Goal: Task Accomplishment & Management: Manage account settings

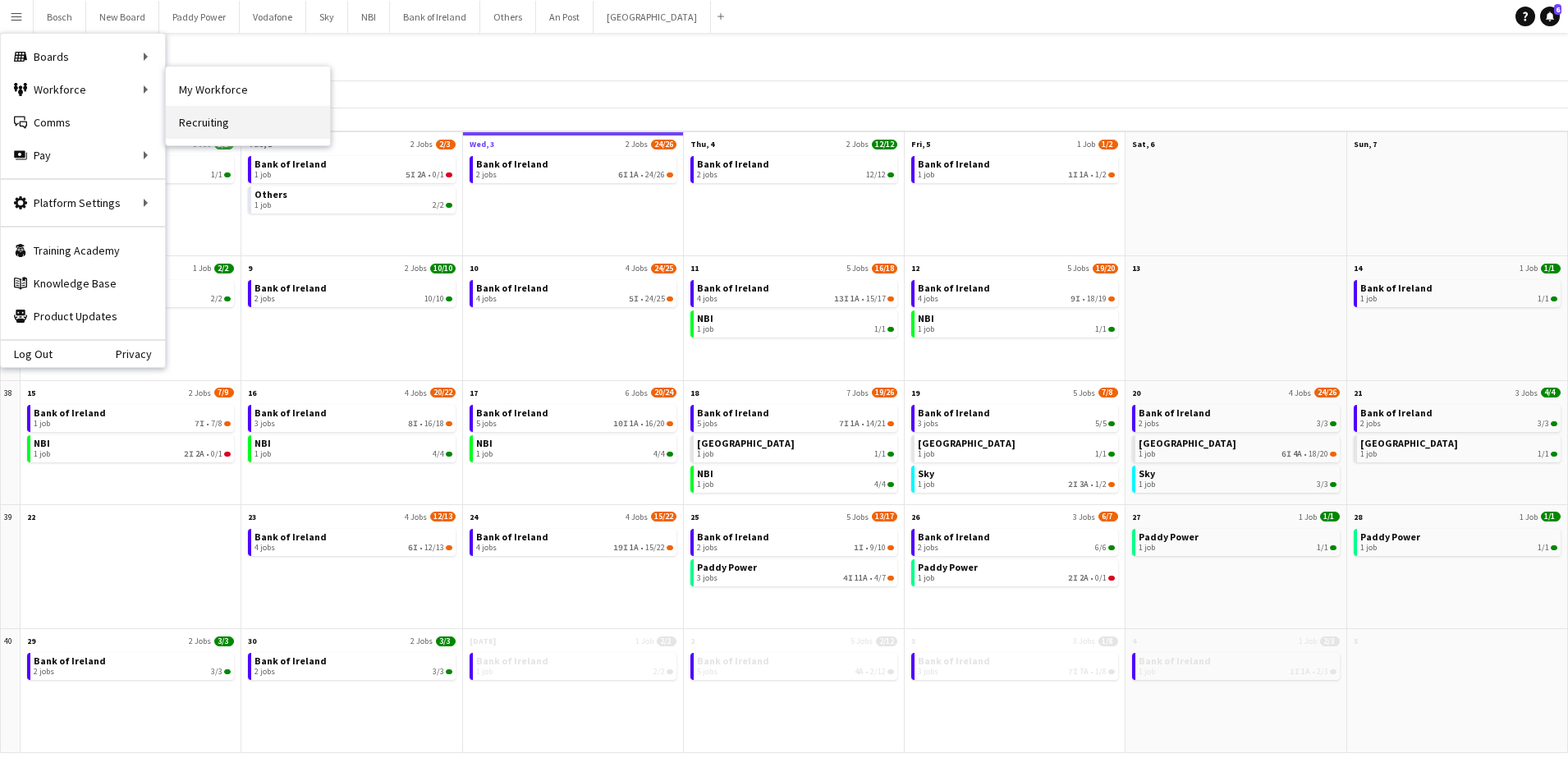
click at [210, 129] on link "Recruiting" at bounding box center [247, 122] width 164 height 33
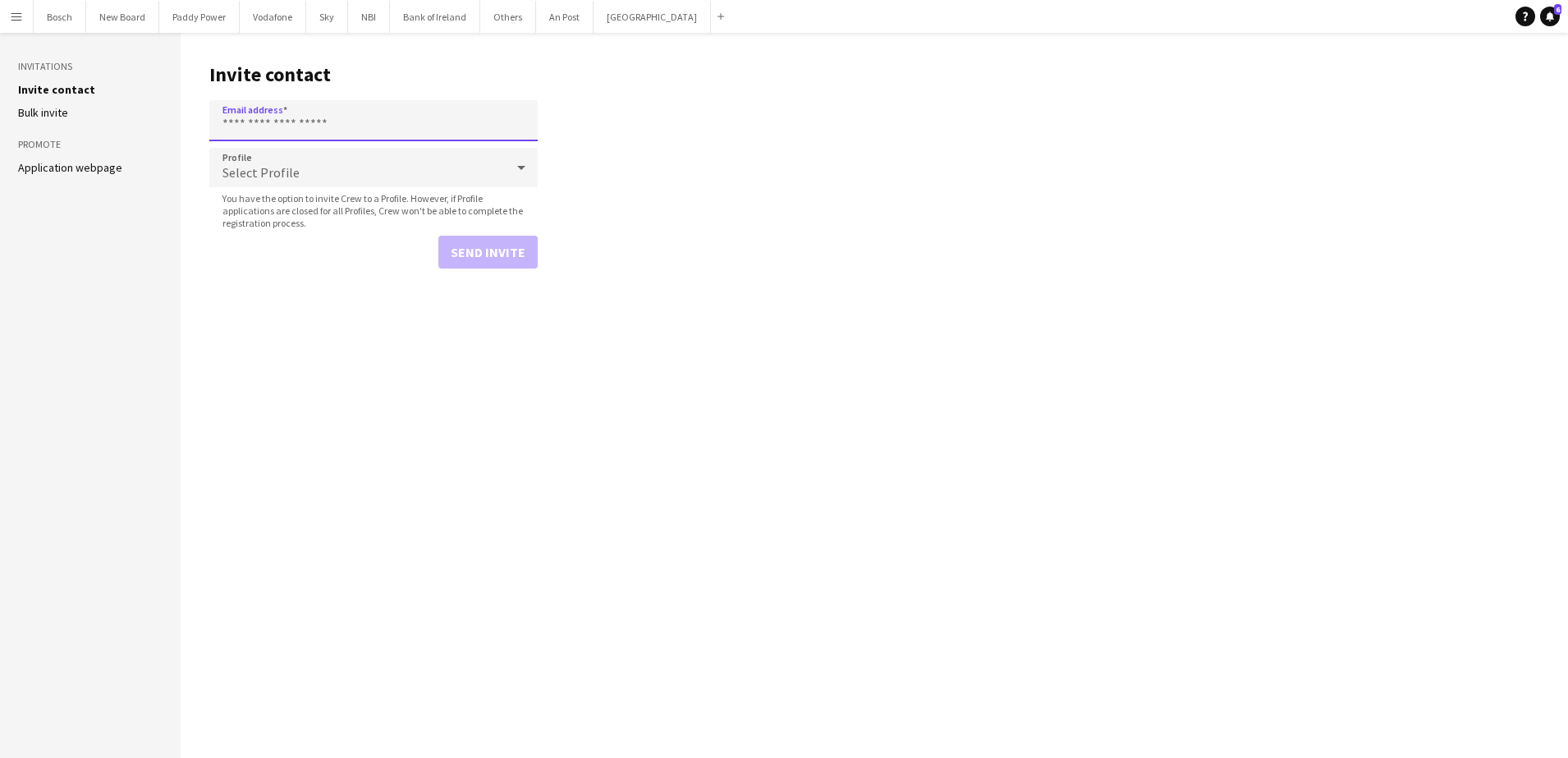
paste input "**********"
type input "**********"
click at [472, 266] on button "Send invite" at bounding box center [489, 252] width 100 height 33
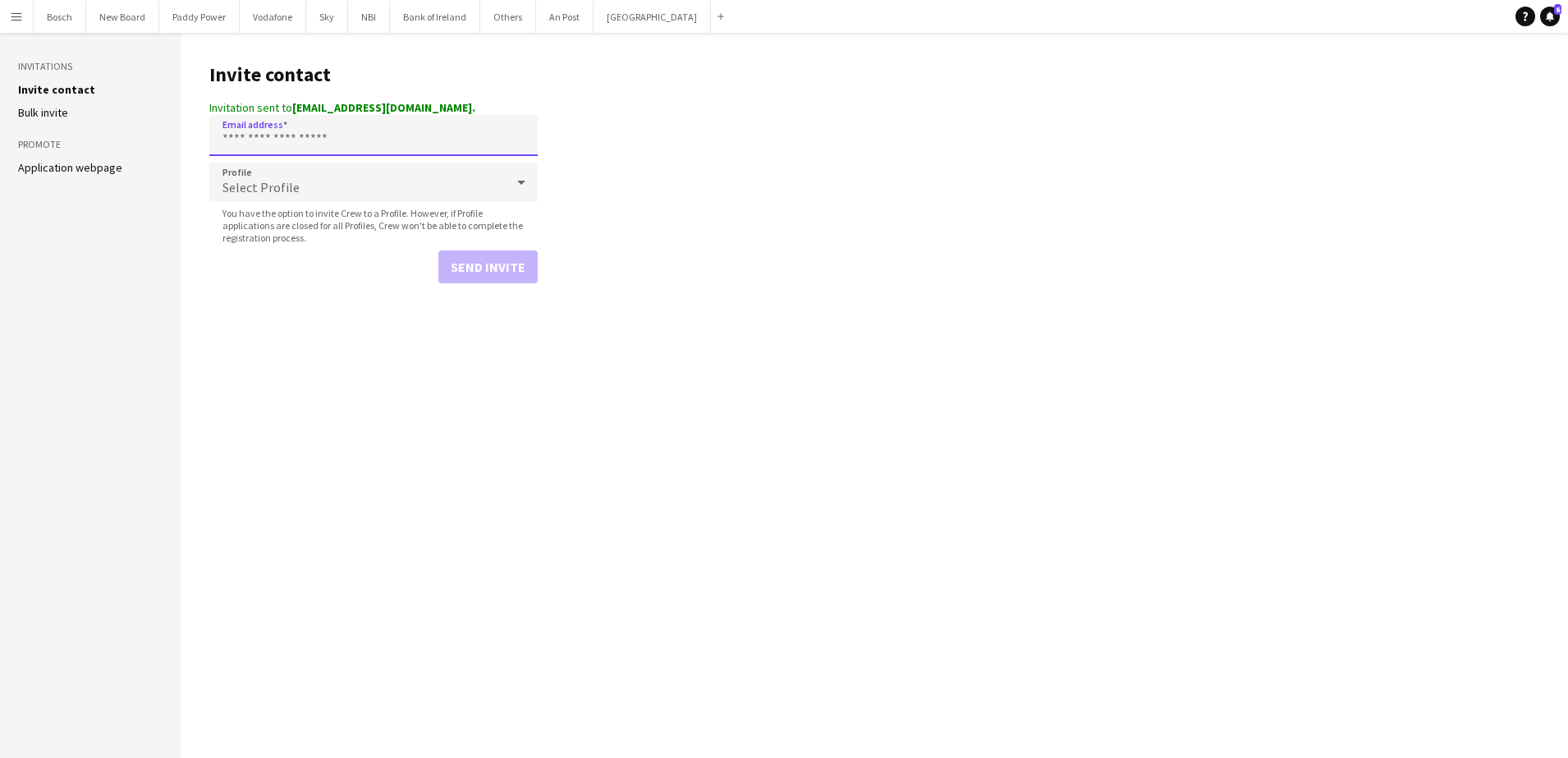
paste input "**********"
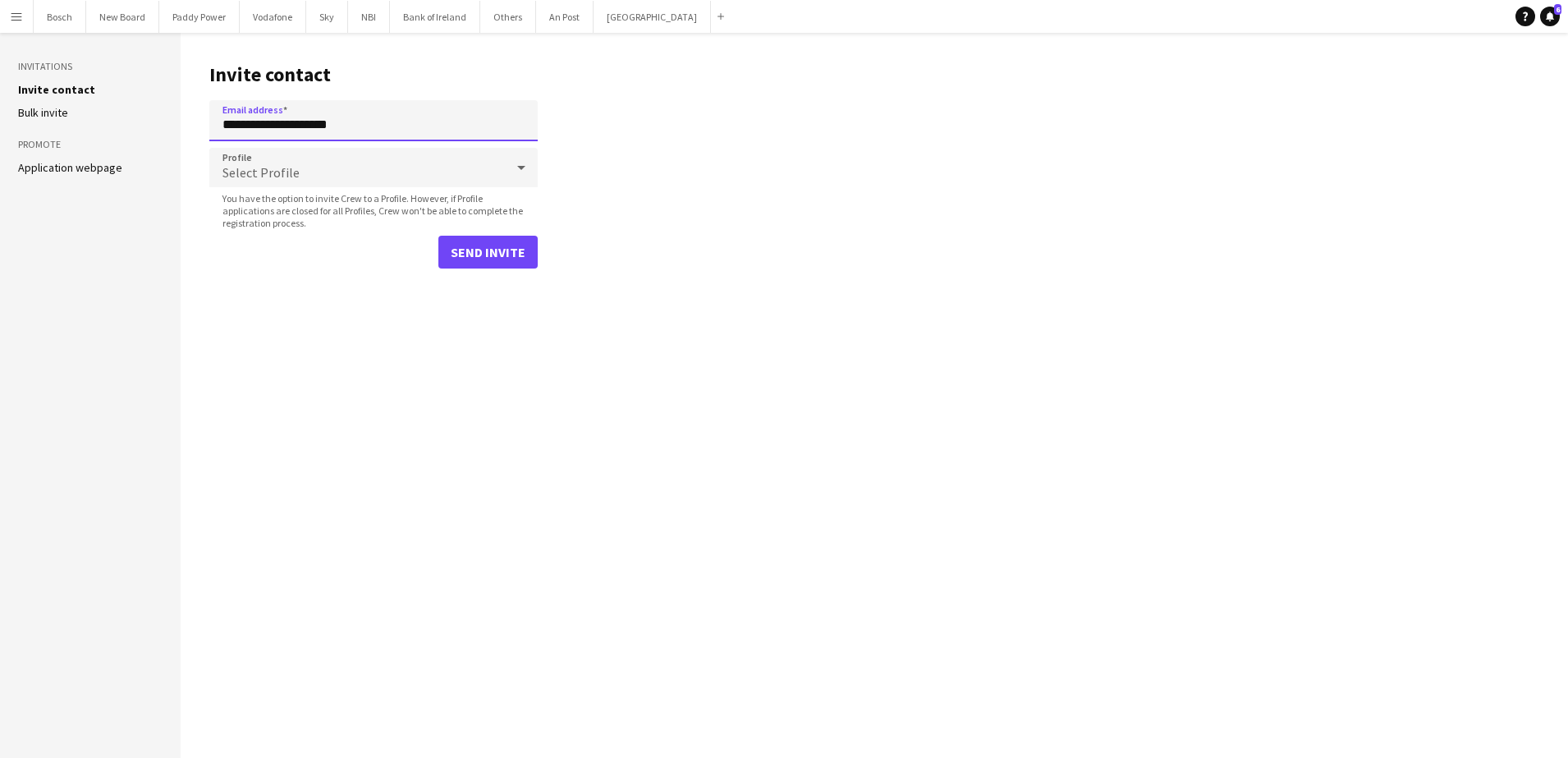
type input "**********"
click at [462, 257] on button "Send invite" at bounding box center [489, 252] width 100 height 33
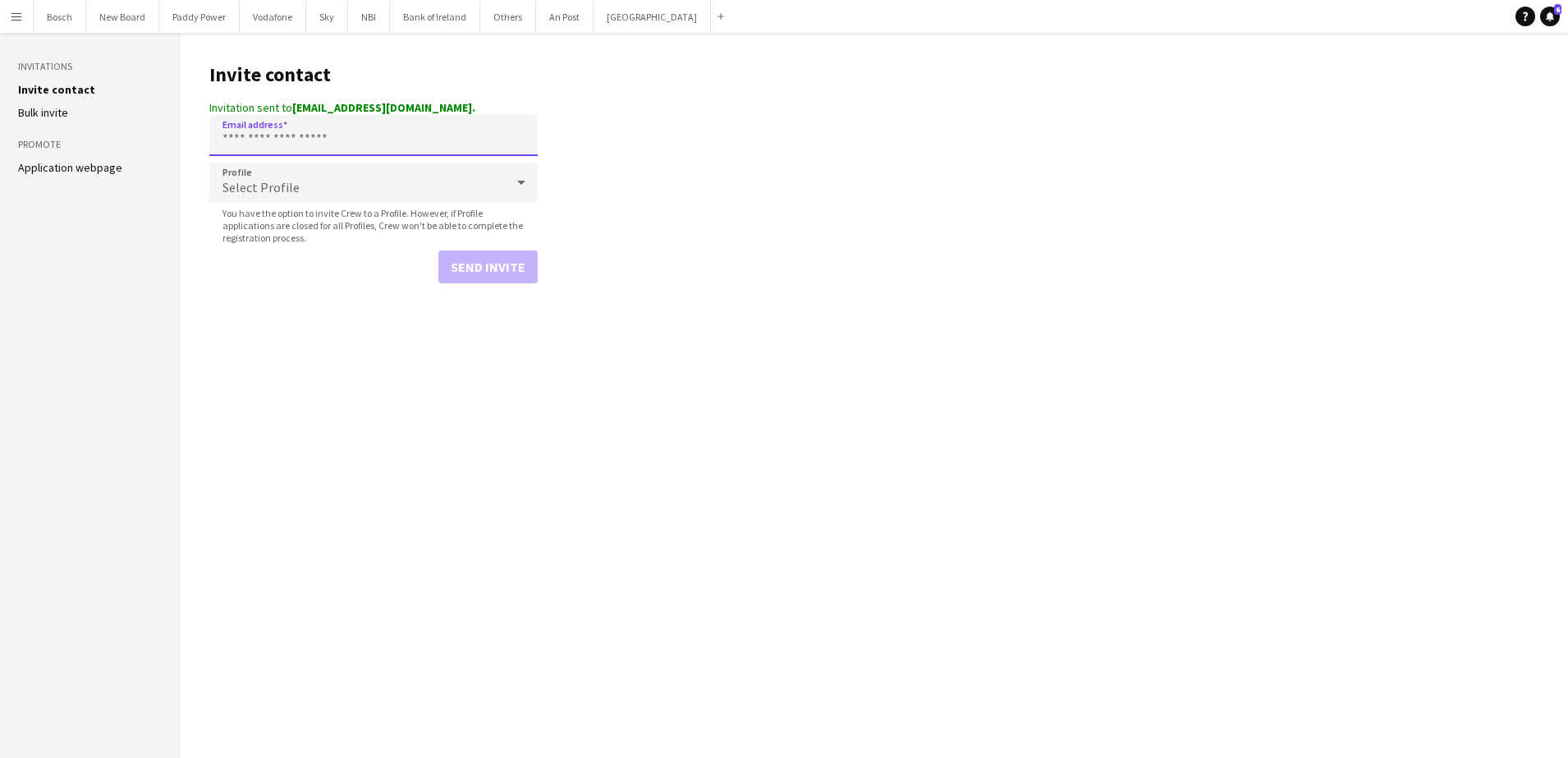
paste input "**********"
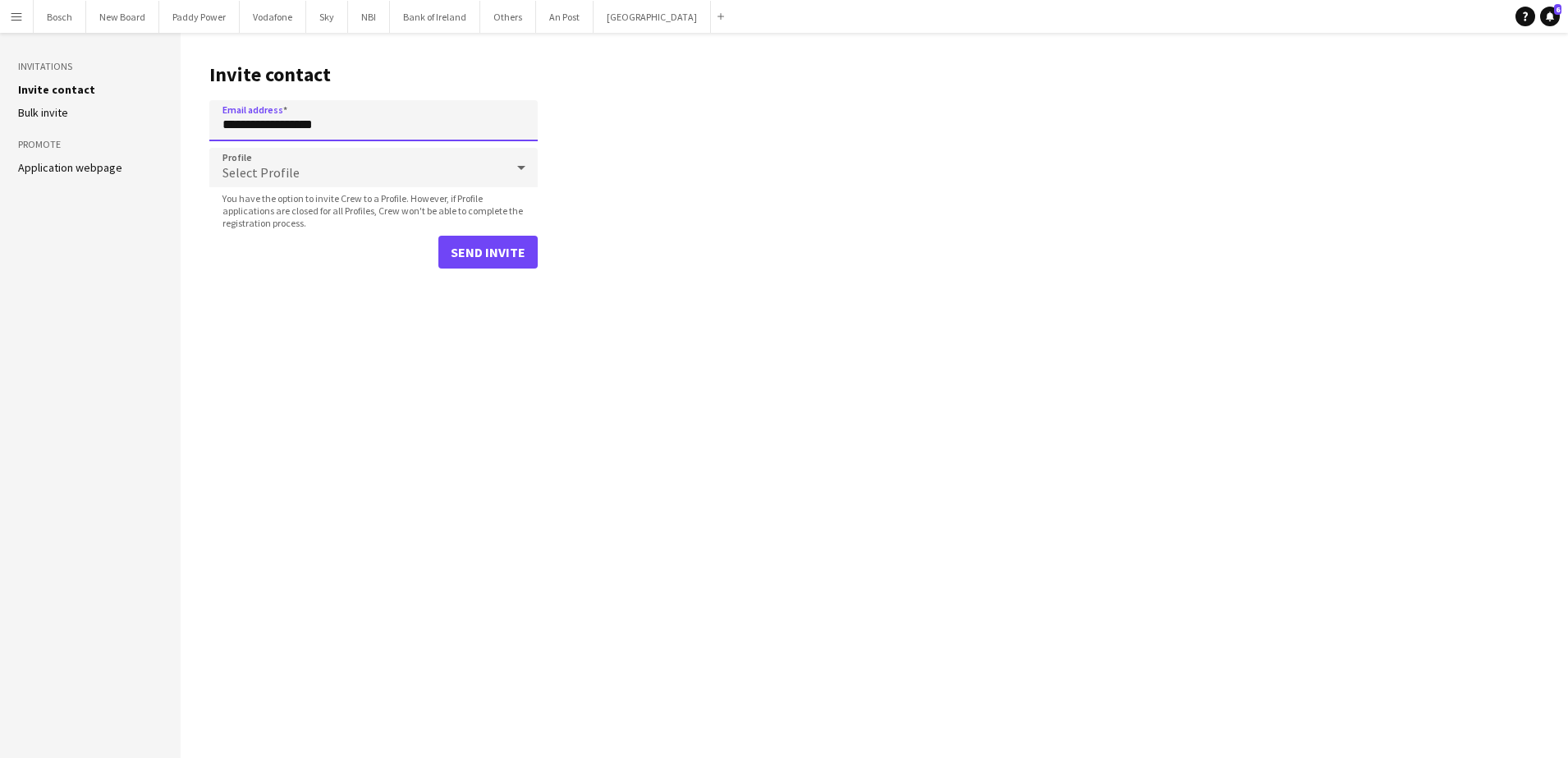
type input "**********"
click at [478, 248] on button "Send invite" at bounding box center [489, 252] width 100 height 33
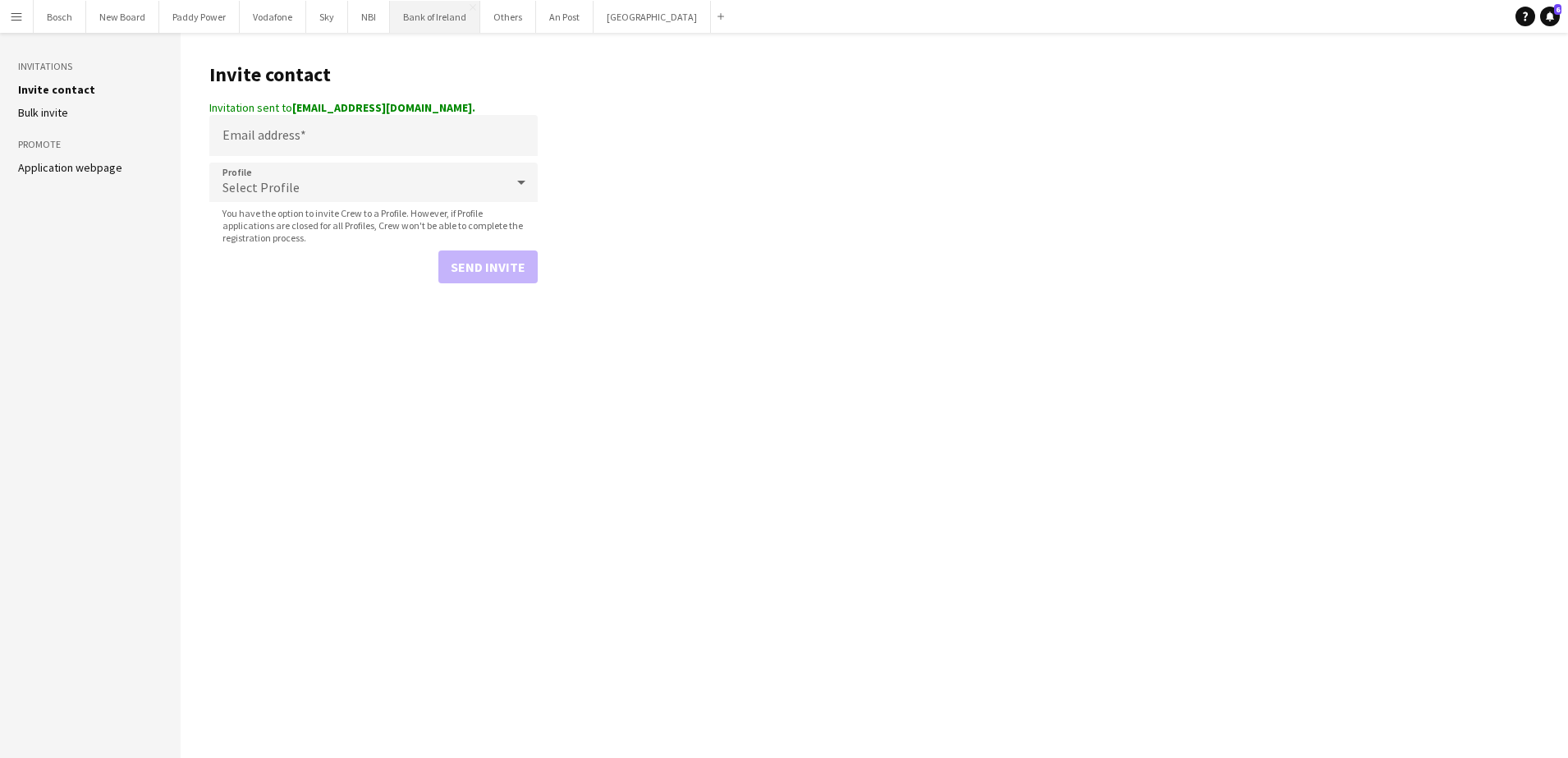
click at [411, 24] on button "Bank of Ireland Close" at bounding box center [435, 16] width 91 height 32
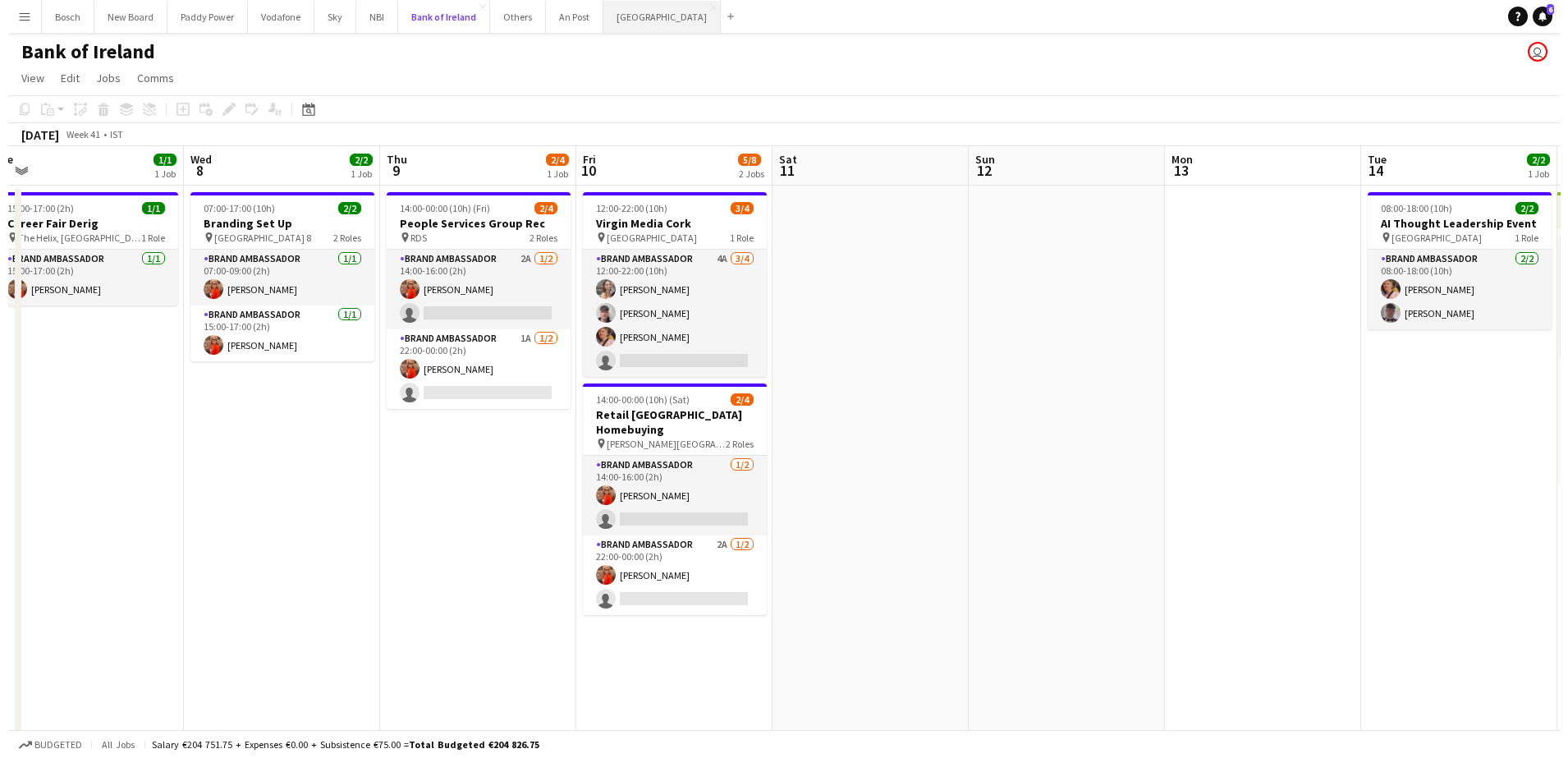
scroll to position [0, 479]
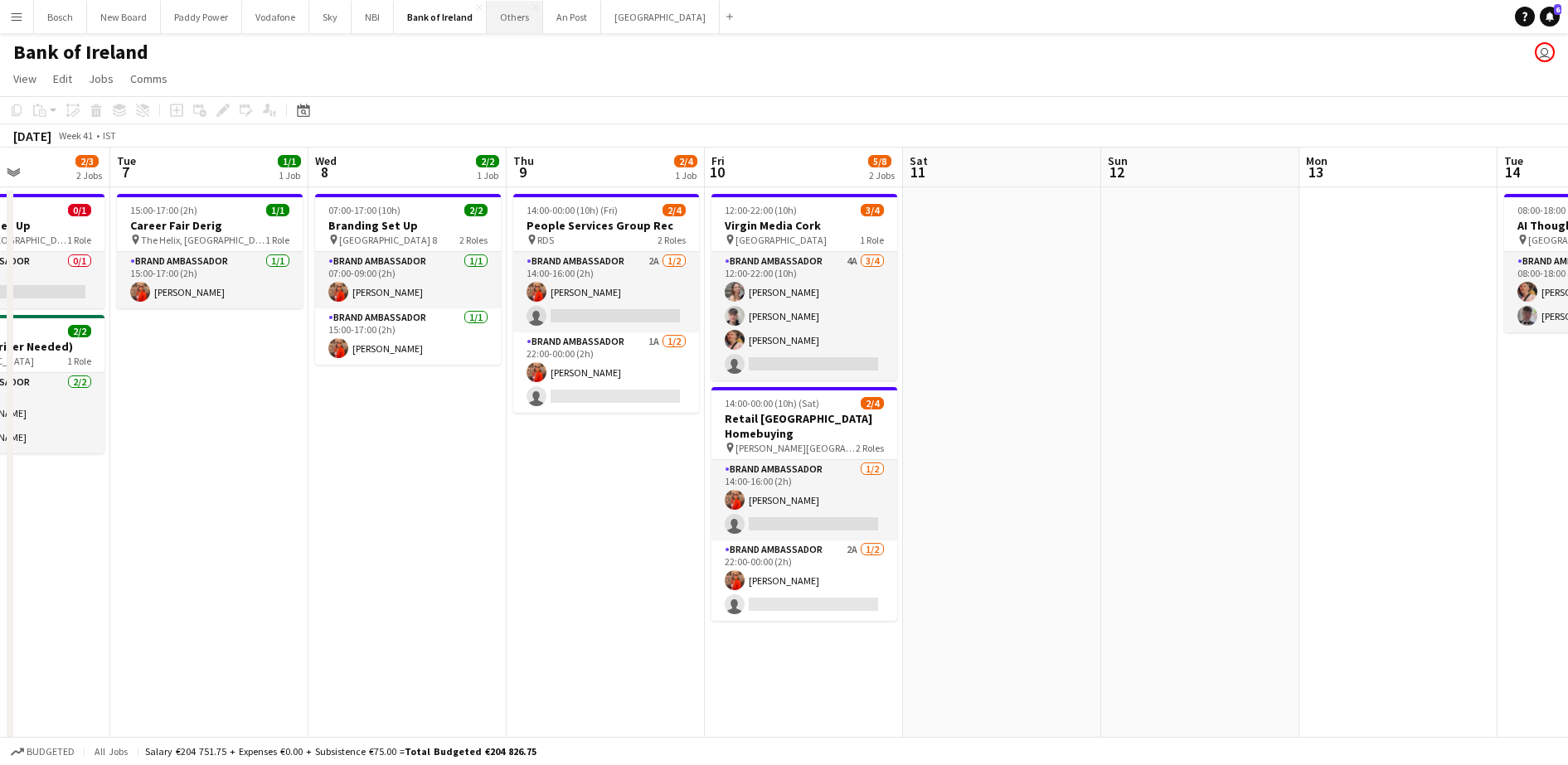
click at [514, 20] on button "Others Close" at bounding box center [515, 16] width 57 height 32
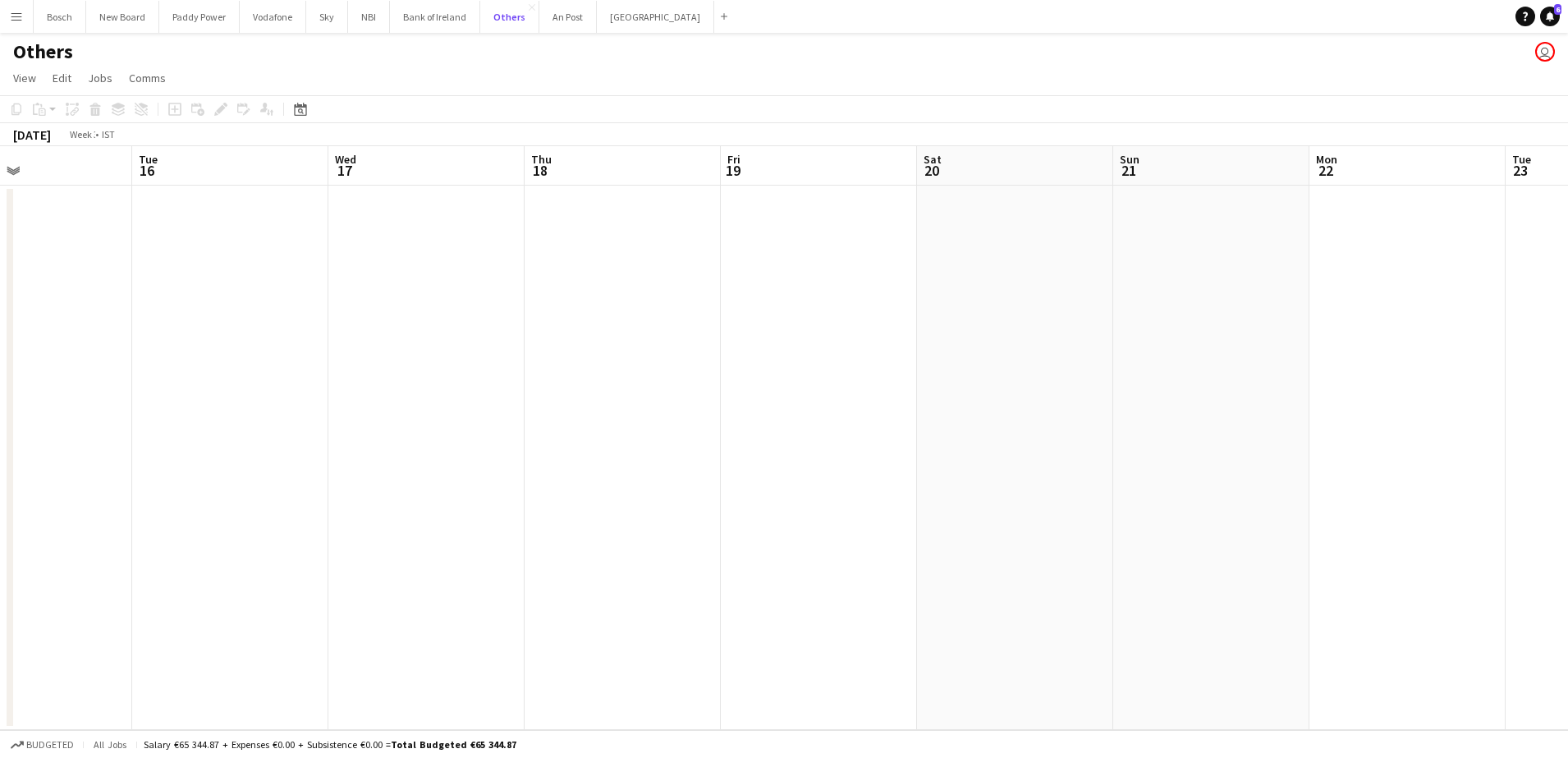
scroll to position [0, 483]
click at [411, 237] on app-date-cell at bounding box center [399, 458] width 196 height 544
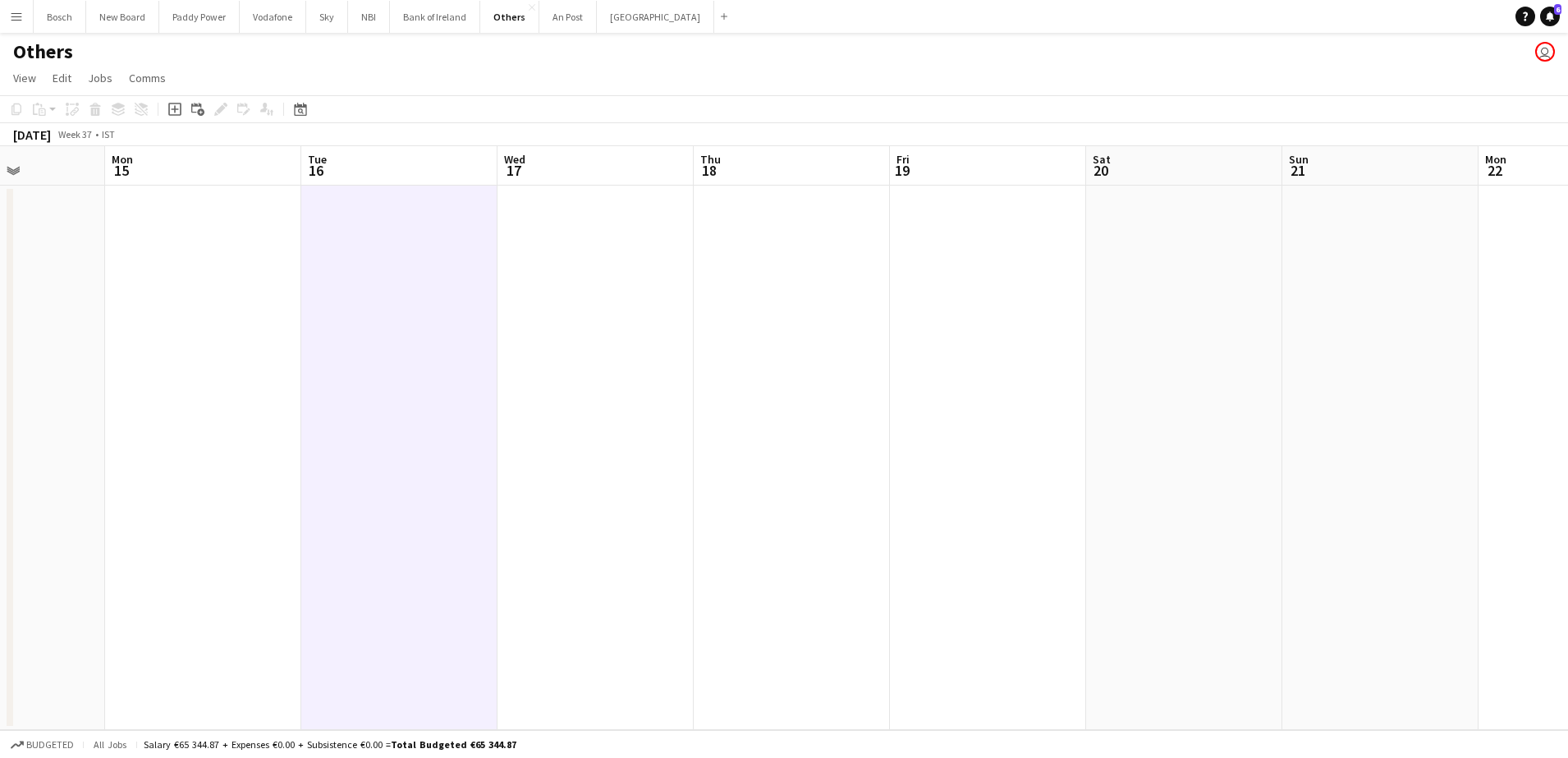
click at [413, 186] on app-date-cell at bounding box center [399, 458] width 196 height 544
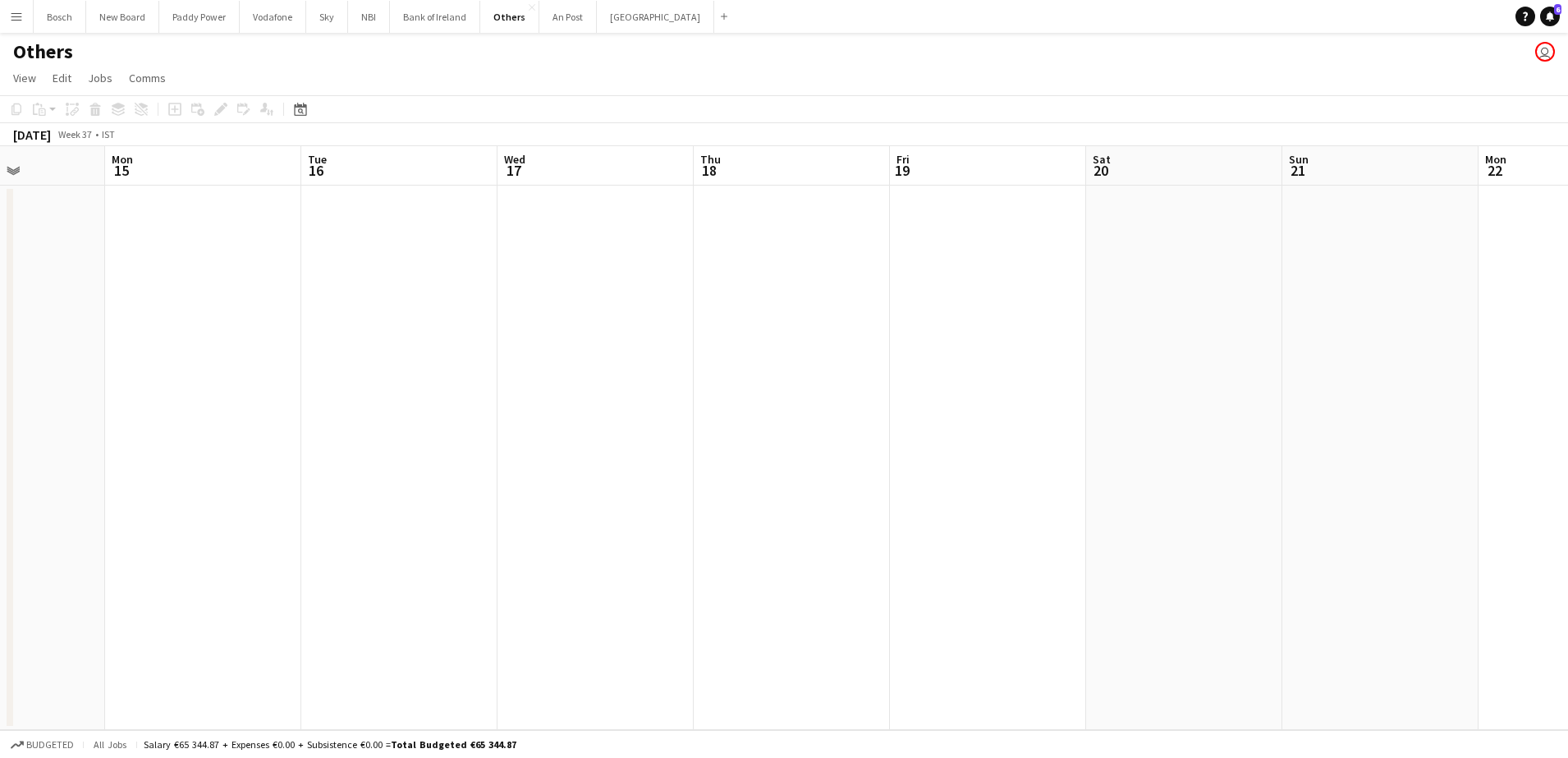
click at [406, 173] on app-board-header-date "Tue 16" at bounding box center [399, 165] width 196 height 39
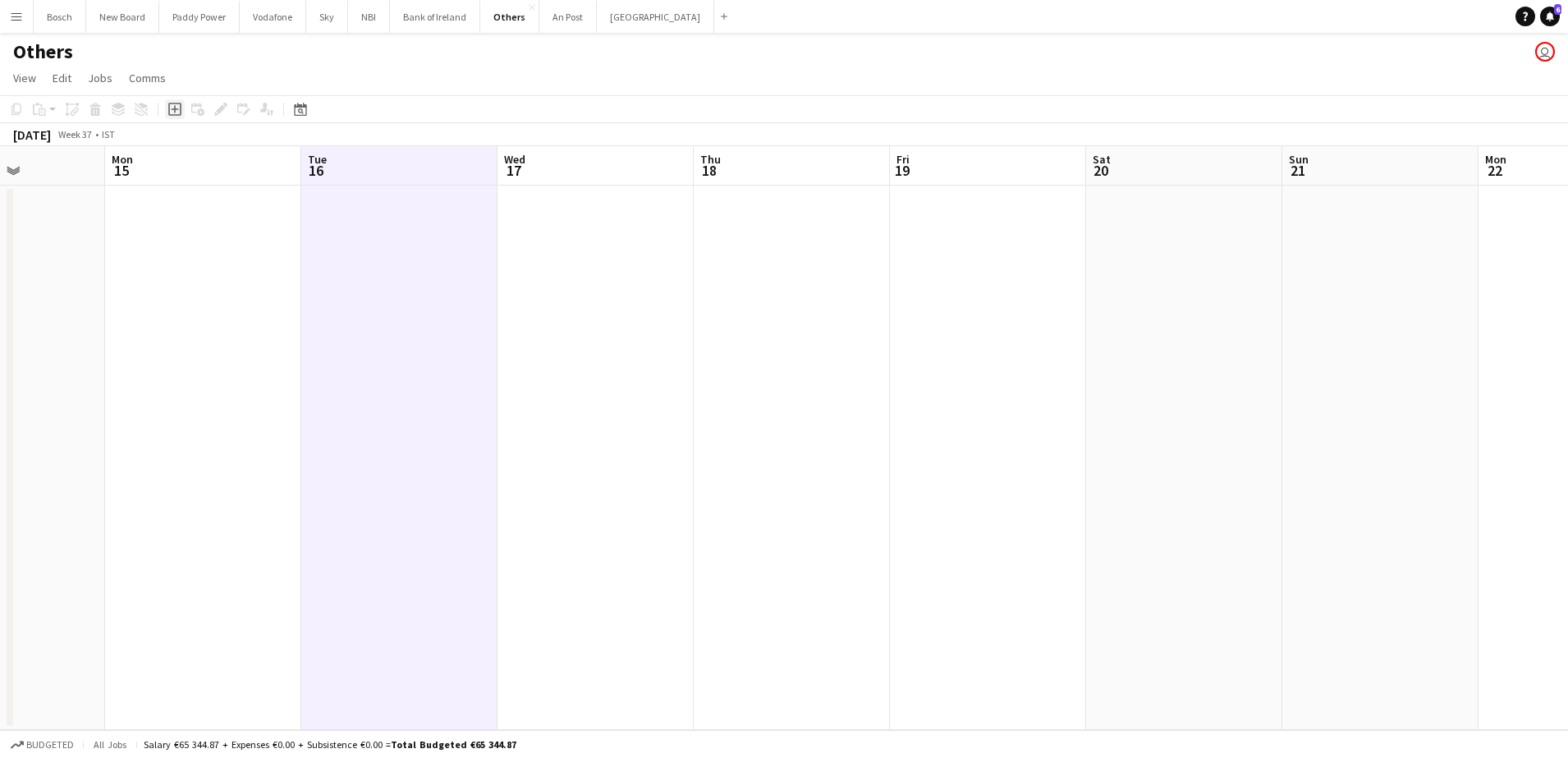
click at [174, 107] on icon "Add job" at bounding box center [175, 109] width 13 height 13
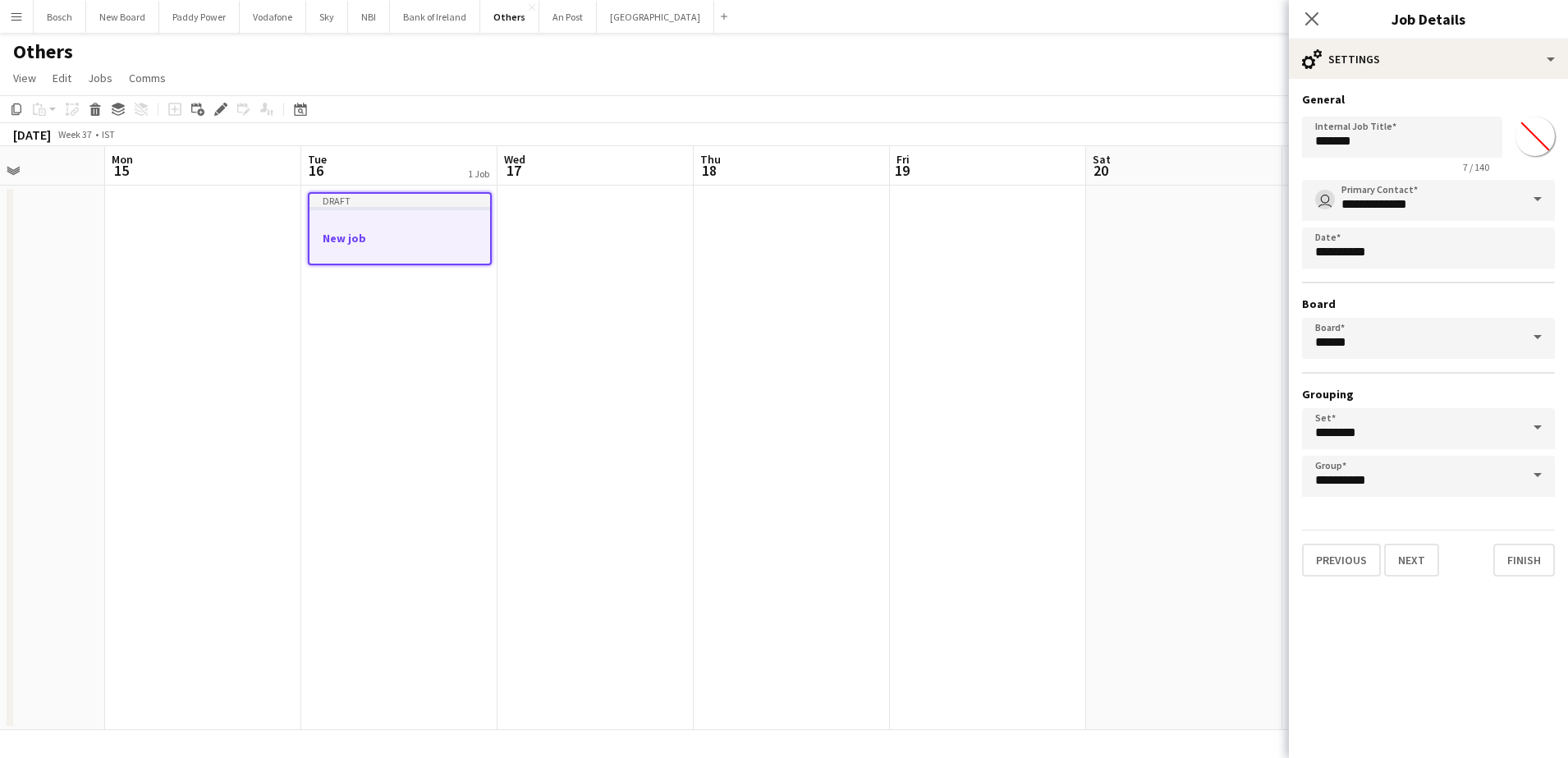
click at [1392, 113] on div "Internal Job Title ******* 7 / 140 *******" at bounding box center [1428, 141] width 253 height 63
click at [1382, 132] on input "*******" at bounding box center [1401, 137] width 200 height 41
type input "**********"
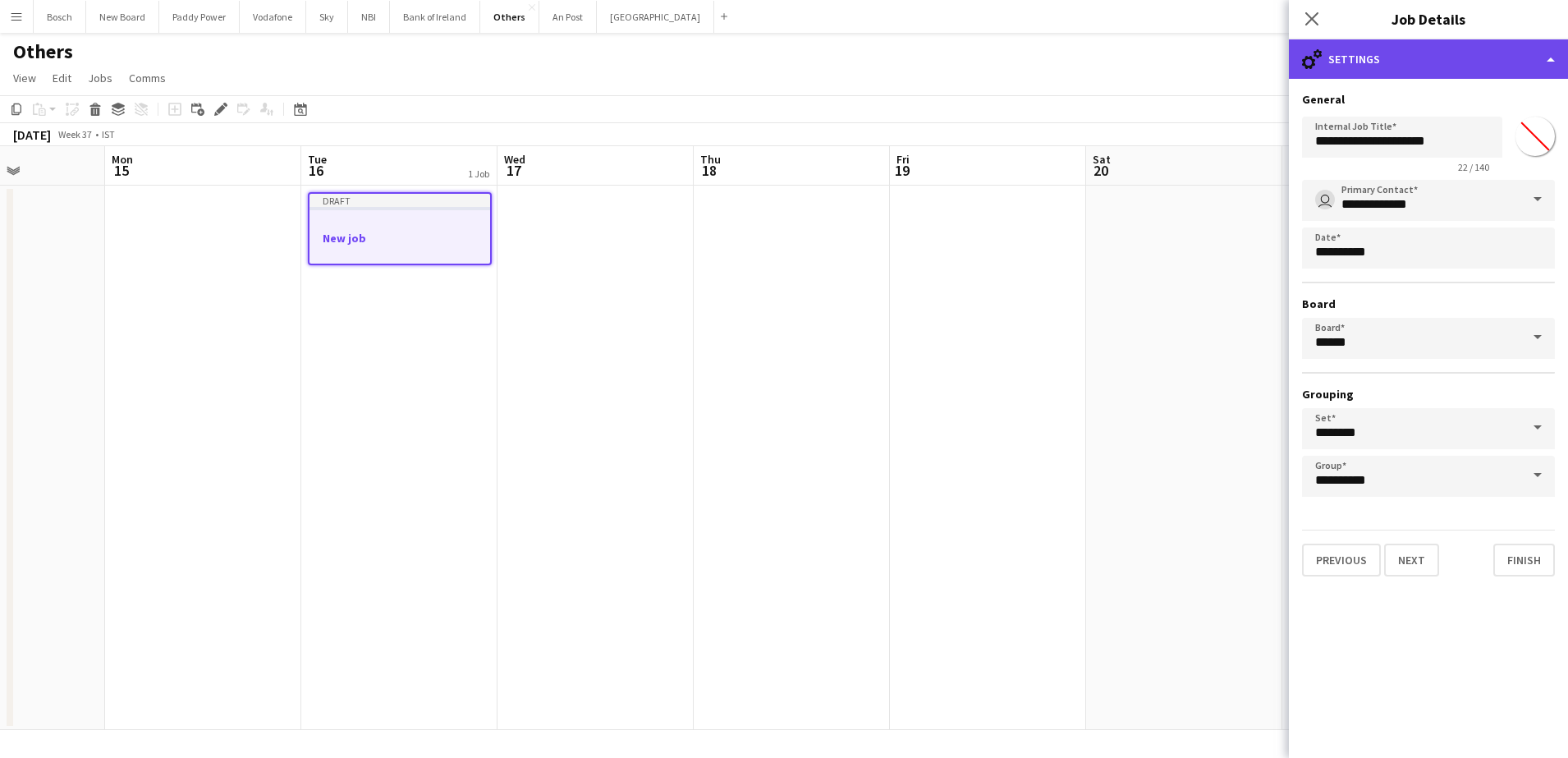
click at [1408, 67] on div "cog-double-3 Settings" at bounding box center [1428, 58] width 279 height 39
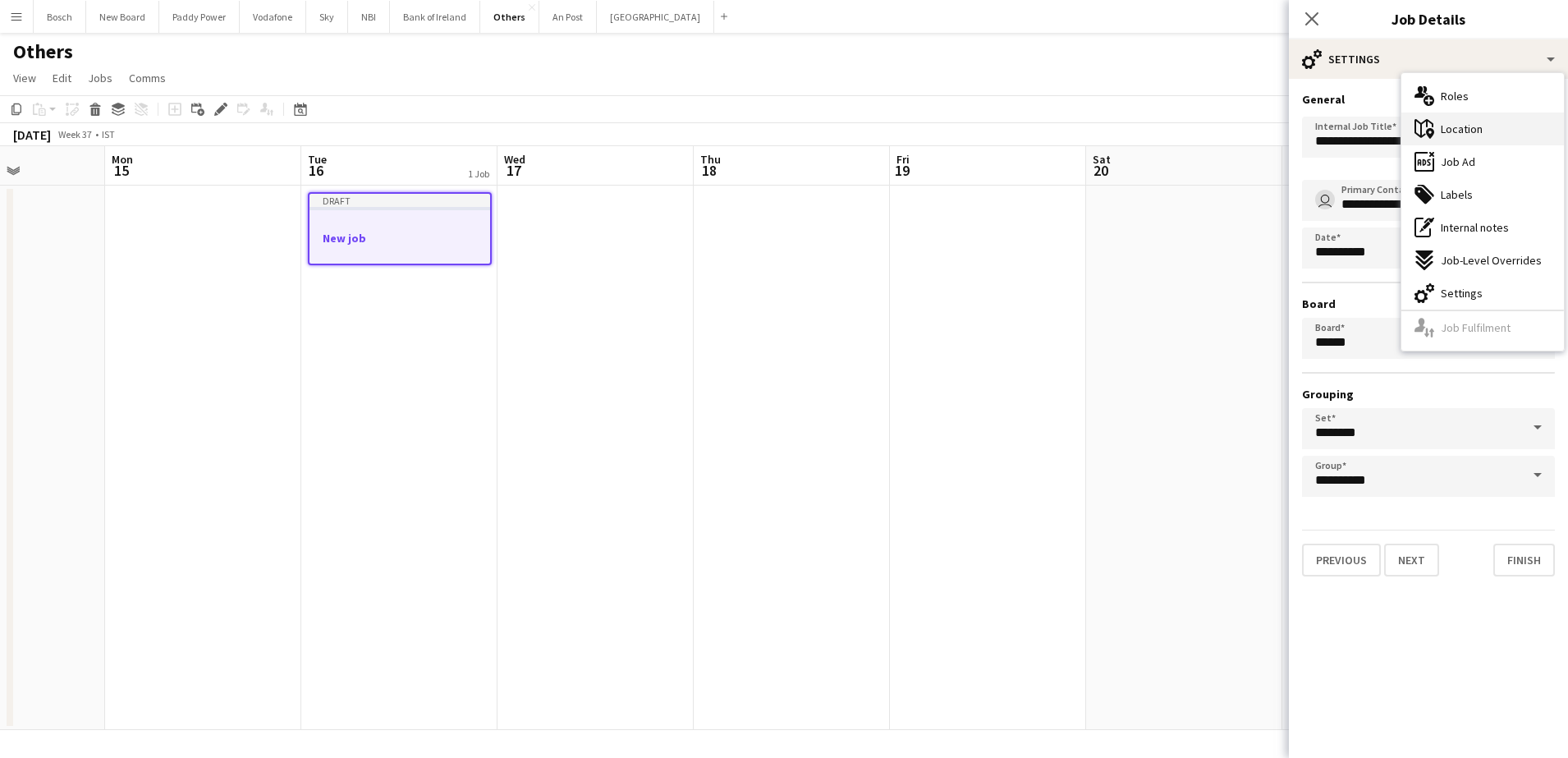
click at [1484, 131] on div "maps-pin-1 Location" at bounding box center [1482, 129] width 162 height 33
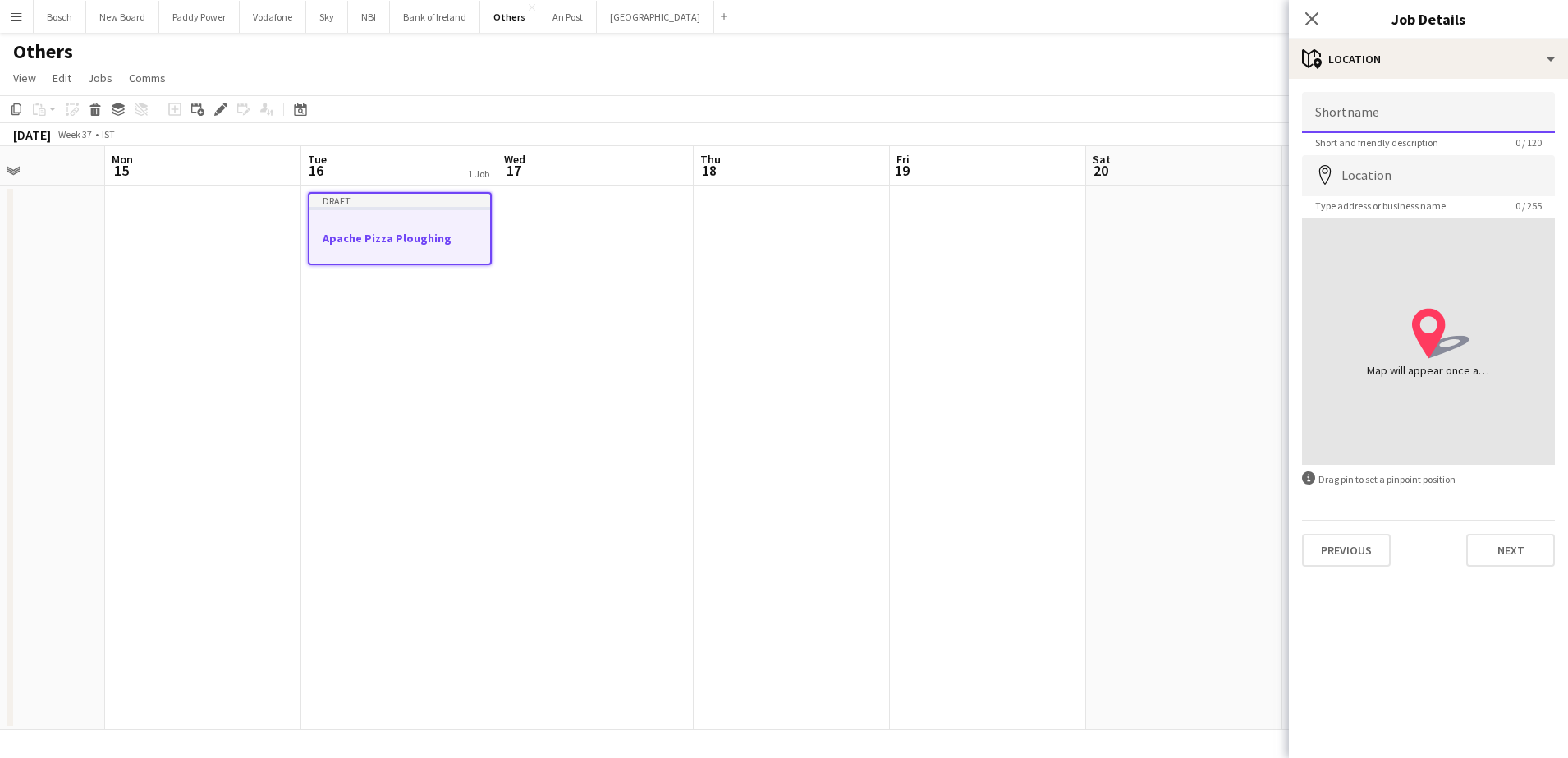
click at [1414, 112] on input "Shortname" at bounding box center [1428, 112] width 253 height 41
type input "*********"
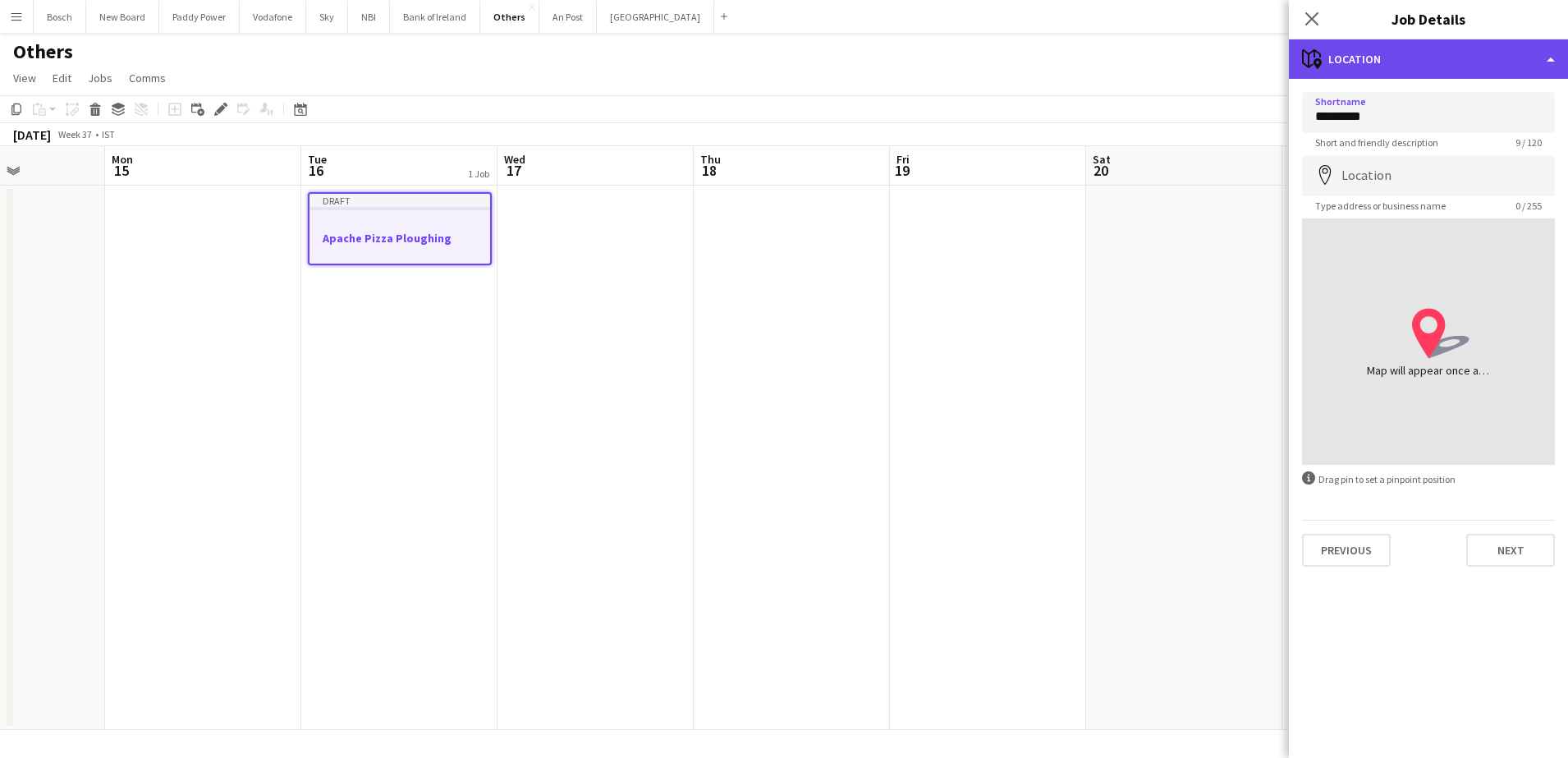
click at [1347, 60] on div "maps-pin-1 Location" at bounding box center [1428, 58] width 279 height 39
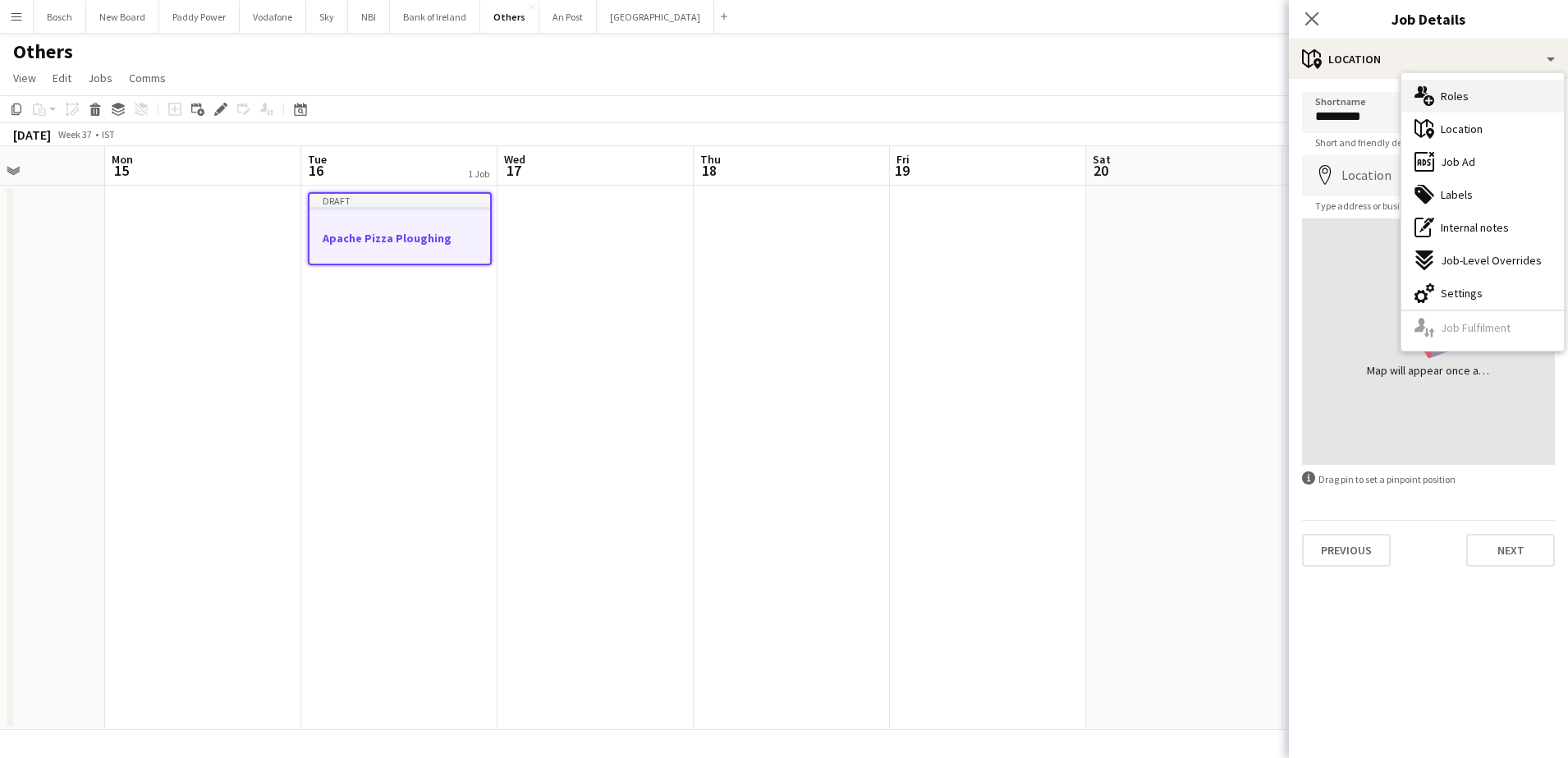
click at [1450, 104] on div "multiple-users-add Roles" at bounding box center [1482, 96] width 162 height 33
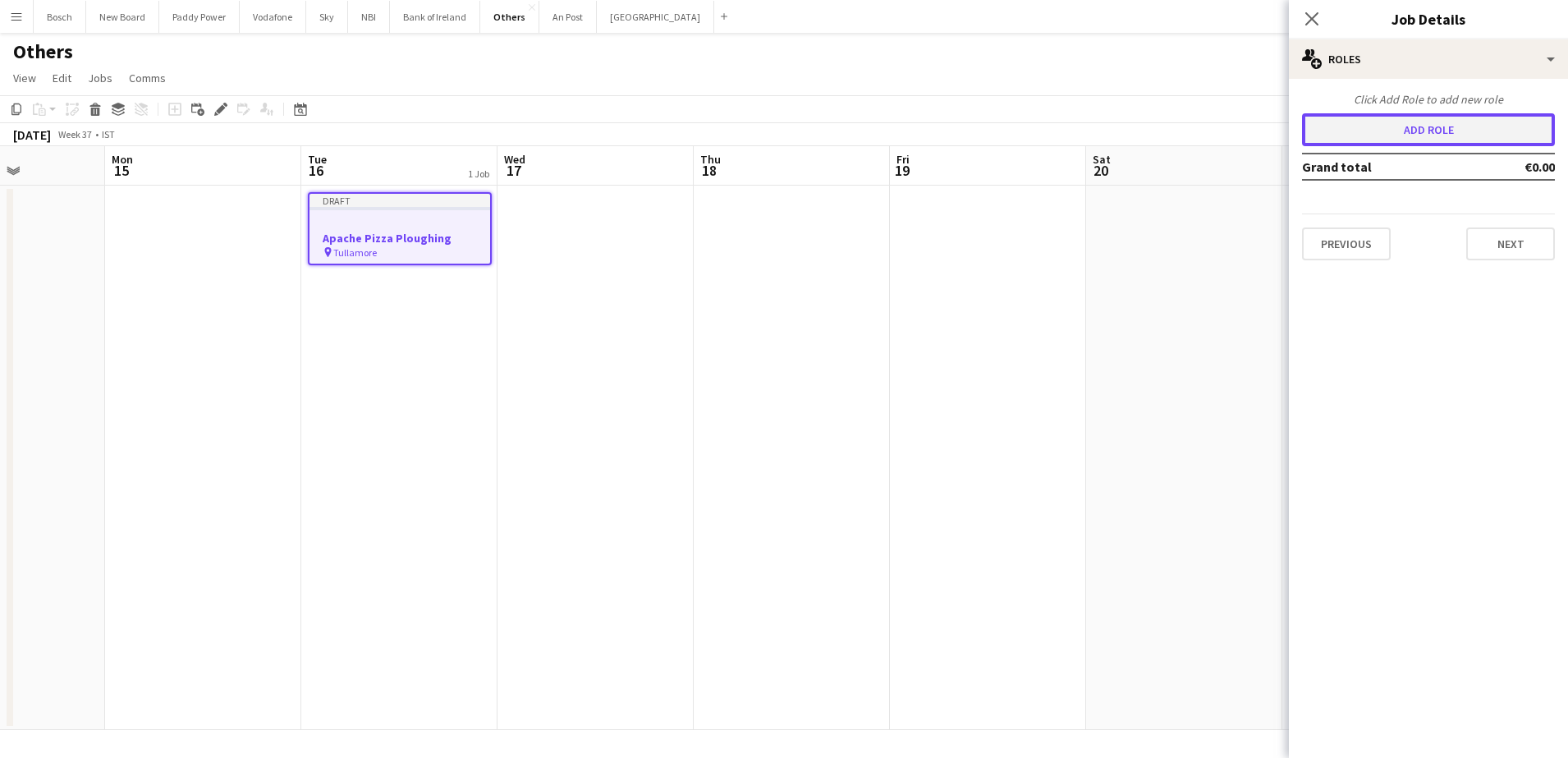
click at [1396, 141] on button "Add role" at bounding box center [1428, 130] width 253 height 33
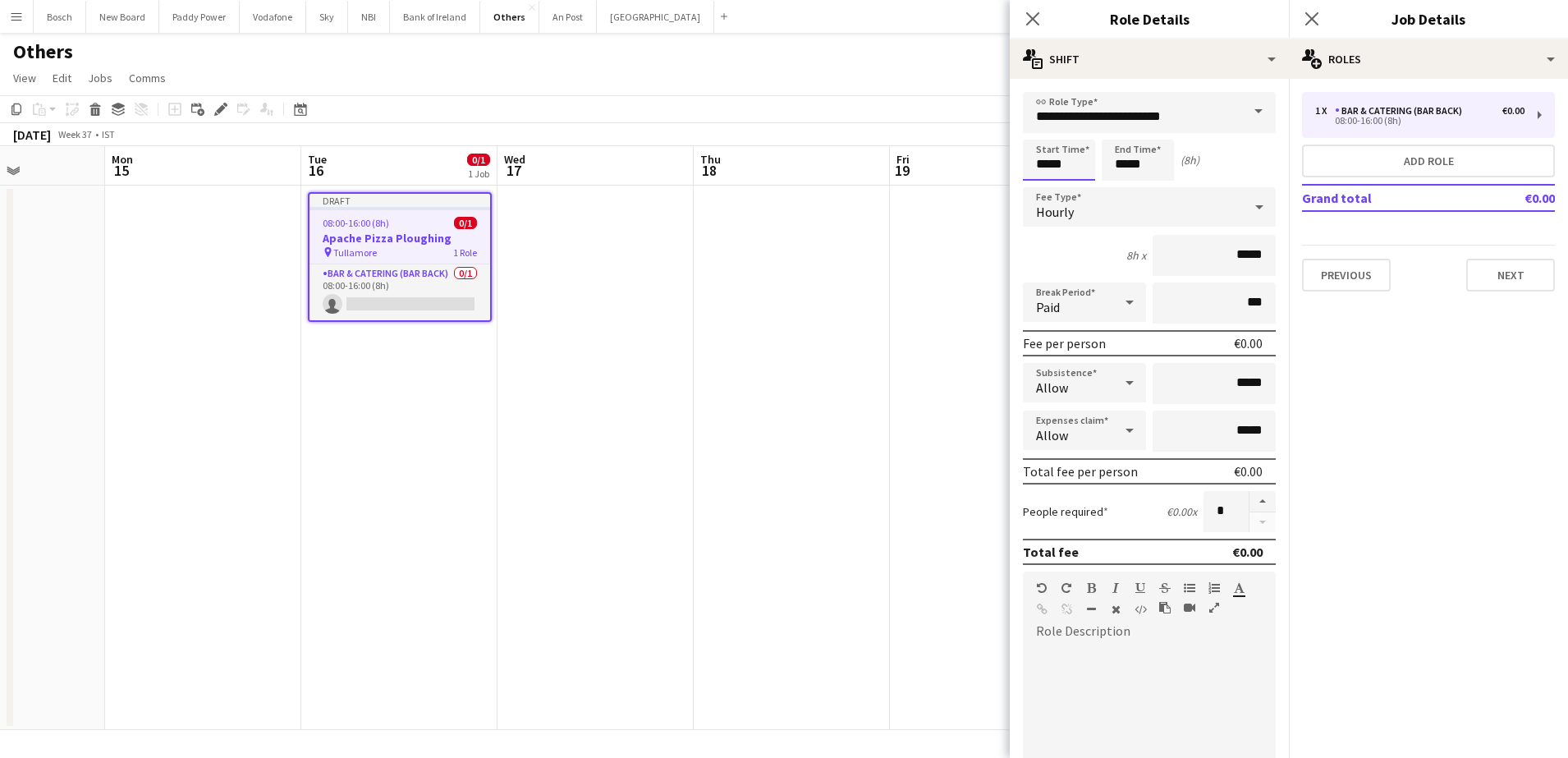
click at [1078, 167] on input "*****" at bounding box center [1059, 160] width 73 height 41
type input "*****"
click at [1145, 158] on input "*****" at bounding box center [1137, 160] width 73 height 41
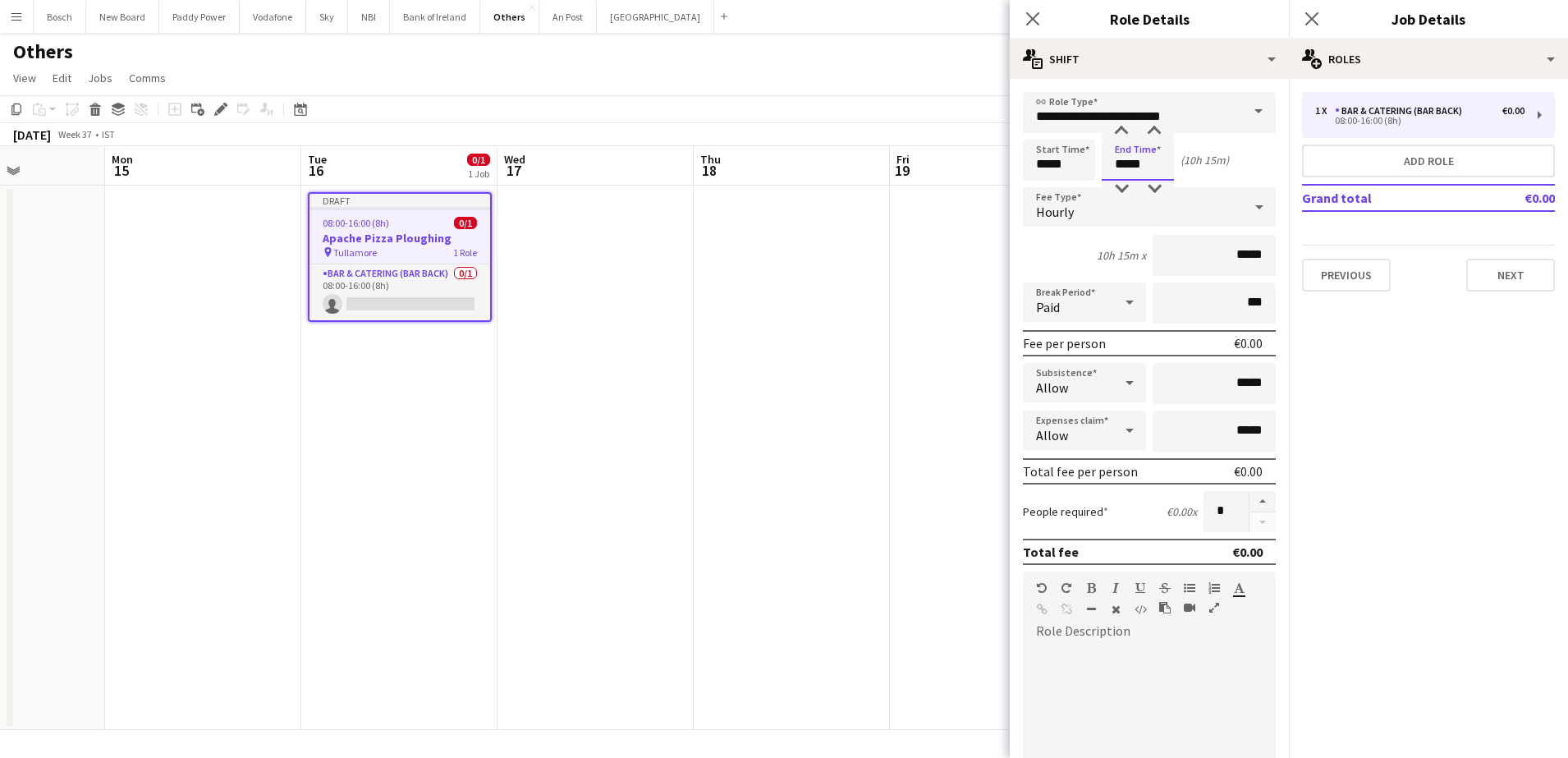
click at [1145, 158] on input "*****" at bounding box center [1137, 160] width 73 height 41
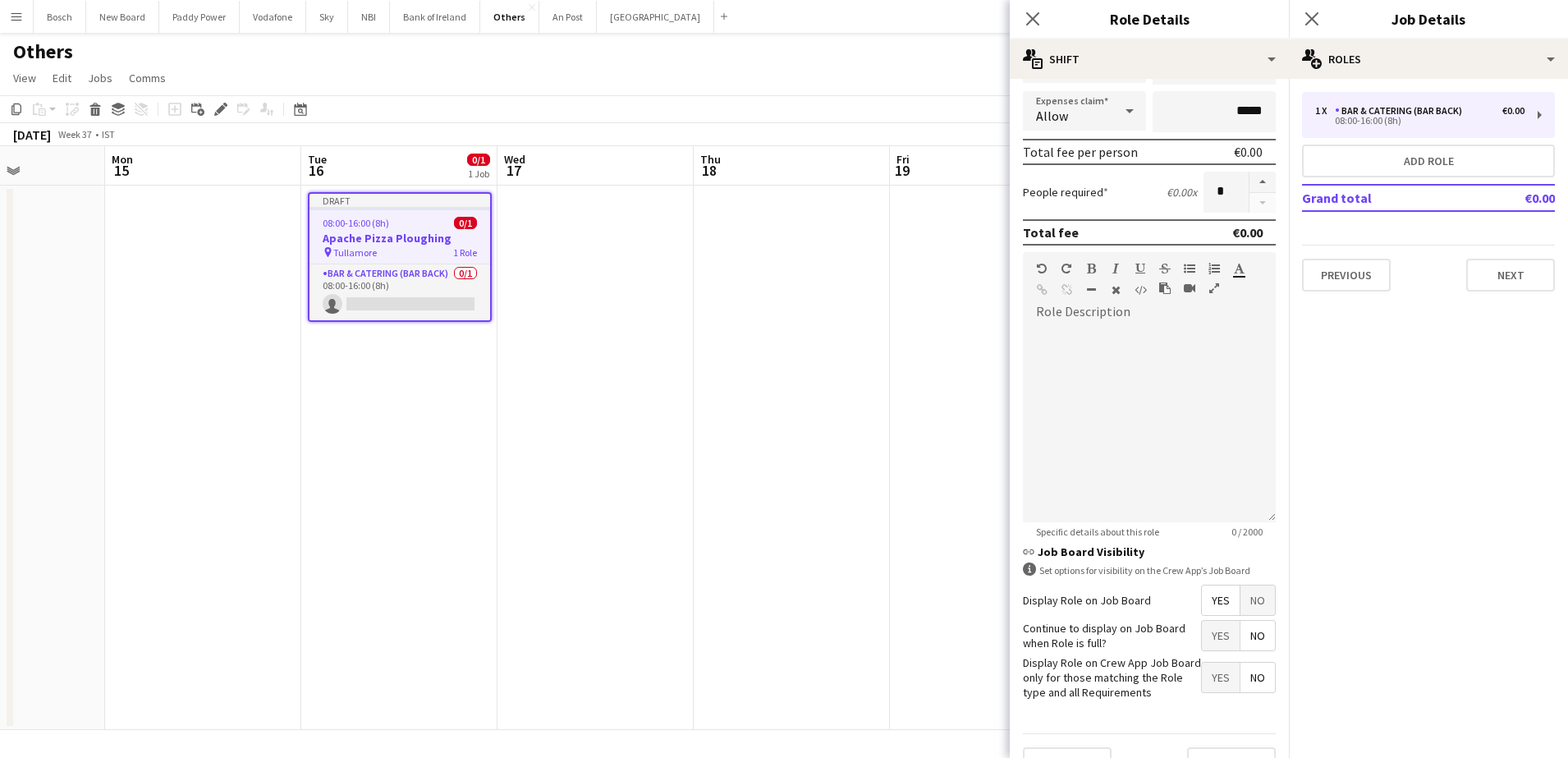
scroll to position [355, 0]
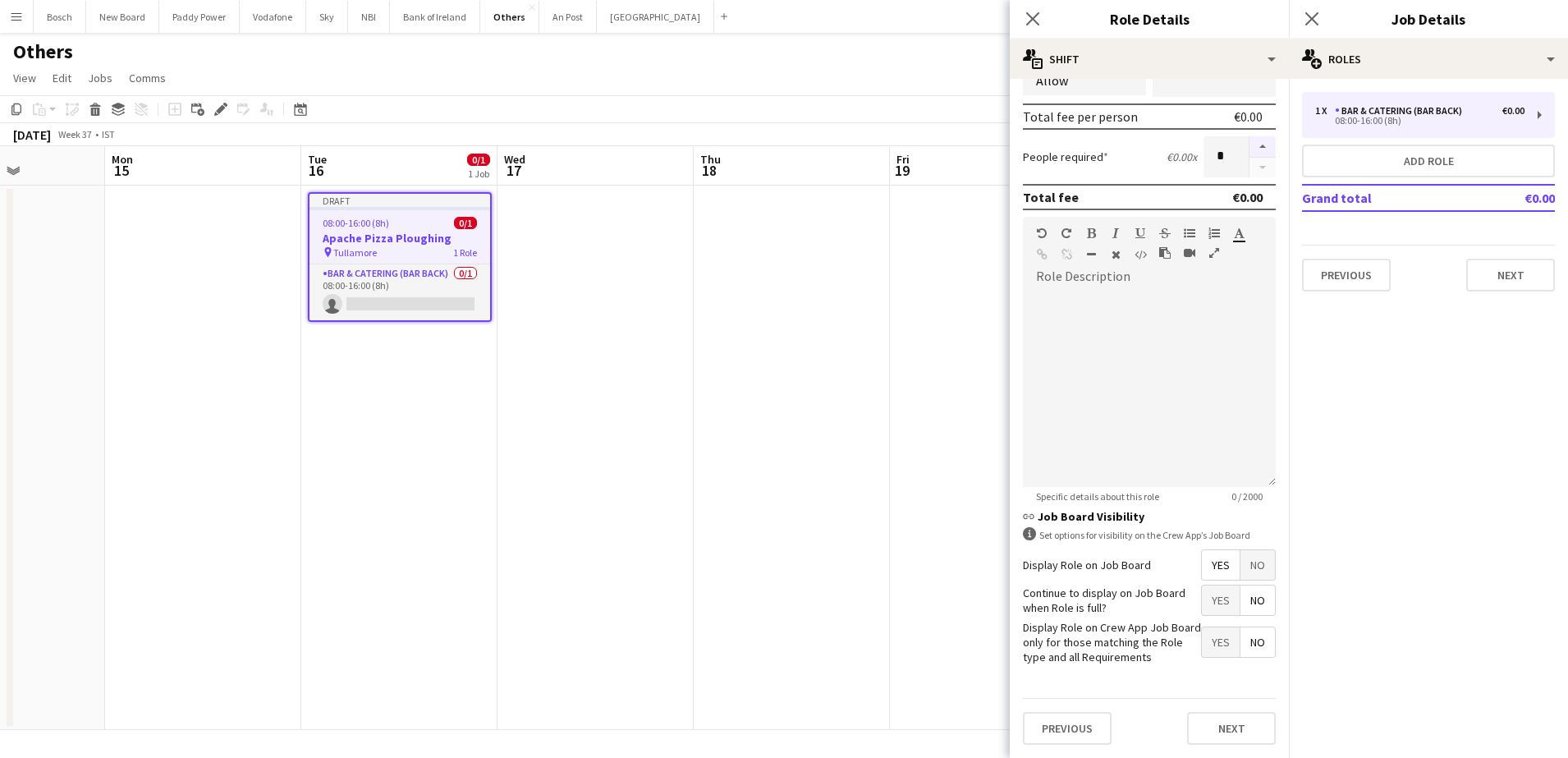
type input "*****"
click at [1250, 148] on button "button" at bounding box center [1262, 147] width 26 height 22
type input "*"
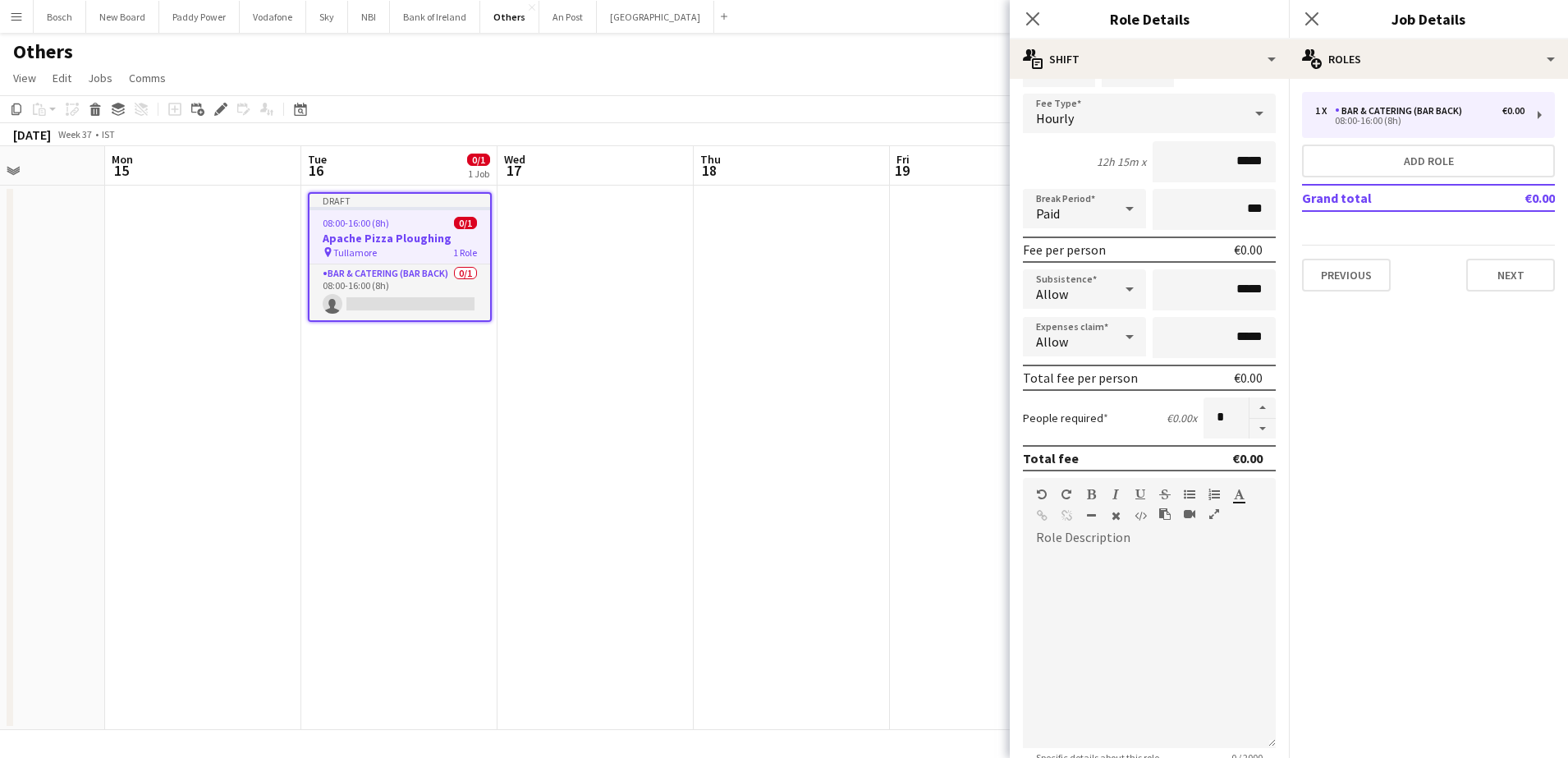
scroll to position [0, 0]
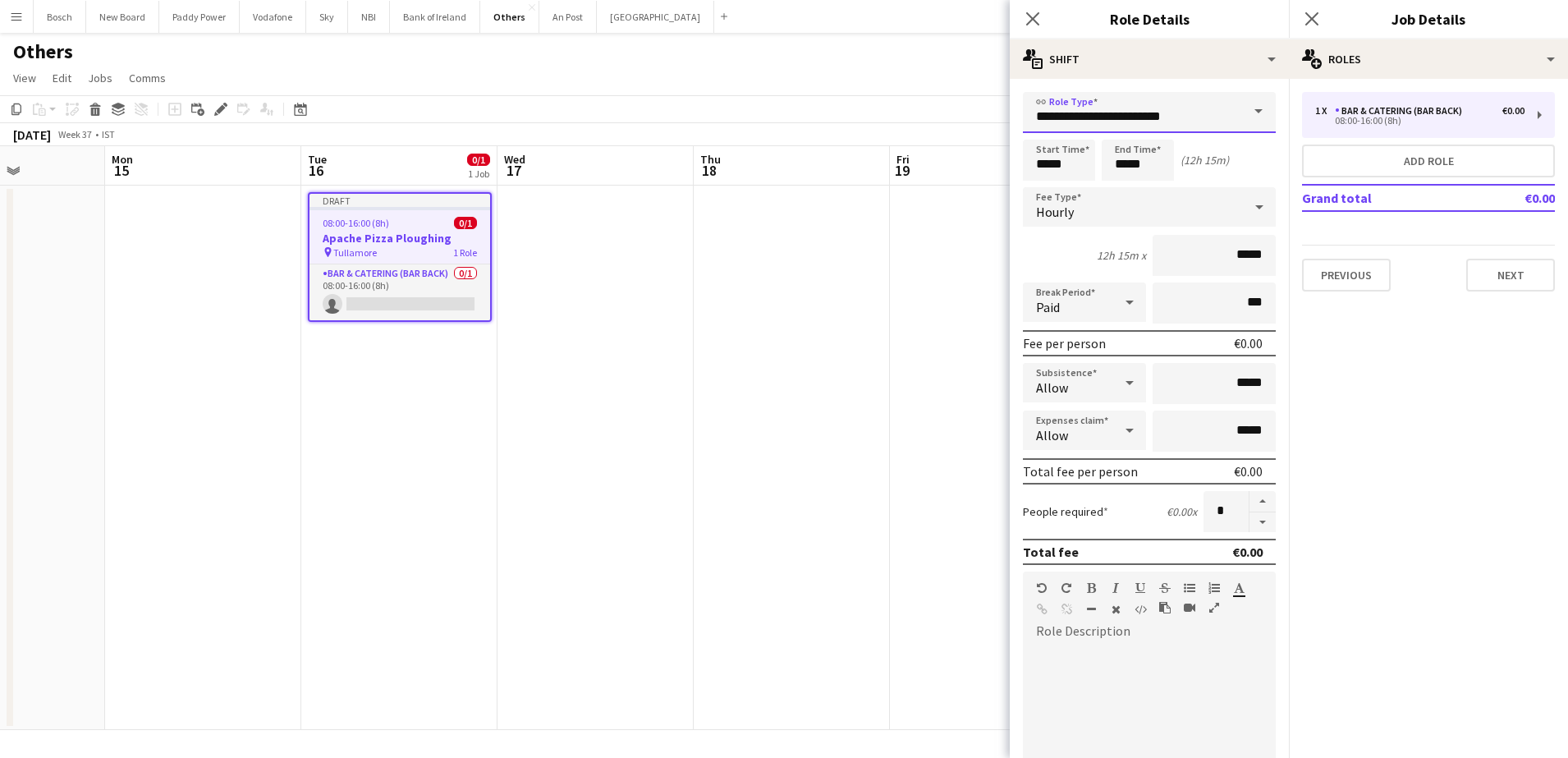
click at [1184, 114] on input "**********" at bounding box center [1148, 112] width 253 height 41
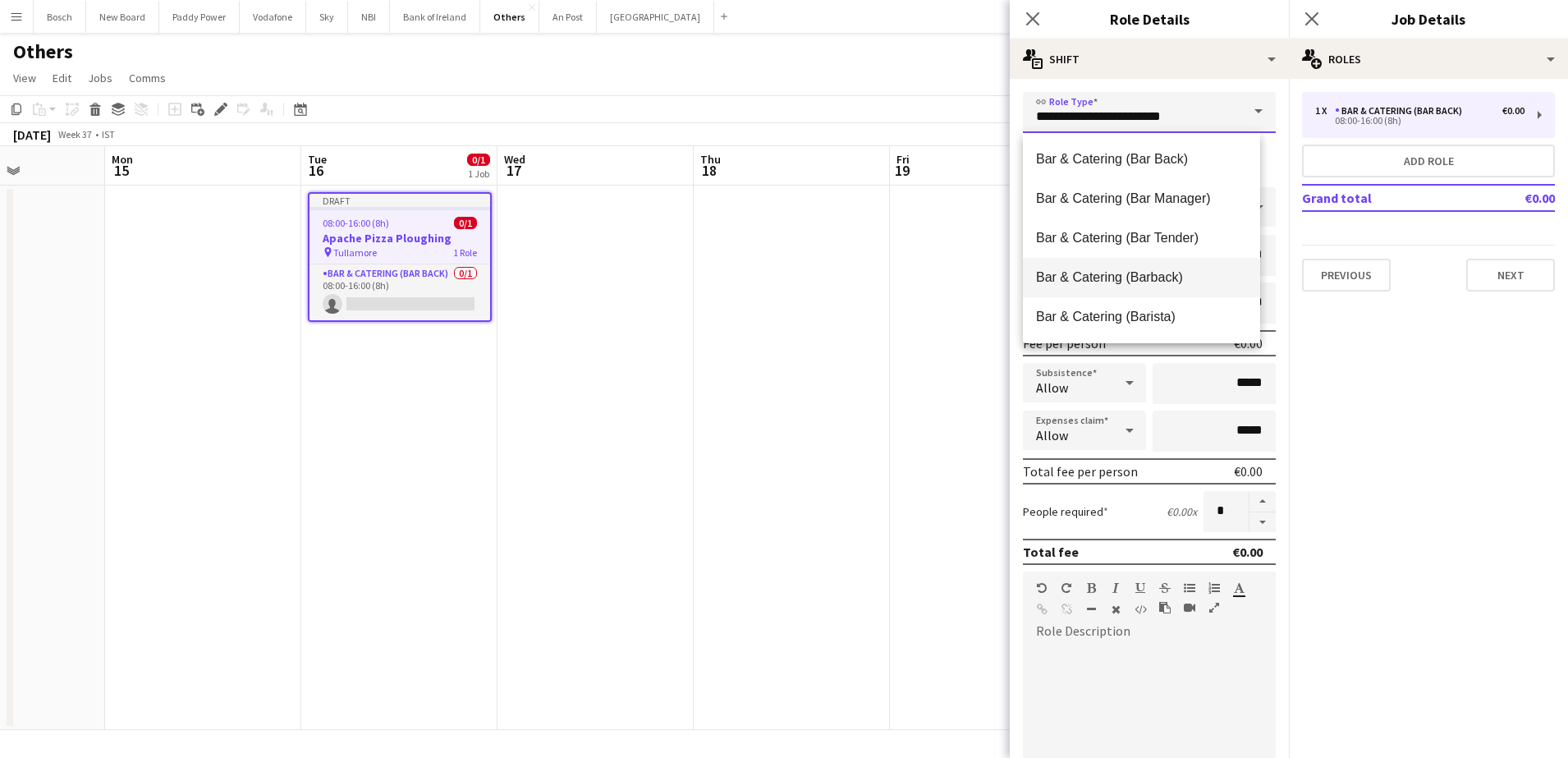
scroll to position [205, 0]
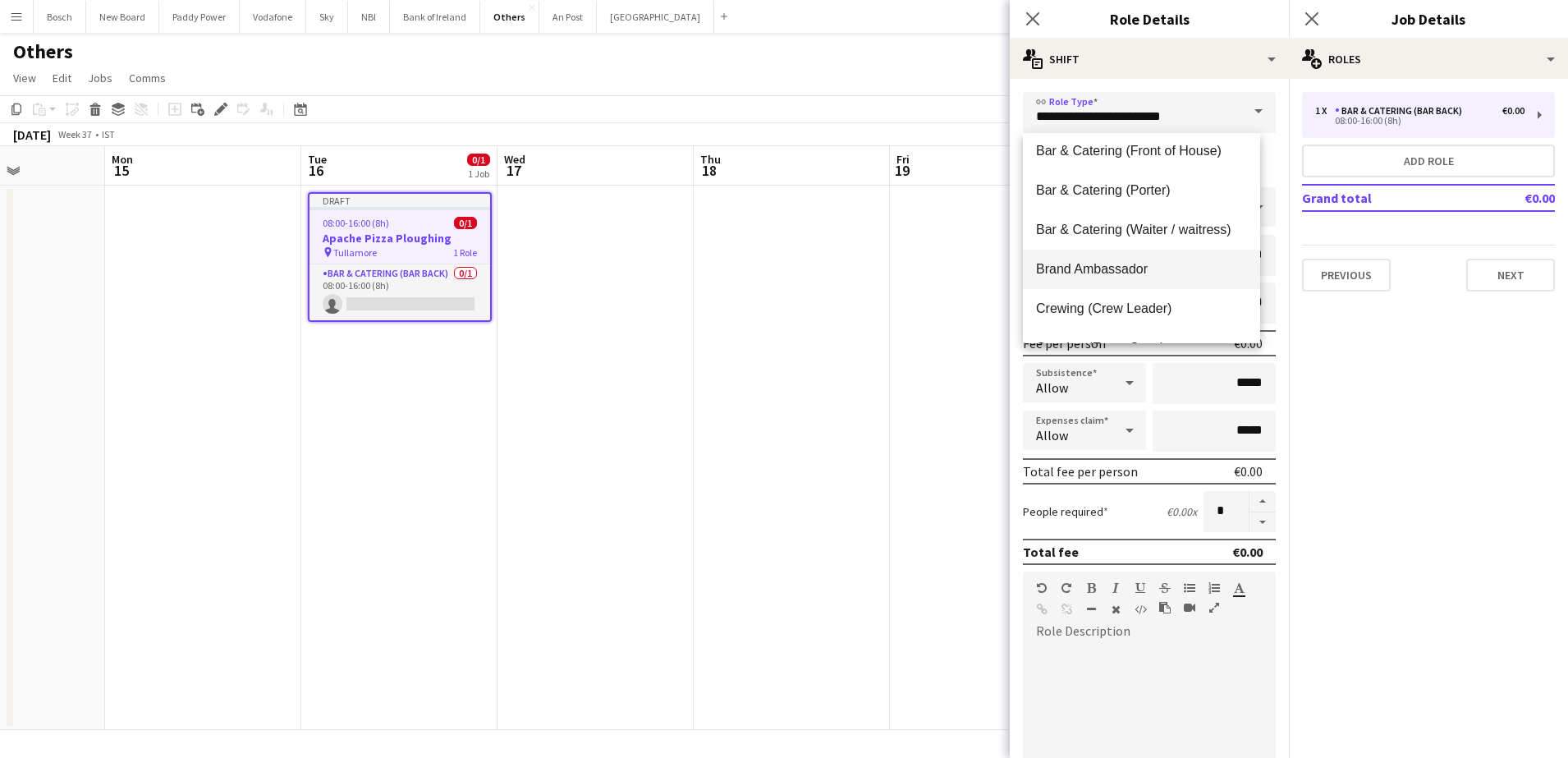
click at [1144, 261] on span "Brand Ambassador" at bounding box center [1141, 268] width 211 height 15
type input "**********"
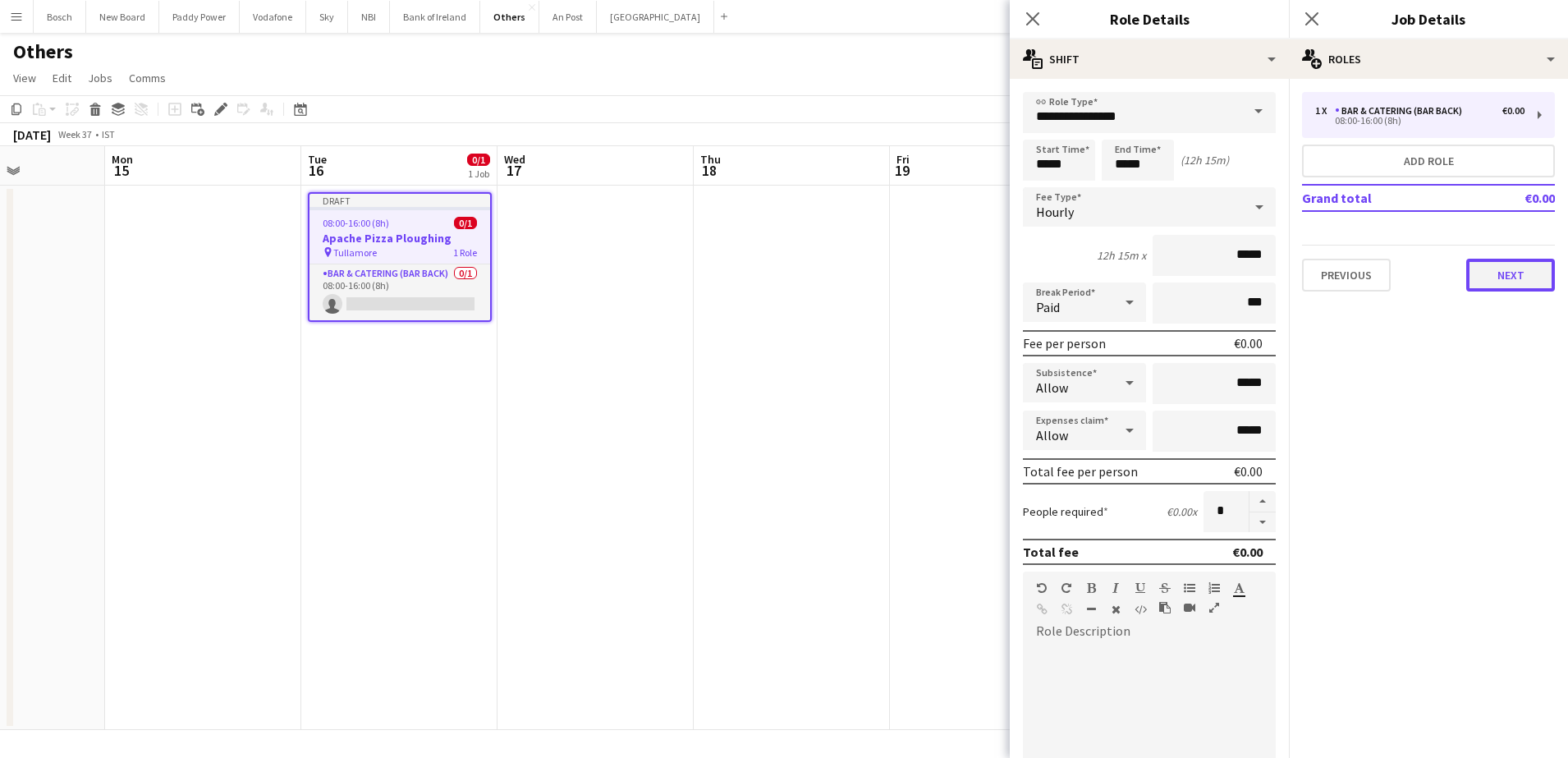
click at [1477, 278] on button "Next" at bounding box center [1511, 275] width 89 height 33
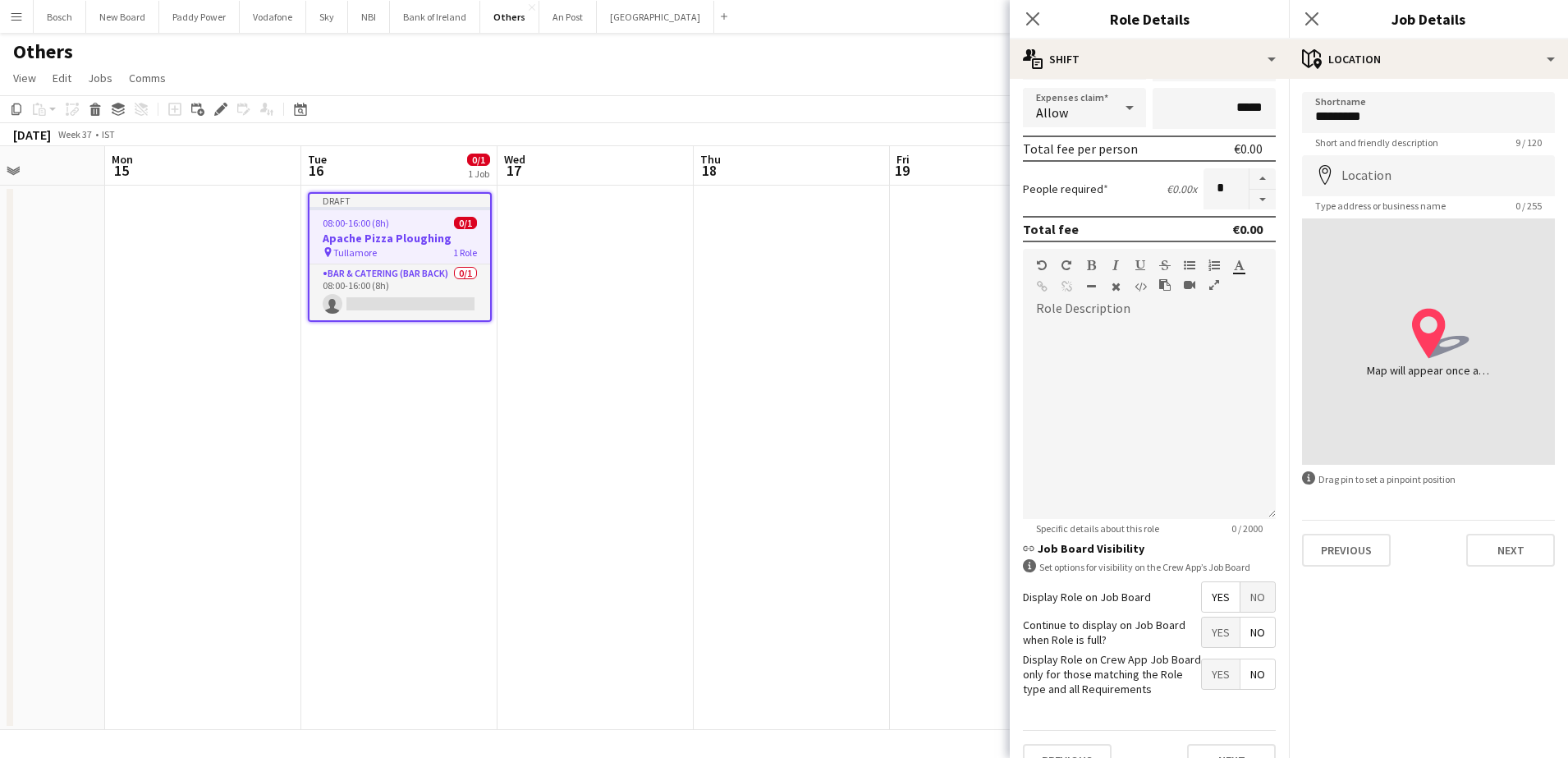
scroll to position [355, 0]
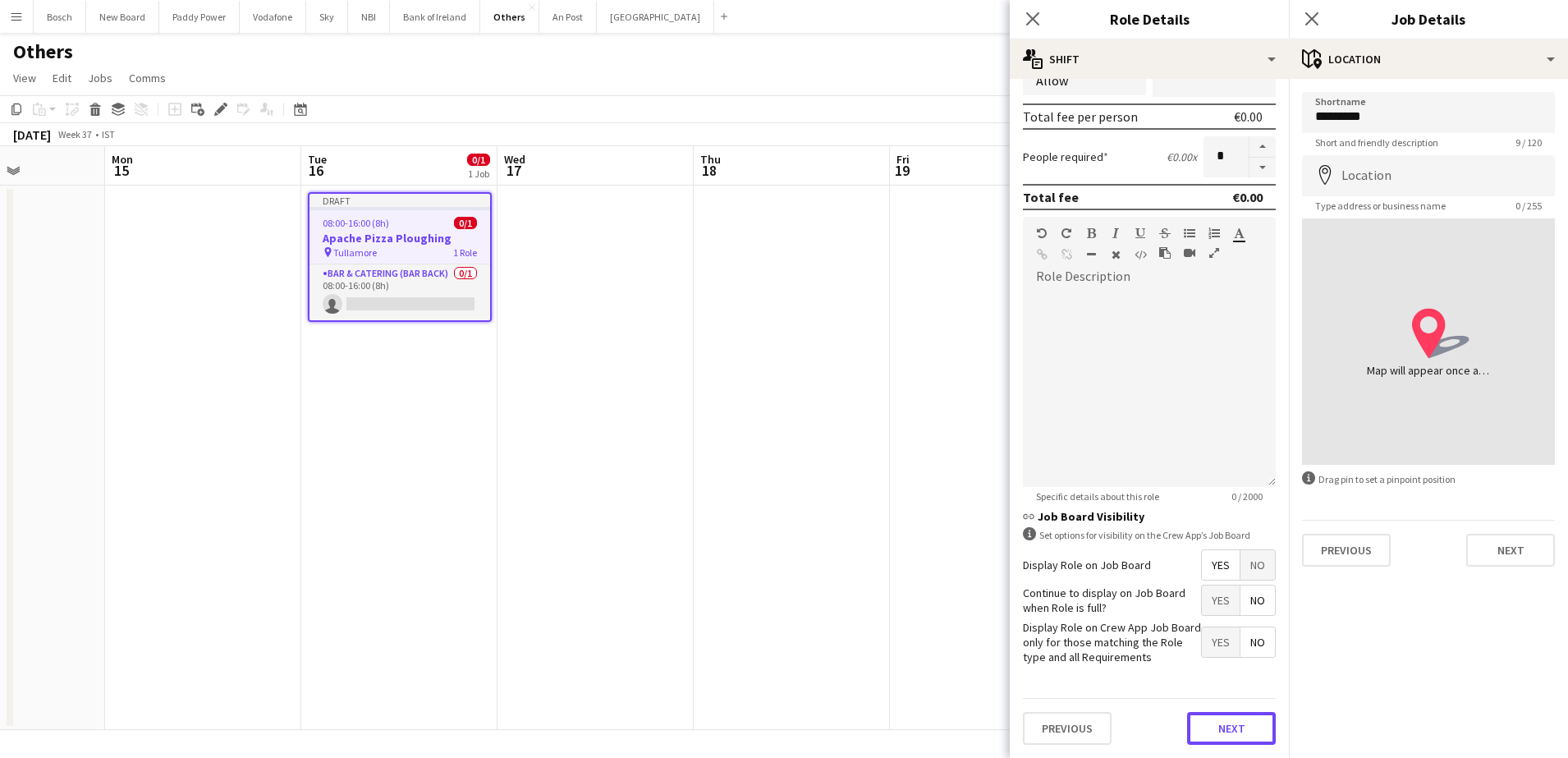
click at [1196, 728] on button "Next" at bounding box center [1232, 728] width 89 height 33
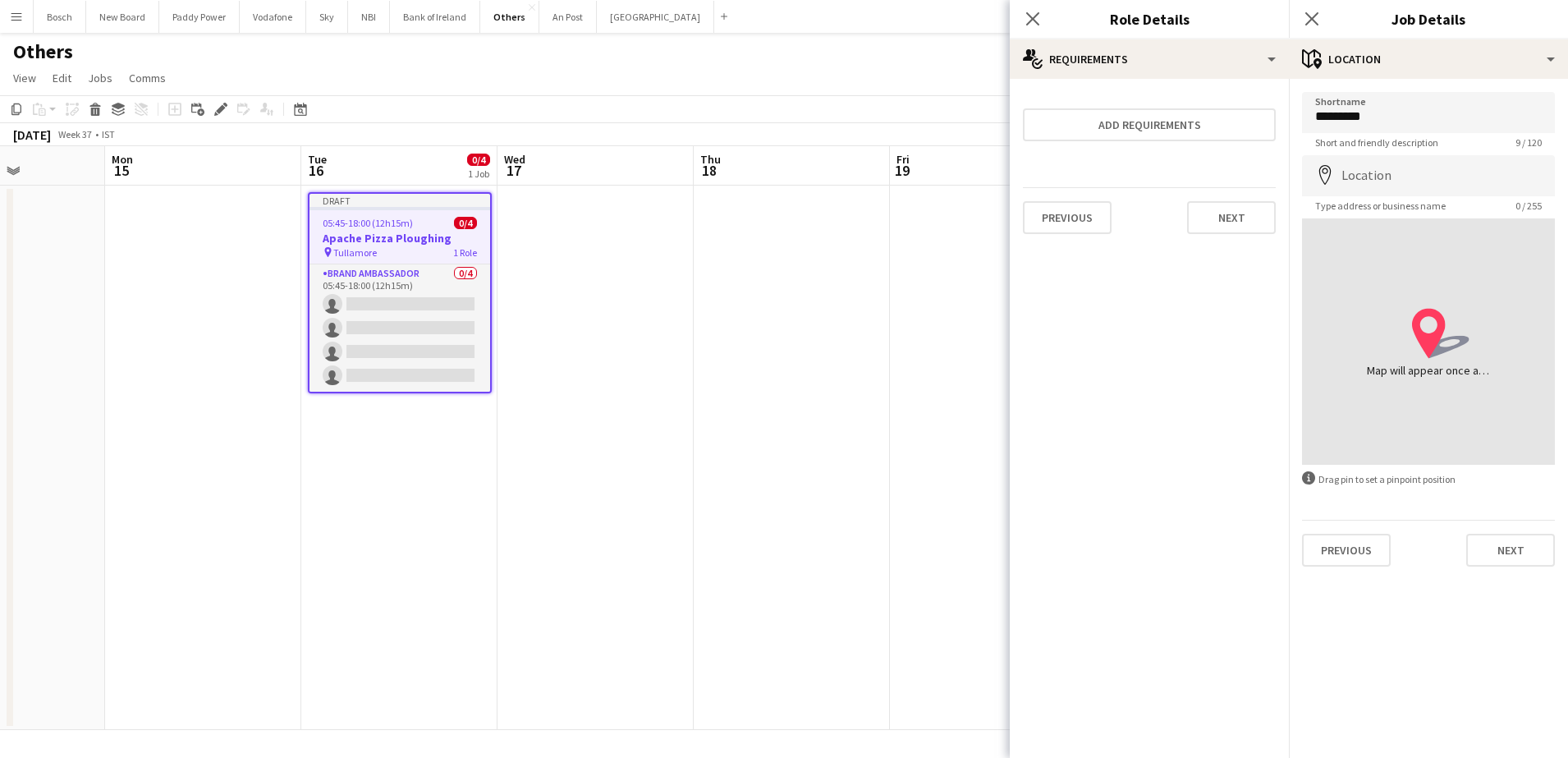
scroll to position [0, 0]
click at [830, 82] on app-page-menu "View Day view expanded Day view collapsed Month view Date picker Jump to [DATE]…" at bounding box center [784, 80] width 1568 height 31
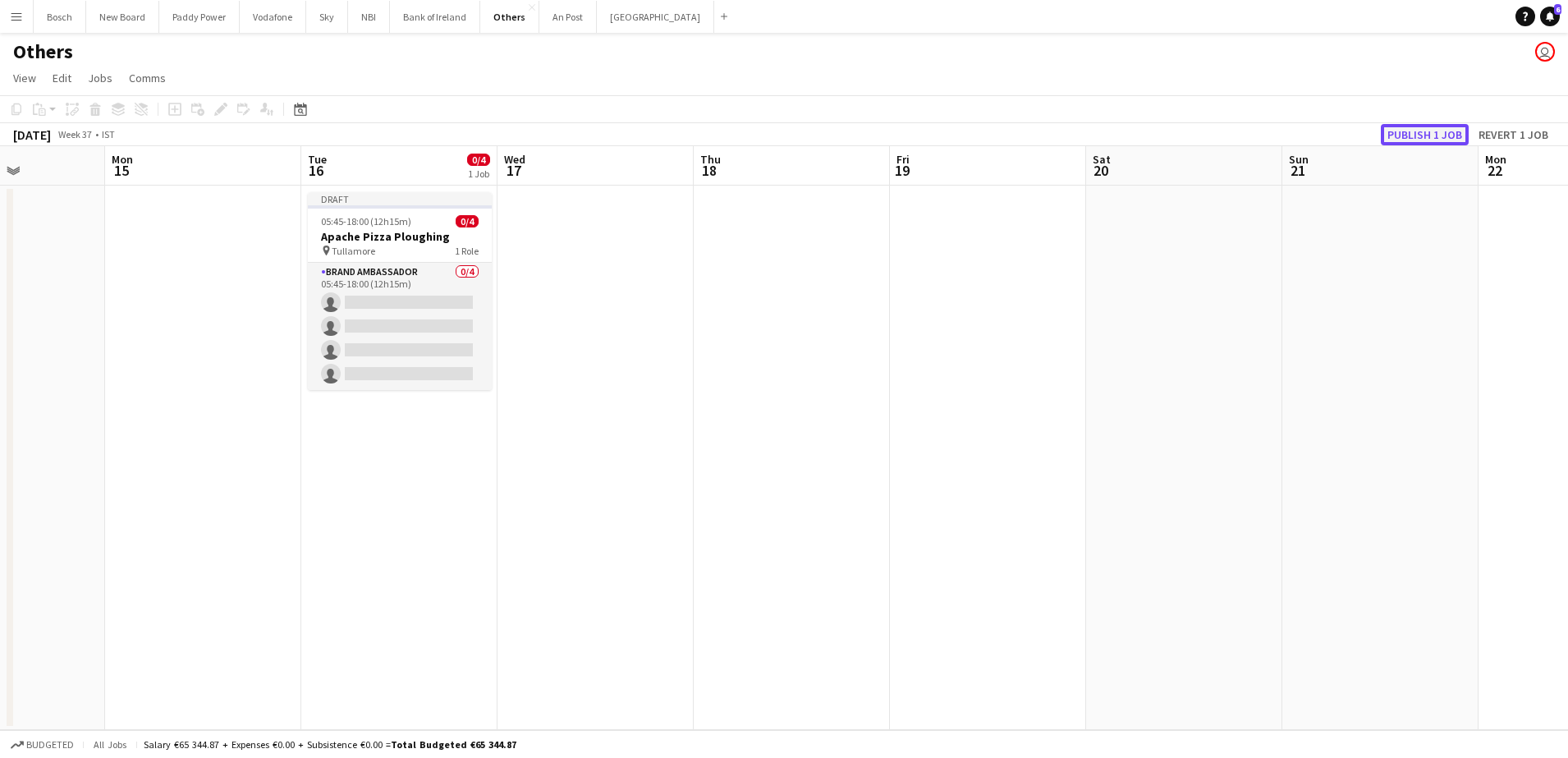
click at [1440, 131] on button "Publish 1 job" at bounding box center [1424, 135] width 88 height 22
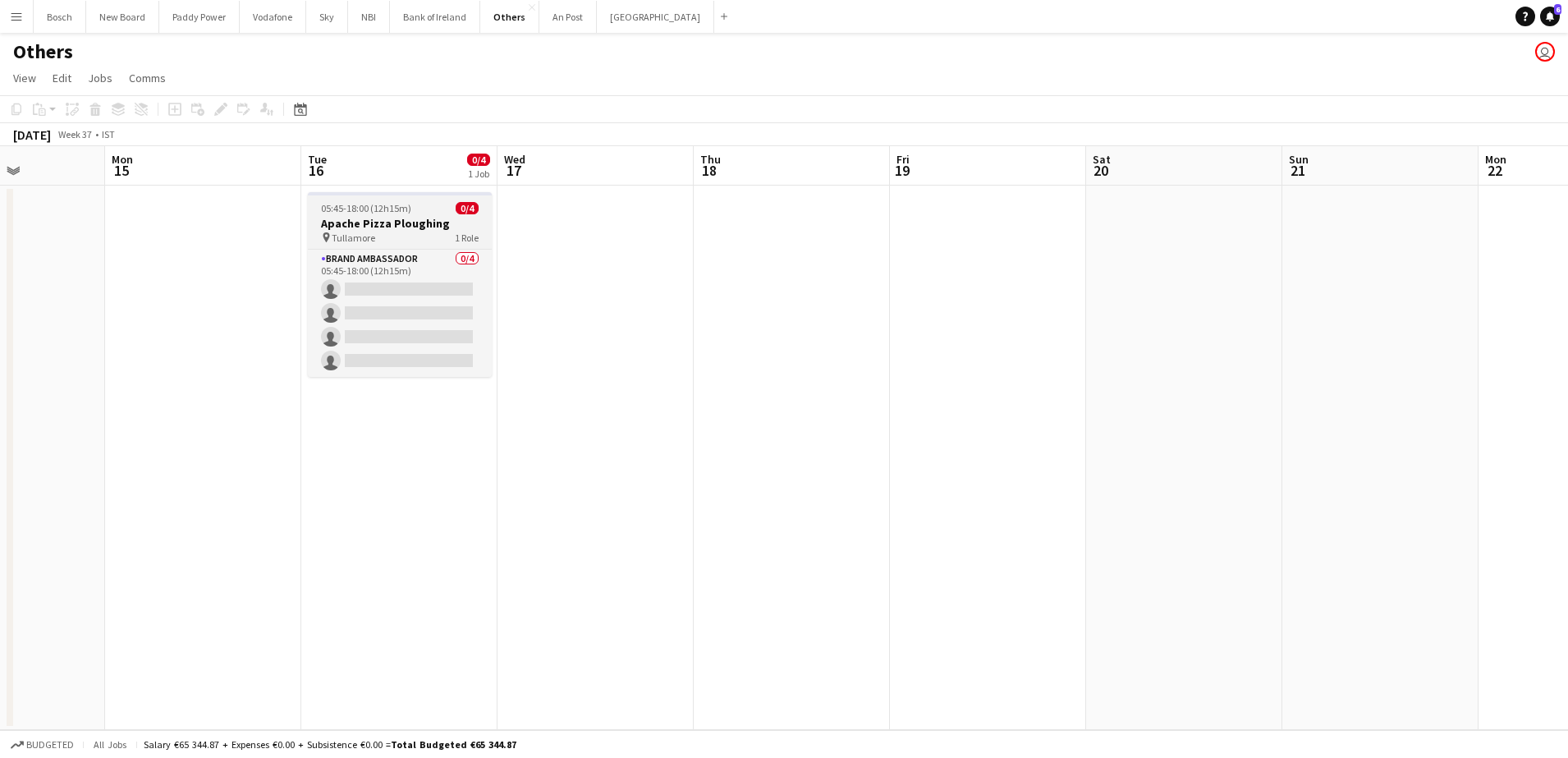
click at [423, 243] on div "pin Tullamore 1 Role" at bounding box center [400, 237] width 184 height 13
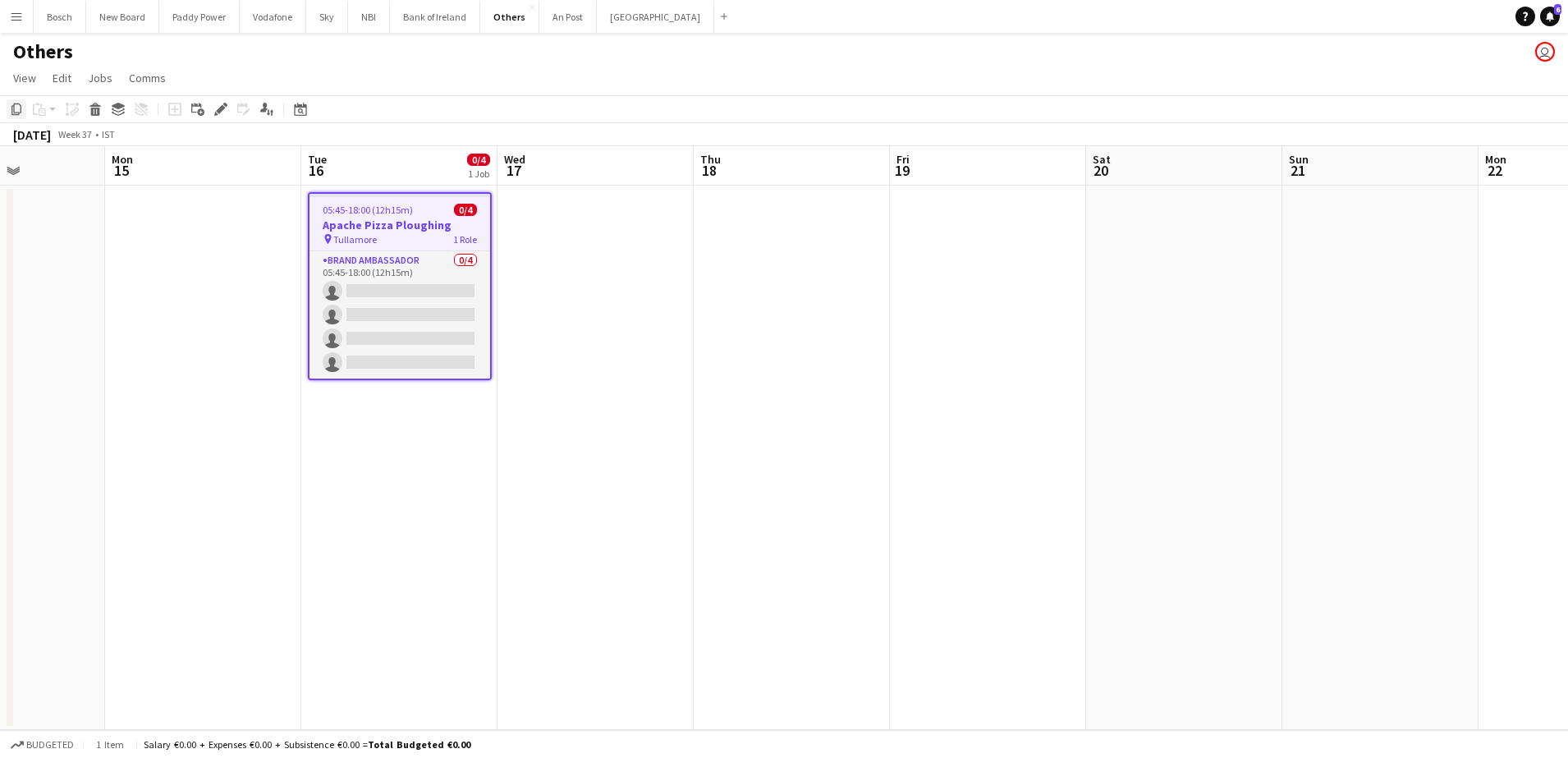
click at [22, 109] on icon at bounding box center [16, 109] width 10 height 12
click at [617, 181] on app-board-header-date "Wed 17" at bounding box center [595, 165] width 196 height 39
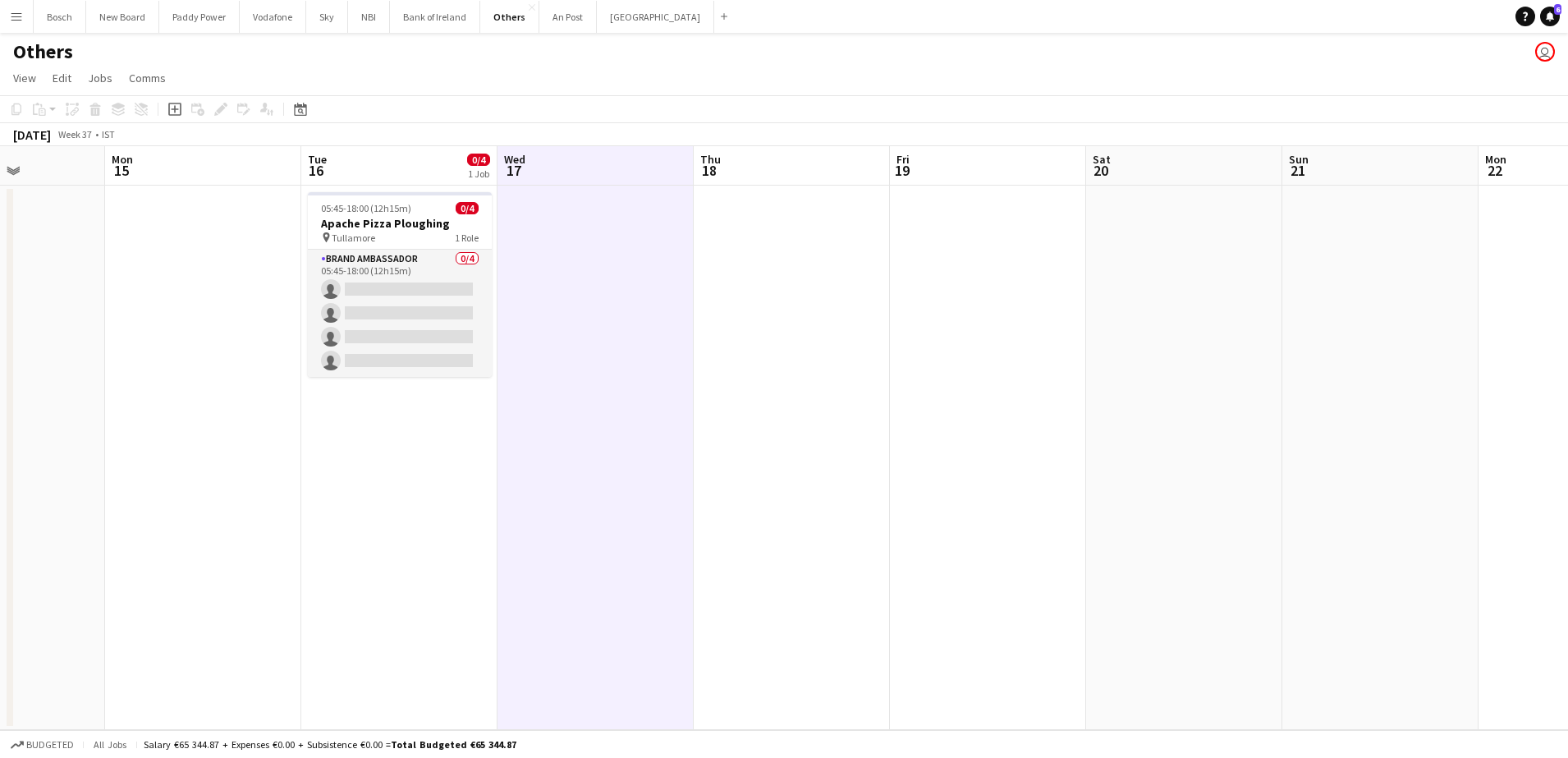
click at [582, 235] on app-date-cell at bounding box center [595, 458] width 196 height 544
click at [48, 107] on div "Paste" at bounding box center [40, 110] width 20 height 20
click at [93, 140] on link "Paste Ctrl+V" at bounding box center [121, 141] width 154 height 15
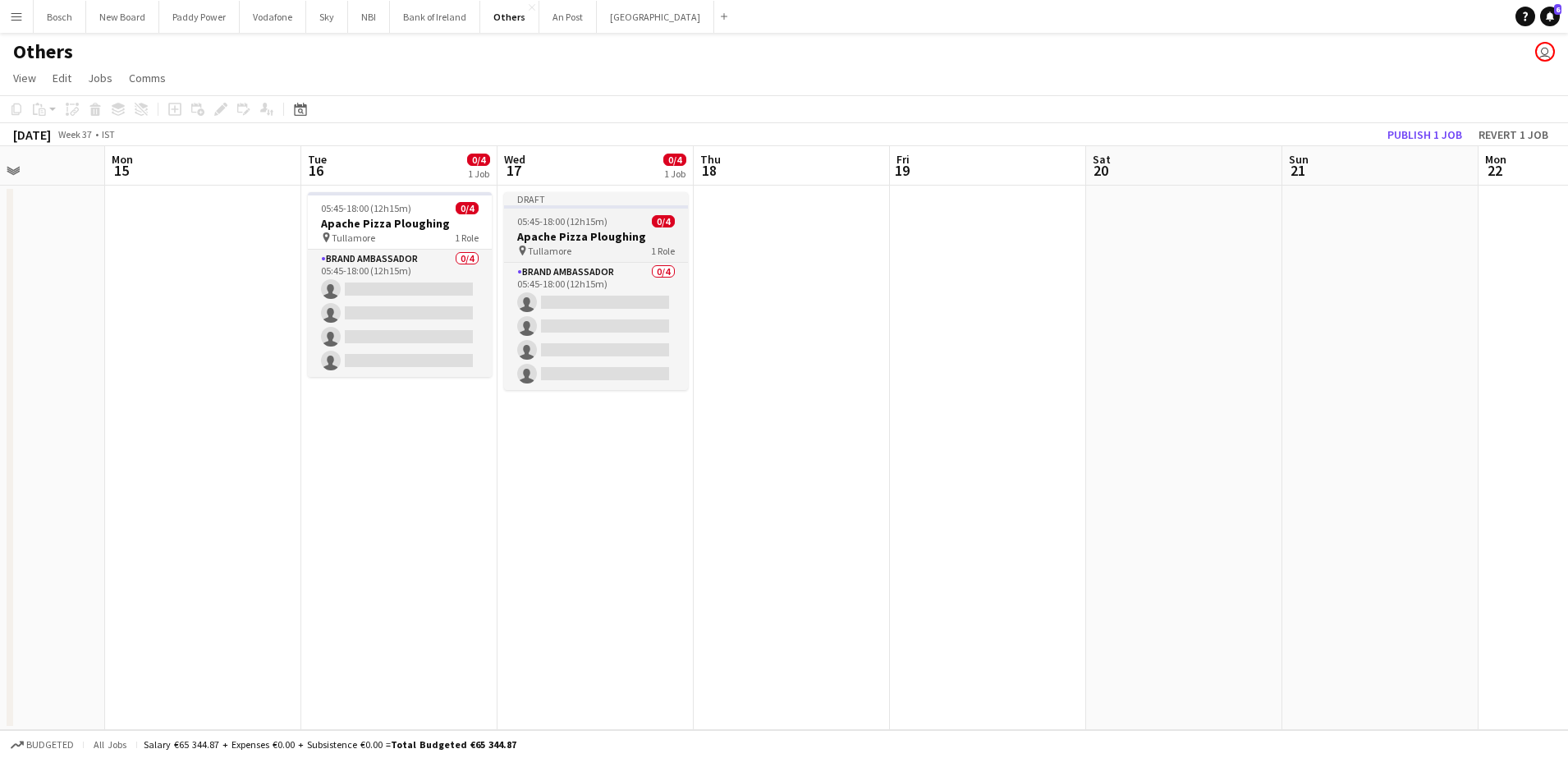
click at [589, 221] on span "05:45-18:00 (12h15m)" at bounding box center [563, 221] width 91 height 13
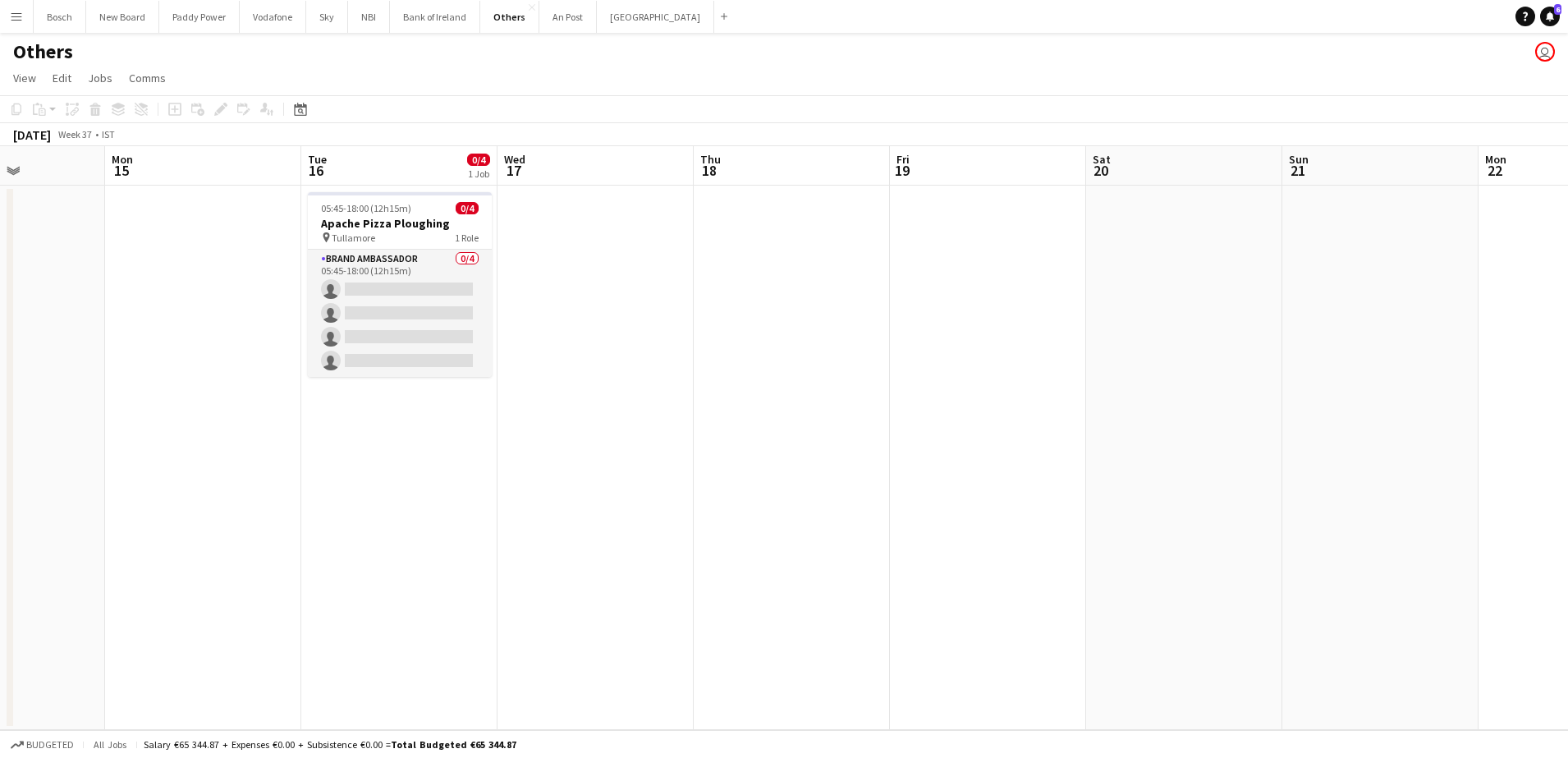
click at [589, 221] on app-date-cell at bounding box center [595, 458] width 196 height 544
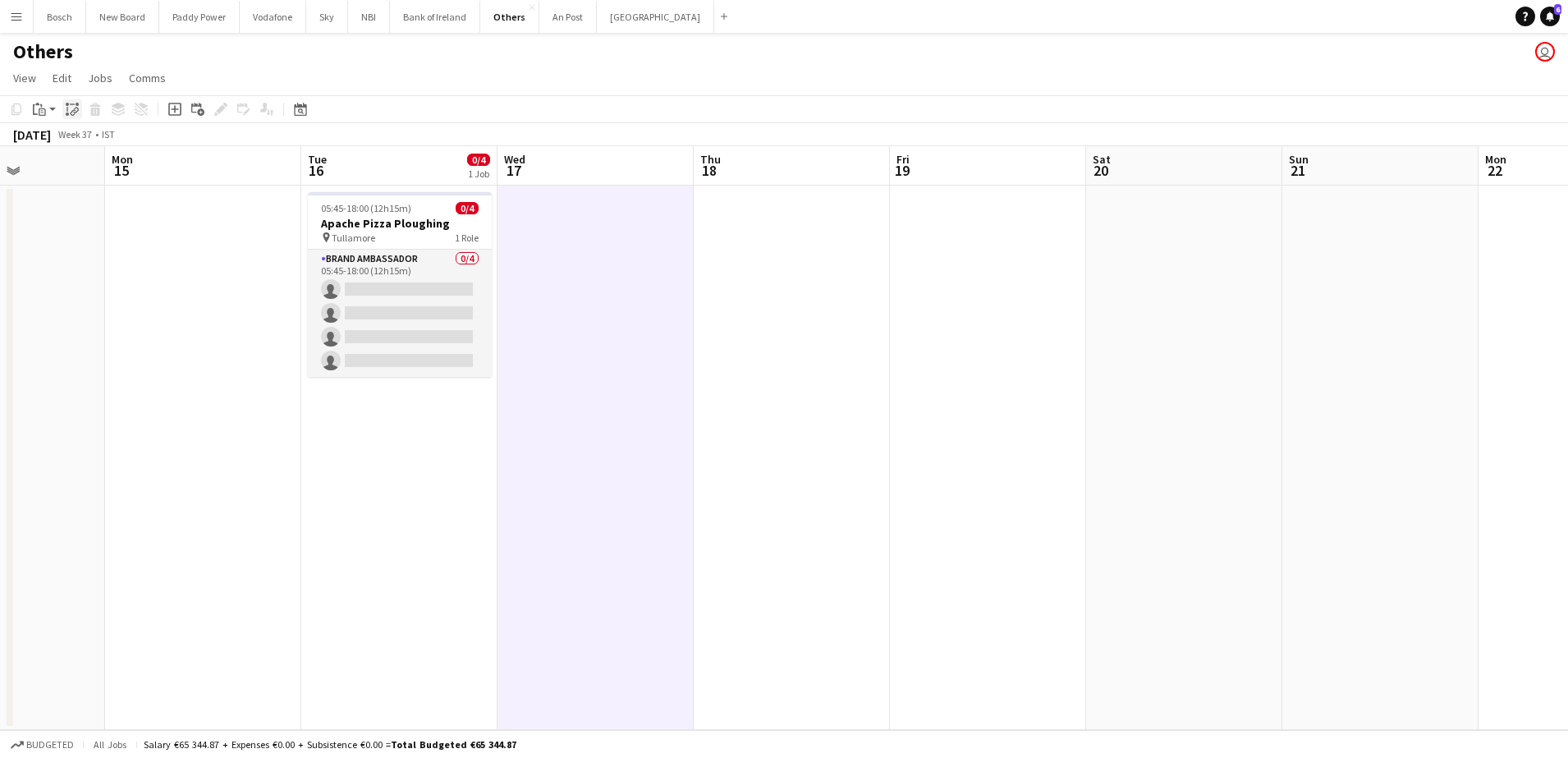
click at [74, 106] on icon "Paste linked Job" at bounding box center [72, 109] width 13 height 13
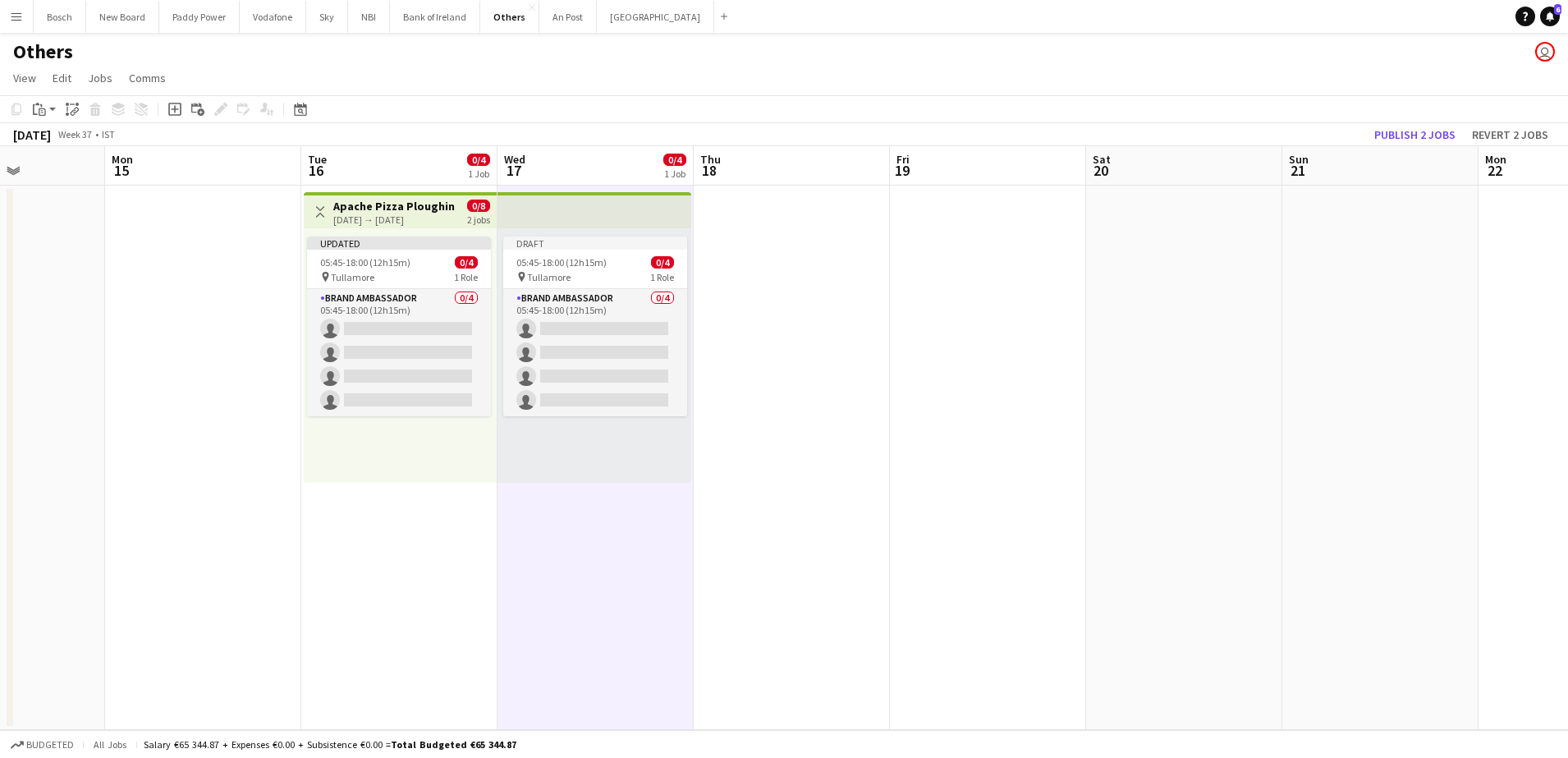
click at [831, 278] on app-date-cell at bounding box center [791, 458] width 196 height 544
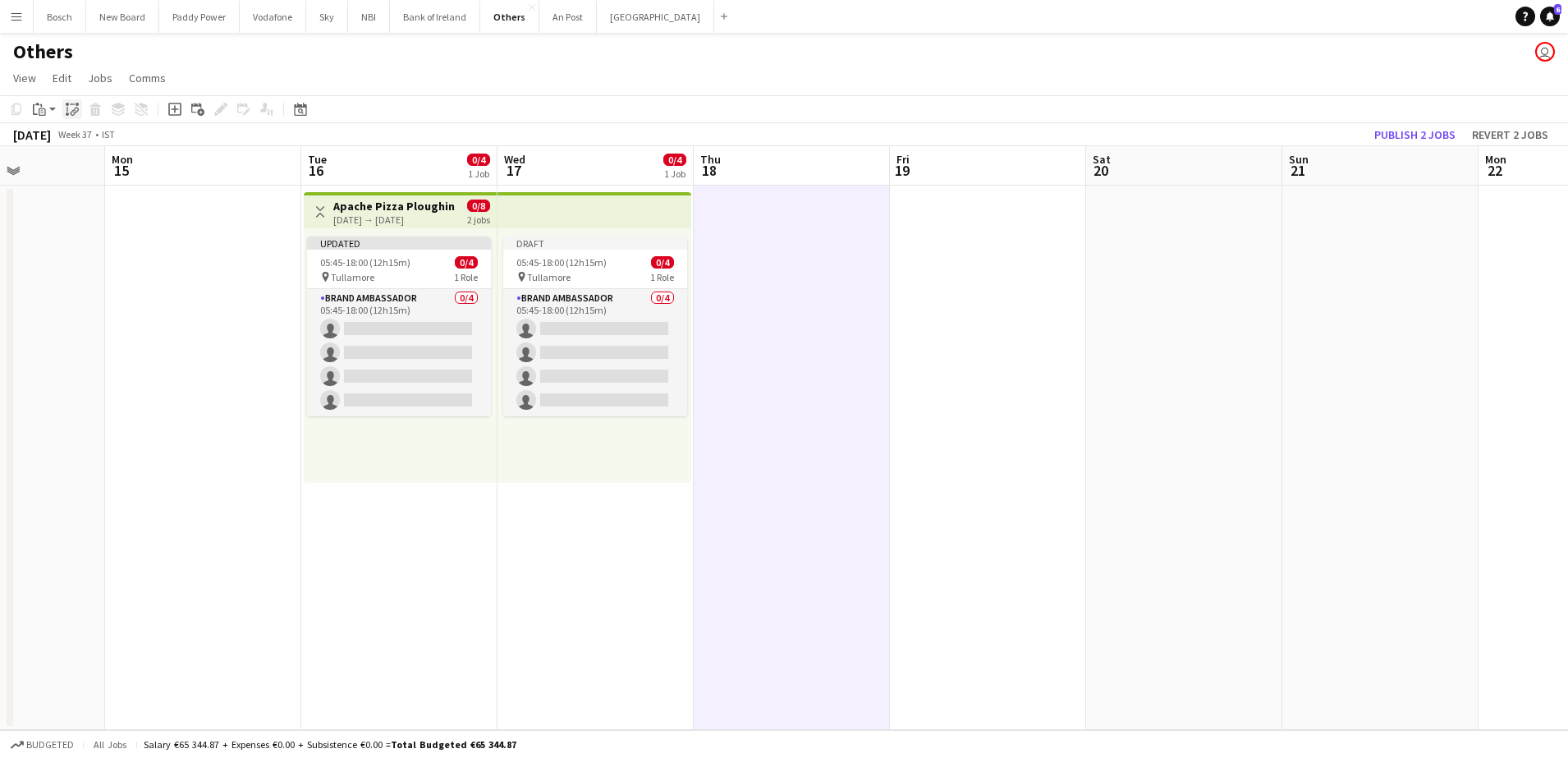
click at [67, 109] on icon at bounding box center [66, 109] width 1 height 5
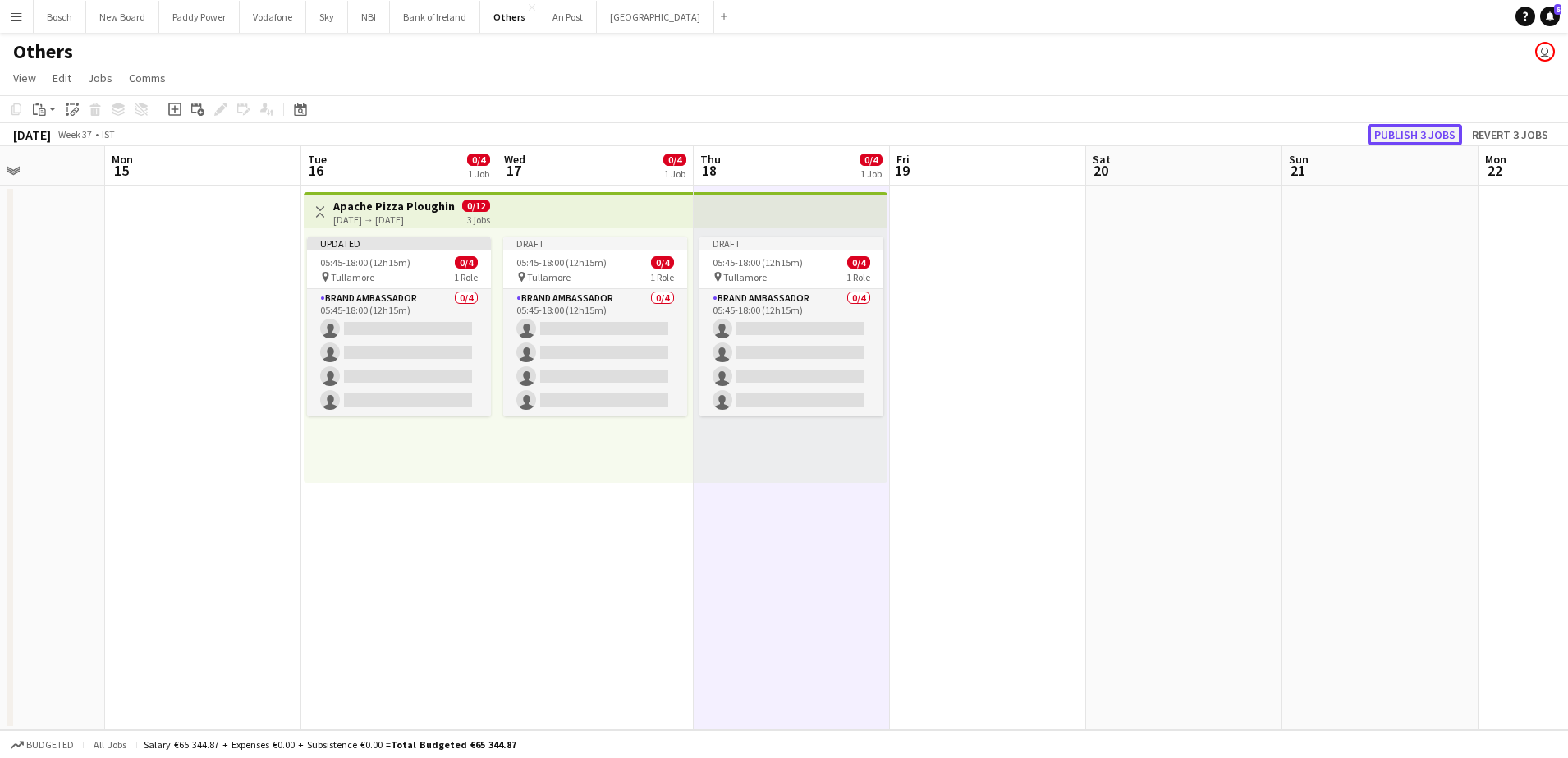
drag, startPoint x: 1408, startPoint y: 123, endPoint x: 1406, endPoint y: 141, distance: 18.1
click at [1408, 123] on div "[DATE] Week 37 • IST Publish 3 jobs Revert 3 jobs" at bounding box center [784, 134] width 1568 height 23
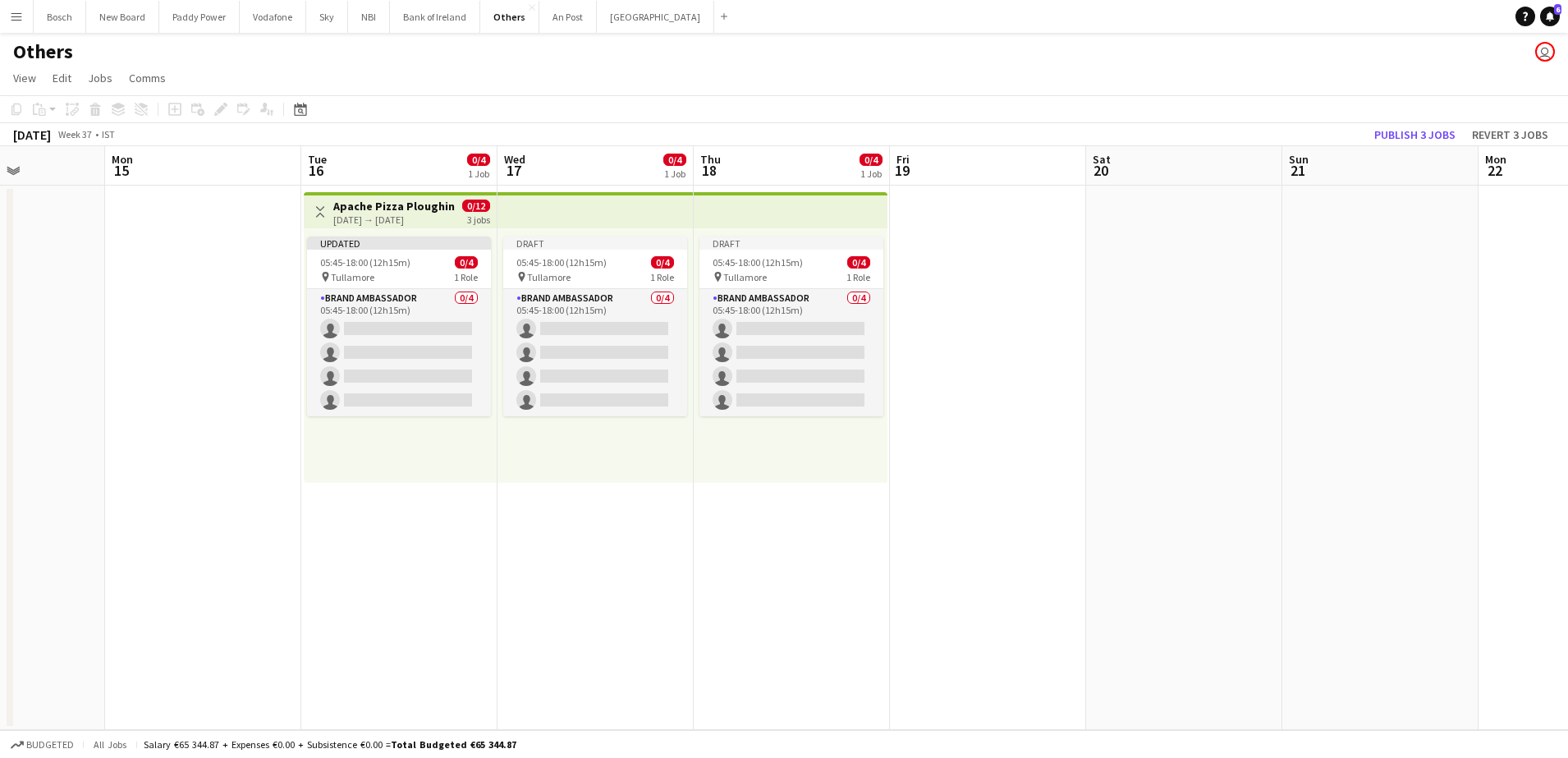
click at [1423, 121] on app-toolbar "Copy Paste Paste Ctrl+V Paste with crew Ctrl+Shift+V Paste linked Job [GEOGRAPH…" at bounding box center [784, 109] width 1568 height 28
click at [1423, 121] on app-toolbar "Copy Paste Paste Ctrl+V Paste with crew Ctrl+Shift+V Paste linked Job [GEOGRAPH…" at bounding box center [784, 109] width 1568 height 28
click at [1423, 128] on button "Publish 3 jobs" at bounding box center [1415, 135] width 94 height 22
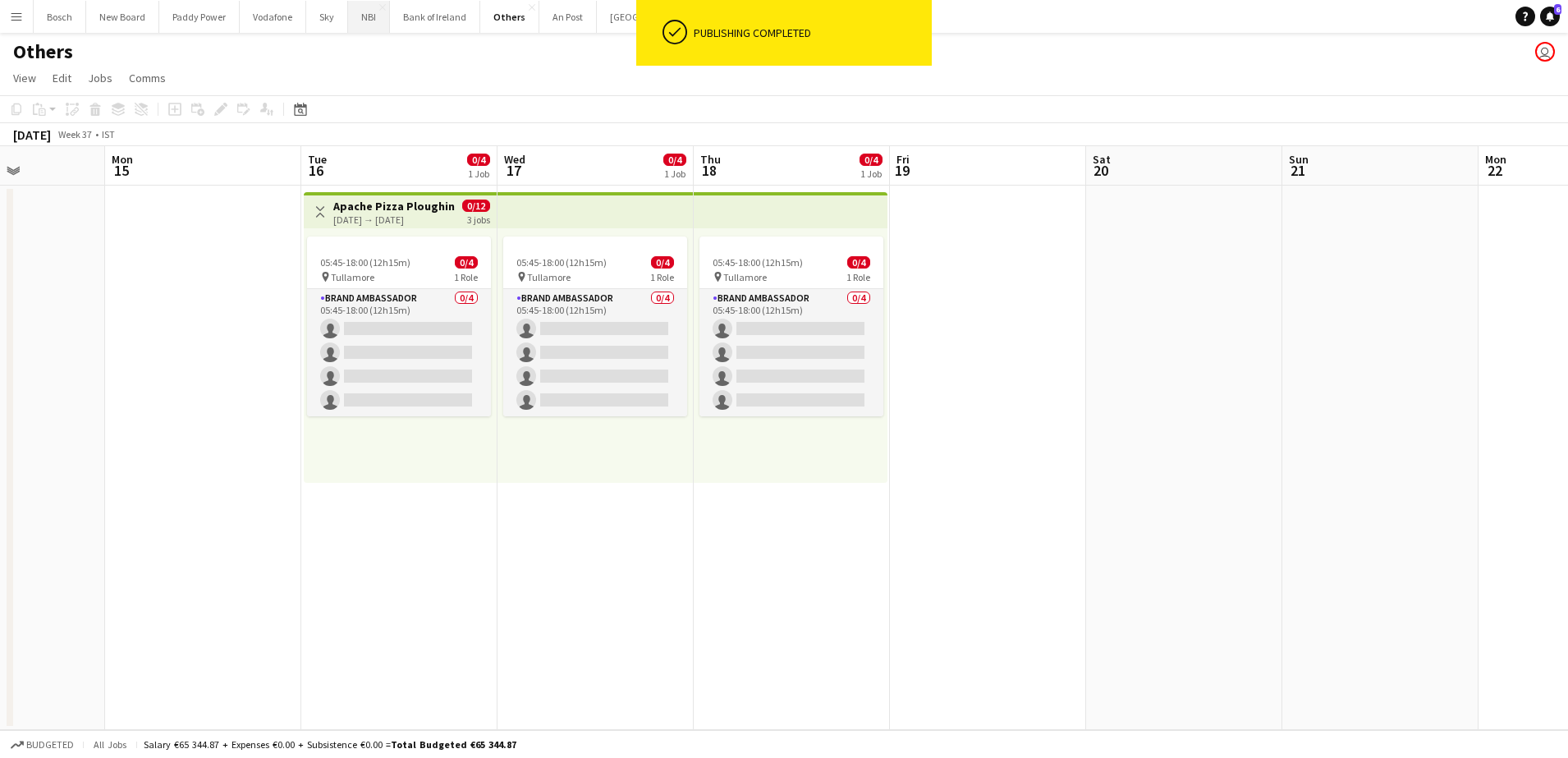
click at [359, 28] on button "NBI Close" at bounding box center [369, 16] width 42 height 32
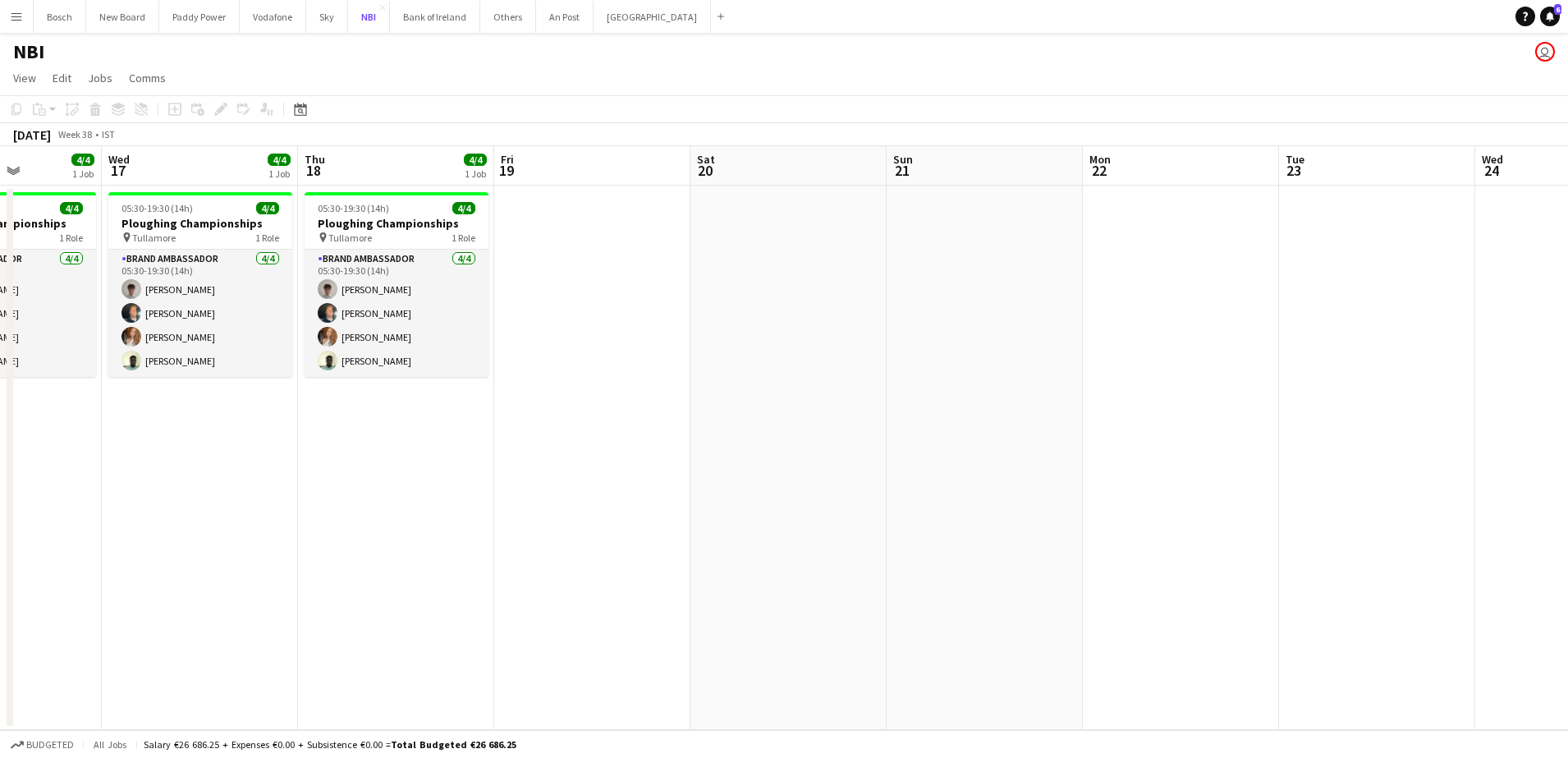
scroll to position [0, 487]
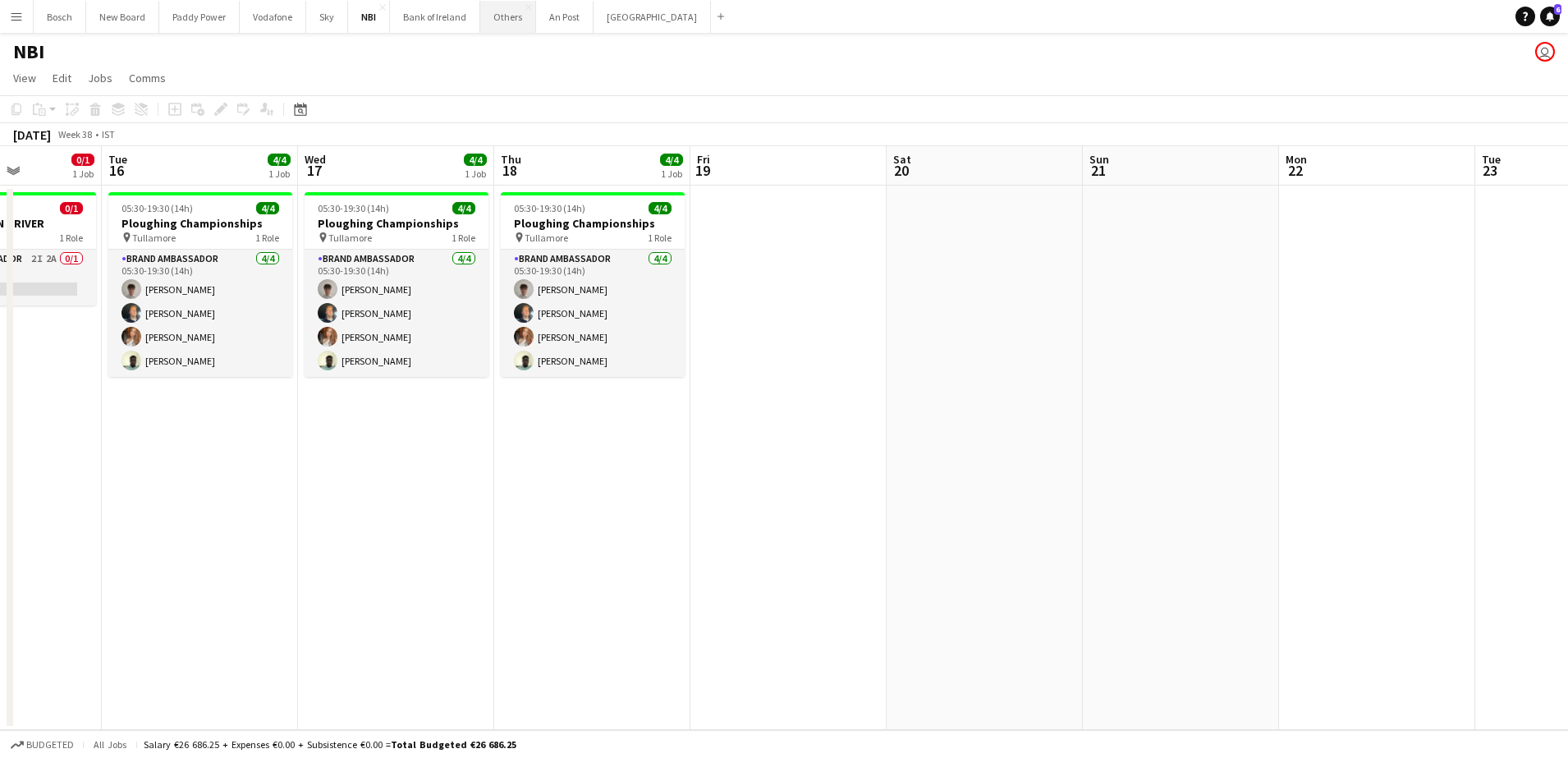
click at [483, 19] on button "Others Close" at bounding box center [508, 16] width 56 height 32
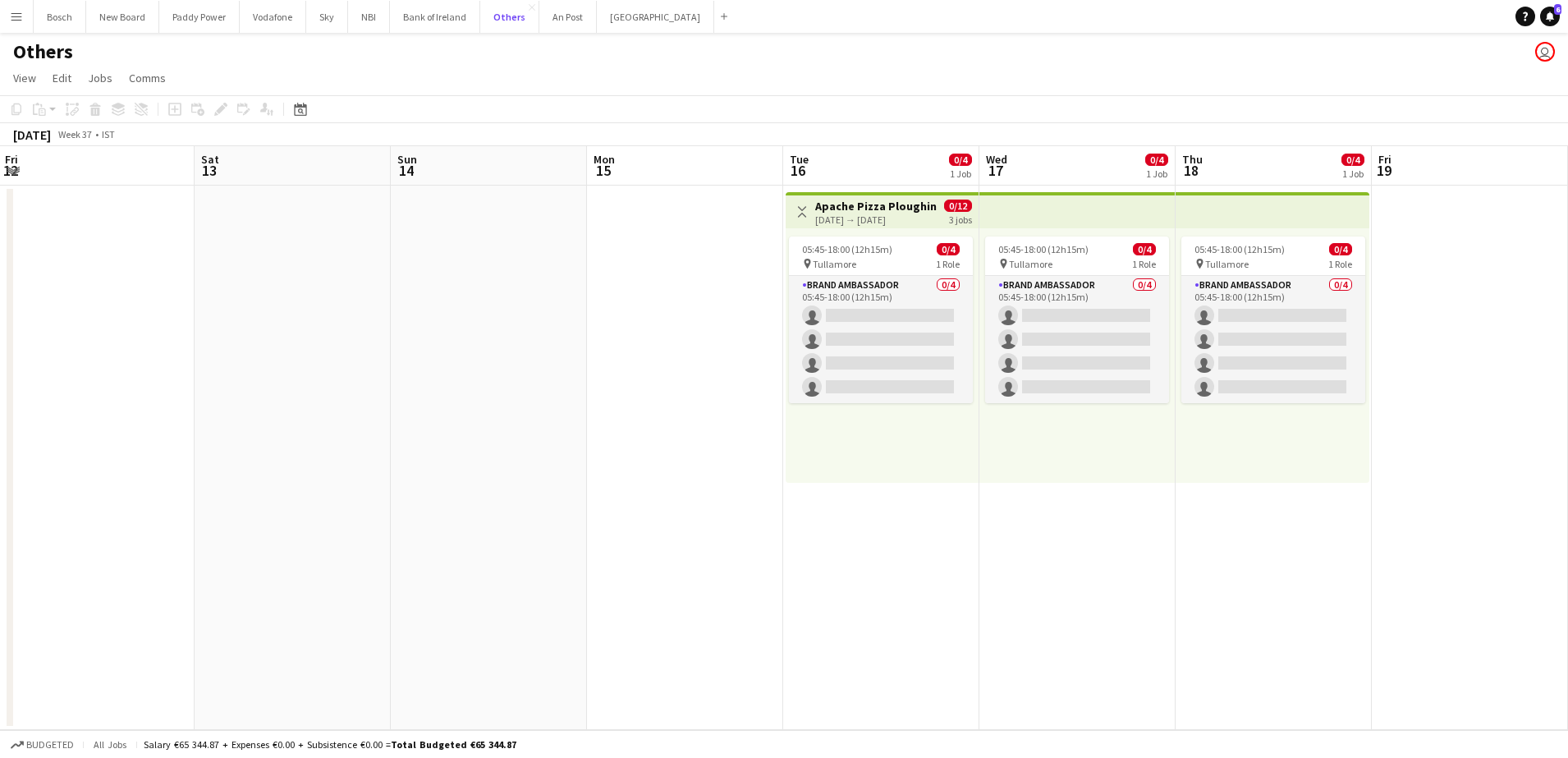
scroll to position [0, 612]
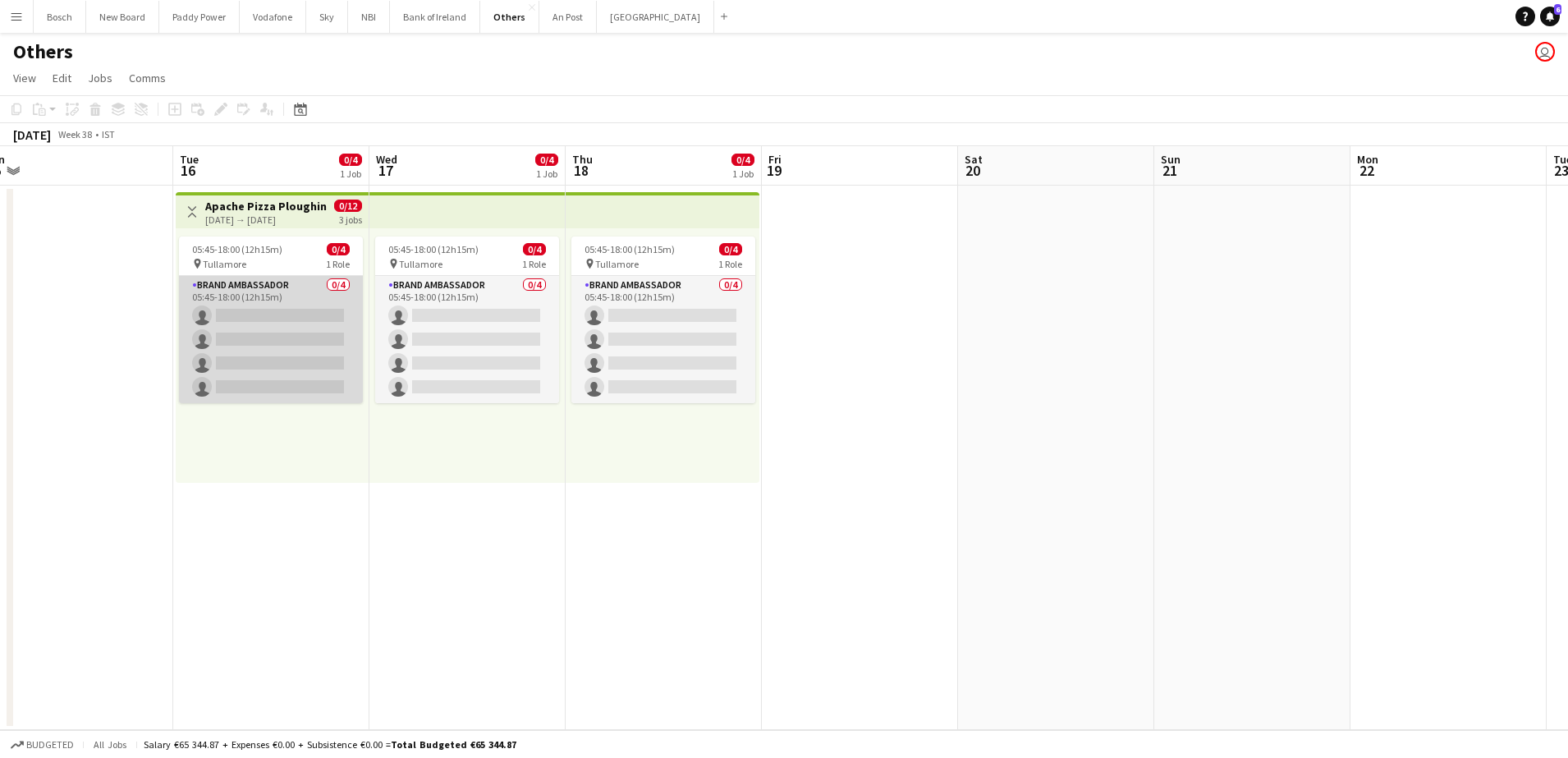
click at [248, 291] on app-card-role "Brand Ambassador 0/4 05:45-18:00 (12h15m) single-neutral-actions single-neutral…" at bounding box center [270, 339] width 184 height 127
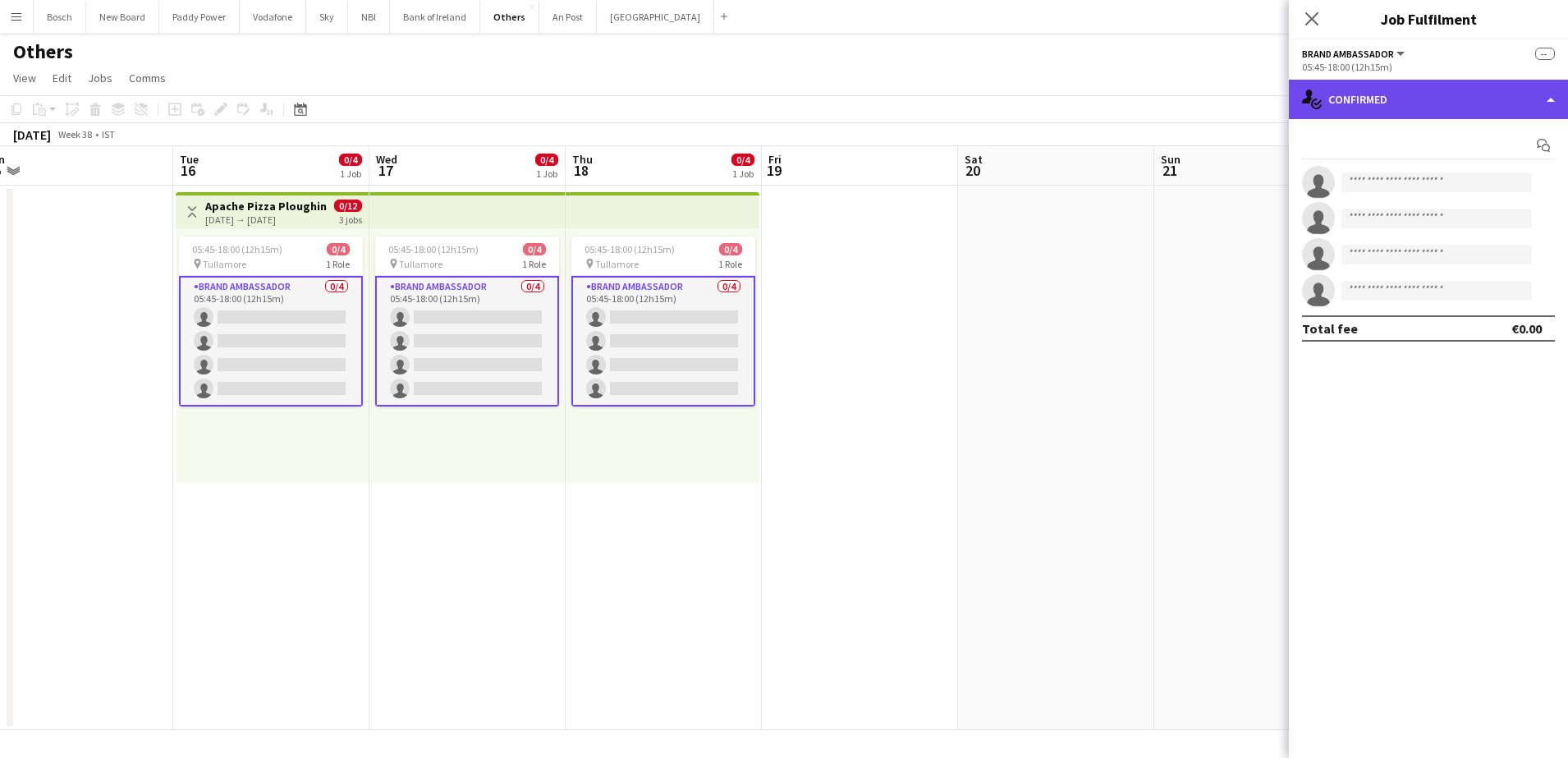
click at [1475, 108] on div "single-neutral-actions-check-2 Confirmed" at bounding box center [1428, 99] width 279 height 39
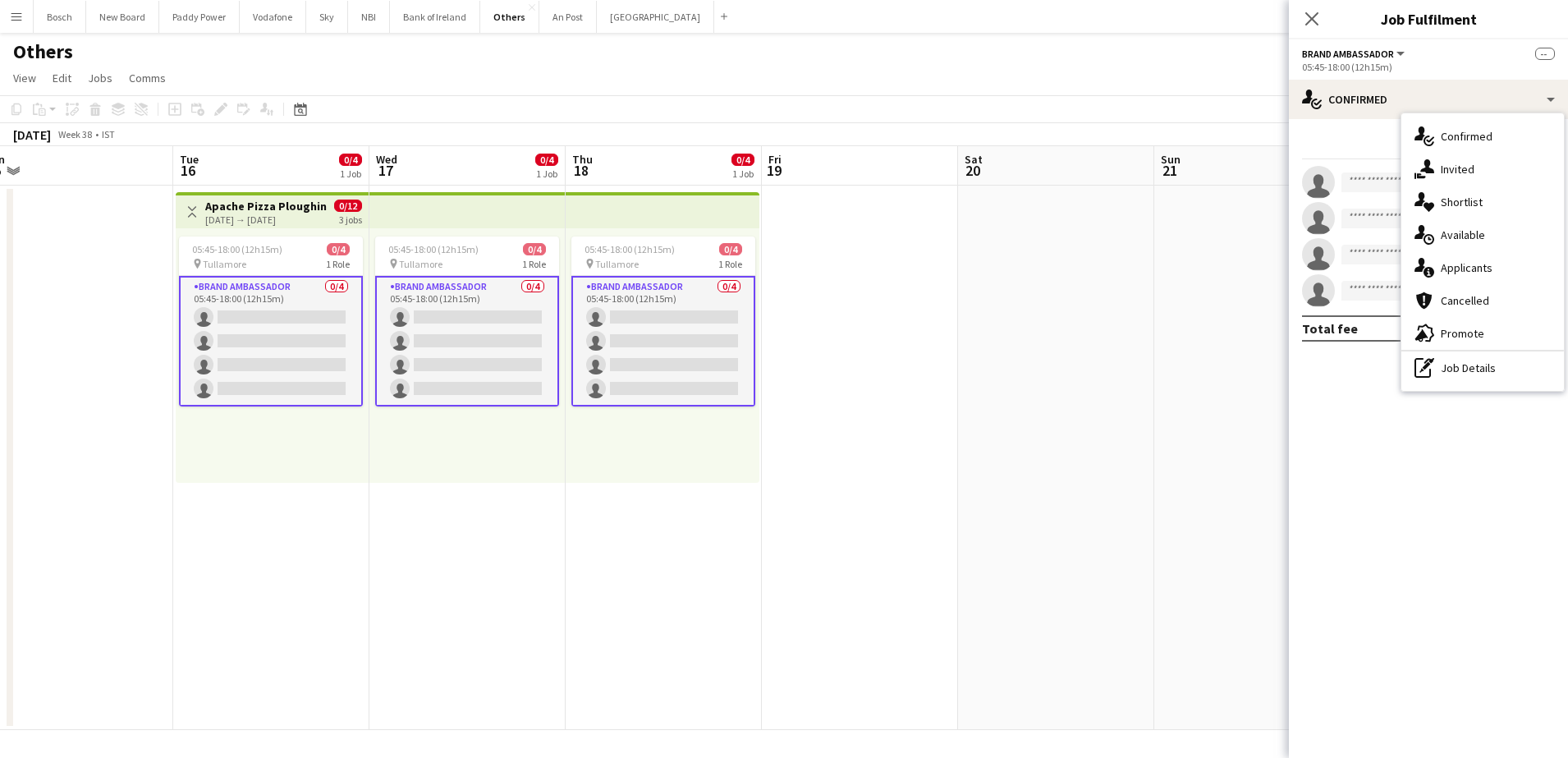
click at [487, 222] on app-top-bar at bounding box center [468, 210] width 196 height 36
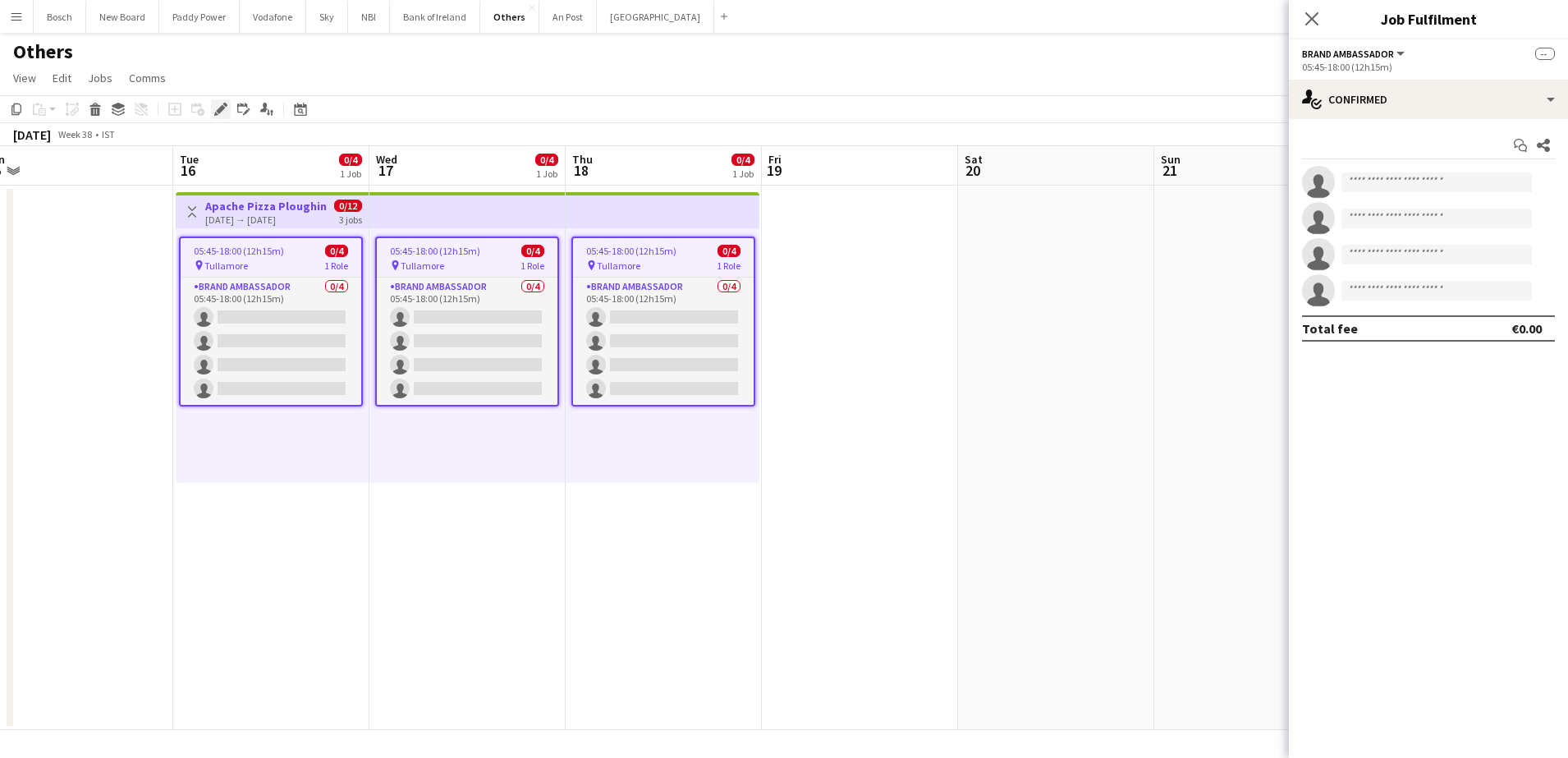
click at [214, 116] on div "Edit" at bounding box center [221, 110] width 20 height 20
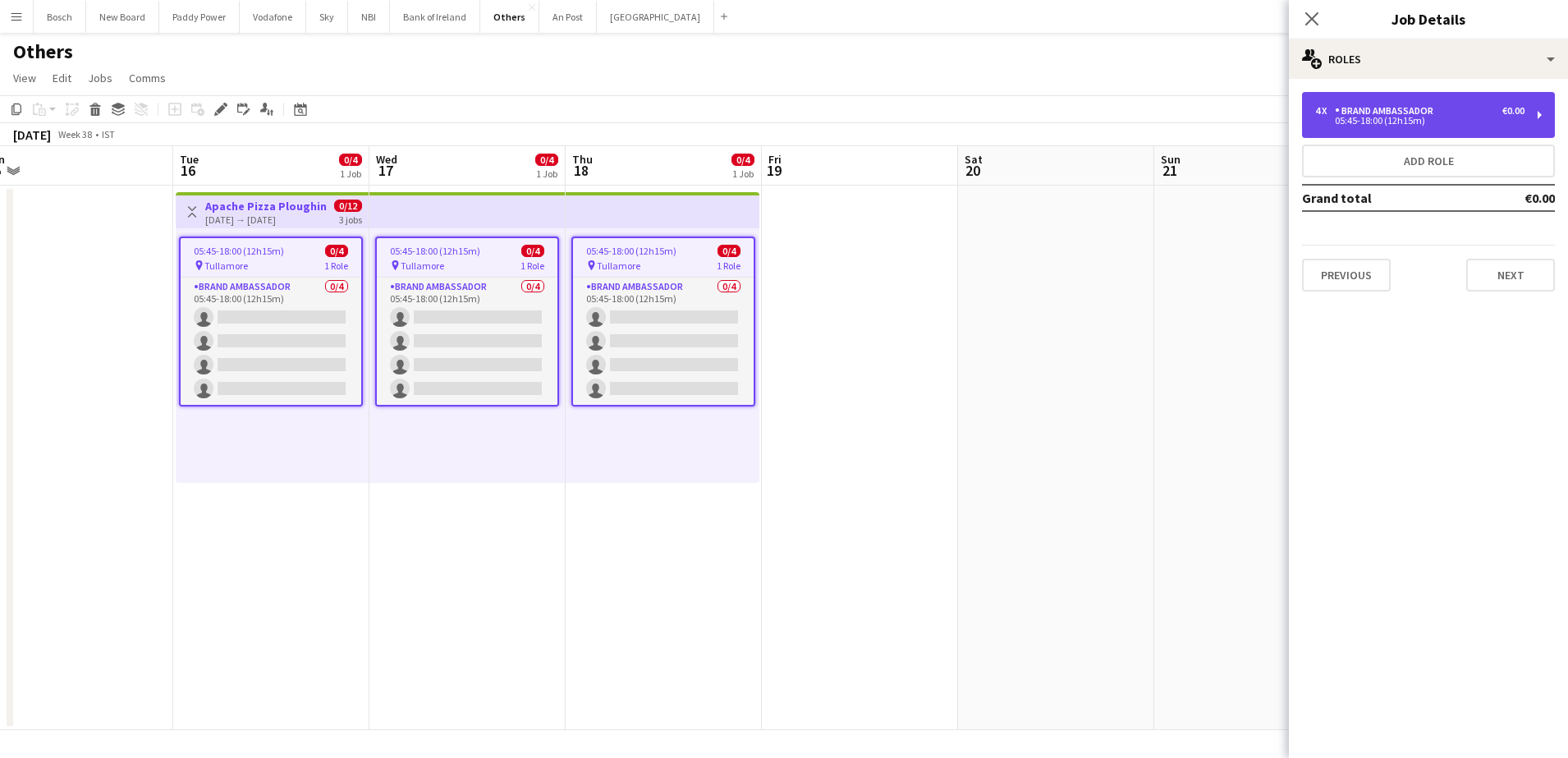
click at [1365, 128] on div "4 x Brand Ambassador €0.00 05:45-18:00 (12h15m)" at bounding box center [1428, 114] width 253 height 46
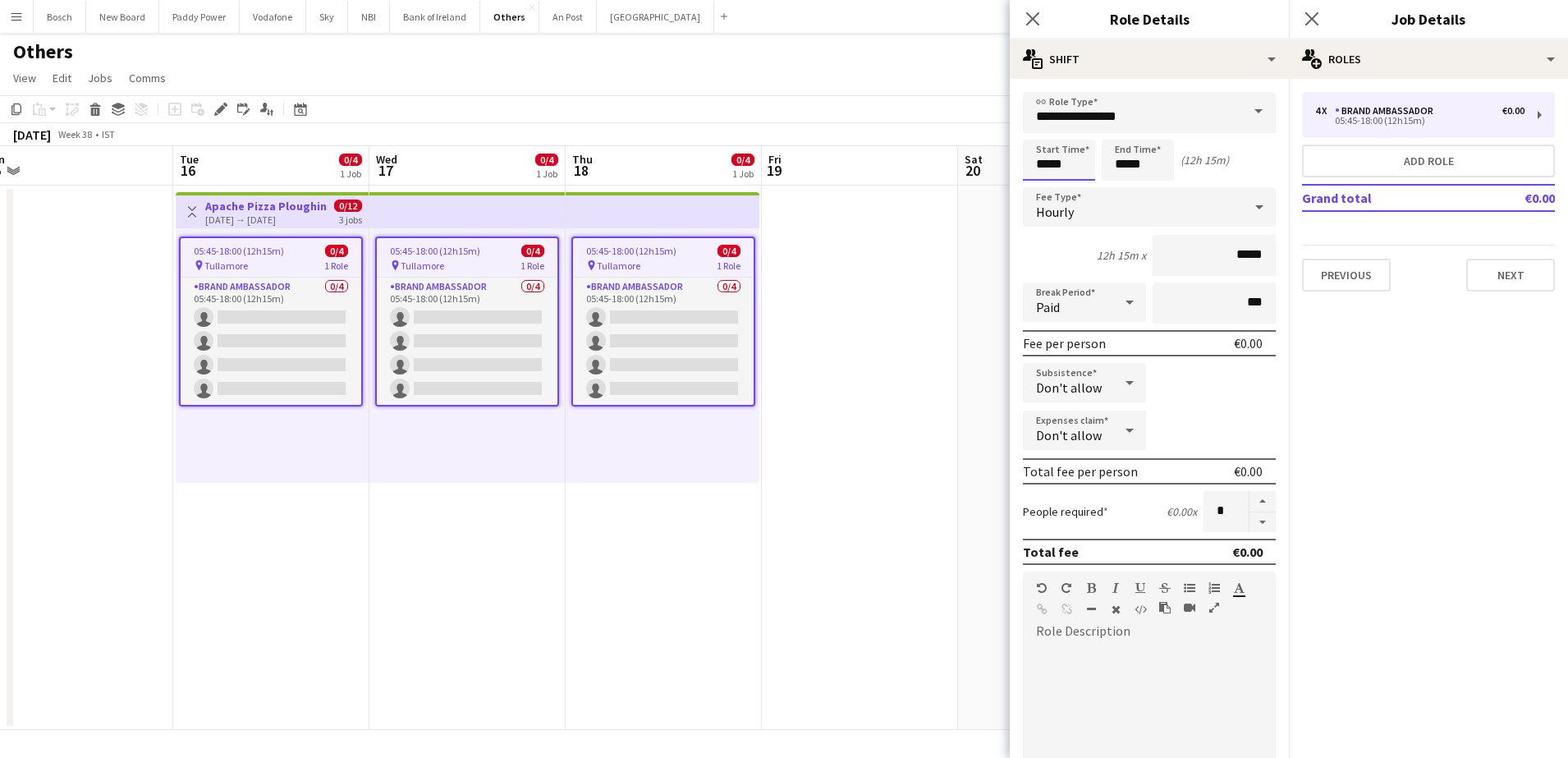
click at [1066, 166] on input "*****" at bounding box center [1059, 160] width 73 height 41
type input "*****"
click at [1150, 166] on input "*****" at bounding box center [1137, 160] width 73 height 41
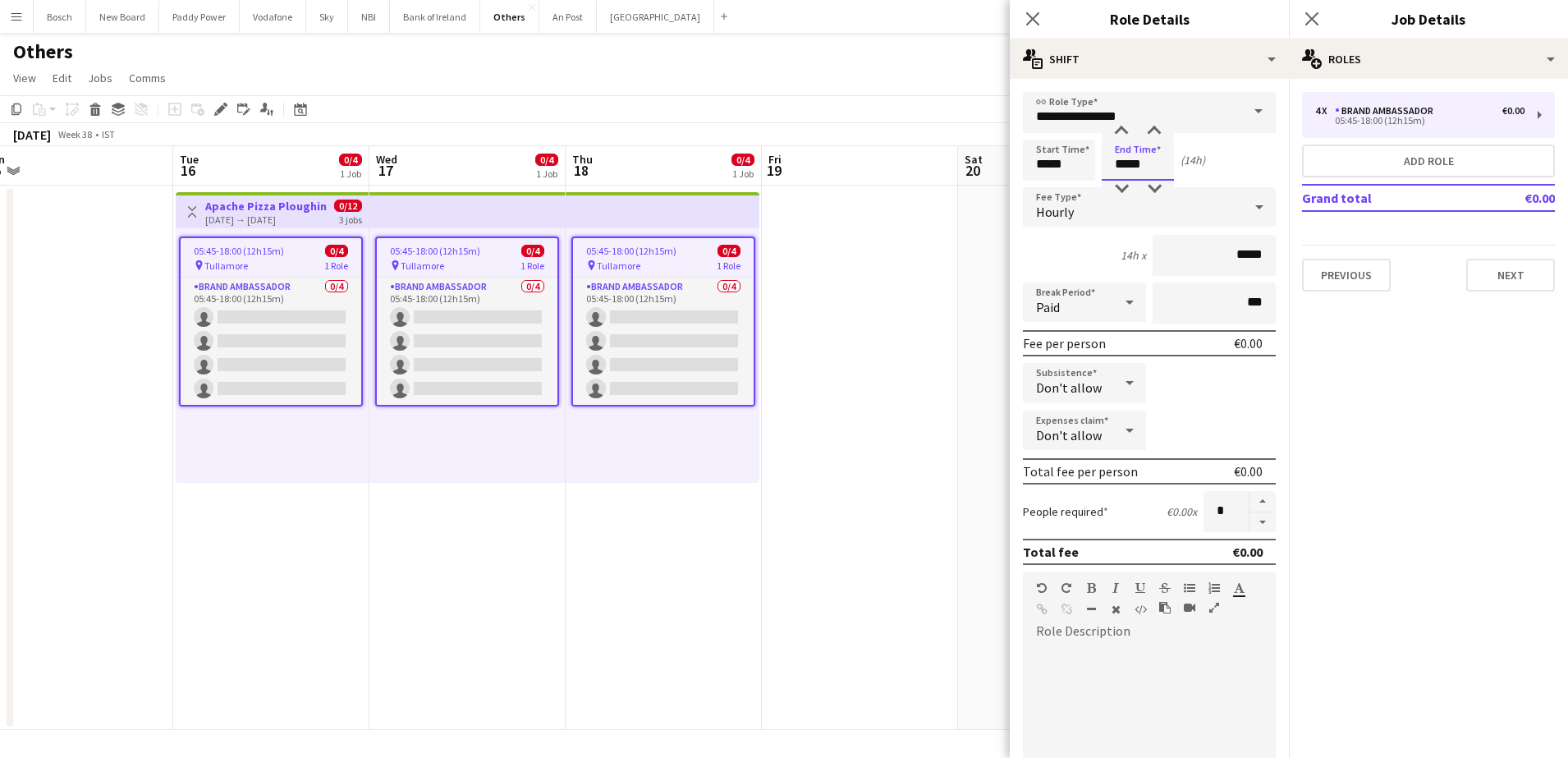
type input "*****"
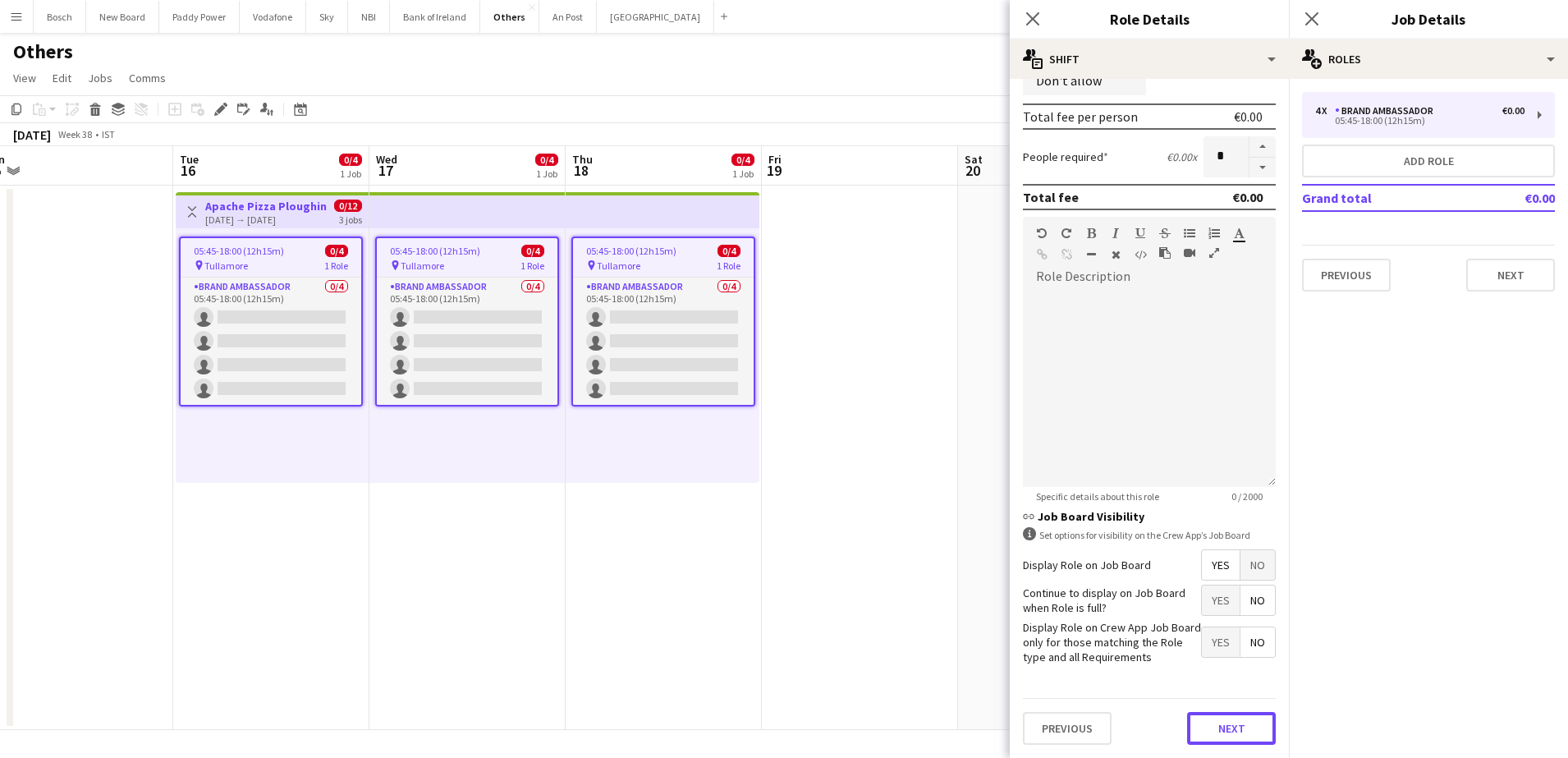
click at [1224, 722] on button "Next" at bounding box center [1232, 728] width 89 height 33
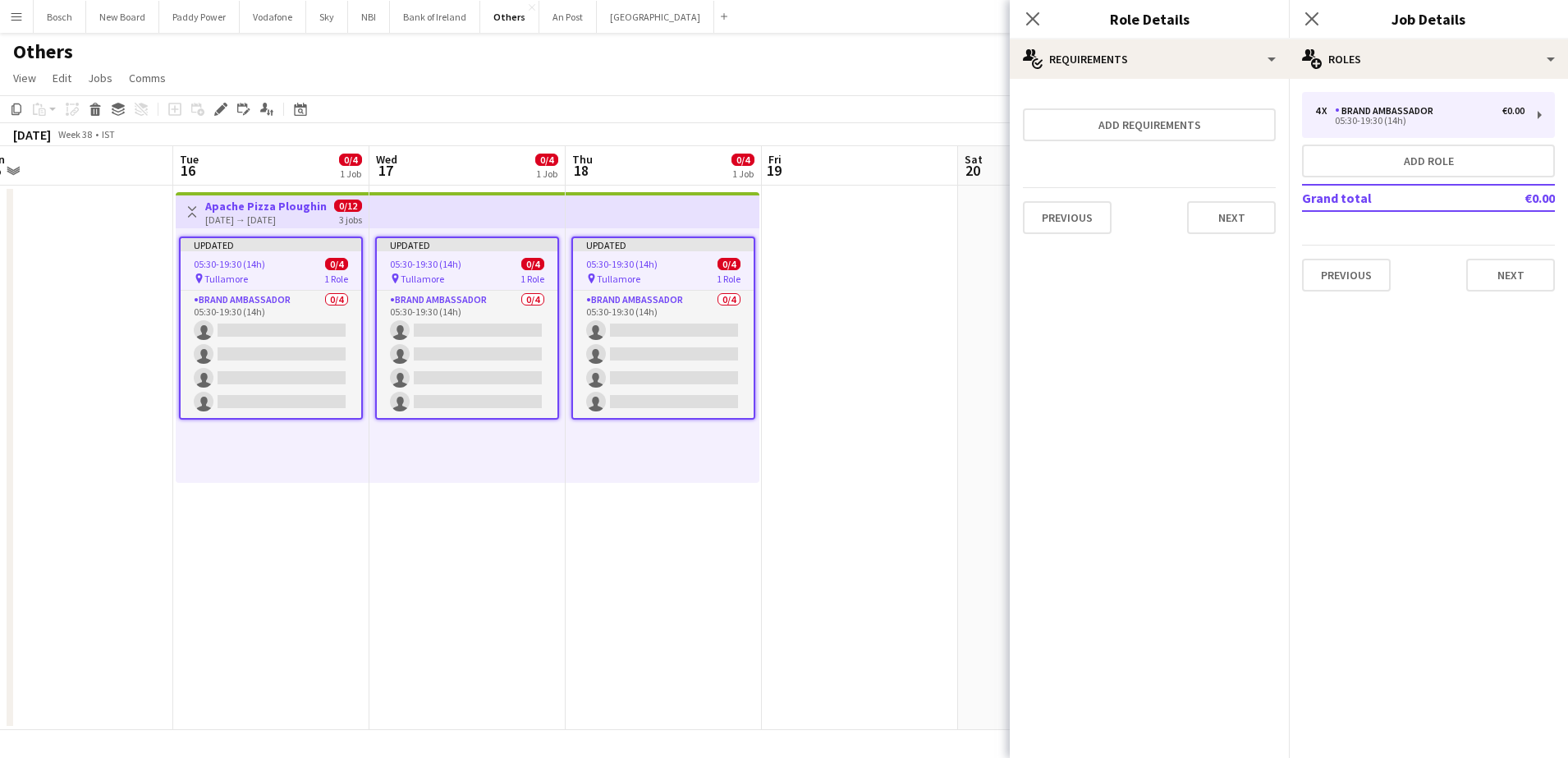
scroll to position [0, 0]
click at [935, 152] on app-board-header-date "Fri 19" at bounding box center [859, 165] width 196 height 39
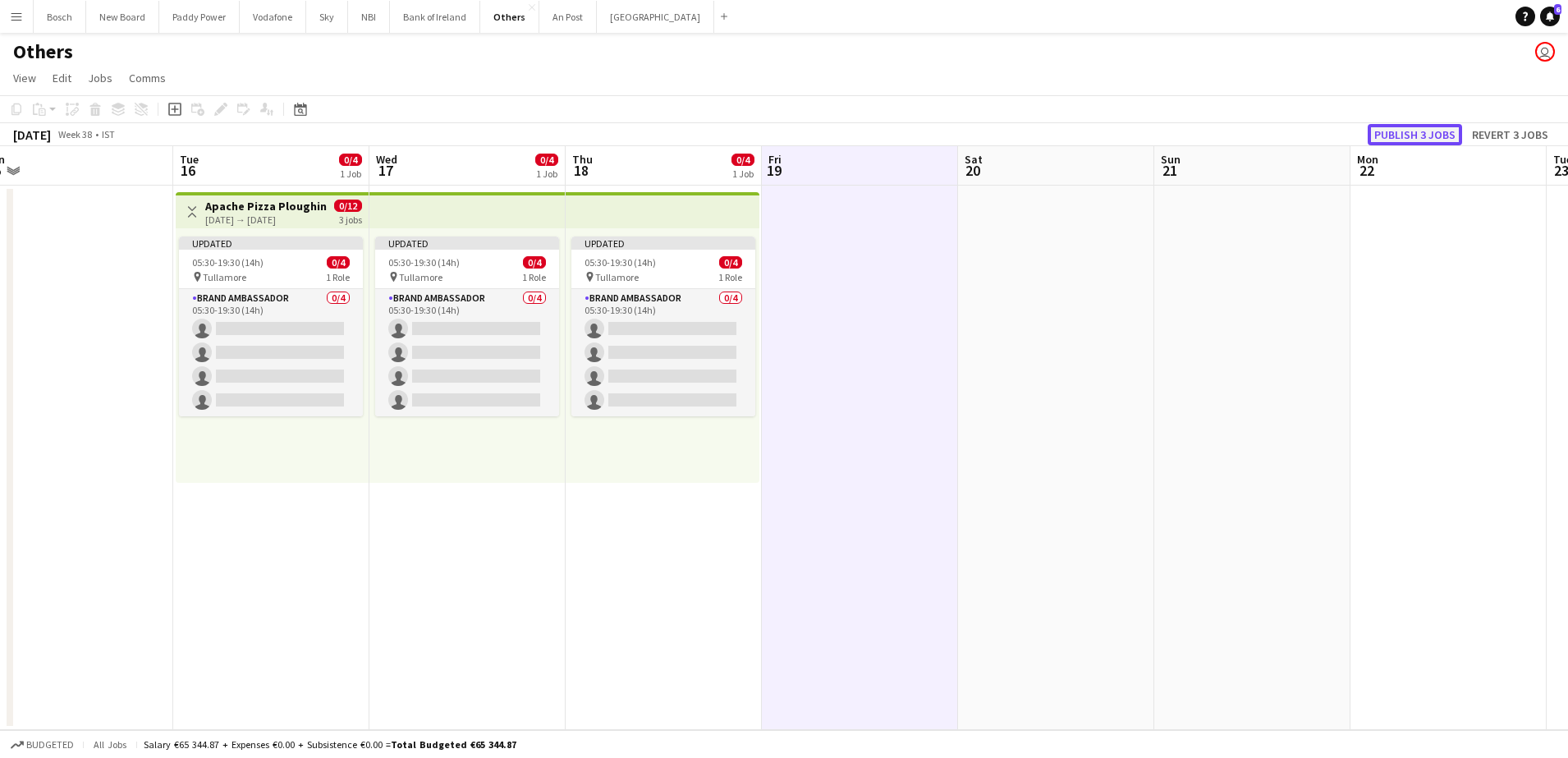
click at [1420, 137] on button "Publish 3 jobs" at bounding box center [1415, 135] width 94 height 22
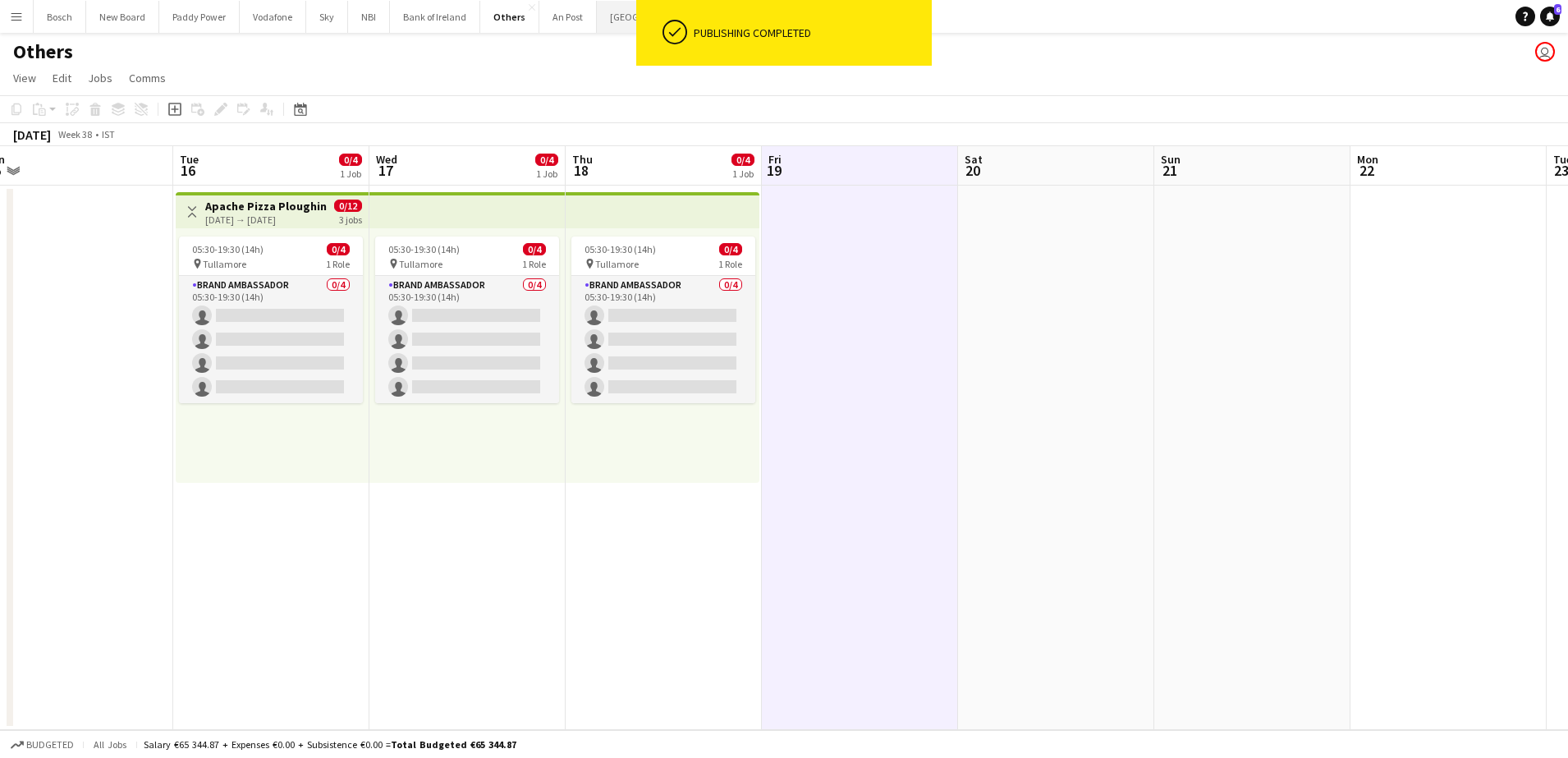
click at [615, 21] on button "[GEOGRAPHIC_DATA] Close" at bounding box center [655, 16] width 118 height 32
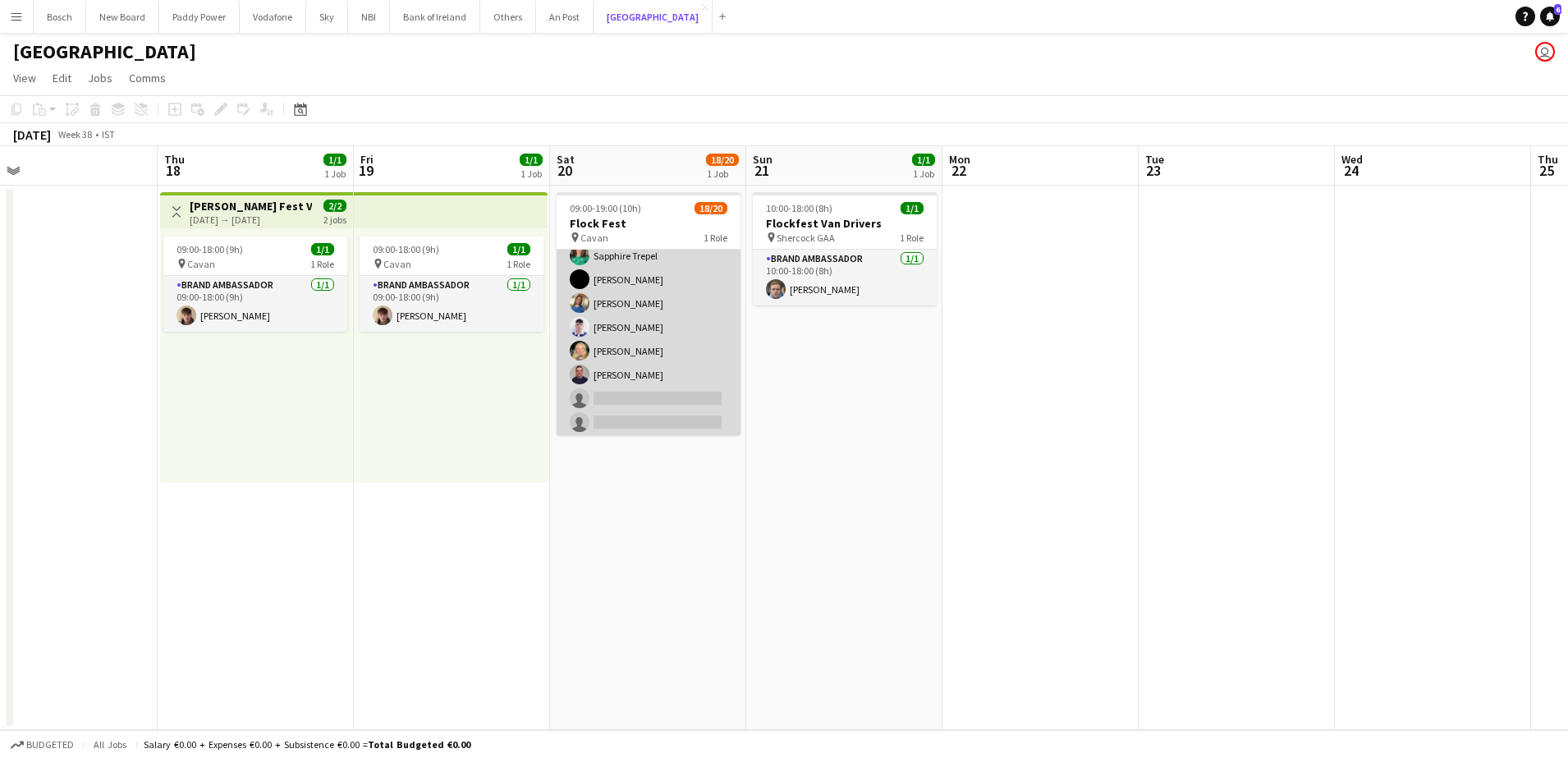
scroll to position [323, 0]
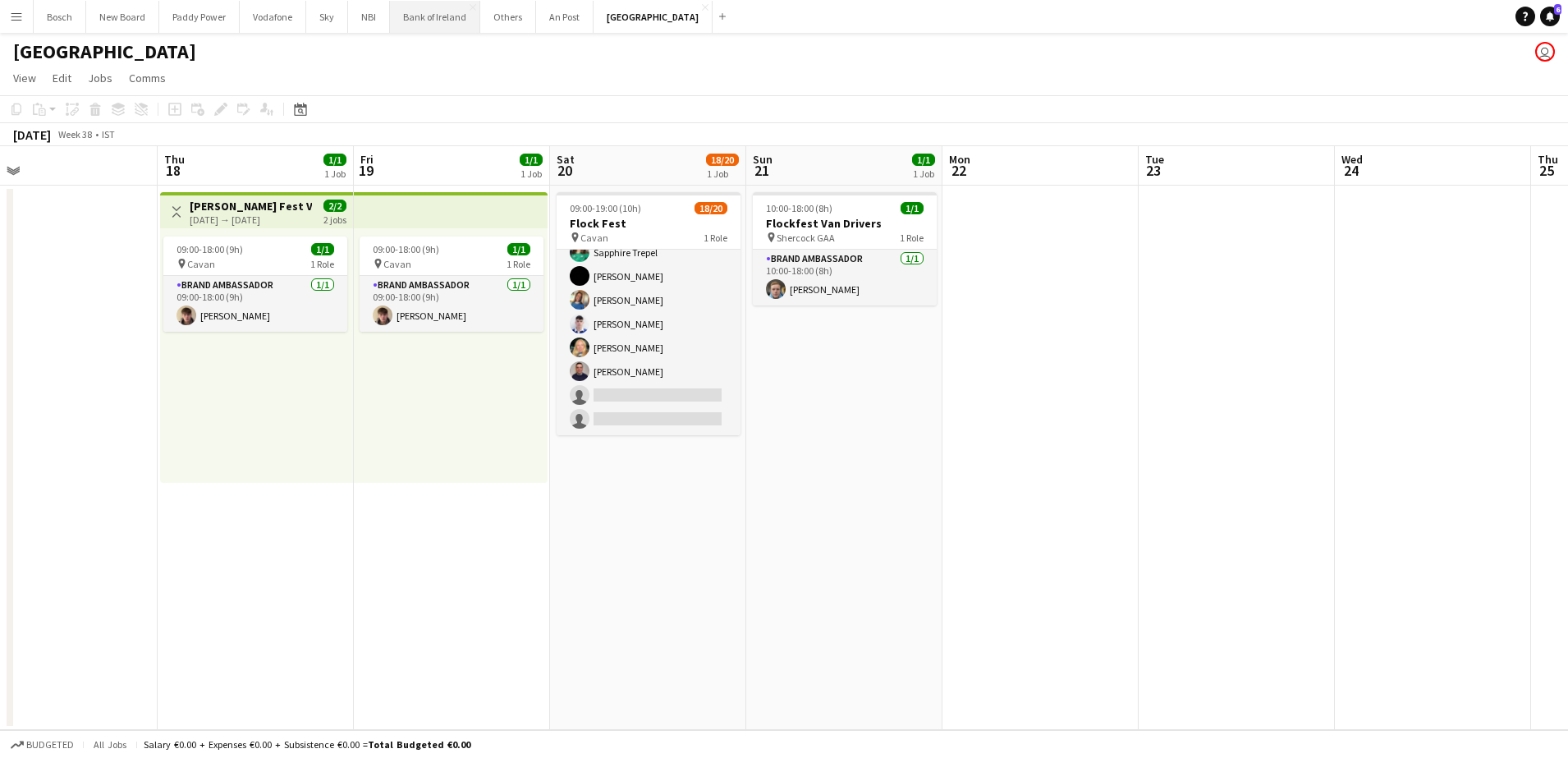
click at [449, 15] on button "Bank of Ireland Close" at bounding box center [435, 16] width 91 height 32
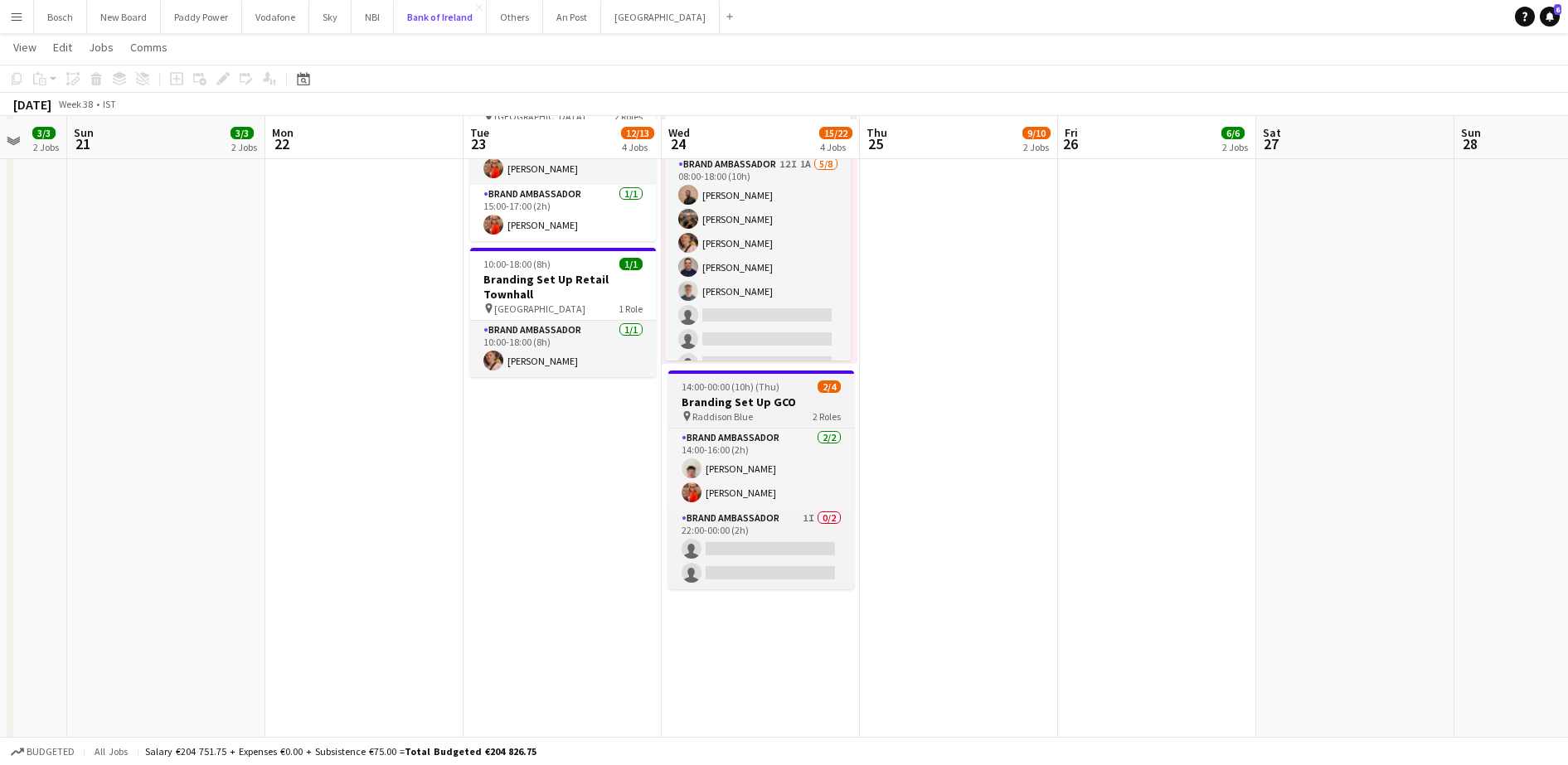
scroll to position [725, 0]
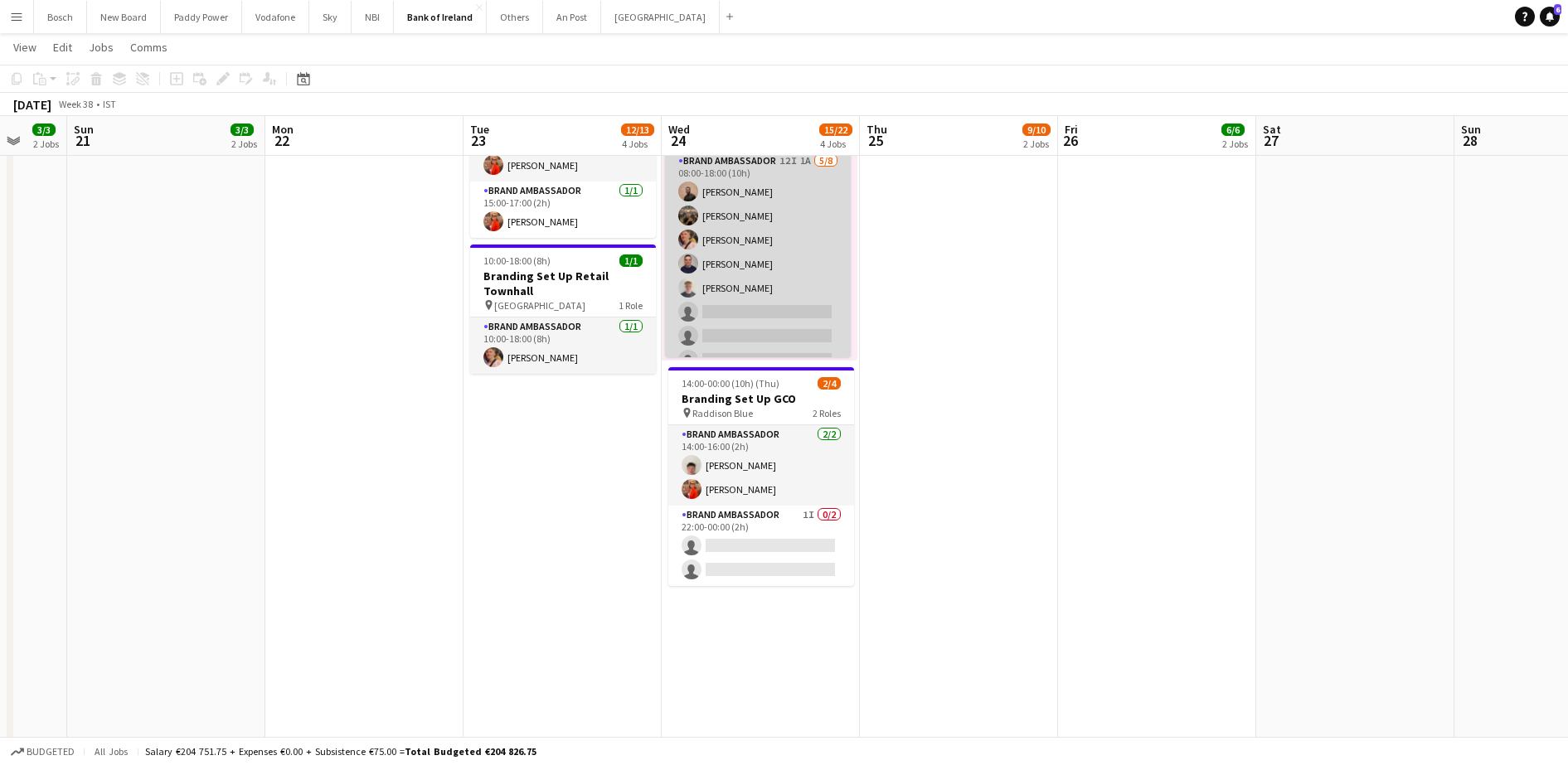
click at [734, 283] on app-card-role "Brand Ambassador 12I 1A [DATE] 08:00-18:00 (10h) [PERSON_NAME] [PERSON_NAME] [P…" at bounding box center [757, 264] width 186 height 224
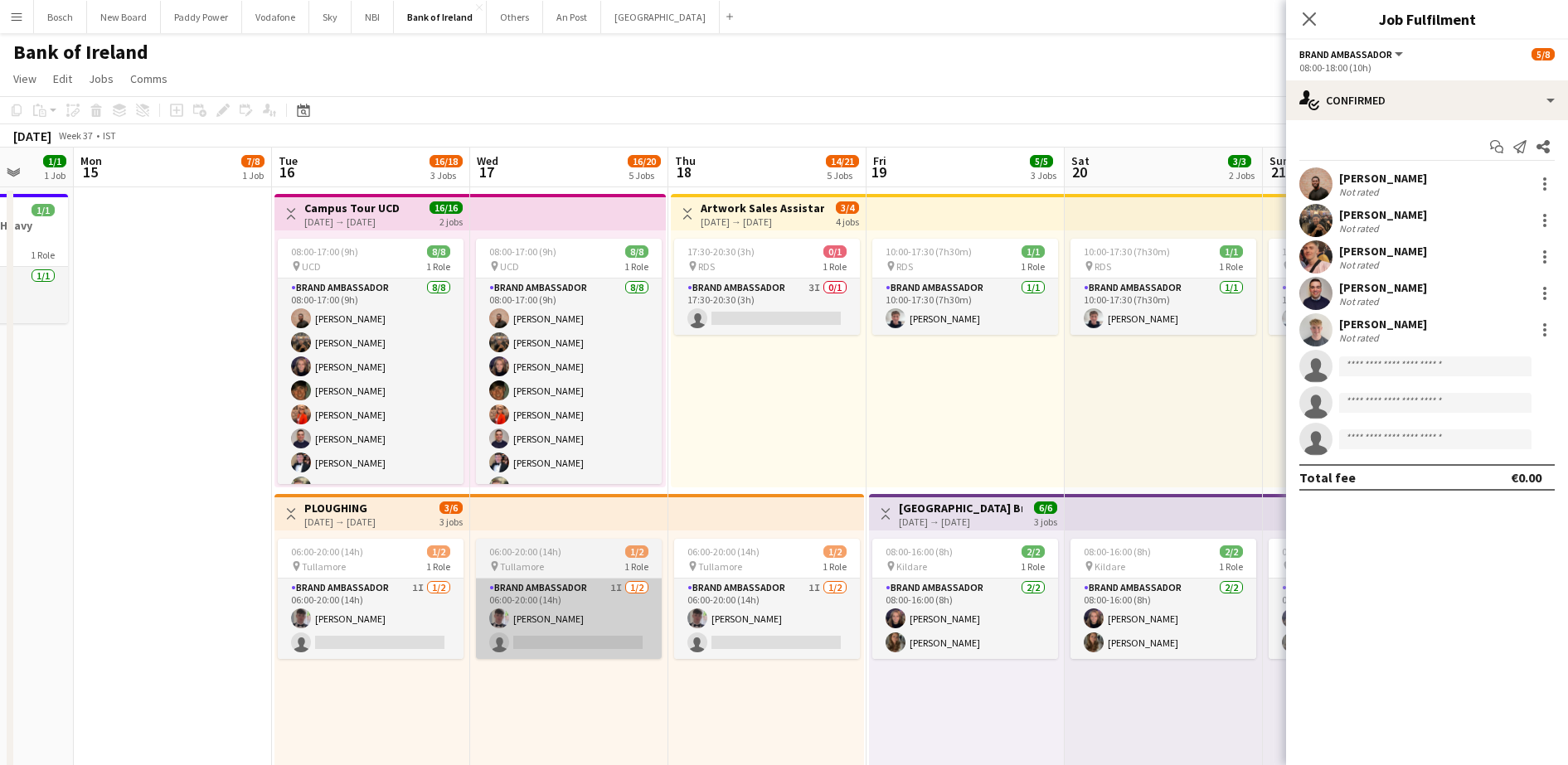
scroll to position [0, 519]
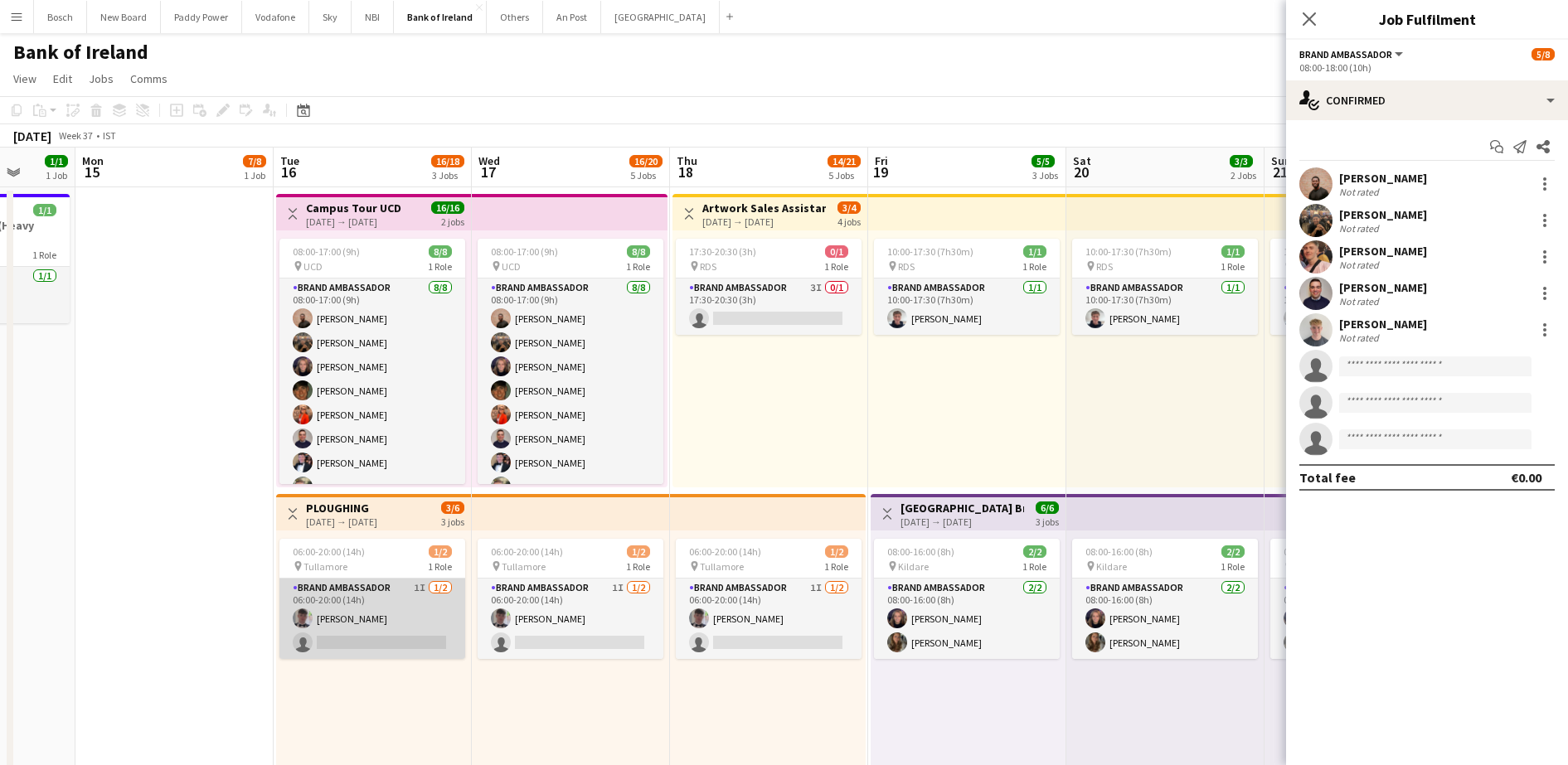
click at [394, 628] on app-card-role "Brand Ambassador 1I [DATE] 06:00-20:00 (14h) [PERSON_NAME] single-neutral-actio…" at bounding box center [372, 619] width 186 height 81
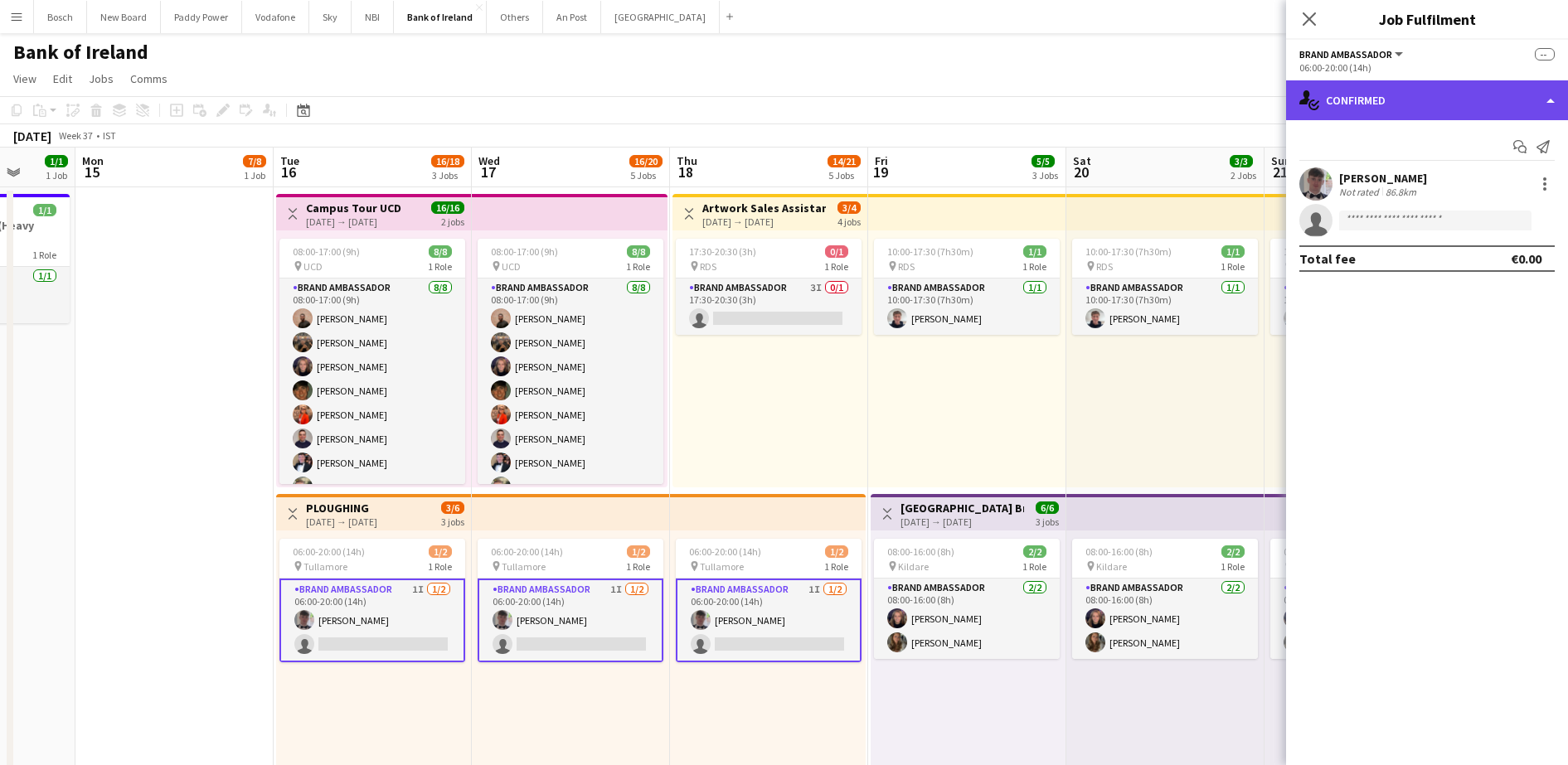
click at [1397, 101] on div "single-neutral-actions-check-2 Confirmed" at bounding box center [1427, 100] width 282 height 39
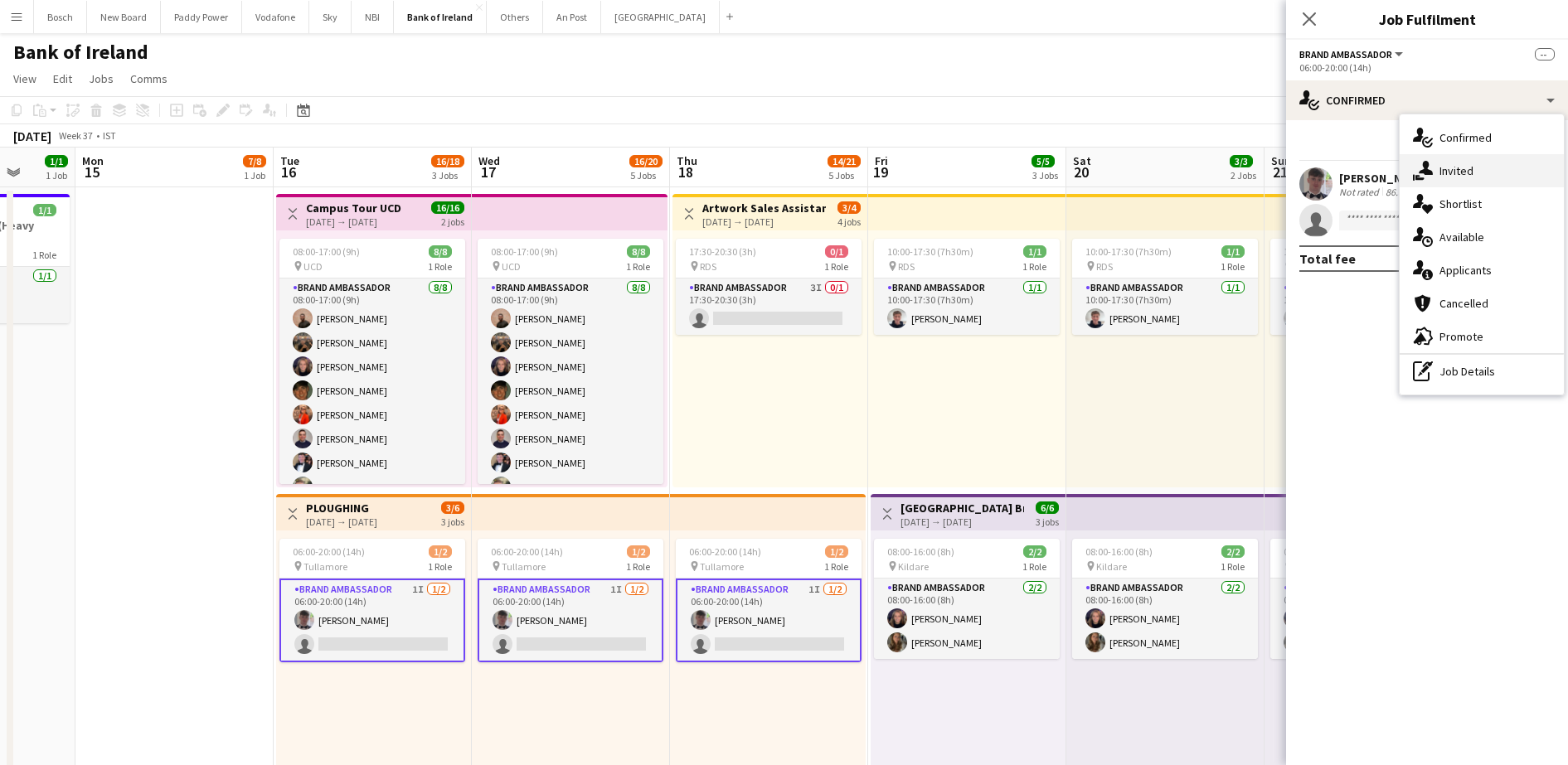
click at [1448, 171] on span "Invited" at bounding box center [1455, 170] width 34 height 15
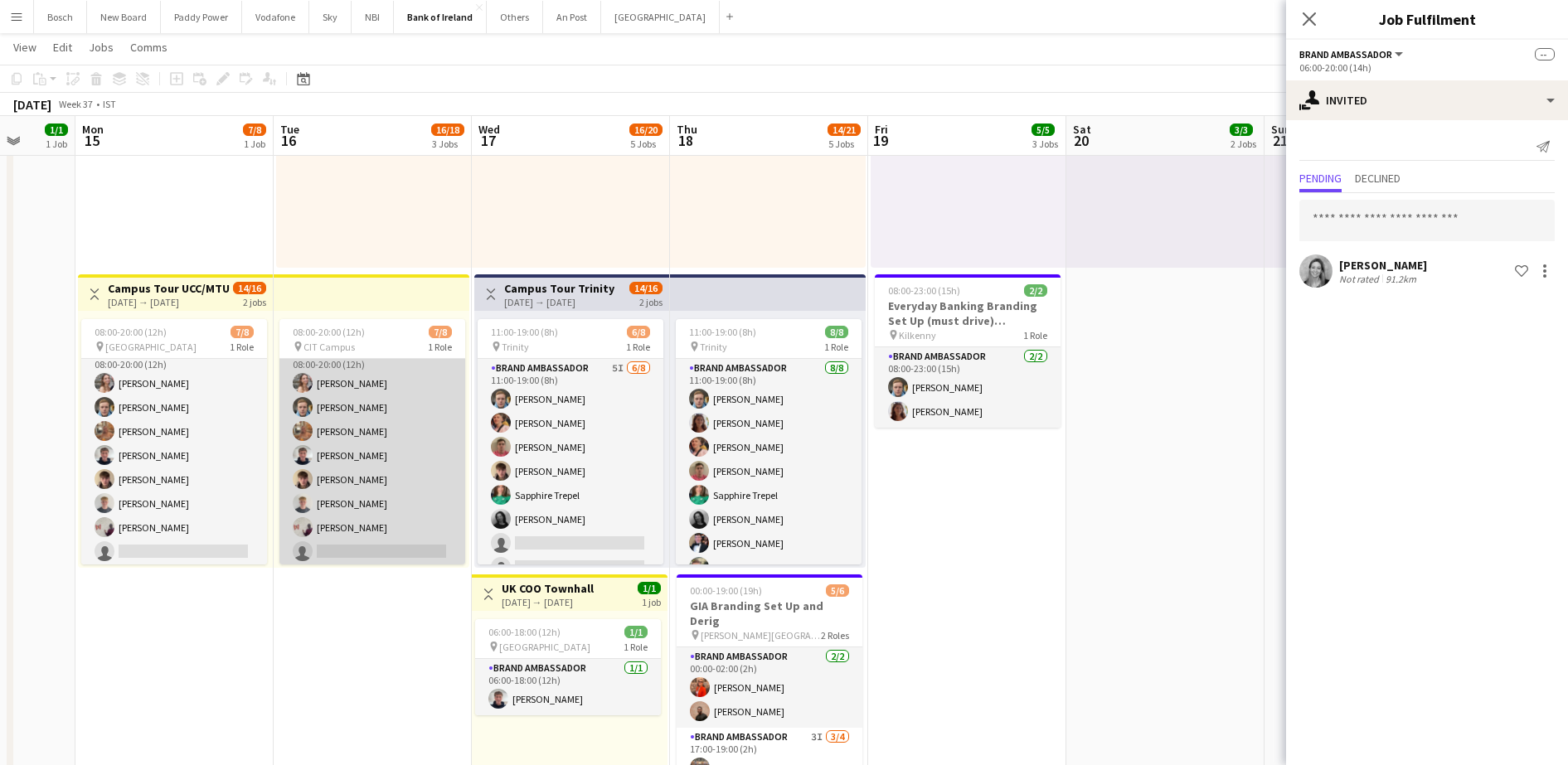
scroll to position [19, 0]
click at [427, 417] on app-card-role "Brand Ambassador 7I [DATE] 08:00-20:00 (12h) [PERSON_NAME] [PERSON_NAME] [PERSO…" at bounding box center [372, 451] width 186 height 224
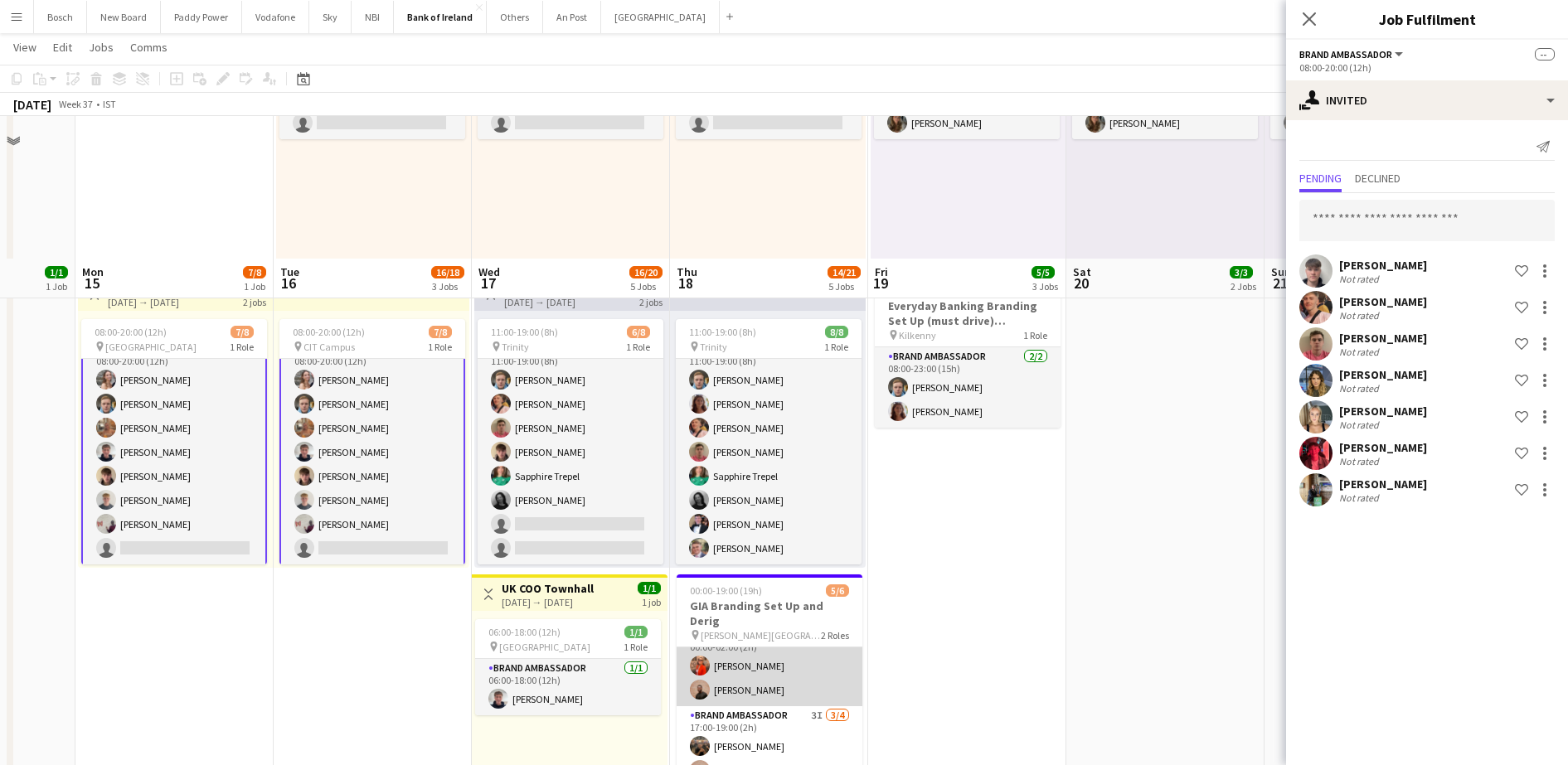
scroll to position [829, 0]
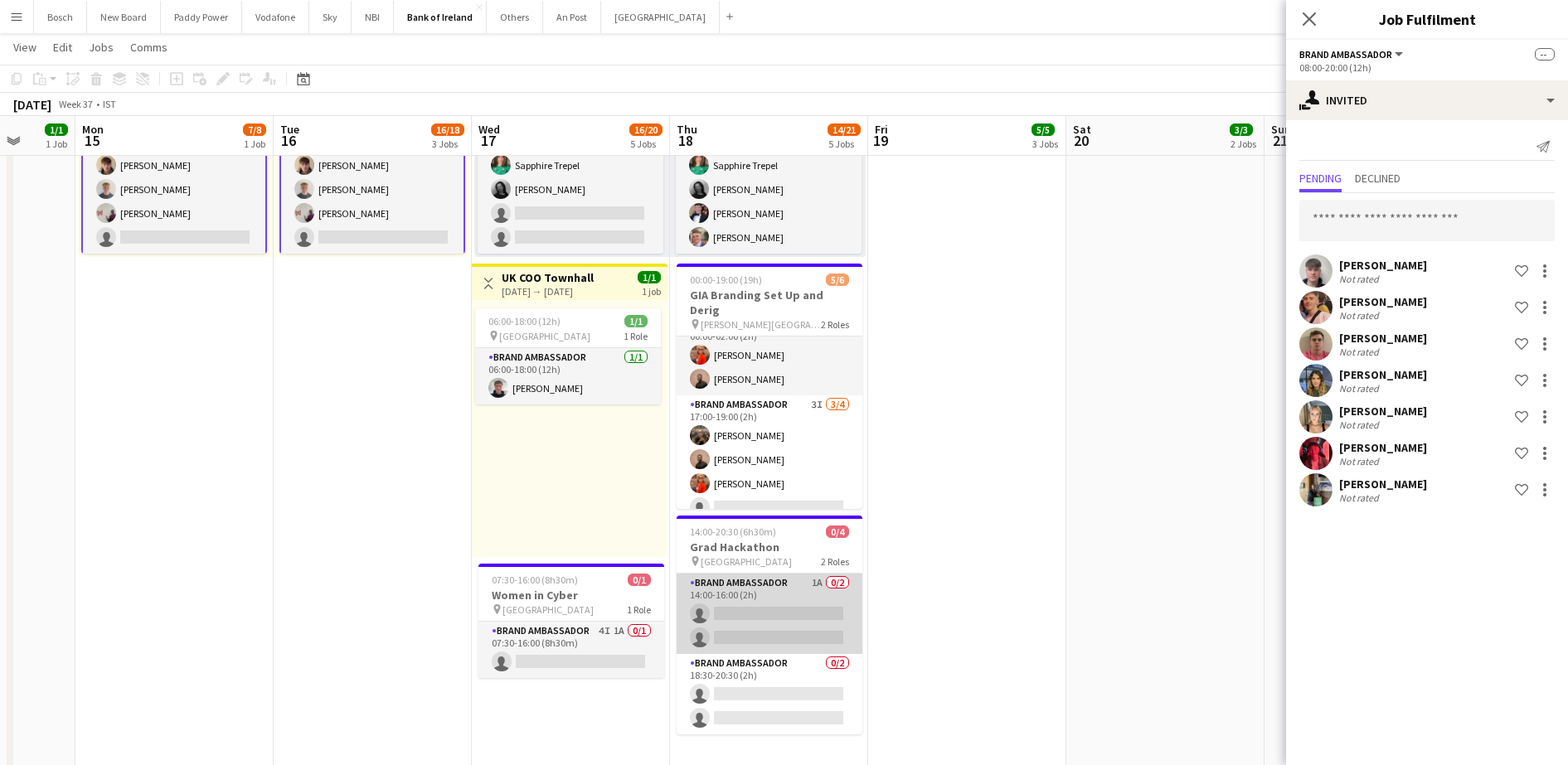
click at [763, 590] on app-card-role "Brand Ambassador 1A 0/2 14:00-16:00 (2h) single-neutral-actions single-neutral-…" at bounding box center [769, 614] width 186 height 81
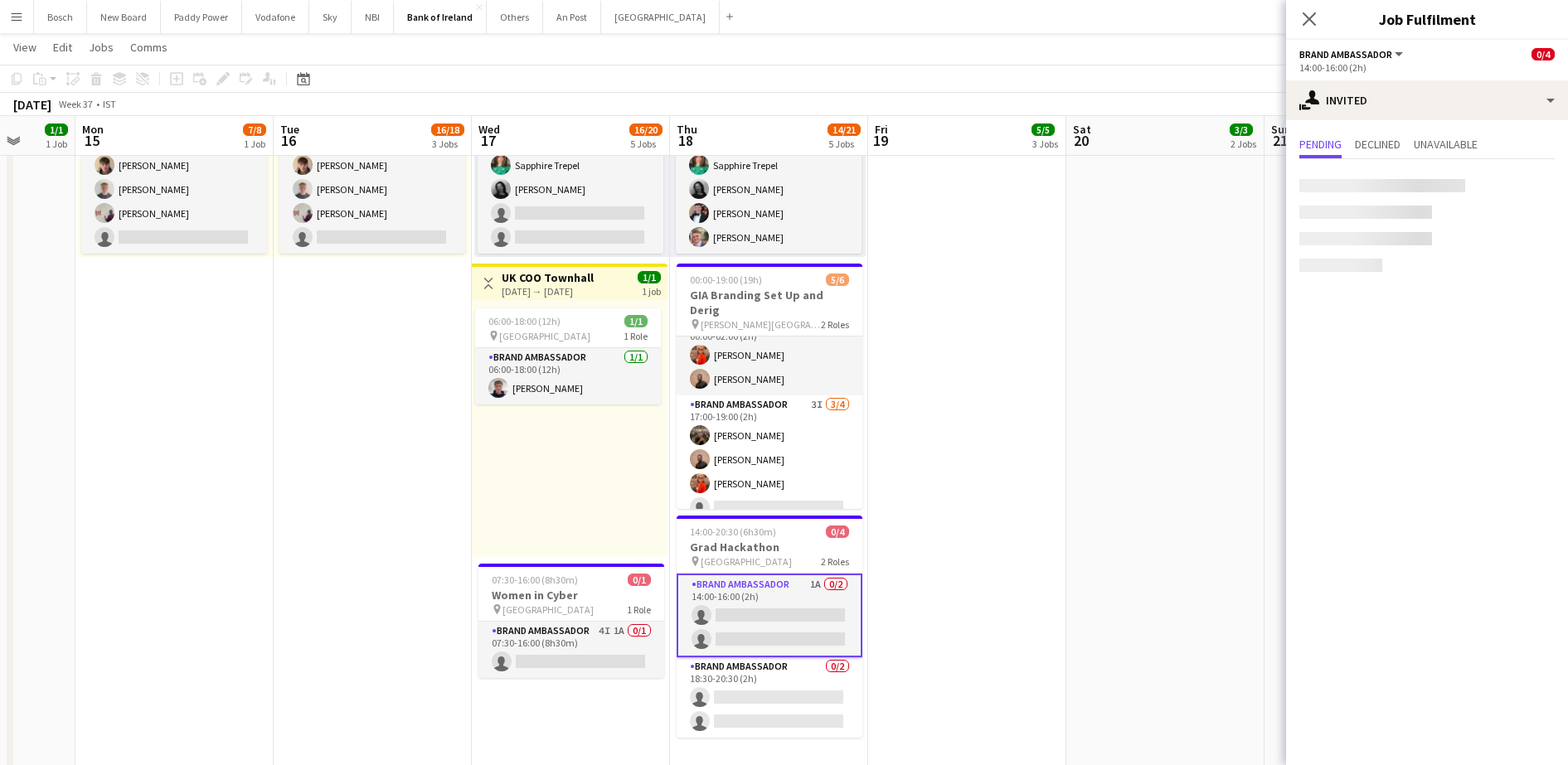
scroll to position [19, 0]
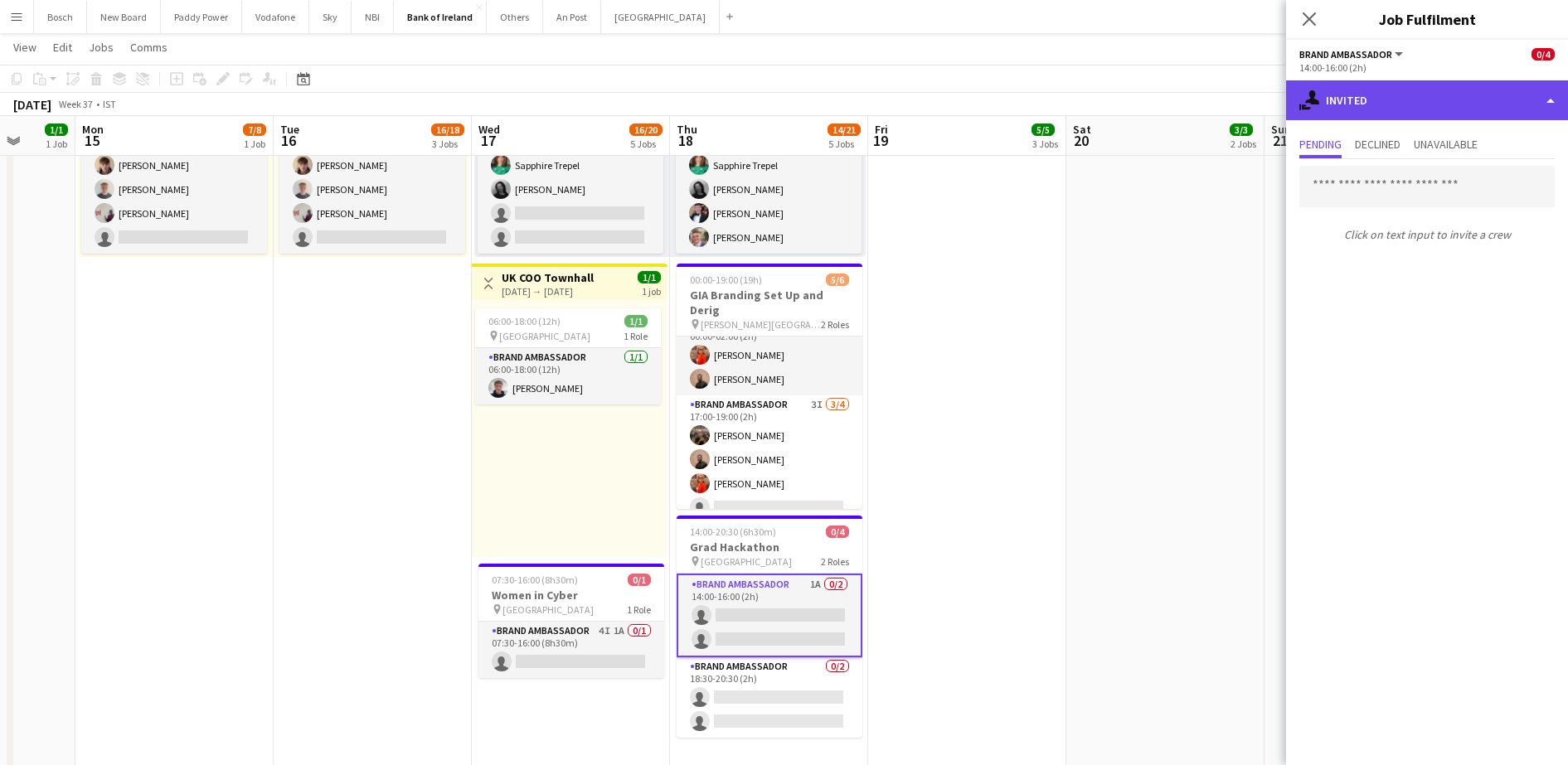
click at [1309, 107] on icon at bounding box center [1306, 106] width 9 height 5
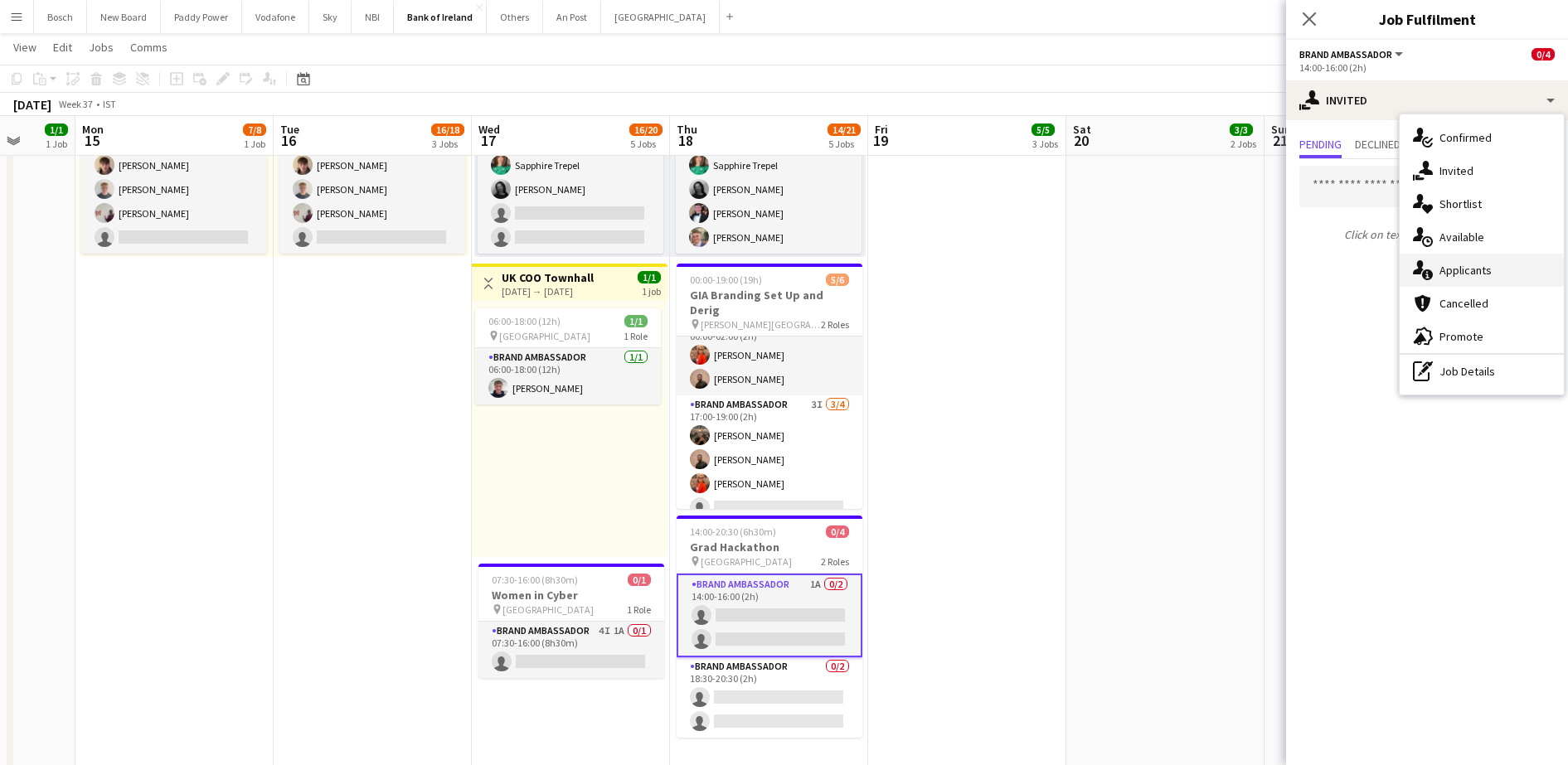
click at [1470, 263] on span "Applicants" at bounding box center [1465, 270] width 52 height 15
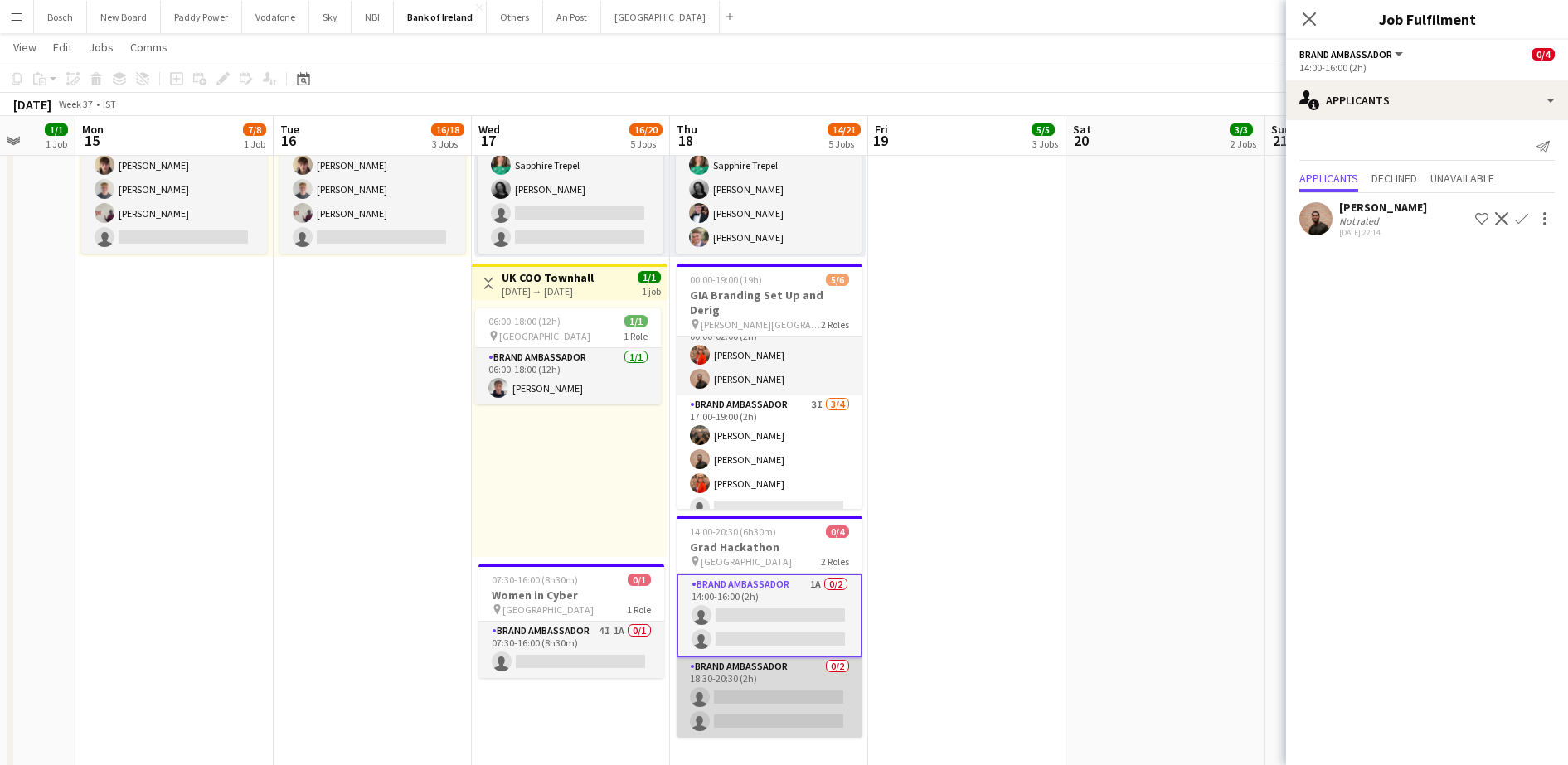
scroll to position [0, 518]
click at [736, 679] on app-card-role "Brand Ambassador 0/2 18:30-20:30 (2h) single-neutral-actions single-neutral-act…" at bounding box center [770, 697] width 186 height 81
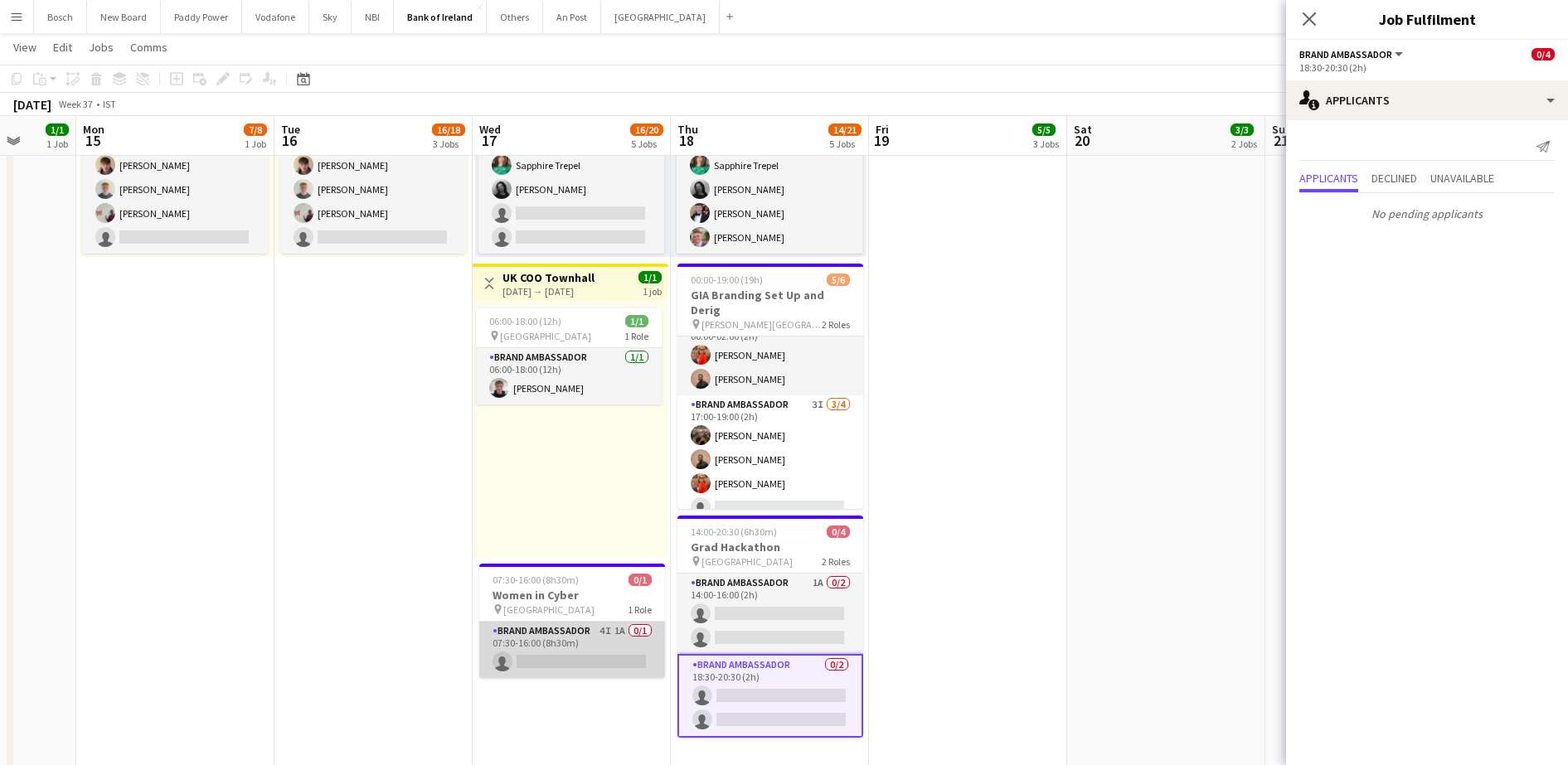
click at [580, 650] on app-card-role "Brand Ambassador 4I 1A 0/1 07:30-16:00 (8h30m) single-neutral-actions" at bounding box center [571, 650] width 186 height 57
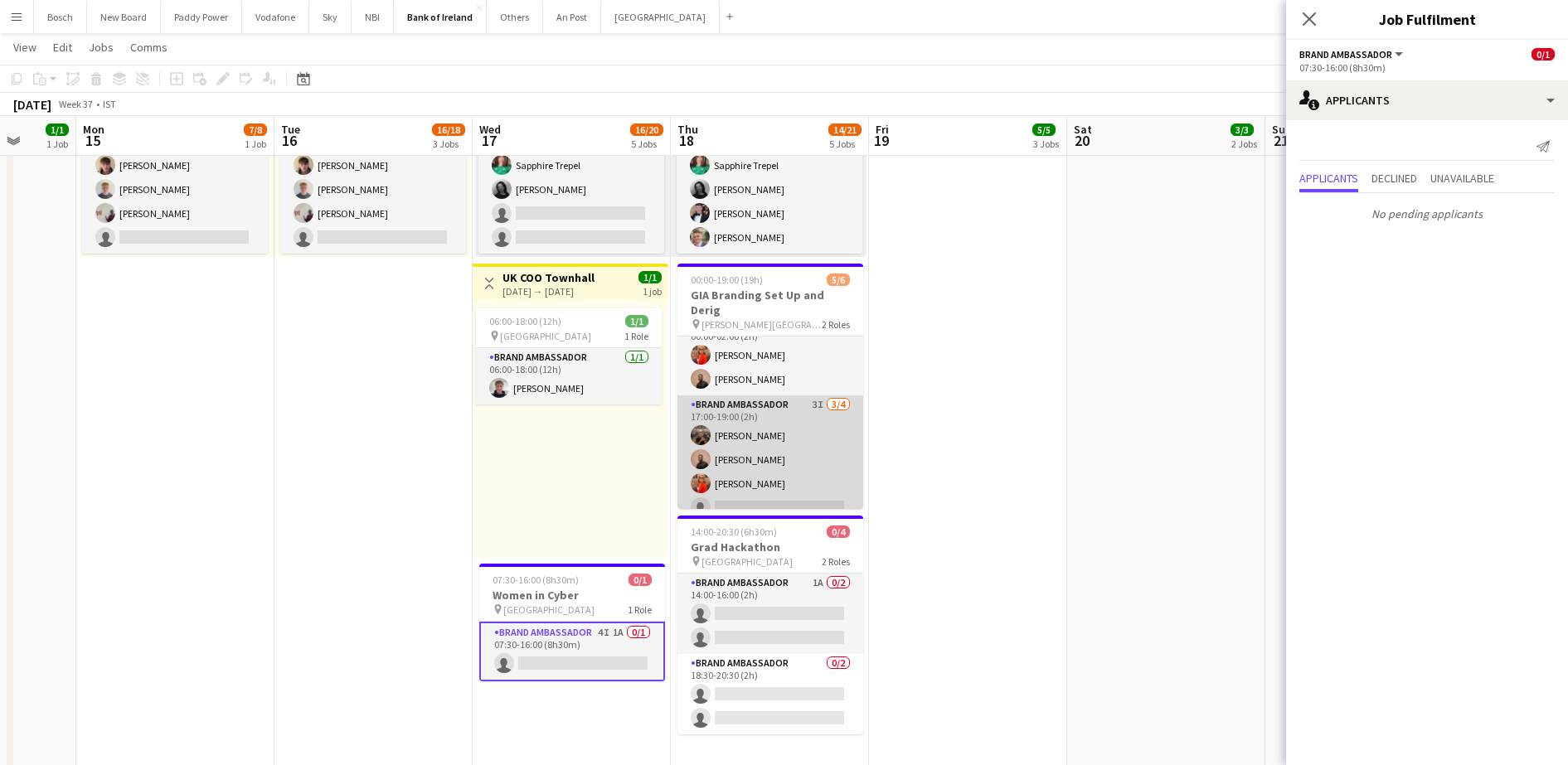
click at [768, 426] on app-card-role "Brand Ambassador 3I [DATE] 17:00-19:00 (2h) [PERSON_NAME] [PERSON_NAME] [PERSON…" at bounding box center [770, 459] width 186 height 128
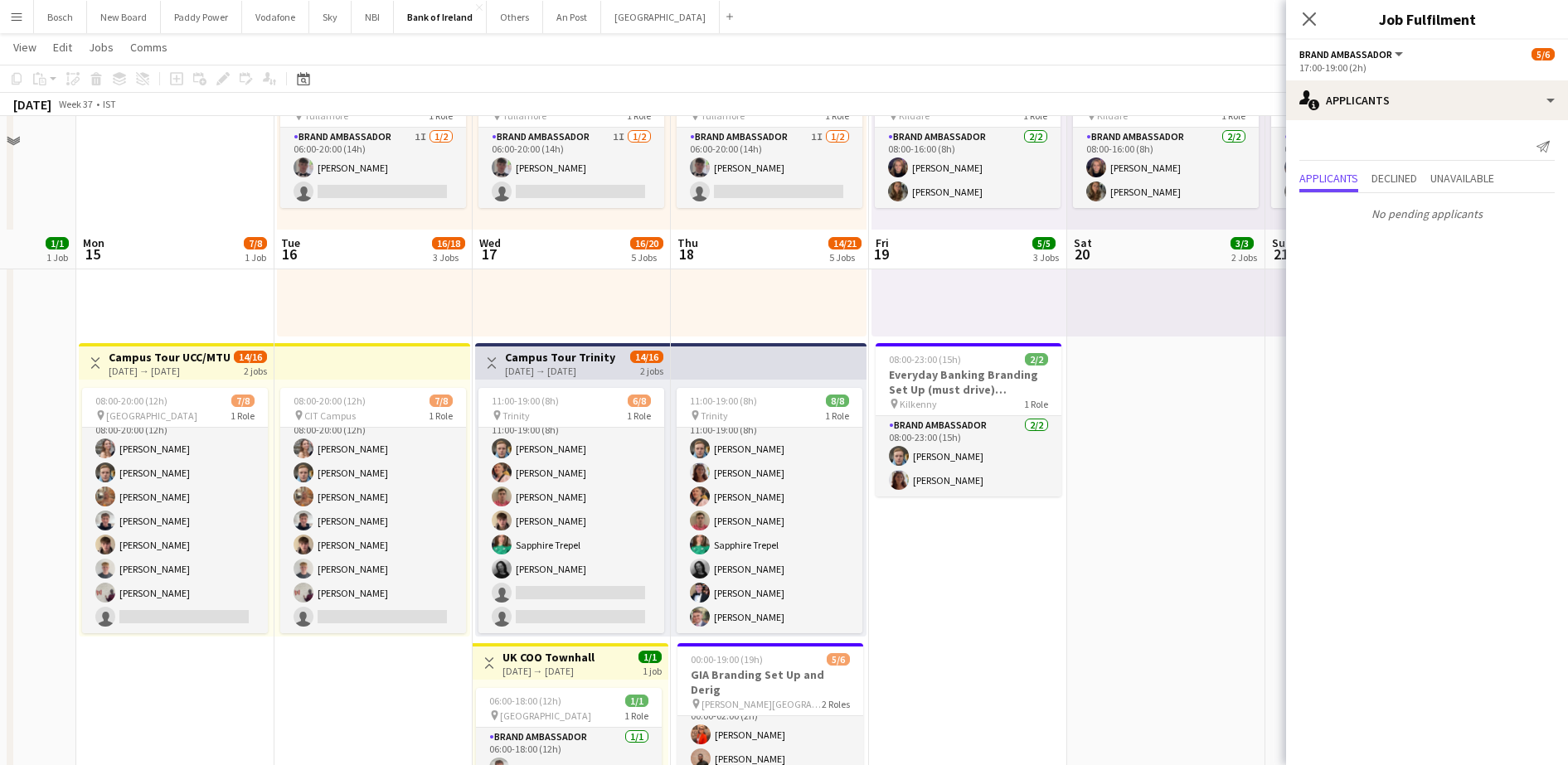
scroll to position [415, 0]
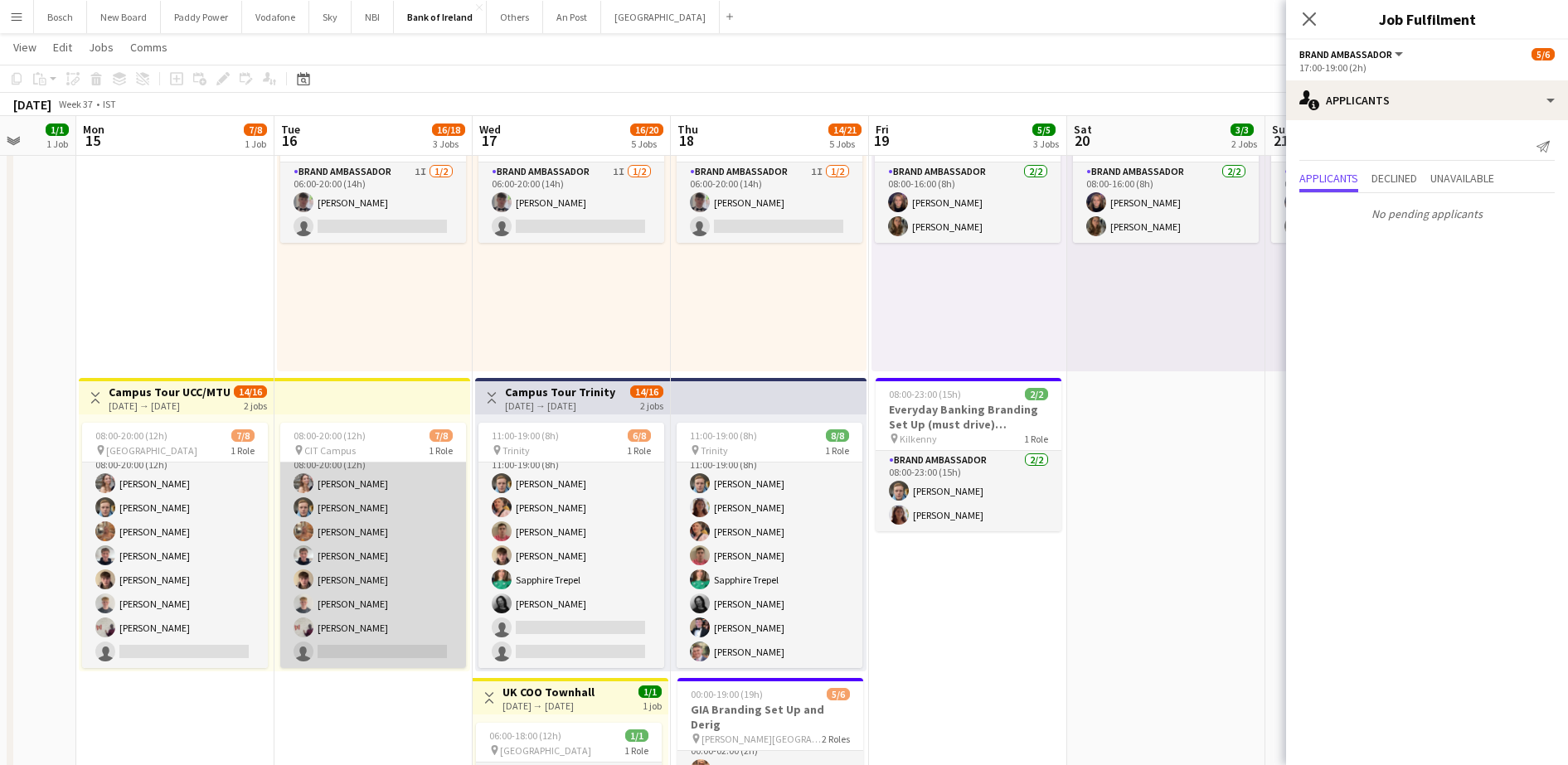
click at [363, 570] on app-card-role "Brand Ambassador 7I [DATE] 08:00-20:00 (12h) [PERSON_NAME] [PERSON_NAME] [PERSO…" at bounding box center [373, 555] width 186 height 224
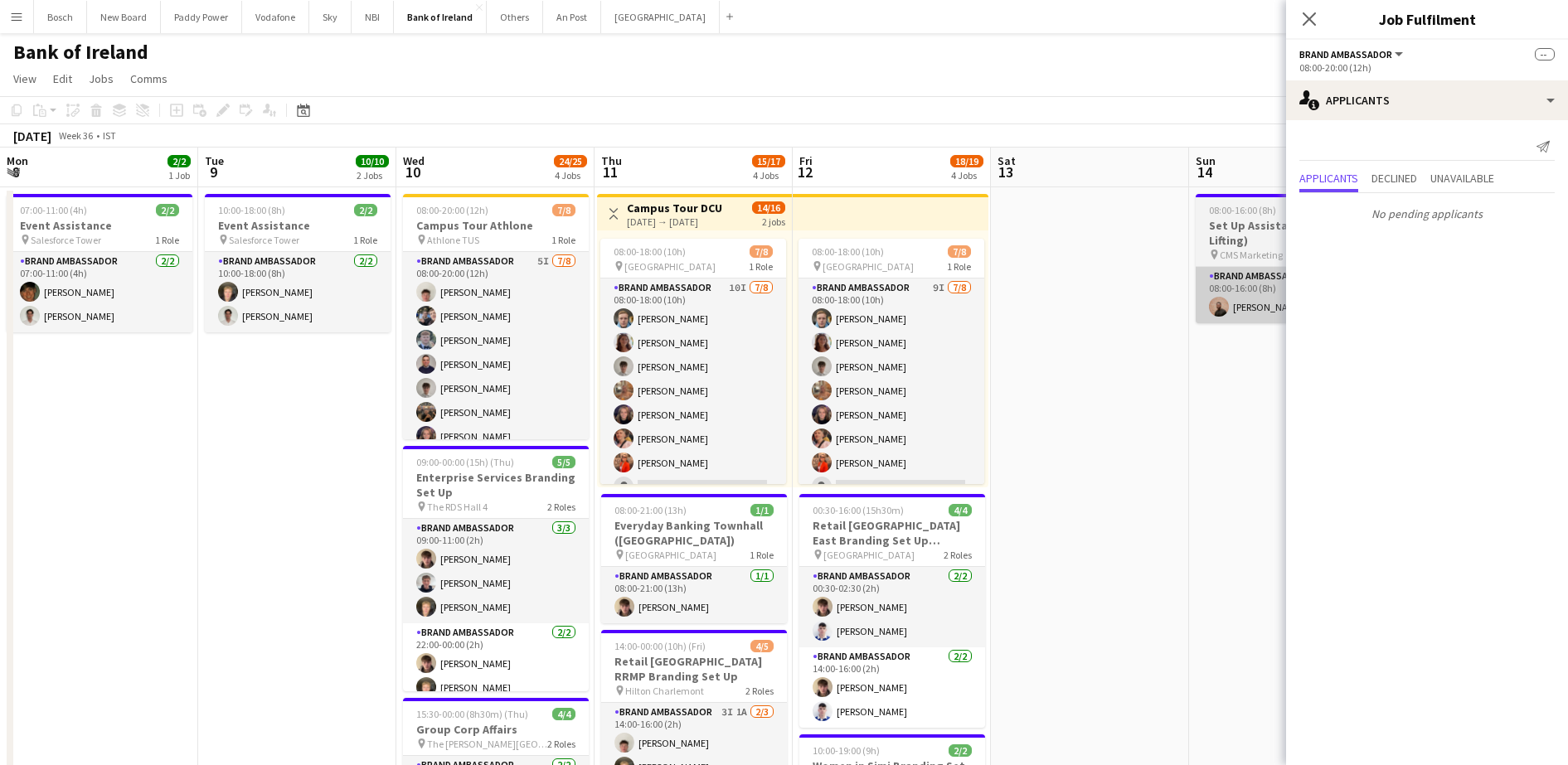
scroll to position [0, 493]
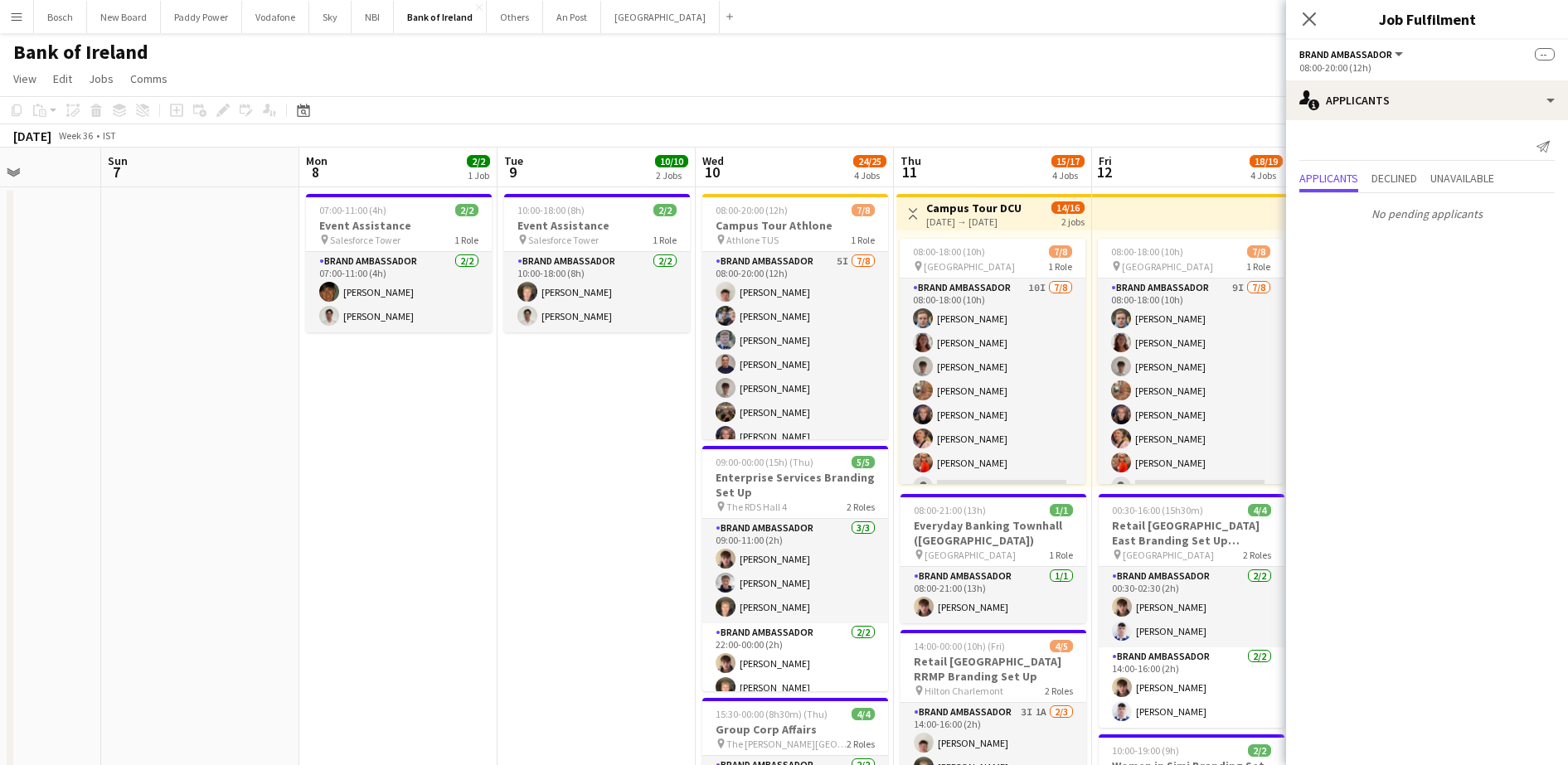
click at [962, 104] on app-toolbar "Copy Paste Paste Ctrl+V Paste with crew Ctrl+Shift+V Paste linked Job [GEOGRAPH…" at bounding box center [784, 110] width 1568 height 28
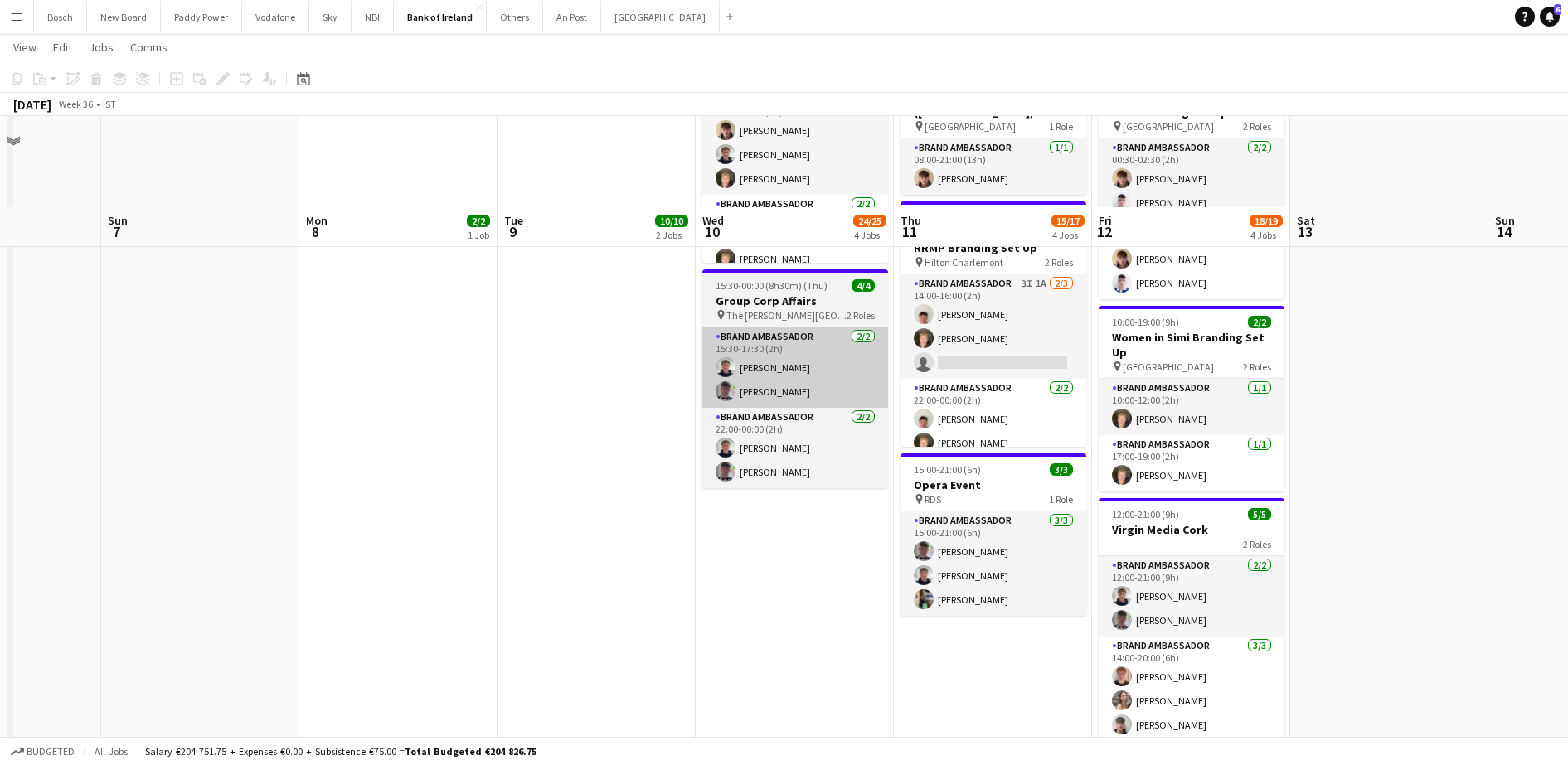
scroll to position [311, 0]
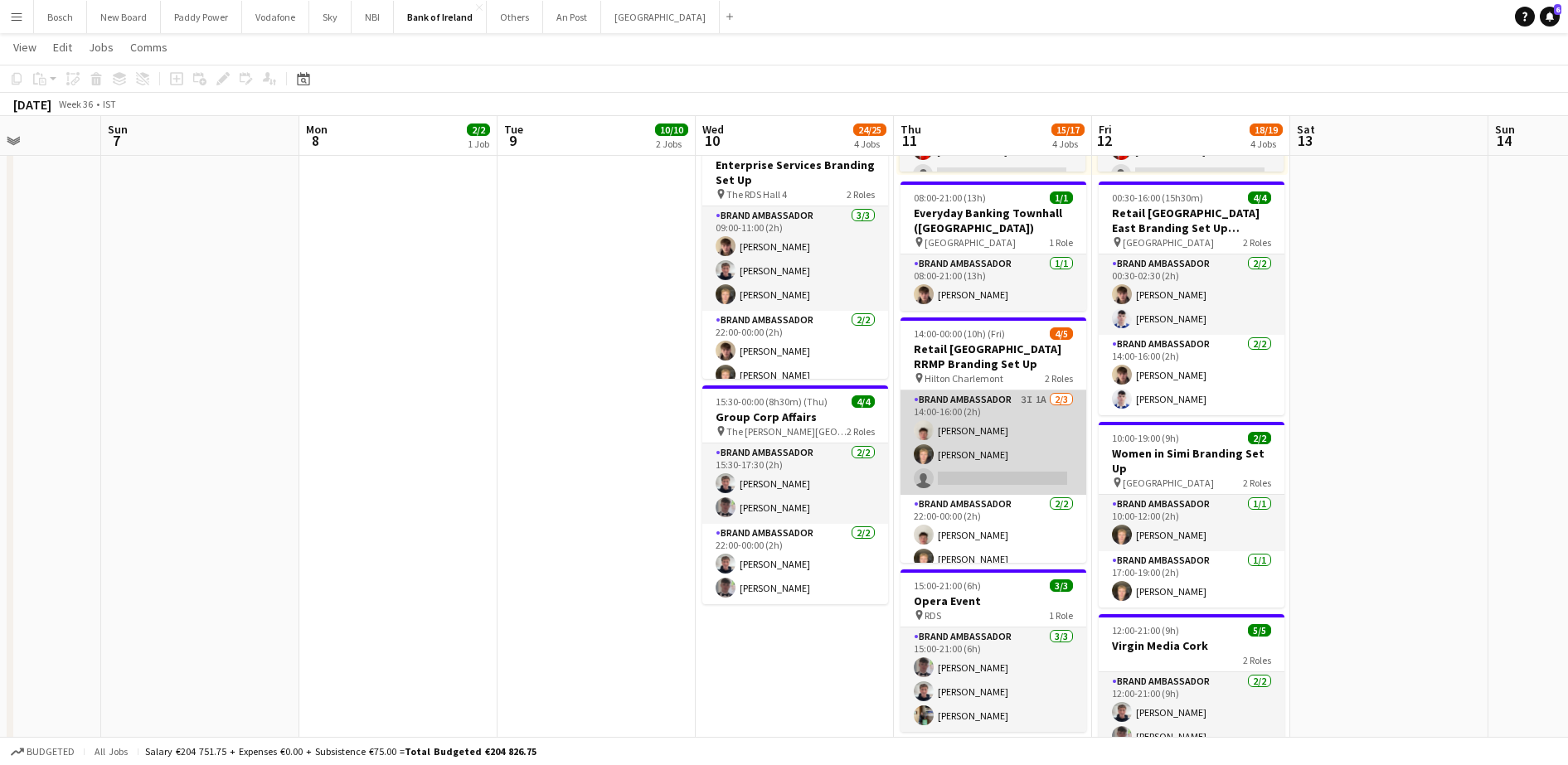
click at [997, 431] on app-card-role "Brand Ambassador 3I 1A [DATE] 14:00-16:00 (2h) [PERSON_NAME] [PERSON_NAME] sing…" at bounding box center [993, 443] width 186 height 104
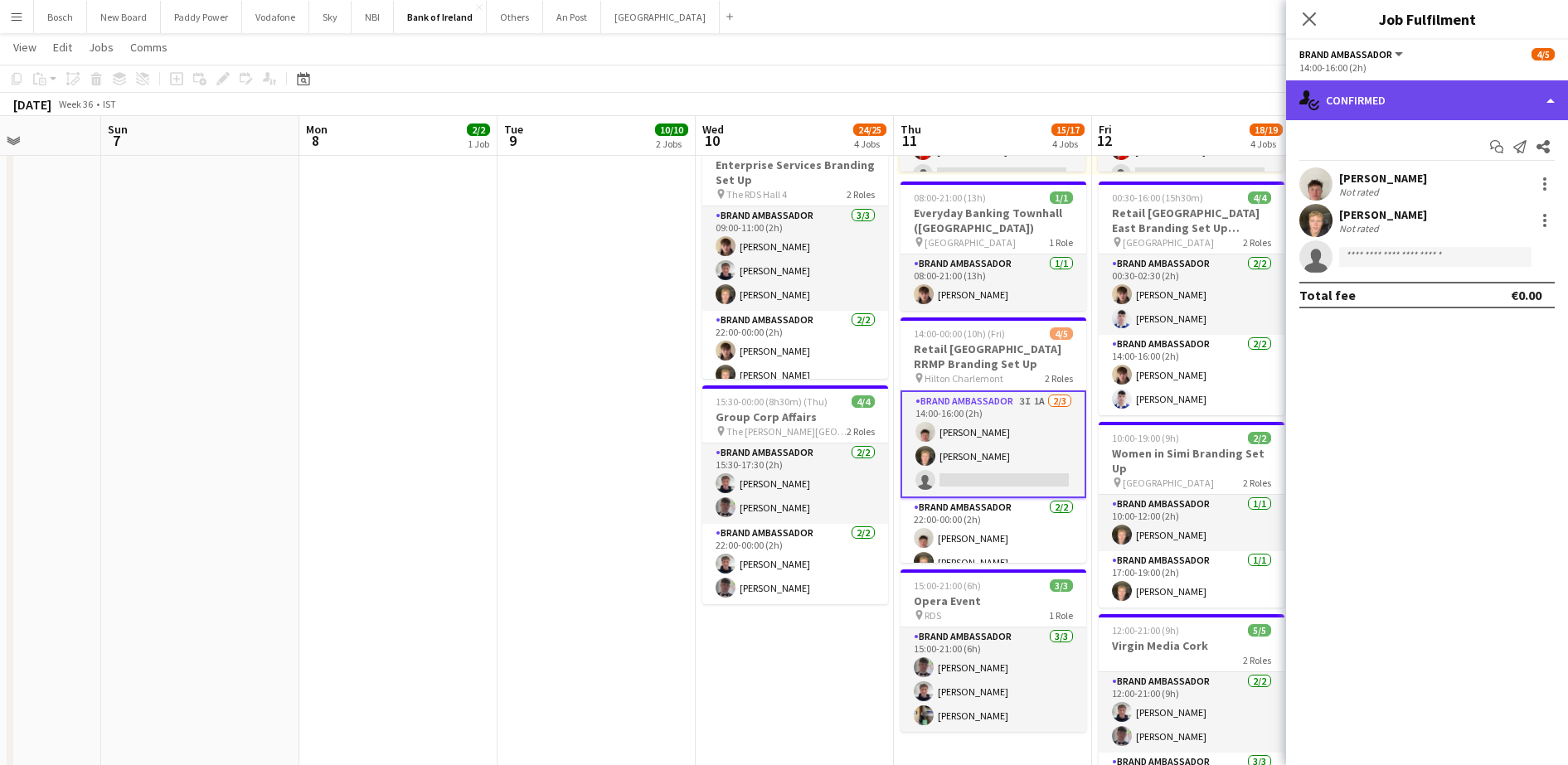
click at [1434, 81] on div "single-neutral-actions-check-2 Confirmed" at bounding box center [1427, 100] width 282 height 39
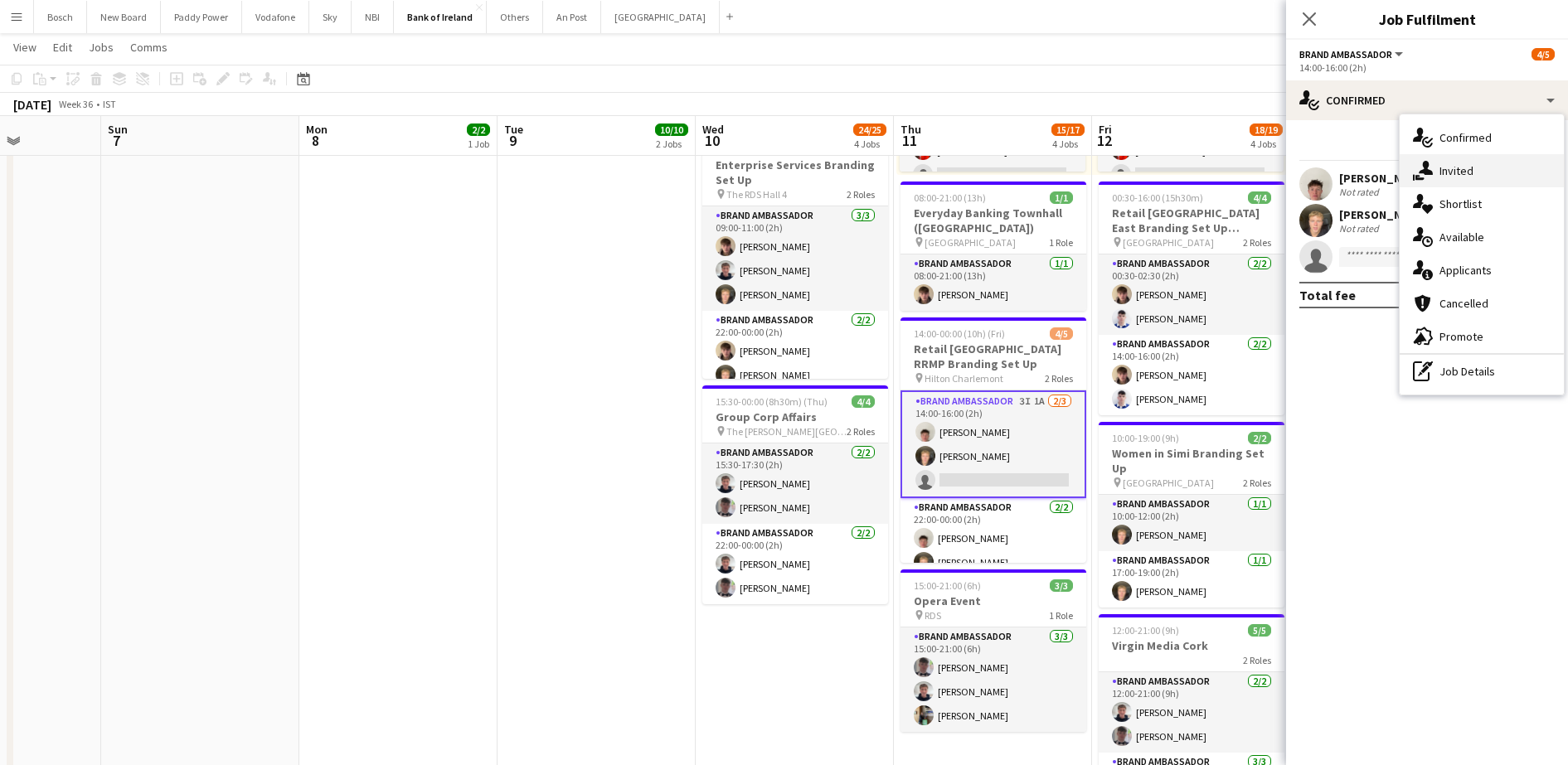
click at [1516, 183] on div "single-neutral-actions-share-1 Invited" at bounding box center [1481, 170] width 164 height 33
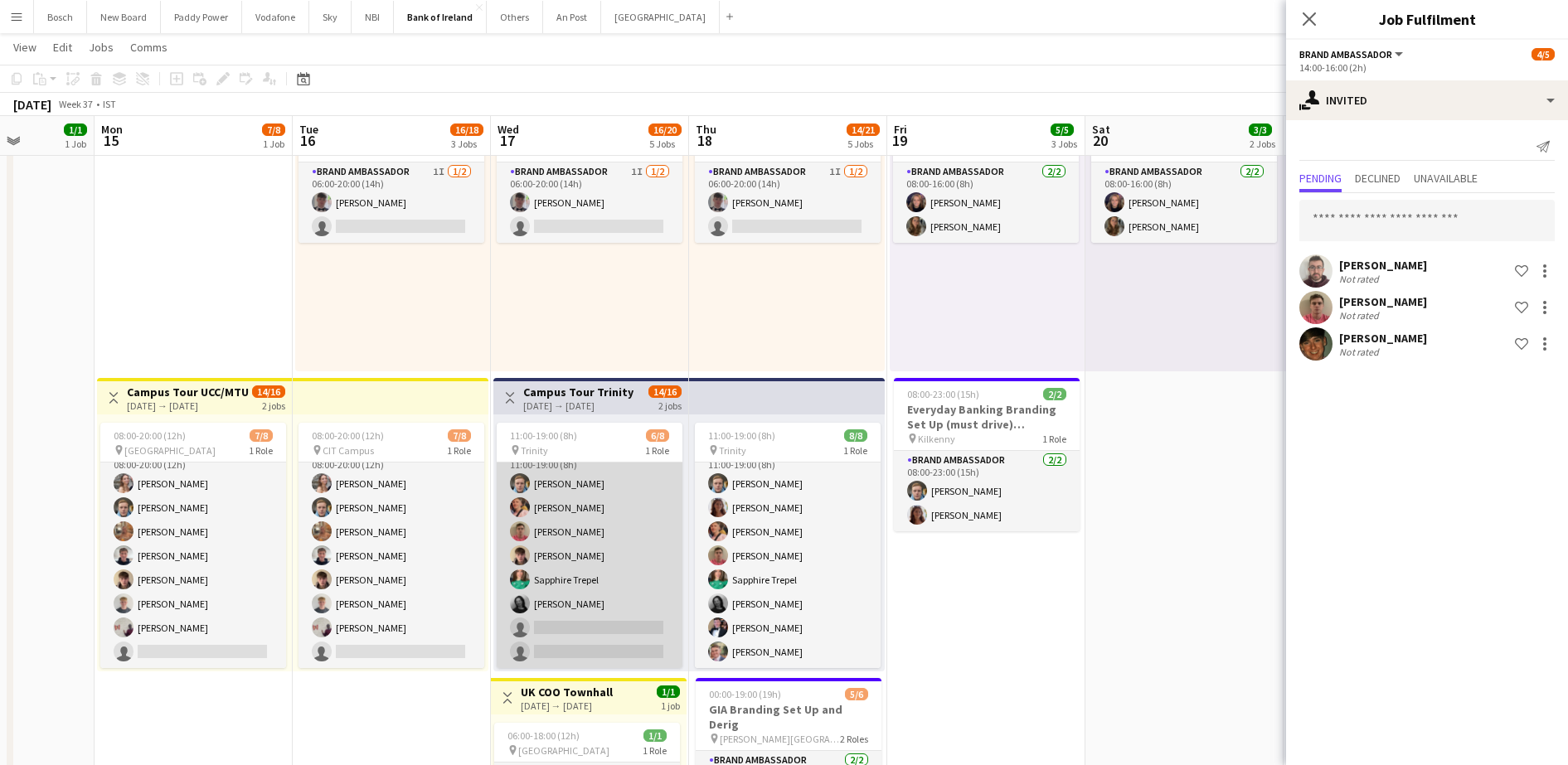
scroll to position [0, 0]
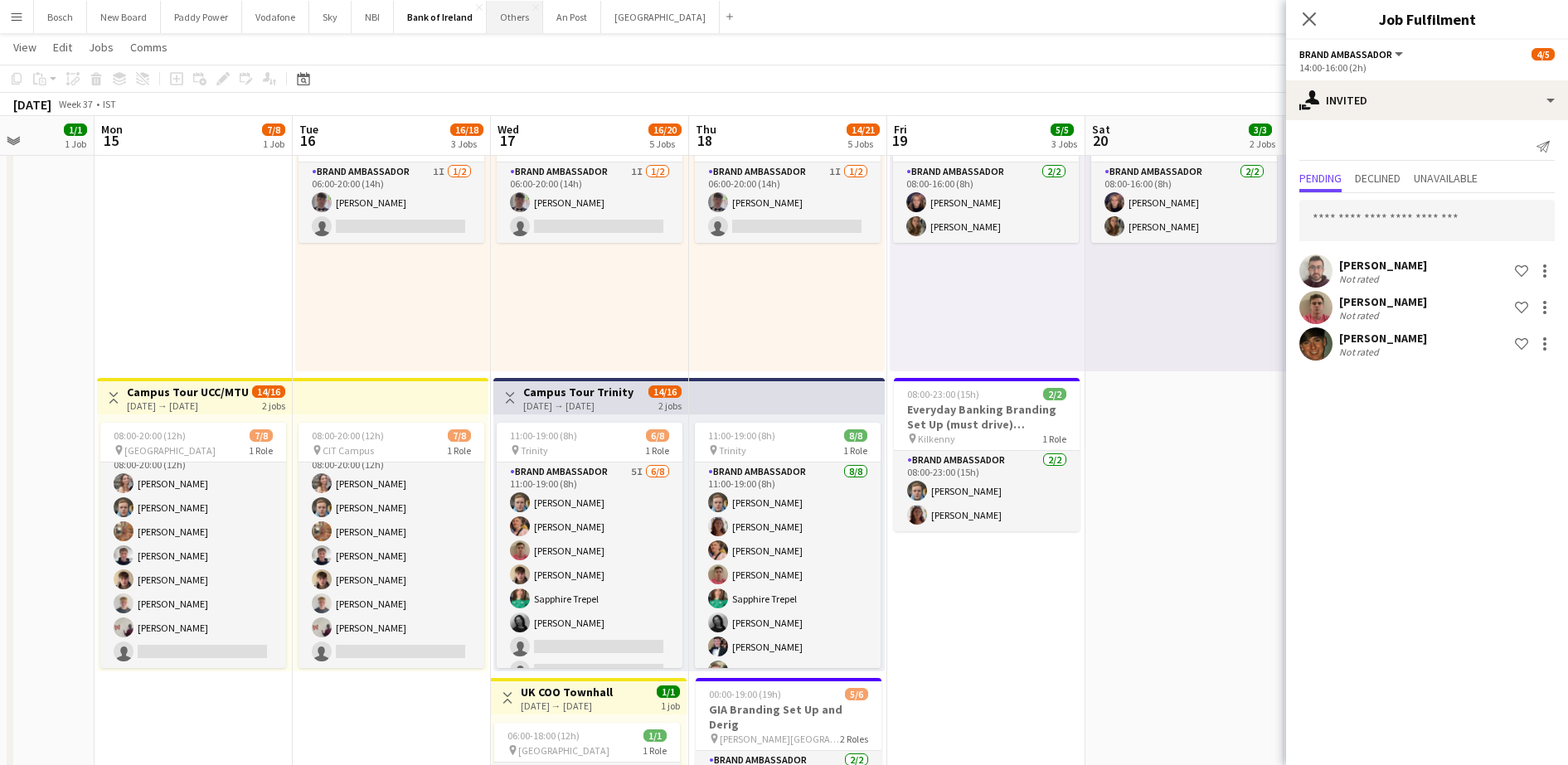
click at [512, 16] on button "Others Close" at bounding box center [515, 16] width 57 height 32
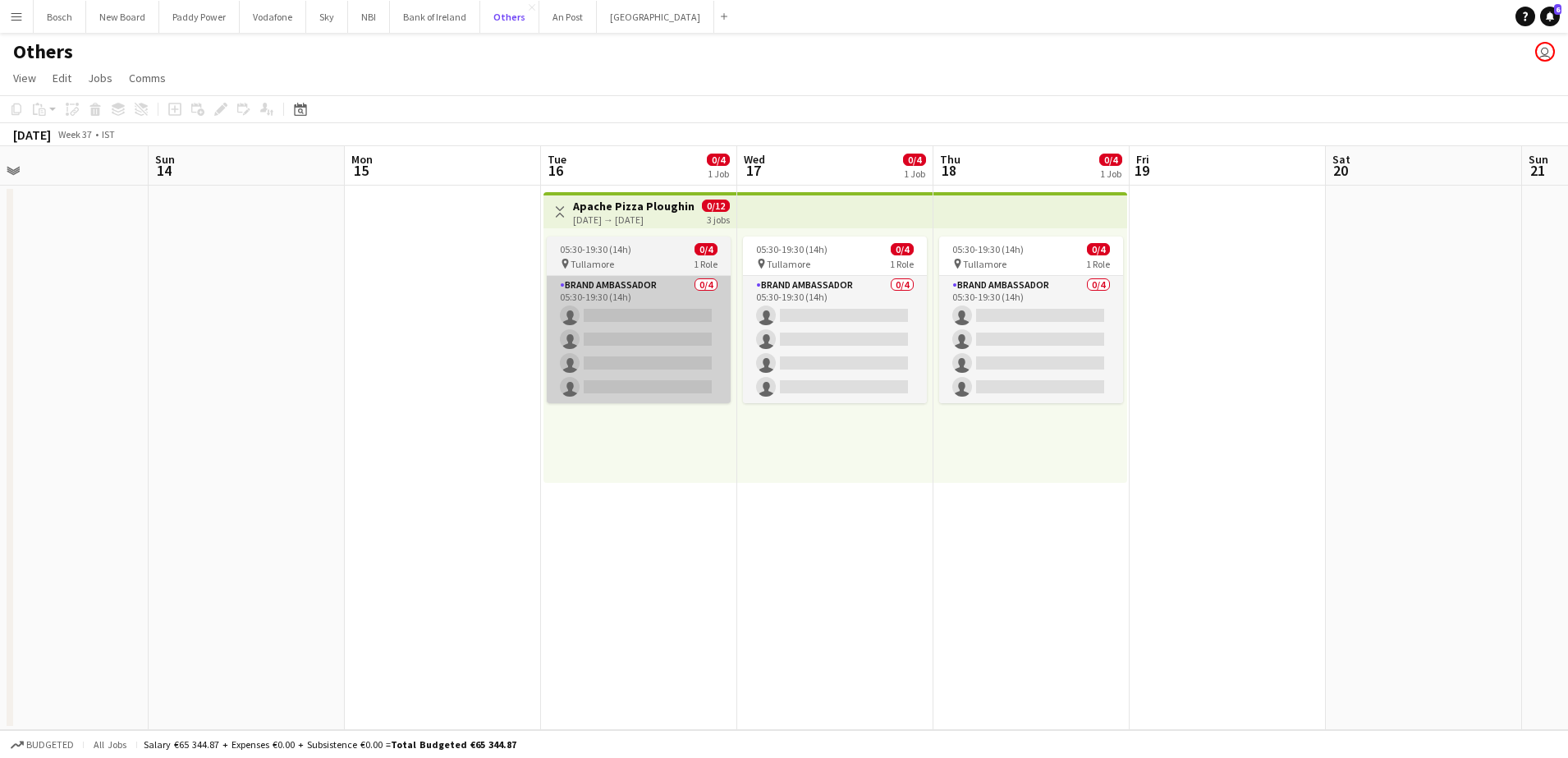
scroll to position [0, 611]
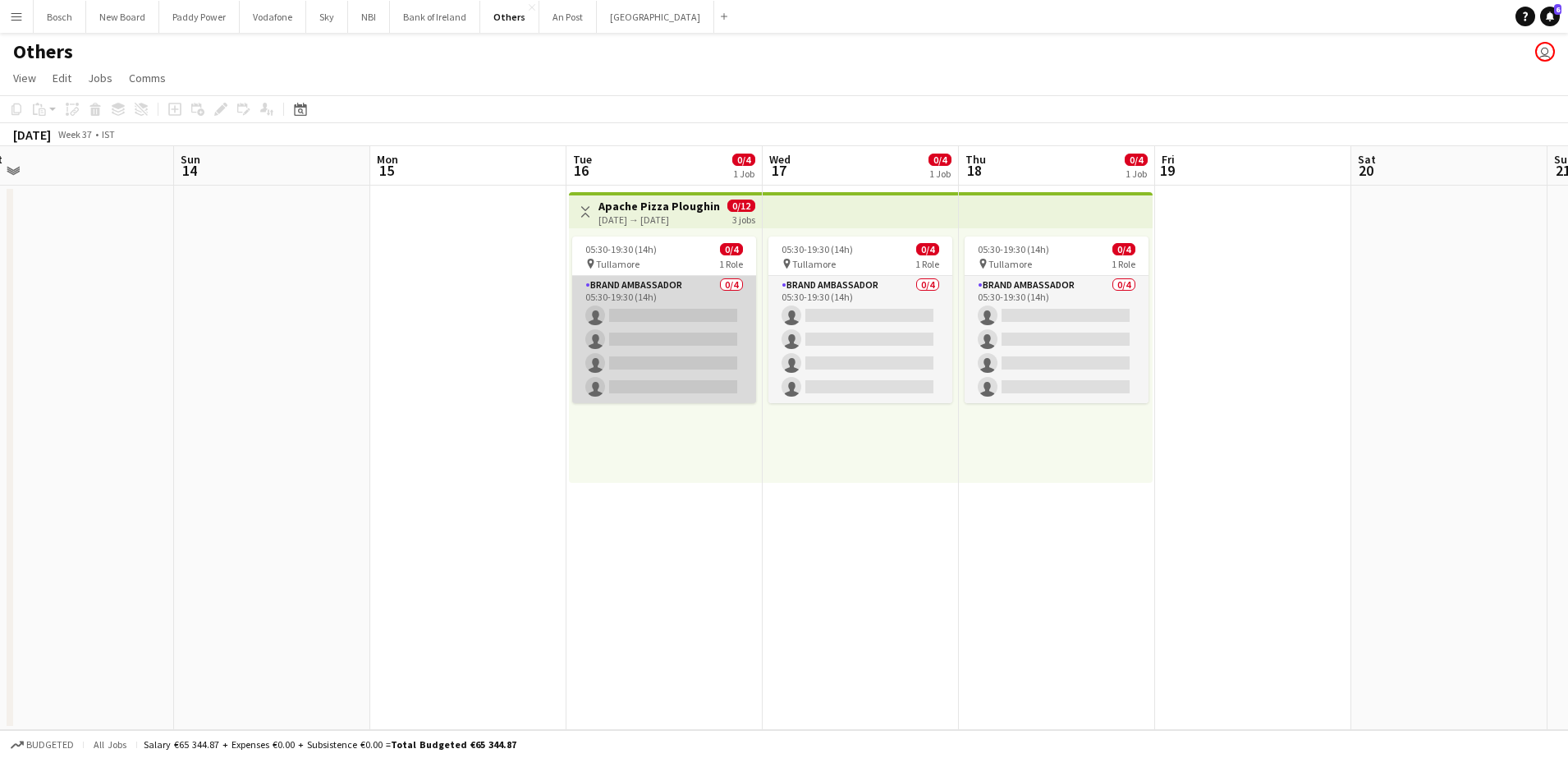
click at [672, 283] on app-card-role "Brand Ambassador 0/4 05:30-19:30 (14h) single-neutral-actions single-neutral-ac…" at bounding box center [663, 339] width 184 height 127
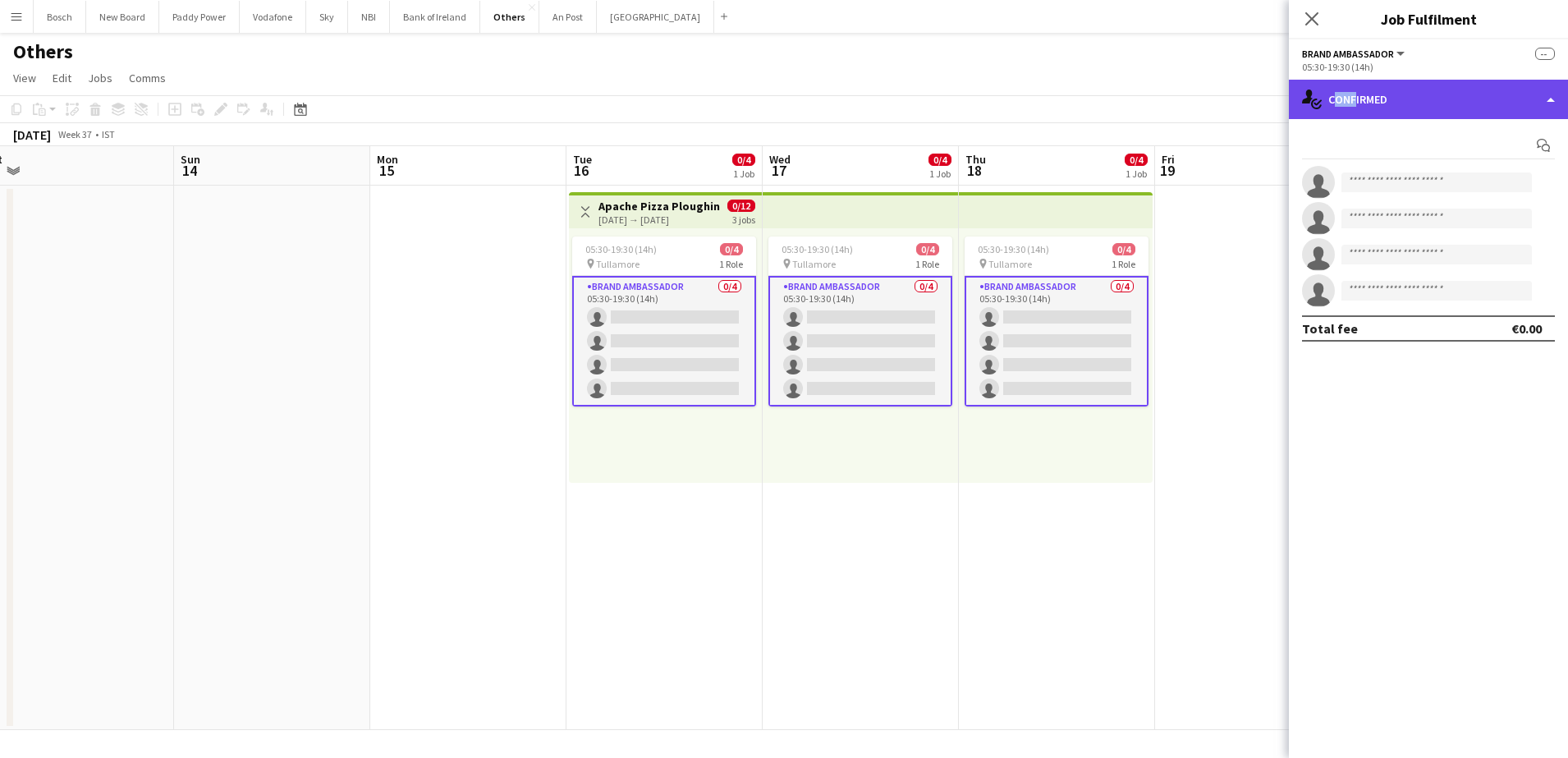
click at [1362, 109] on div "single-neutral-actions-check-2 Confirmed" at bounding box center [1428, 99] width 279 height 39
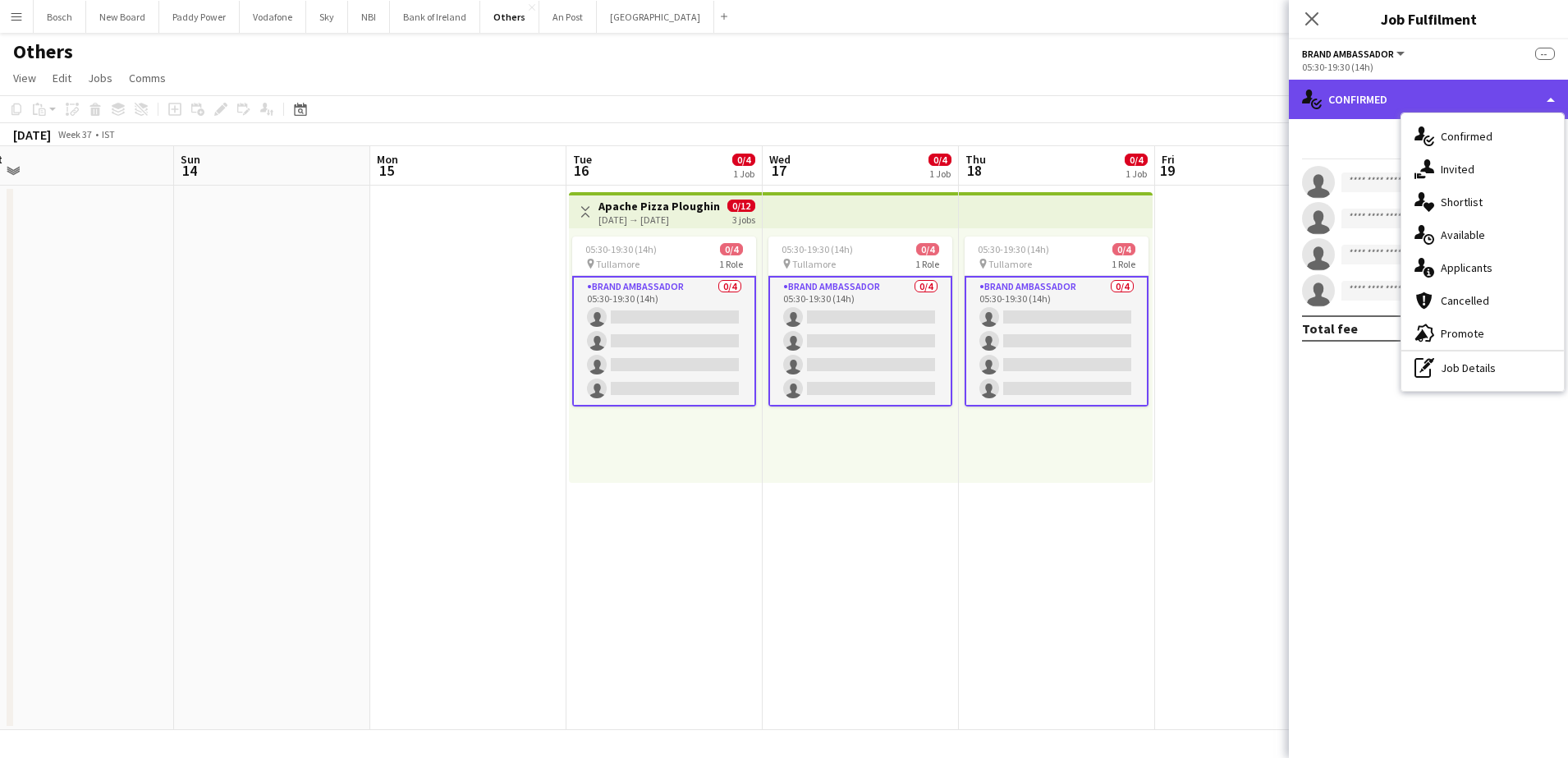
click at [1362, 104] on div "single-neutral-actions-check-2 Confirmed" at bounding box center [1428, 99] width 279 height 39
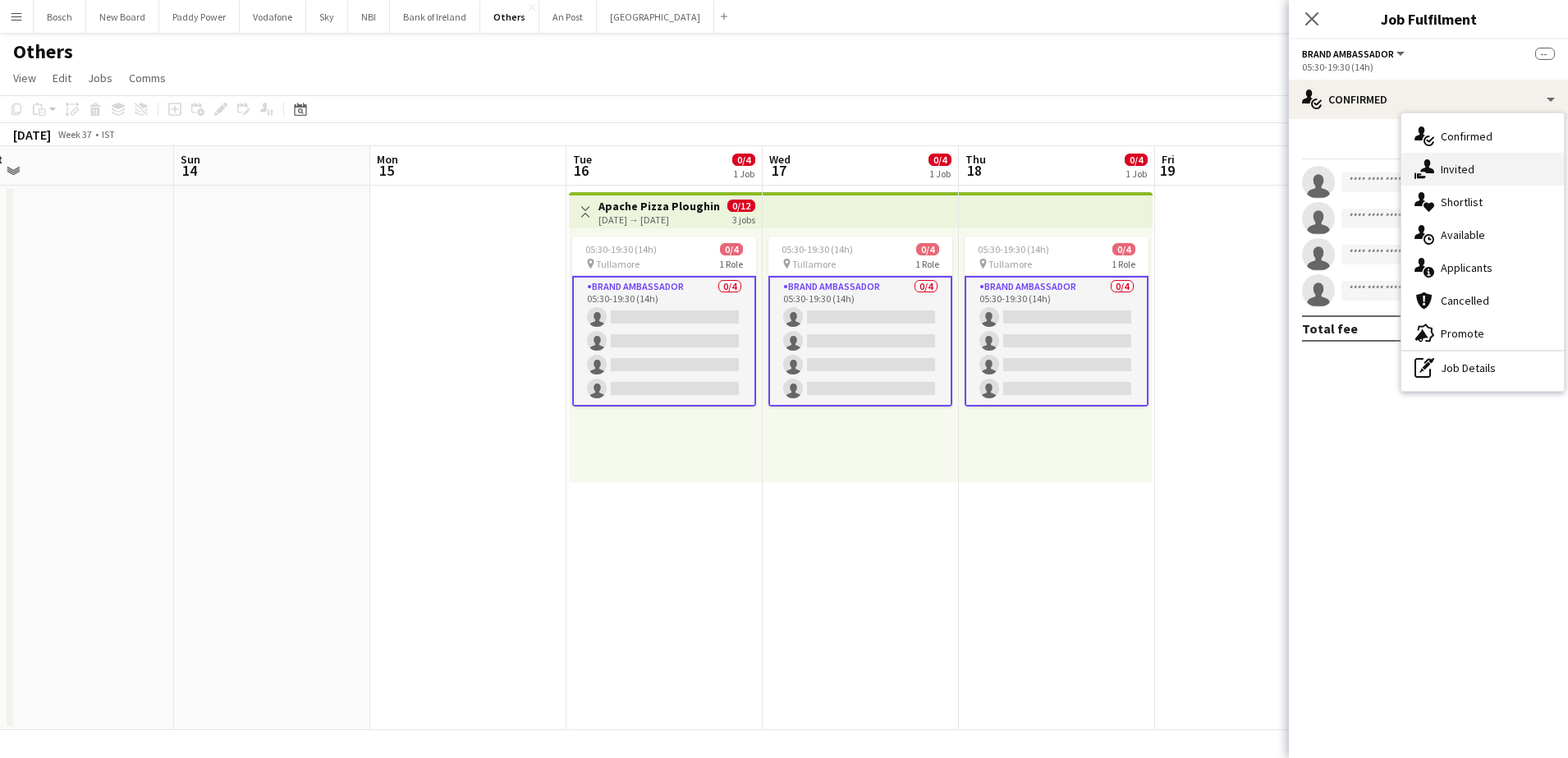
click at [1487, 180] on div "single-neutral-actions-share-1 Invited" at bounding box center [1482, 169] width 162 height 33
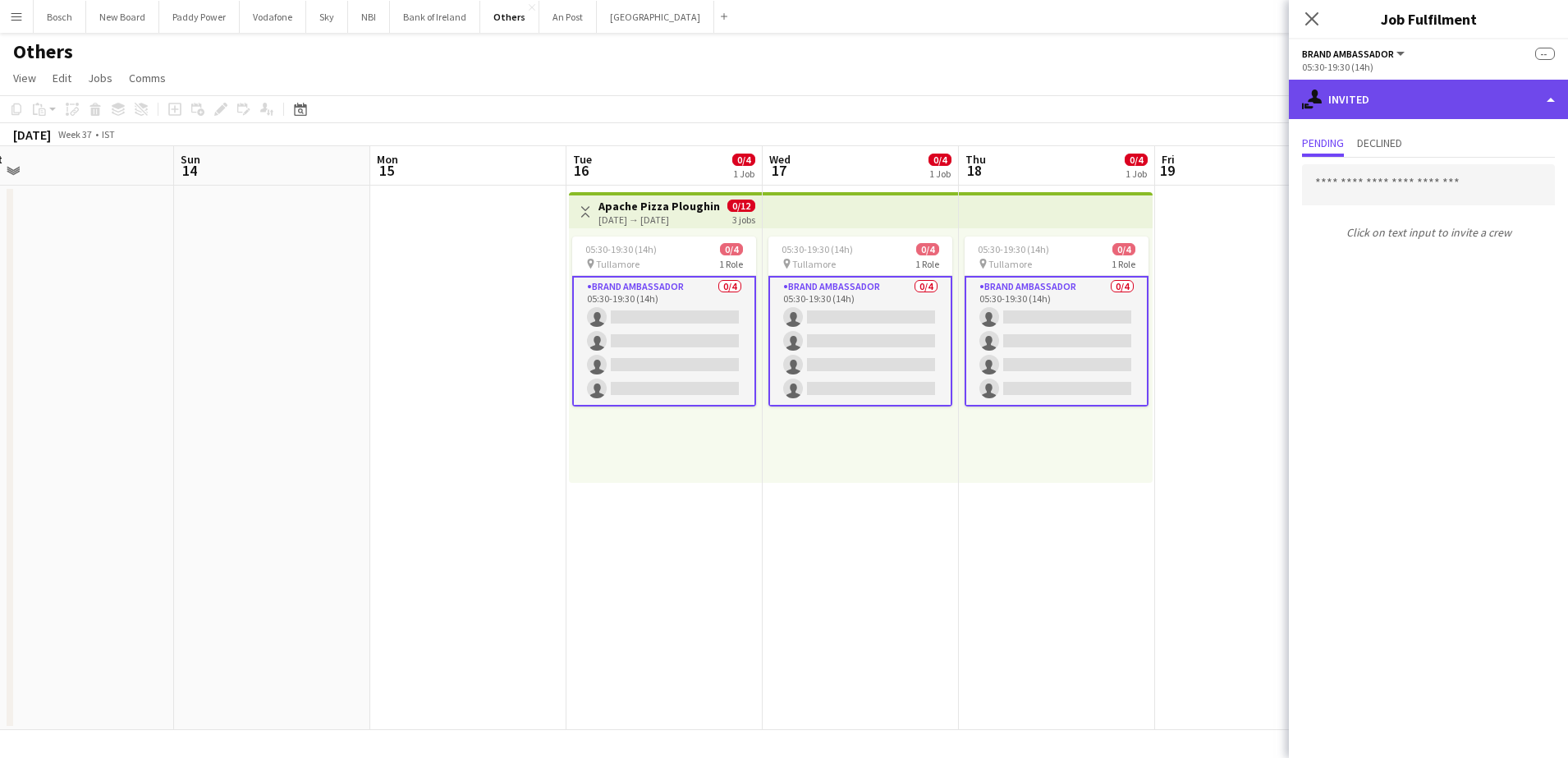
click at [1392, 105] on div "single-neutral-actions-share-1 Invited" at bounding box center [1428, 99] width 279 height 39
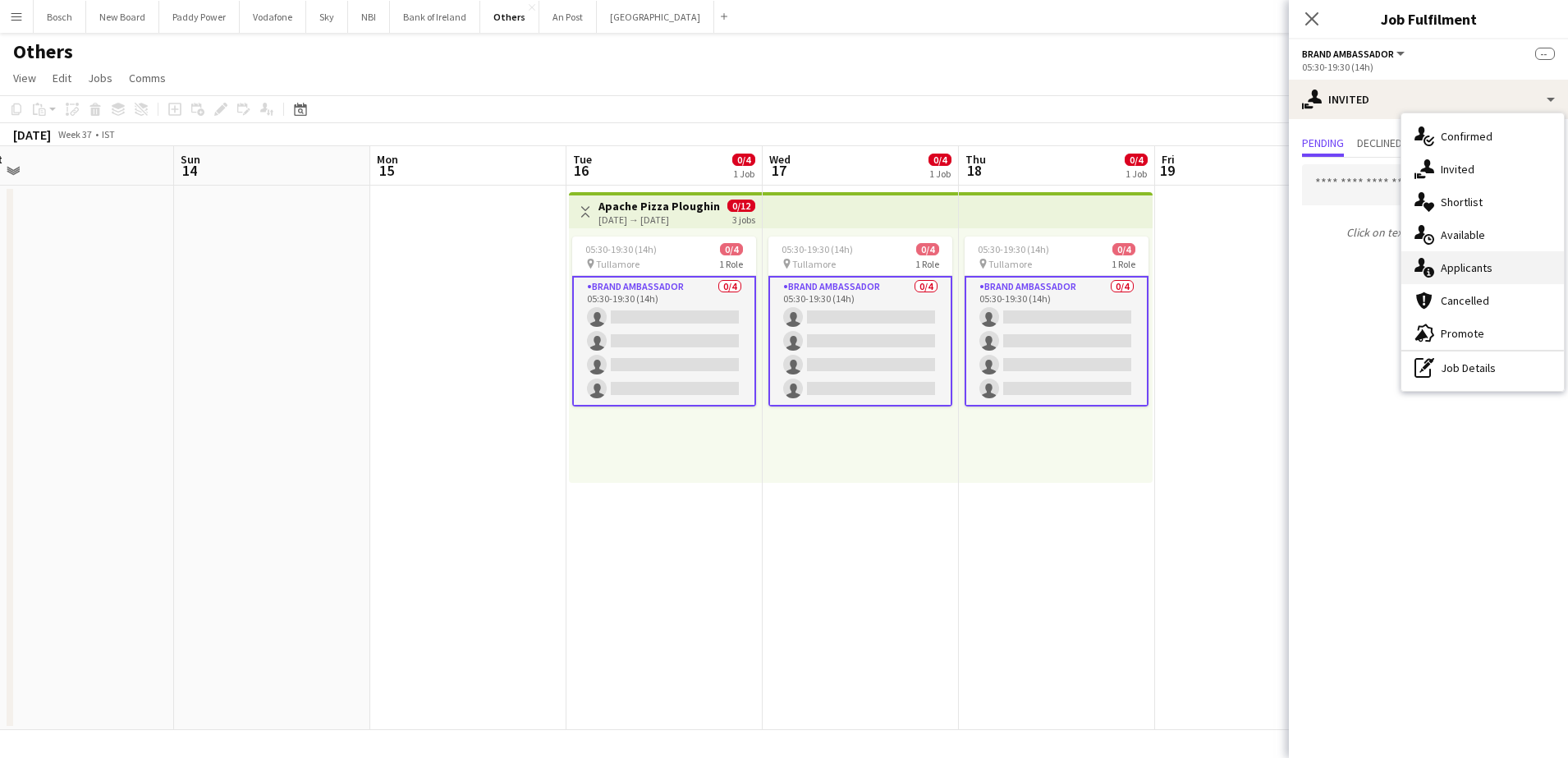
click at [1491, 260] on span "Applicants" at bounding box center [1466, 267] width 52 height 15
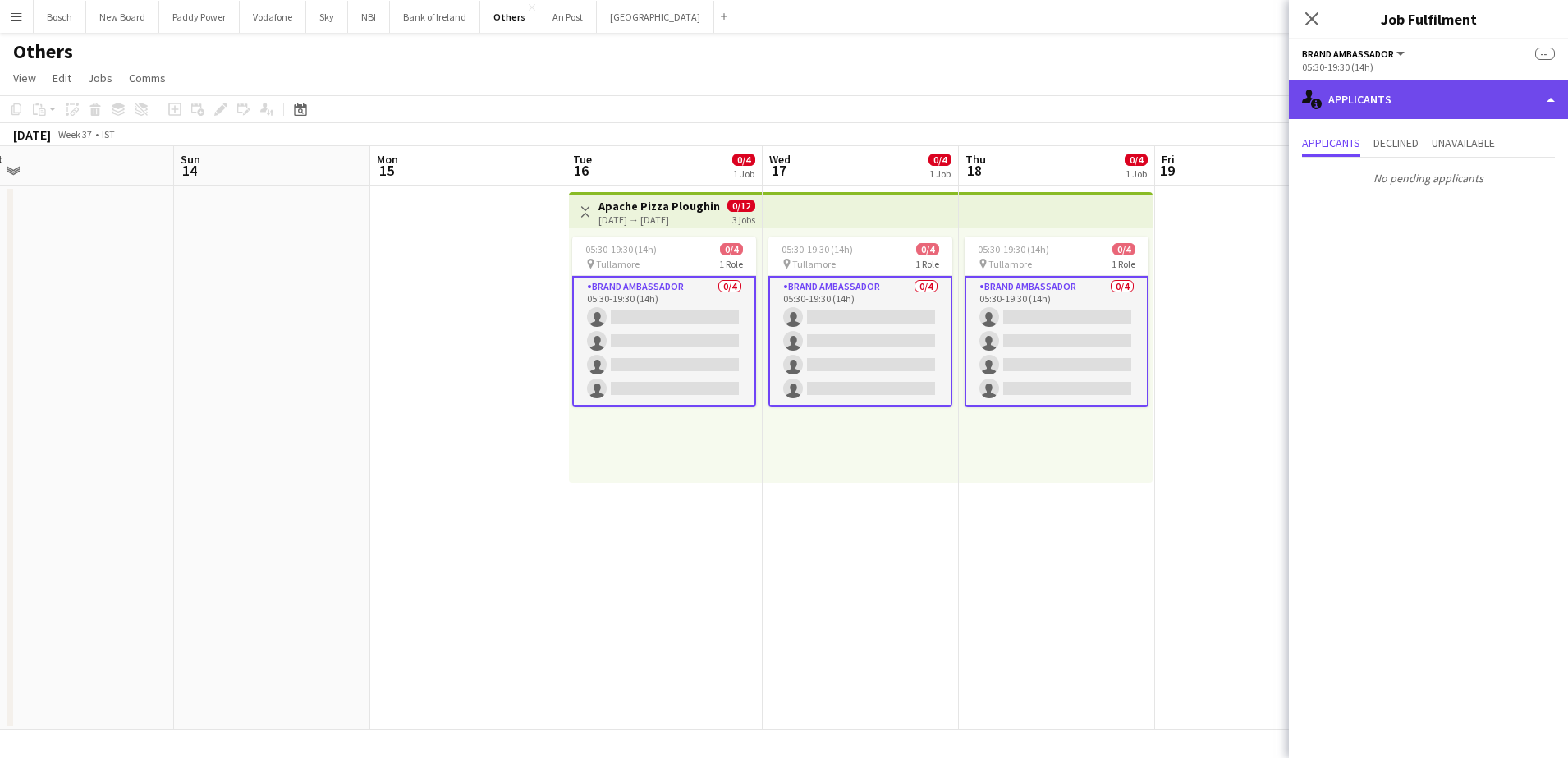
click at [1409, 97] on div "single-neutral-actions-information Applicants" at bounding box center [1428, 99] width 279 height 39
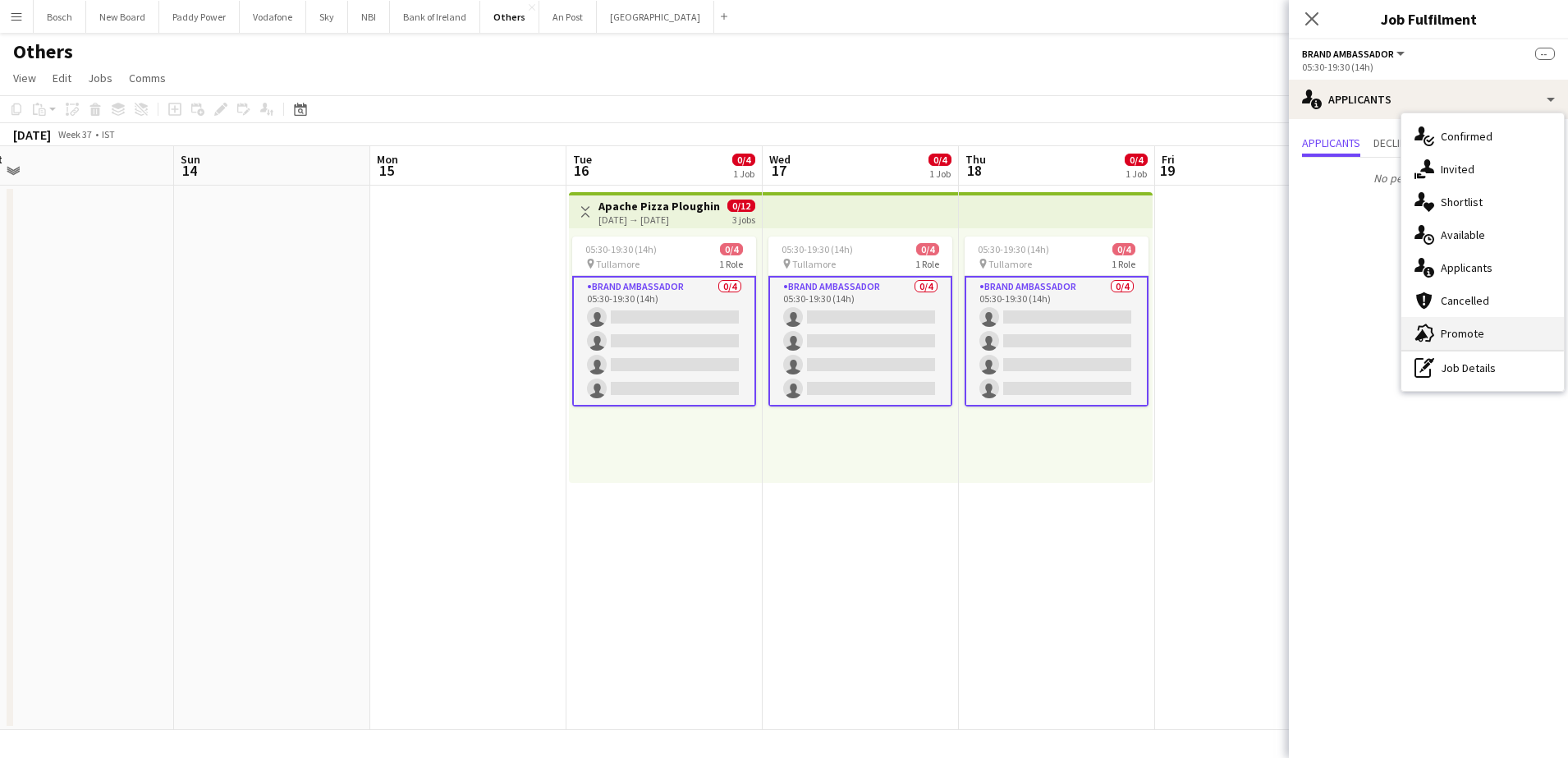
click at [1491, 324] on div "advertising-megaphone Promote" at bounding box center [1482, 334] width 162 height 33
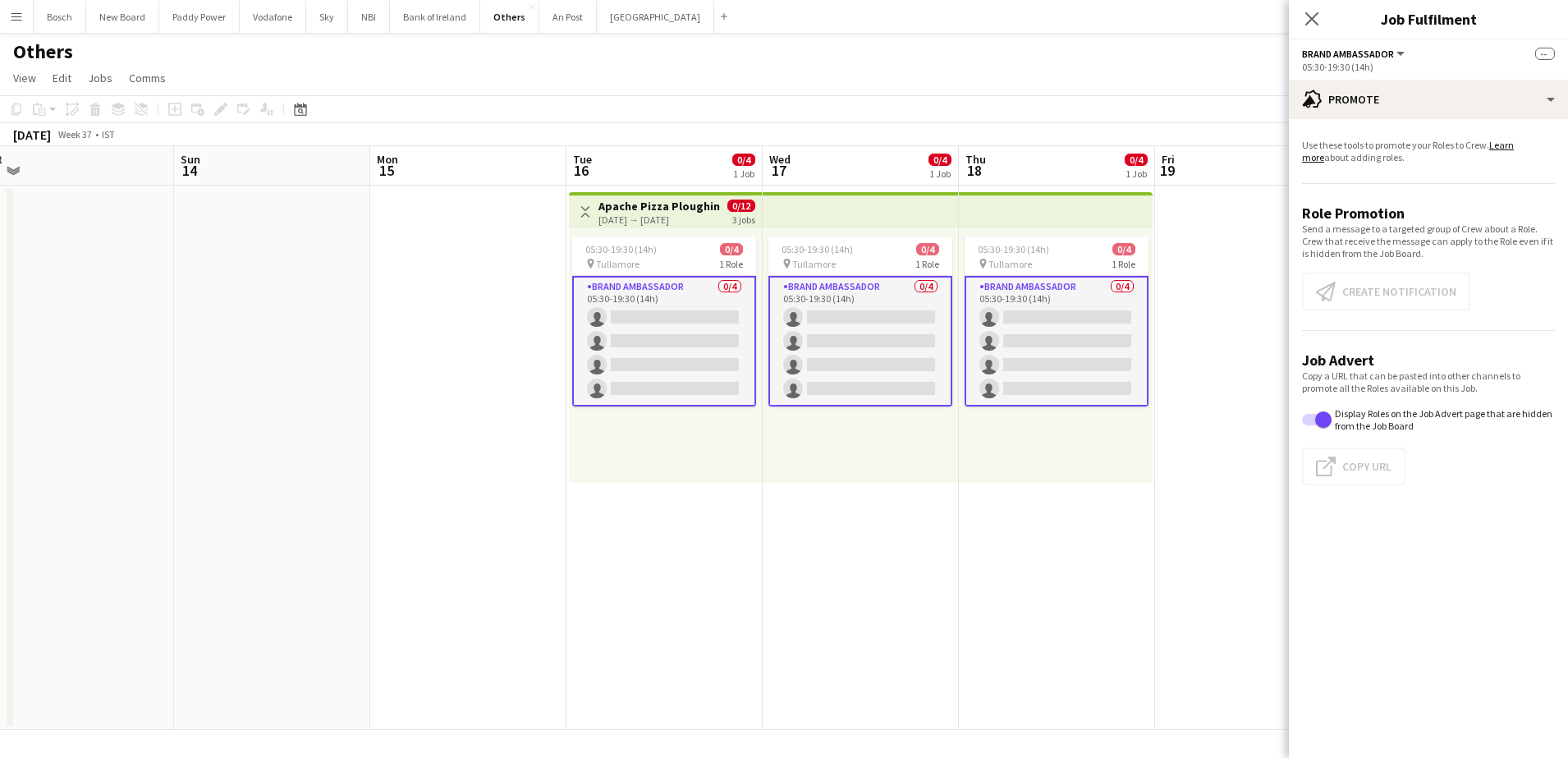
click at [1407, 172] on app-promote-tab "Use these tools to promote your Roles to Crew. Learn more about adding roles. R…" at bounding box center [1428, 316] width 279 height 366
click at [752, 325] on app-card-role "Brand Ambassador 0/4 05:30-19:30 (14h) single-neutral-actions single-neutral-ac…" at bounding box center [663, 341] width 184 height 131
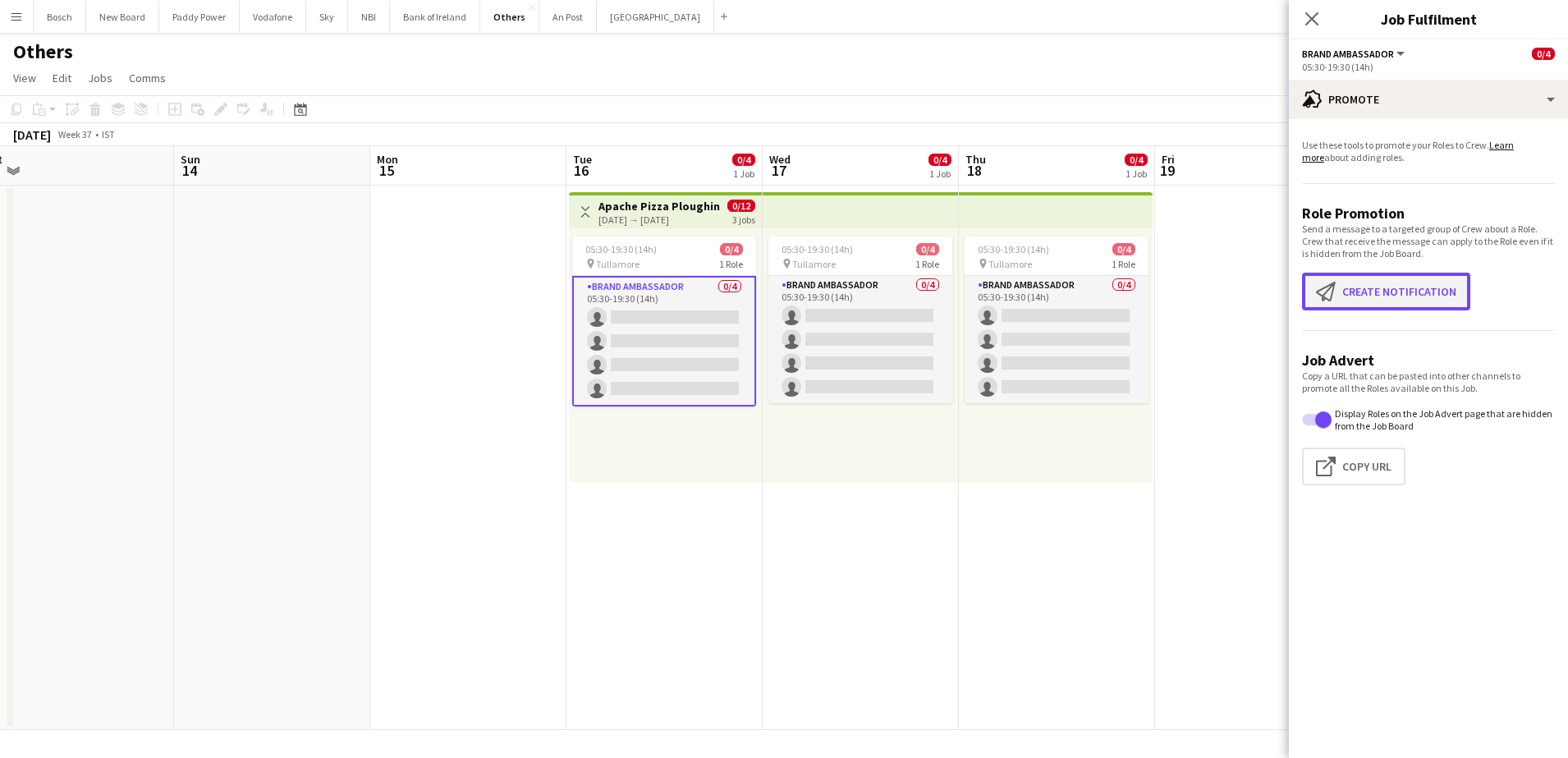
click at [1410, 295] on button "Create notification Create notification" at bounding box center [1386, 292] width 169 height 38
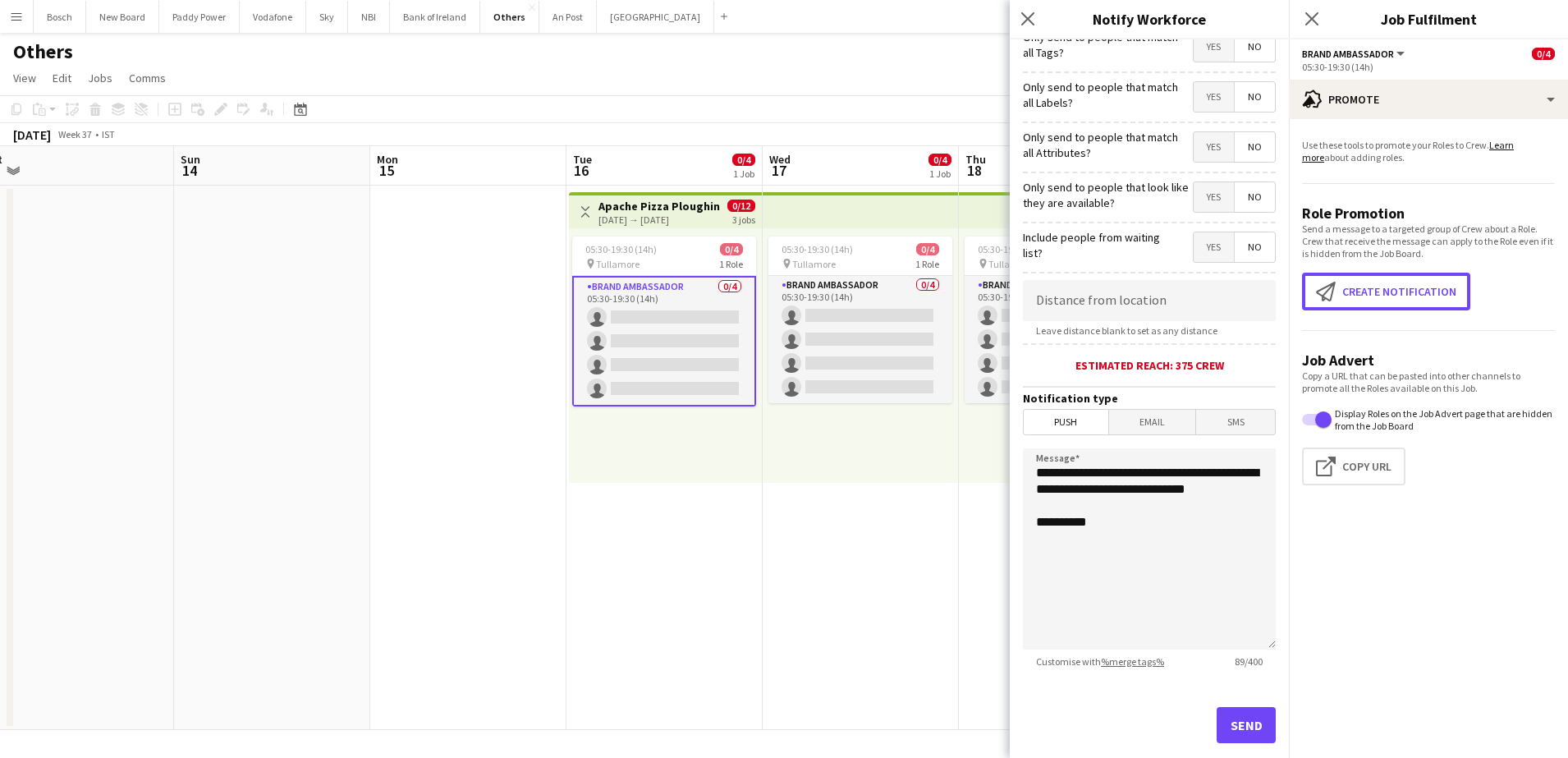
scroll to position [146, 0]
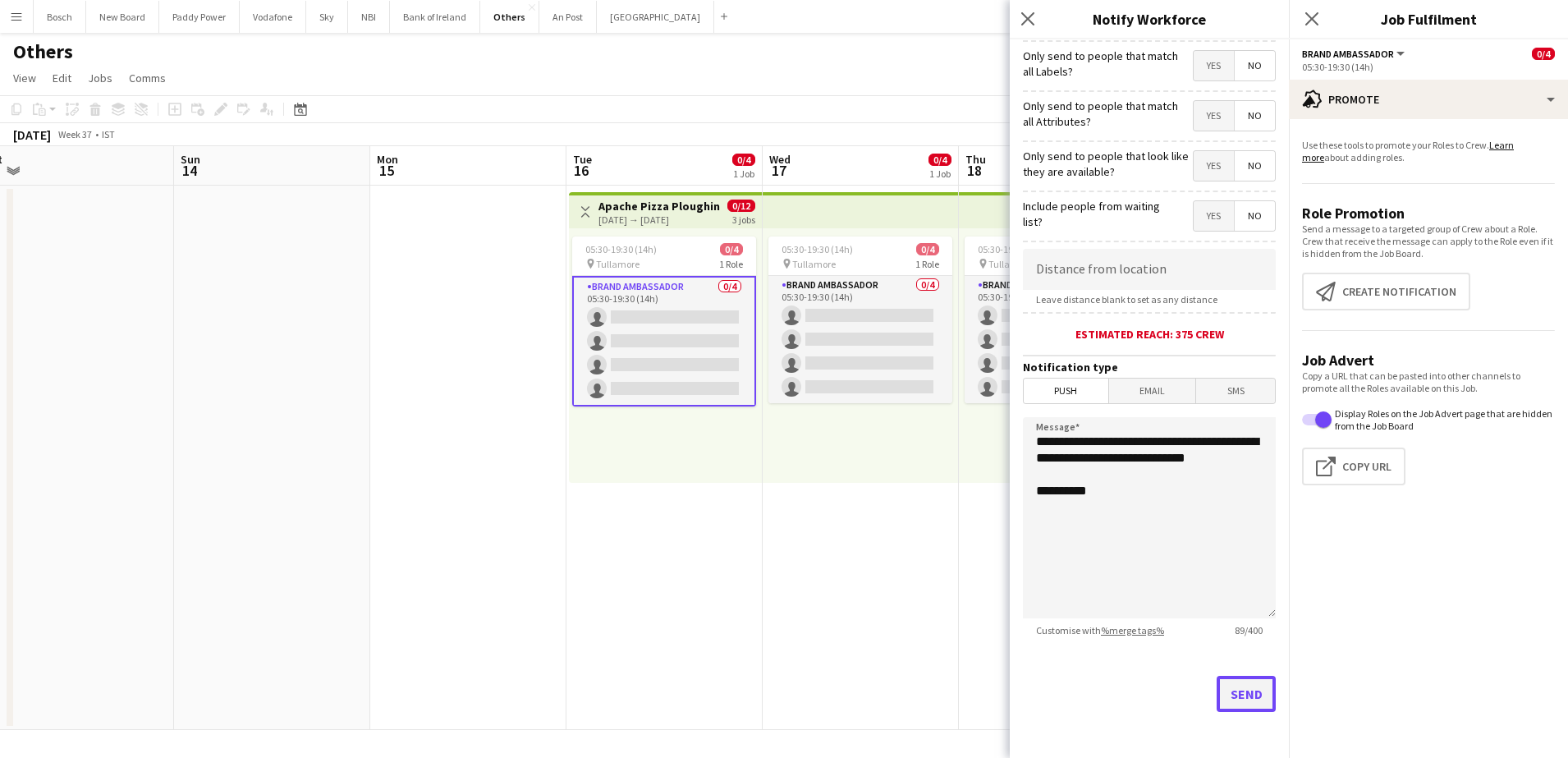
click at [1216, 702] on button "Send" at bounding box center [1245, 694] width 59 height 36
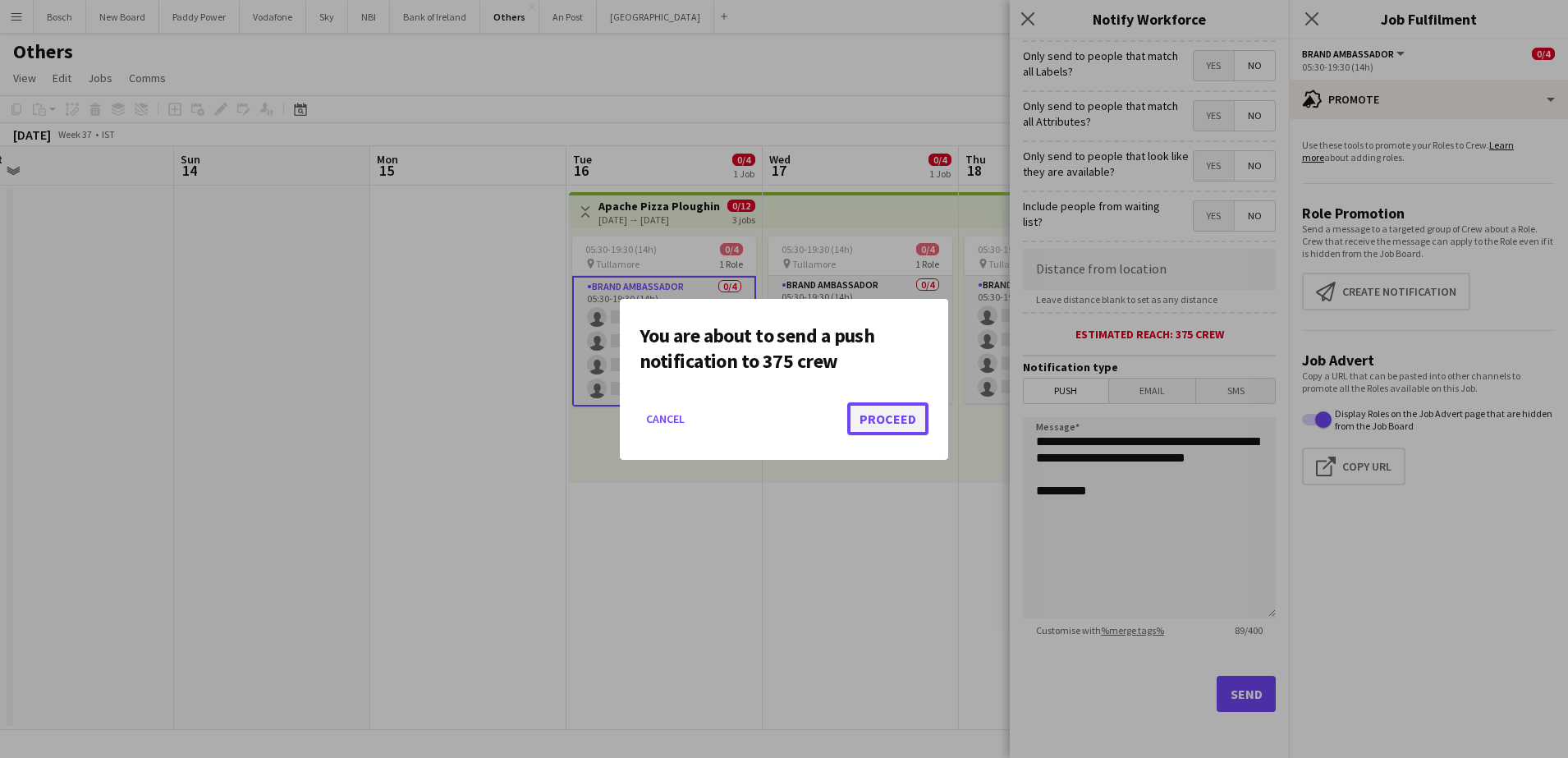
click at [891, 424] on button "Proceed" at bounding box center [888, 419] width 82 height 33
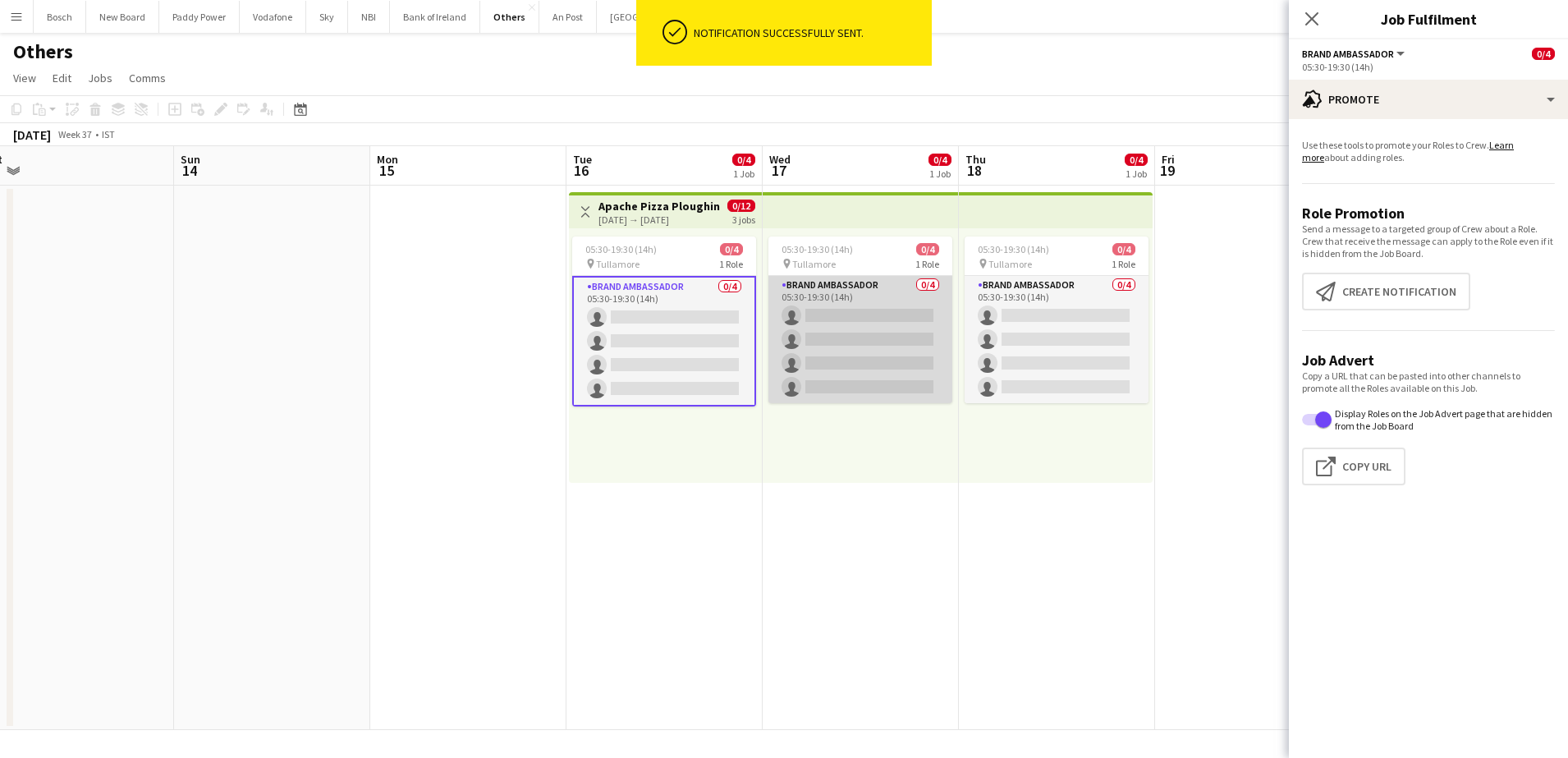
click at [863, 375] on app-card-role "Brand Ambassador 0/4 05:30-19:30 (14h) single-neutral-actions single-neutral-ac…" at bounding box center [860, 339] width 184 height 127
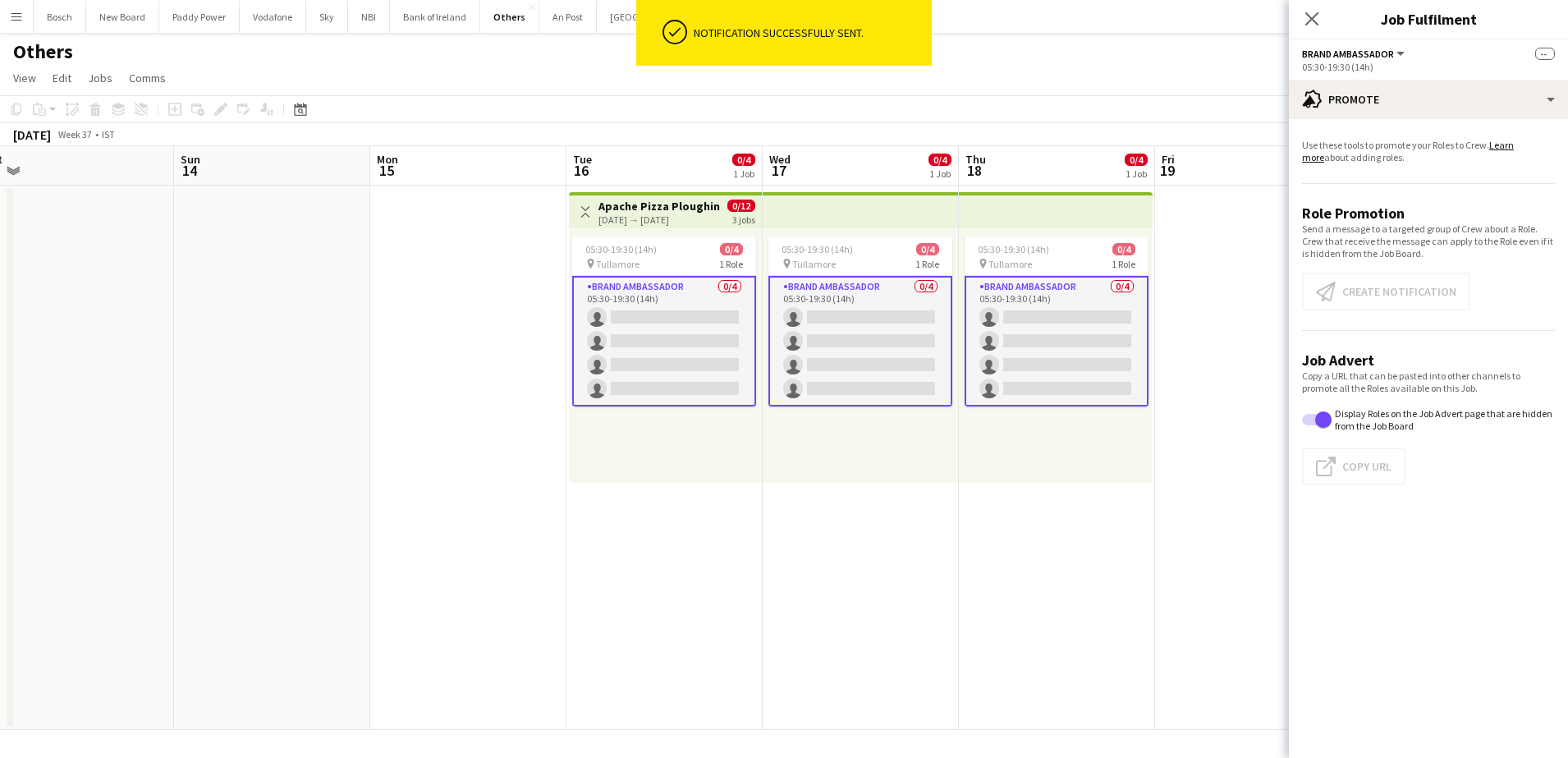
click at [863, 375] on app-card-role "Brand Ambassador 0/4 05:30-19:30 (14h) single-neutral-actions single-neutral-ac…" at bounding box center [860, 341] width 184 height 131
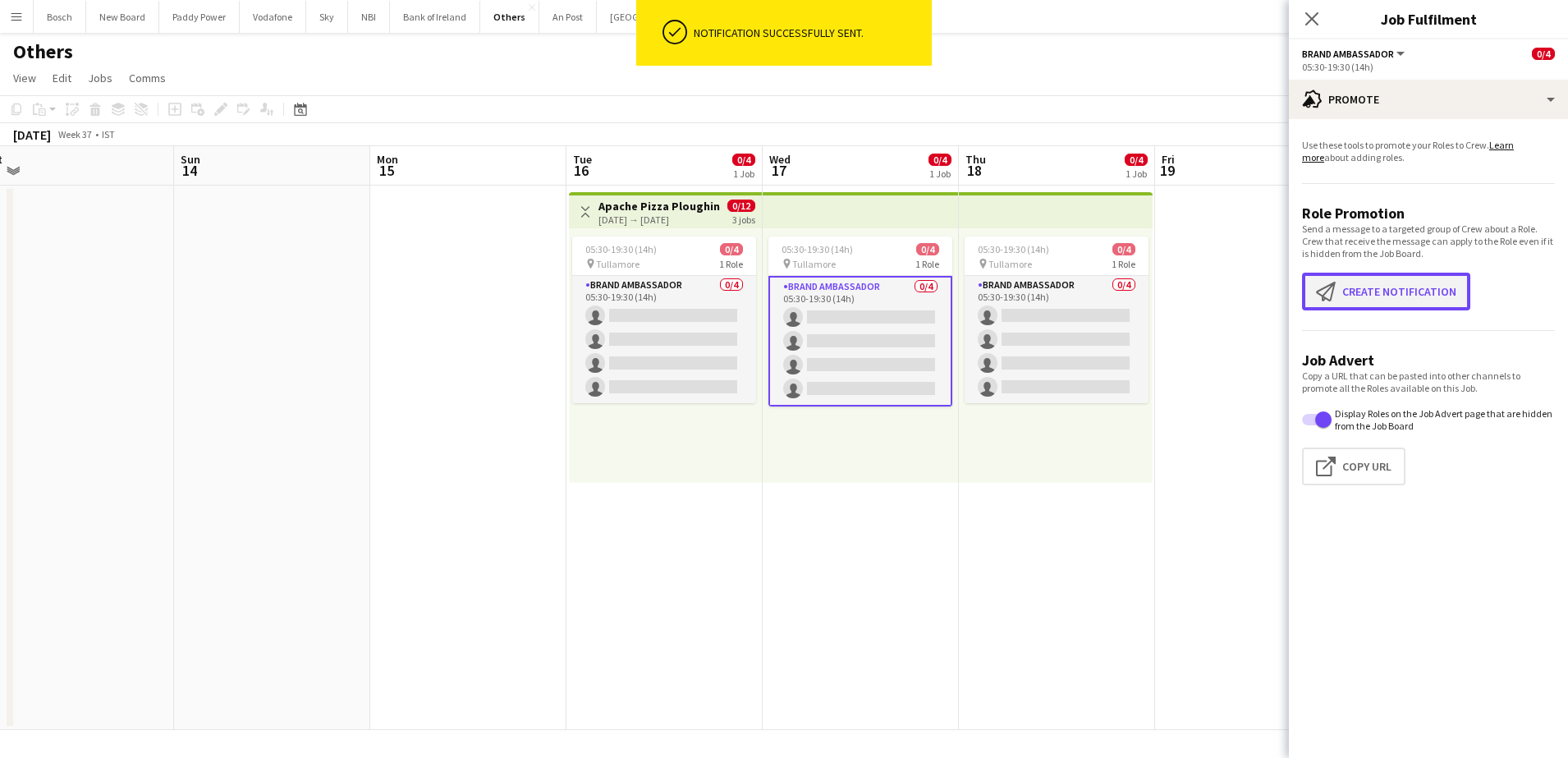
click at [1384, 289] on button "Create notification Create notification" at bounding box center [1386, 292] width 169 height 38
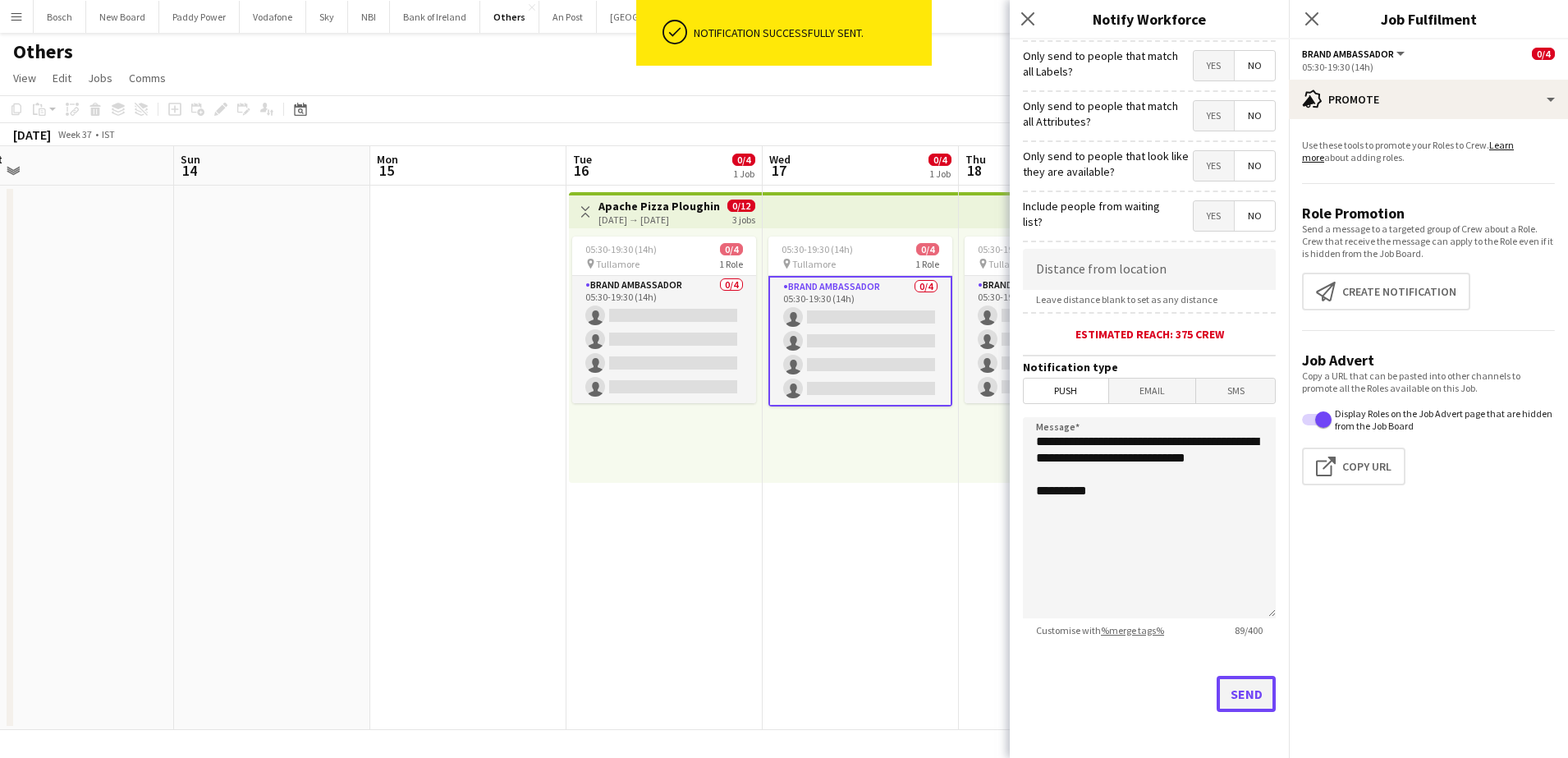
click at [1240, 701] on button "Send" at bounding box center [1245, 694] width 59 height 36
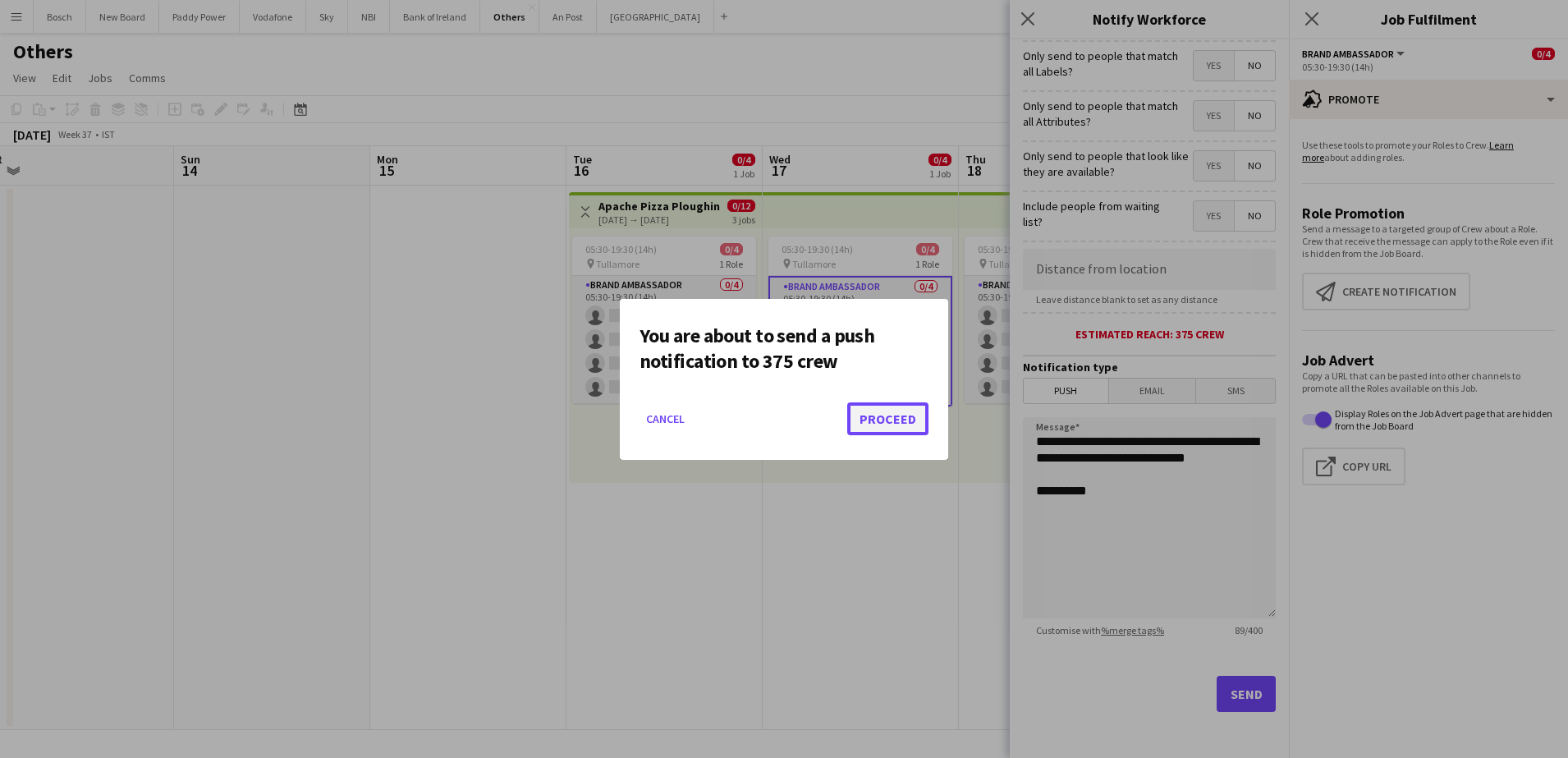
click at [874, 415] on button "Proceed" at bounding box center [888, 419] width 82 height 33
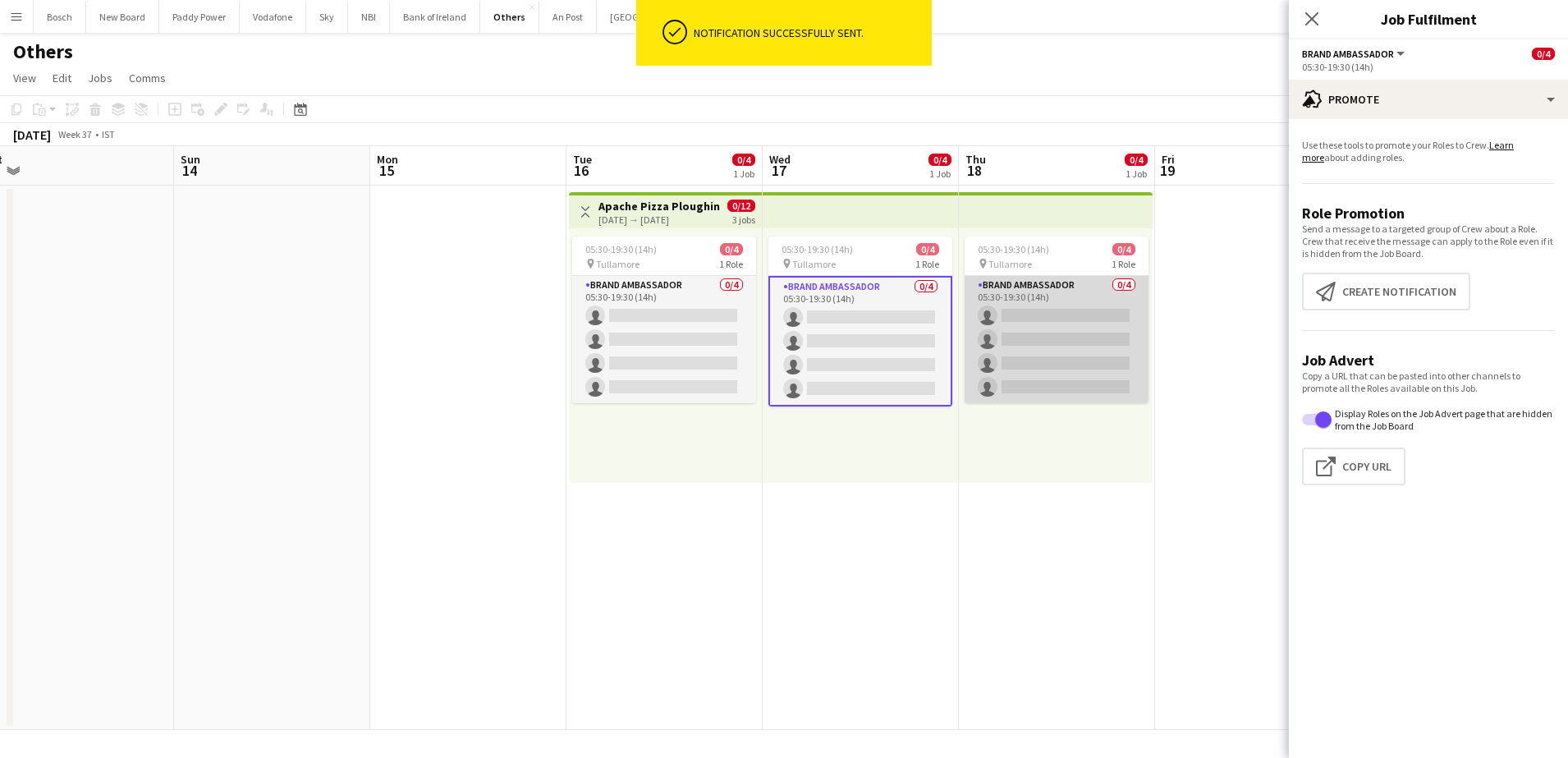
click at [995, 369] on app-card-role "Brand Ambassador 0/4 05:30-19:30 (14h) single-neutral-actions single-neutral-ac…" at bounding box center [1056, 339] width 184 height 127
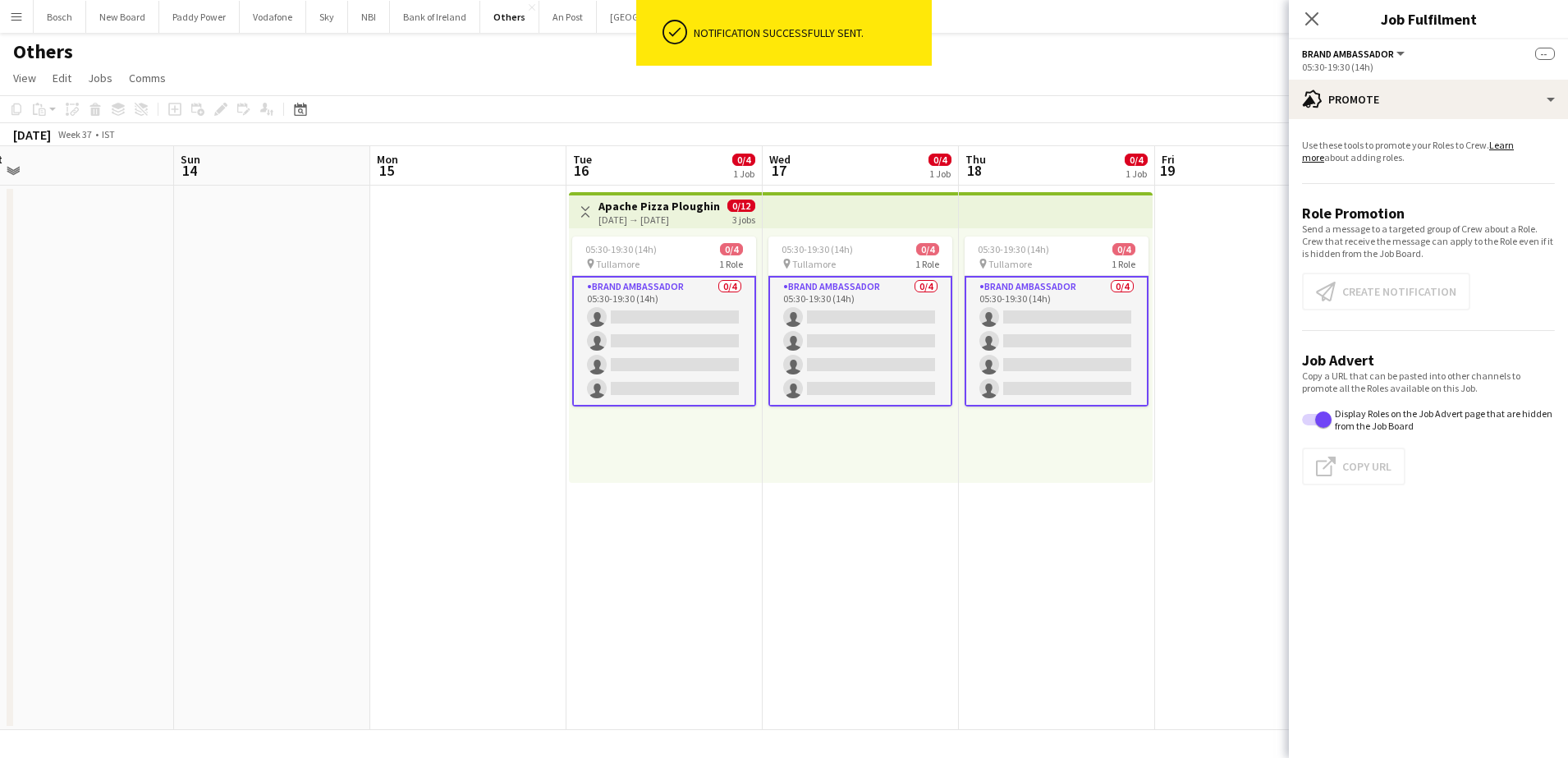
click at [995, 369] on app-card-role "Brand Ambassador 0/4 05:30-19:30 (14h) single-neutral-actions single-neutral-ac…" at bounding box center [1056, 341] width 184 height 131
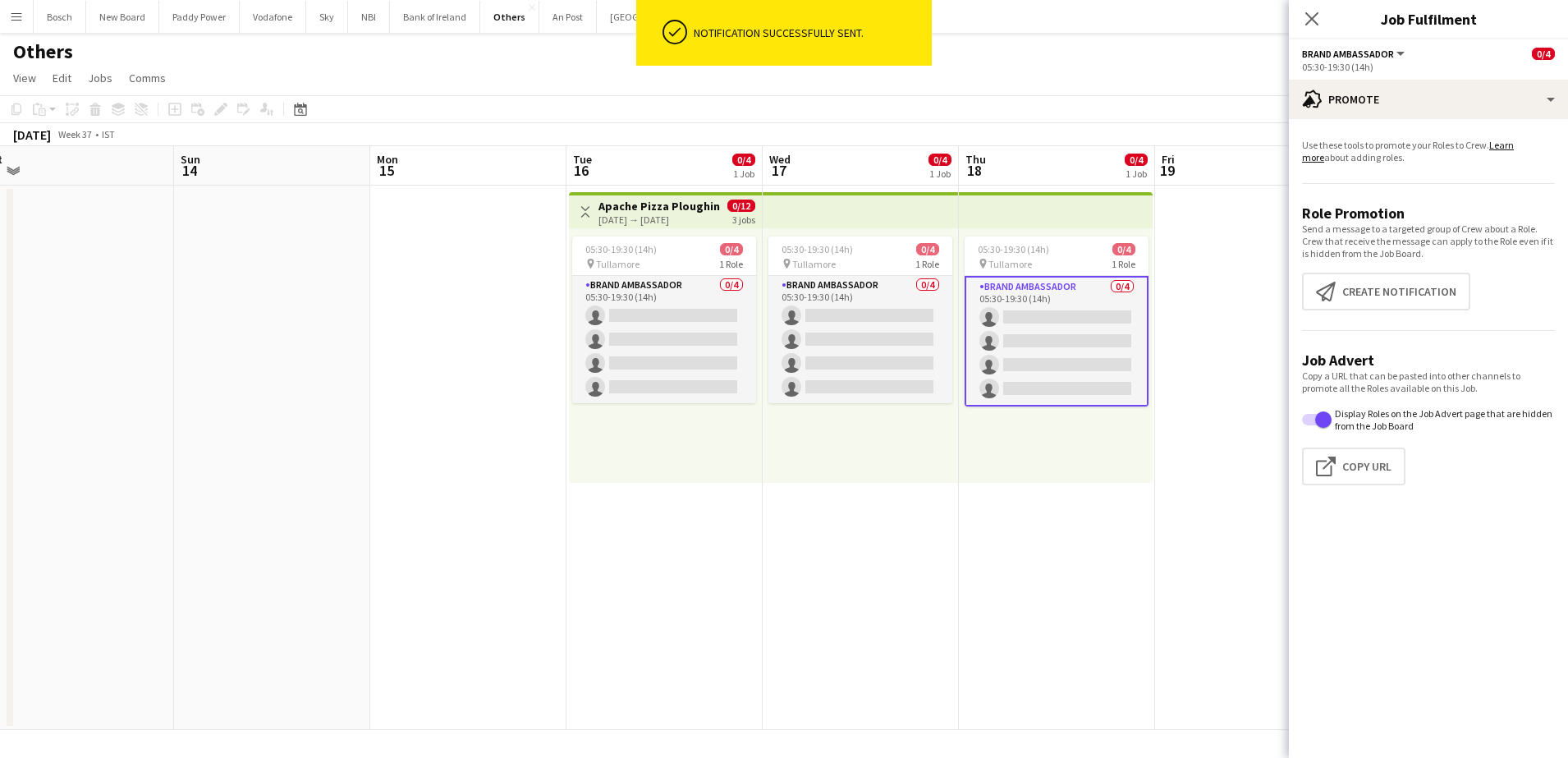
click at [1431, 261] on app-promote-tab "Use these tools to promote your Roles to Crew. Learn more about adding roles. R…" at bounding box center [1428, 316] width 279 height 366
click at [1428, 290] on button "Create notification Create notification" at bounding box center [1386, 292] width 169 height 38
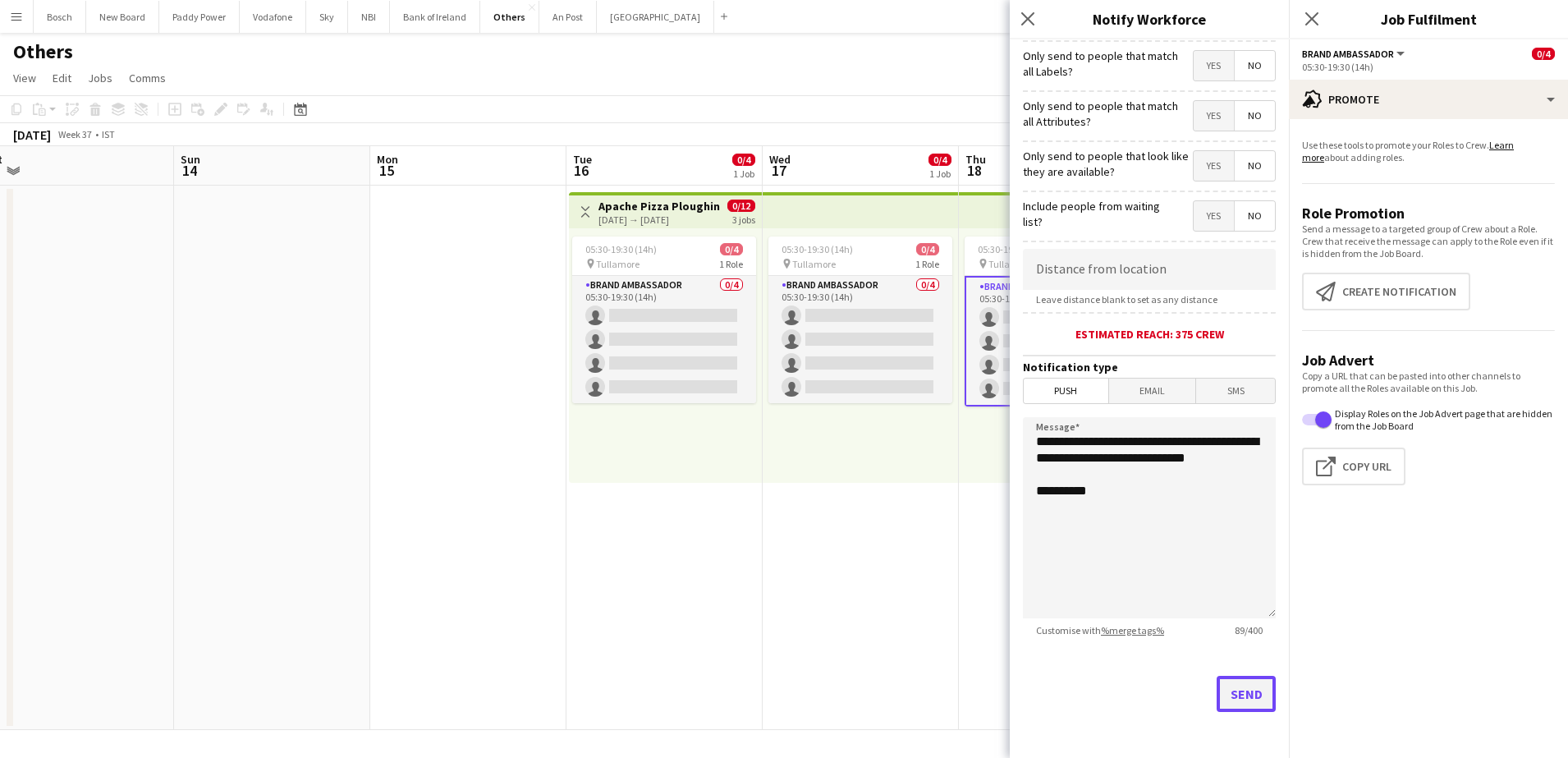
click at [1249, 675] on button "Send" at bounding box center [1245, 694] width 59 height 36
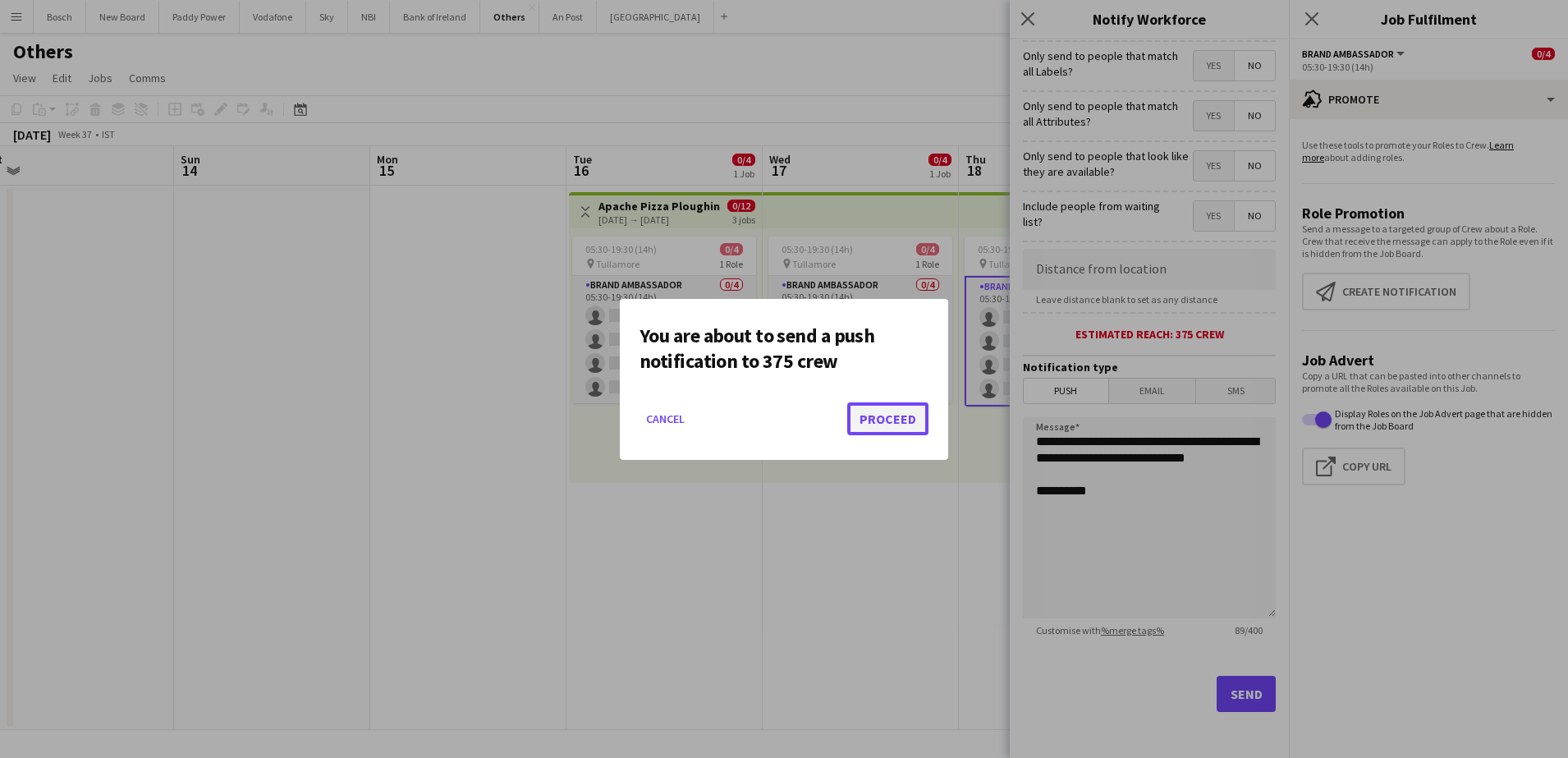
click at [897, 412] on button "Proceed" at bounding box center [888, 419] width 82 height 33
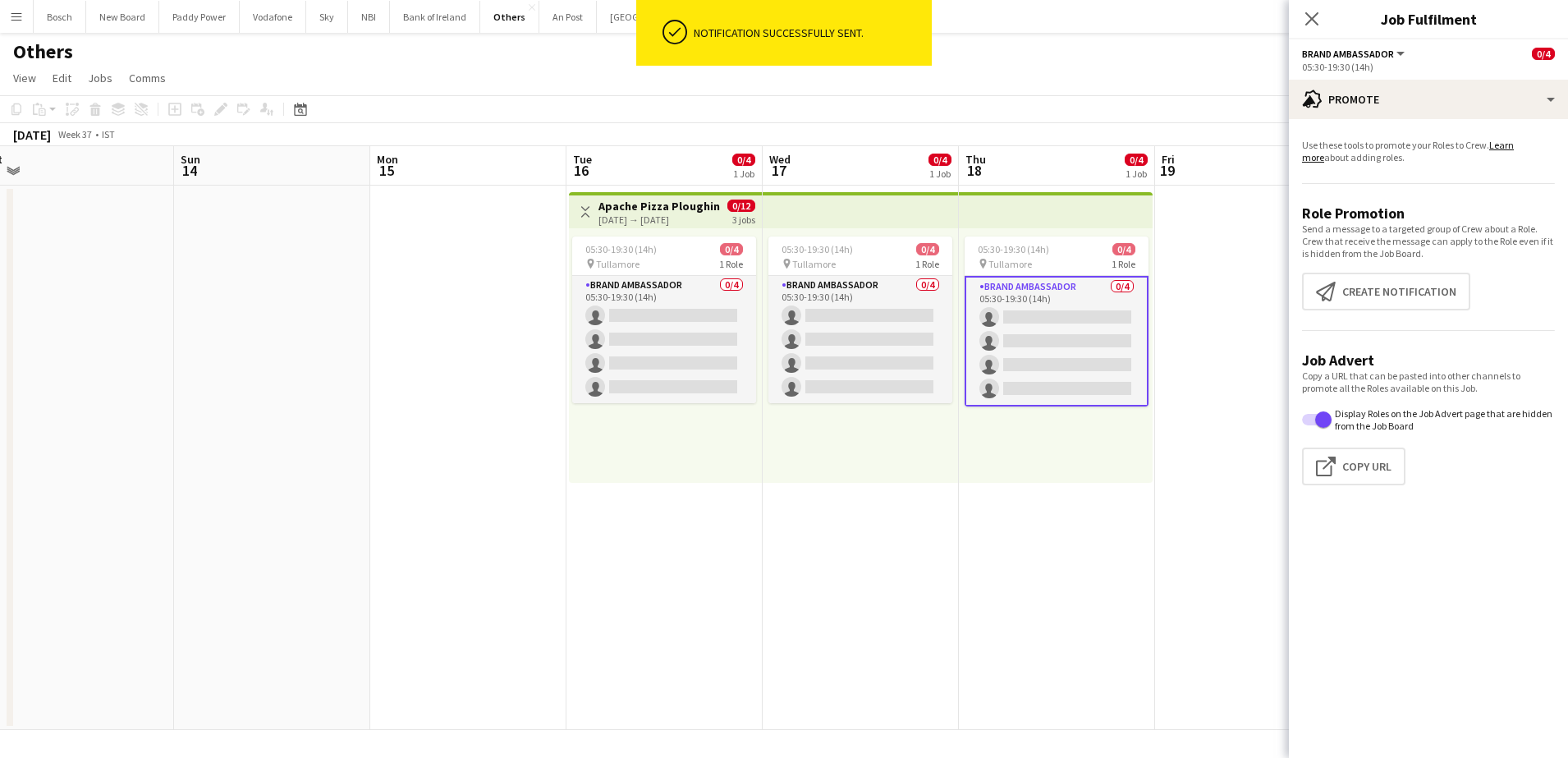
click at [1237, 100] on app-toolbar "Copy Paste Paste Ctrl+V Paste with crew Ctrl+Shift+V Paste linked Job [GEOGRAPH…" at bounding box center [784, 109] width 1568 height 28
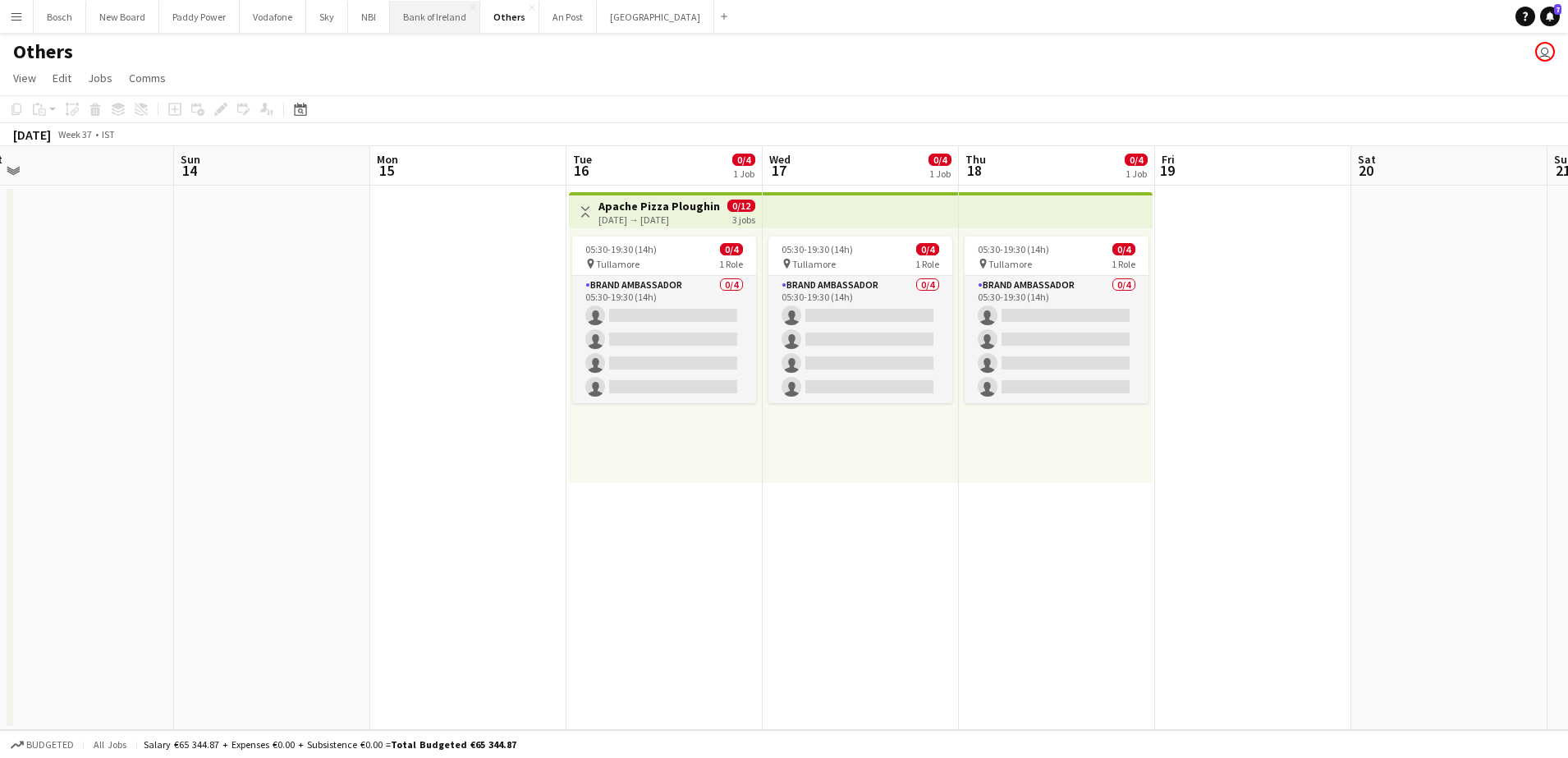
click at [414, 22] on button "Bank of Ireland Close" at bounding box center [435, 16] width 91 height 32
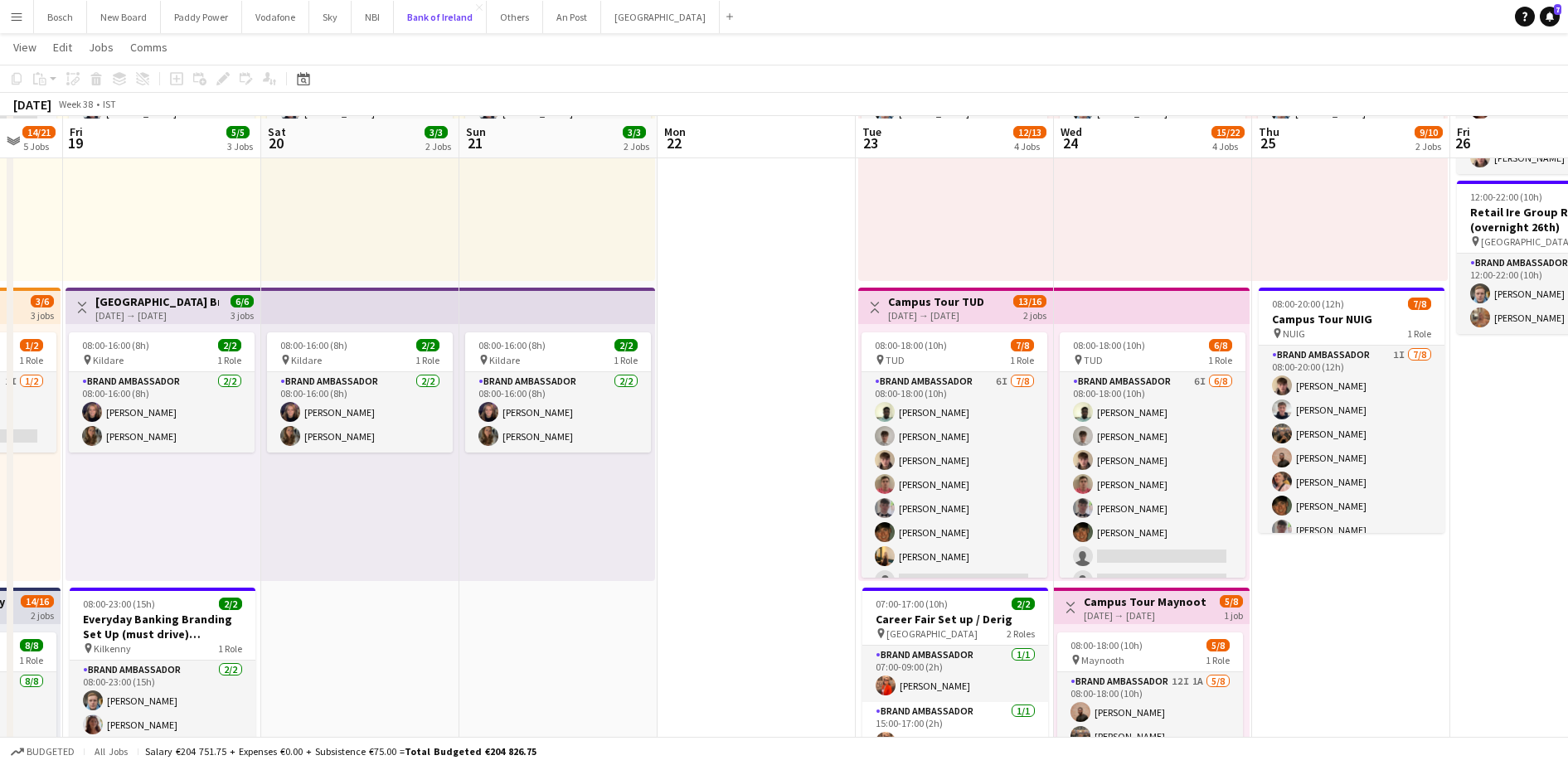
scroll to position [207, 0]
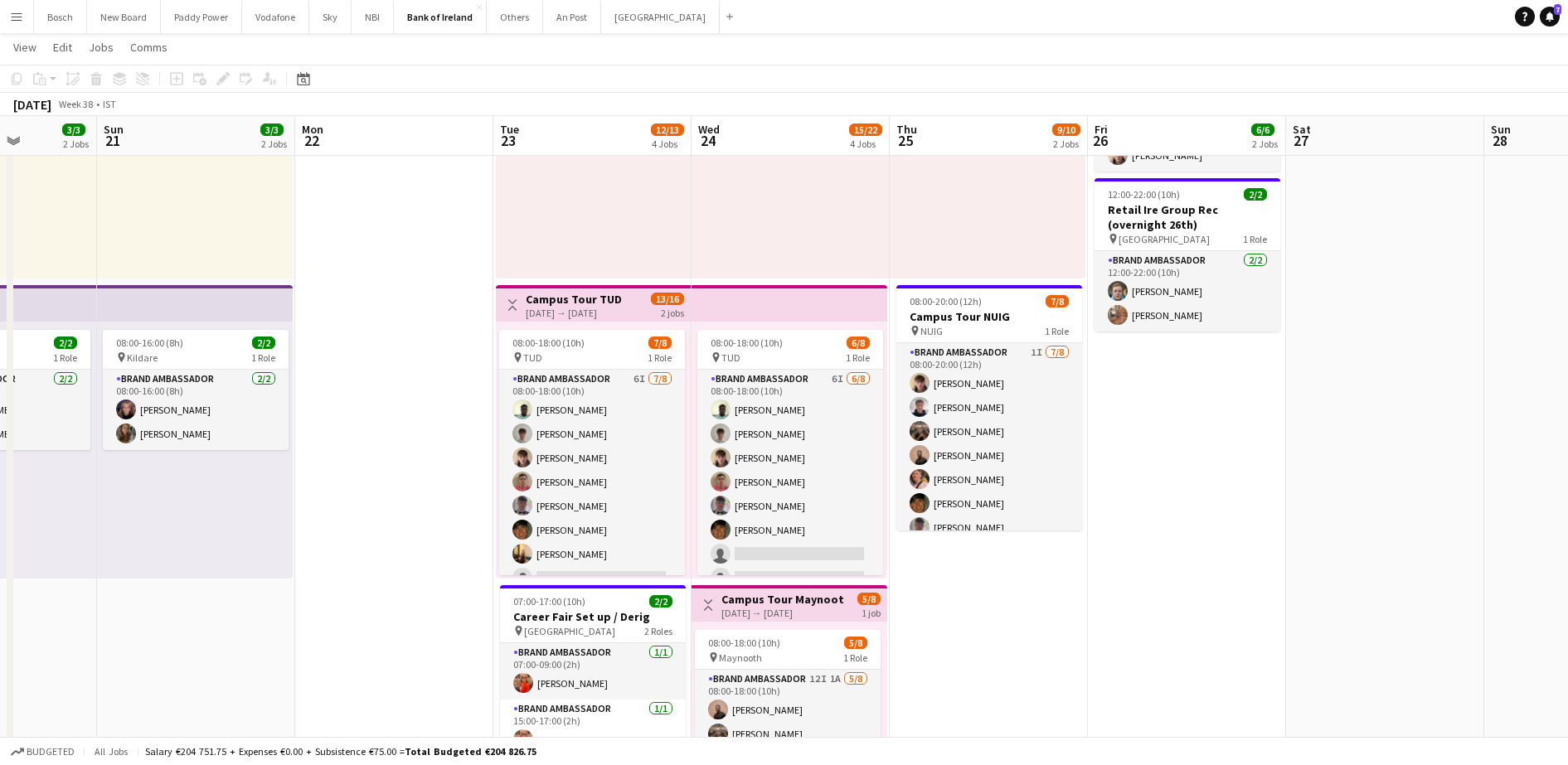
drag, startPoint x: 1503, startPoint y: 576, endPoint x: 1108, endPoint y: 558, distance: 395.4
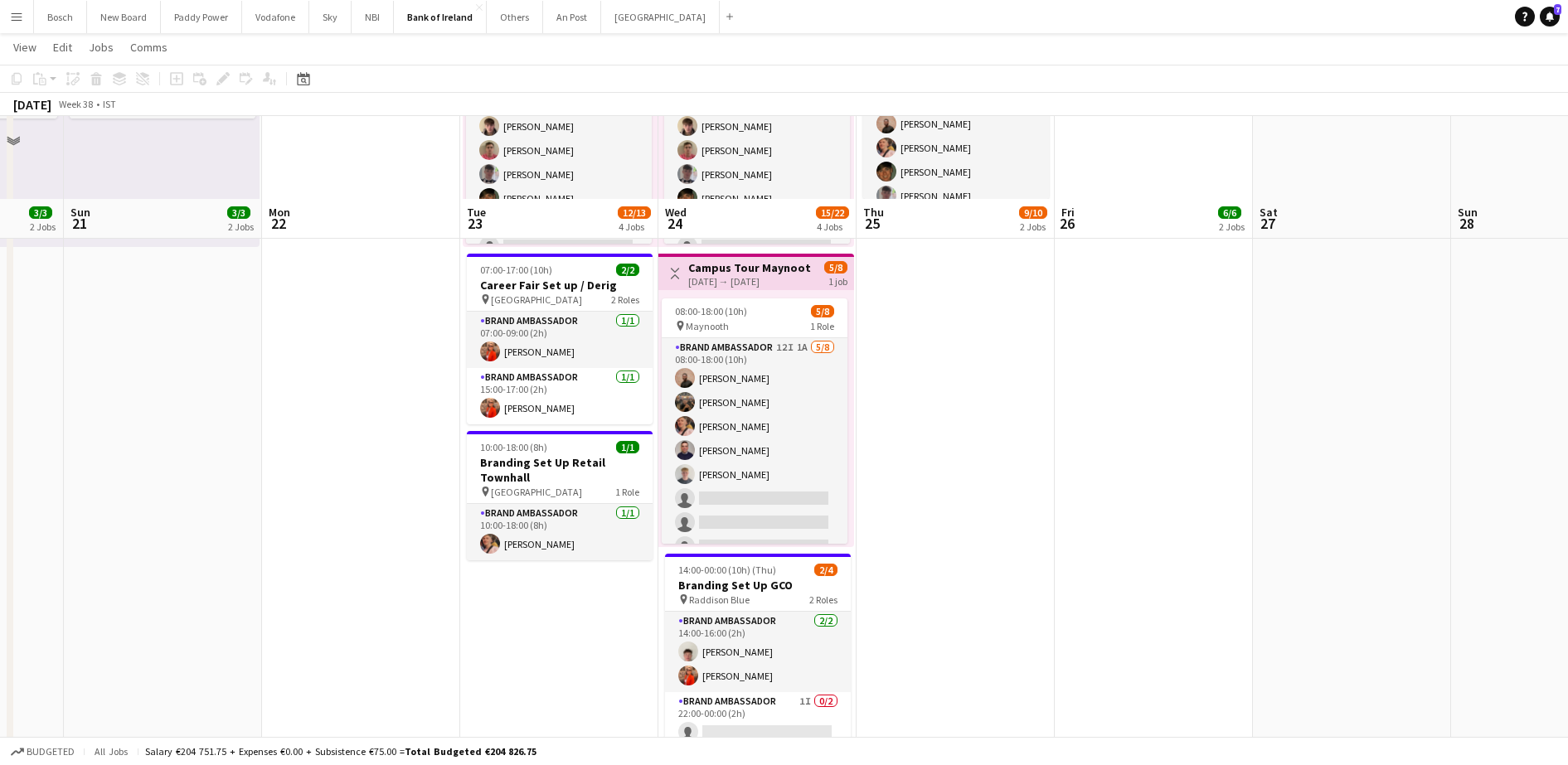
scroll to position [415, 0]
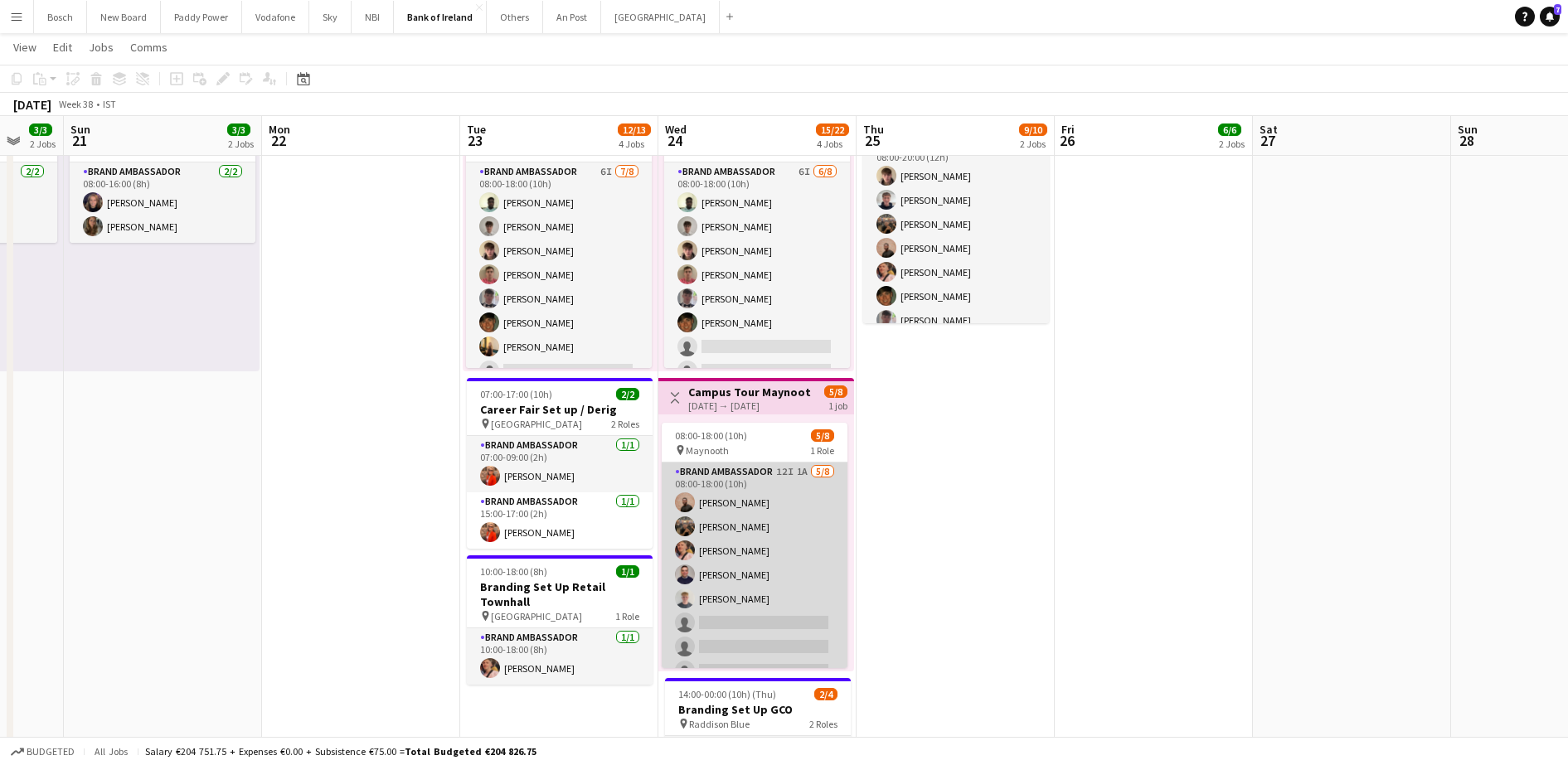
click at [721, 550] on app-card-role "Brand Ambassador 12I 1A [DATE] 08:00-18:00 (10h) [PERSON_NAME] [PERSON_NAME] [P…" at bounding box center [754, 574] width 186 height 224
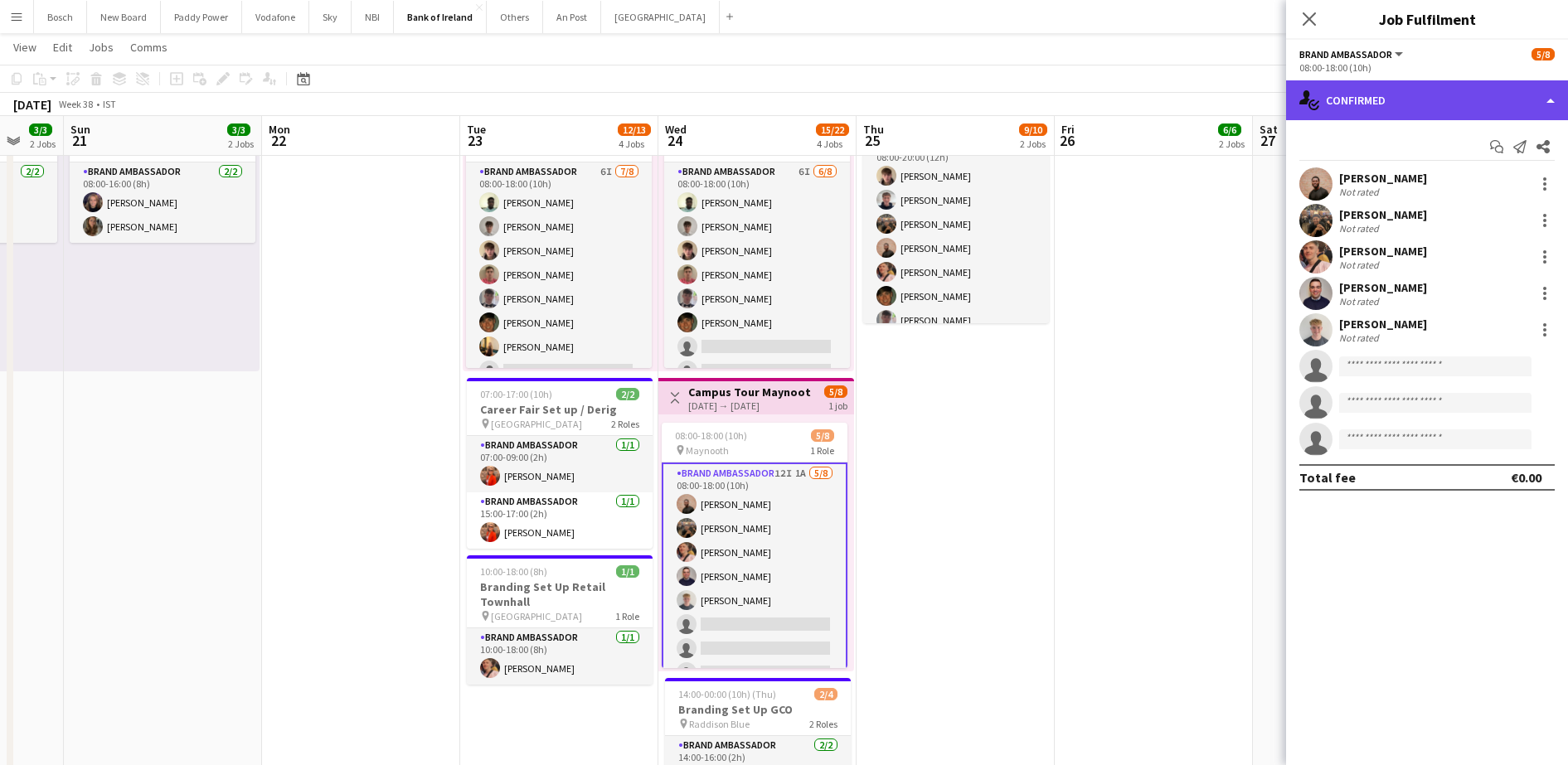
click at [1407, 100] on div "single-neutral-actions-check-2 Confirmed" at bounding box center [1427, 100] width 282 height 39
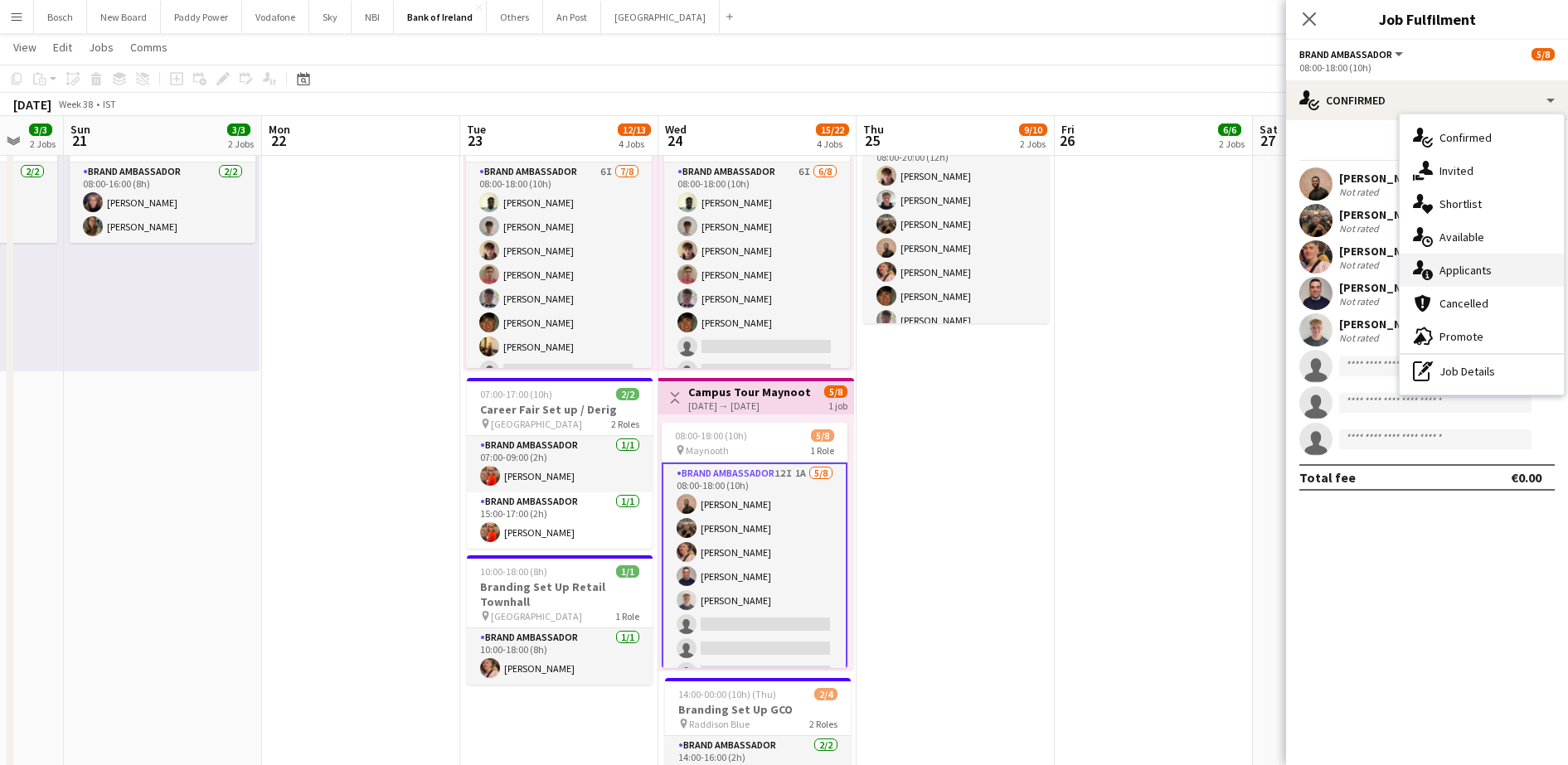
click at [1466, 276] on span "Applicants" at bounding box center [1465, 270] width 52 height 15
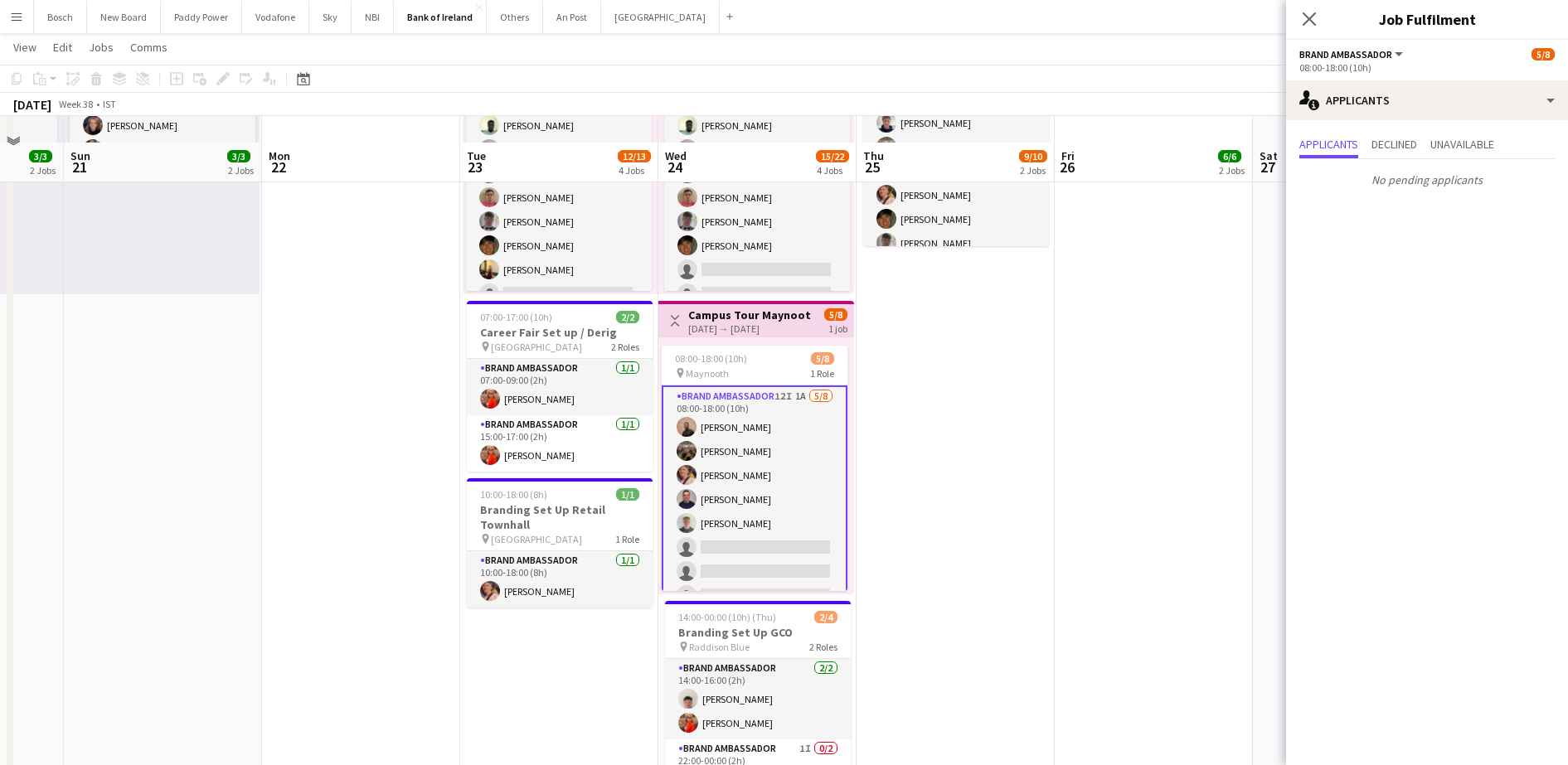
scroll to position [518, 0]
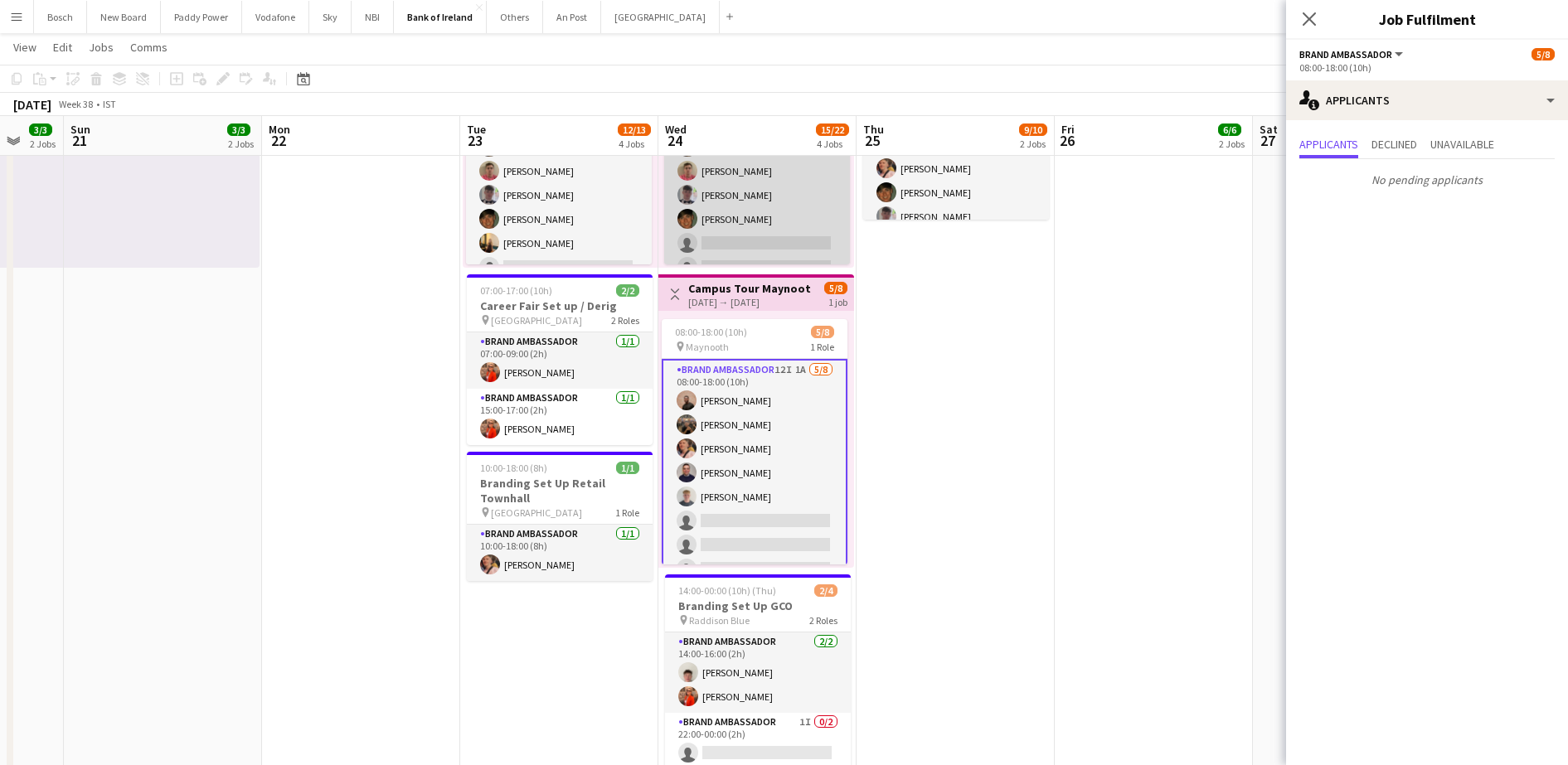
click at [807, 238] on app-card-role "Brand Ambassador 6I [DATE] 08:00-18:00 (10h) [PERSON_NAME] [PERSON_NAME] [PERSO…" at bounding box center [756, 170] width 186 height 224
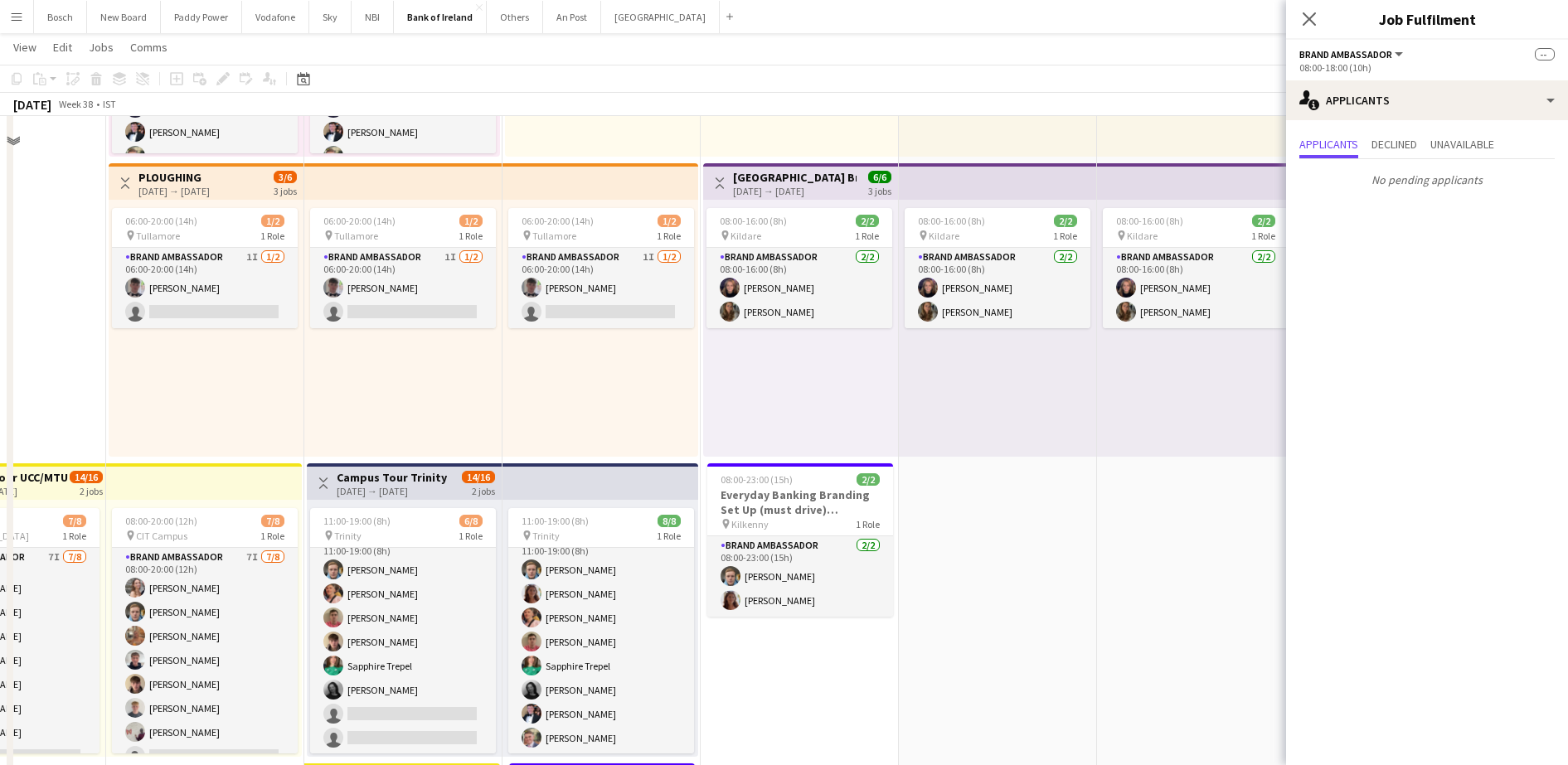
scroll to position [257, 0]
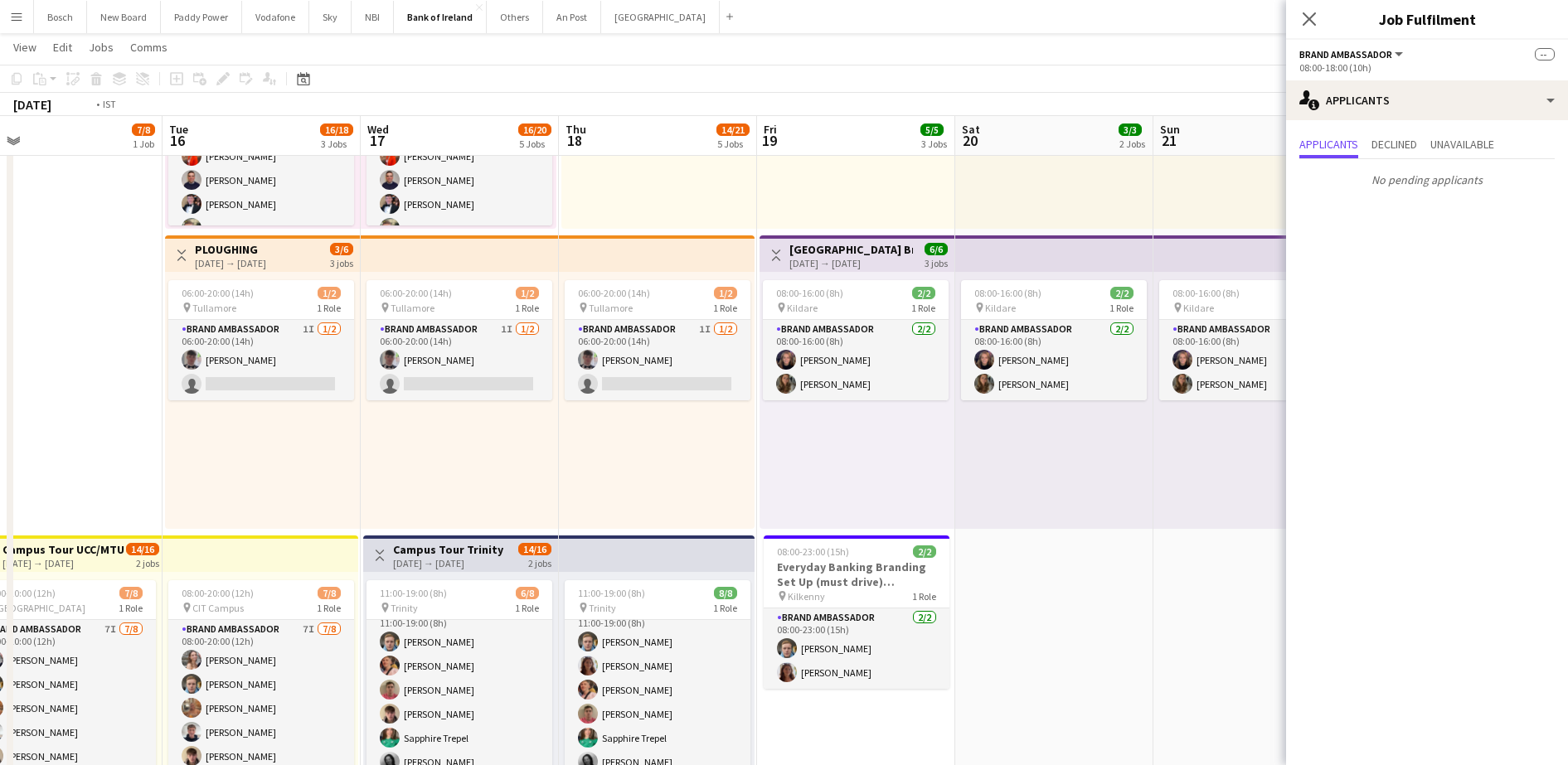
drag, startPoint x: 910, startPoint y: 479, endPoint x: 1169, endPoint y: 477, distance: 259.0
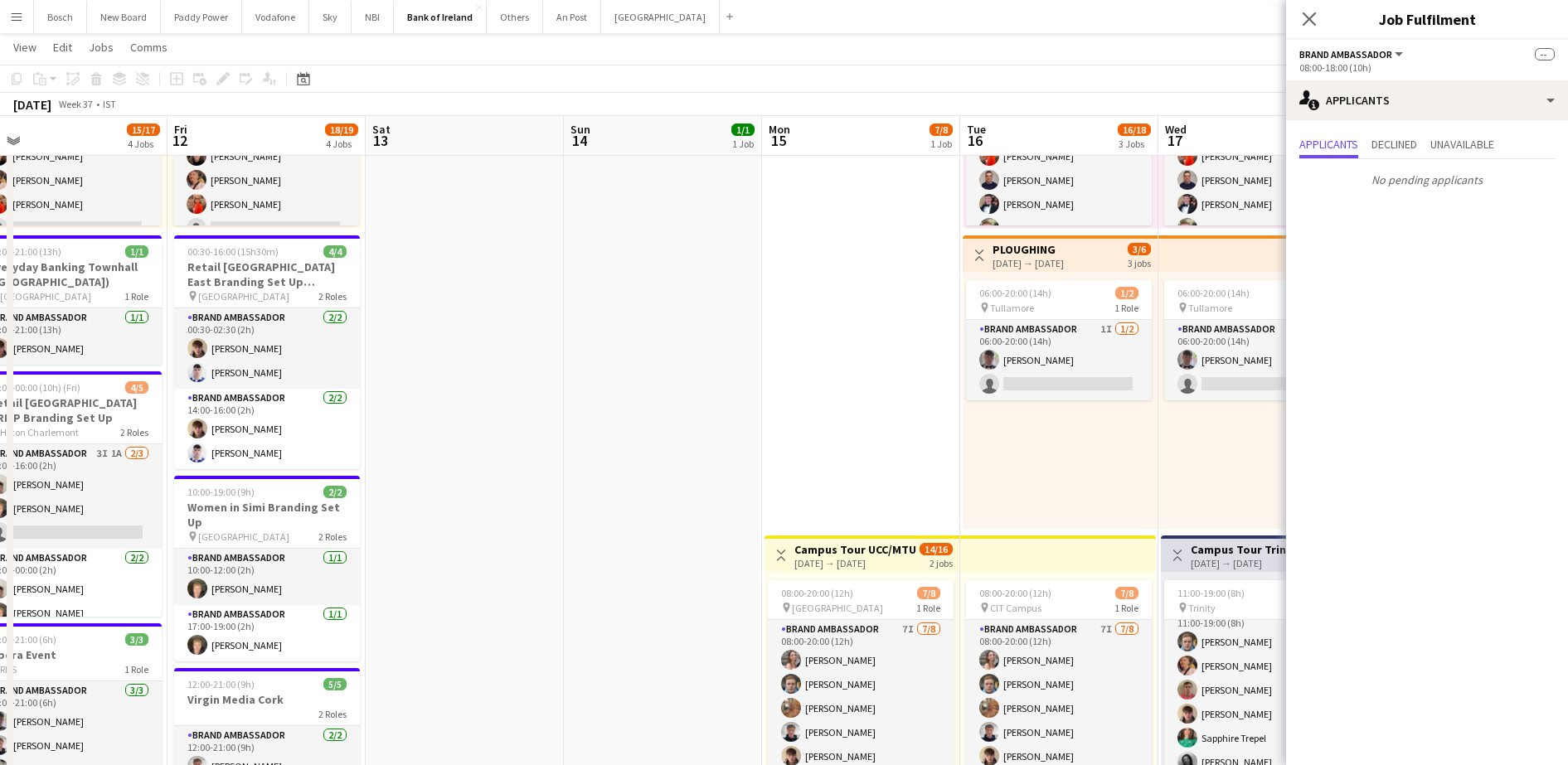
drag, startPoint x: 268, startPoint y: 387, endPoint x: 1160, endPoint y: 380, distance: 892.0
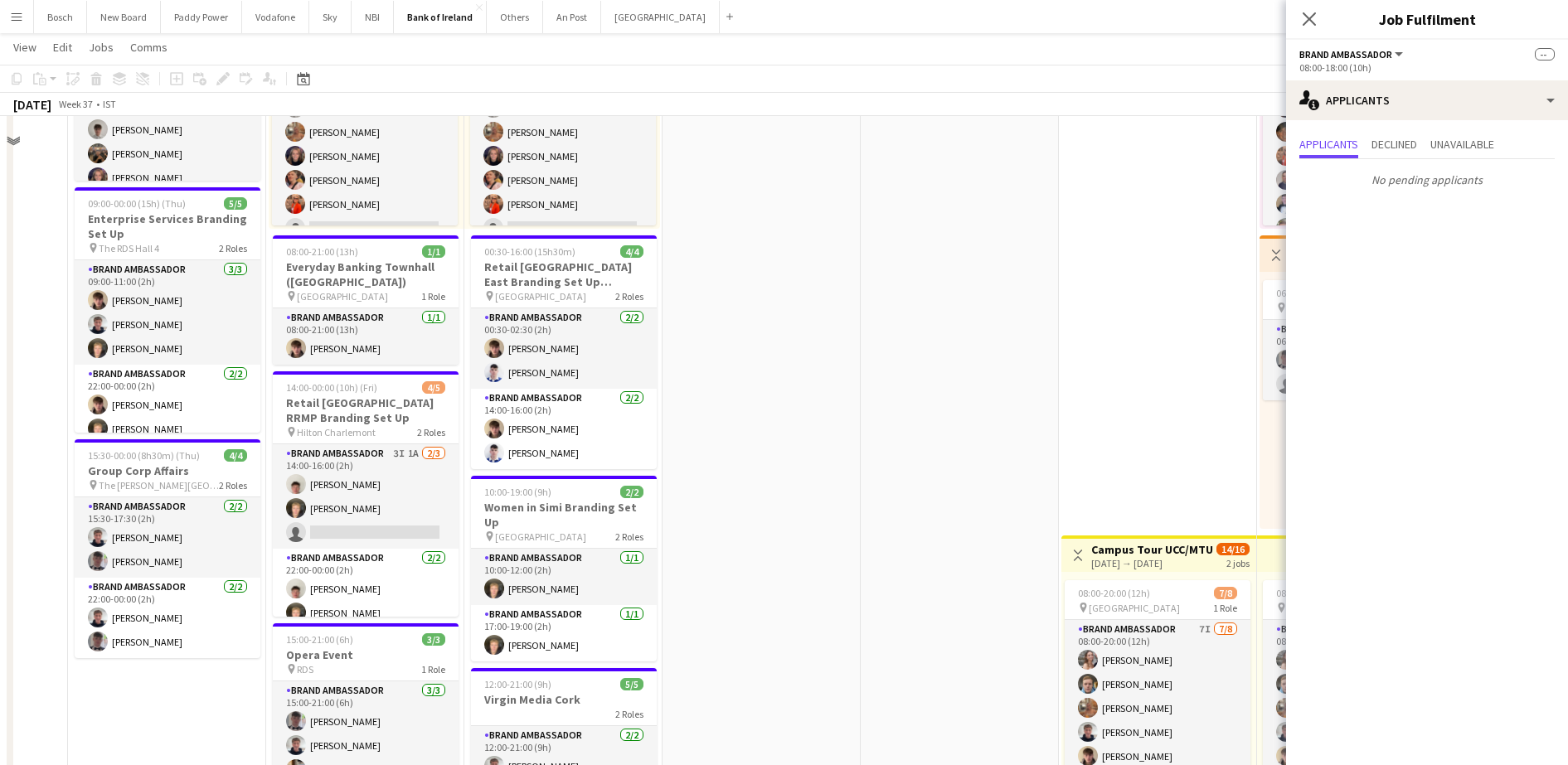
scroll to position [0, 0]
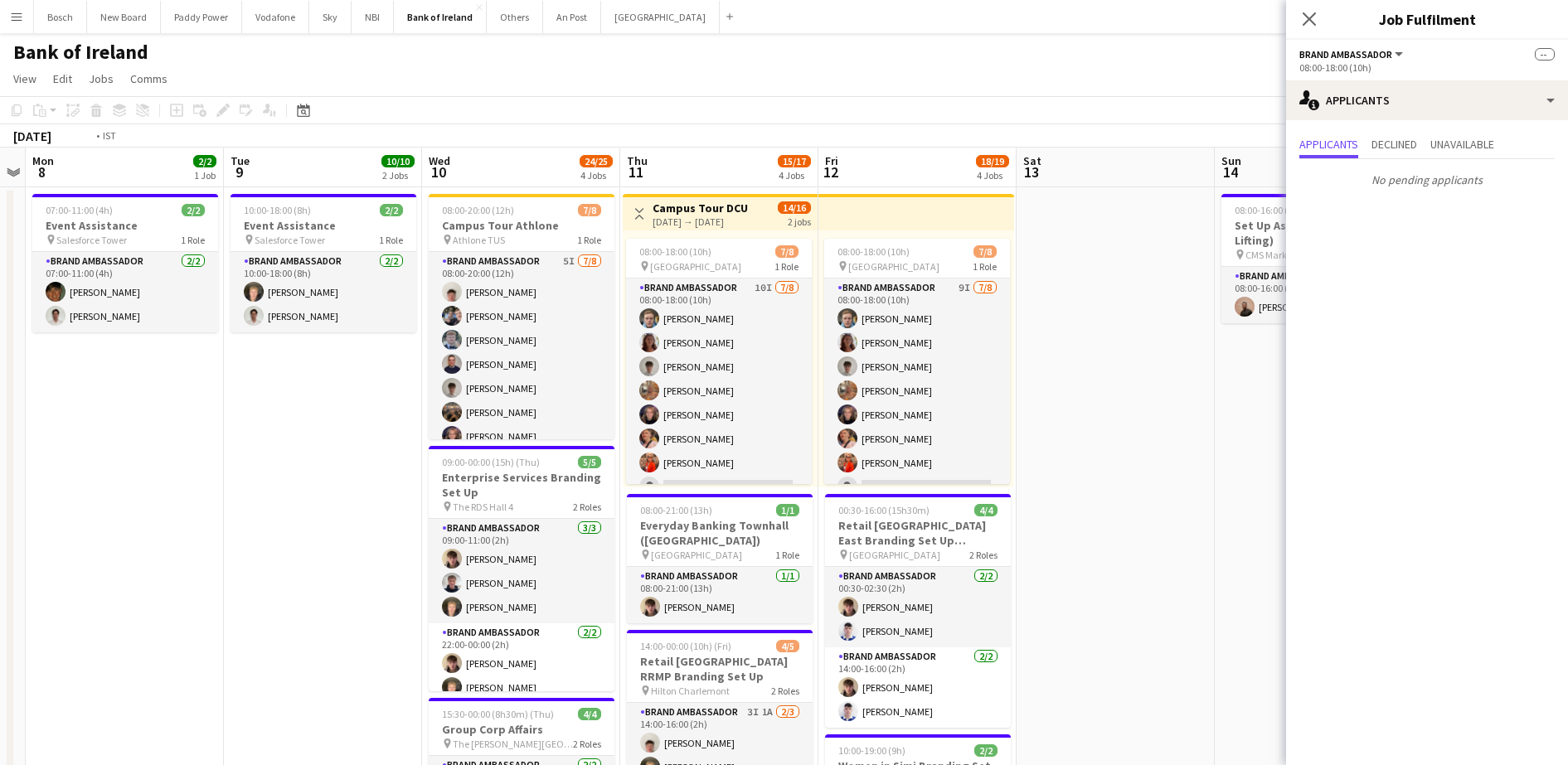
drag, startPoint x: 771, startPoint y: 505, endPoint x: 1125, endPoint y: 505, distance: 354.0
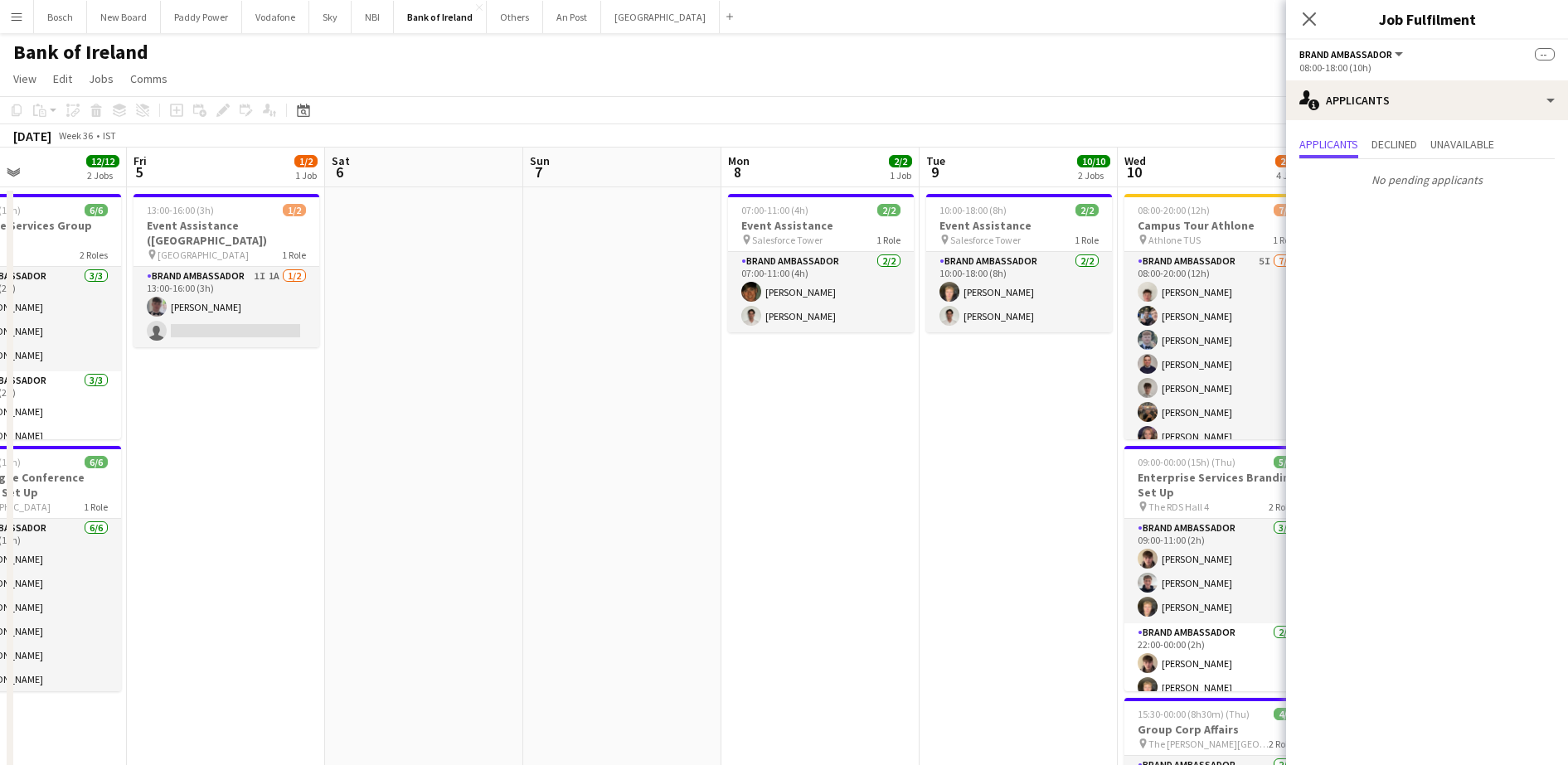
drag, startPoint x: 368, startPoint y: 451, endPoint x: 1336, endPoint y: 461, distance: 968.1
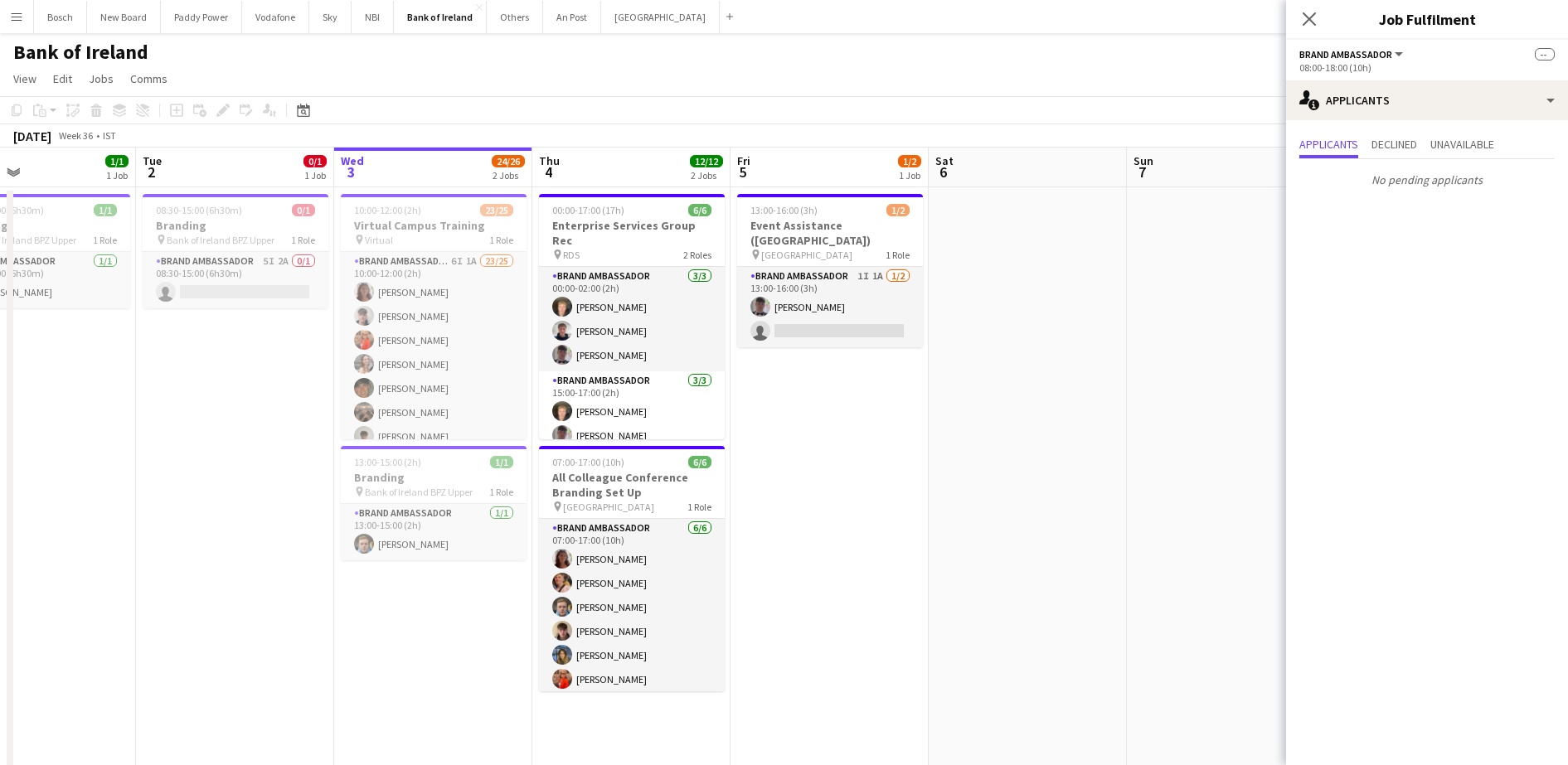
drag, startPoint x: 623, startPoint y: 454, endPoint x: 1183, endPoint y: 447, distance: 560.0
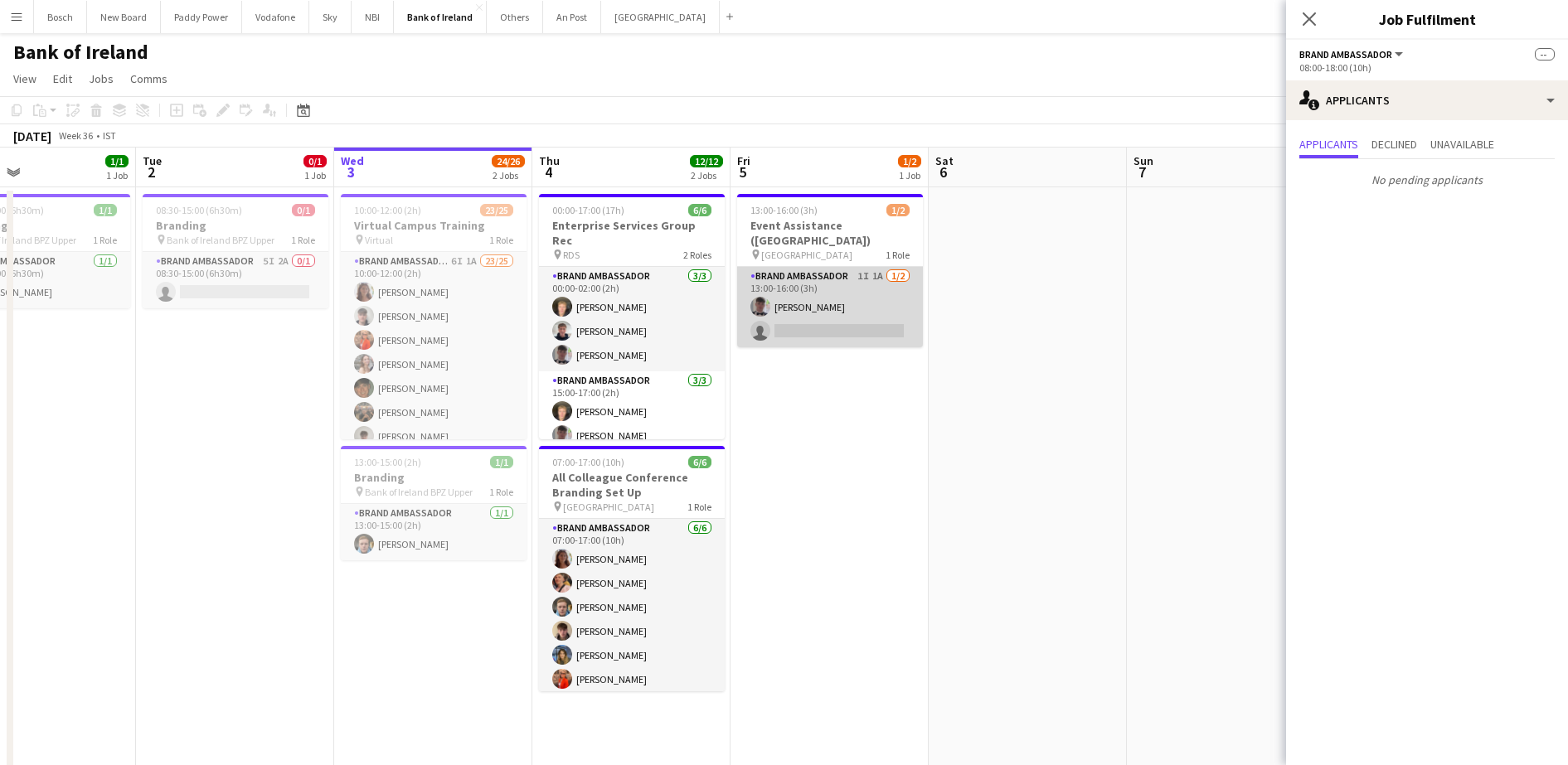
click at [851, 305] on app-card-role "Brand Ambassador 1I 1A [DATE] 13:00-16:00 (3h) [PERSON_NAME] single-neutral-act…" at bounding box center [829, 307] width 186 height 81
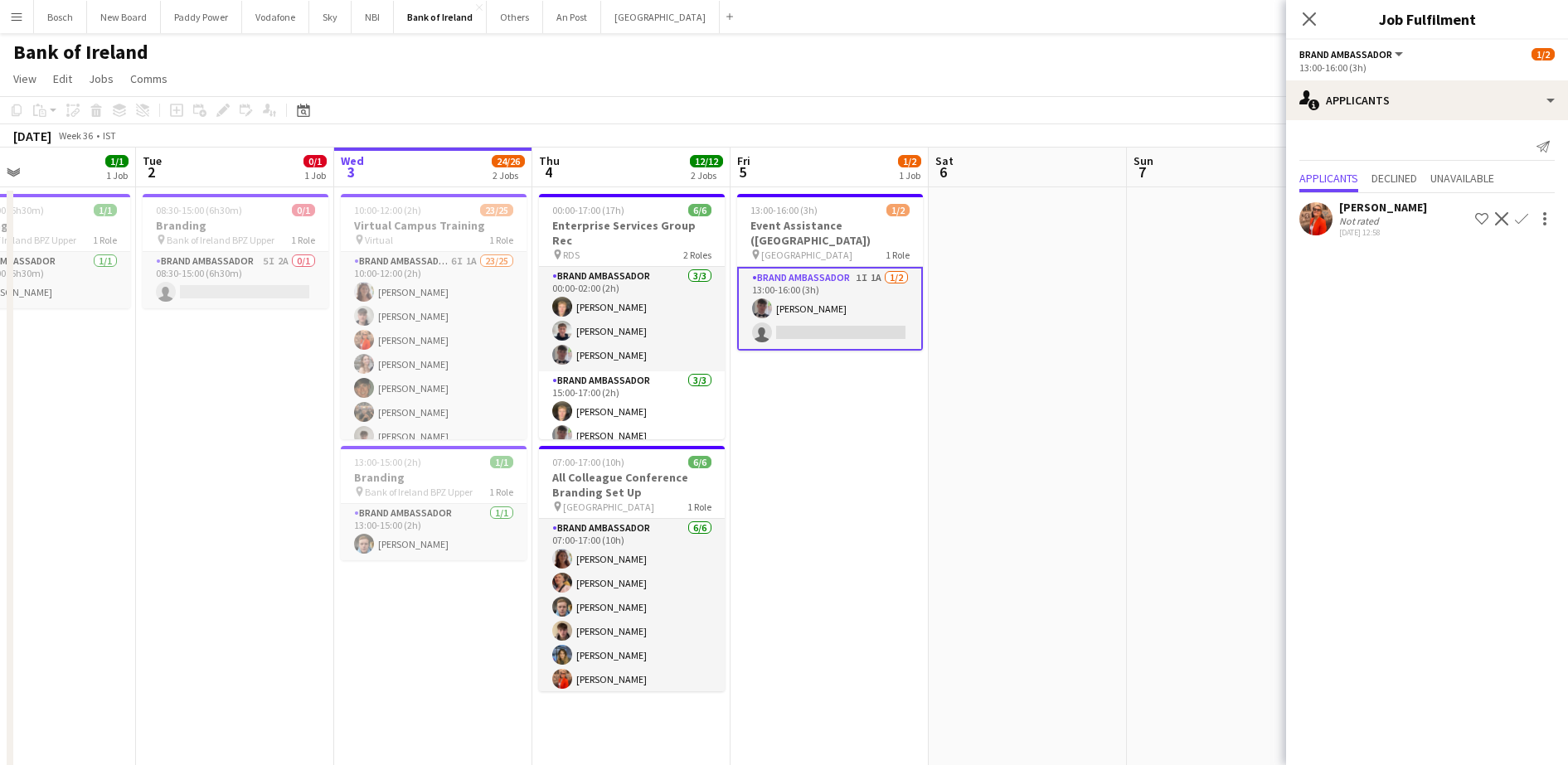
click at [1094, 132] on div "[DATE] Week 36 • IST" at bounding box center [784, 135] width 1568 height 23
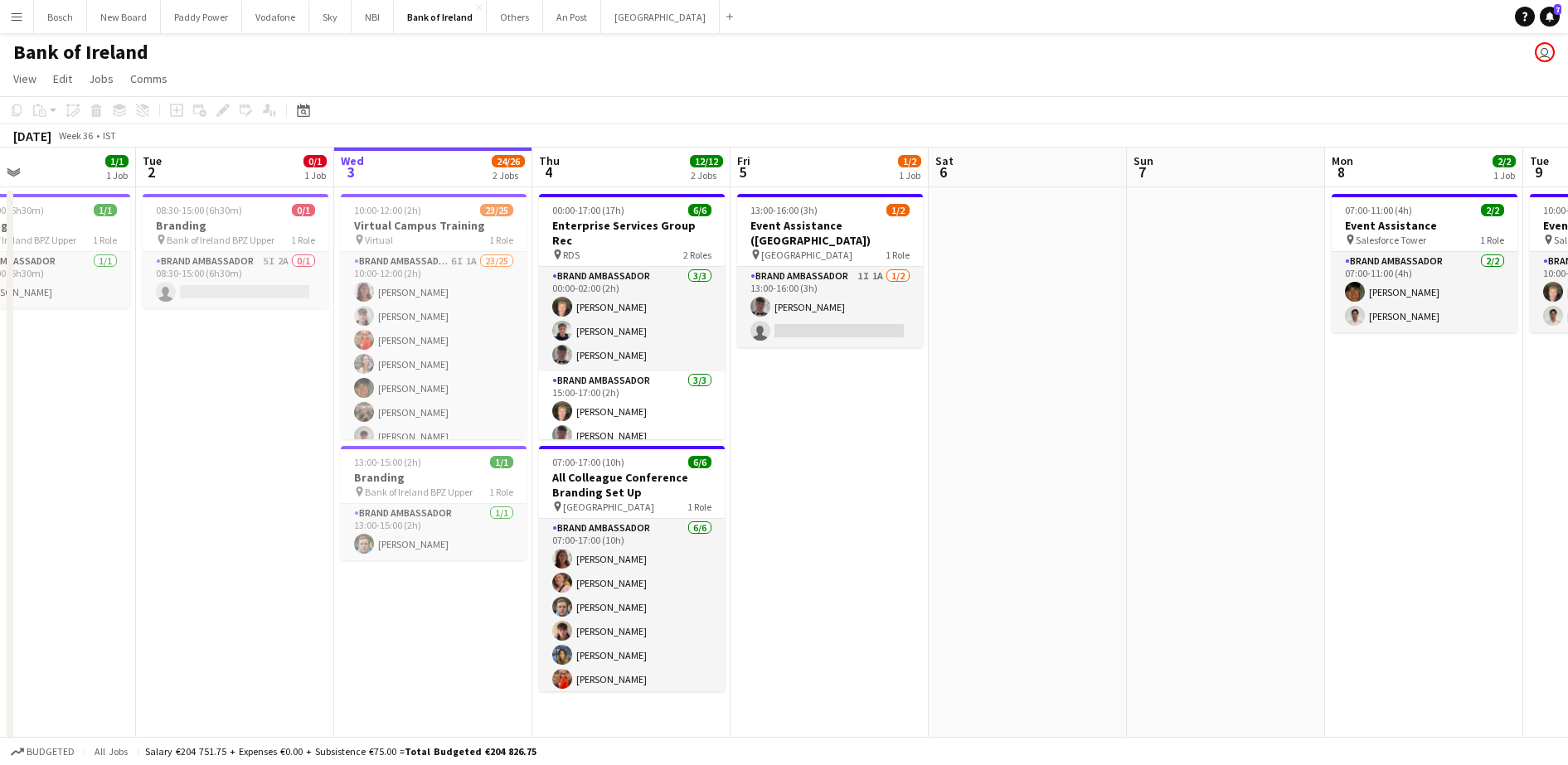
click at [1191, 132] on div "[DATE] Week 36 • IST" at bounding box center [784, 135] width 1568 height 23
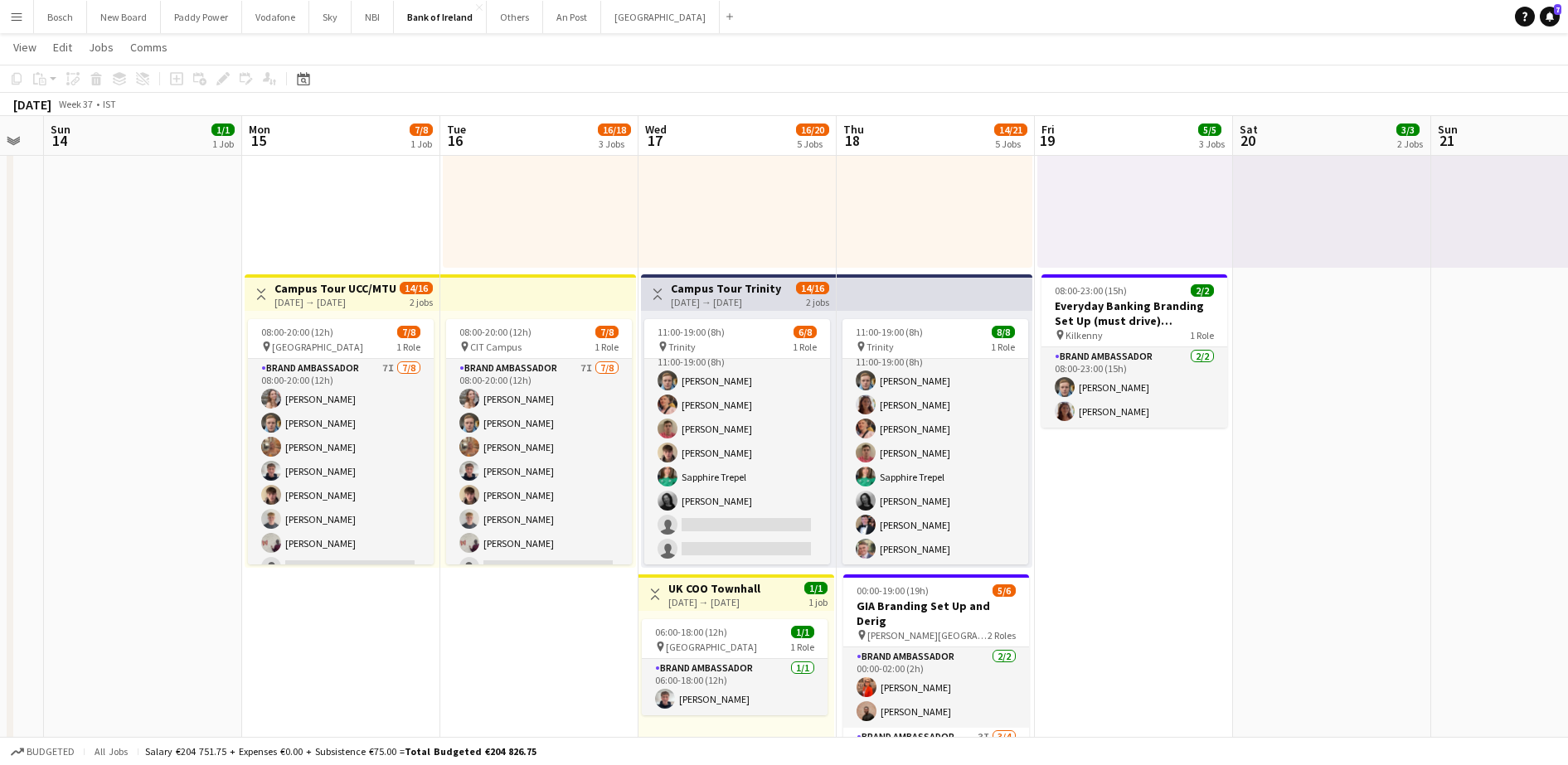
scroll to position [19, 0]
click at [517, 14] on button "Others Close" at bounding box center [515, 16] width 57 height 32
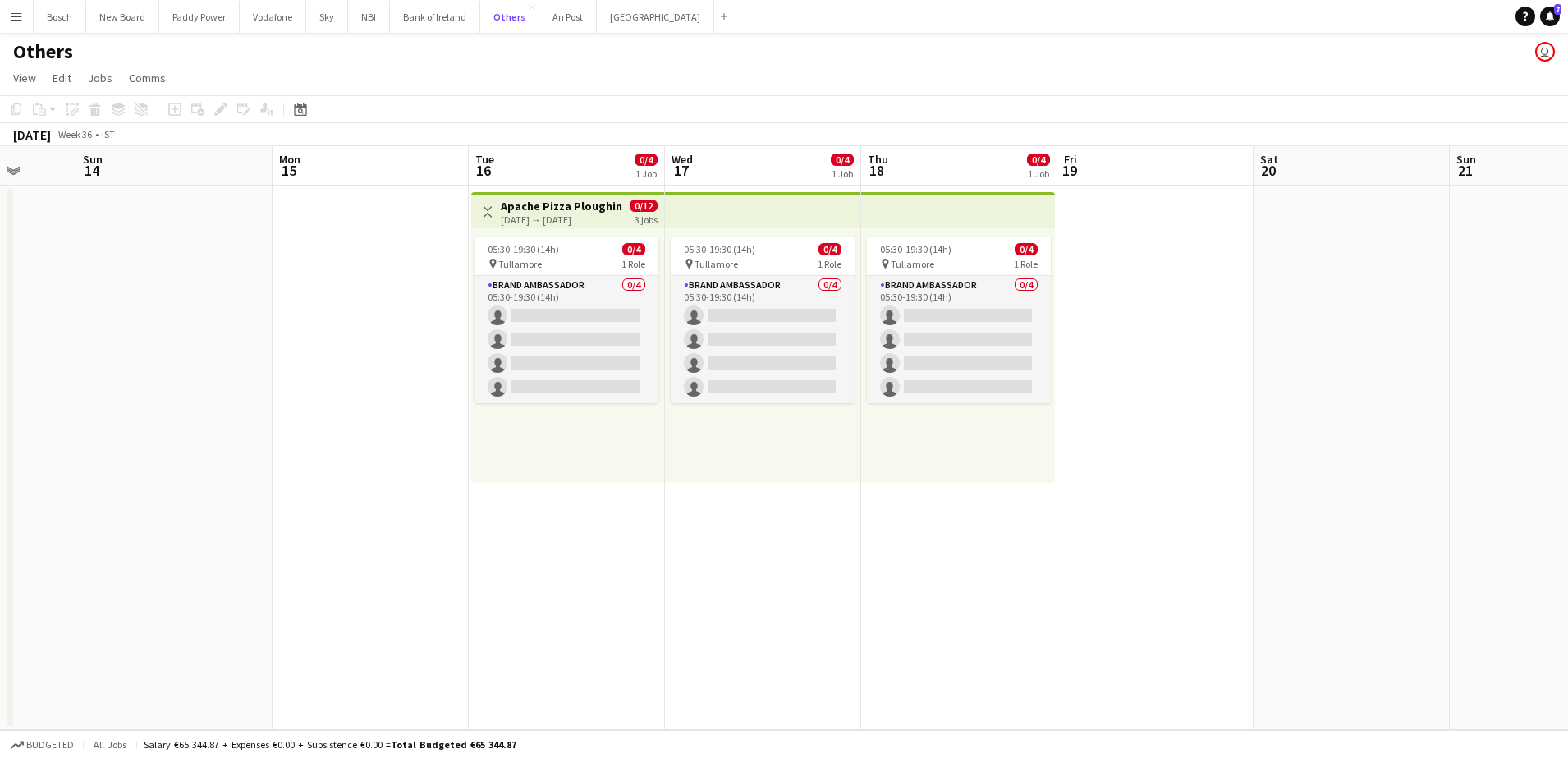
scroll to position [0, 665]
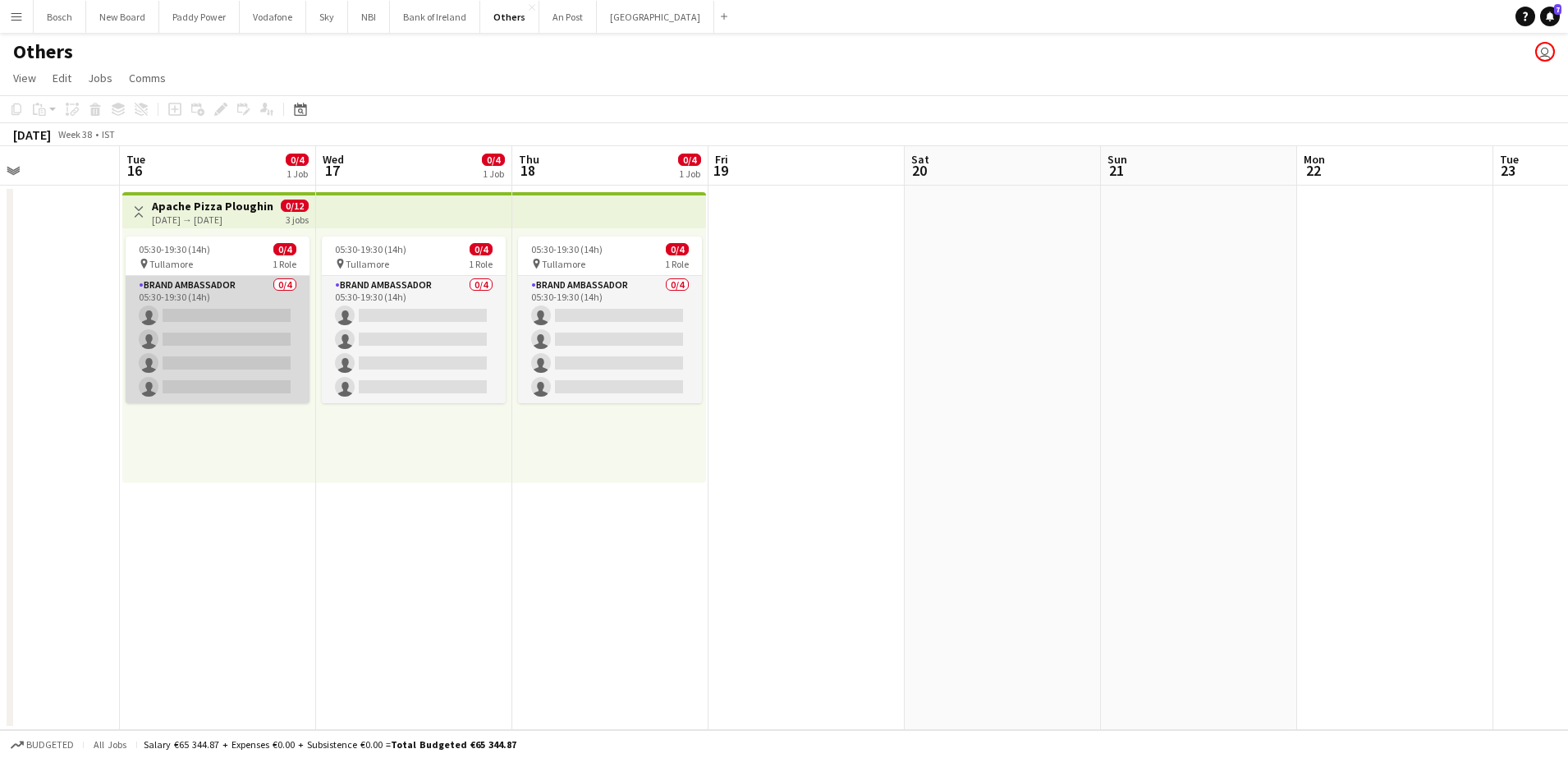
click at [137, 345] on app-card-role "Brand Ambassador 0/4 05:30-19:30 (14h) single-neutral-actions single-neutral-ac…" at bounding box center [218, 339] width 184 height 127
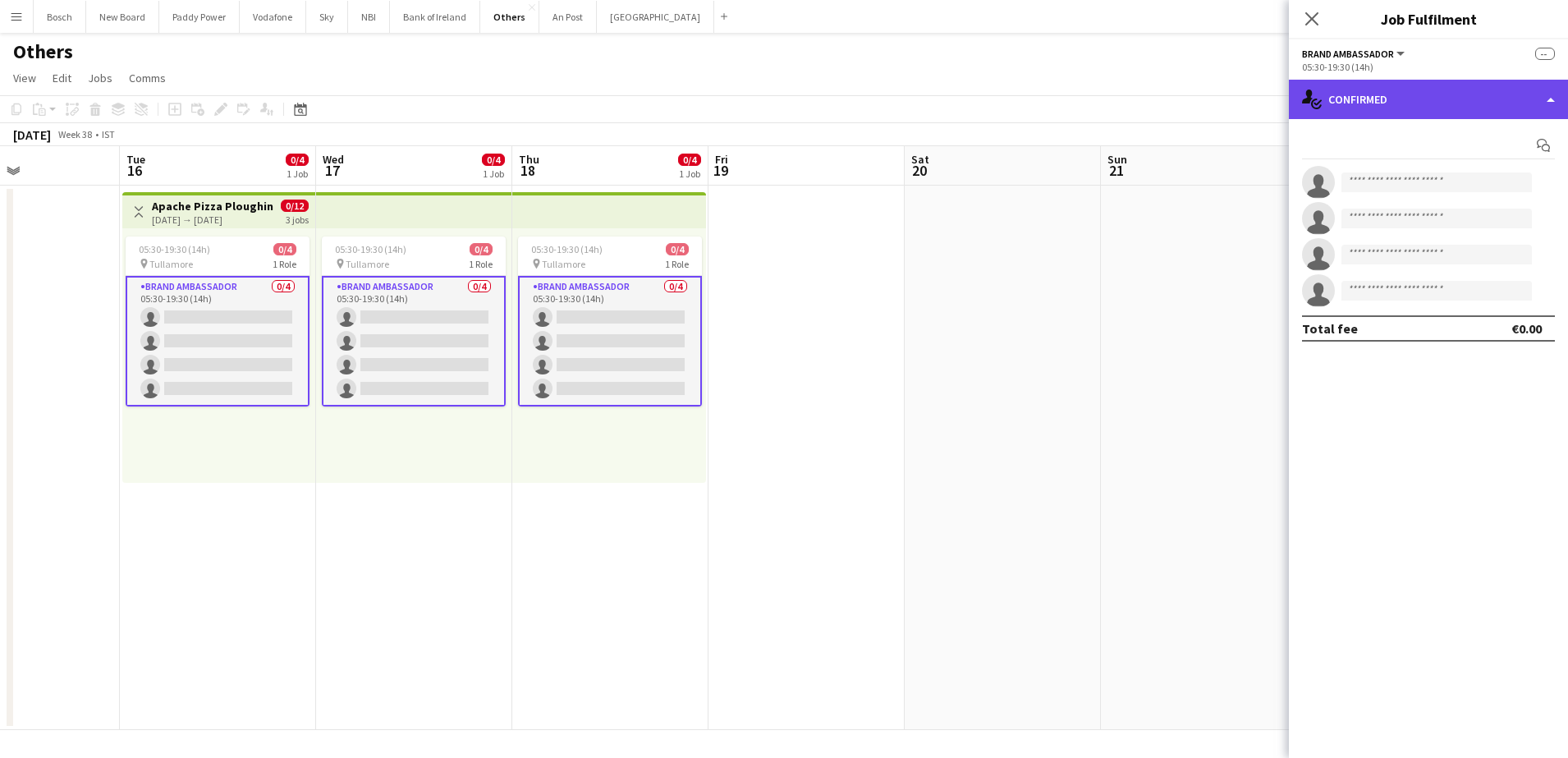
click at [1333, 100] on div "single-neutral-actions-check-2 Confirmed" at bounding box center [1428, 99] width 279 height 39
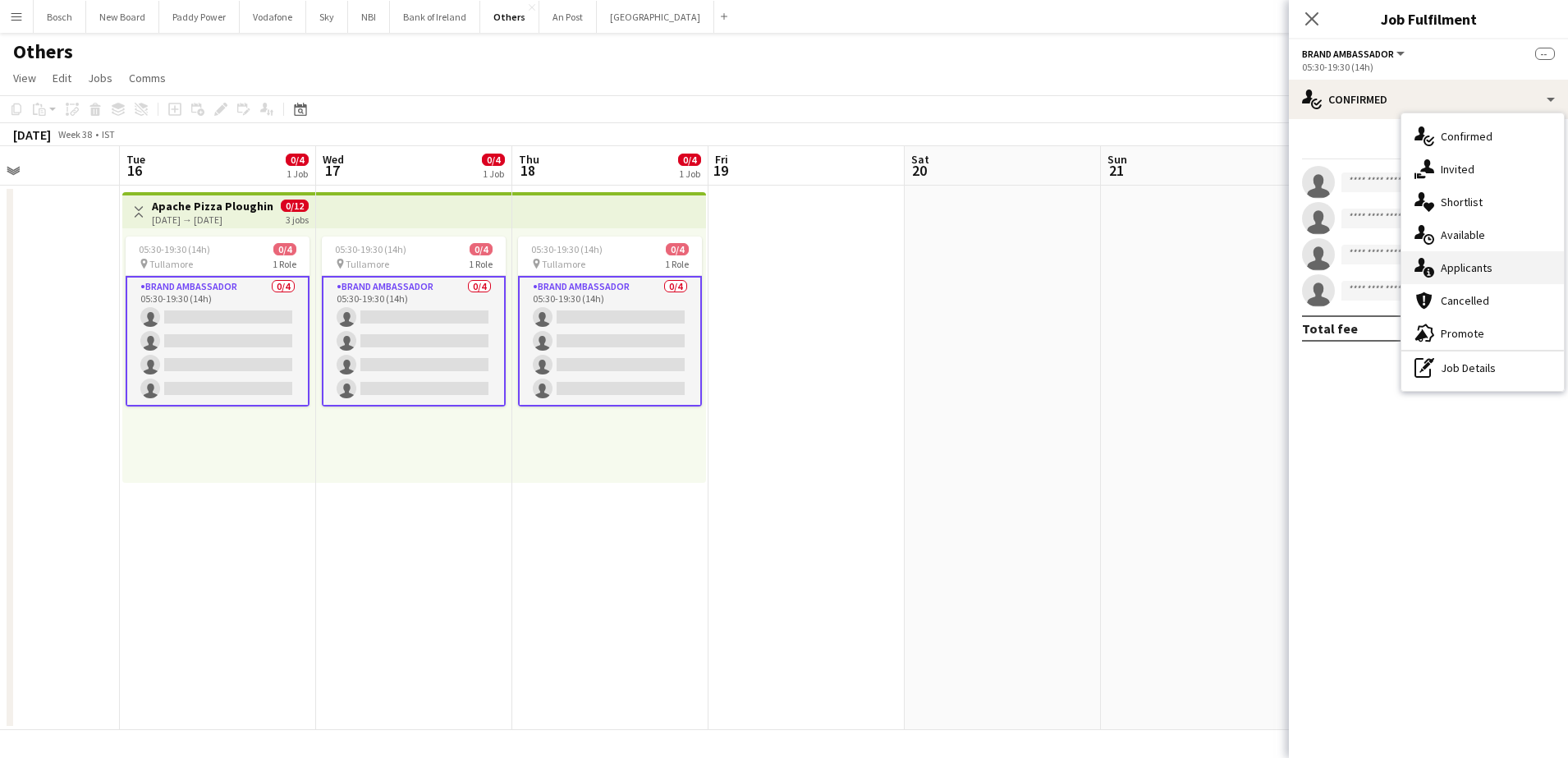
click at [1462, 265] on span "Applicants" at bounding box center [1466, 267] width 52 height 15
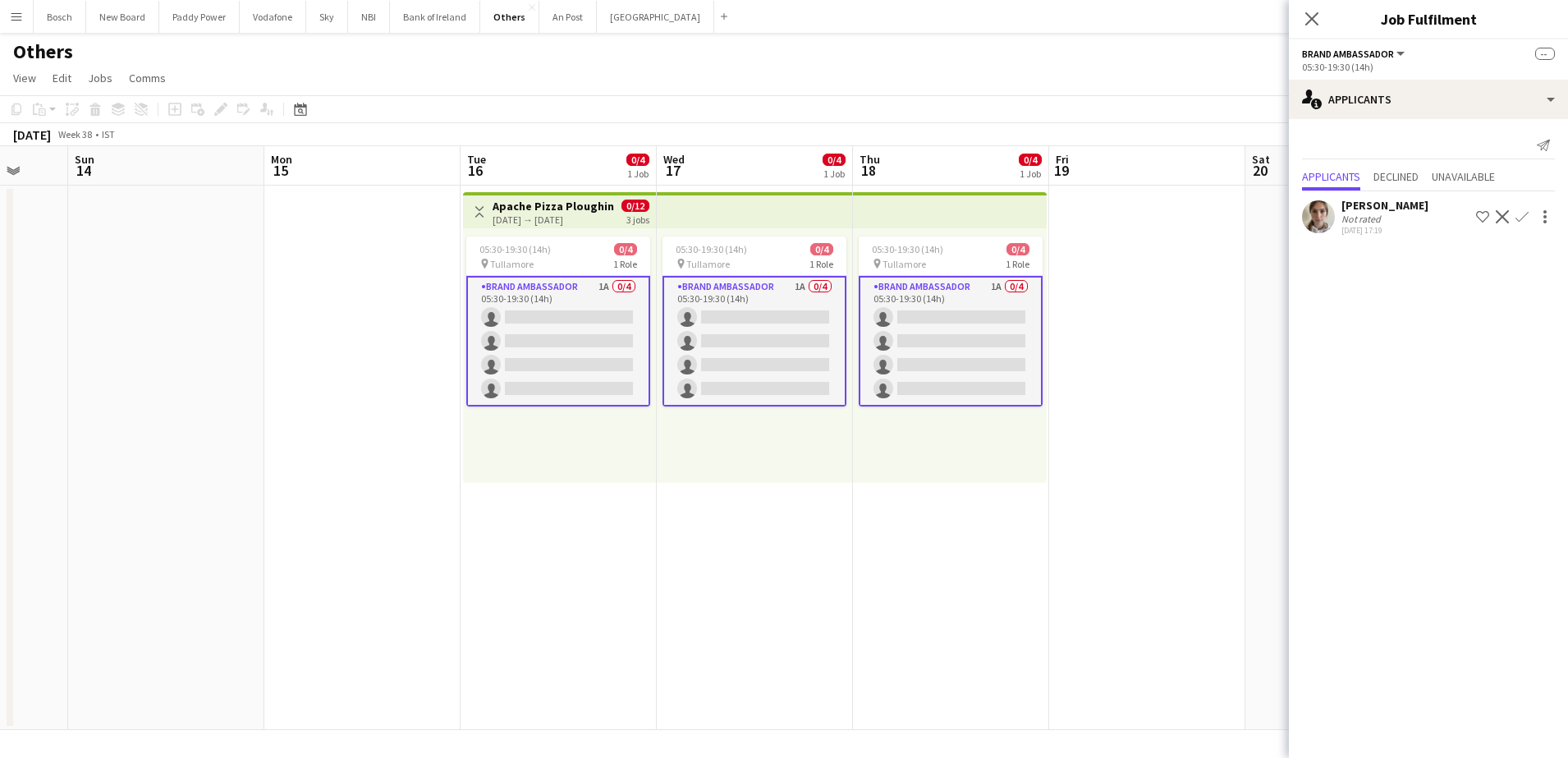
scroll to position [0, 519]
click at [1514, 219] on button "Confirm" at bounding box center [1522, 217] width 20 height 20
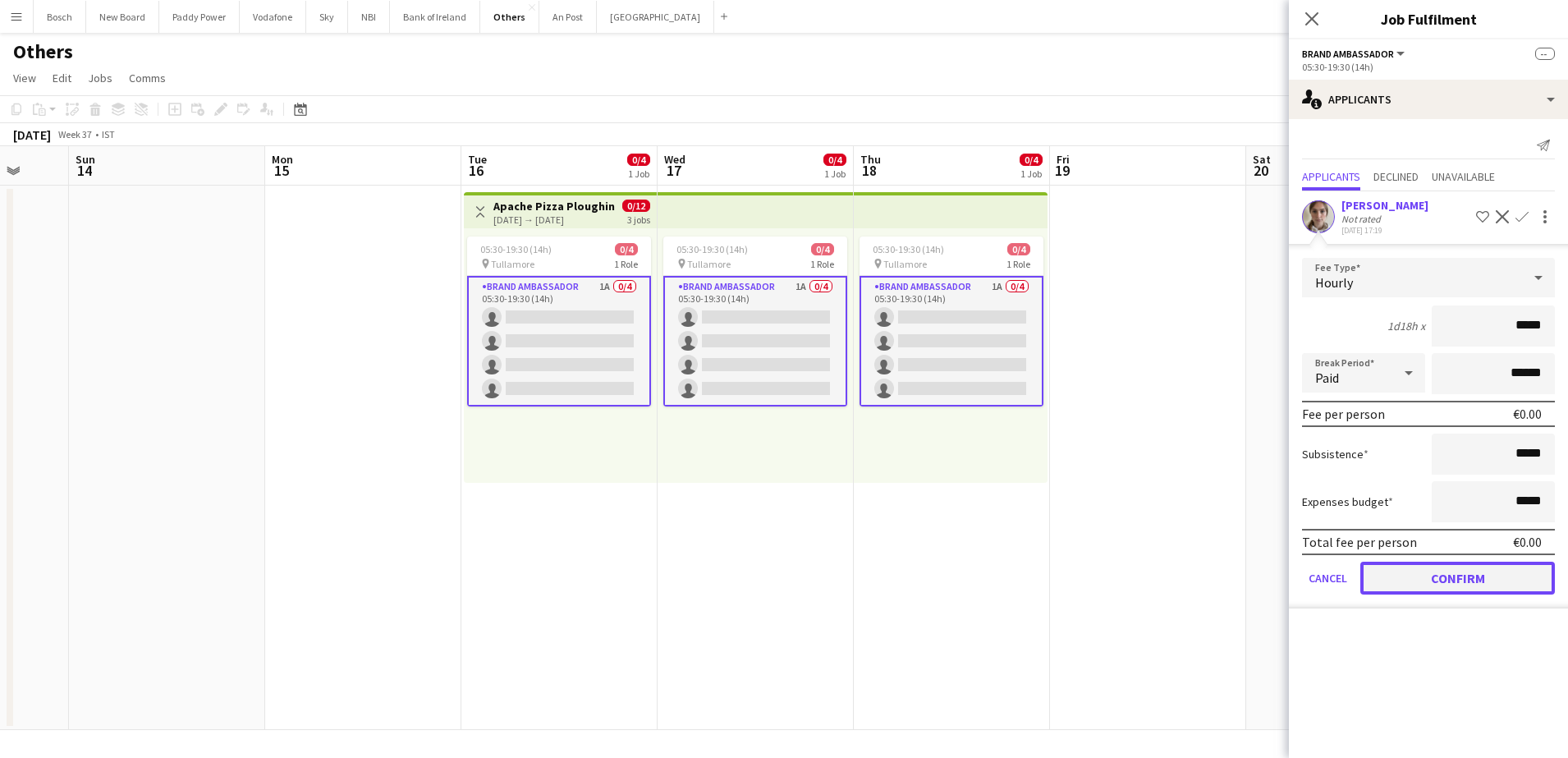
click at [1480, 573] on button "Confirm" at bounding box center [1457, 578] width 195 height 33
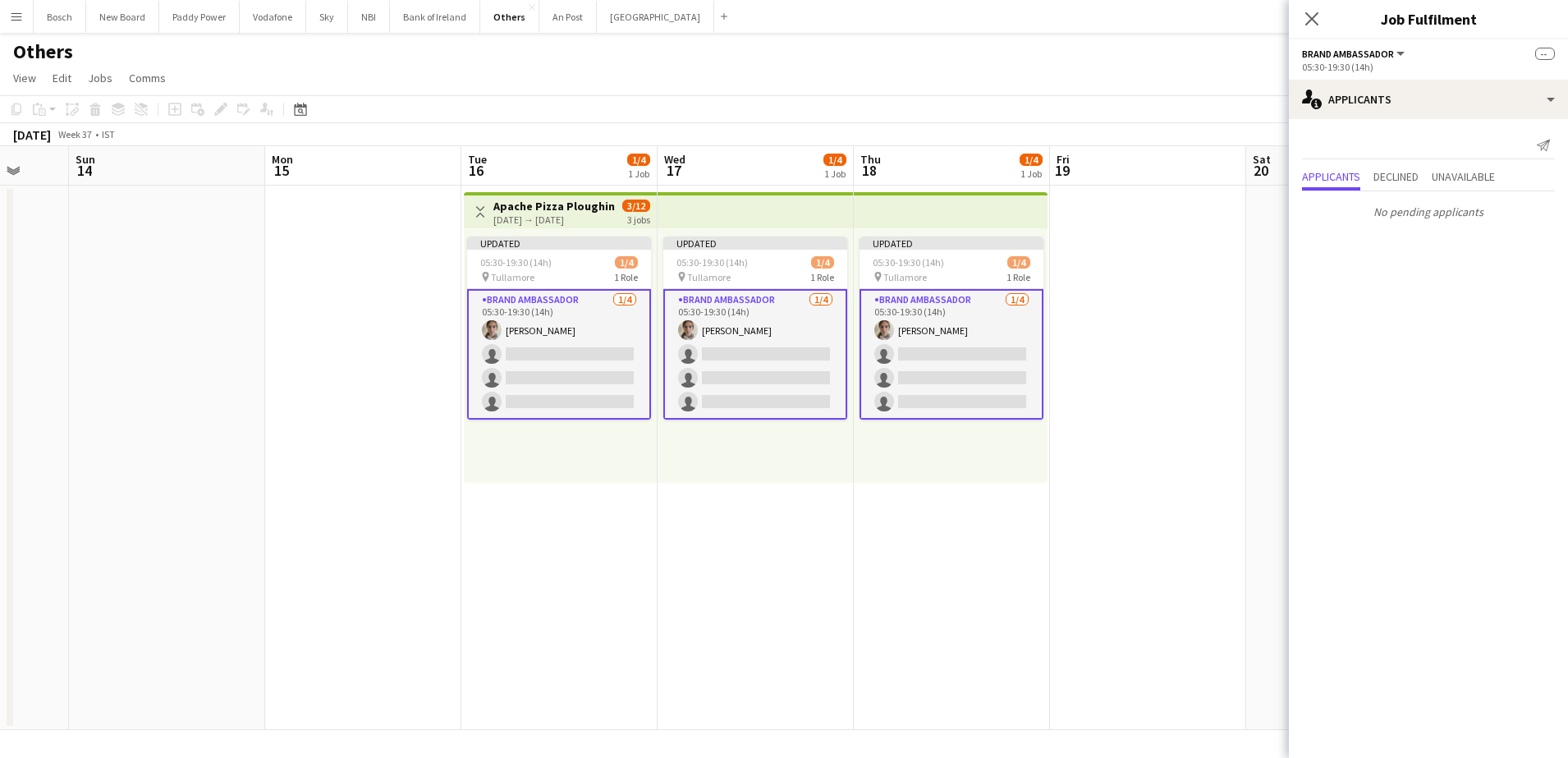
click at [1144, 87] on app-page-menu "View Day view expanded Day view collapsed Month view Date picker Jump to [DATE]…" at bounding box center [784, 80] width 1568 height 31
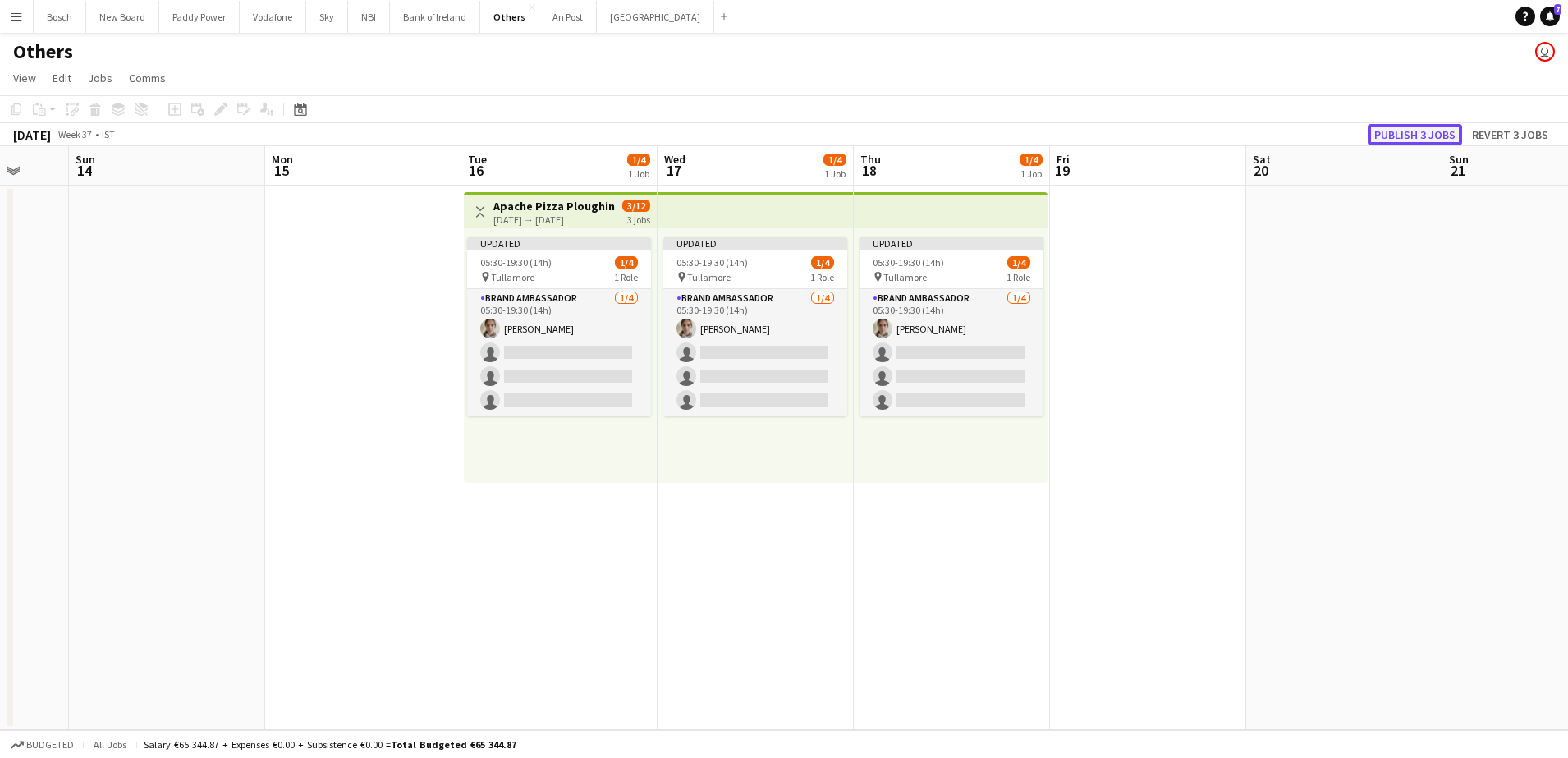
click at [1437, 126] on button "Publish 3 jobs" at bounding box center [1415, 135] width 94 height 22
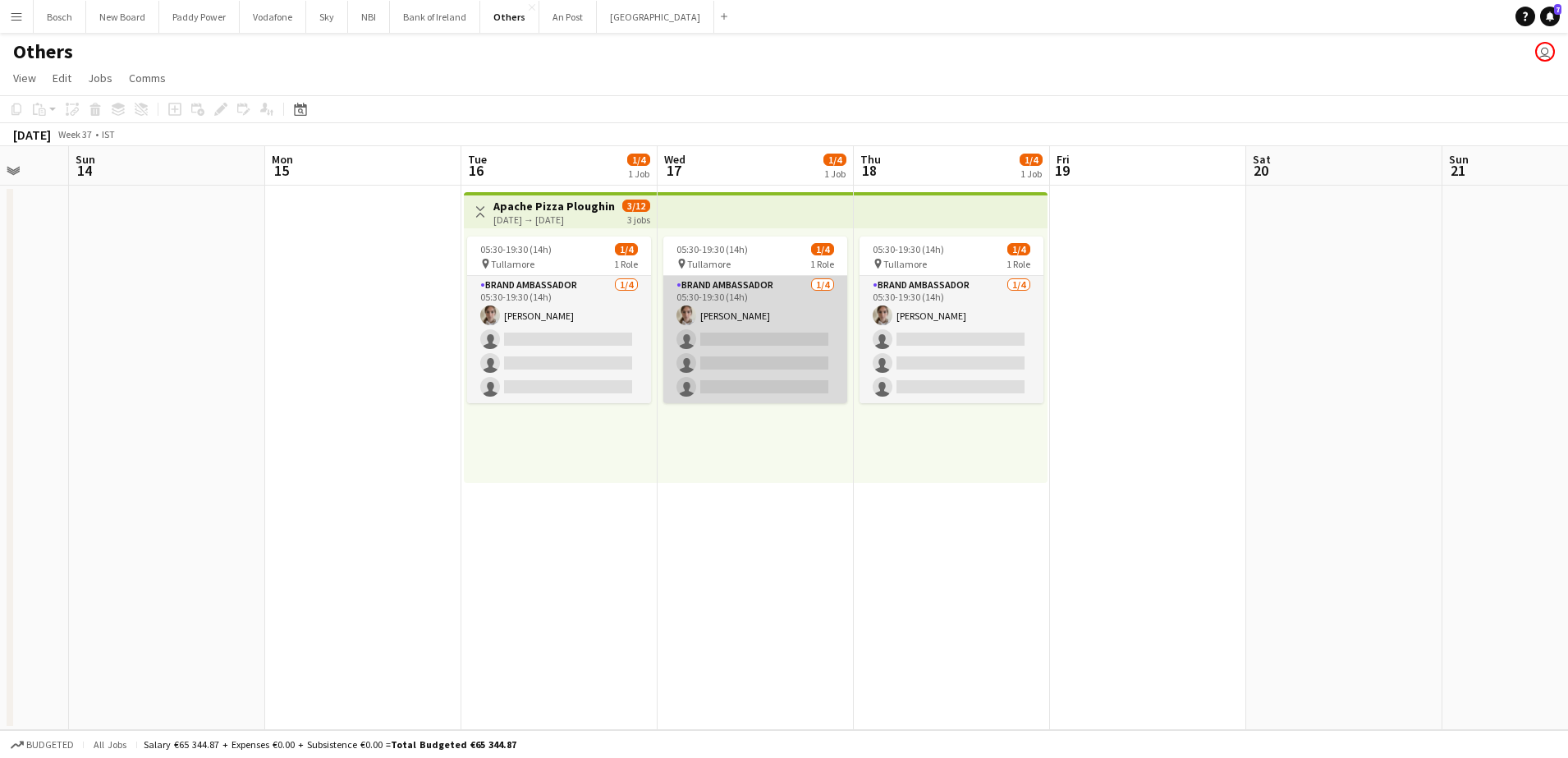
scroll to position [0, 489]
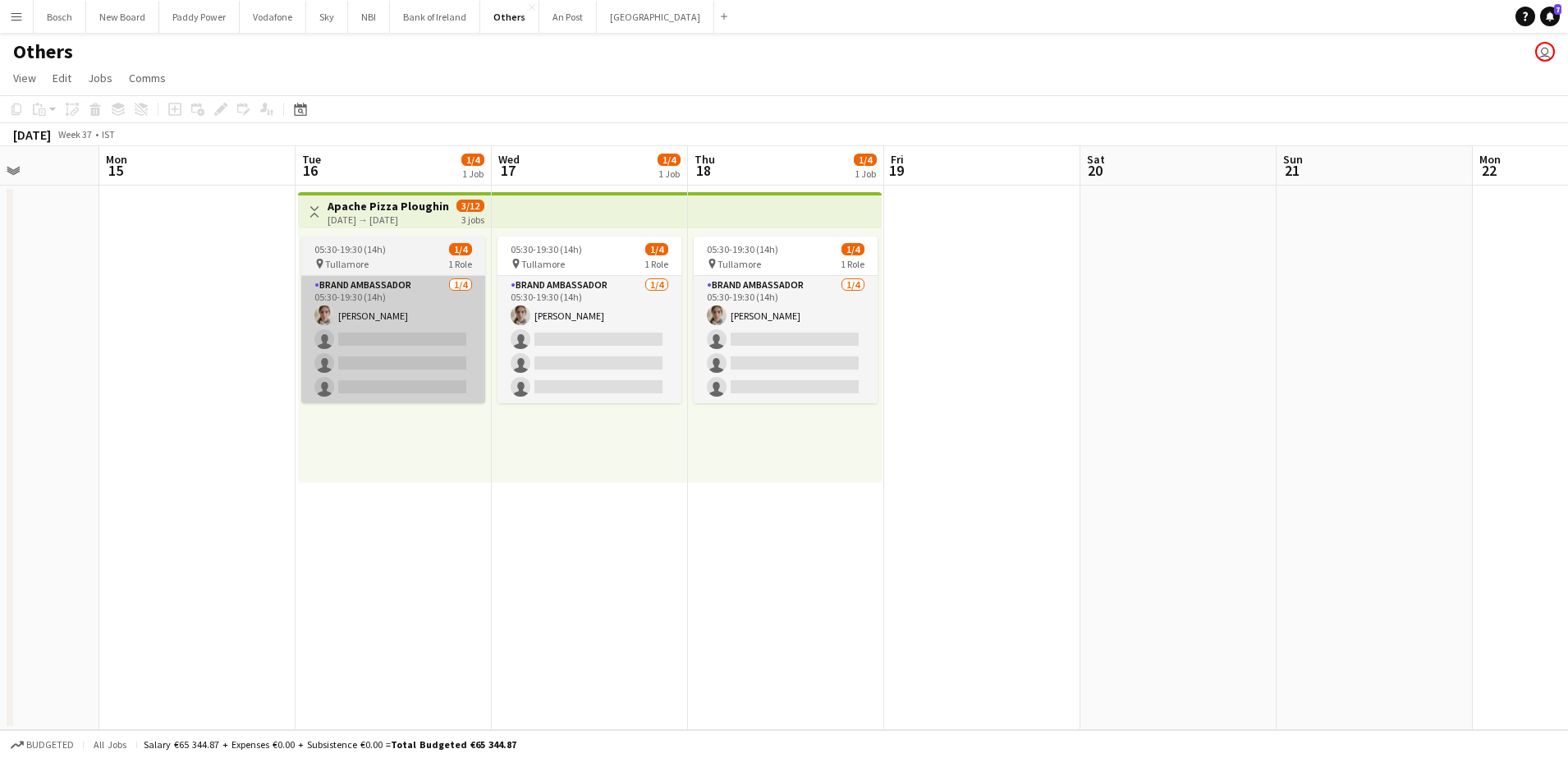
click at [344, 321] on app-card-role "Brand Ambassador [DATE] 05:30-19:30 (14h) [PERSON_NAME] single-neutral-actions …" at bounding box center [392, 339] width 184 height 127
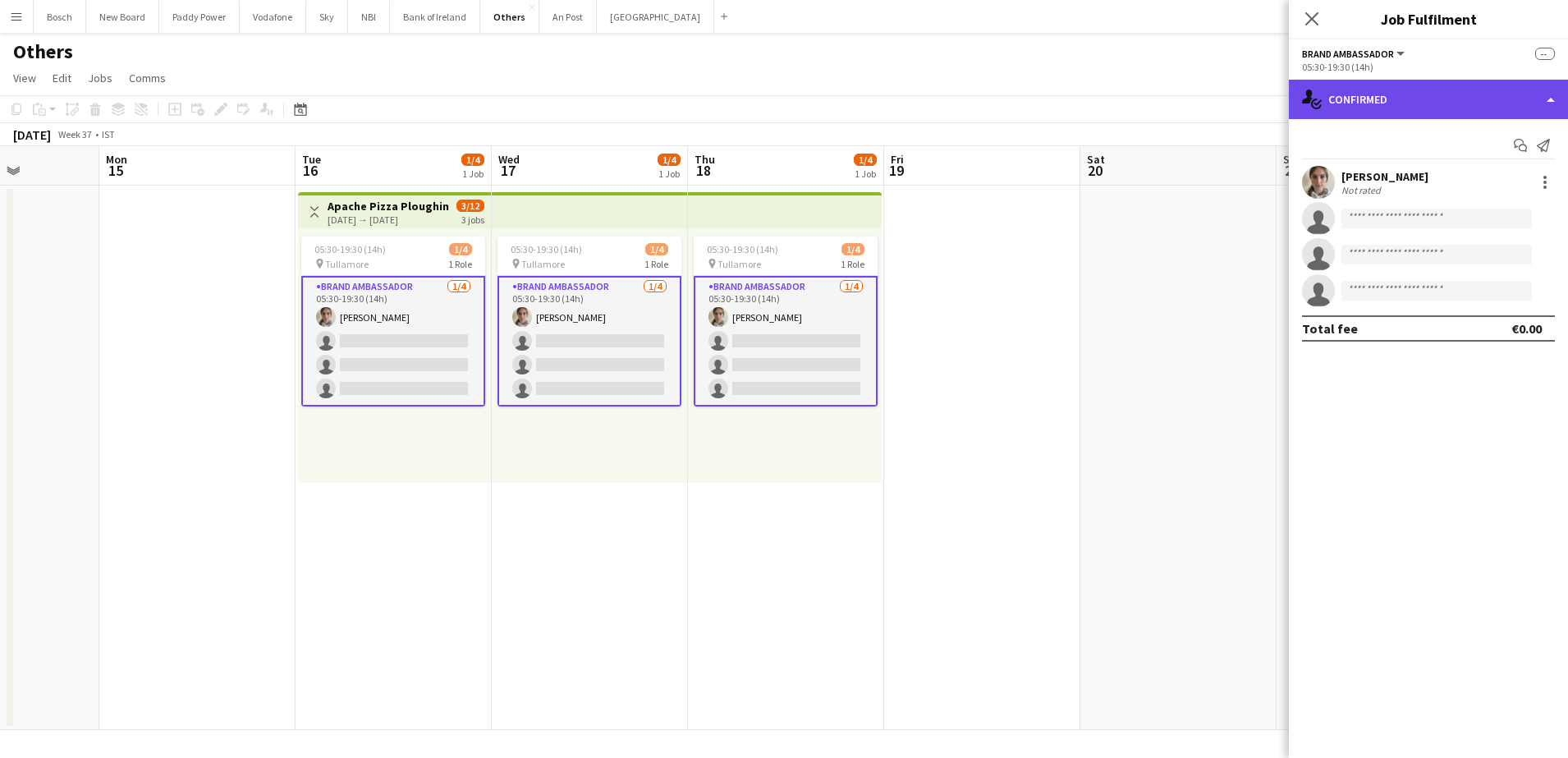
click at [1369, 83] on div "single-neutral-actions-check-2 Confirmed" at bounding box center [1428, 99] width 279 height 39
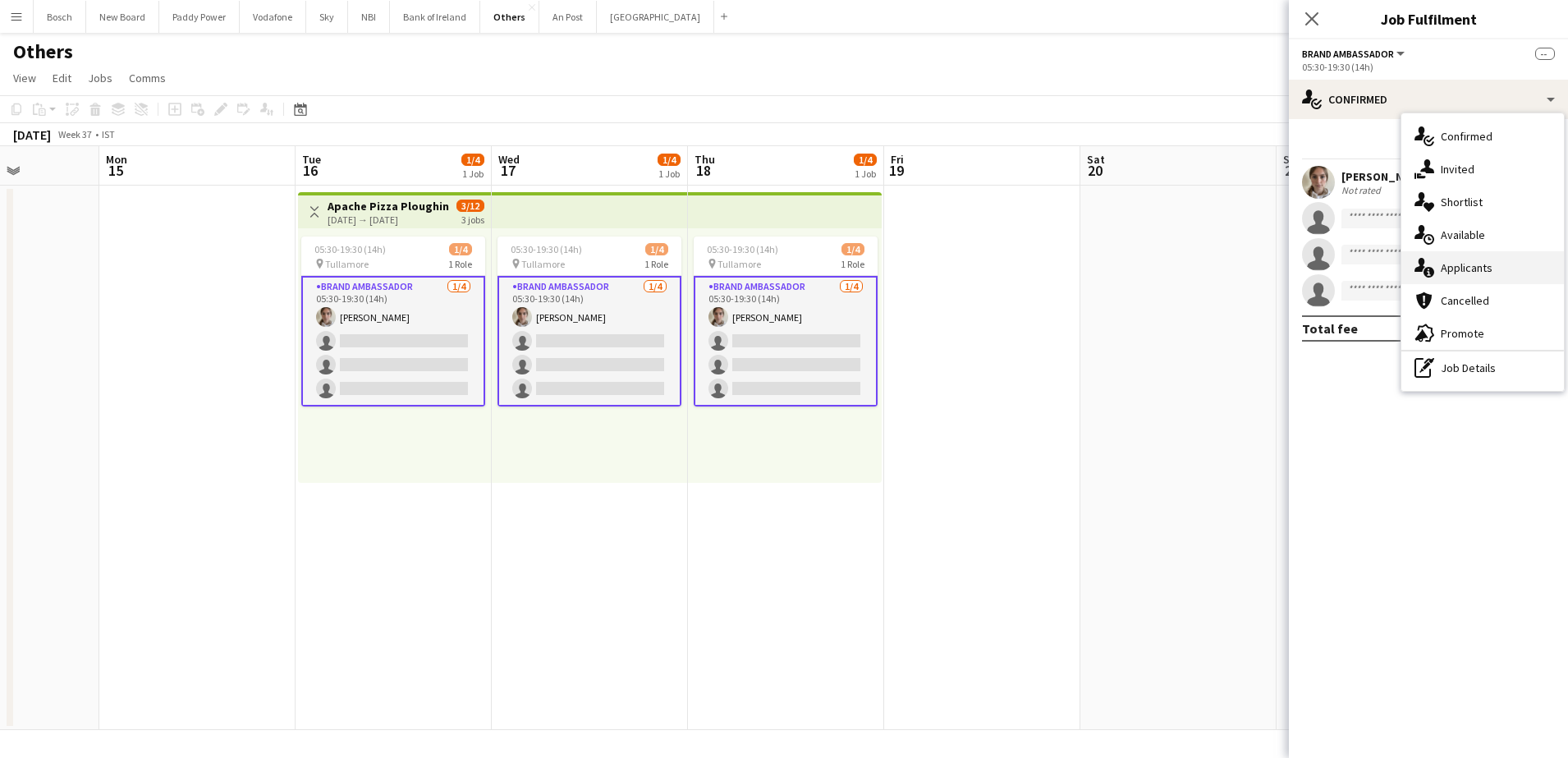
click at [1469, 271] on span "Applicants" at bounding box center [1466, 267] width 52 height 15
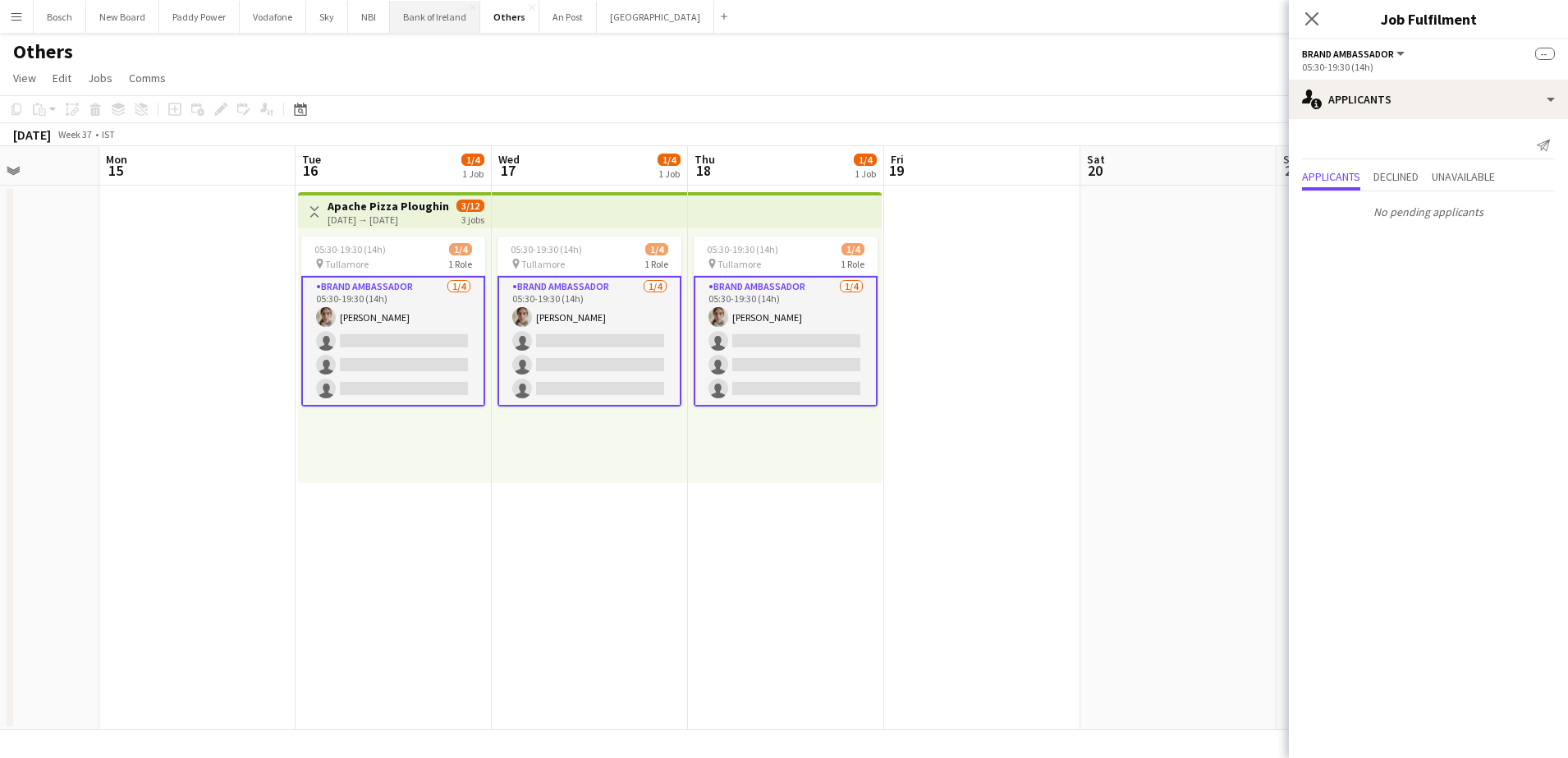
click at [423, 22] on button "Bank of Ireland Close" at bounding box center [435, 16] width 91 height 32
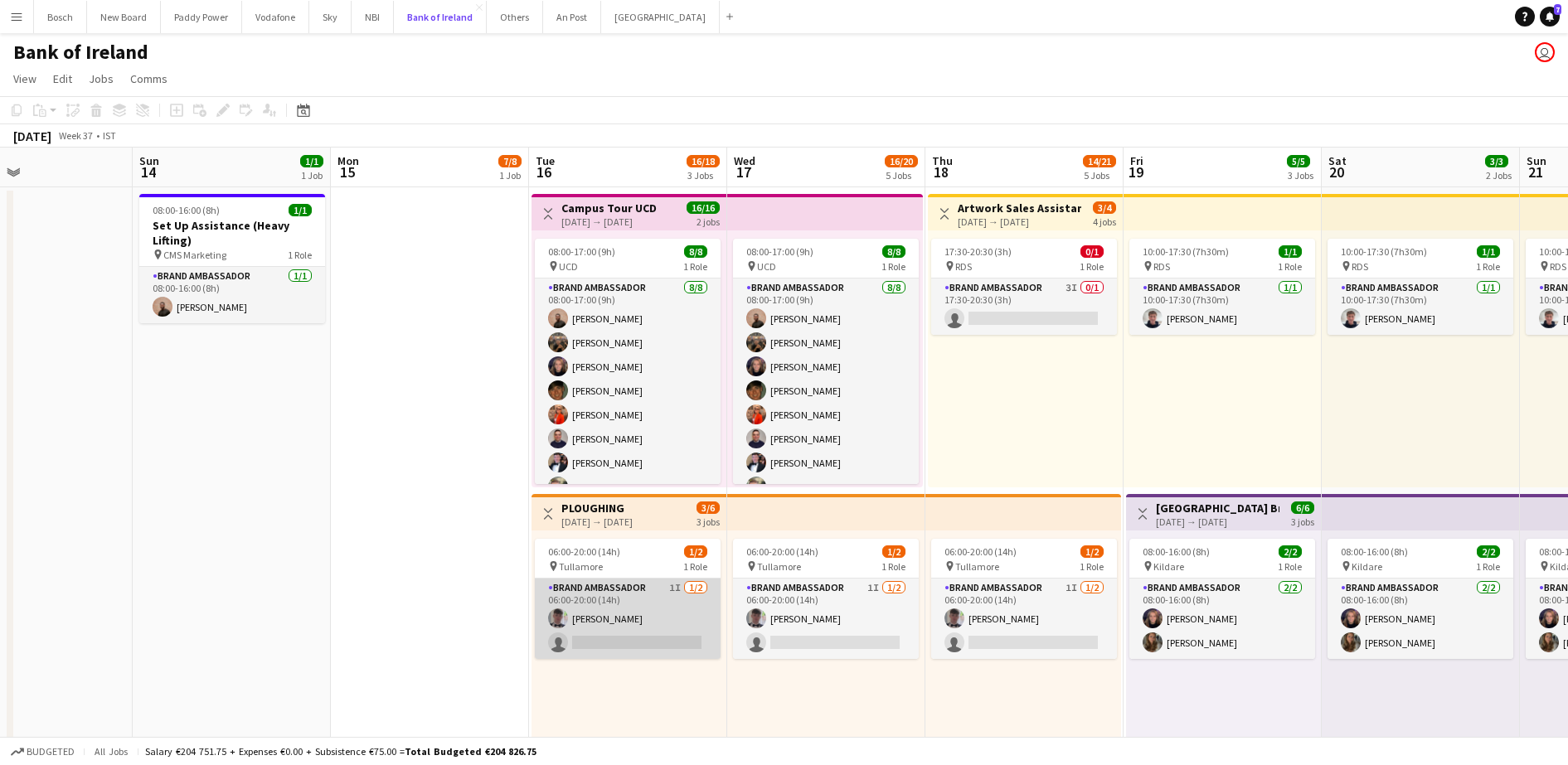
scroll to position [0, 662]
click at [584, 636] on app-card-role "Brand Ambassador 1I [DATE] 06:00-20:00 (14h) [PERSON_NAME] single-neutral-actio…" at bounding box center [625, 619] width 186 height 81
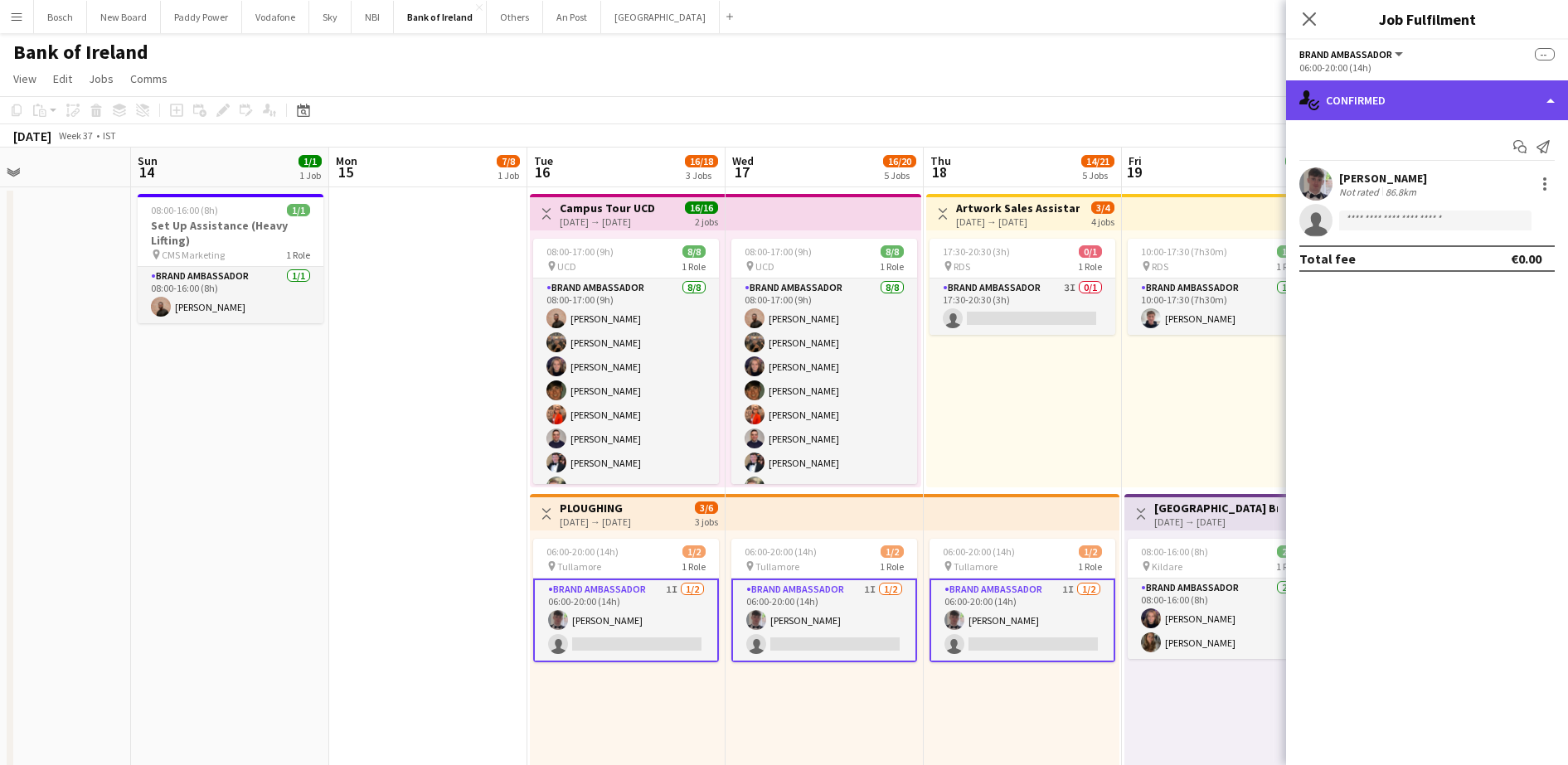
click at [1436, 102] on div "single-neutral-actions-check-2 Confirmed" at bounding box center [1427, 100] width 282 height 39
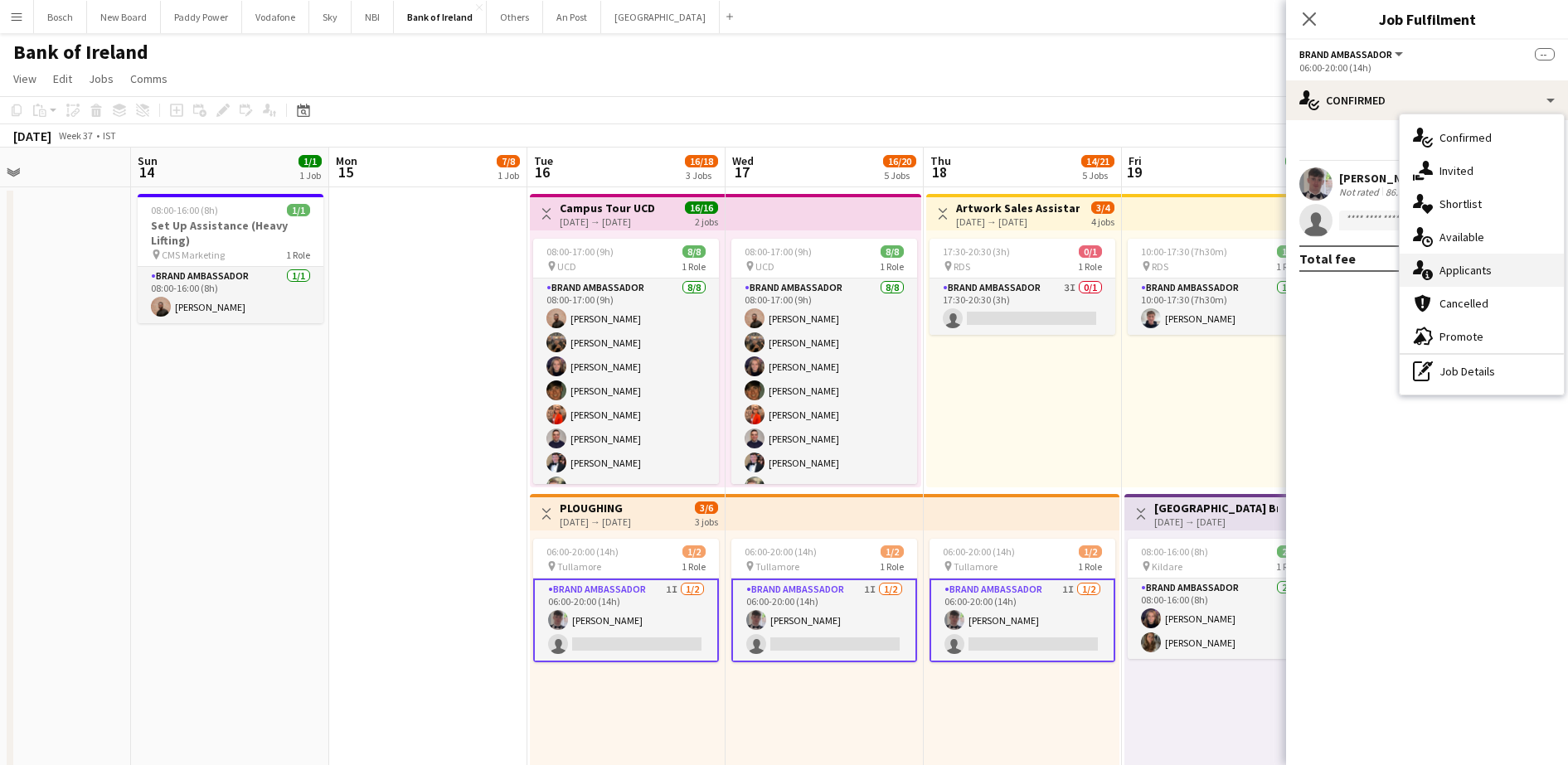
click at [1506, 277] on div "single-neutral-actions-information Applicants" at bounding box center [1481, 270] width 164 height 33
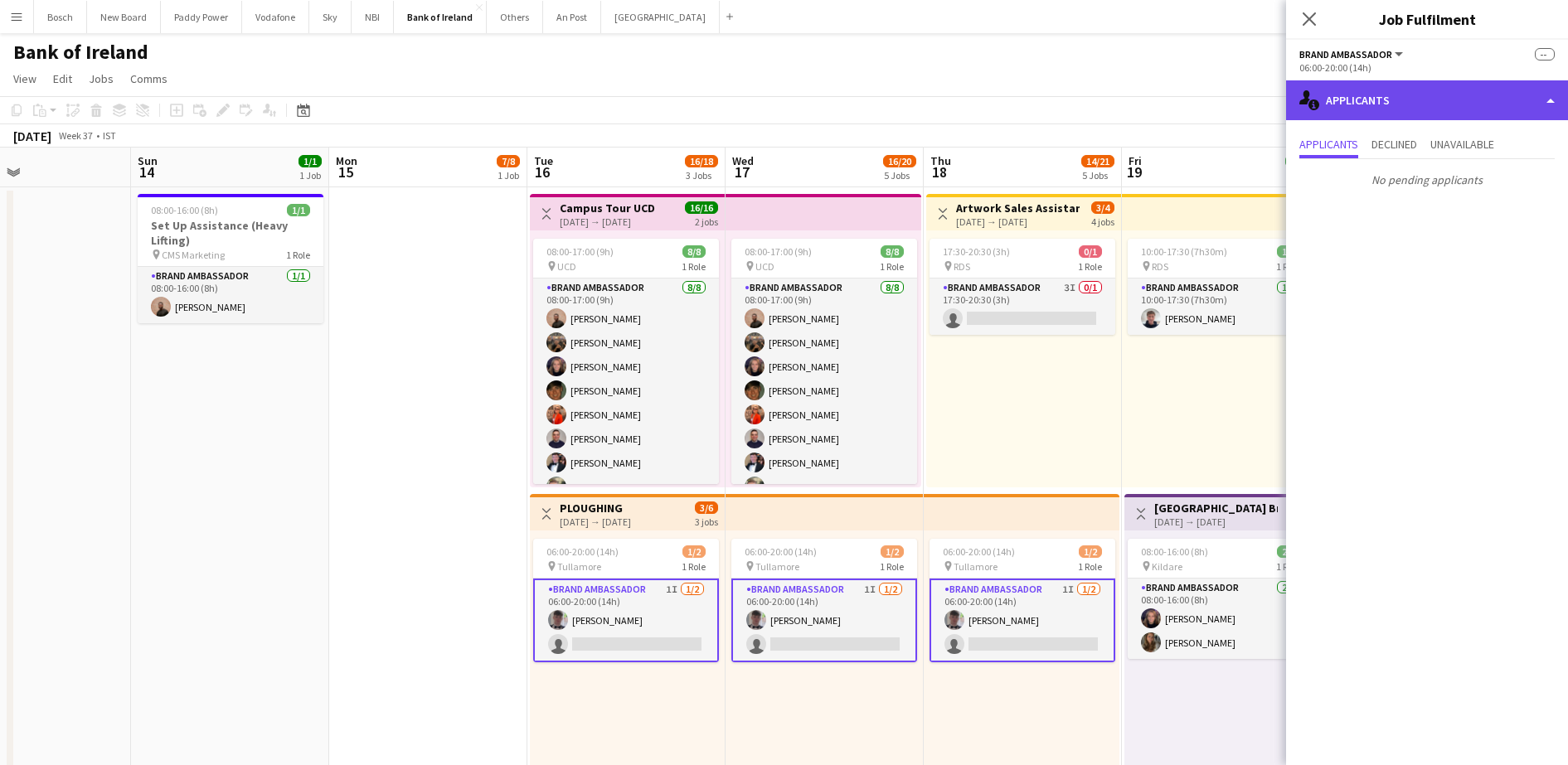
click at [1390, 102] on div "single-neutral-actions-information Applicants" at bounding box center [1427, 100] width 282 height 39
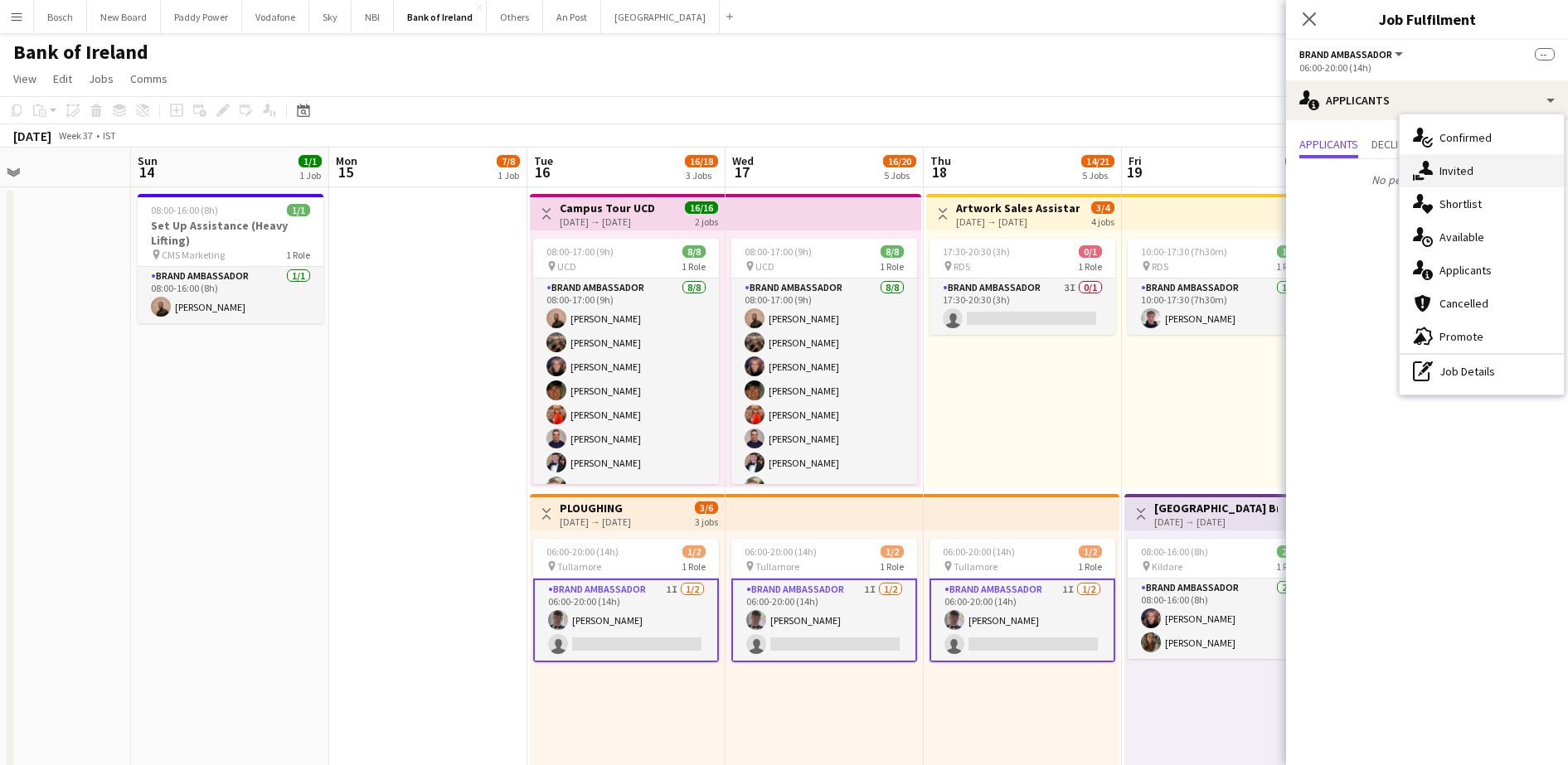
click at [1439, 169] on span "Invited" at bounding box center [1455, 170] width 34 height 15
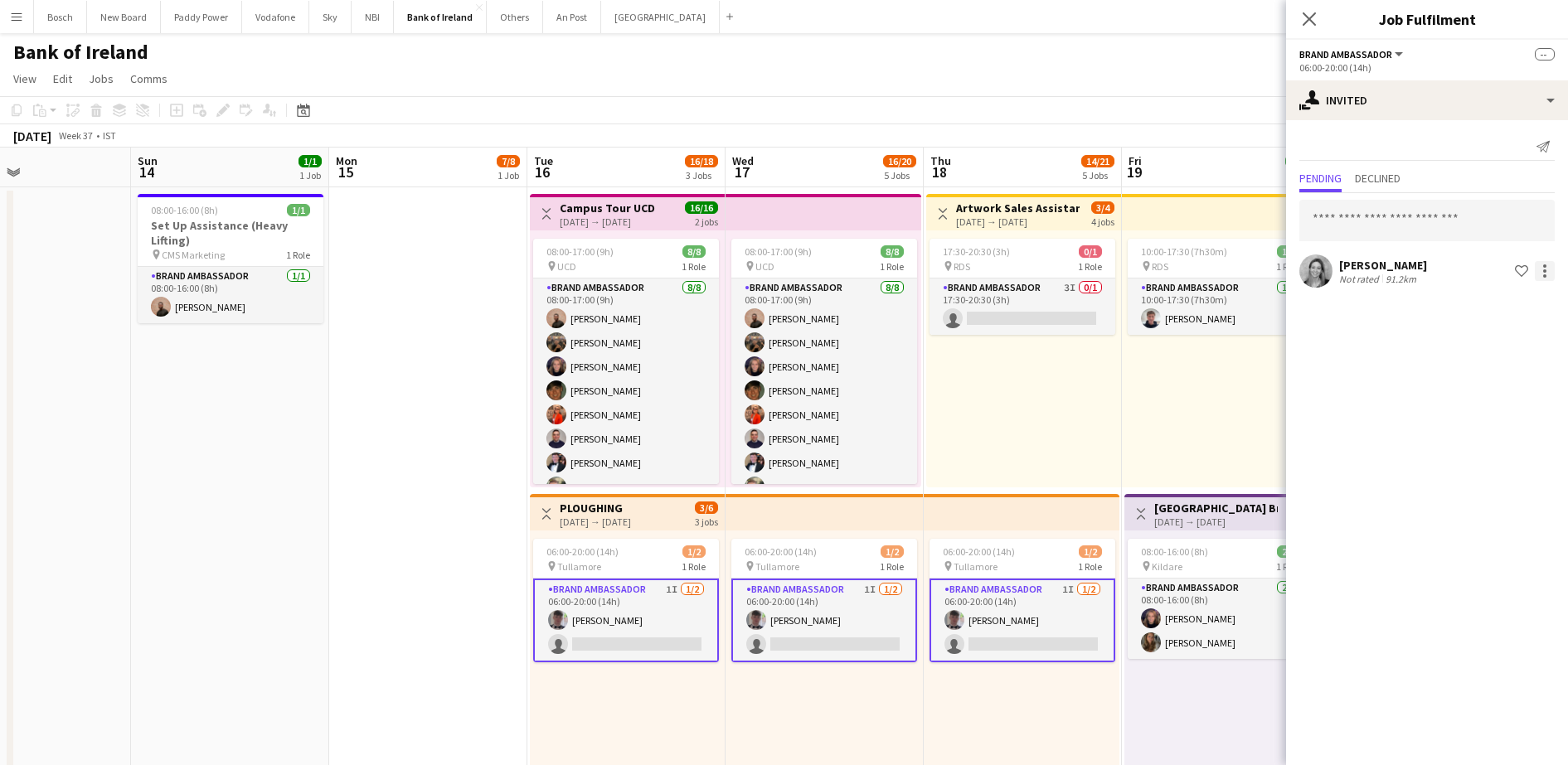
click at [1547, 266] on div at bounding box center [1544, 271] width 20 height 20
click at [1489, 342] on span "Send notification" at bounding box center [1492, 340] width 98 height 14
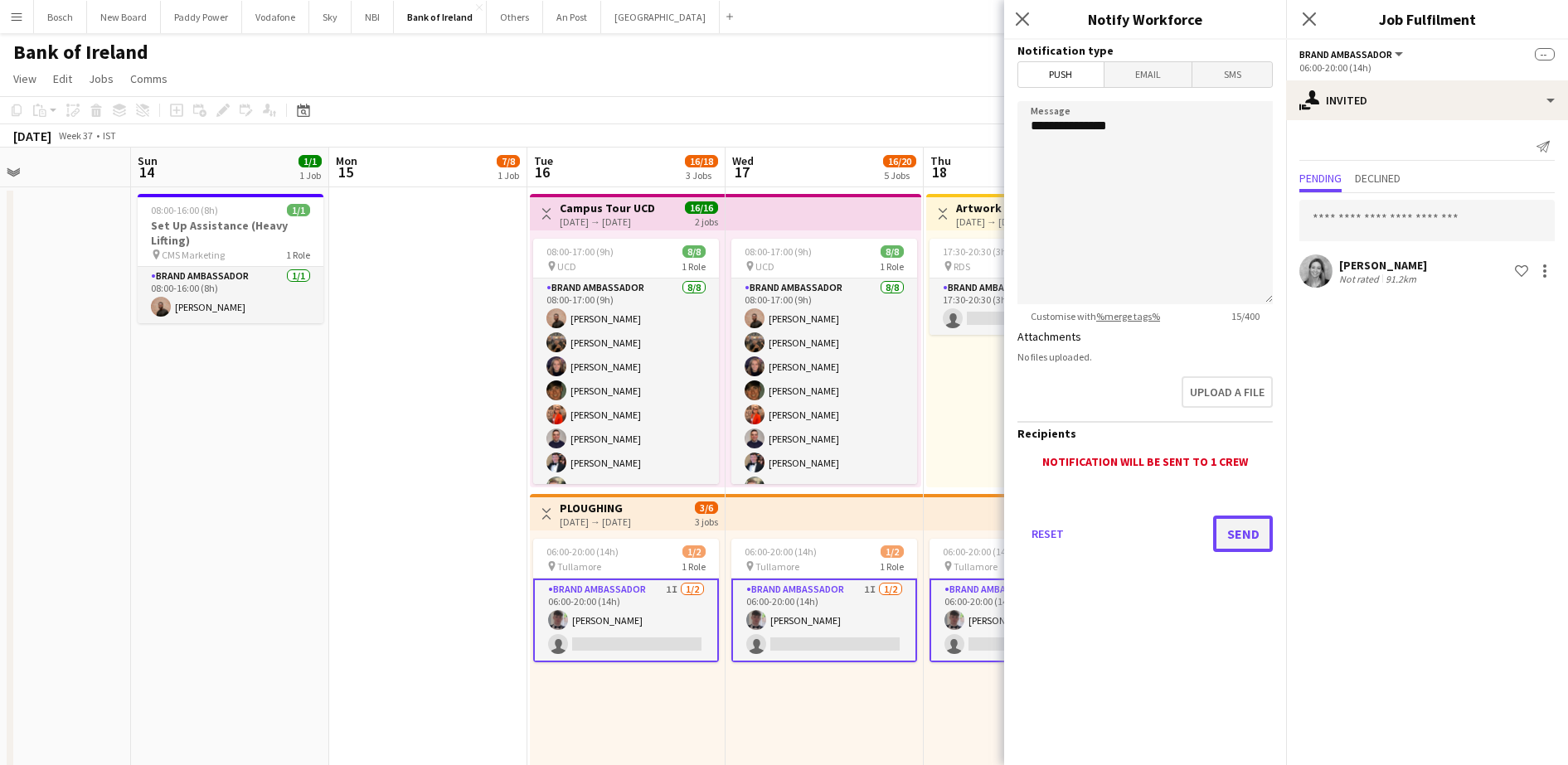
click at [1240, 532] on button "Send" at bounding box center [1242, 533] width 59 height 37
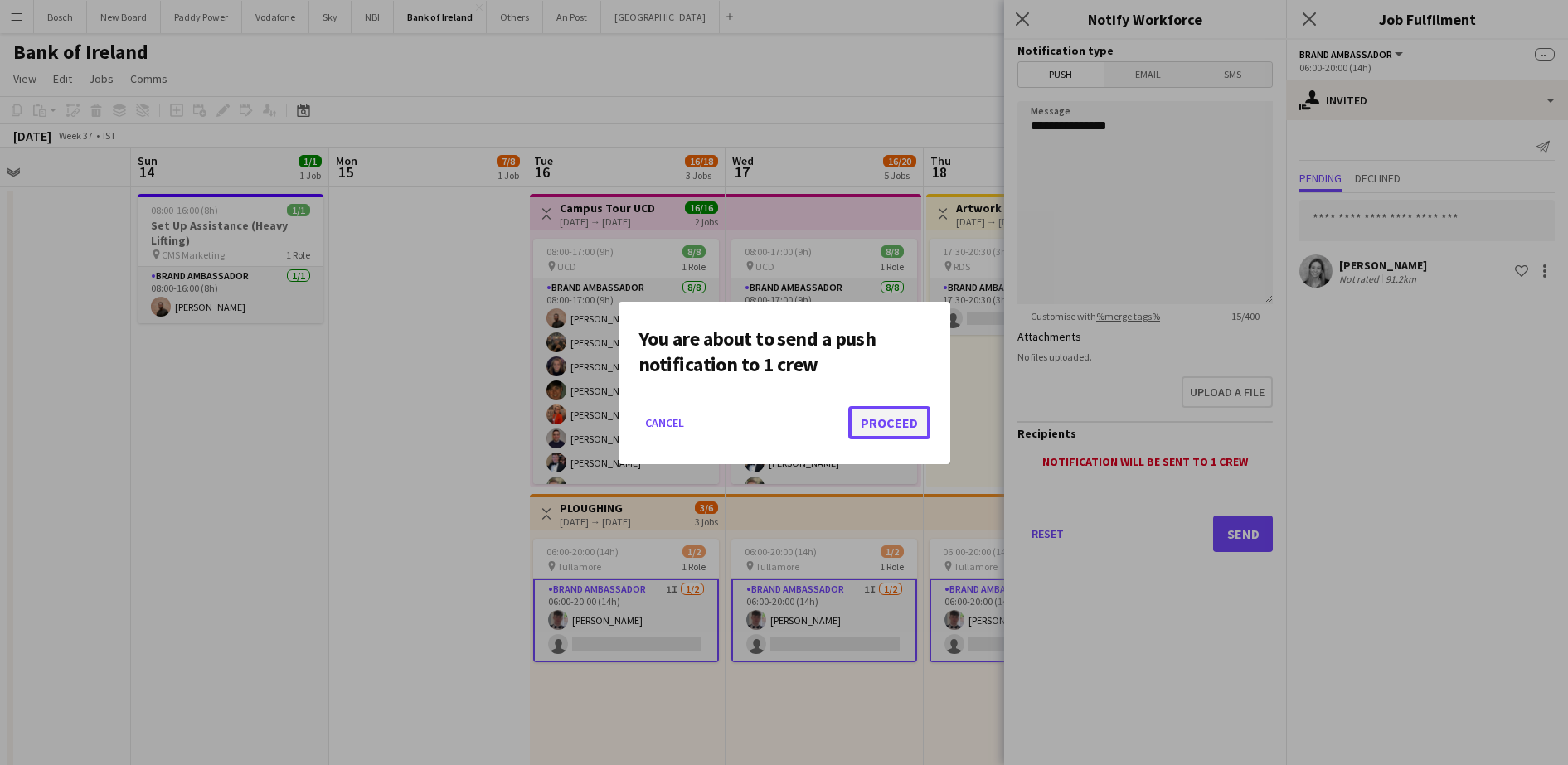
click at [897, 423] on button "Proceed" at bounding box center [890, 423] width 82 height 33
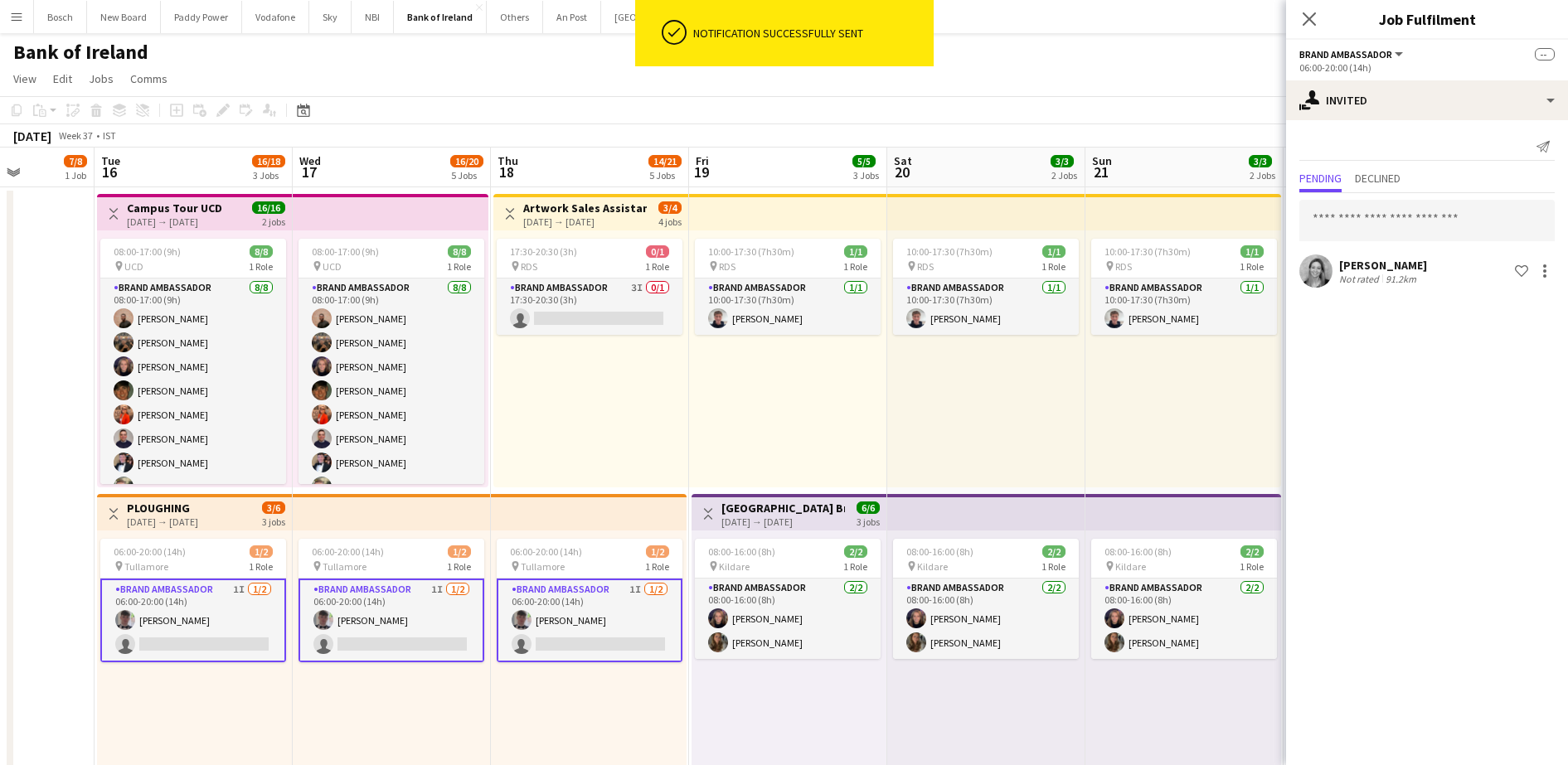
scroll to position [0, 503]
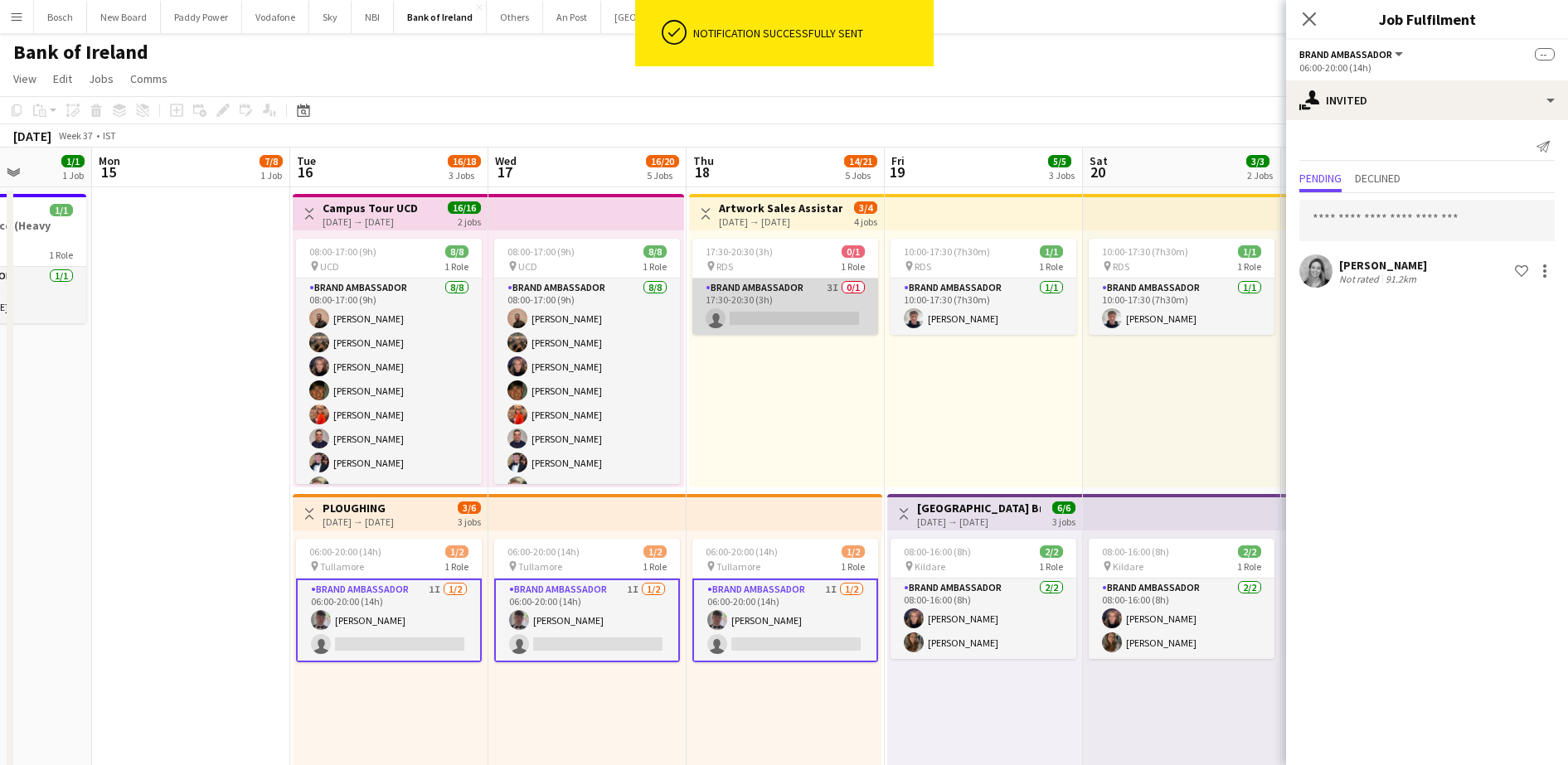
click at [809, 308] on app-card-role "Brand Ambassador 3I 0/1 17:30-20:30 (3h) single-neutral-actions" at bounding box center [784, 307] width 186 height 57
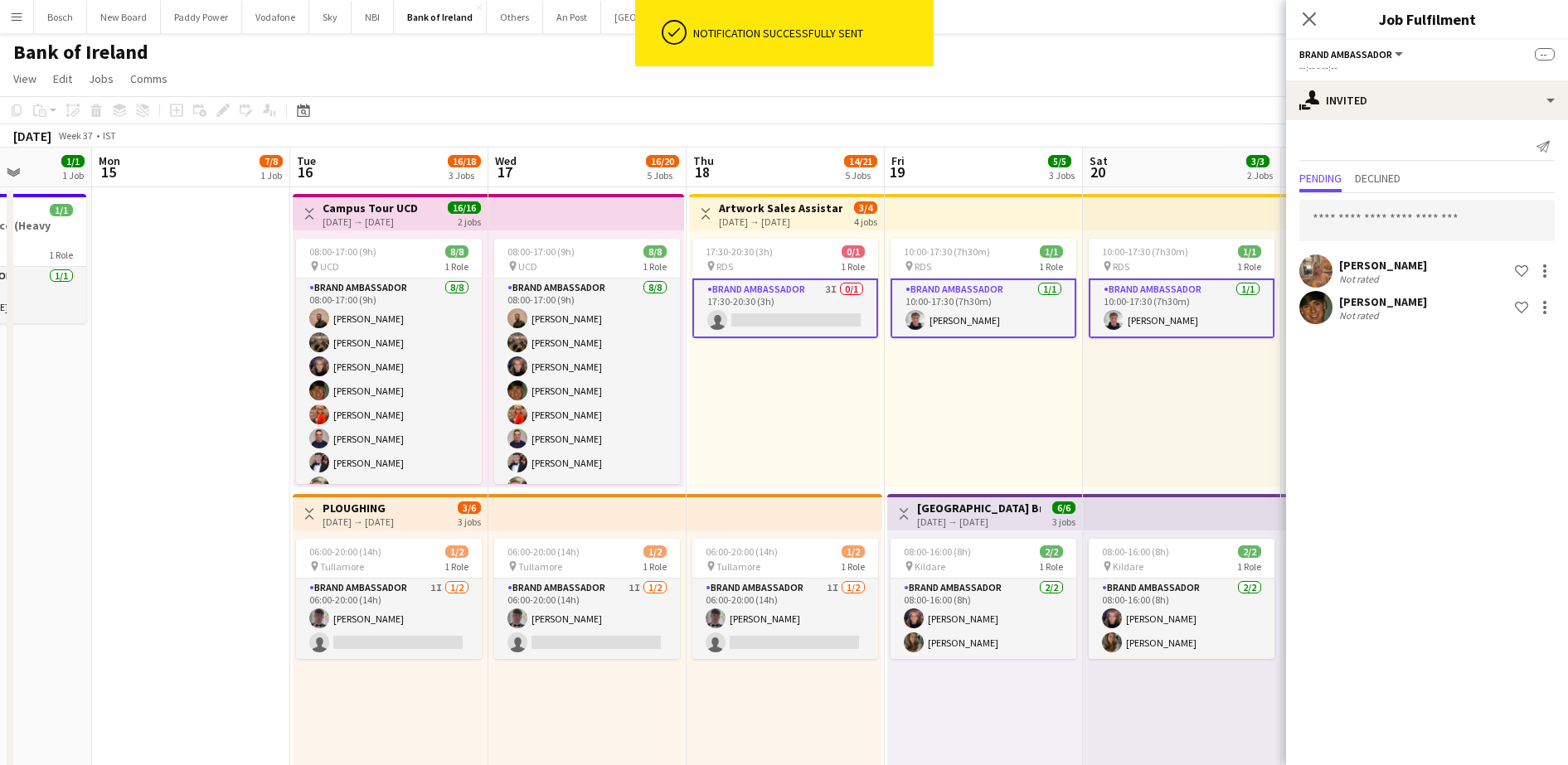
click at [814, 304] on app-card-role "Brand Ambassador 3I 0/1 17:30-20:30 (3h) single-neutral-actions" at bounding box center [784, 307] width 186 height 59
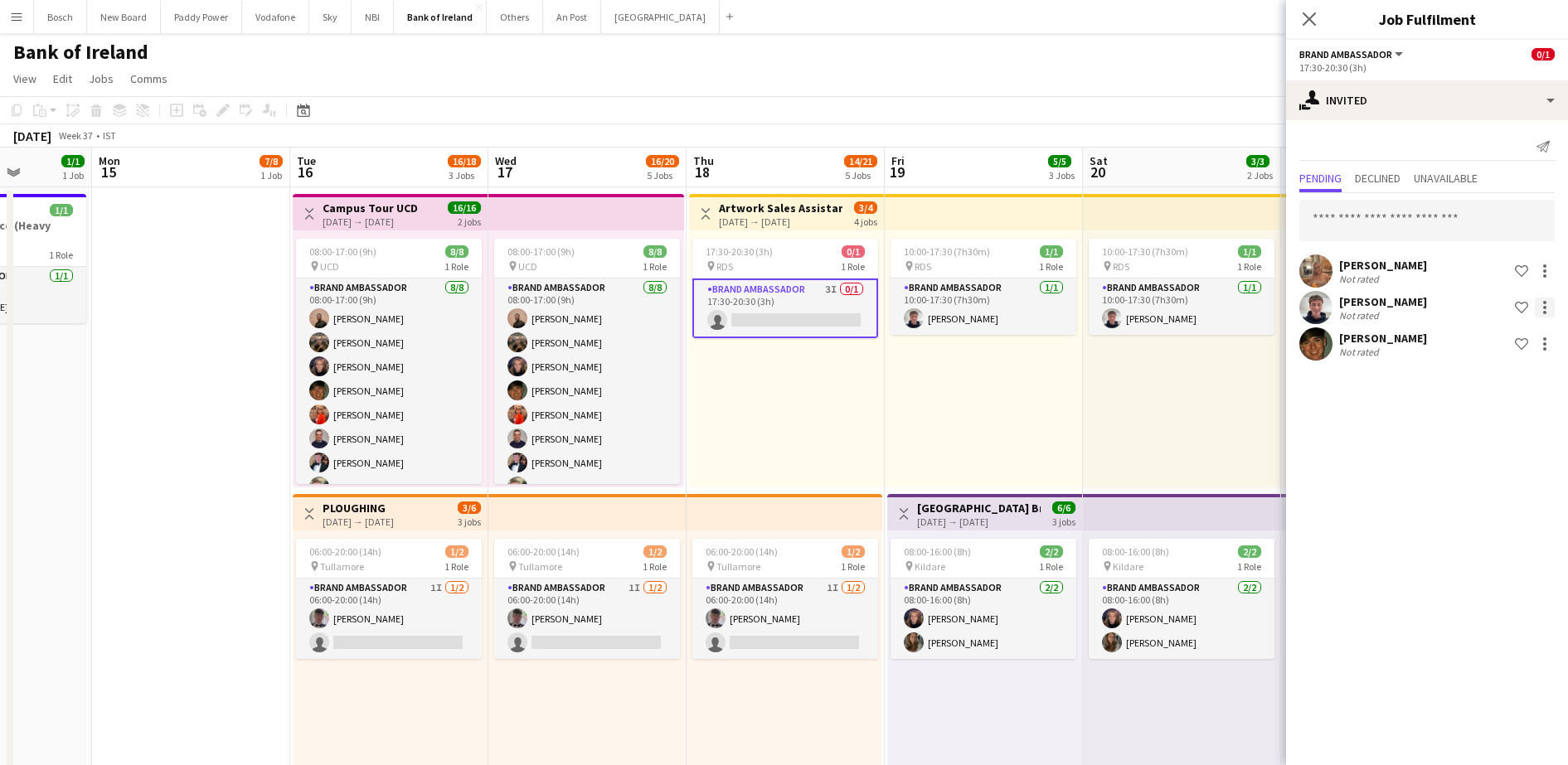
click at [1547, 307] on div at bounding box center [1544, 307] width 20 height 20
click at [1517, 389] on button "Send notification" at bounding box center [1492, 377] width 124 height 39
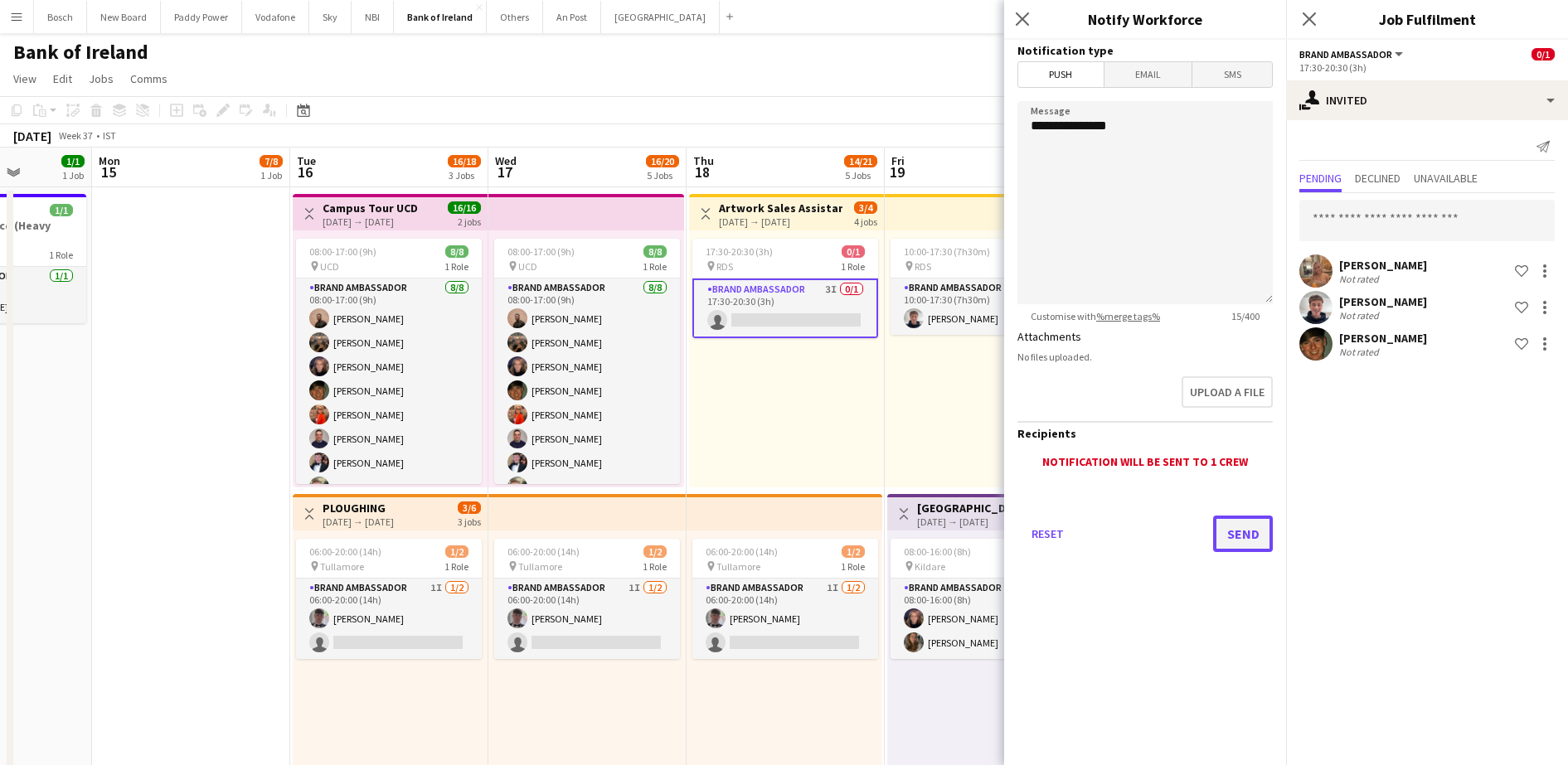
click at [1259, 527] on button "Send" at bounding box center [1242, 533] width 59 height 37
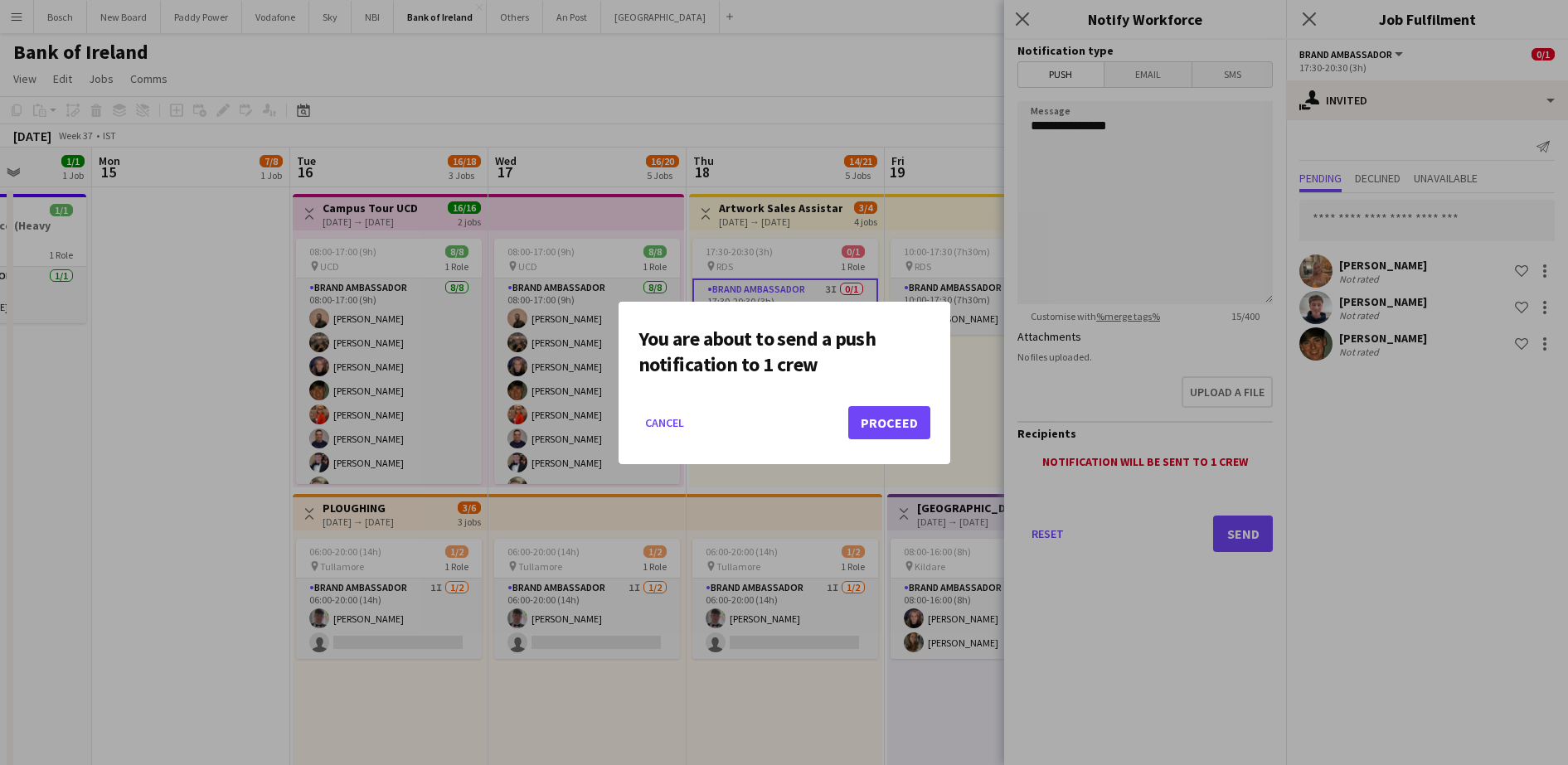
click at [886, 399] on mat-dialog-actions "Cancel Proceed" at bounding box center [784, 428] width 292 height 70
click at [882, 436] on button "Proceed" at bounding box center [890, 423] width 82 height 33
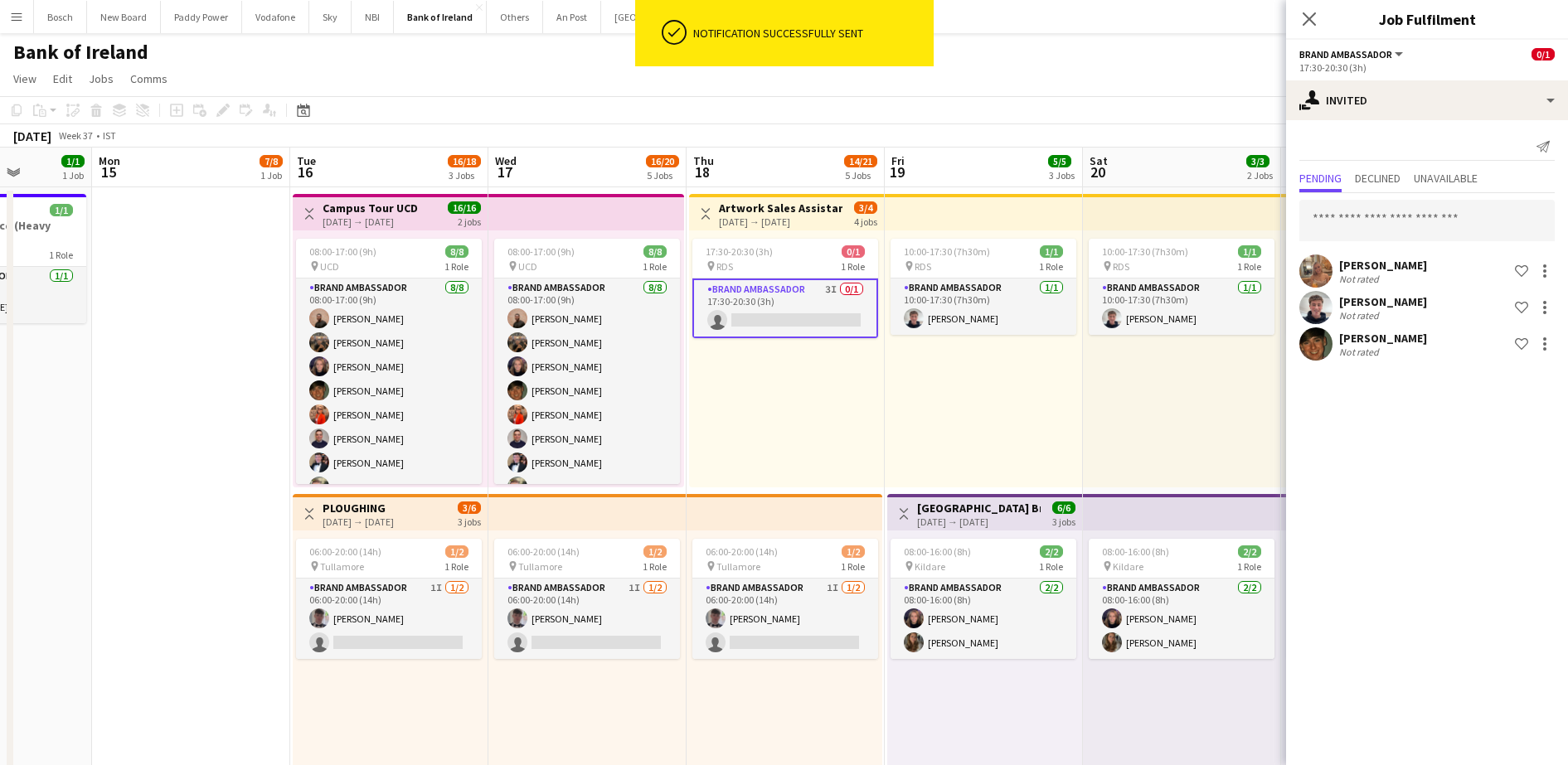
click at [876, 100] on app-toolbar "Copy Paste Paste Ctrl+V Paste with crew Ctrl+Shift+V Paste linked Job [GEOGRAPH…" at bounding box center [784, 110] width 1568 height 28
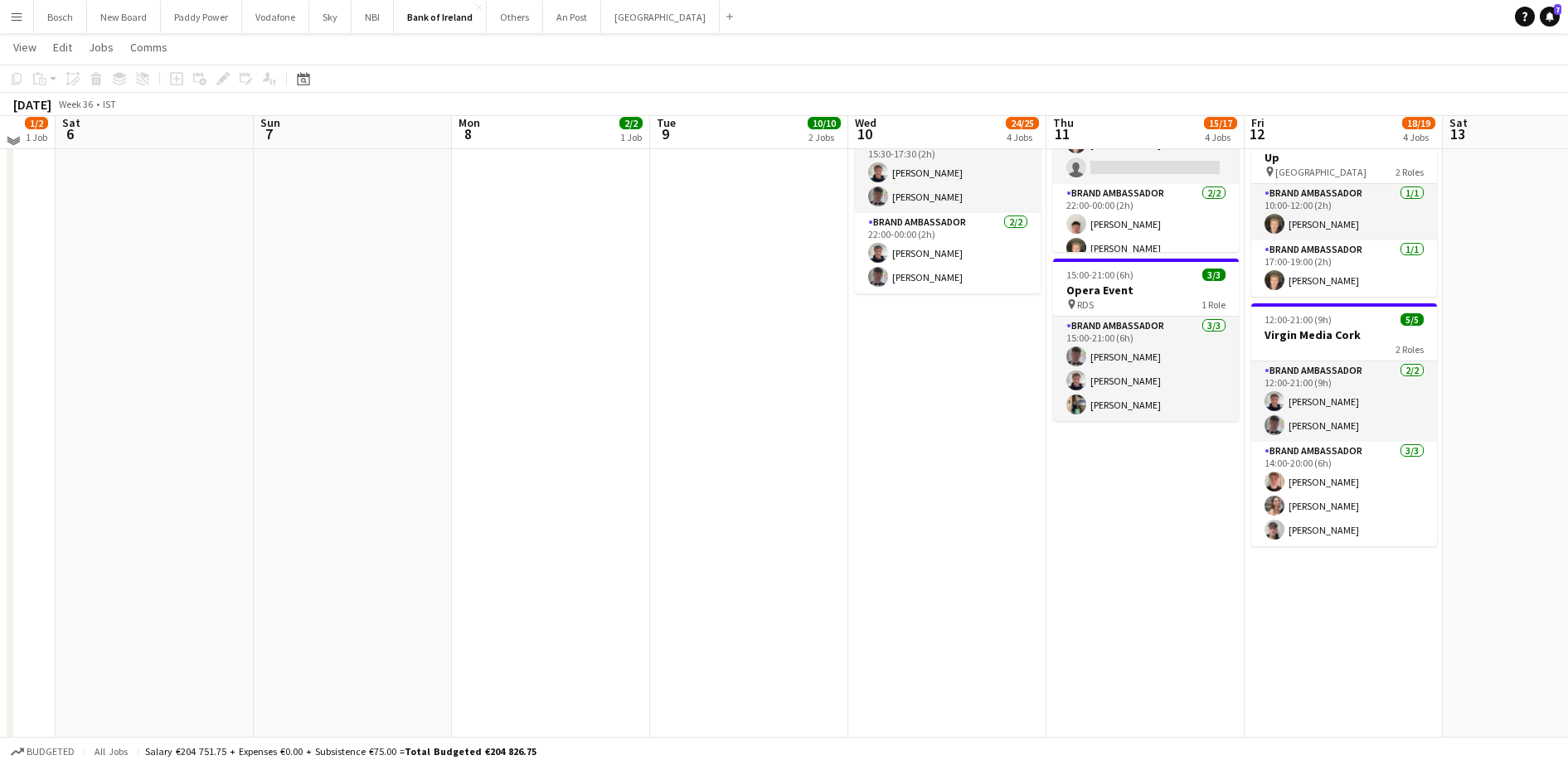
scroll to position [0, 0]
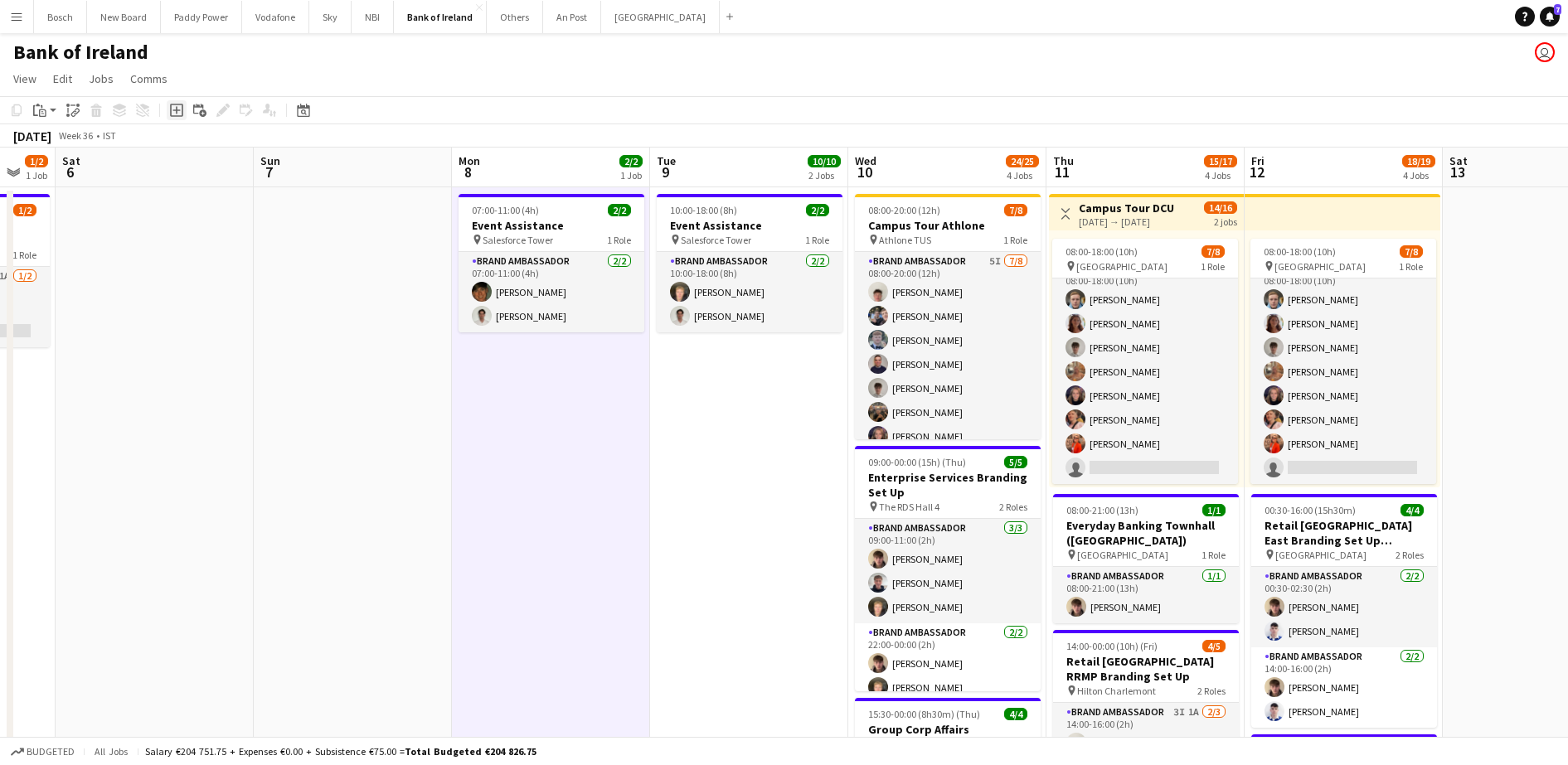
click at [178, 112] on icon "Add job" at bounding box center [177, 110] width 13 height 13
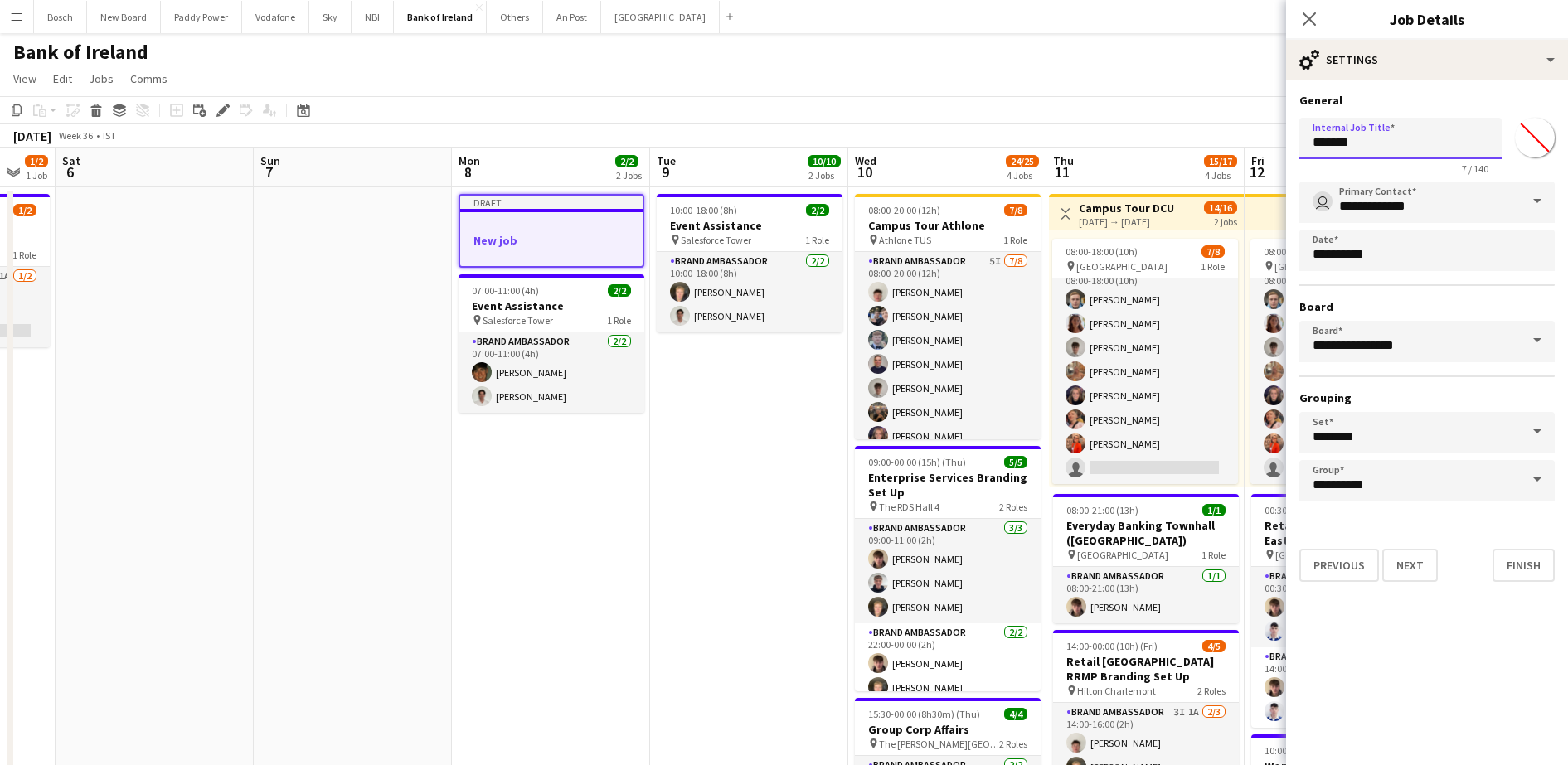
click at [1355, 135] on input "*******" at bounding box center [1400, 138] width 202 height 41
type input "**********"
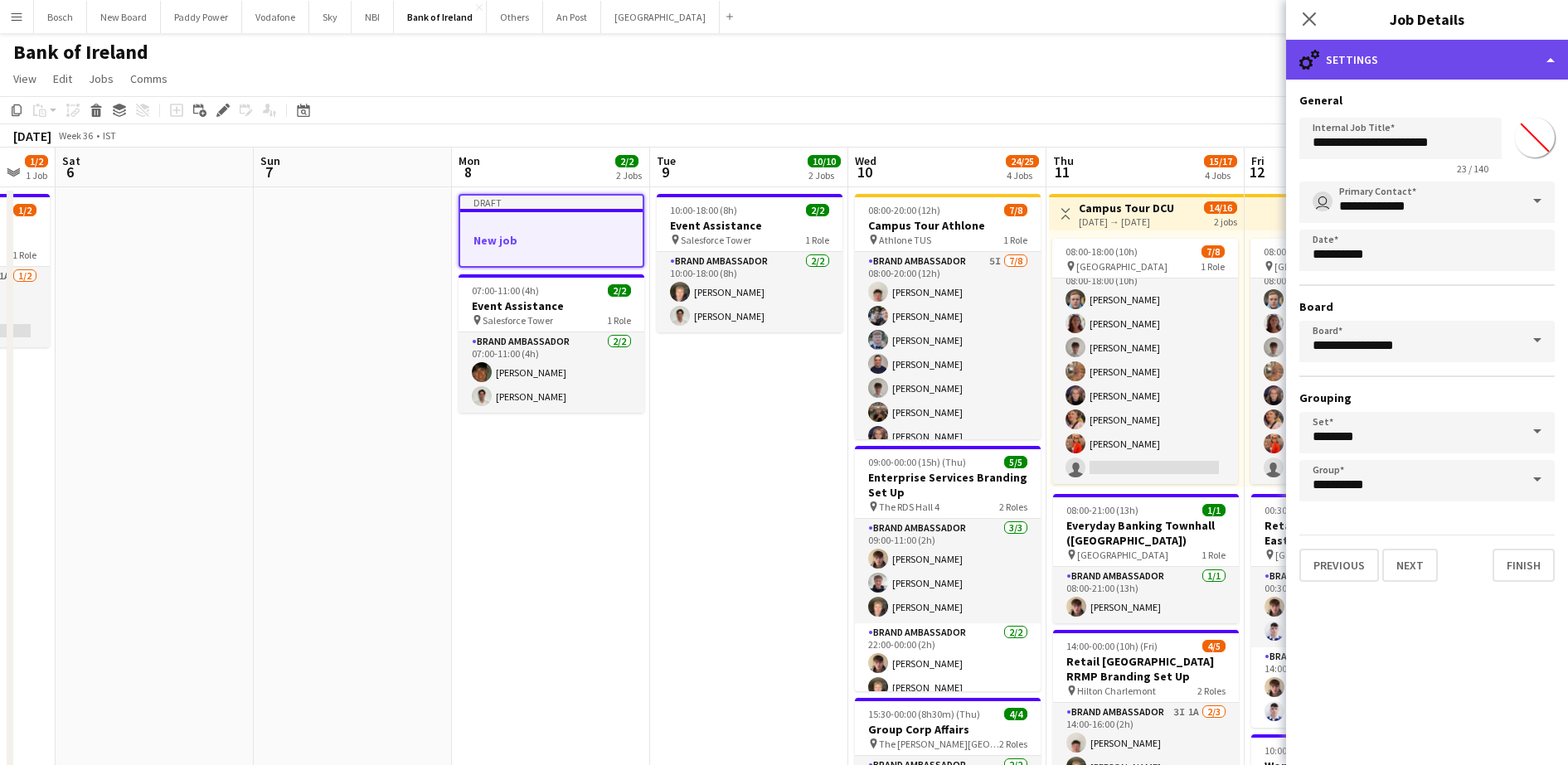
click at [1367, 63] on div "cog-double-3 Settings" at bounding box center [1427, 59] width 282 height 39
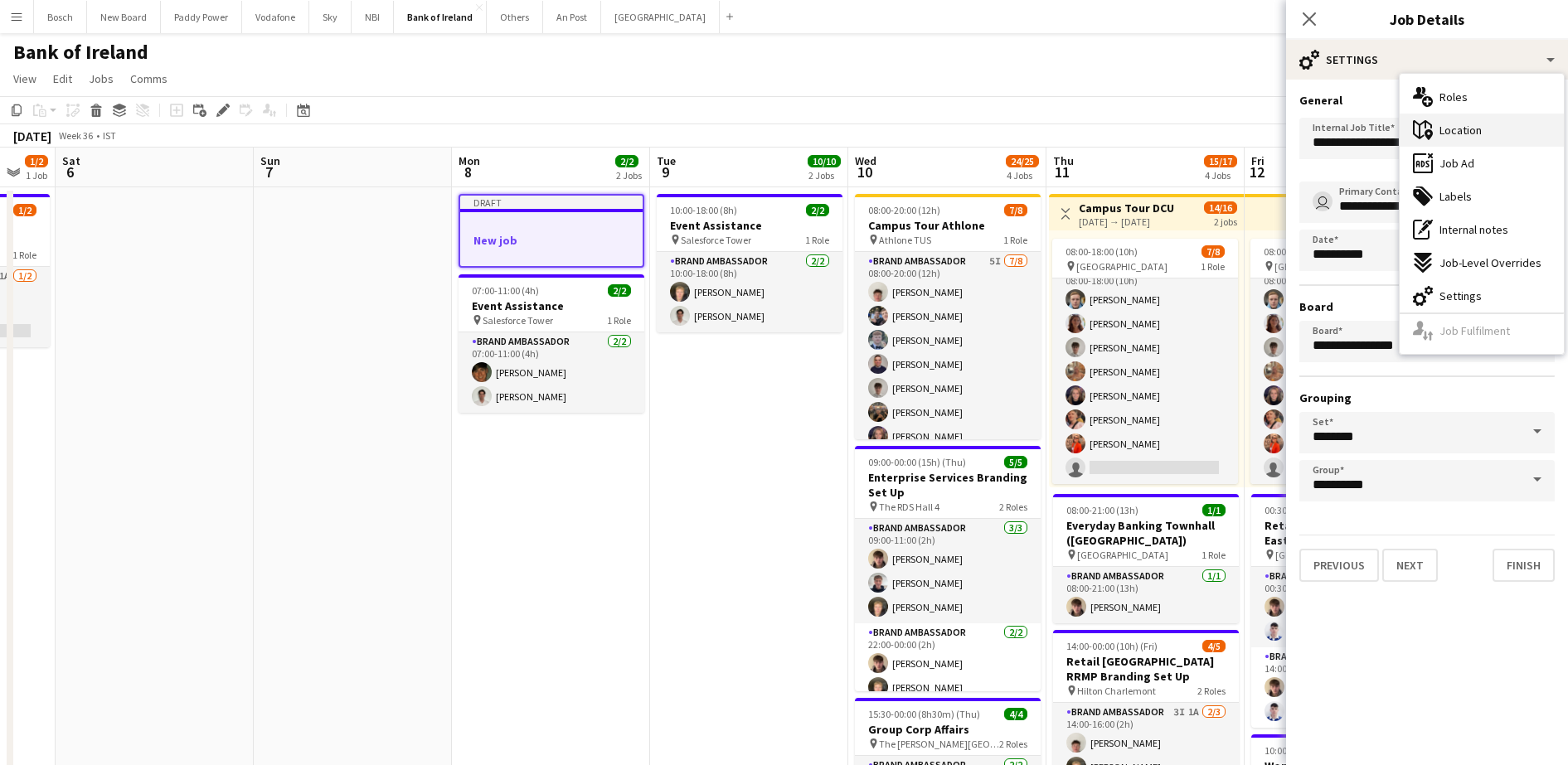
click at [1437, 140] on div "maps-pin-1 Location" at bounding box center [1481, 130] width 164 height 33
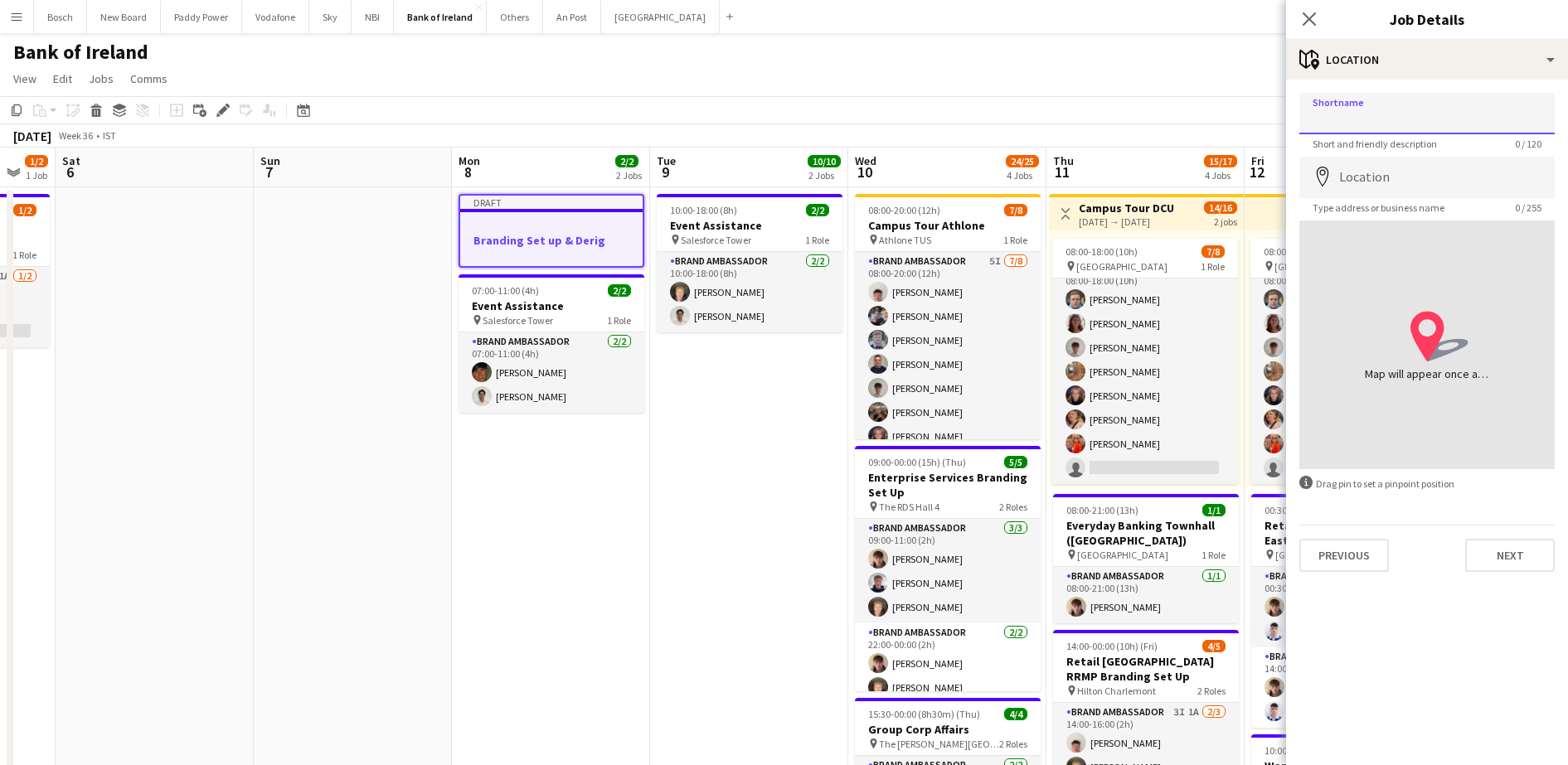
click at [1400, 122] on input "Shortname" at bounding box center [1426, 113] width 255 height 41
paste input "**********"
click at [1369, 115] on input "**********" at bounding box center [1426, 113] width 255 height 41
click at [1455, 113] on input "**********" at bounding box center [1426, 113] width 255 height 41
type input "**********"
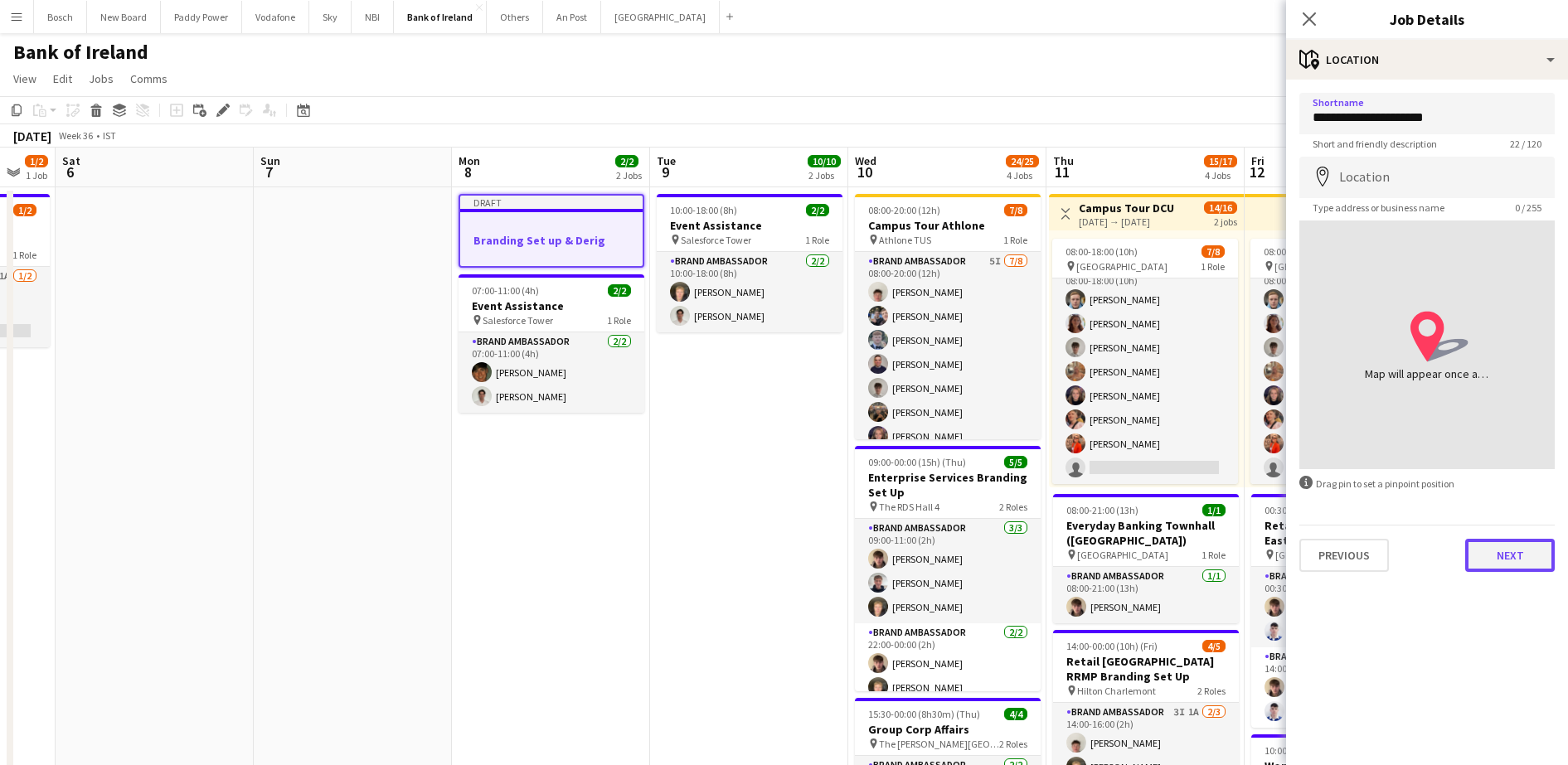
click at [1513, 557] on button "Next" at bounding box center [1509, 555] width 90 height 33
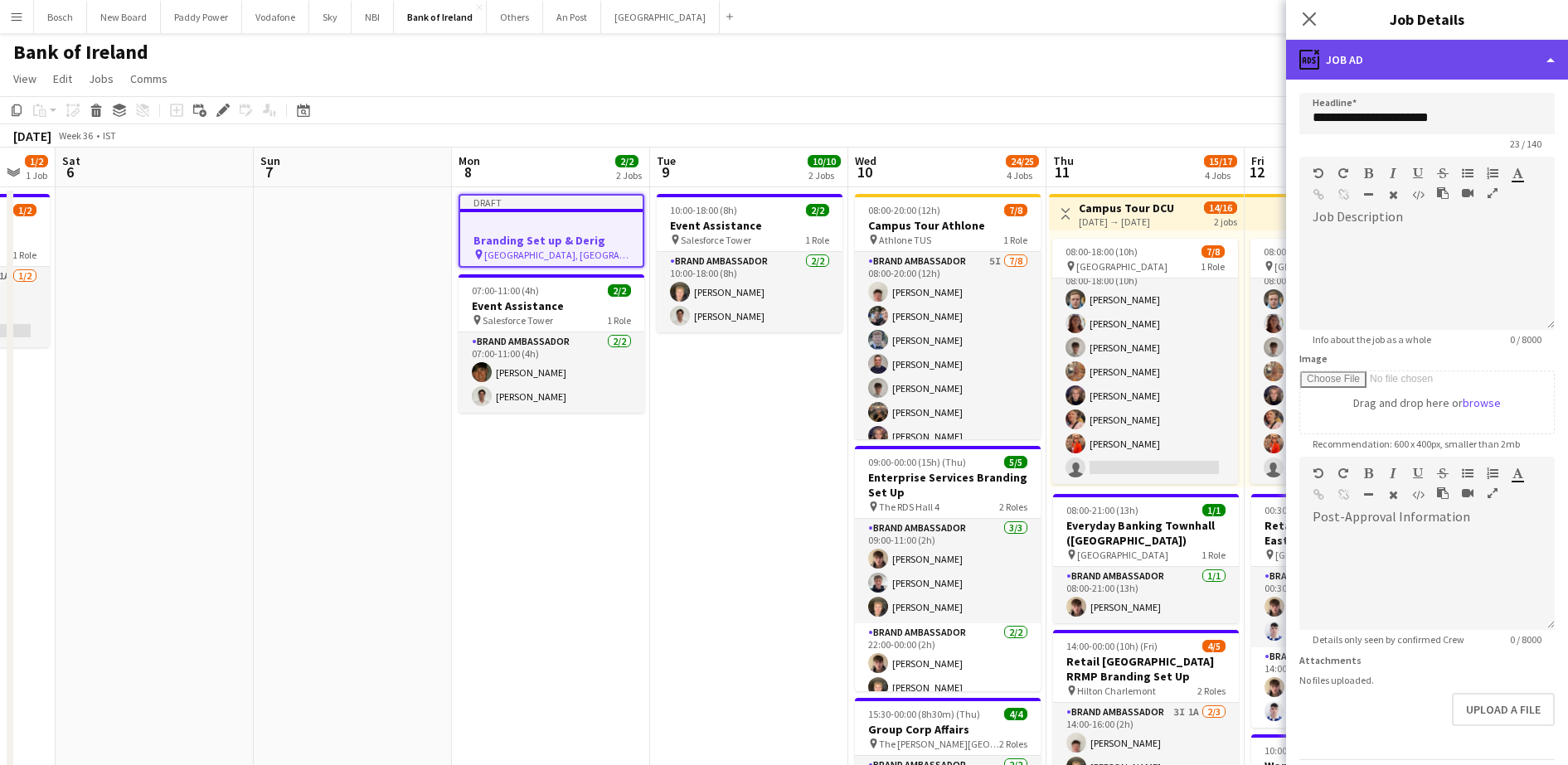
click at [1361, 39] on div "ads-window Job Ad" at bounding box center [1427, 59] width 282 height 39
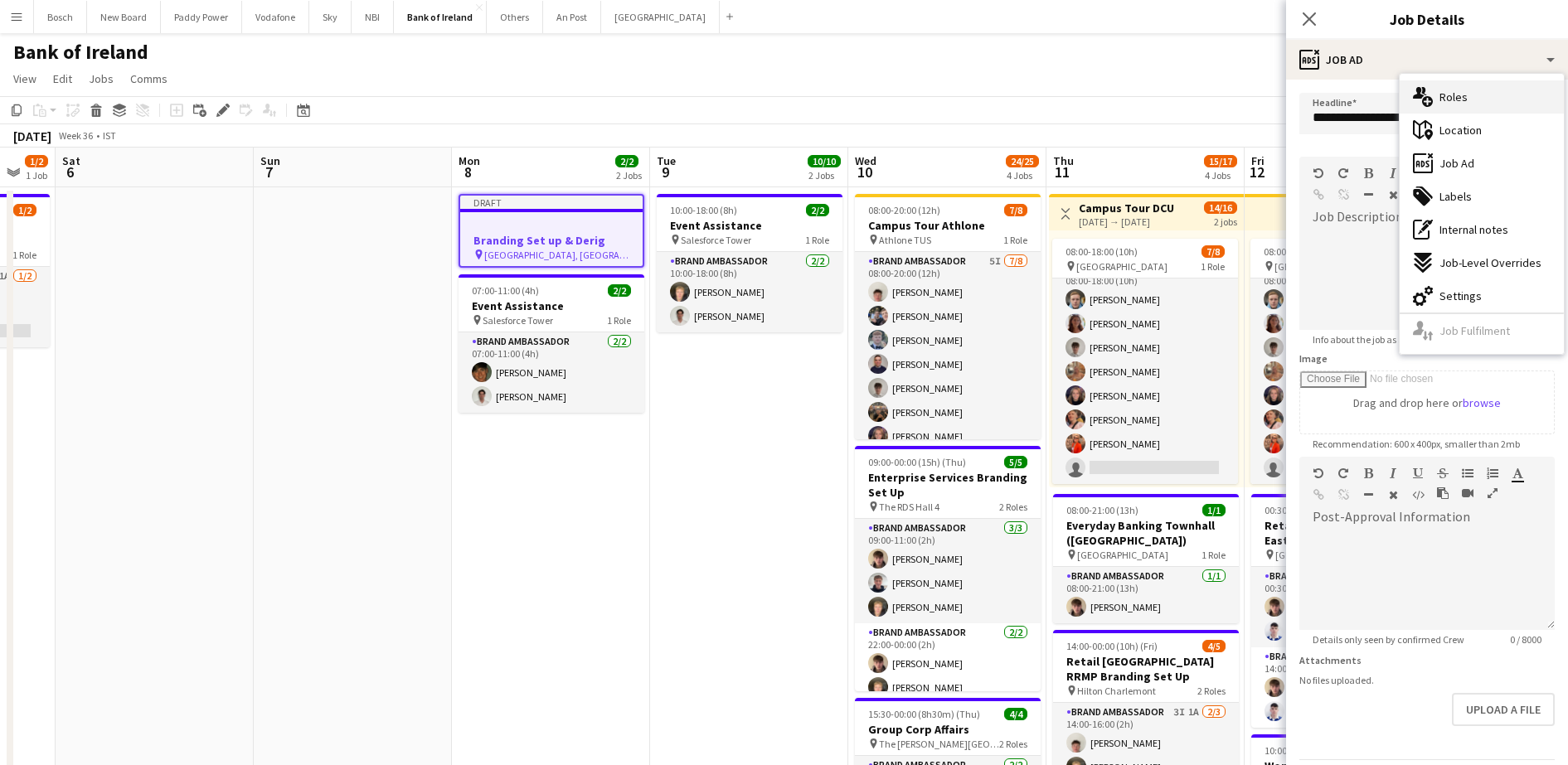
click at [1454, 102] on span "Roles" at bounding box center [1453, 97] width 28 height 15
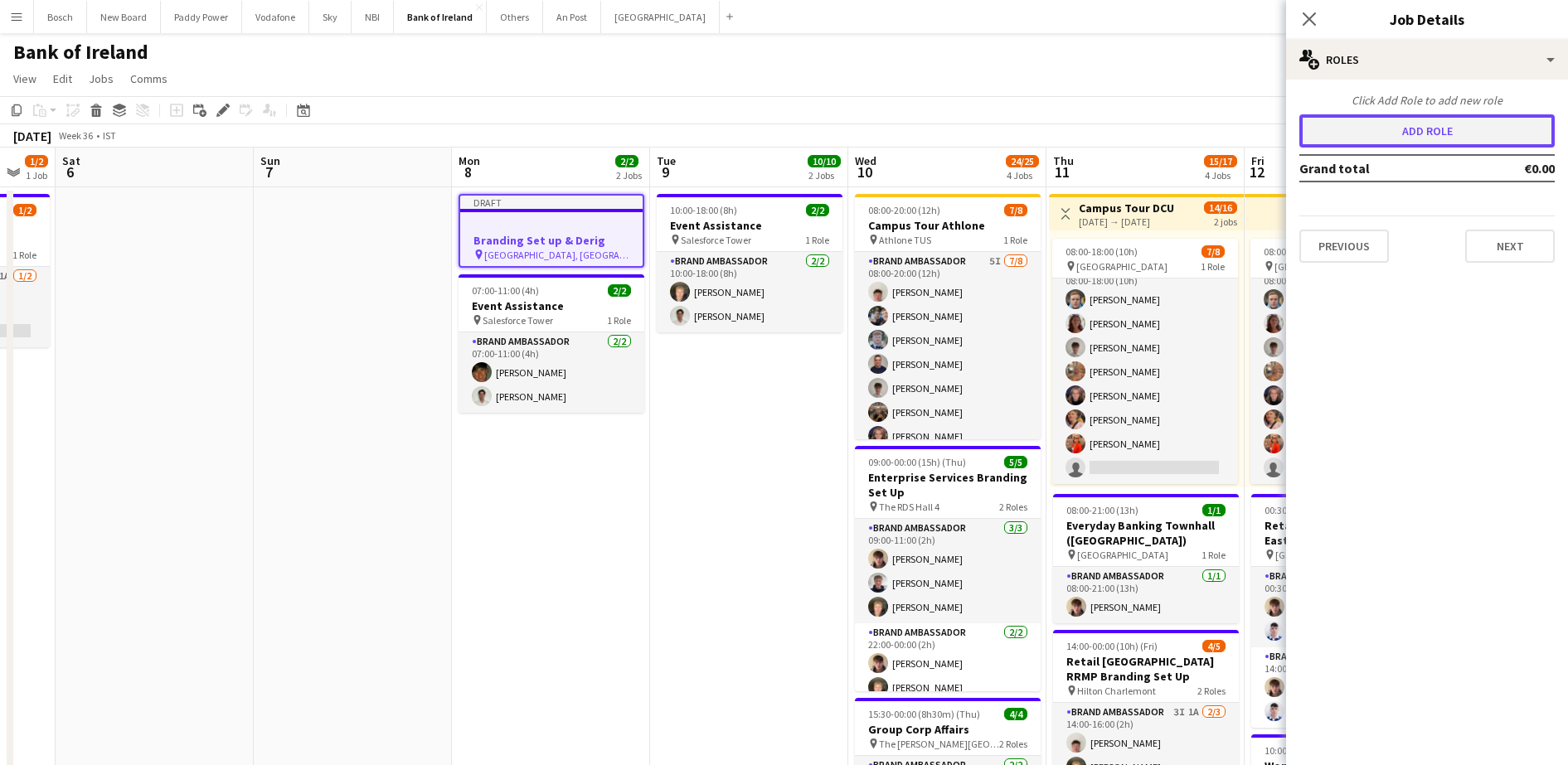
click at [1436, 126] on button "Add role" at bounding box center [1426, 131] width 255 height 33
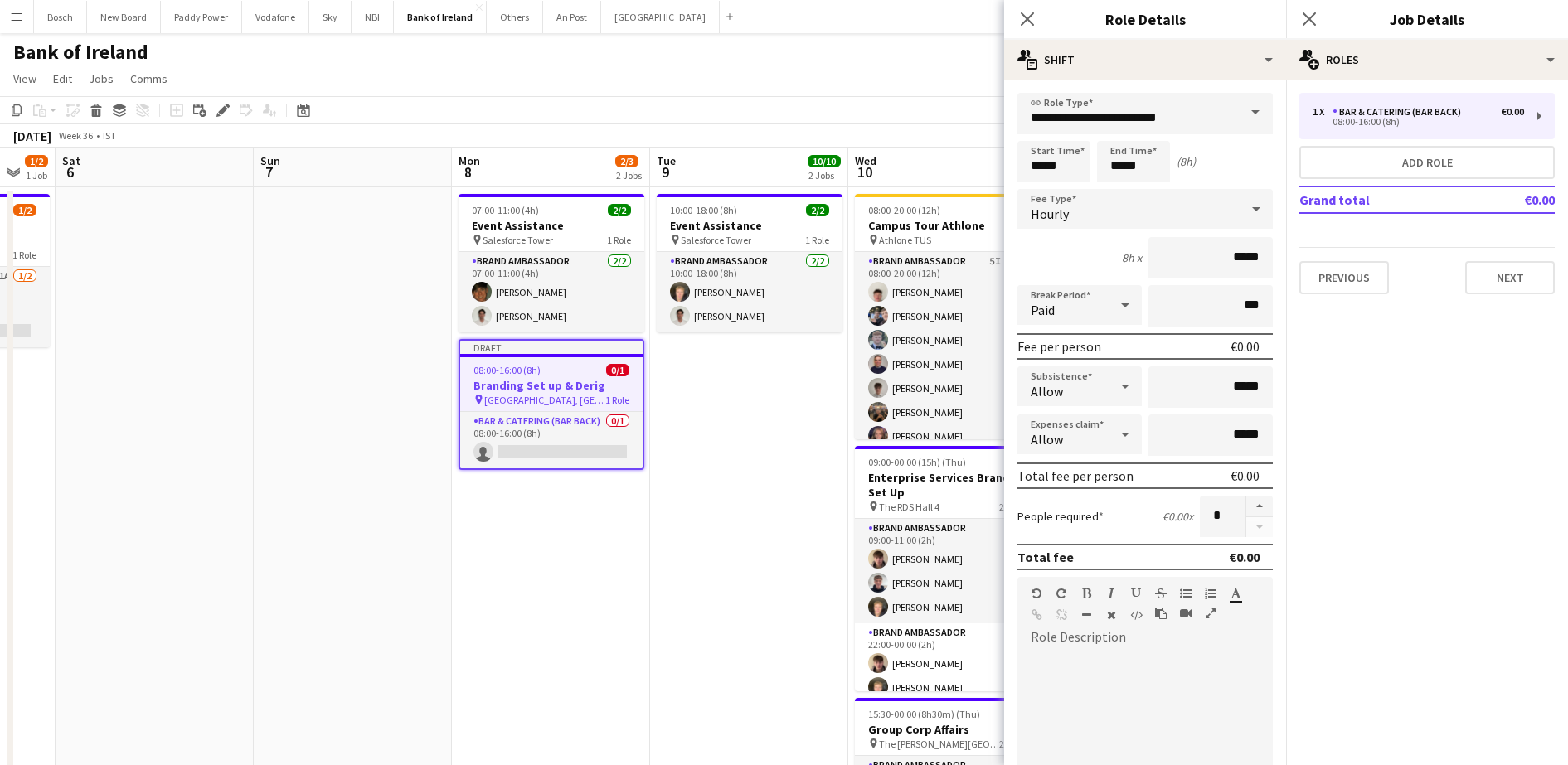
click at [1238, 125] on span at bounding box center [1255, 112] width 35 height 39
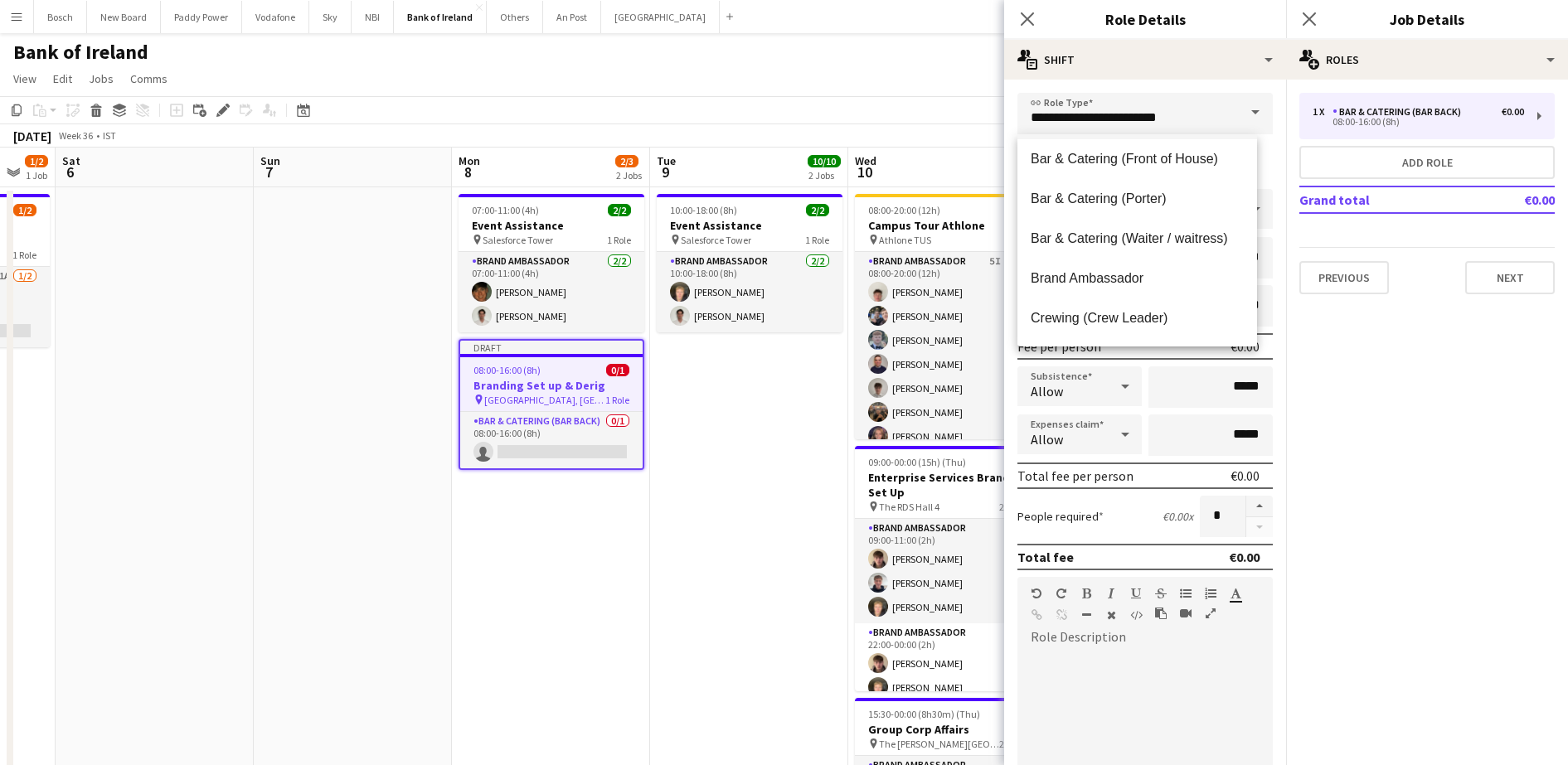
scroll to position [207, 0]
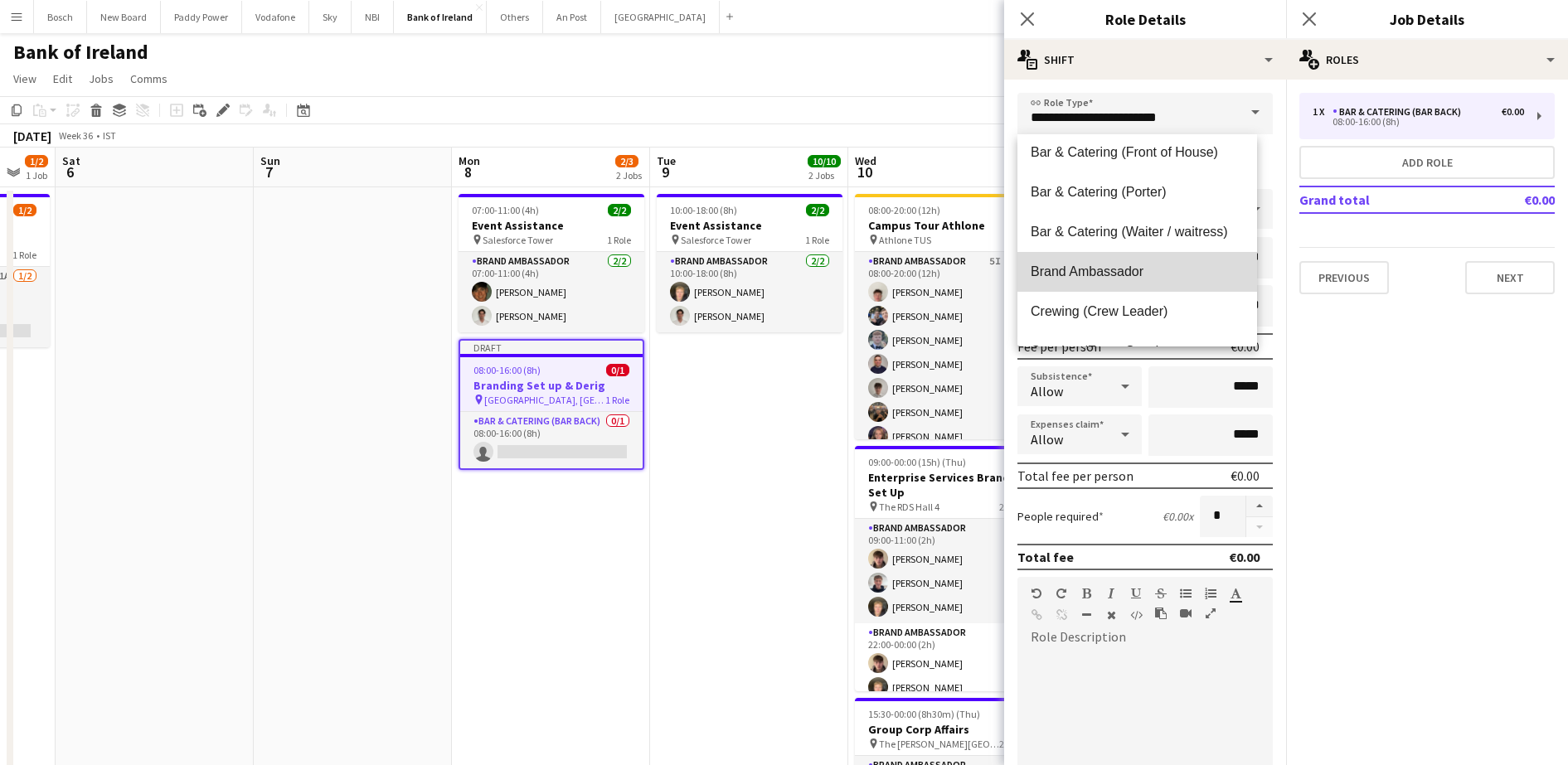
click at [1148, 271] on span "Brand Ambassador" at bounding box center [1137, 271] width 213 height 16
type input "**********"
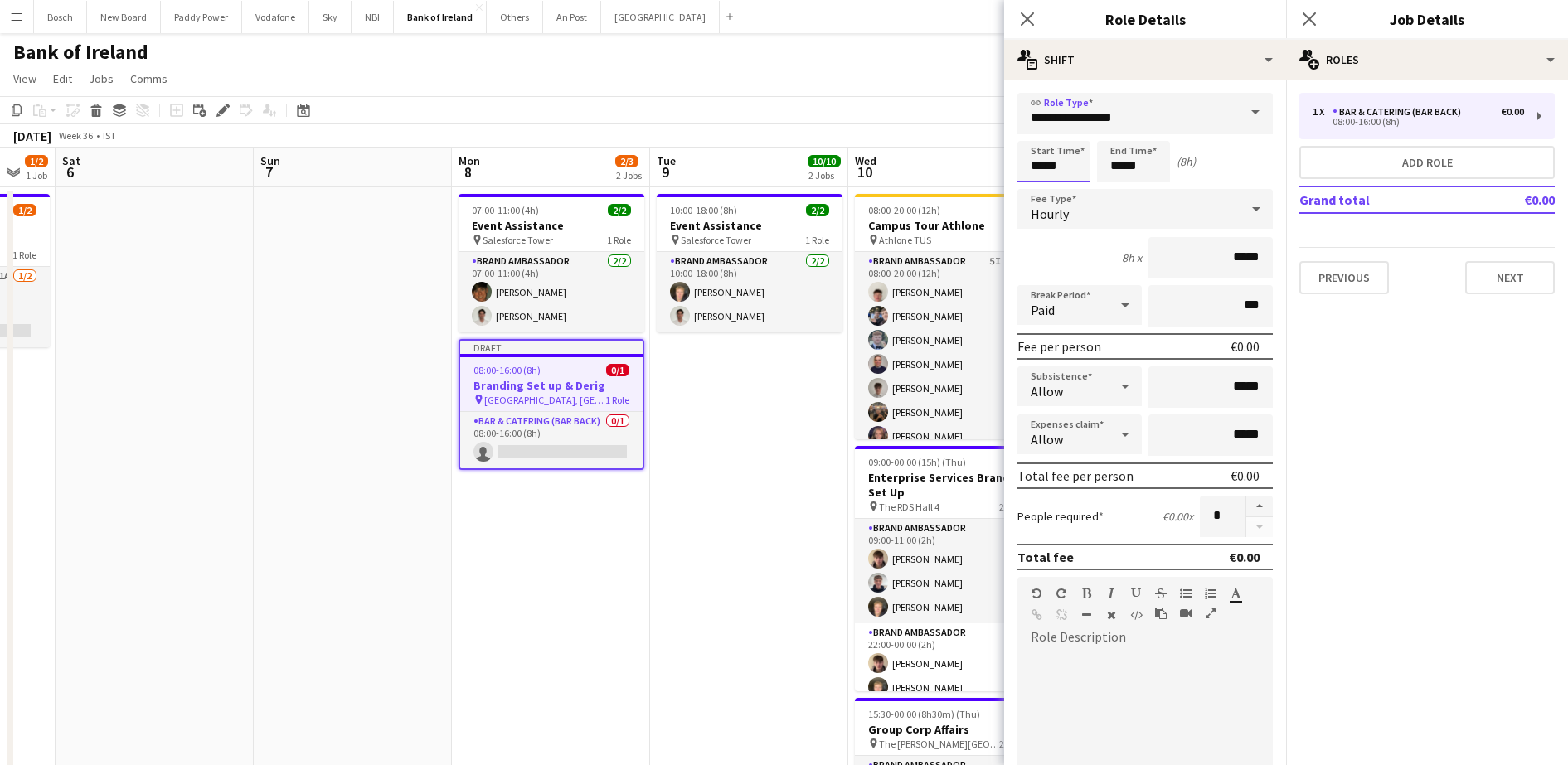
click at [1045, 166] on input "*****" at bounding box center [1054, 161] width 73 height 41
type input "*****"
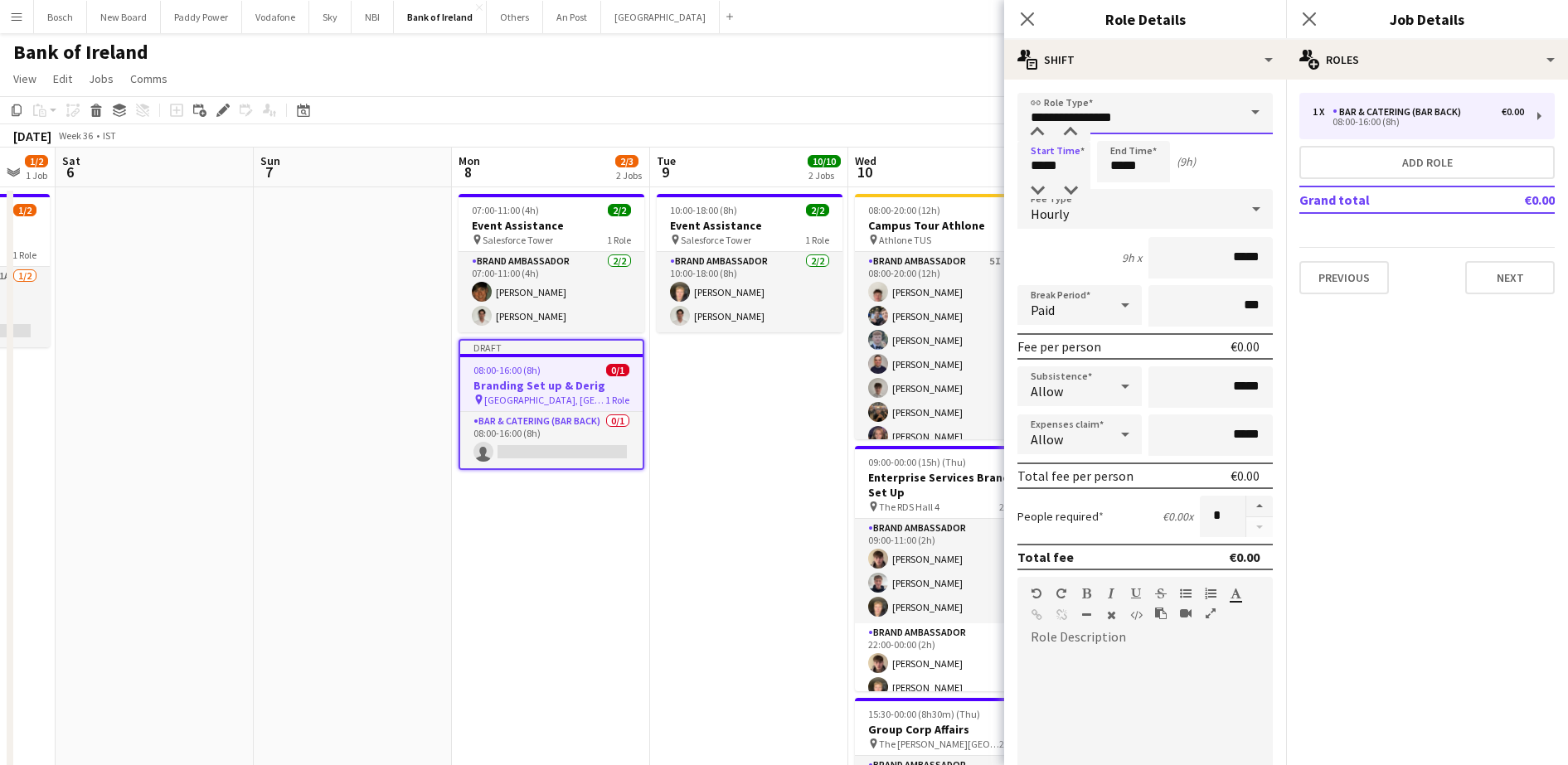
drag, startPoint x: 1190, startPoint y: 112, endPoint x: 1183, endPoint y: 131, distance: 20.2
click at [1190, 116] on input "**********" at bounding box center [1144, 113] width 255 height 41
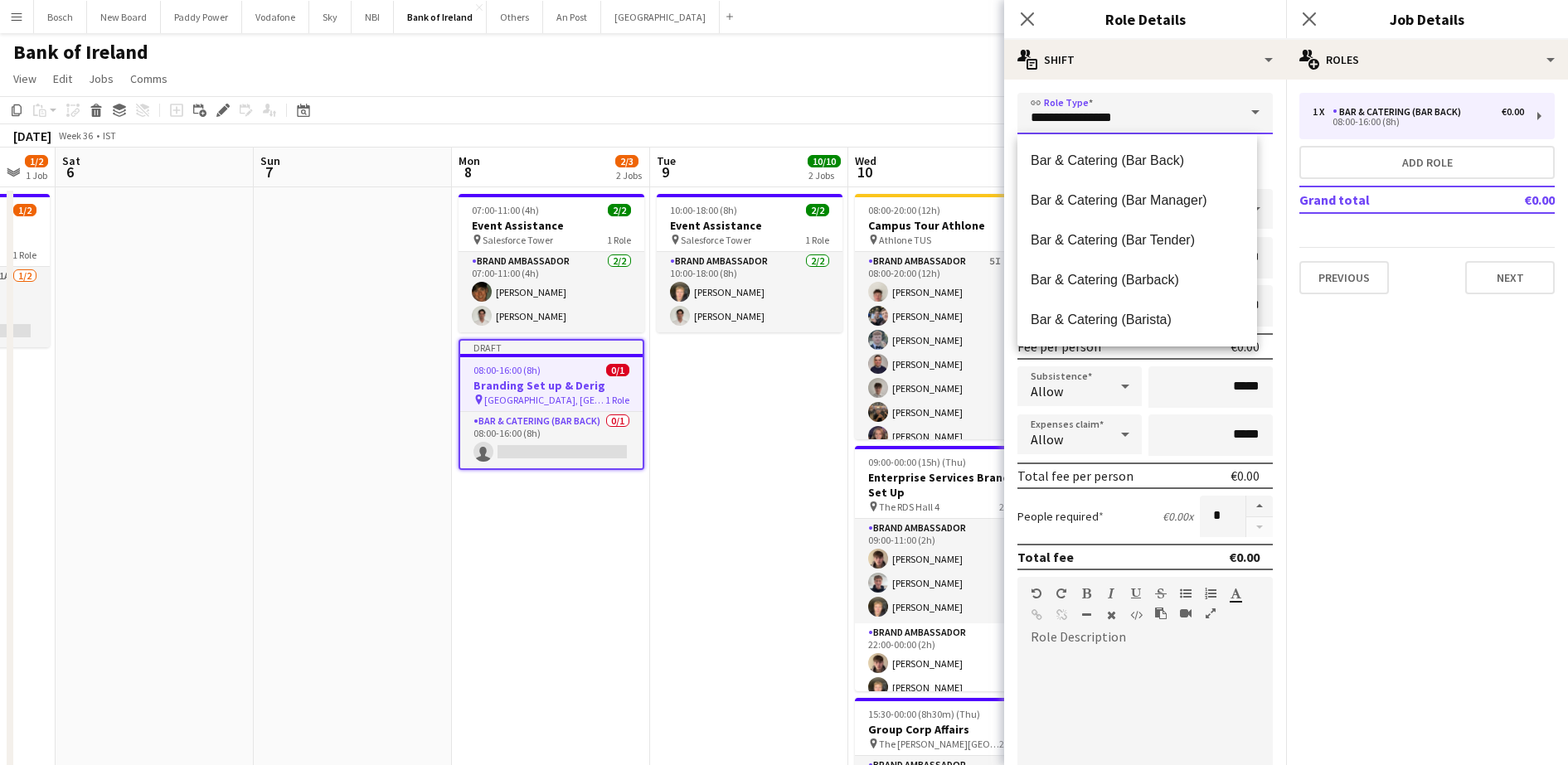
click at [1176, 110] on input "**********" at bounding box center [1144, 113] width 255 height 41
click at [1418, 389] on mat-expansion-panel "pencil3 General details 1 x Bar & Catering (Bar Back) €0.00 08:00-16:00 (8h) Ad…" at bounding box center [1427, 422] width 282 height 685
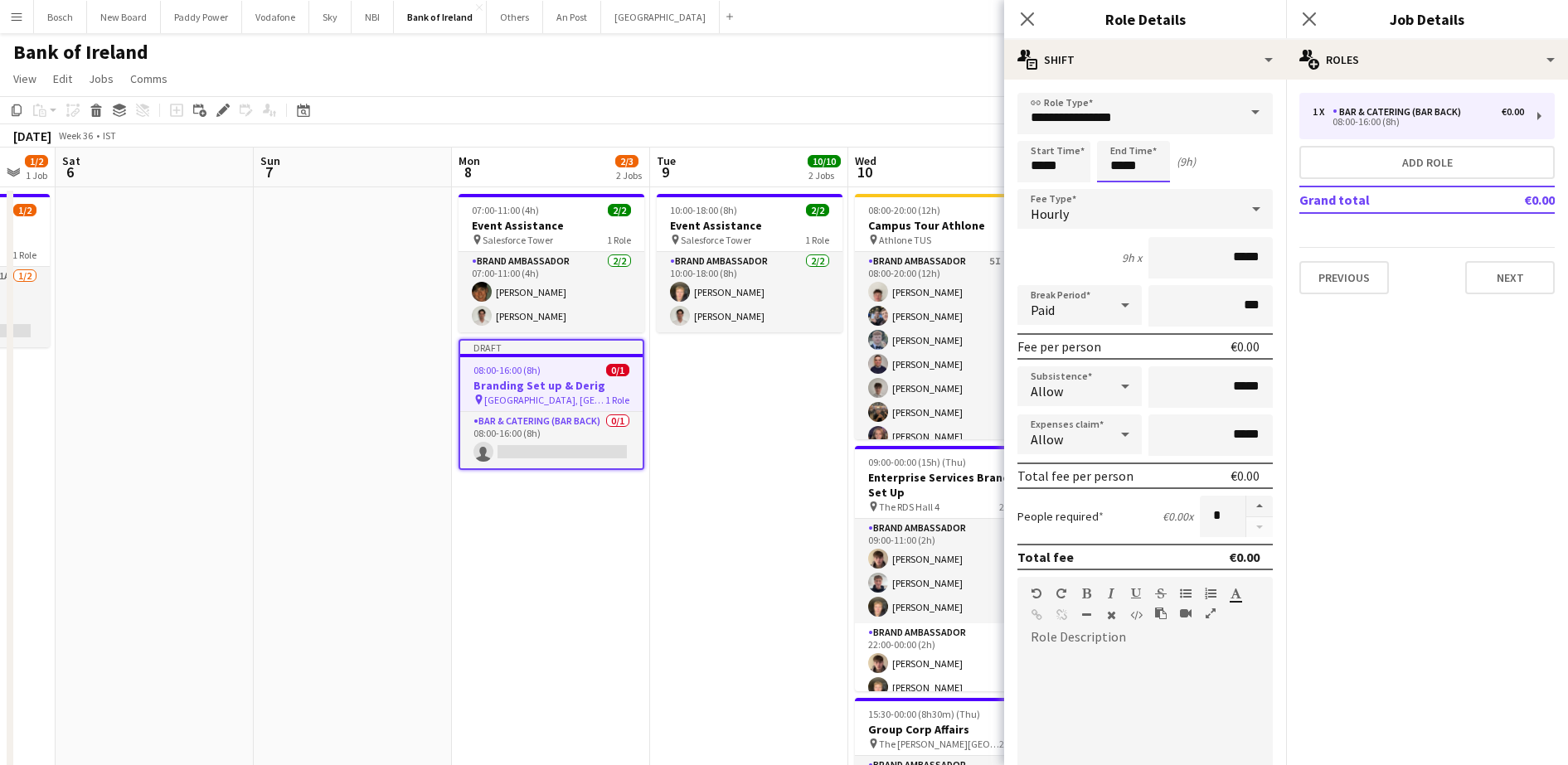
click at [1132, 164] on input "*****" at bounding box center [1133, 161] width 73 height 41
type input "*****"
click at [1199, 151] on div "Start Time ***** End Time ***** (2h)" at bounding box center [1144, 161] width 255 height 41
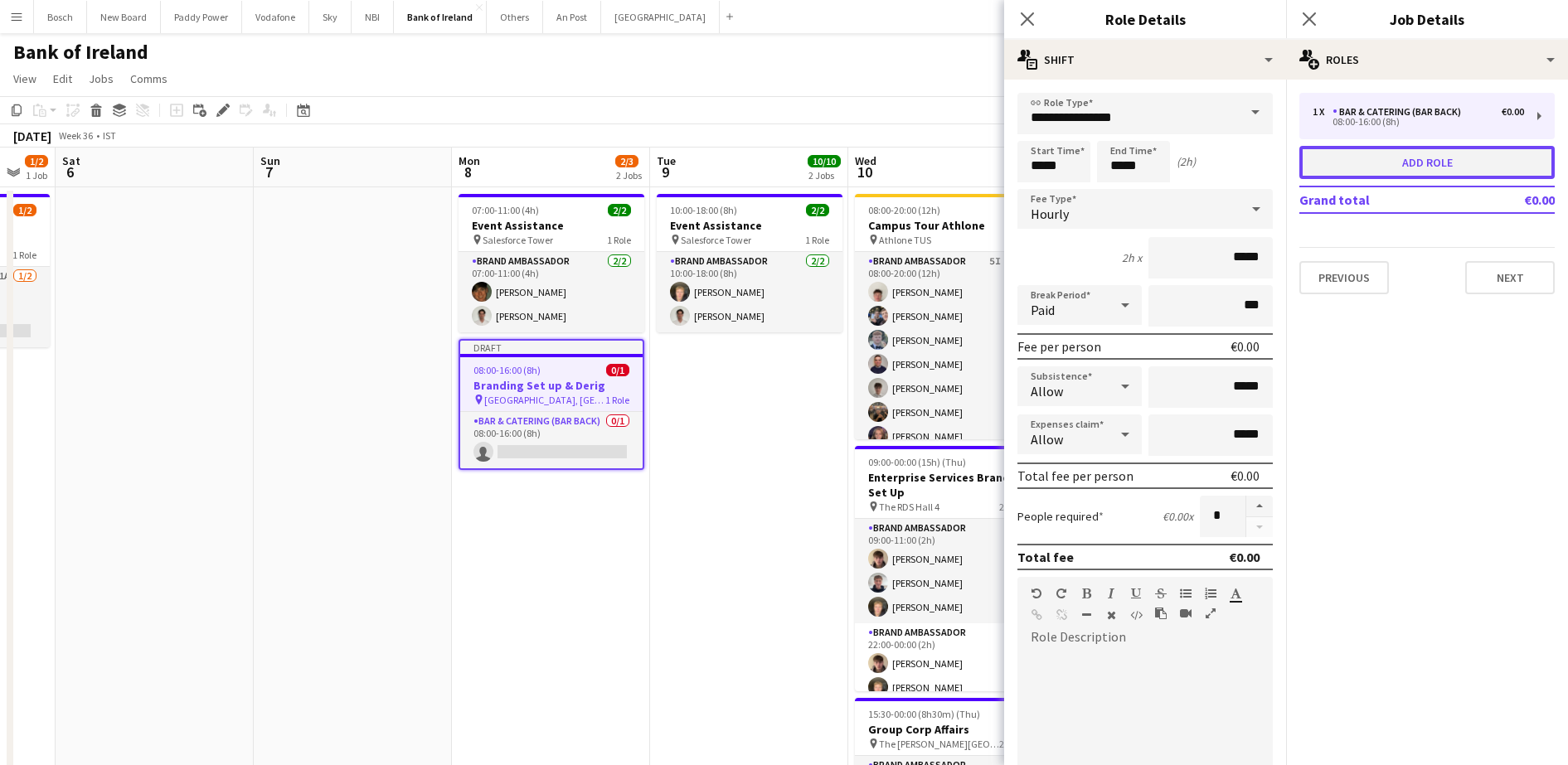
click at [1399, 165] on button "Add role" at bounding box center [1426, 162] width 255 height 33
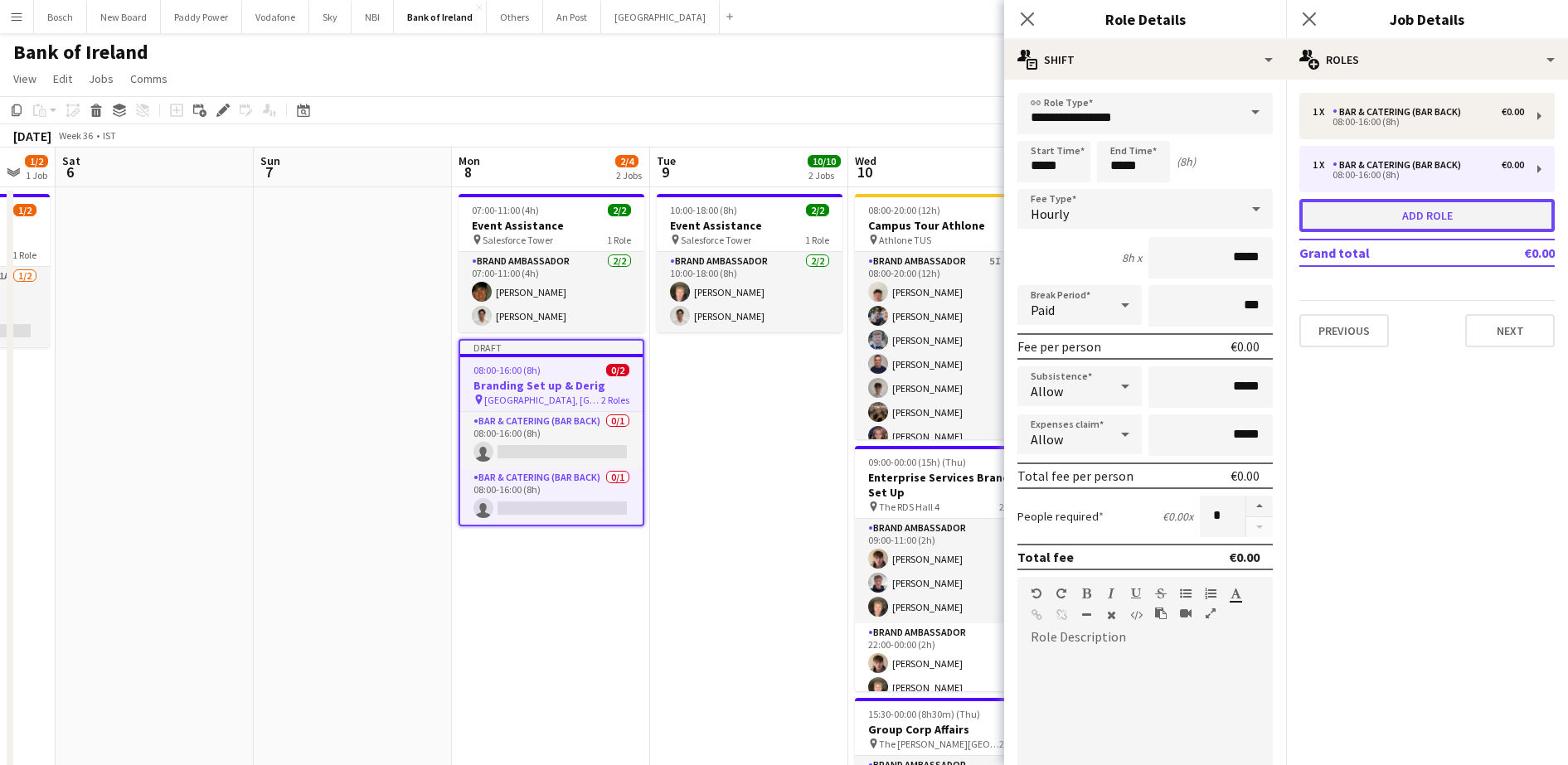
type input "**********"
type input "*****"
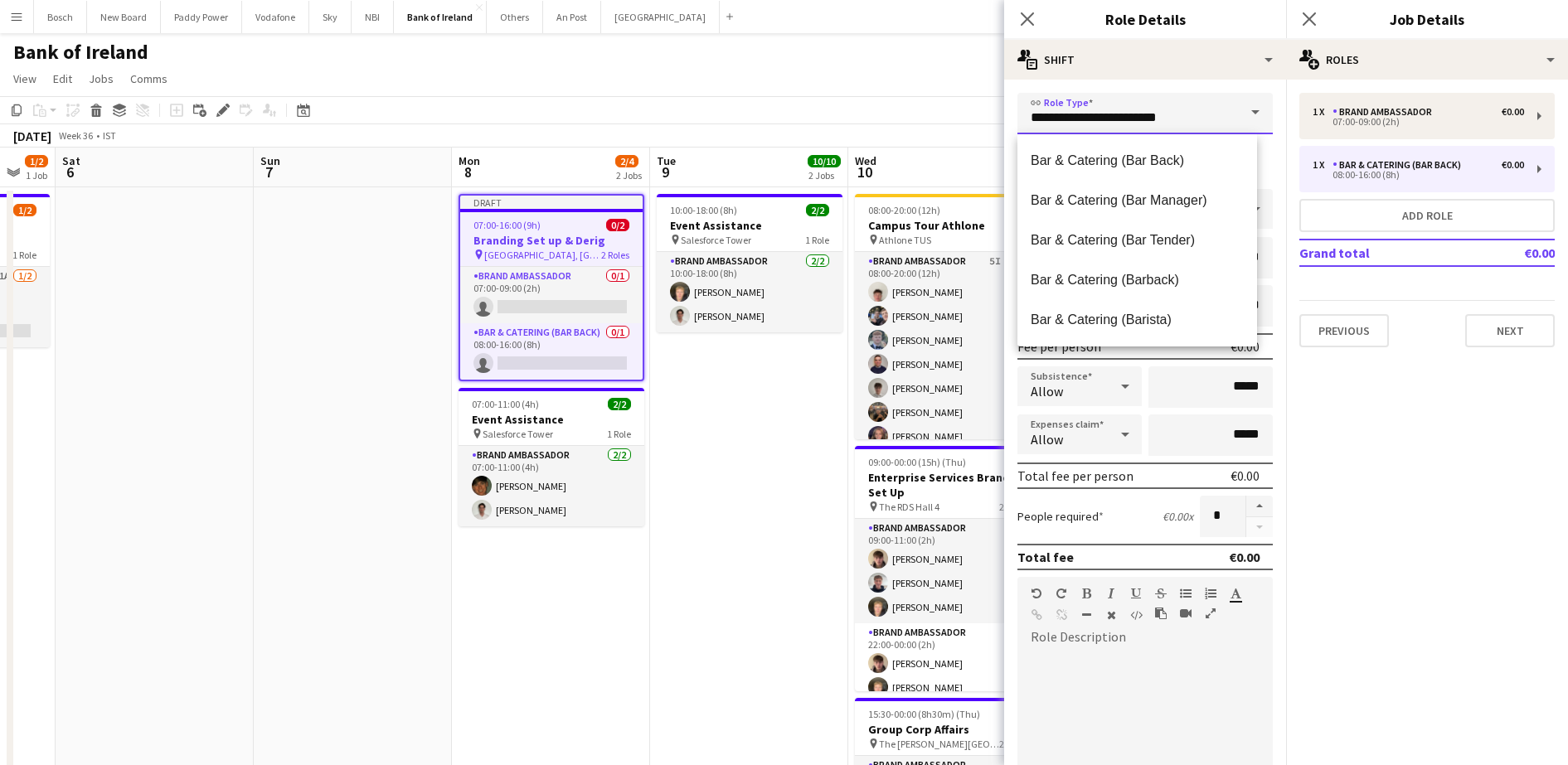
click at [1188, 119] on input "**********" at bounding box center [1144, 113] width 255 height 41
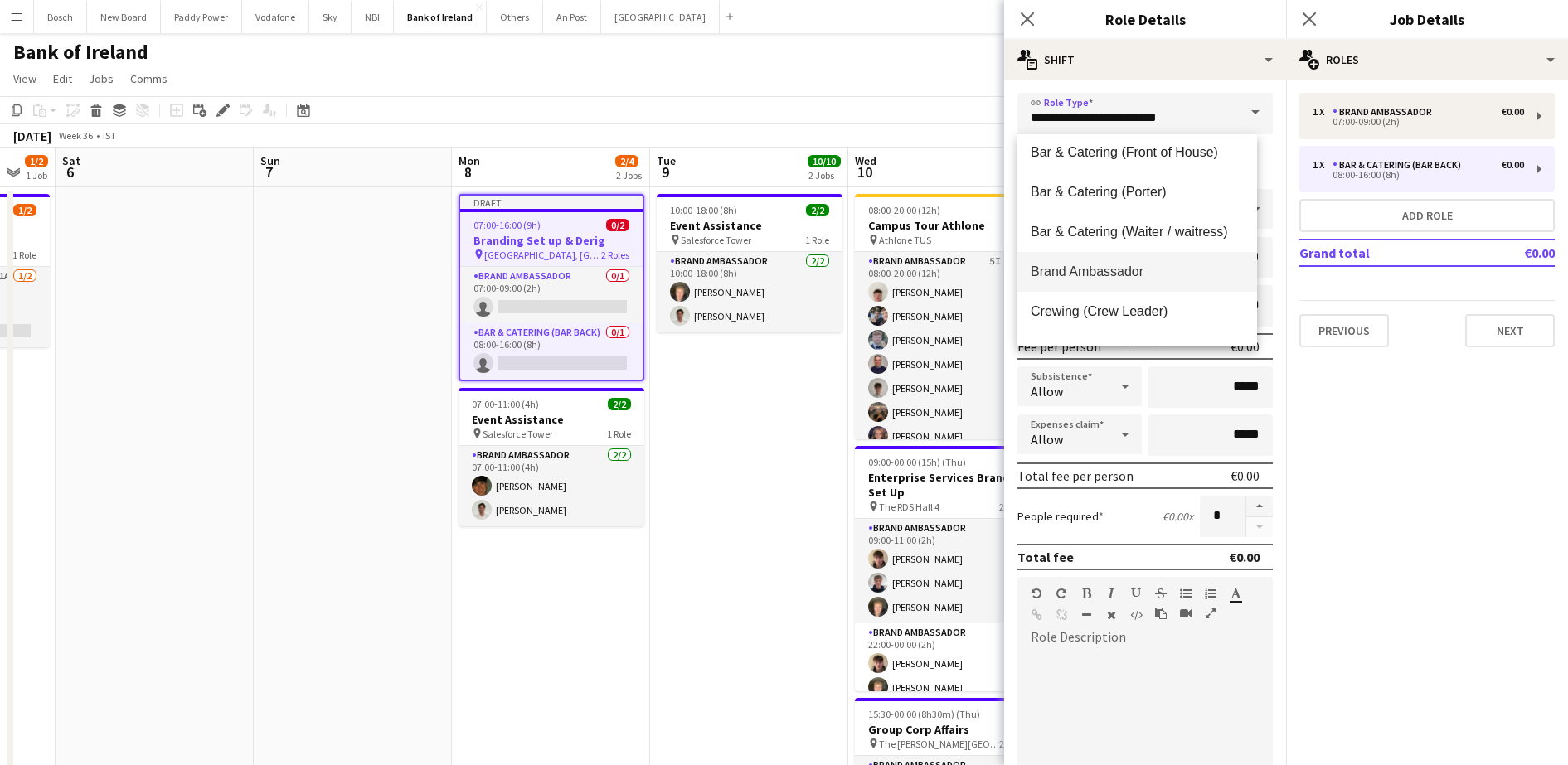
click at [1120, 270] on span "Brand Ambassador" at bounding box center [1137, 271] width 213 height 16
type input "**********"
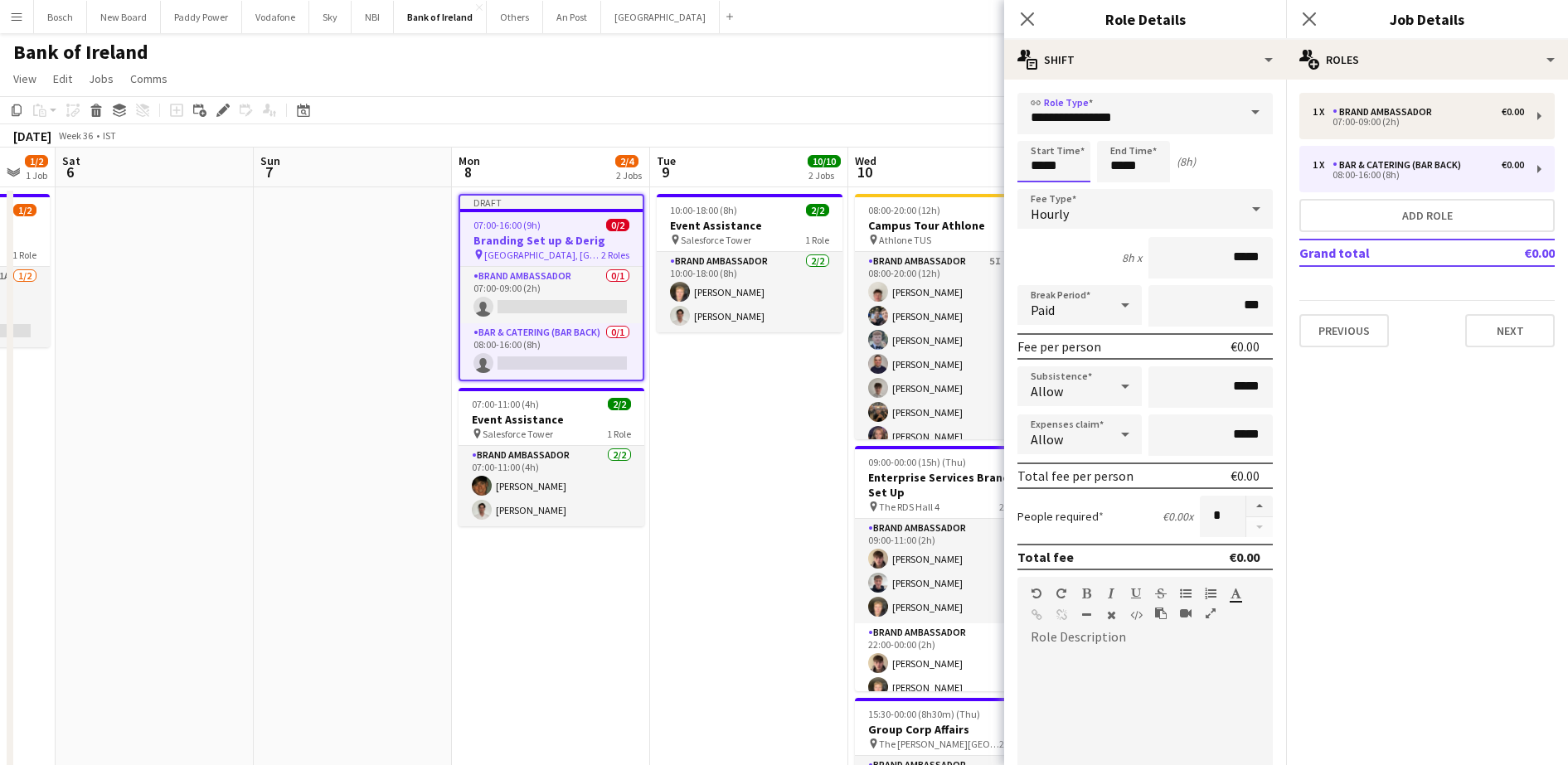
click at [1071, 166] on input "*****" at bounding box center [1054, 161] width 73 height 41
click at [1070, 166] on input "*****" at bounding box center [1054, 161] width 73 height 41
type input "*****"
click at [1109, 163] on input "*****" at bounding box center [1133, 161] width 73 height 41
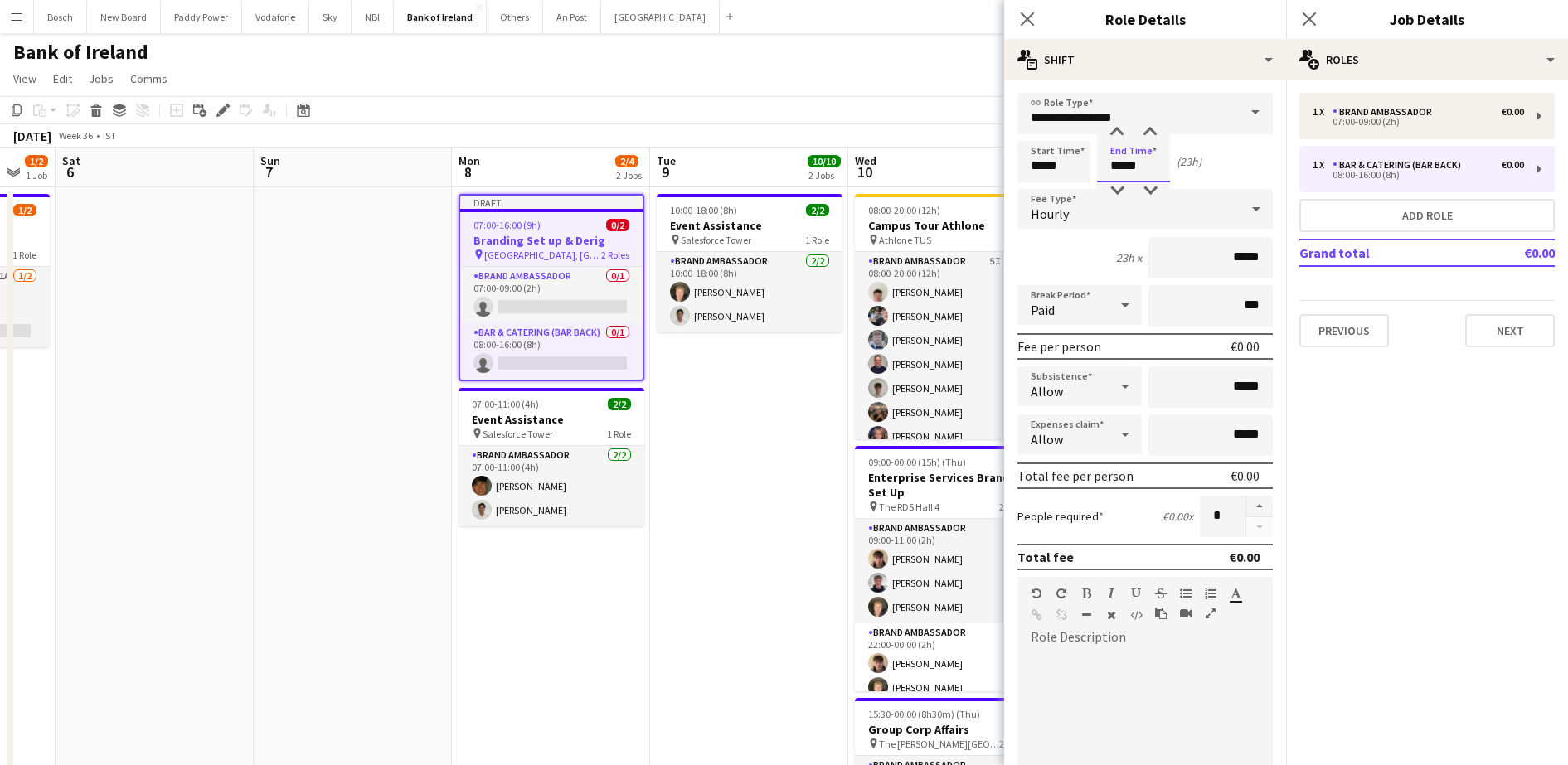
click at [1109, 163] on input "*****" at bounding box center [1133, 161] width 73 height 41
type input "*****"
click at [1108, 237] on div "2h x *****" at bounding box center [1144, 257] width 255 height 41
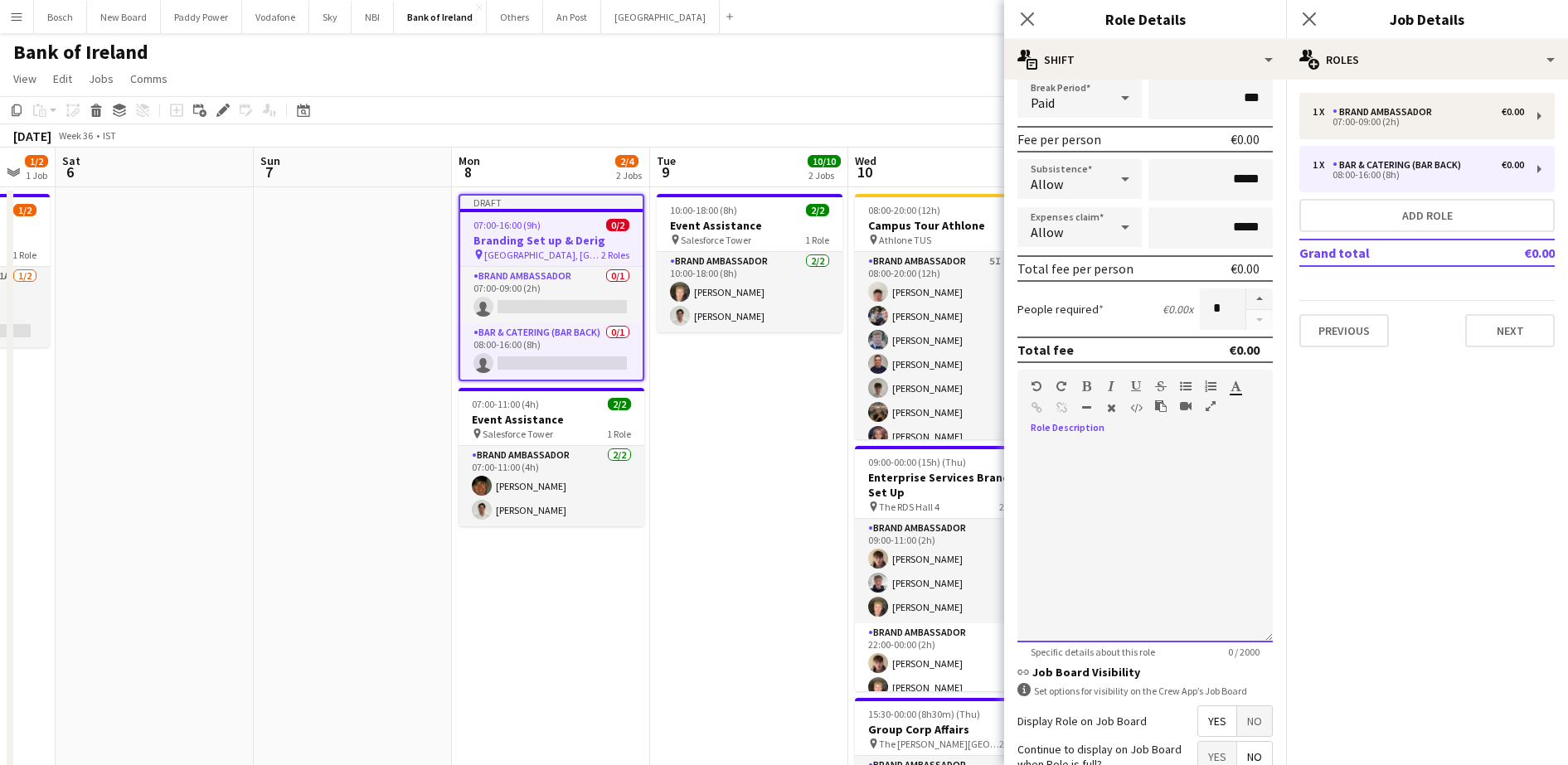
click at [1173, 454] on div at bounding box center [1144, 543] width 255 height 199
click at [1501, 340] on button "Next" at bounding box center [1509, 330] width 90 height 33
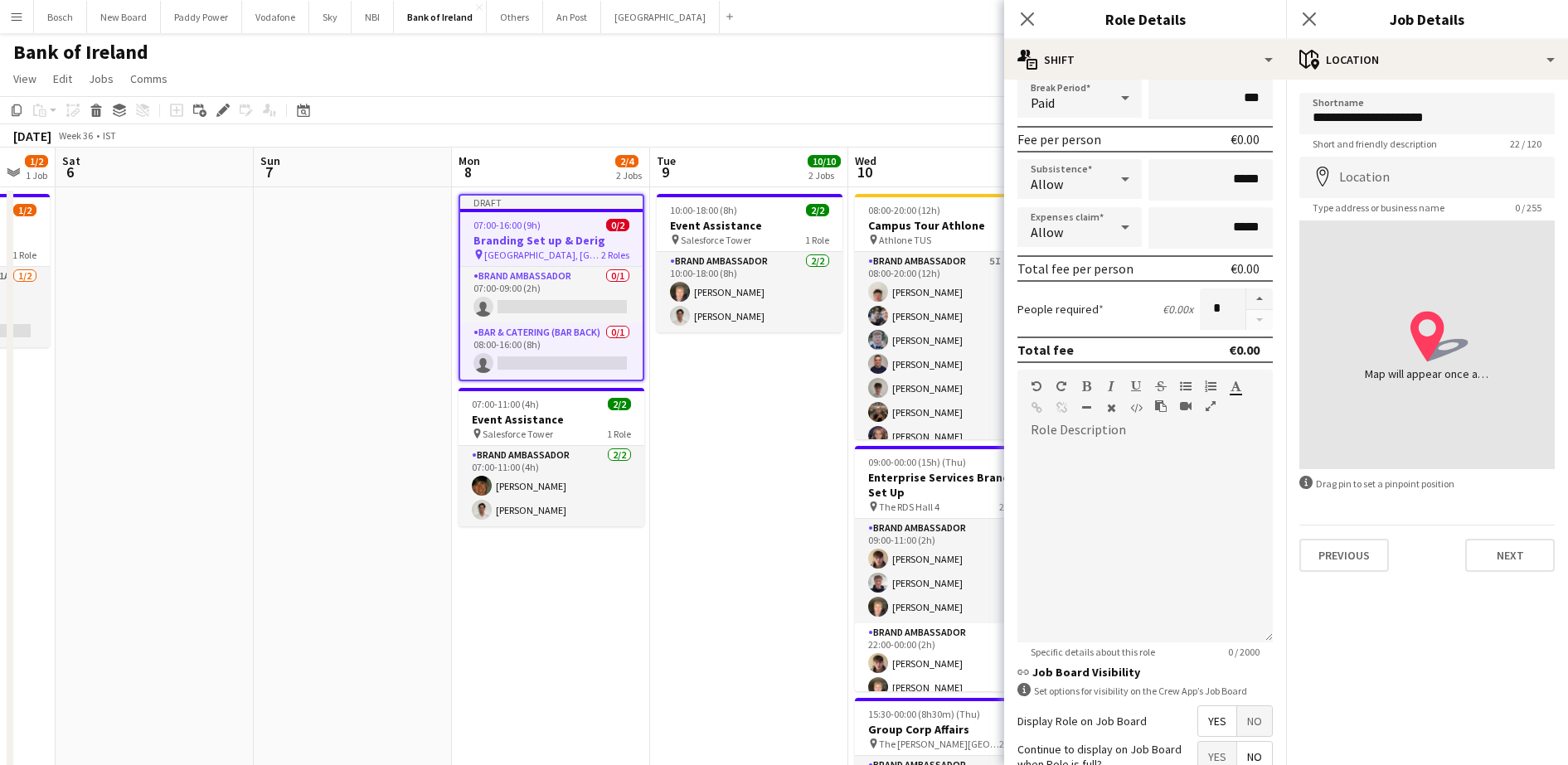
click at [778, 70] on app-page-menu "View Day view expanded Day view collapsed Month view Date picker Jump to [DATE]…" at bounding box center [784, 81] width 1568 height 31
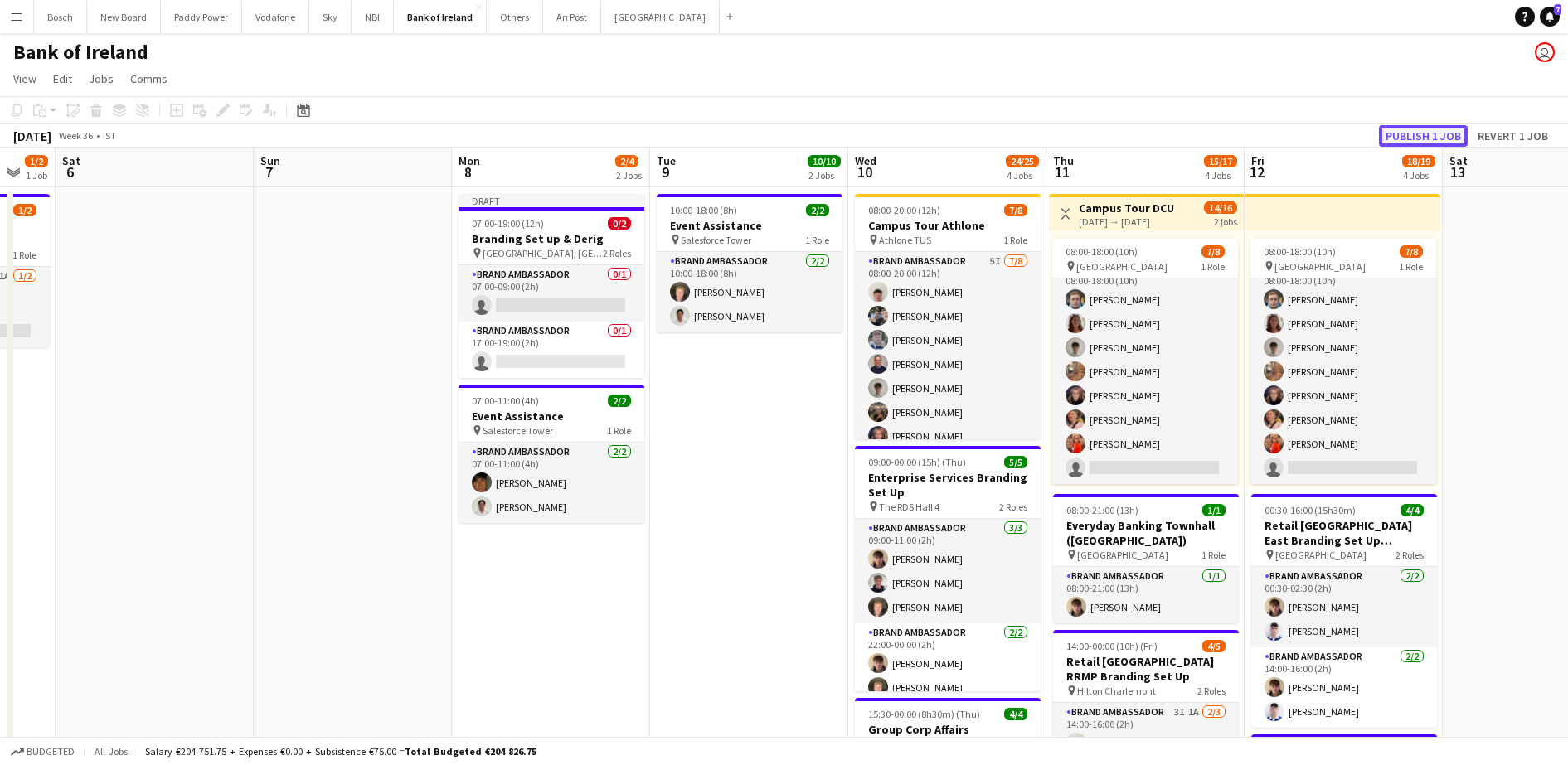
click at [1417, 140] on button "Publish 1 job" at bounding box center [1422, 136] width 89 height 22
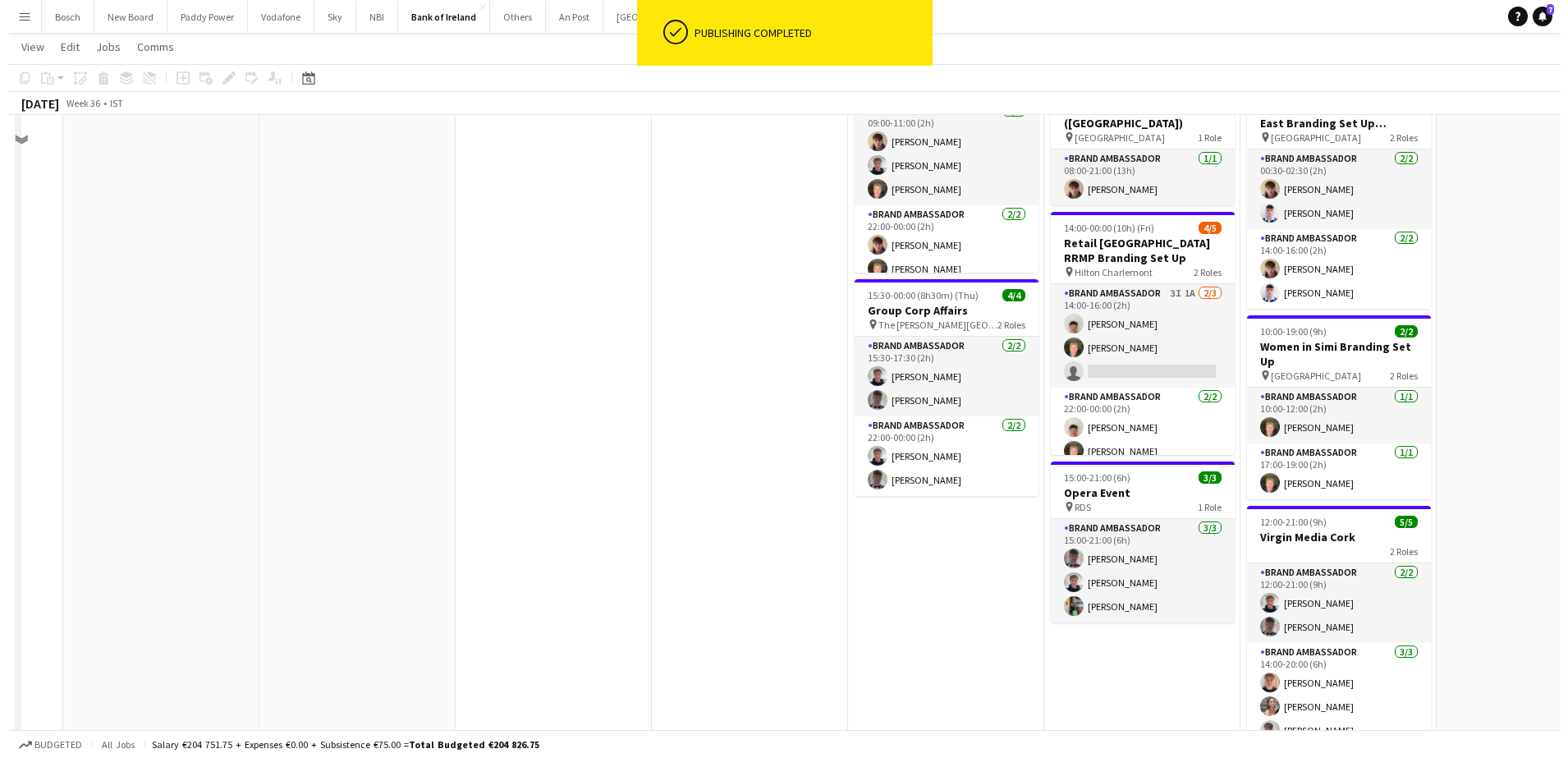
scroll to position [0, 0]
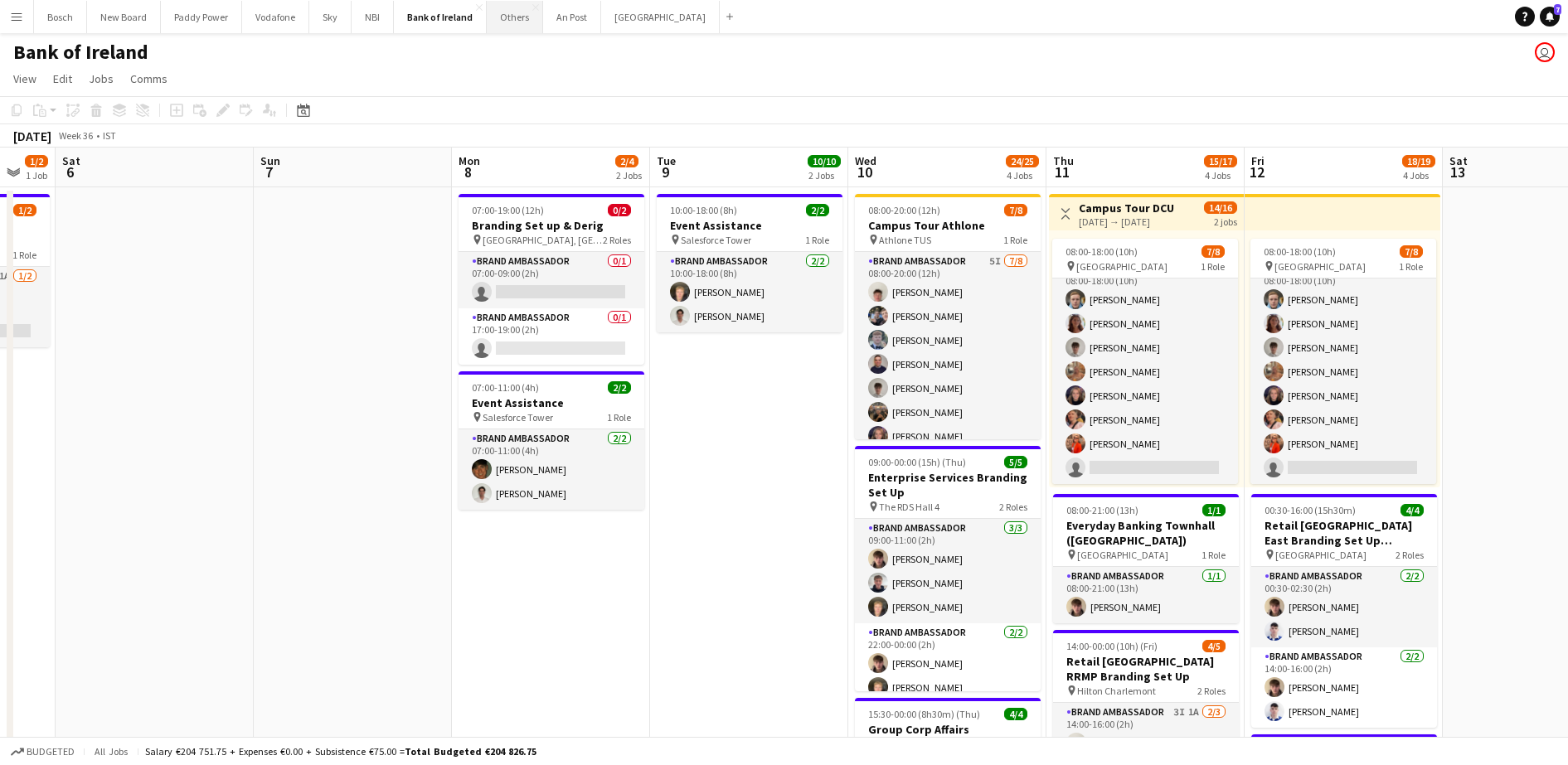
click at [519, 23] on button "Others Close" at bounding box center [515, 16] width 57 height 32
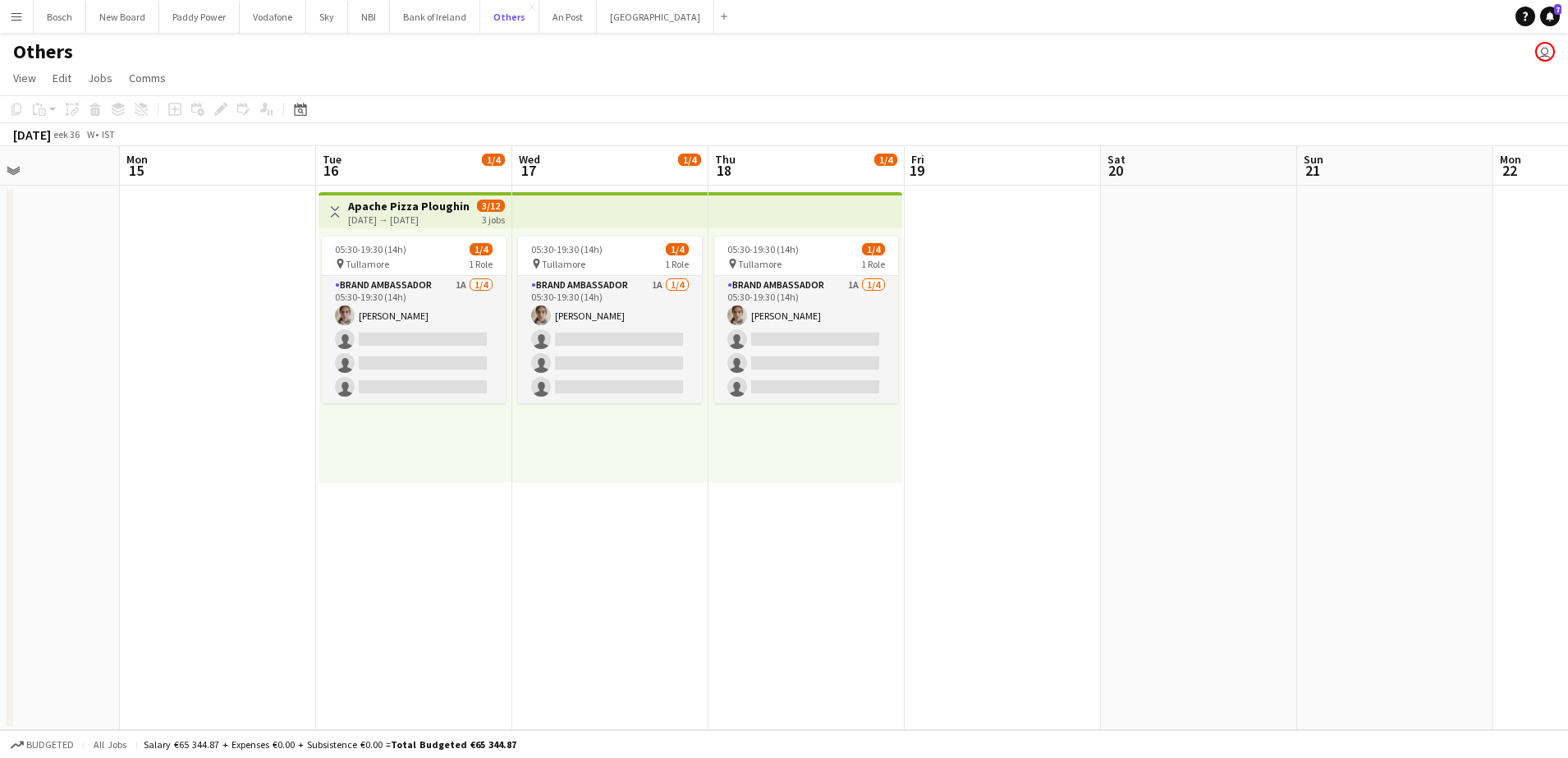
scroll to position [0, 608]
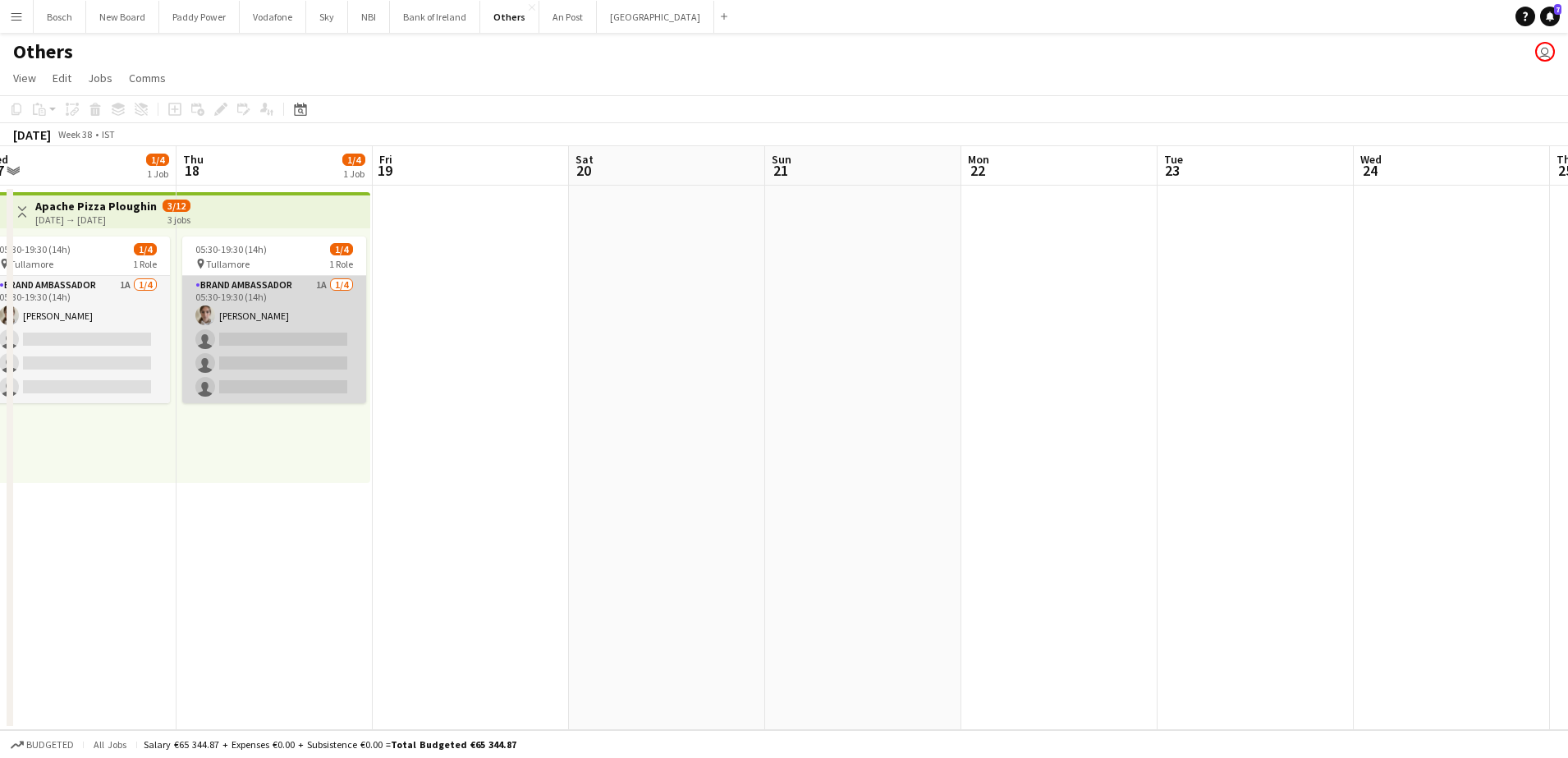
click at [198, 341] on app-card-role "Brand Ambassador 1A [DATE] 05:30-19:30 (14h) [PERSON_NAME] single-neutral-actio…" at bounding box center [274, 339] width 184 height 127
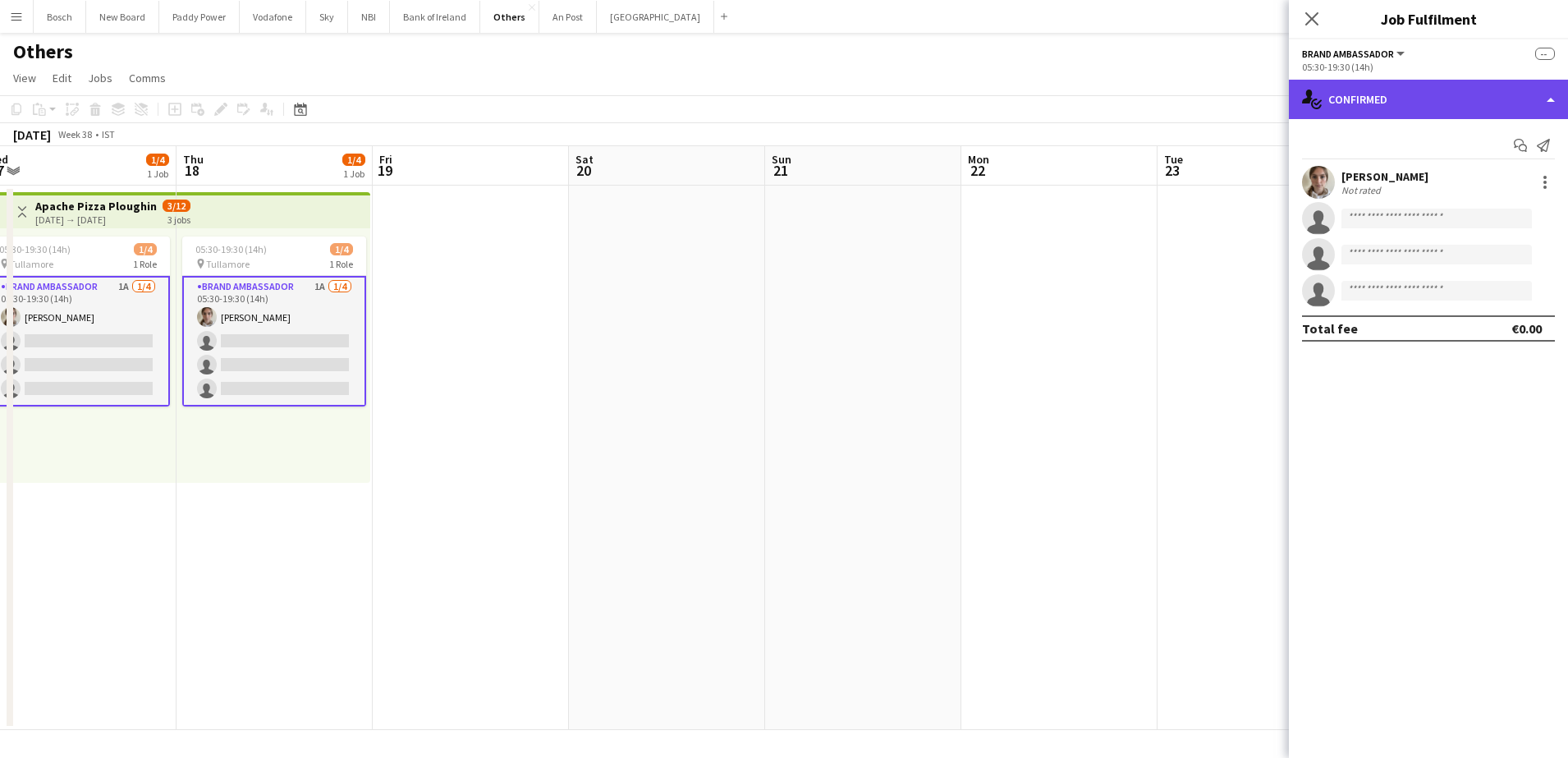
drag, startPoint x: 1384, startPoint y: 111, endPoint x: 1394, endPoint y: 110, distance: 10.0
click at [1385, 111] on div "single-neutral-actions-check-2 Confirmed" at bounding box center [1428, 99] width 279 height 39
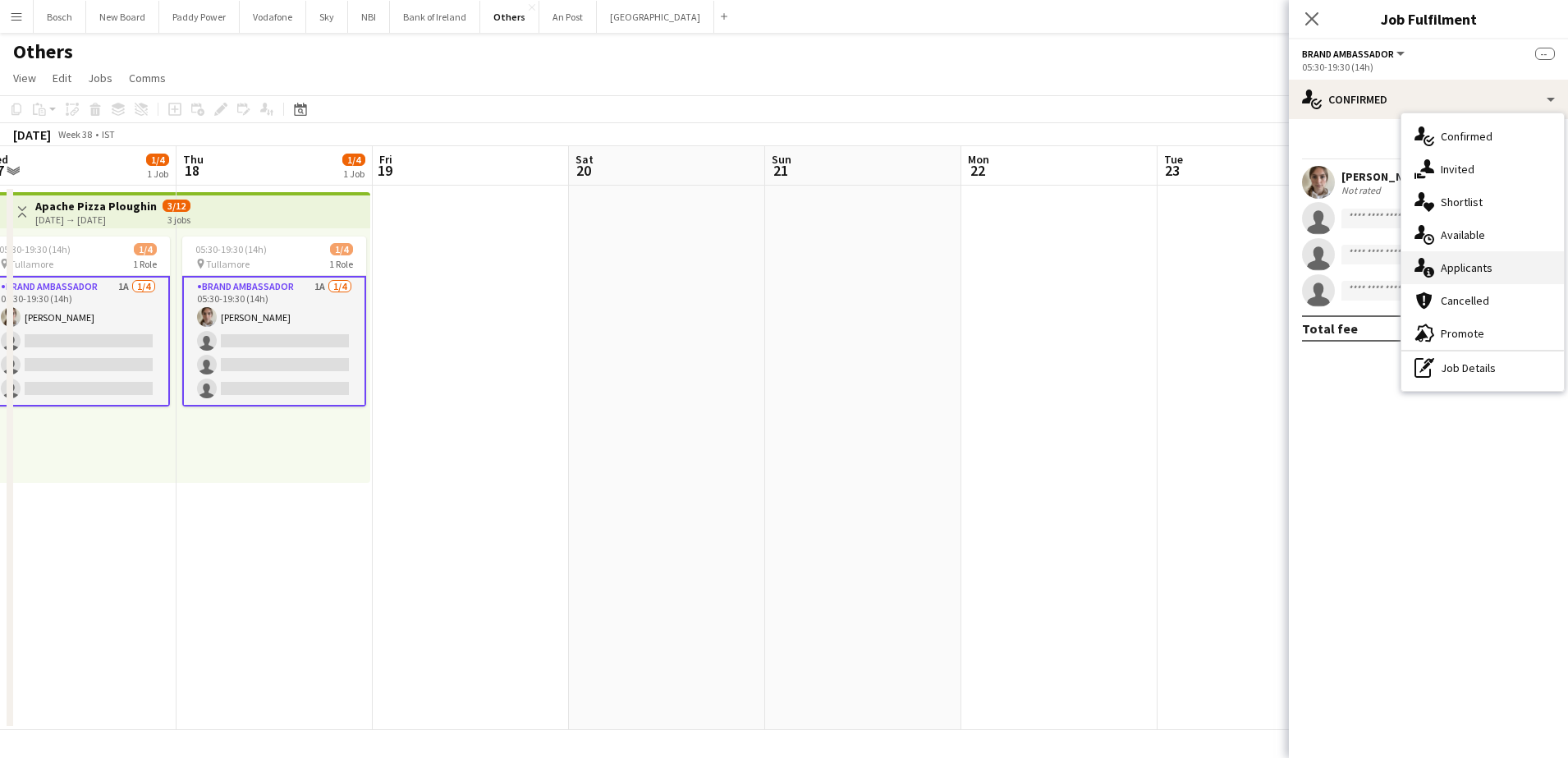
click at [1487, 257] on div "single-neutral-actions-information Applicants" at bounding box center [1482, 267] width 162 height 33
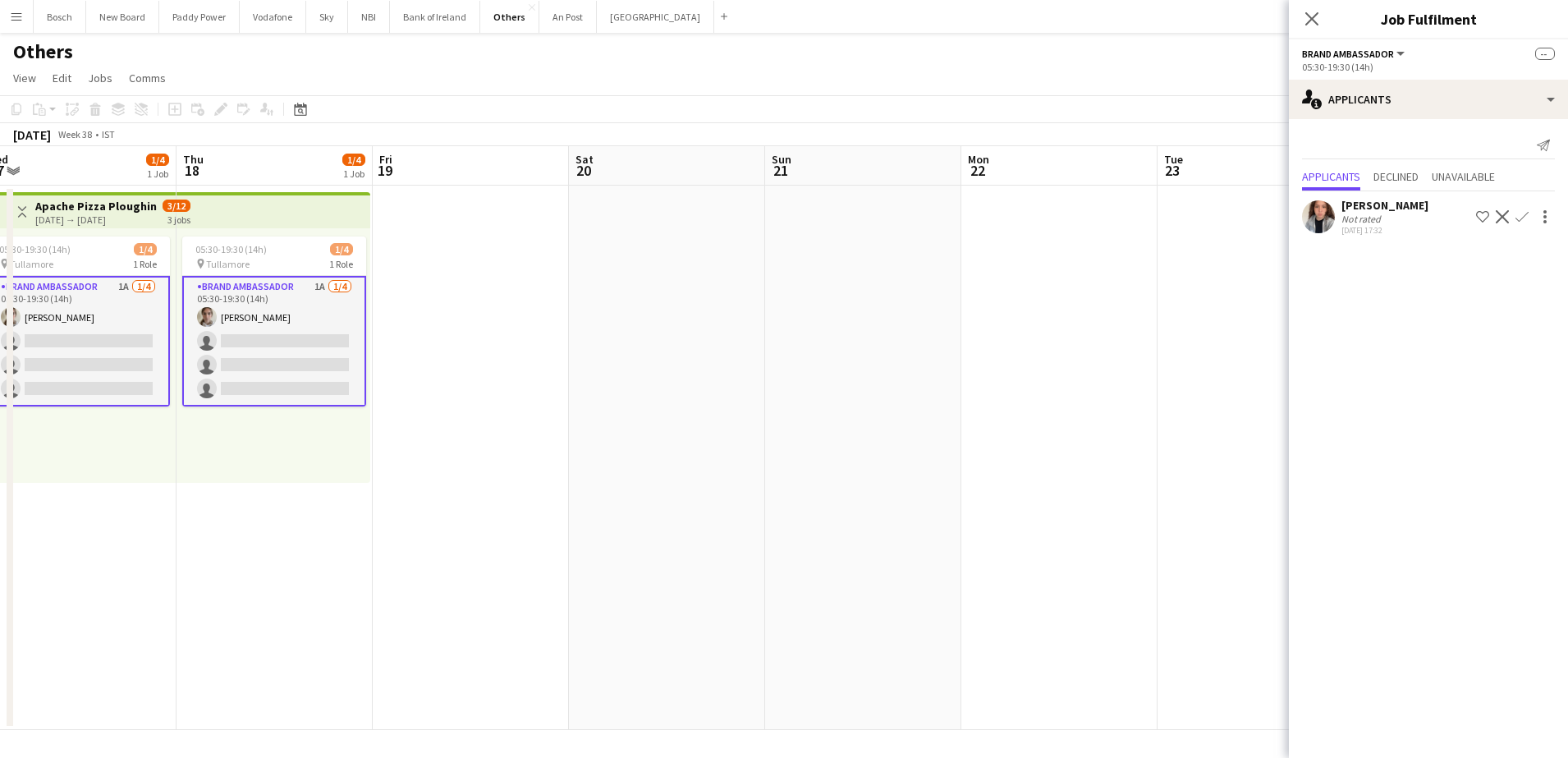
click at [1515, 222] on app-icon "Confirm" at bounding box center [1522, 217] width 13 height 13
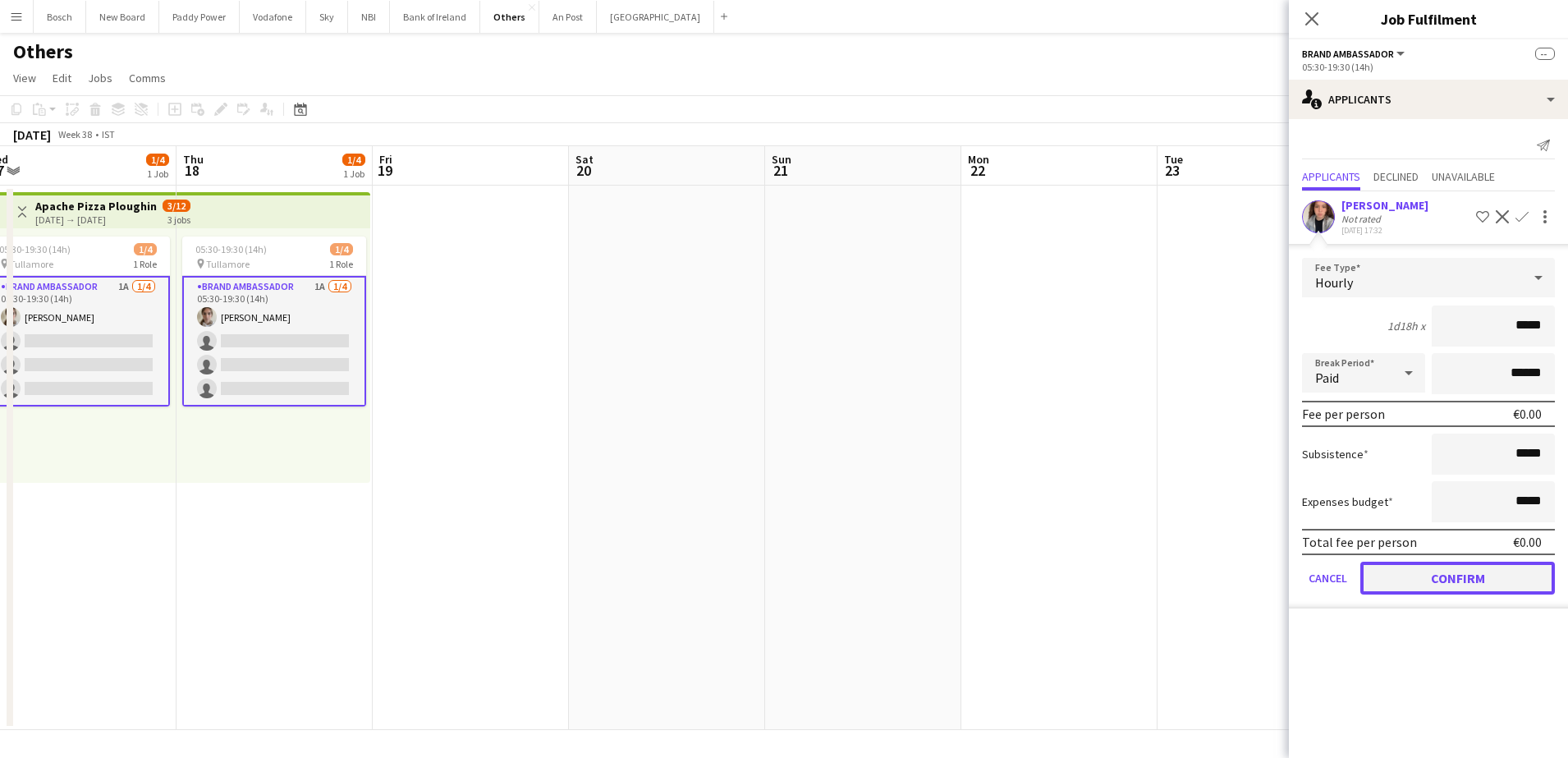
click at [1520, 578] on button "Confirm" at bounding box center [1457, 578] width 195 height 33
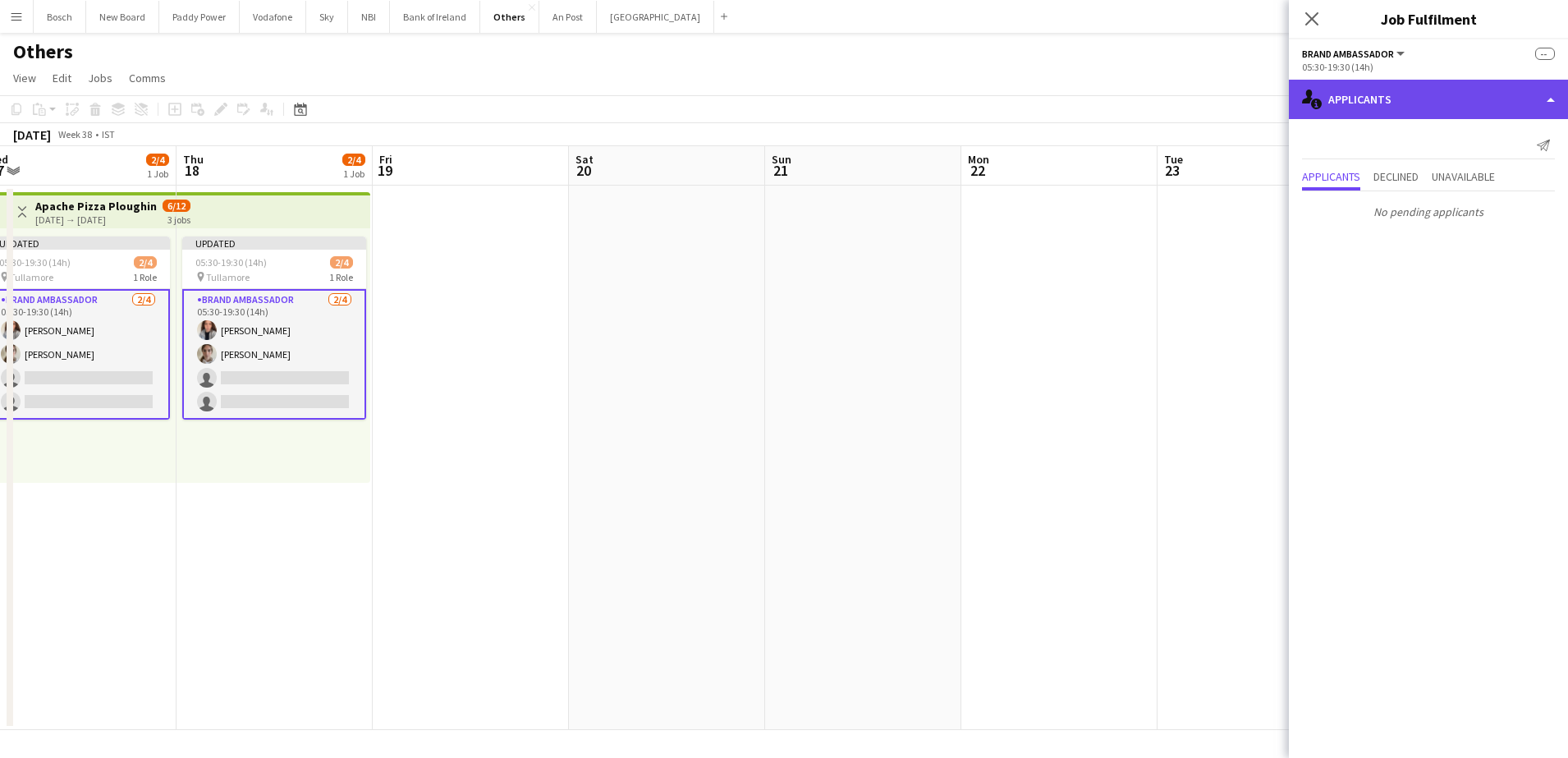
drag, startPoint x: 1412, startPoint y: 117, endPoint x: 1418, endPoint y: 106, distance: 12.5
click at [1418, 106] on div "single-neutral-actions-information Applicants" at bounding box center [1428, 99] width 279 height 39
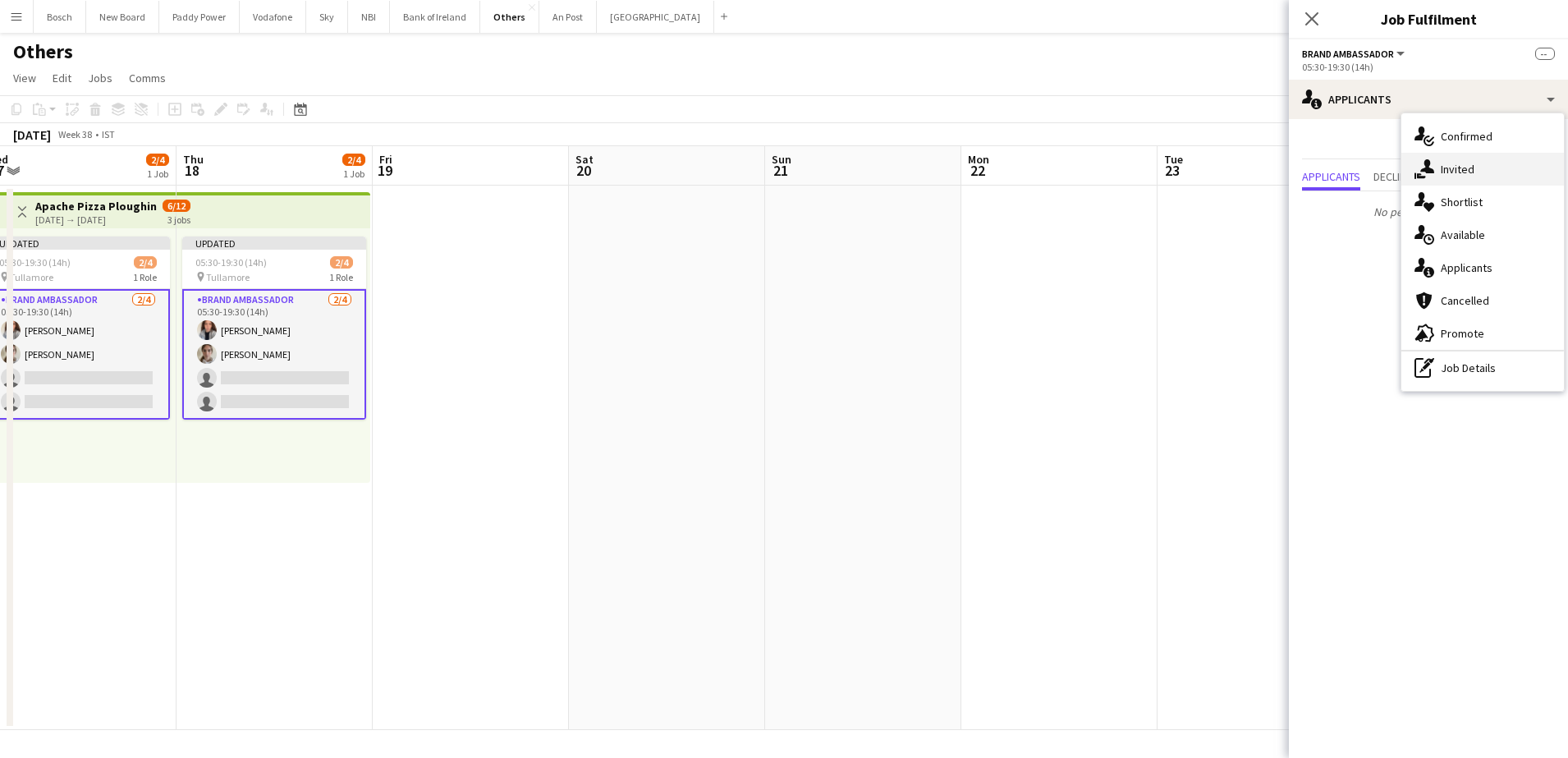
drag, startPoint x: 1418, startPoint y: 106, endPoint x: 1477, endPoint y: 170, distance: 87.0
click at [1477, 170] on div "single-neutral-actions-share-1 Invited" at bounding box center [1482, 169] width 162 height 33
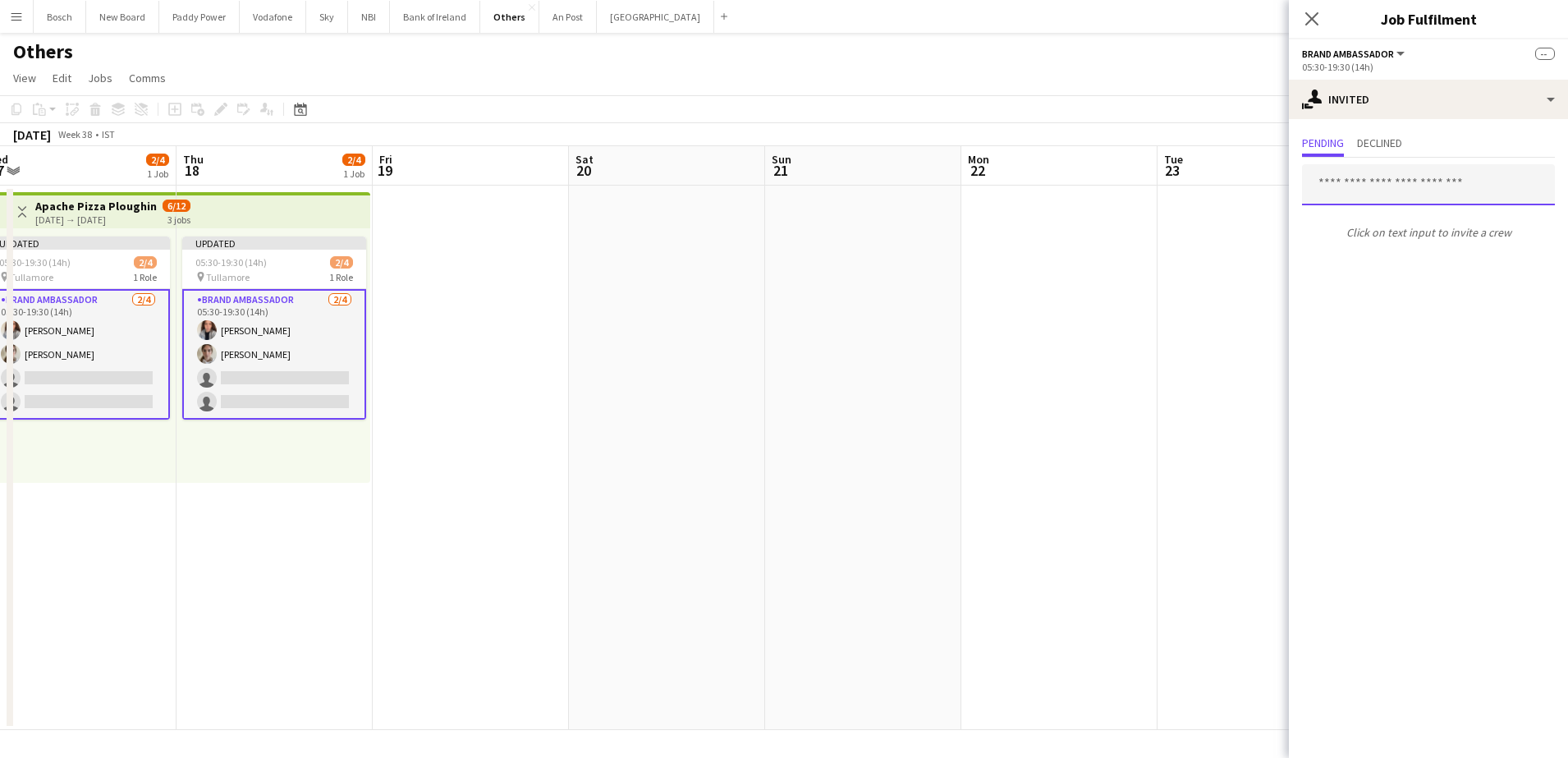
click at [1399, 187] on input "text" at bounding box center [1428, 184] width 253 height 41
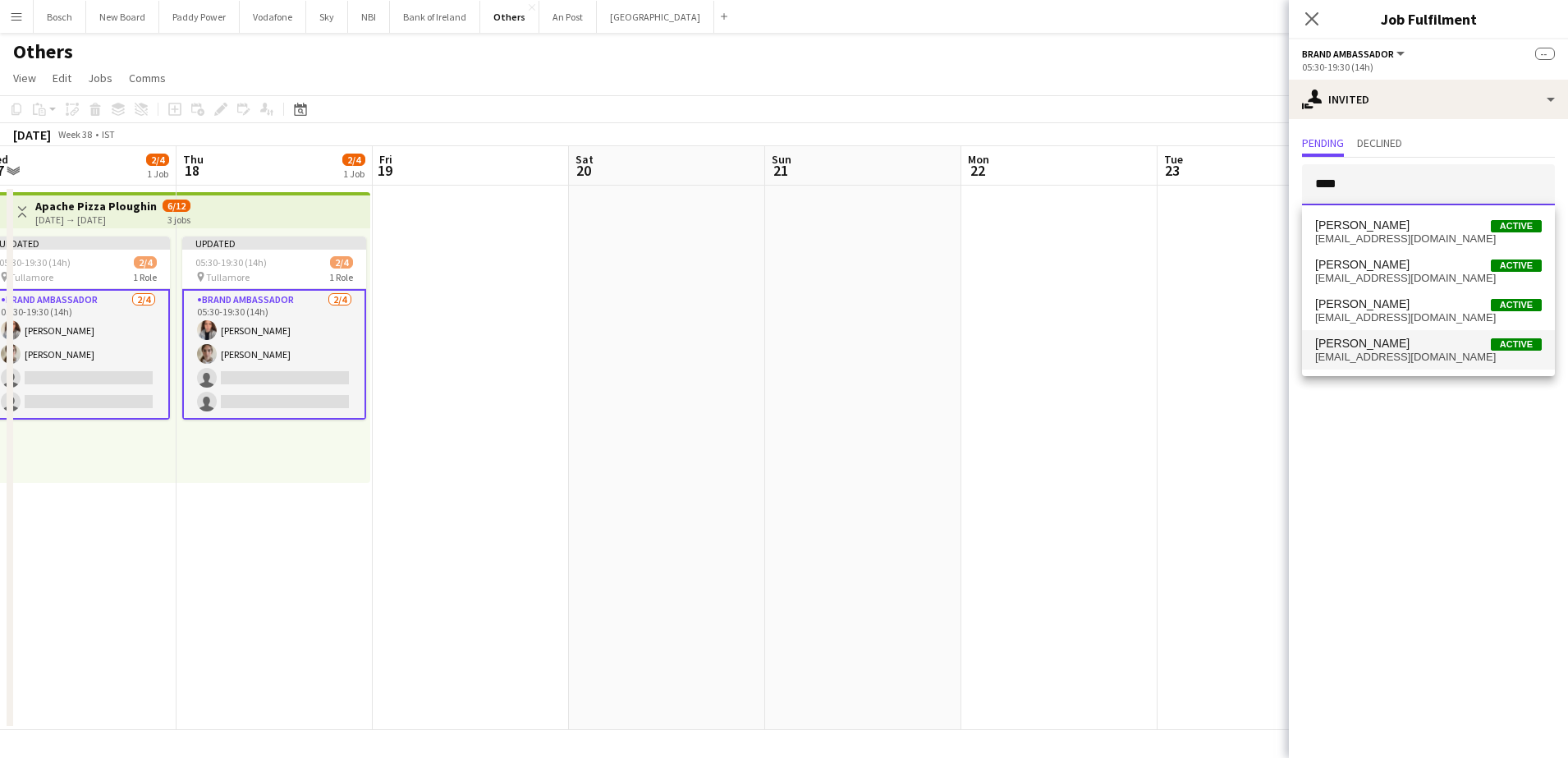
type input "****"
click at [1397, 347] on span "[PERSON_NAME] Active" at bounding box center [1428, 343] width 227 height 14
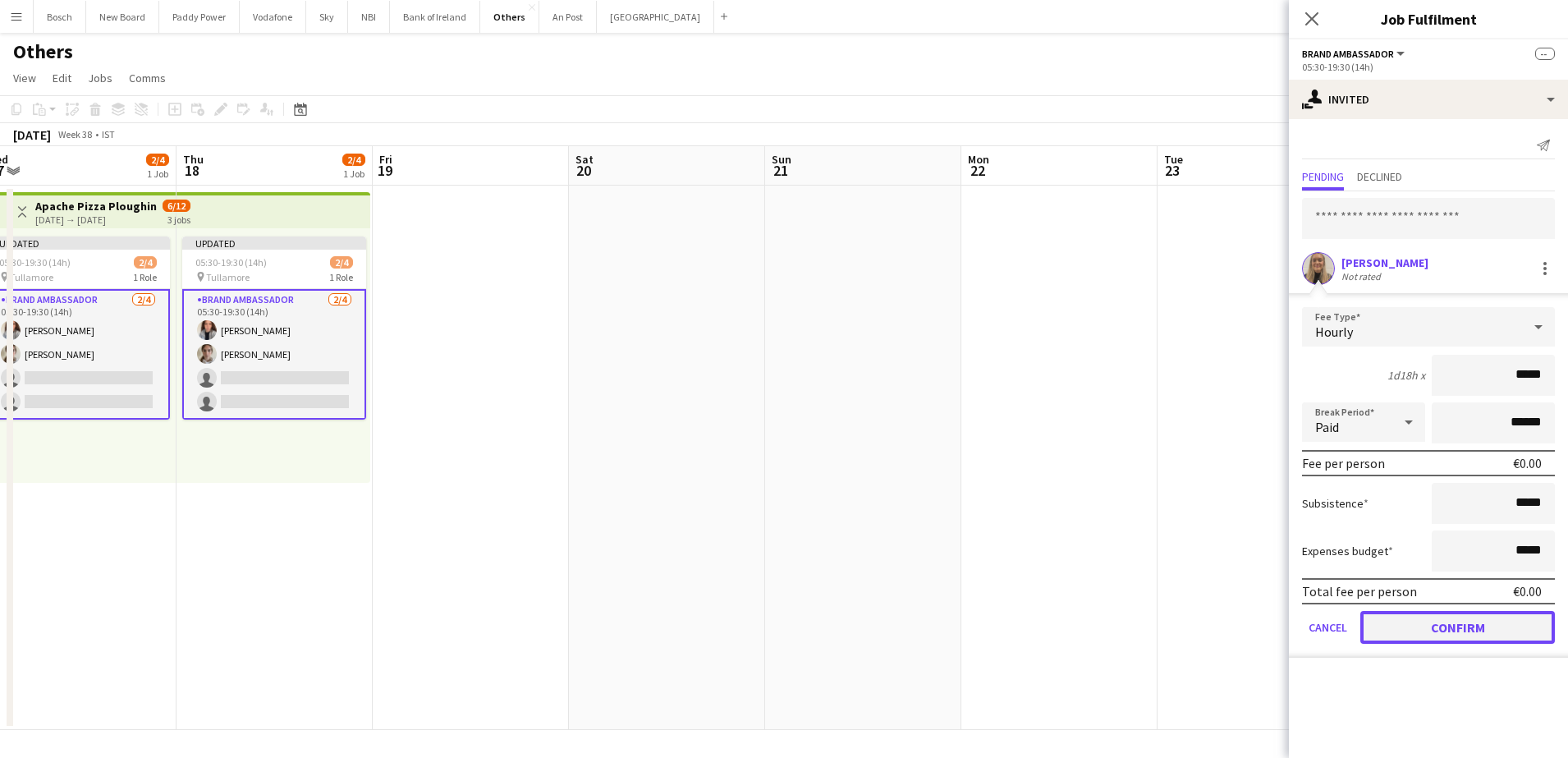
click at [1504, 635] on button "Confirm" at bounding box center [1457, 627] width 195 height 33
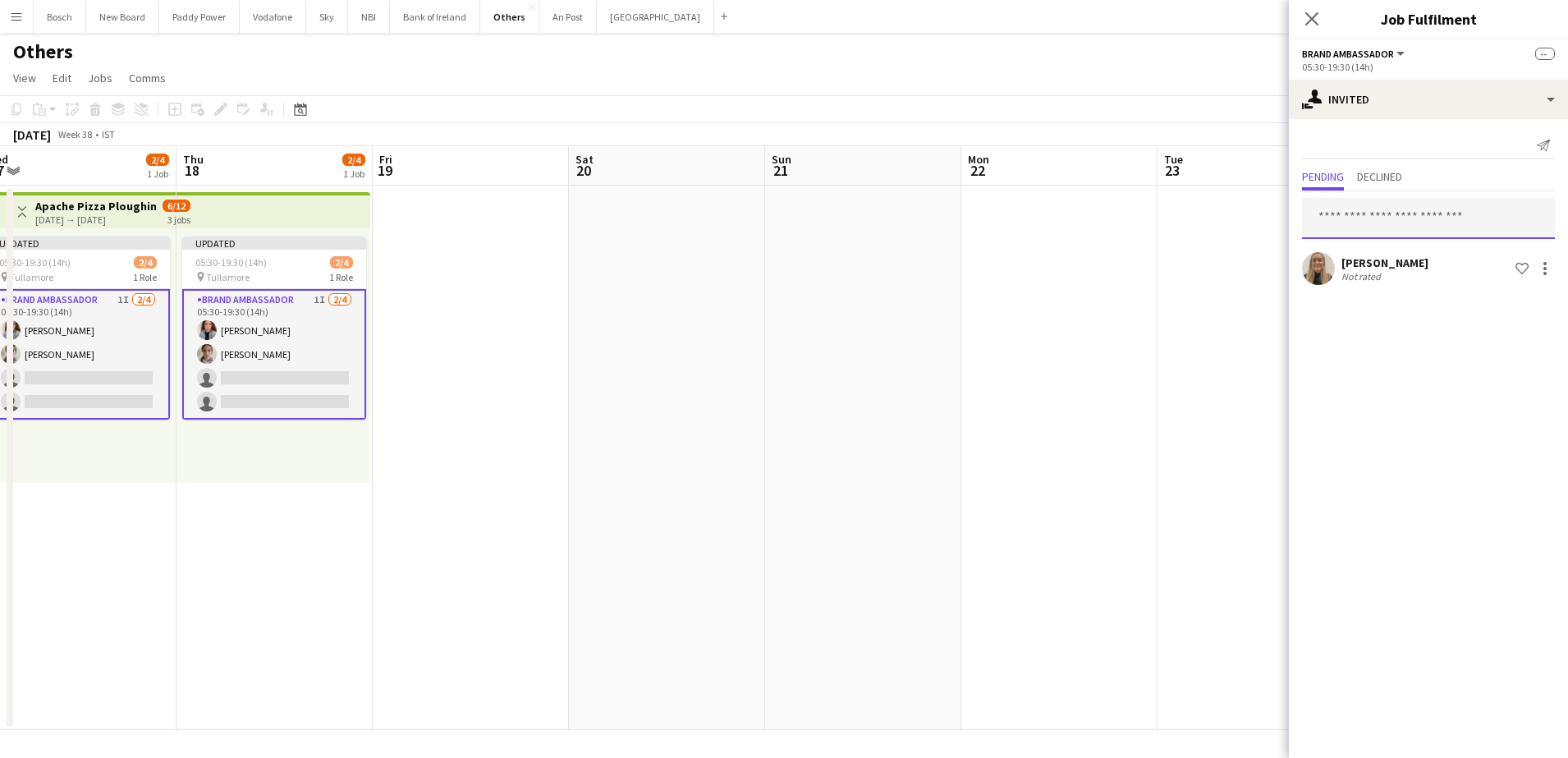
click at [1412, 216] on input "text" at bounding box center [1428, 218] width 253 height 41
type input "*****"
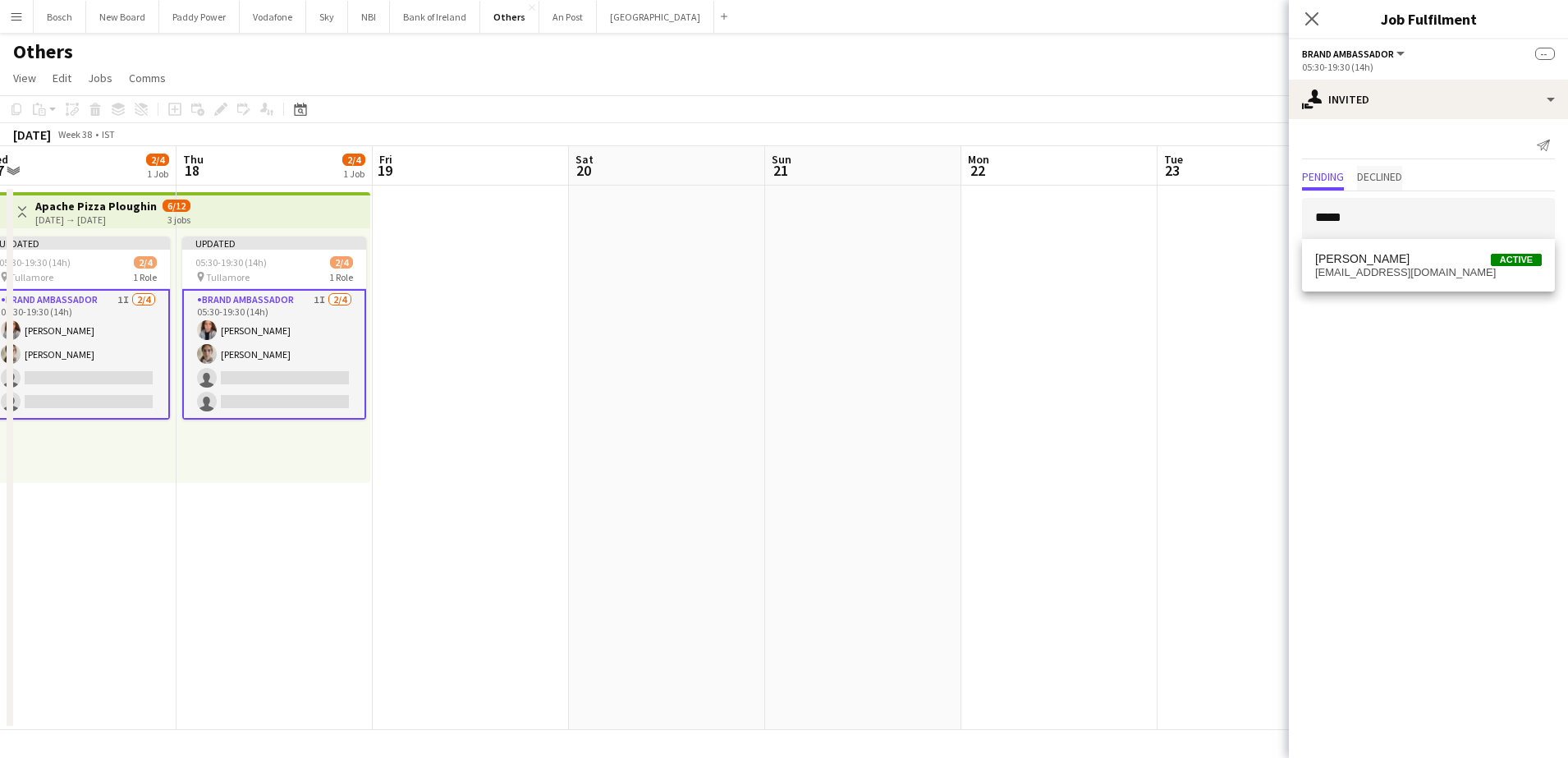
click at [1376, 166] on span "Declined" at bounding box center [1379, 178] width 45 height 24
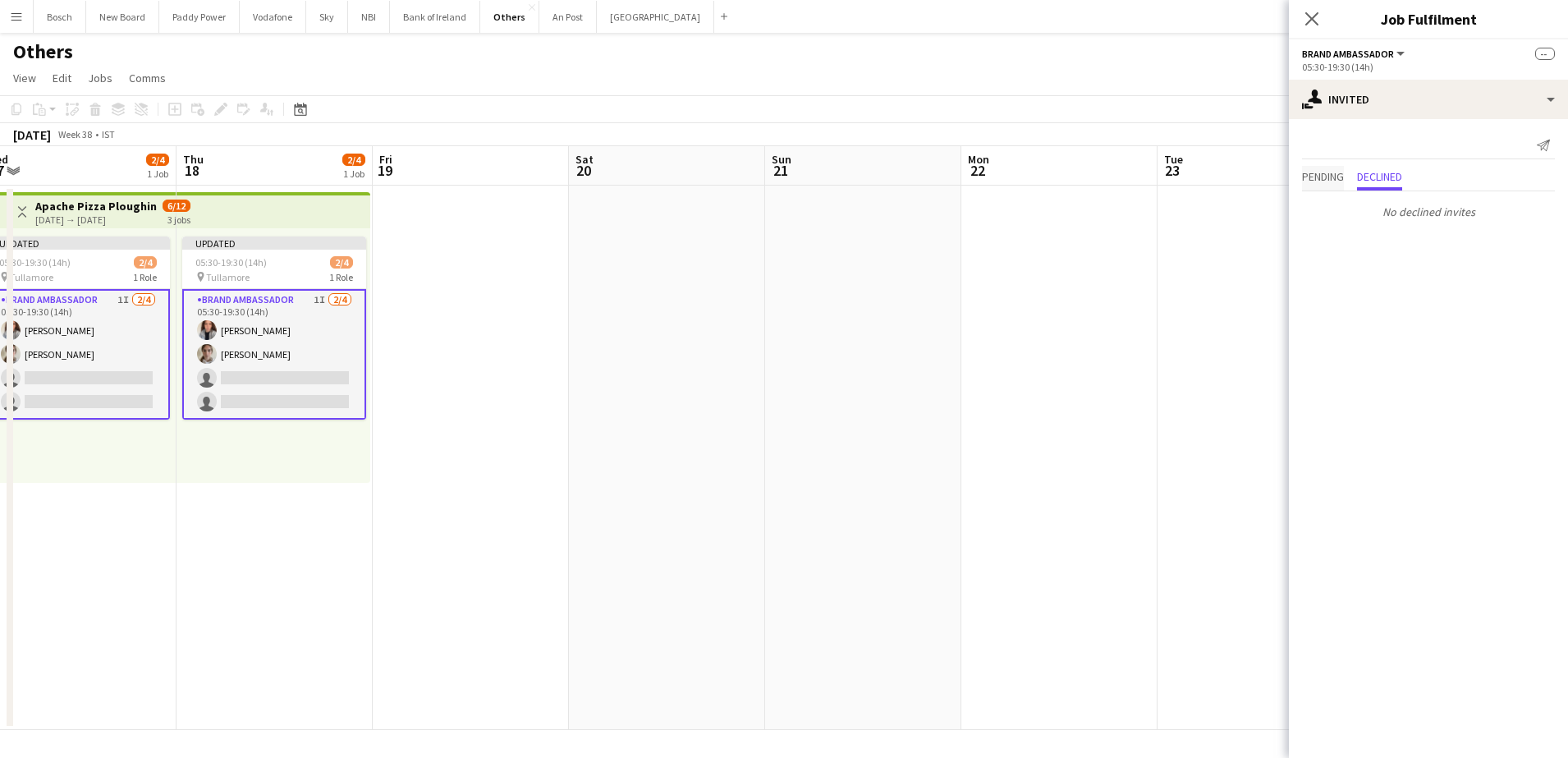
click at [1336, 177] on span "Pending" at bounding box center [1322, 176] width 42 height 12
click at [1377, 259] on div "[PERSON_NAME]" at bounding box center [1385, 263] width 87 height 15
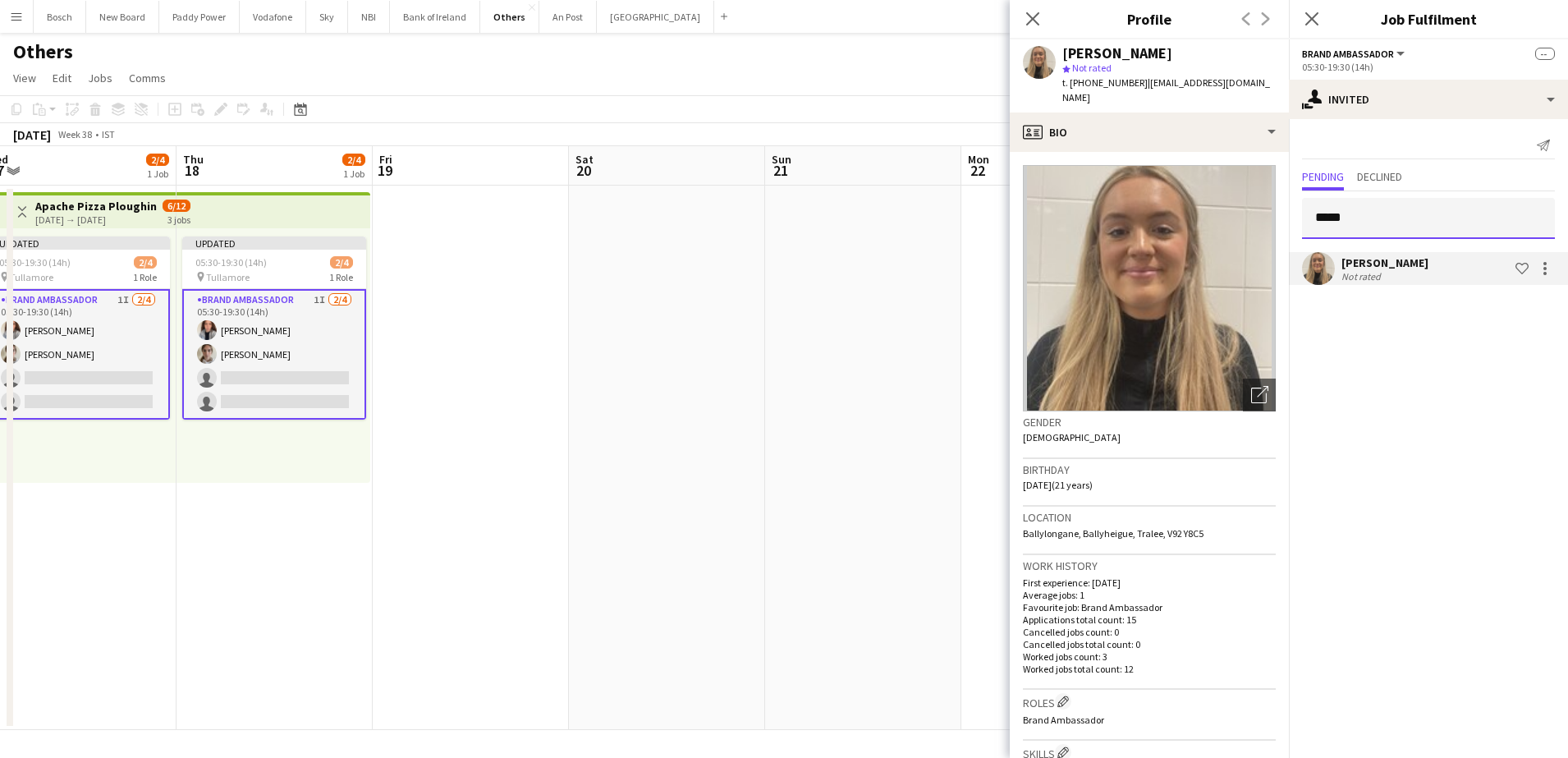
click at [1361, 229] on input "*****" at bounding box center [1428, 218] width 253 height 41
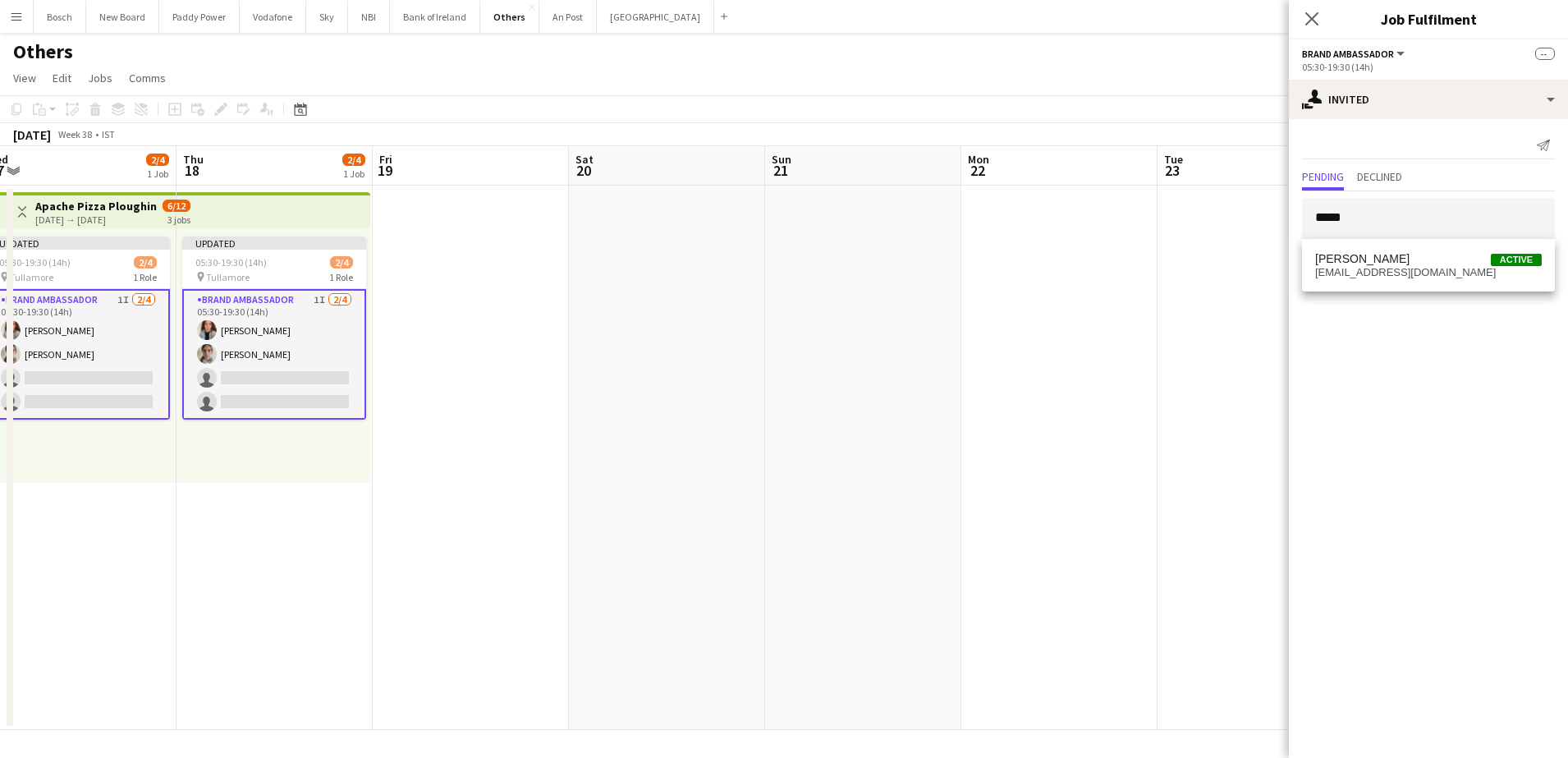
click at [1408, 303] on mat-expansion-panel "user-plus Invited Send notification Pending Declined ***** [PERSON_NAME] Not ra…" at bounding box center [1428, 438] width 279 height 639
click at [1395, 264] on div "[PERSON_NAME]" at bounding box center [1385, 263] width 87 height 15
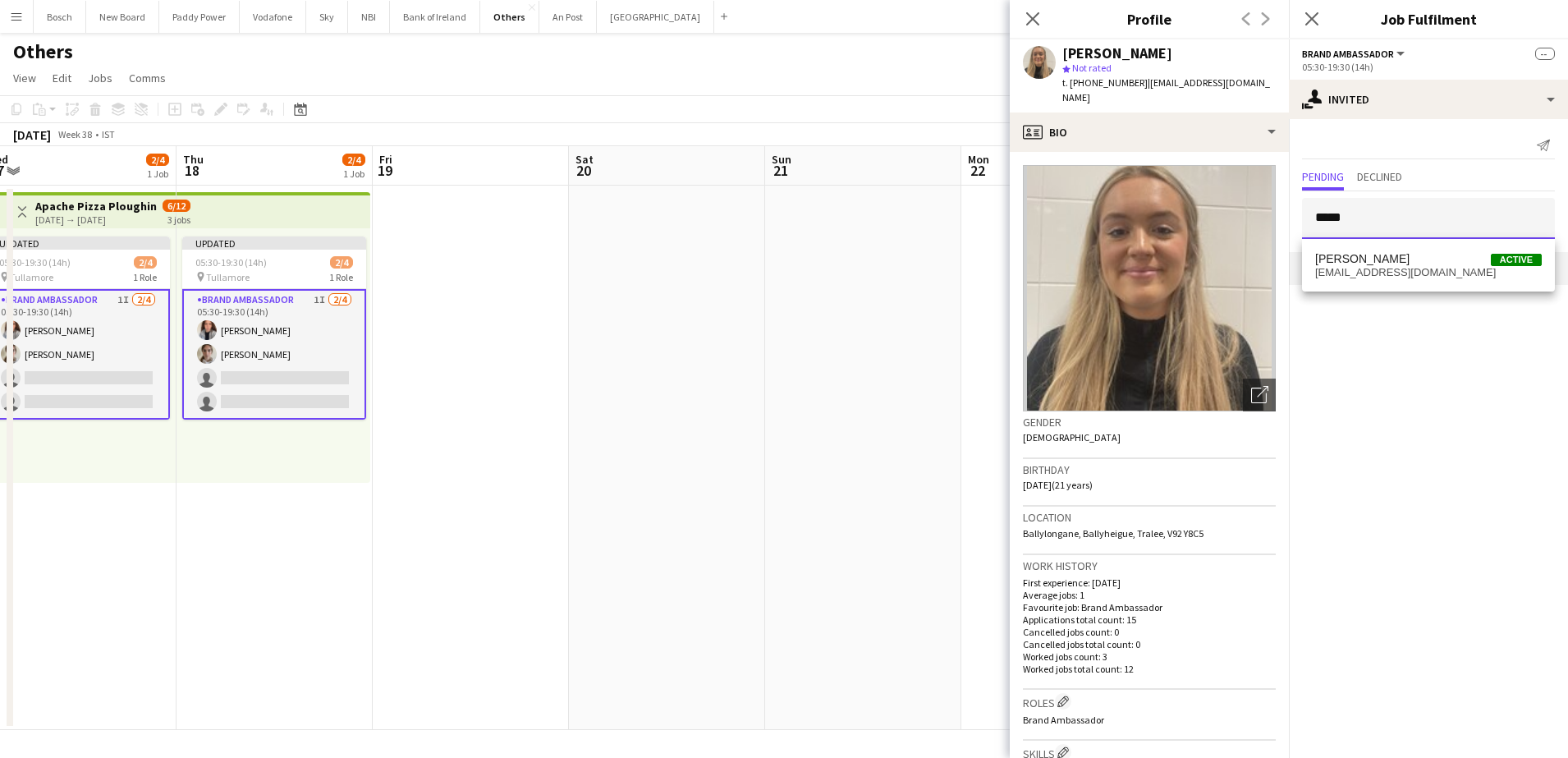
click at [1369, 221] on input "*****" at bounding box center [1428, 218] width 253 height 41
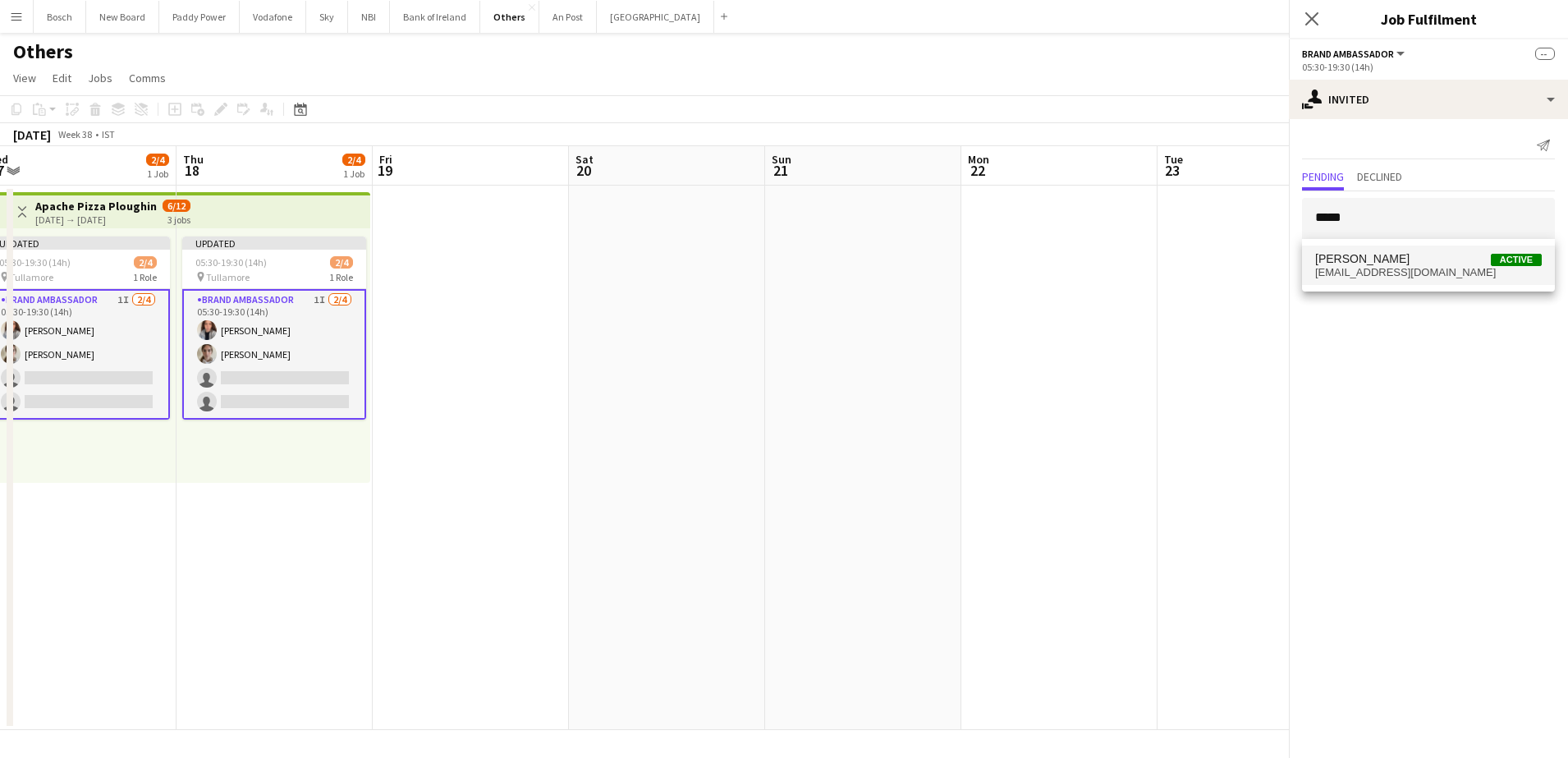
click at [1392, 270] on span "[EMAIL_ADDRESS][DOMAIN_NAME]" at bounding box center [1428, 272] width 227 height 13
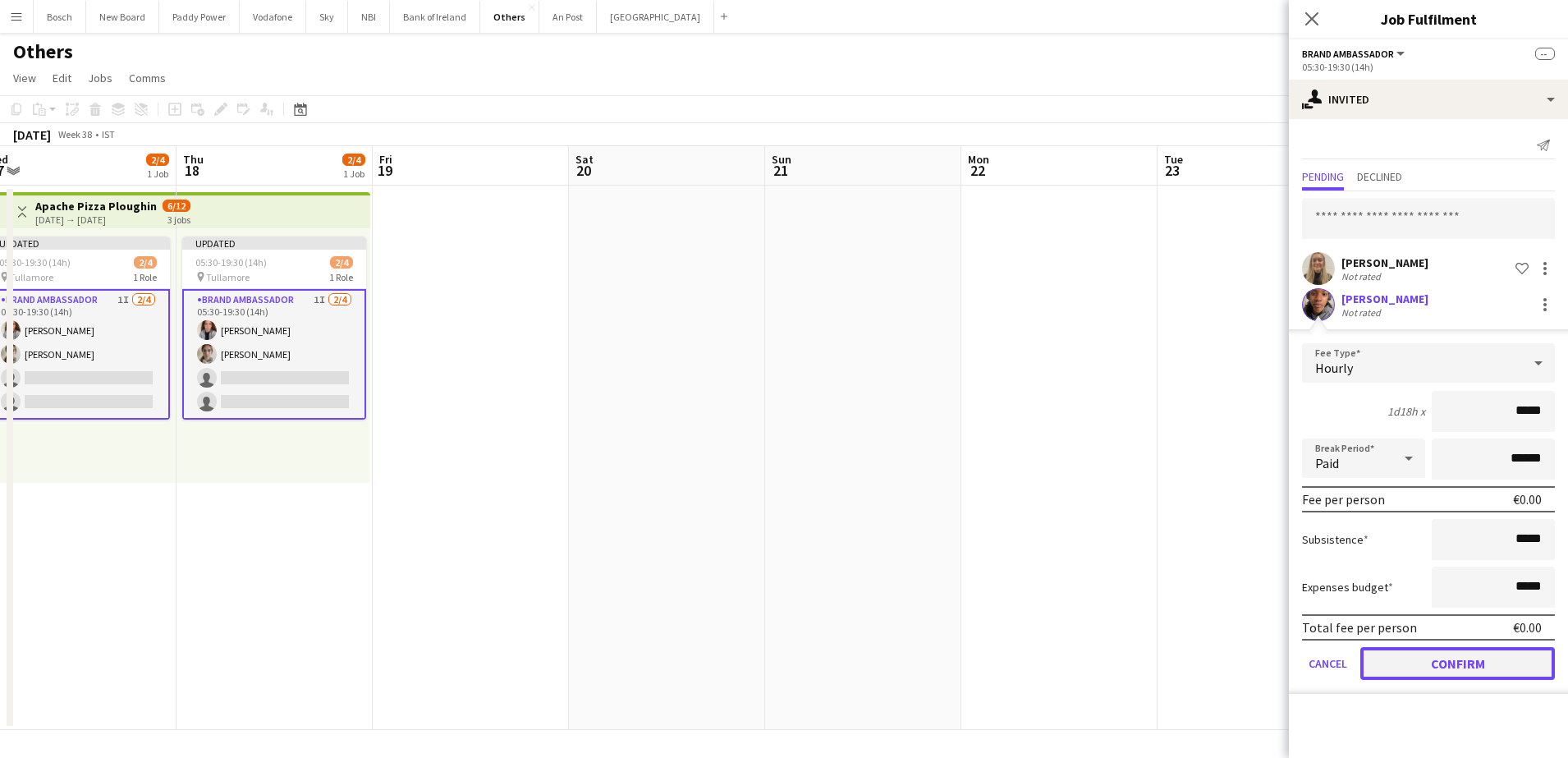
click at [1482, 668] on button "Confirm" at bounding box center [1457, 664] width 195 height 33
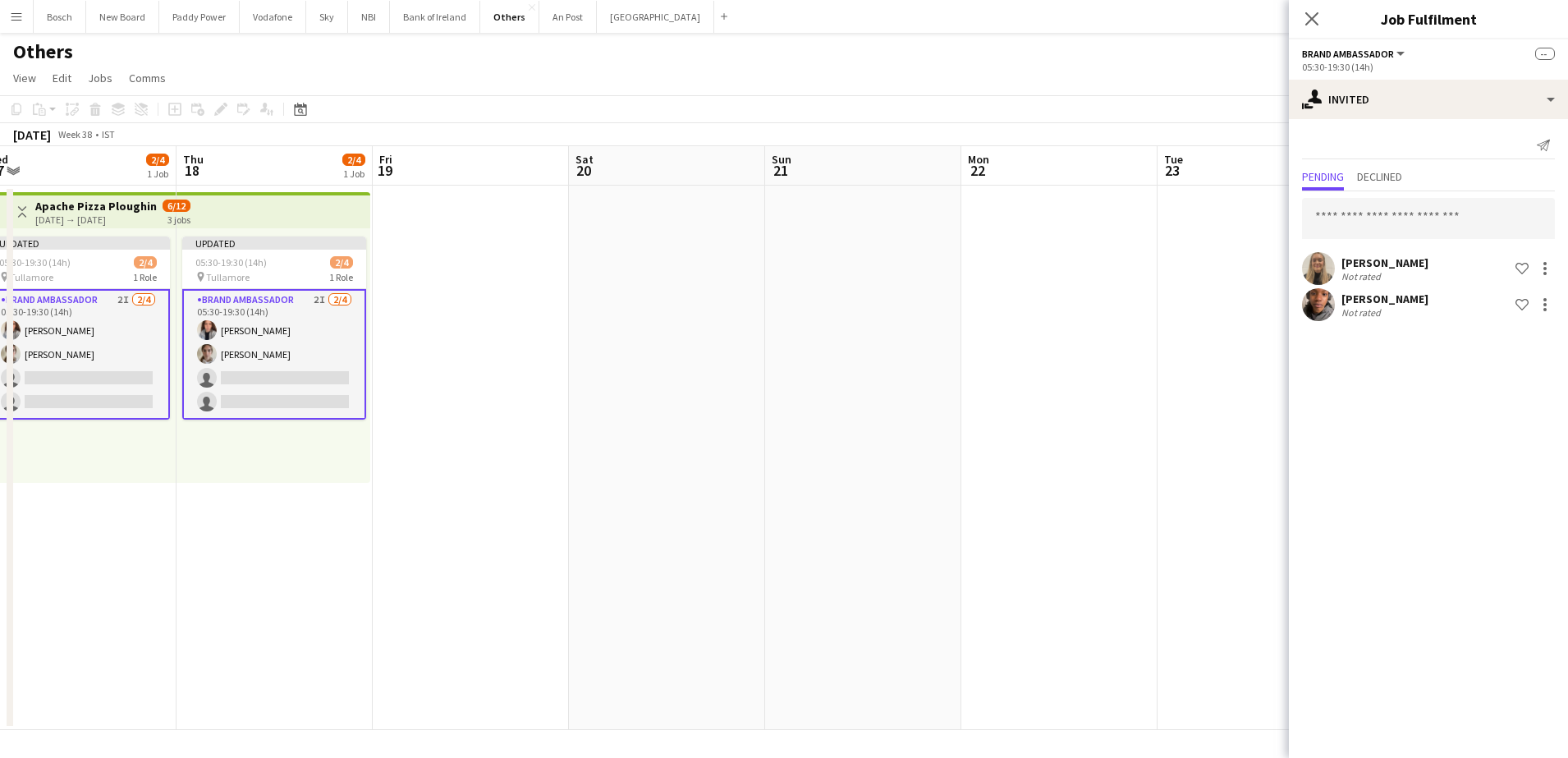
click at [1170, 109] on app-toolbar "Copy Paste Paste Ctrl+V Paste with crew Ctrl+Shift+V Paste linked Job [GEOGRAPH…" at bounding box center [784, 109] width 1568 height 28
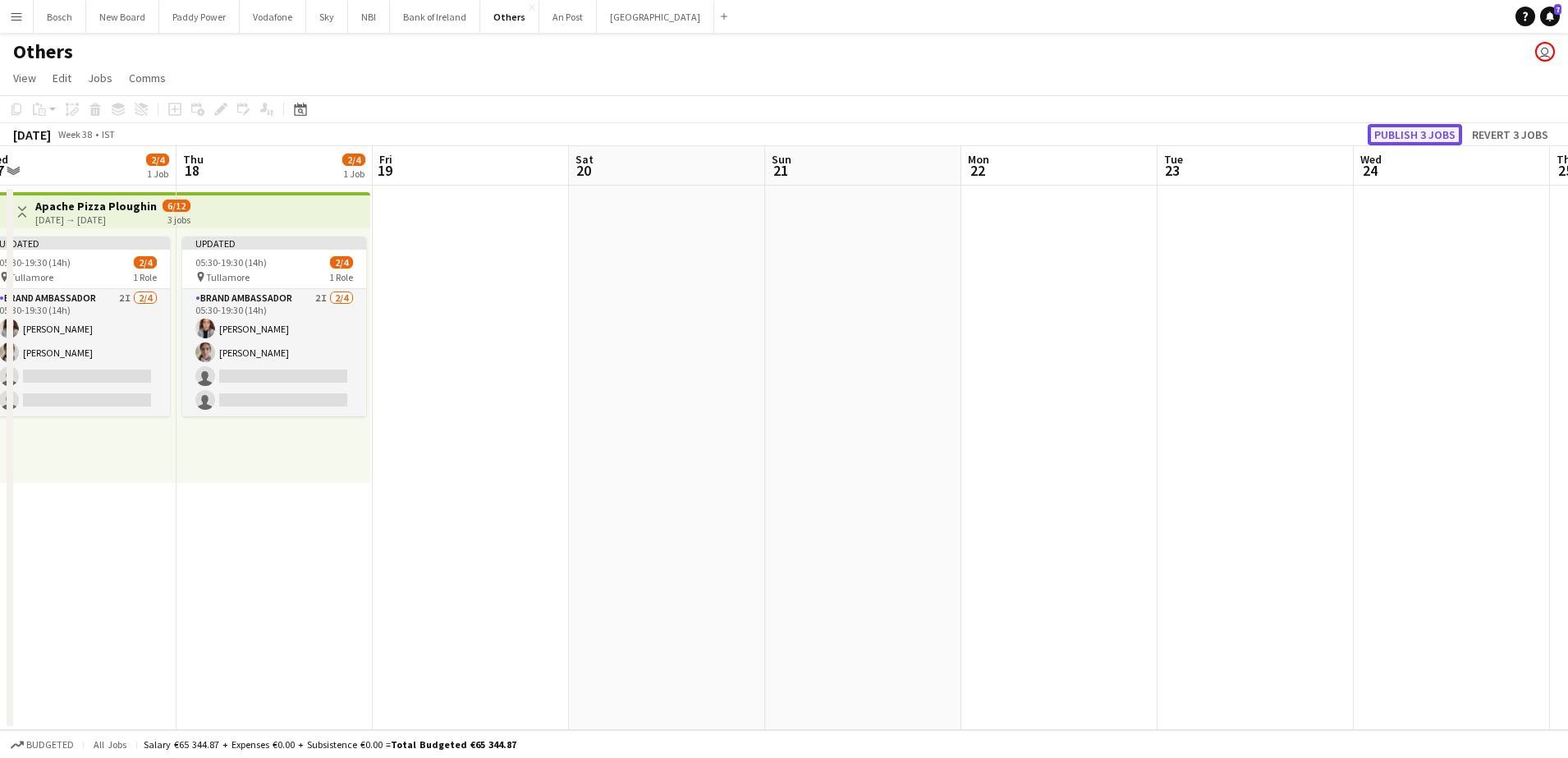
click at [1413, 139] on button "Publish 3 jobs" at bounding box center [1415, 135] width 94 height 22
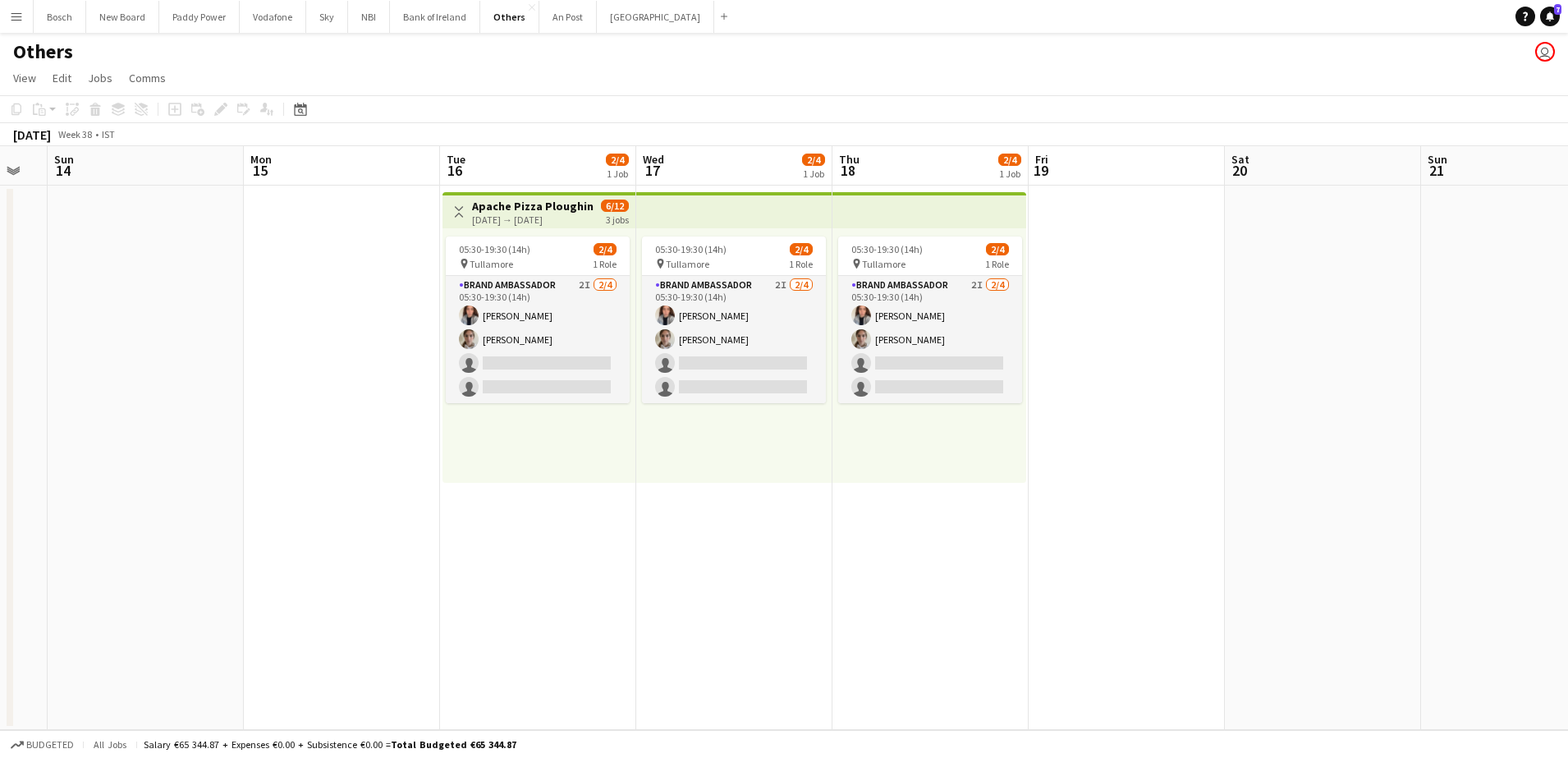
scroll to position [0, 345]
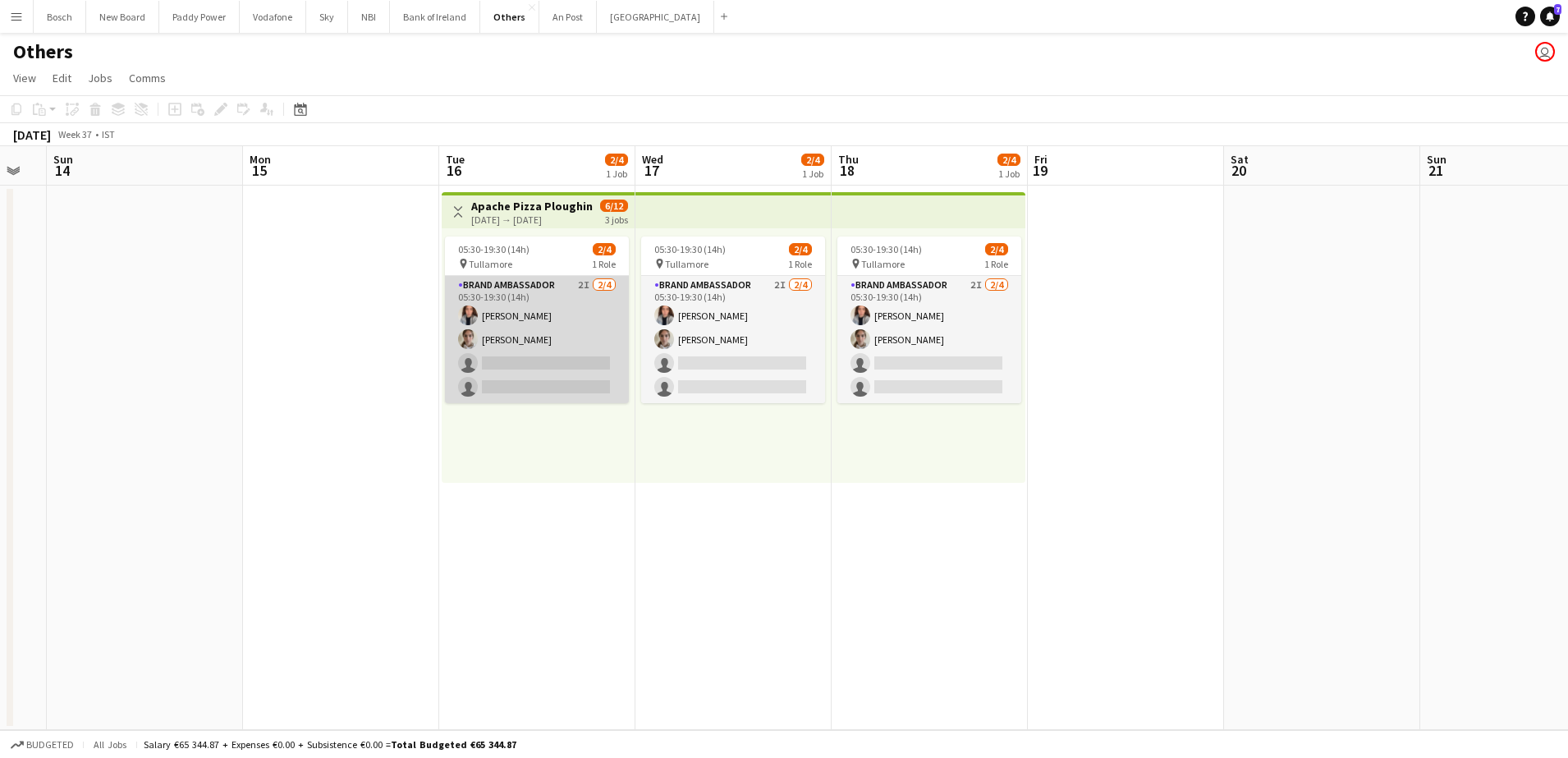
click at [563, 360] on app-card-role "Brand Ambassador 2I [DATE] 05:30-19:30 (14h) [PERSON_NAME] [PERSON_NAME] single…" at bounding box center [537, 339] width 184 height 127
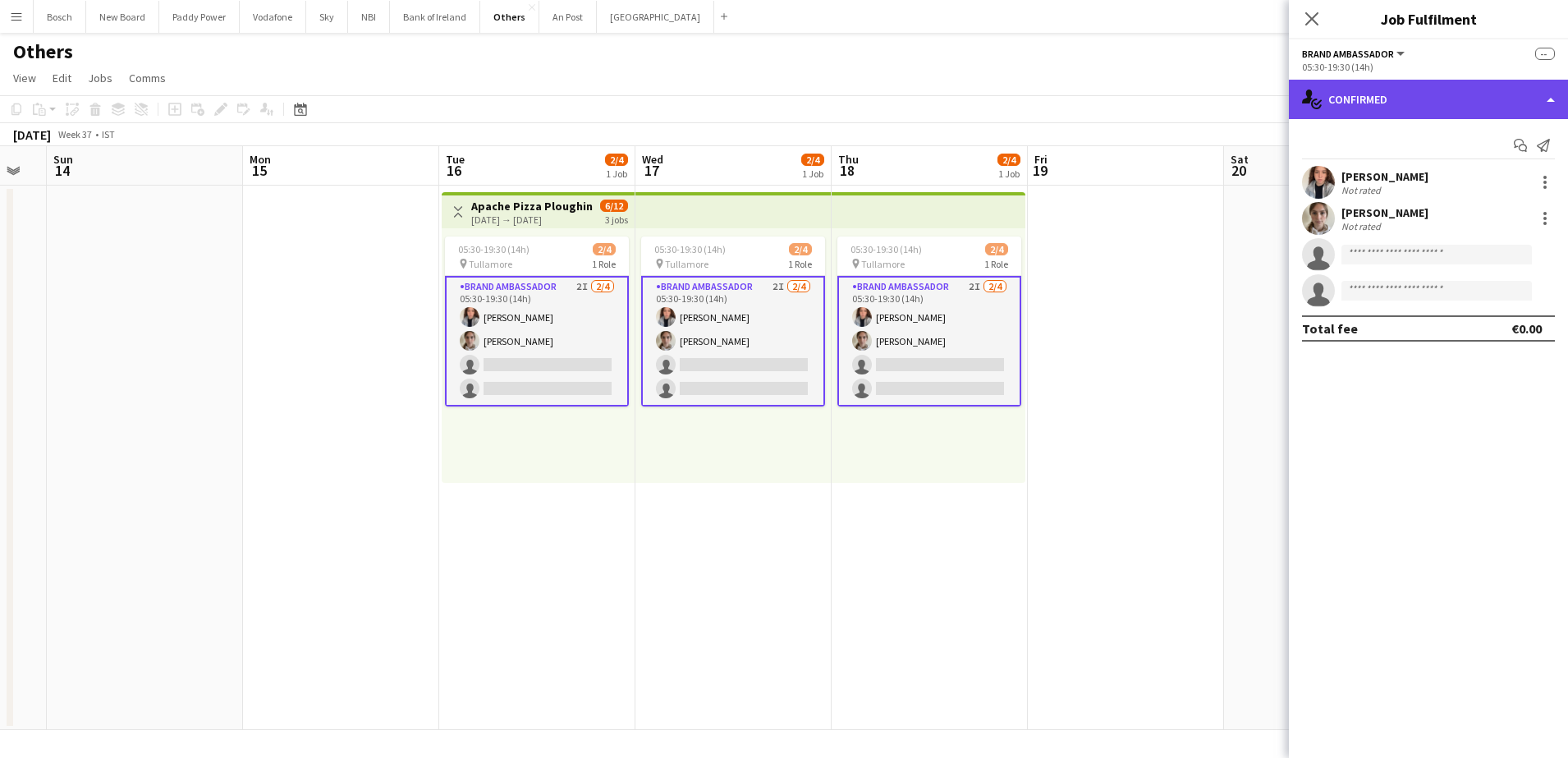
click at [1457, 115] on div "single-neutral-actions-check-2 Confirmed" at bounding box center [1428, 99] width 279 height 39
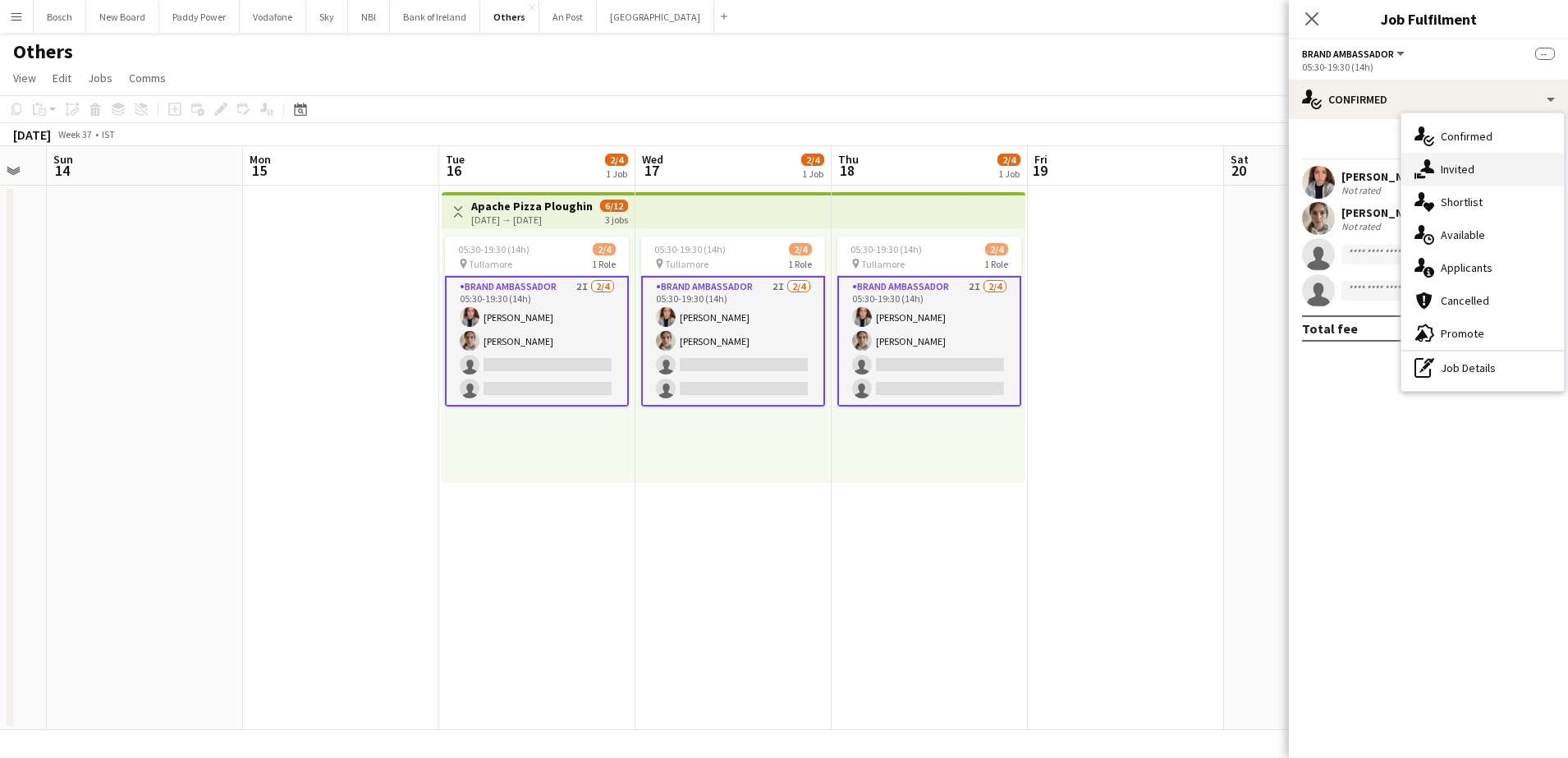
click at [1472, 172] on span "Invited" at bounding box center [1457, 169] width 34 height 15
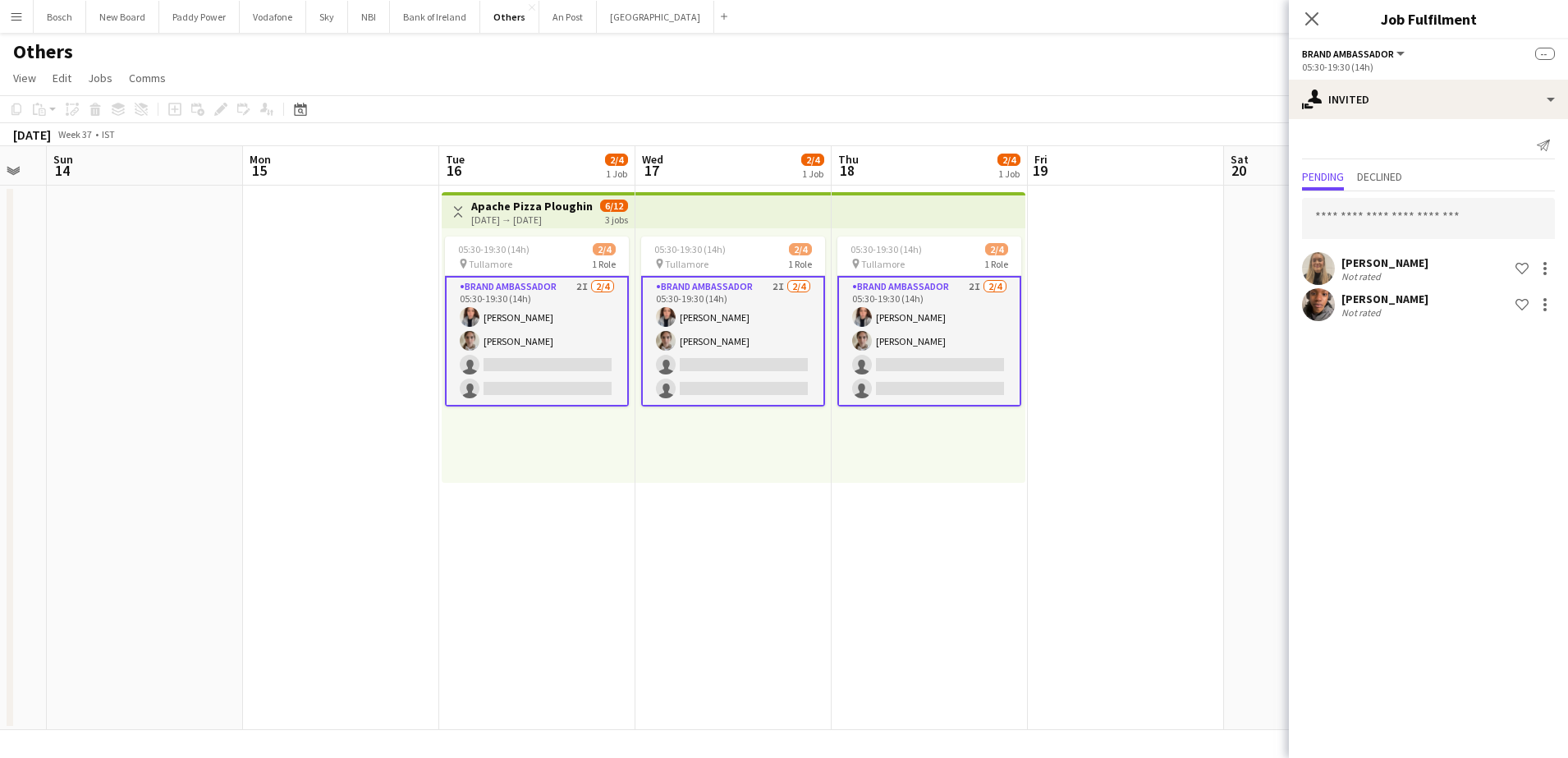
click at [547, 75] on app-page-menu "View Day view expanded Day view collapsed Month view Date picker Jump to [DATE]…" at bounding box center [784, 80] width 1568 height 31
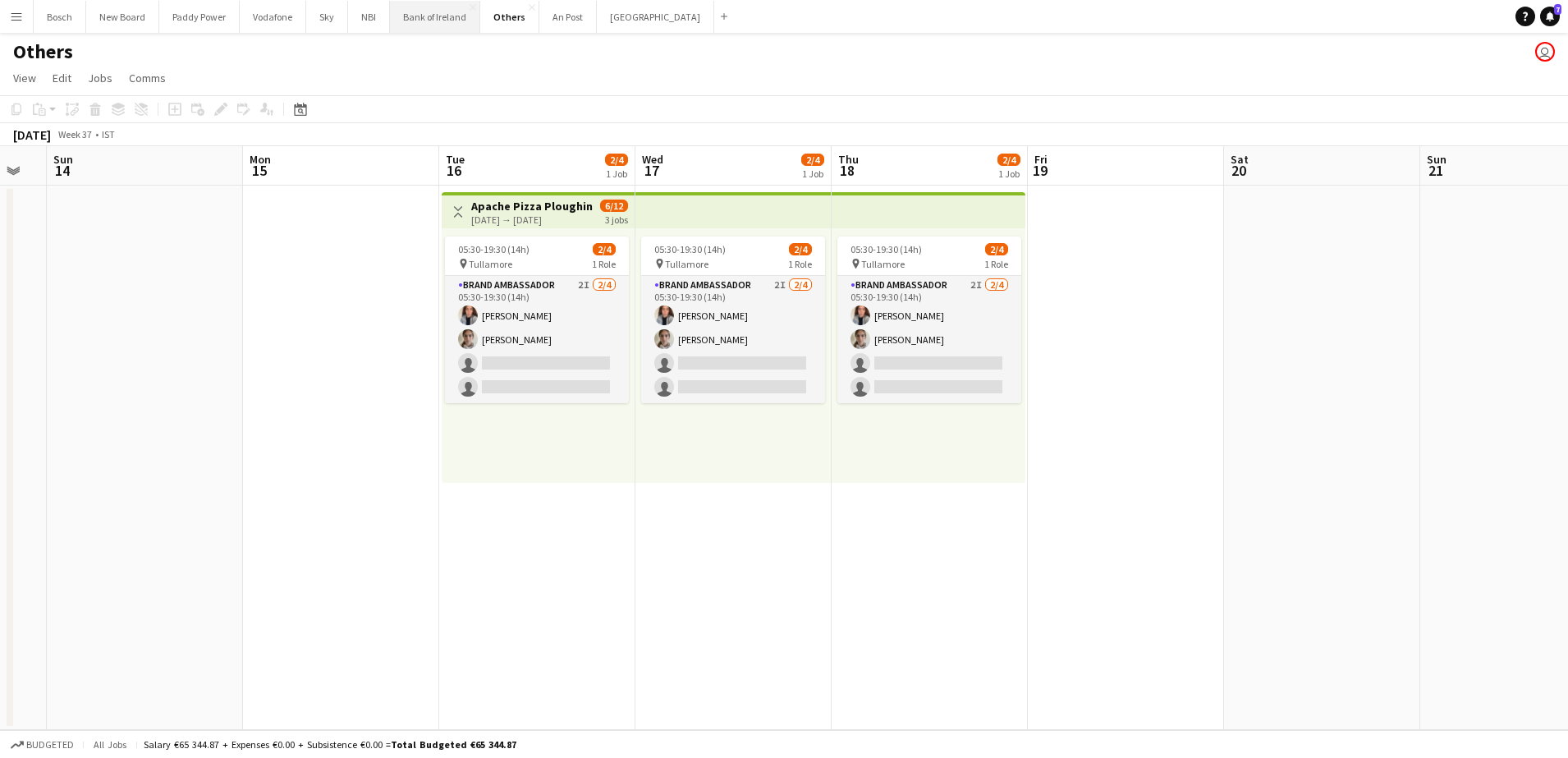
click at [422, 30] on button "Bank of Ireland Close" at bounding box center [435, 16] width 91 height 32
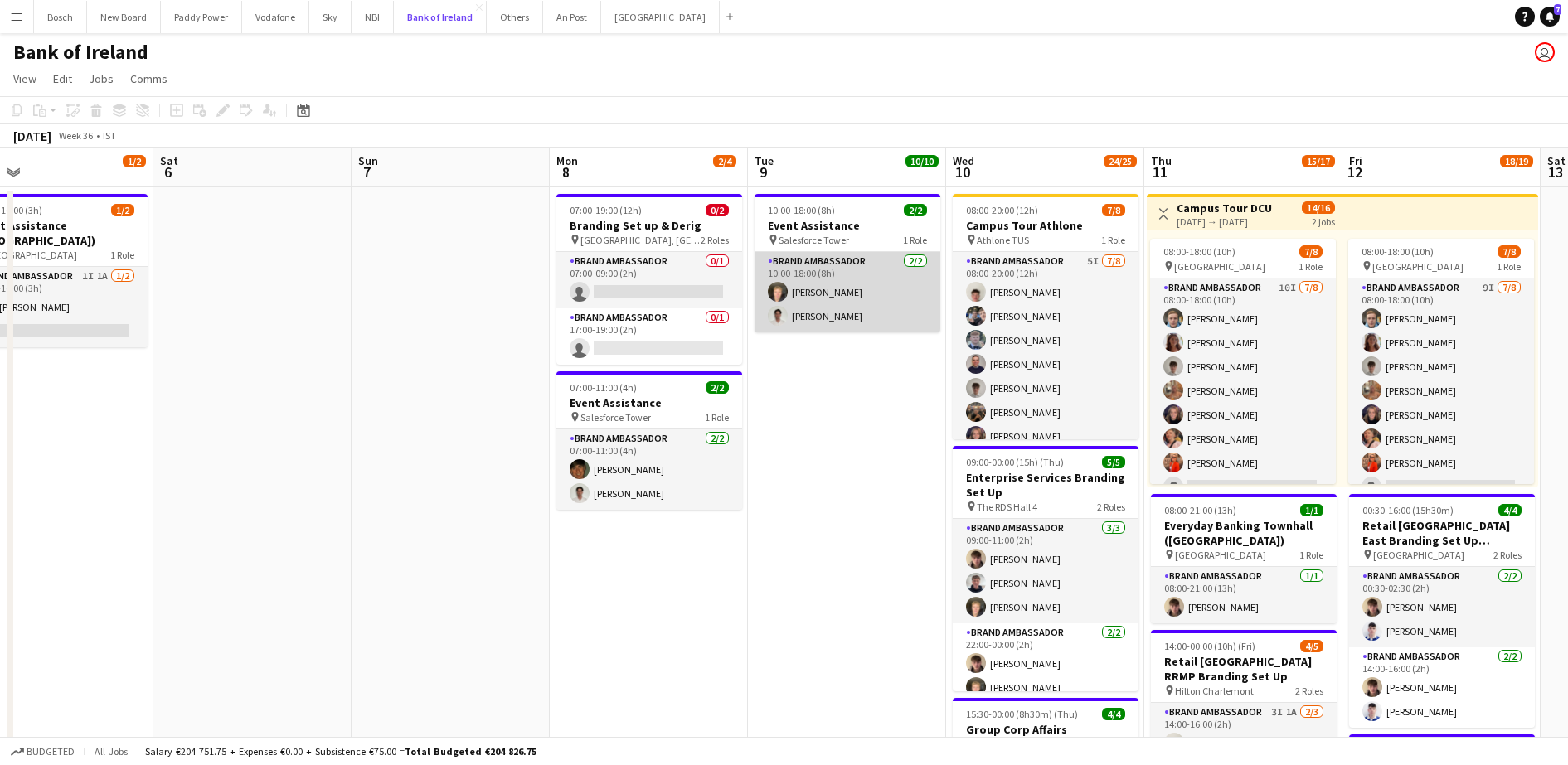
scroll to position [0, 666]
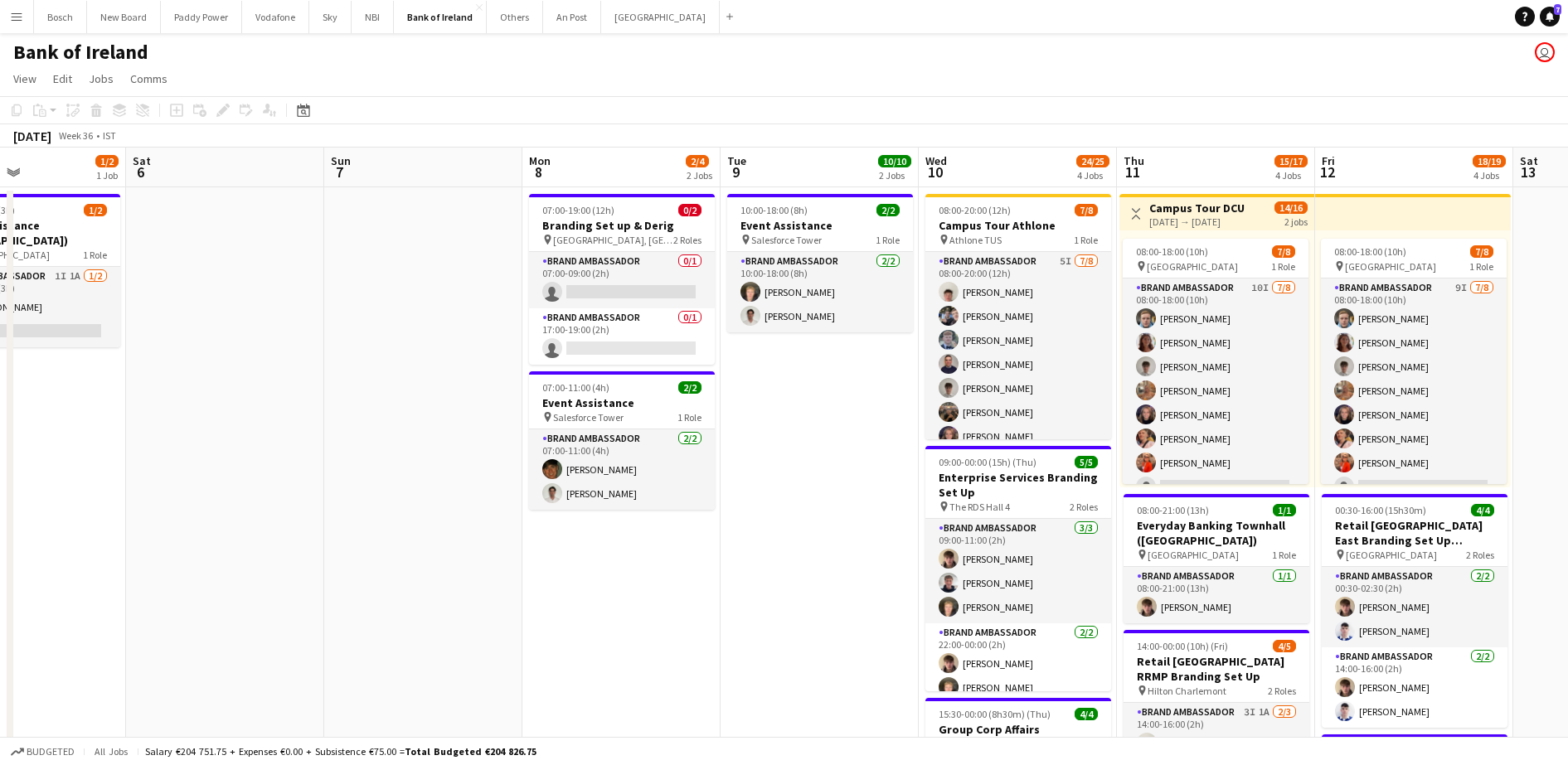
click at [633, 282] on app-card-role "Brand Ambassador 0/1 07:00-09:00 (2h) single-neutral-actions" at bounding box center [622, 280] width 186 height 57
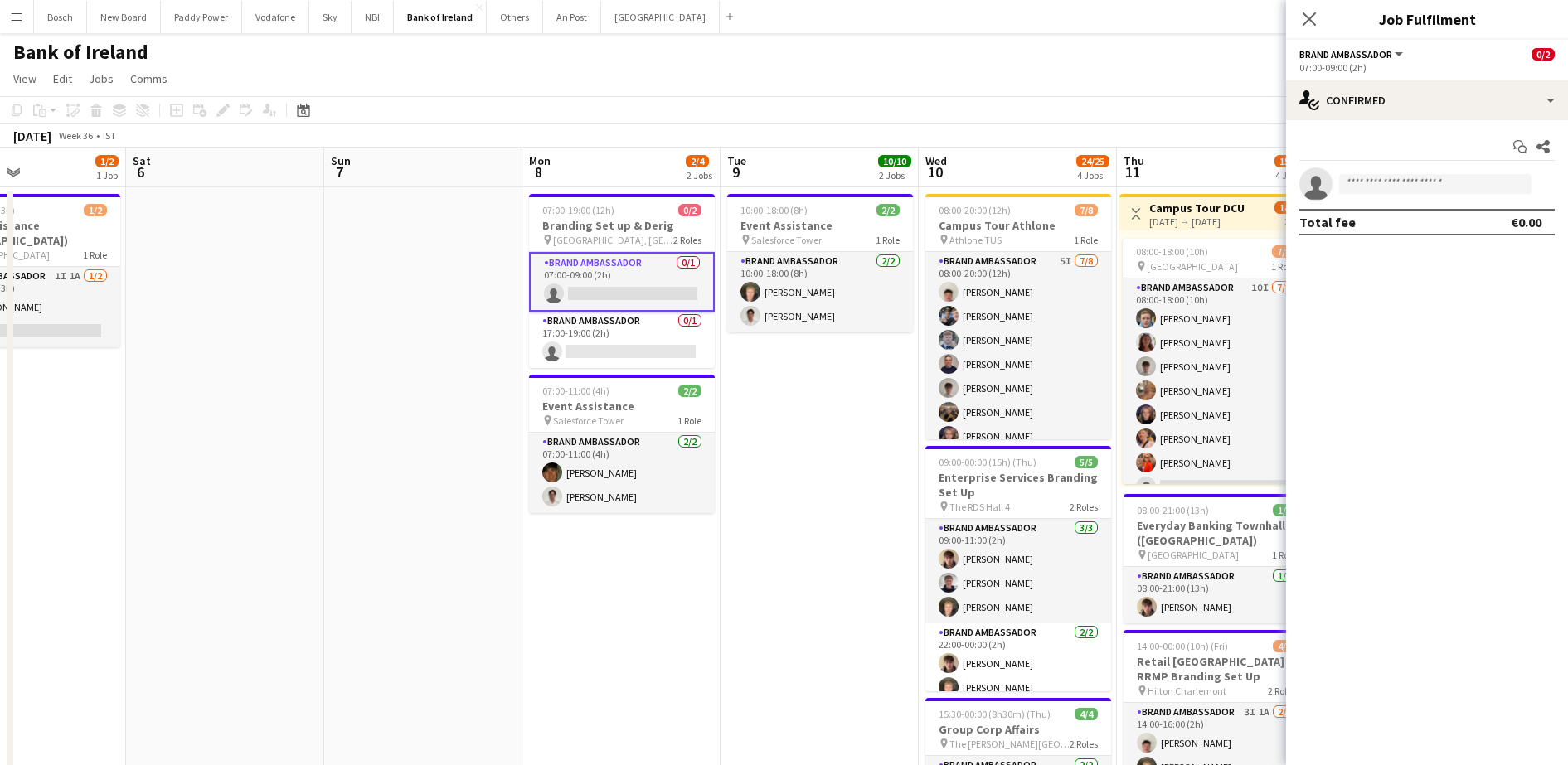
click at [1479, 70] on div "07:00-09:00 (2h)" at bounding box center [1426, 68] width 255 height 13
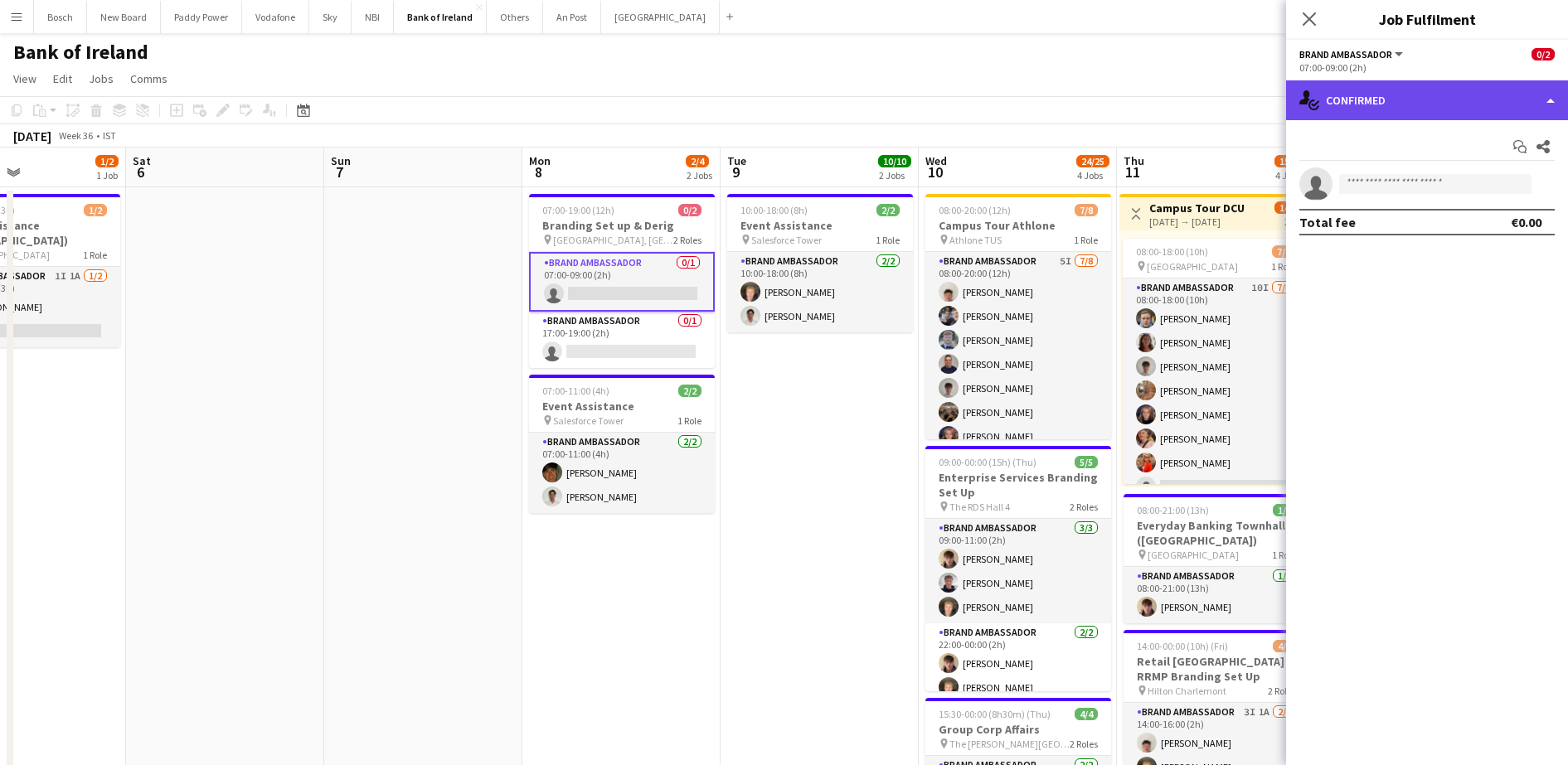
click at [1463, 102] on div "single-neutral-actions-check-2 Confirmed" at bounding box center [1427, 100] width 282 height 39
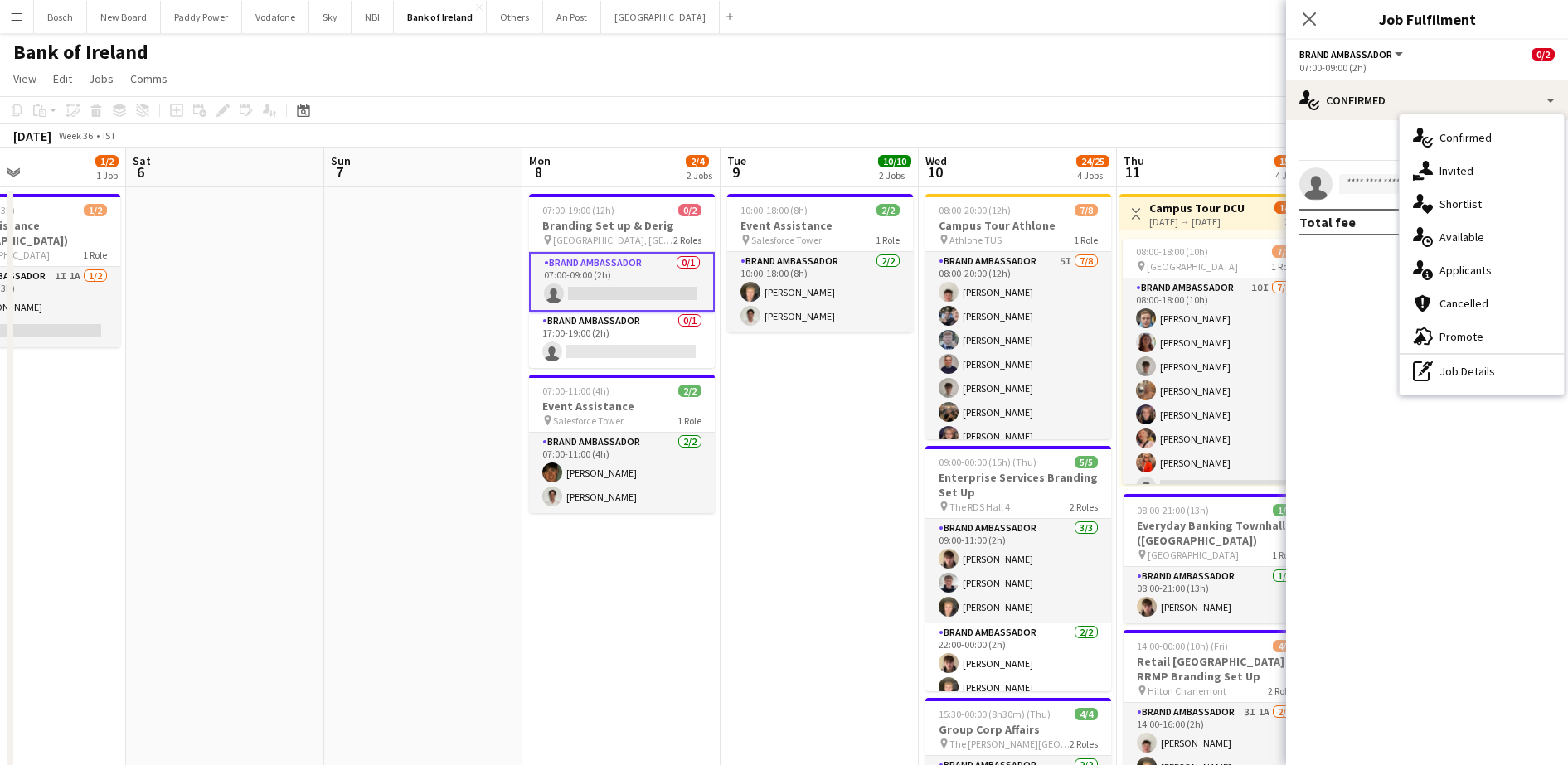
click at [1498, 268] on div "single-neutral-actions-information Applicants" at bounding box center [1481, 270] width 164 height 33
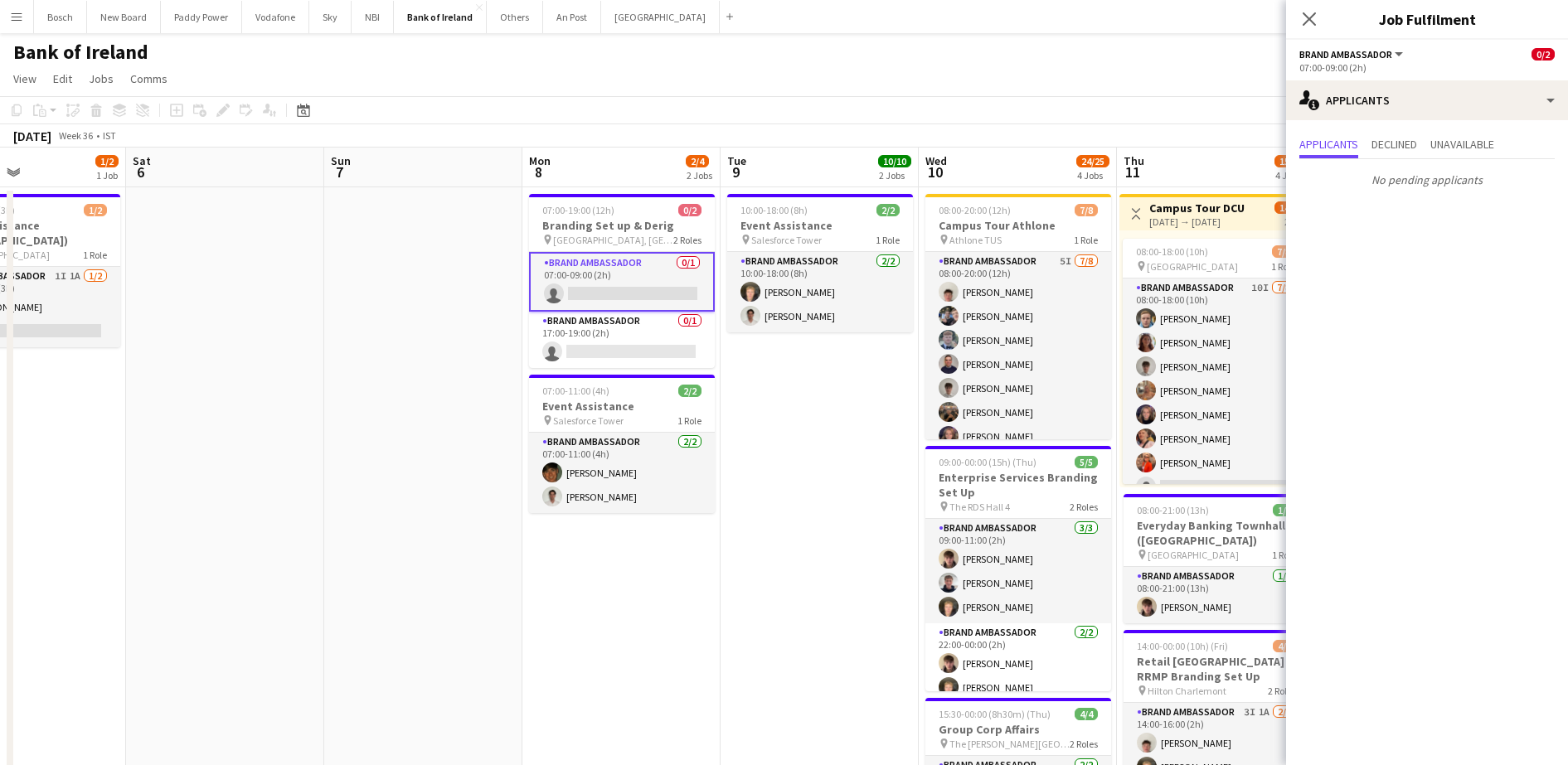
click at [736, 110] on app-toolbar "Copy Paste Paste Ctrl+V Paste with crew Ctrl+Shift+V Paste linked Job [GEOGRAPH…" at bounding box center [784, 110] width 1568 height 28
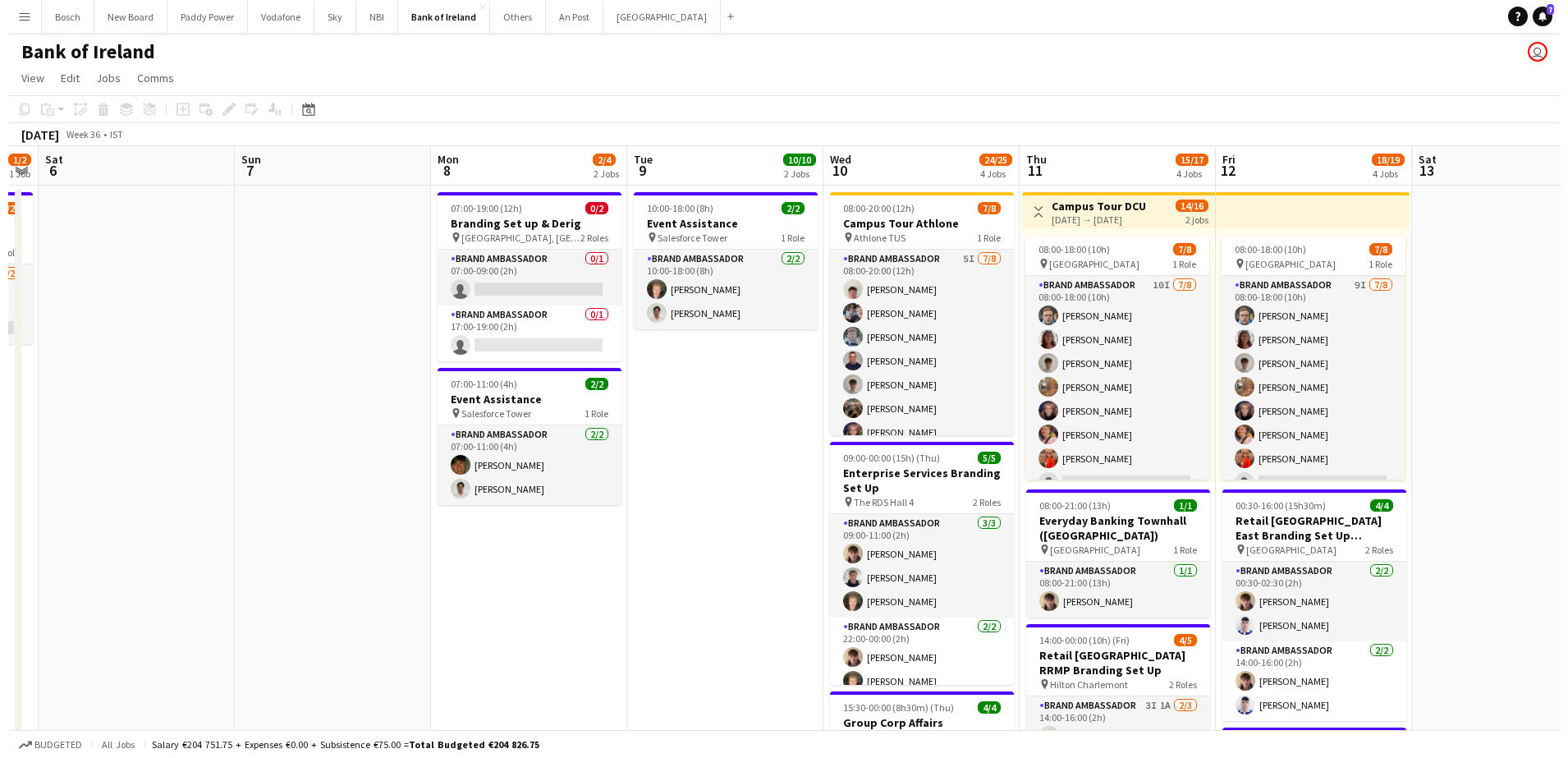
scroll to position [0, 562]
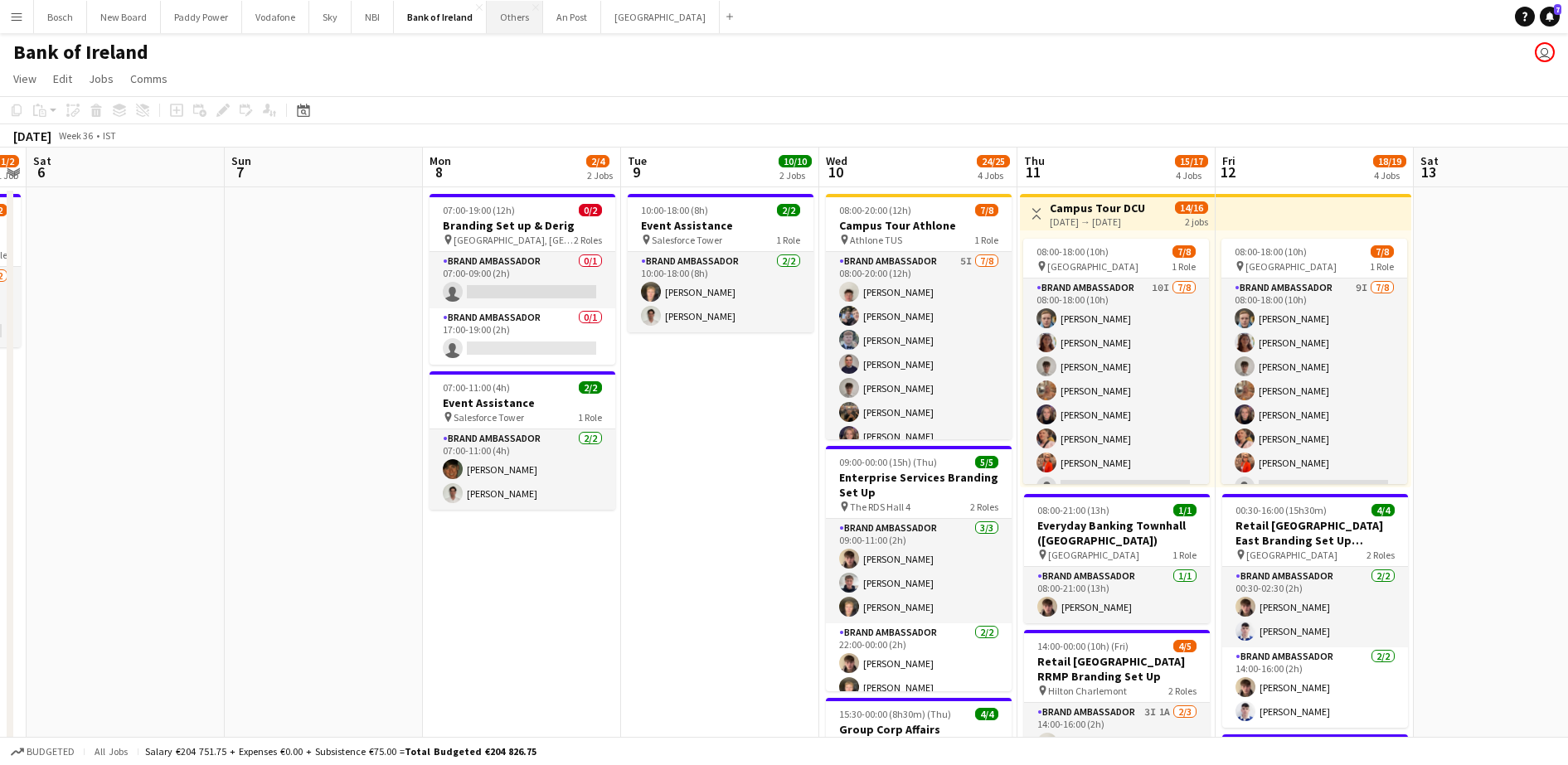
click at [500, 18] on button "Others Close" at bounding box center [515, 16] width 57 height 32
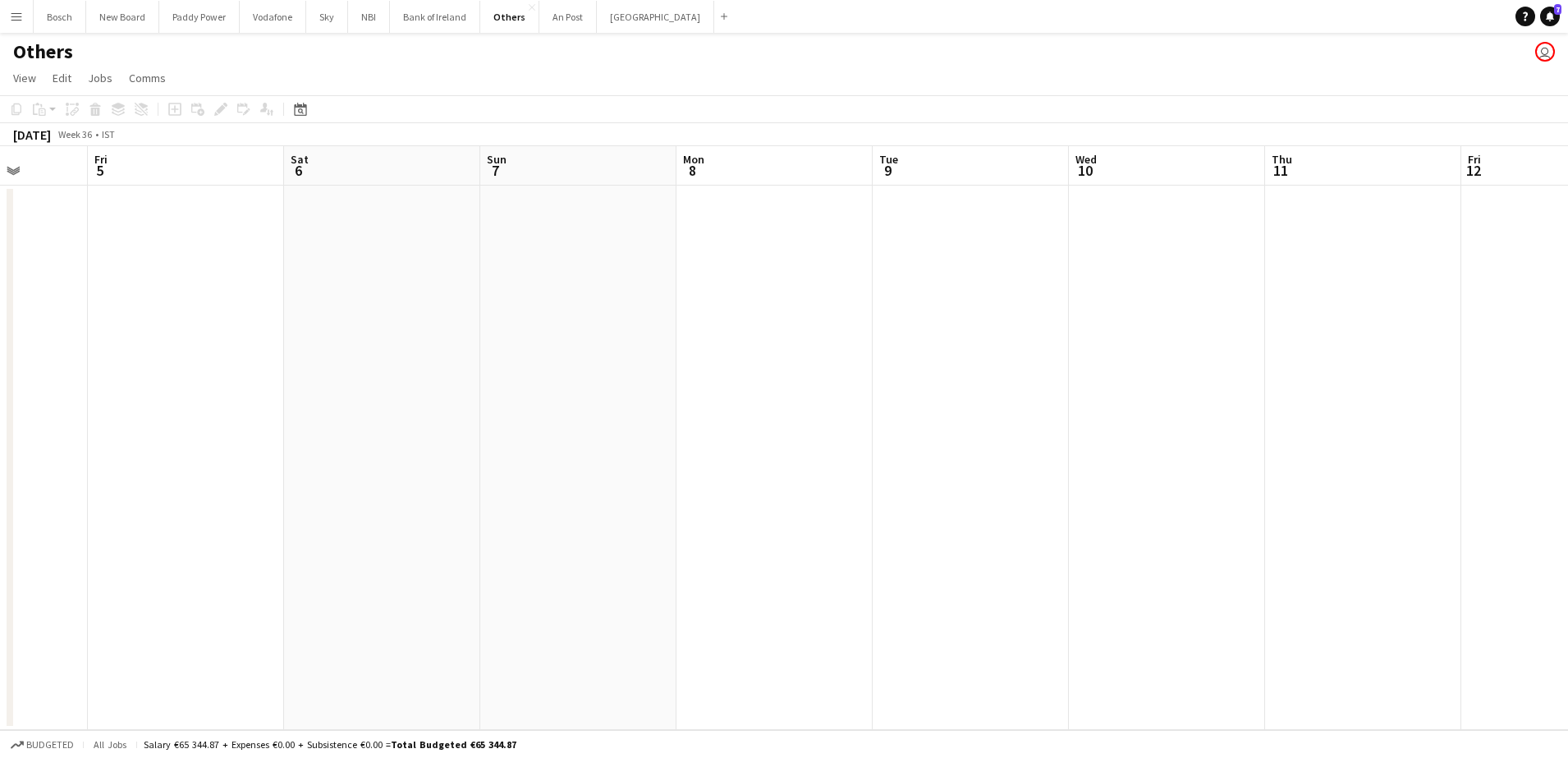
drag, startPoint x: 1164, startPoint y: 387, endPoint x: 295, endPoint y: 333, distance: 870.7
click at [295, 333] on app-calendar-viewport "Tue 2 2/2 1 Job Wed 3 Thu 4 Fri 5 Sat 6 Sun 7 Mon 8 Tue 9 Wed 10 Thu 11 Fri 12 …" at bounding box center [784, 438] width 1568 height 584
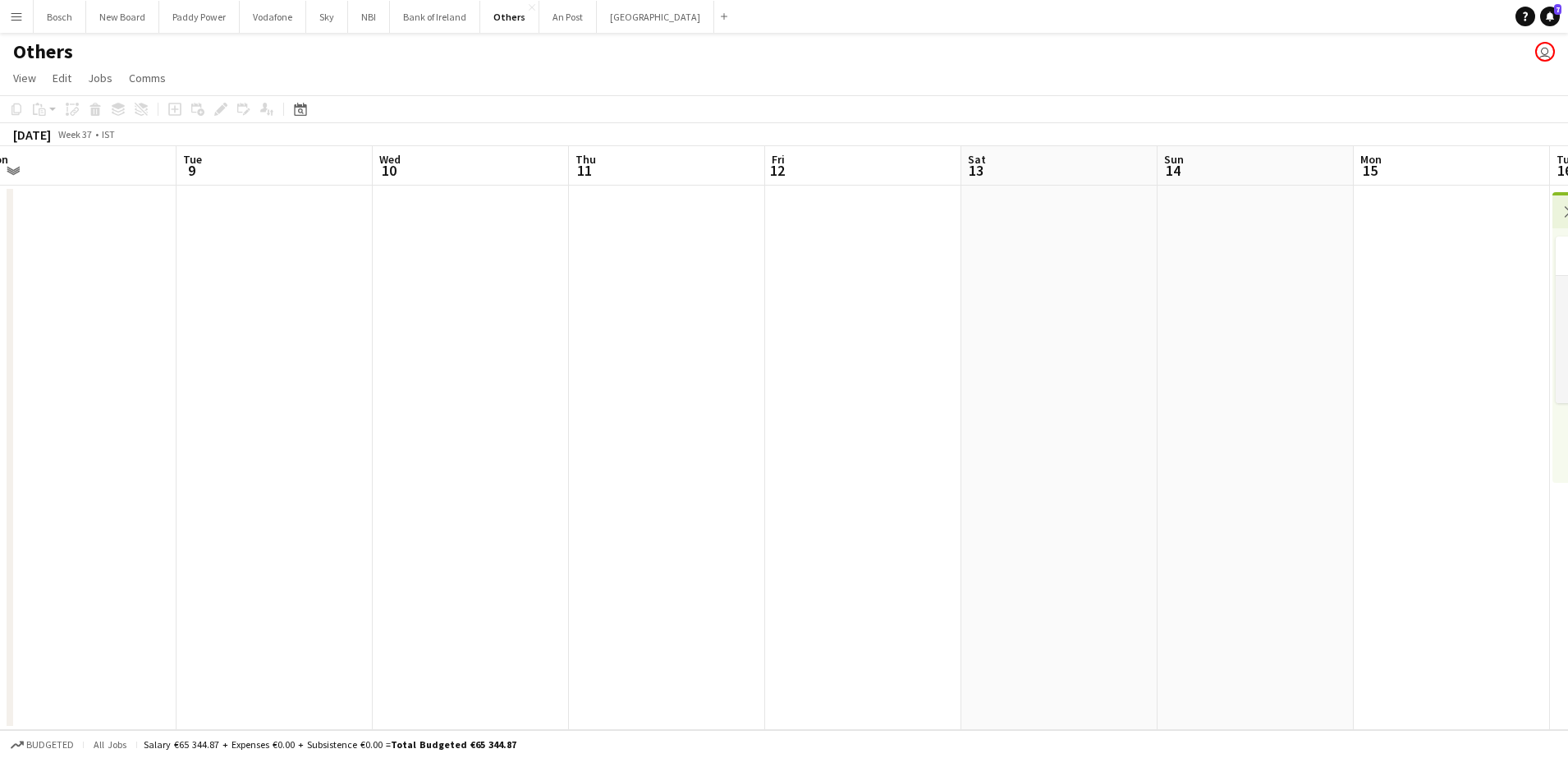
drag, startPoint x: 1142, startPoint y: 395, endPoint x: 234, endPoint y: 347, distance: 909.3
click at [234, 347] on app-calendar-viewport "Sat 6 Sun 7 Mon 8 Tue 9 Wed 10 Thu 11 Fri 12 Sat 13 Sun 14 Mon 15 Tue 16 2/4 1 …" at bounding box center [784, 438] width 1568 height 584
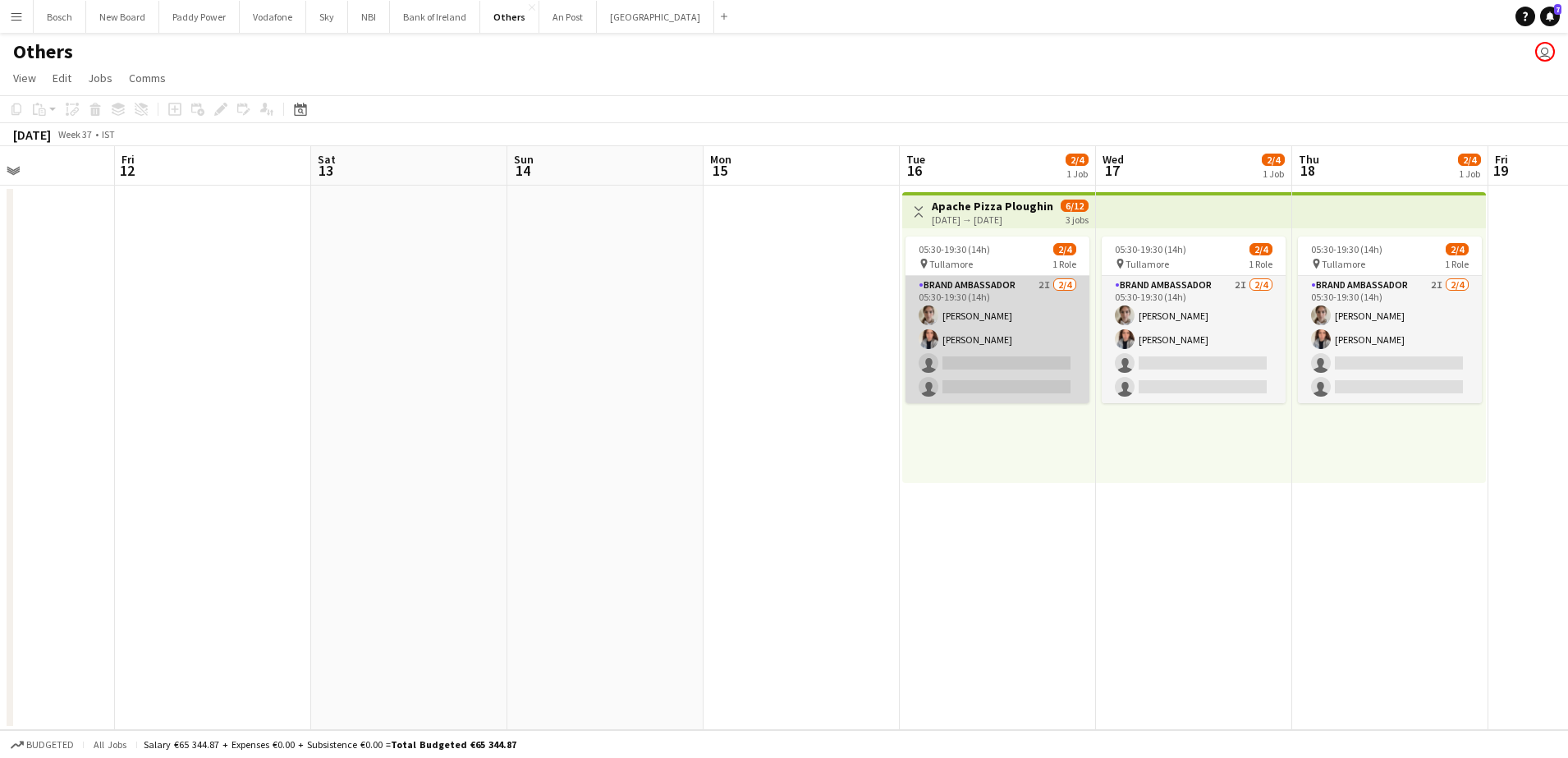
click at [1000, 362] on app-card-role "Brand Ambassador 2I [DATE] 05:30-19:30 (14h) [PERSON_NAME] [PERSON_NAME] single…" at bounding box center [997, 339] width 184 height 127
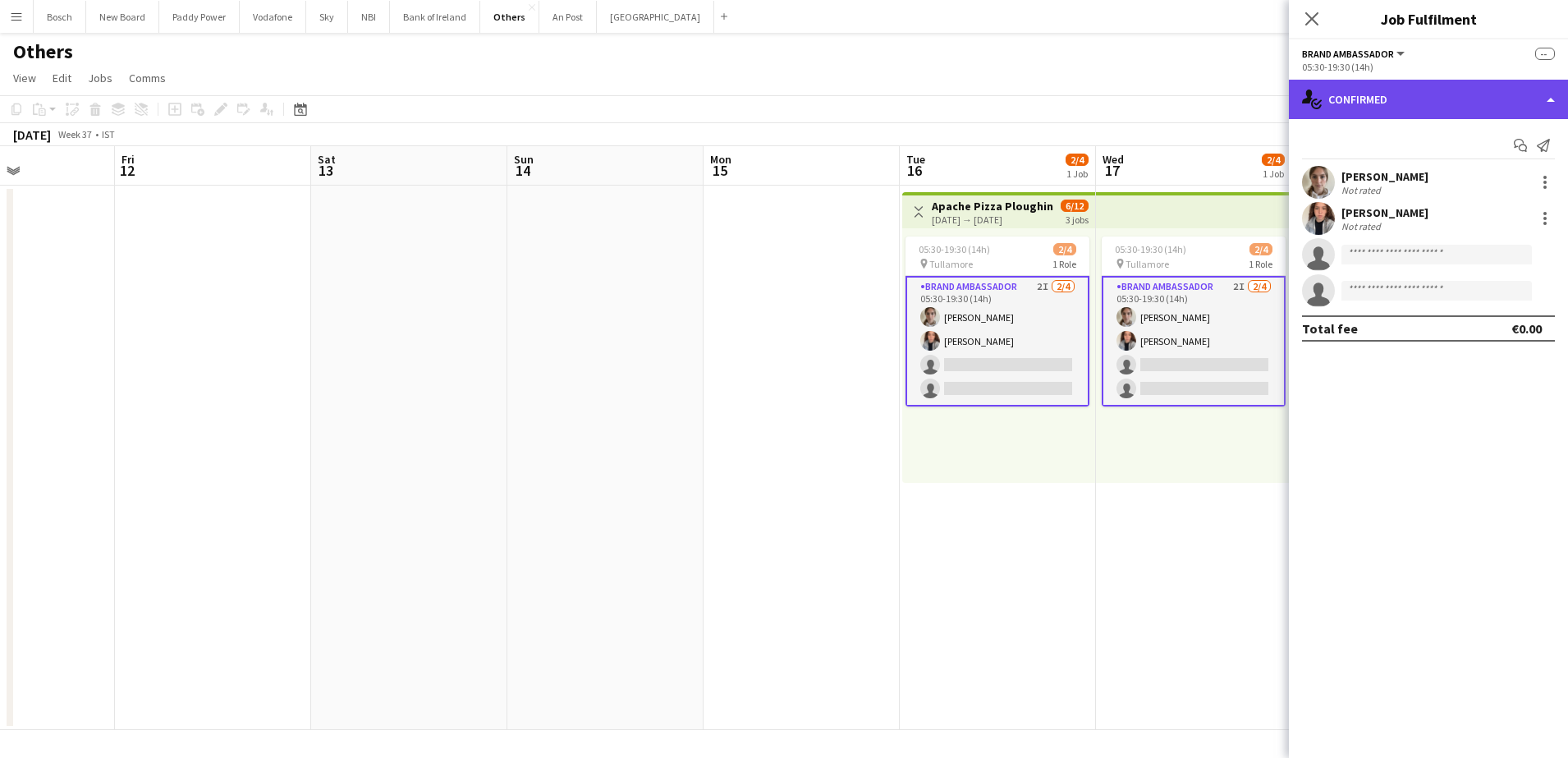
click at [1465, 85] on div "single-neutral-actions-check-2 Confirmed" at bounding box center [1428, 99] width 279 height 39
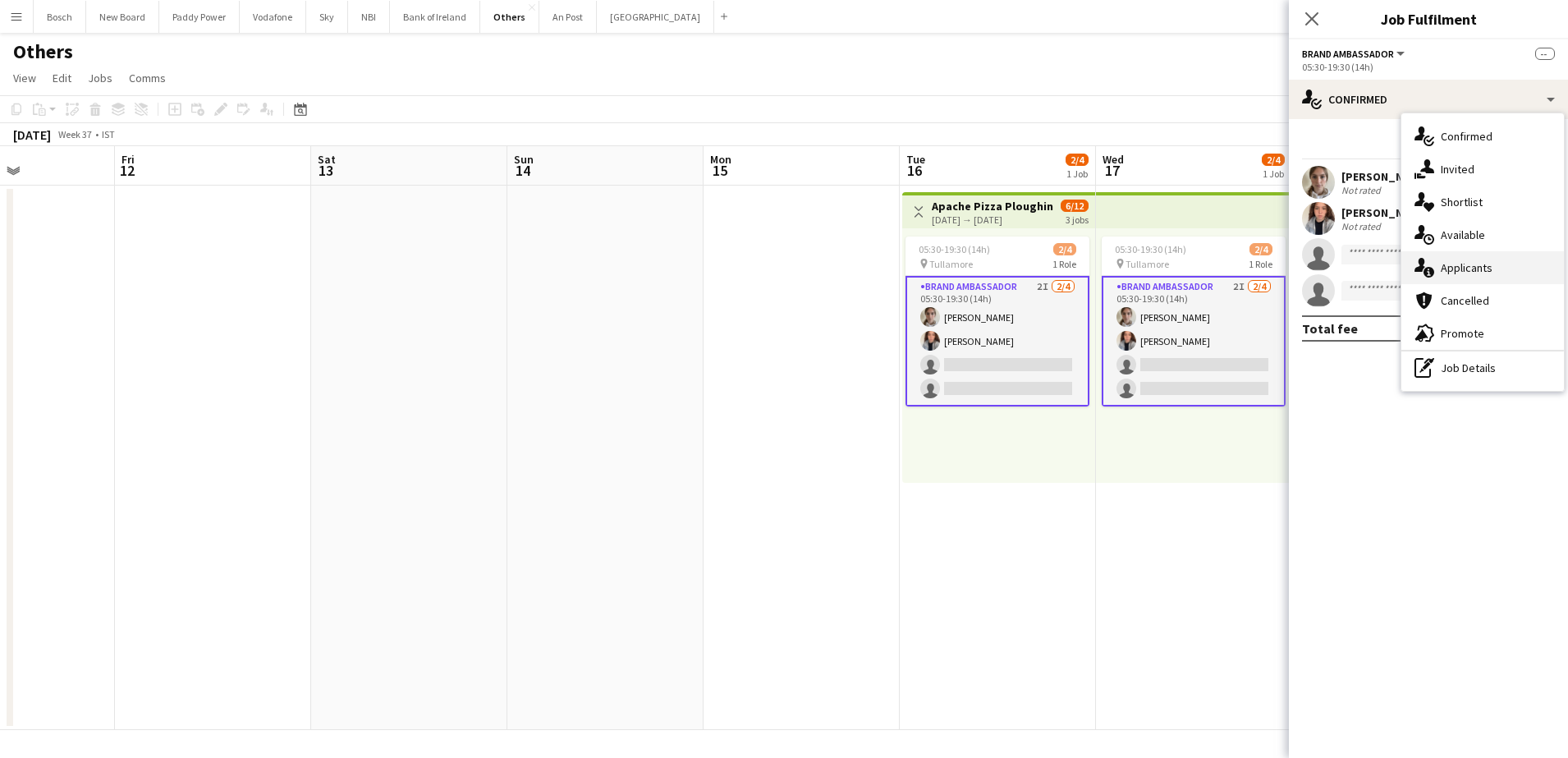
click at [1536, 272] on div "single-neutral-actions-information Applicants" at bounding box center [1482, 267] width 162 height 33
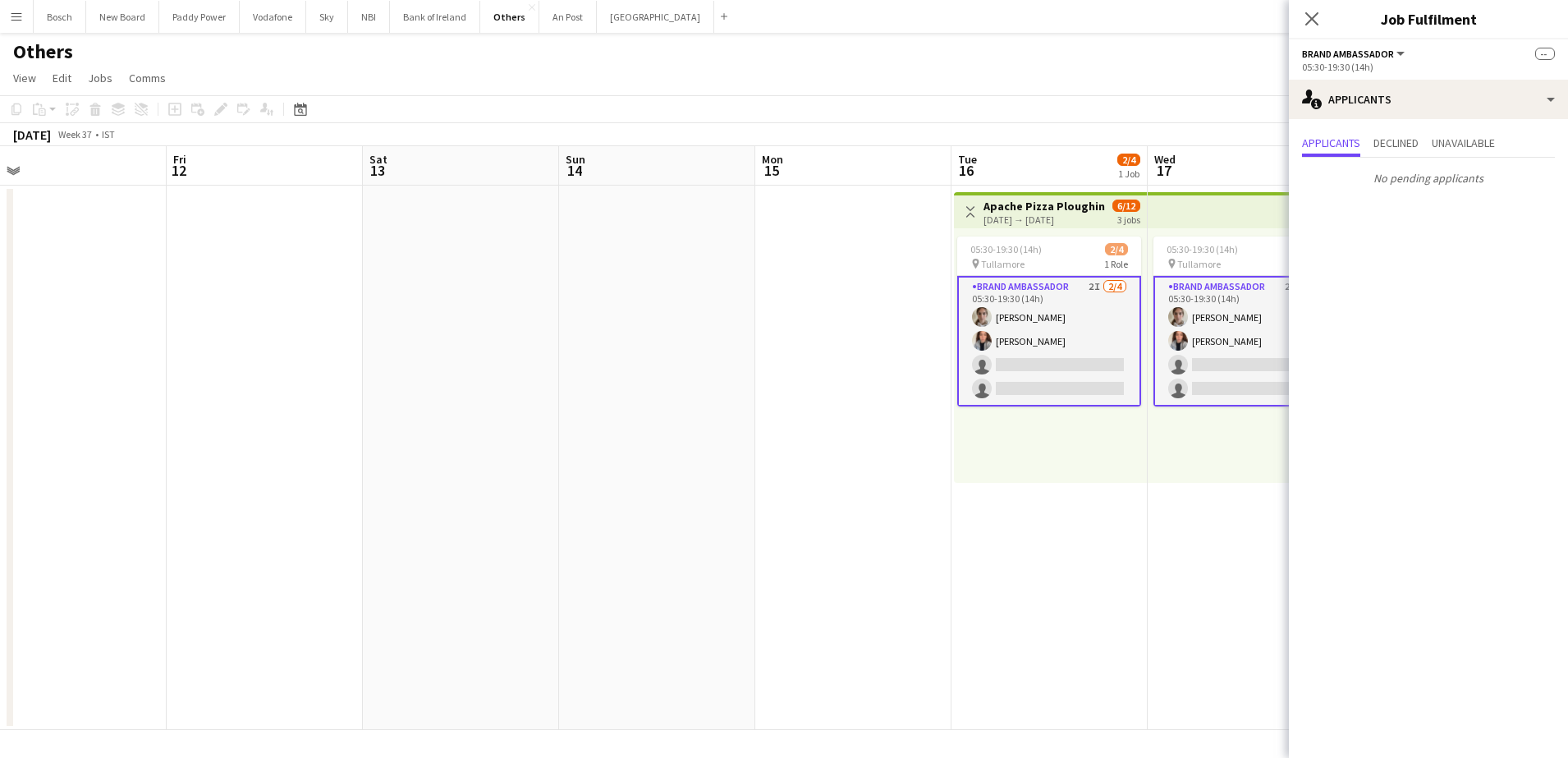
drag, startPoint x: 480, startPoint y: 504, endPoint x: 445, endPoint y: 471, distance: 48.1
click at [448, 479] on app-calendar-viewport "Tue 9 Wed 10 Thu 11 Fri 12 Sat 13 Sun 14 Mon 15 Tue 16 2/4 1 Job Wed 17 2/4 1 J…" at bounding box center [784, 438] width 1568 height 584
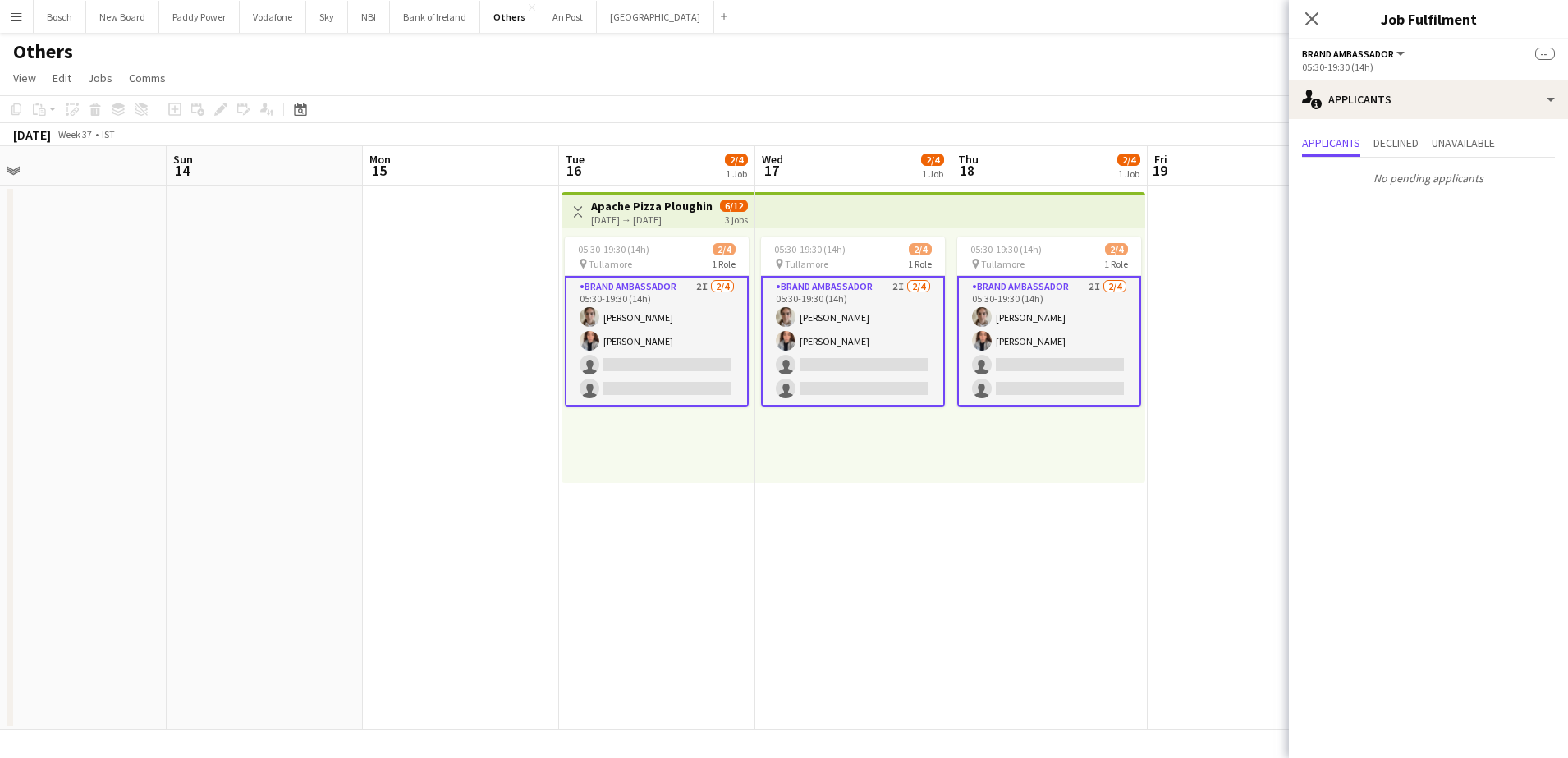
scroll to position [0, 535]
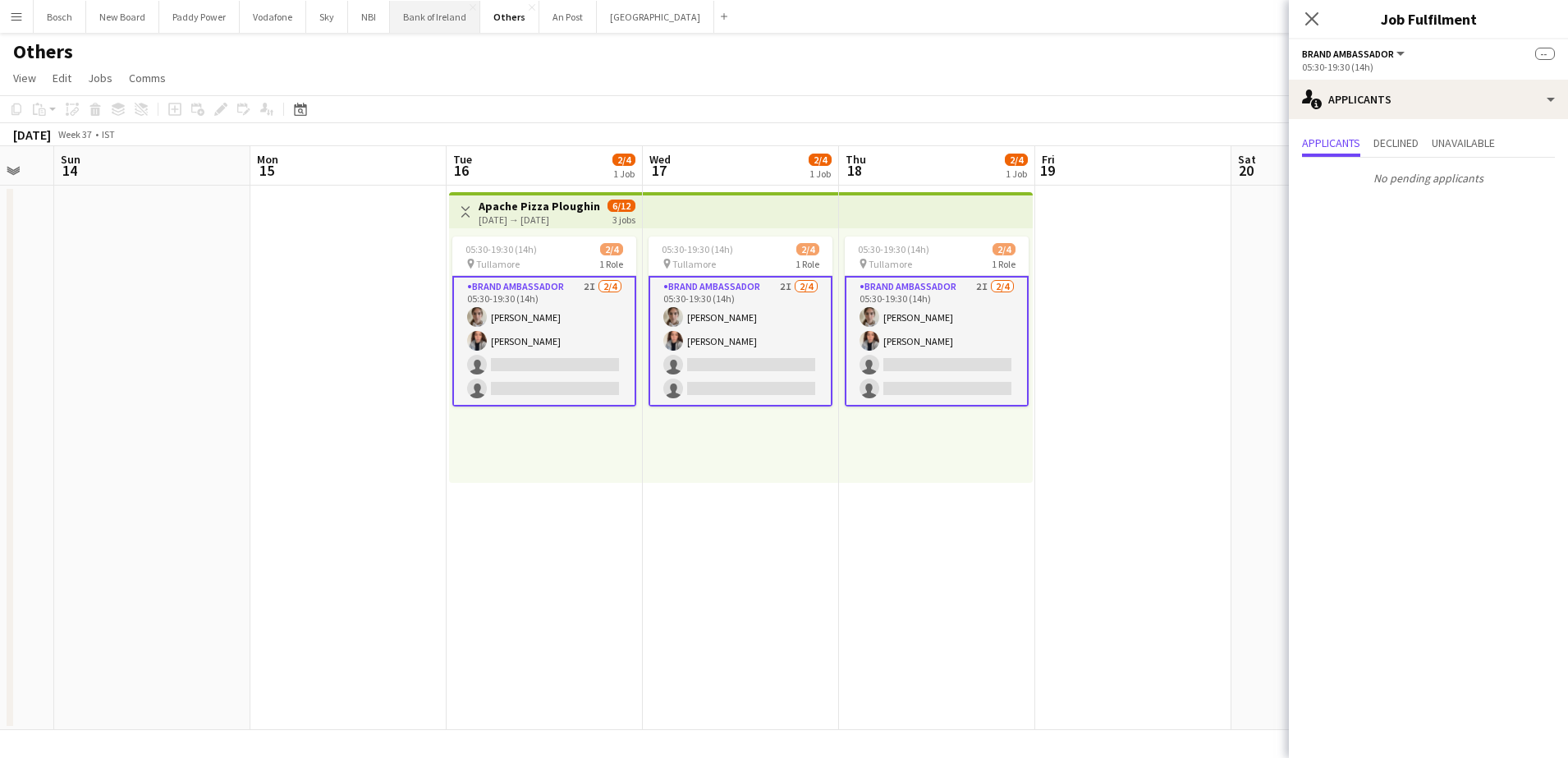
click at [436, 17] on button "Bank of Ireland Close" at bounding box center [435, 16] width 91 height 32
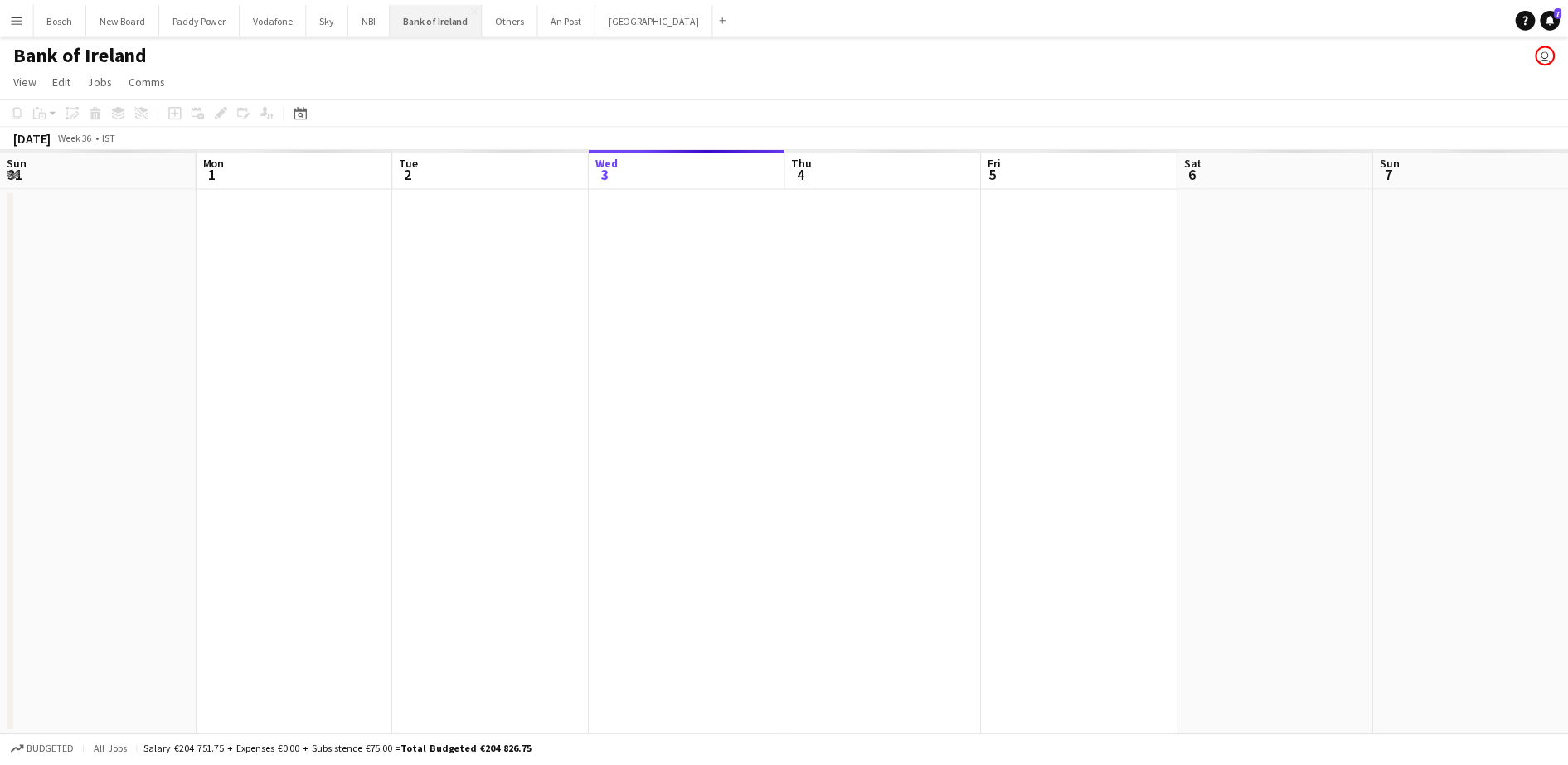
scroll to position [0, 396]
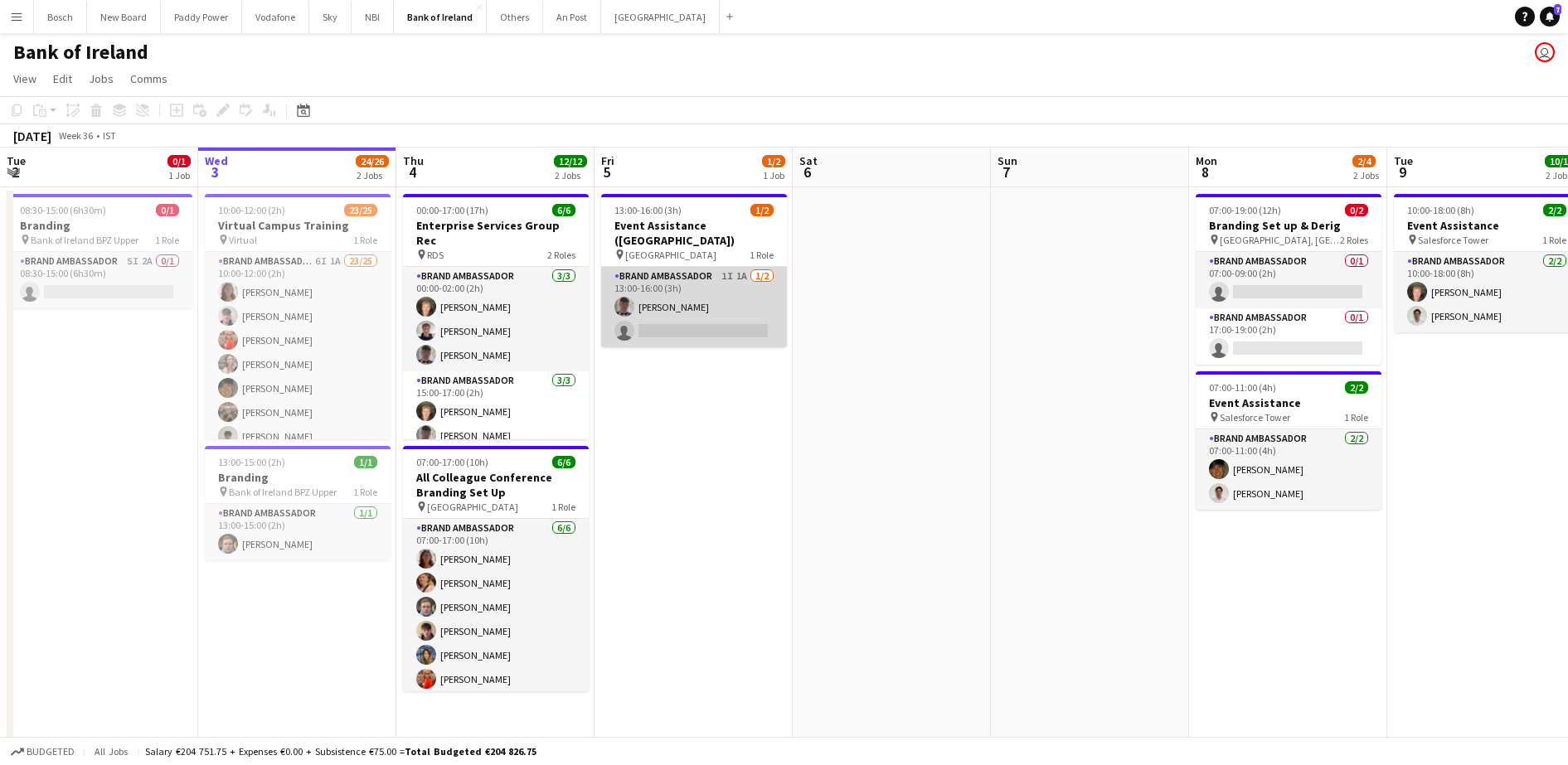
click at [698, 295] on app-card-role "Brand Ambassador 1I 1A [DATE] 13:00-16:00 (3h) [PERSON_NAME] single-neutral-act…" at bounding box center [694, 307] width 186 height 81
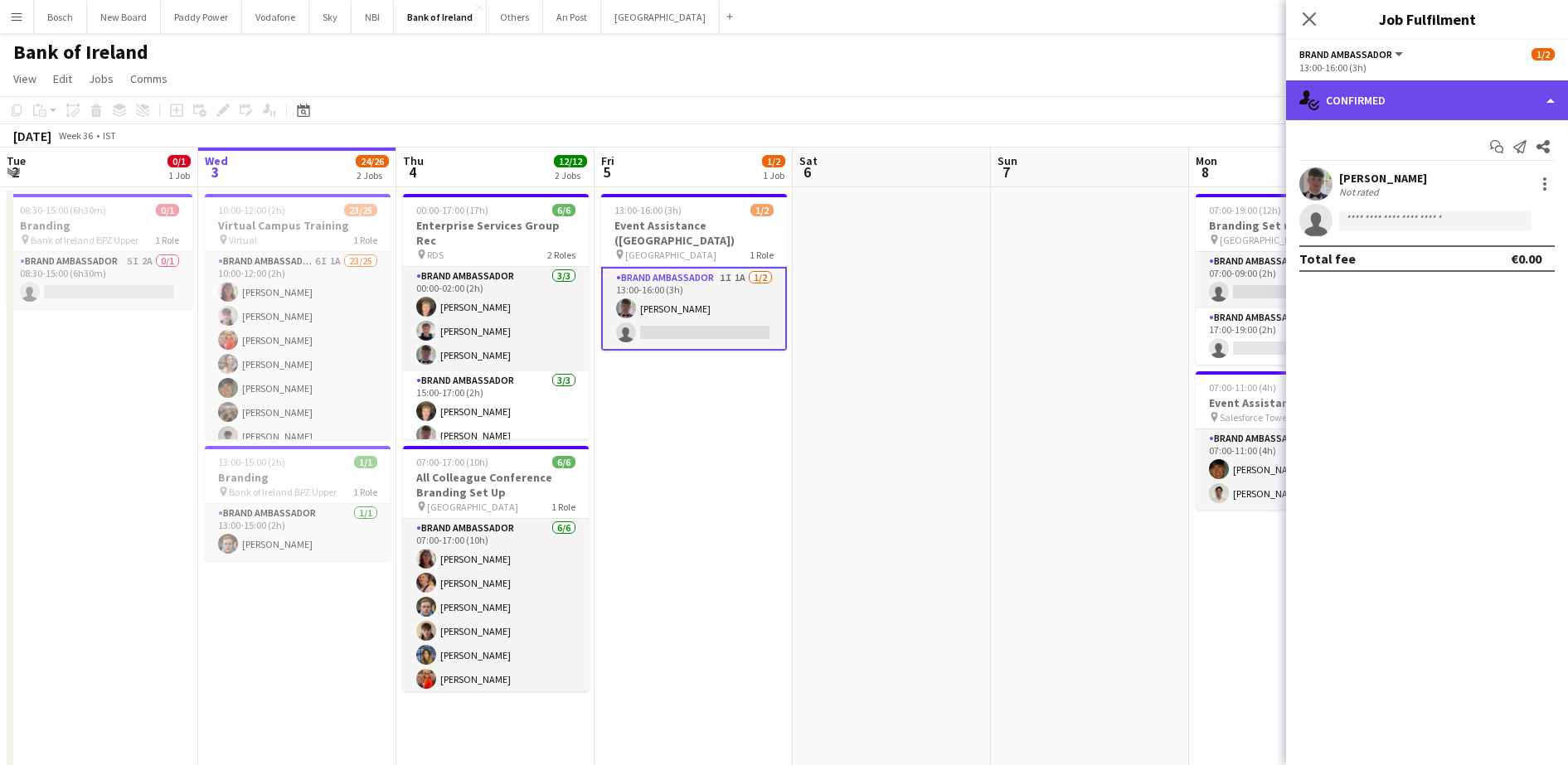
click at [1436, 110] on div "single-neutral-actions-check-2 Confirmed" at bounding box center [1427, 100] width 282 height 39
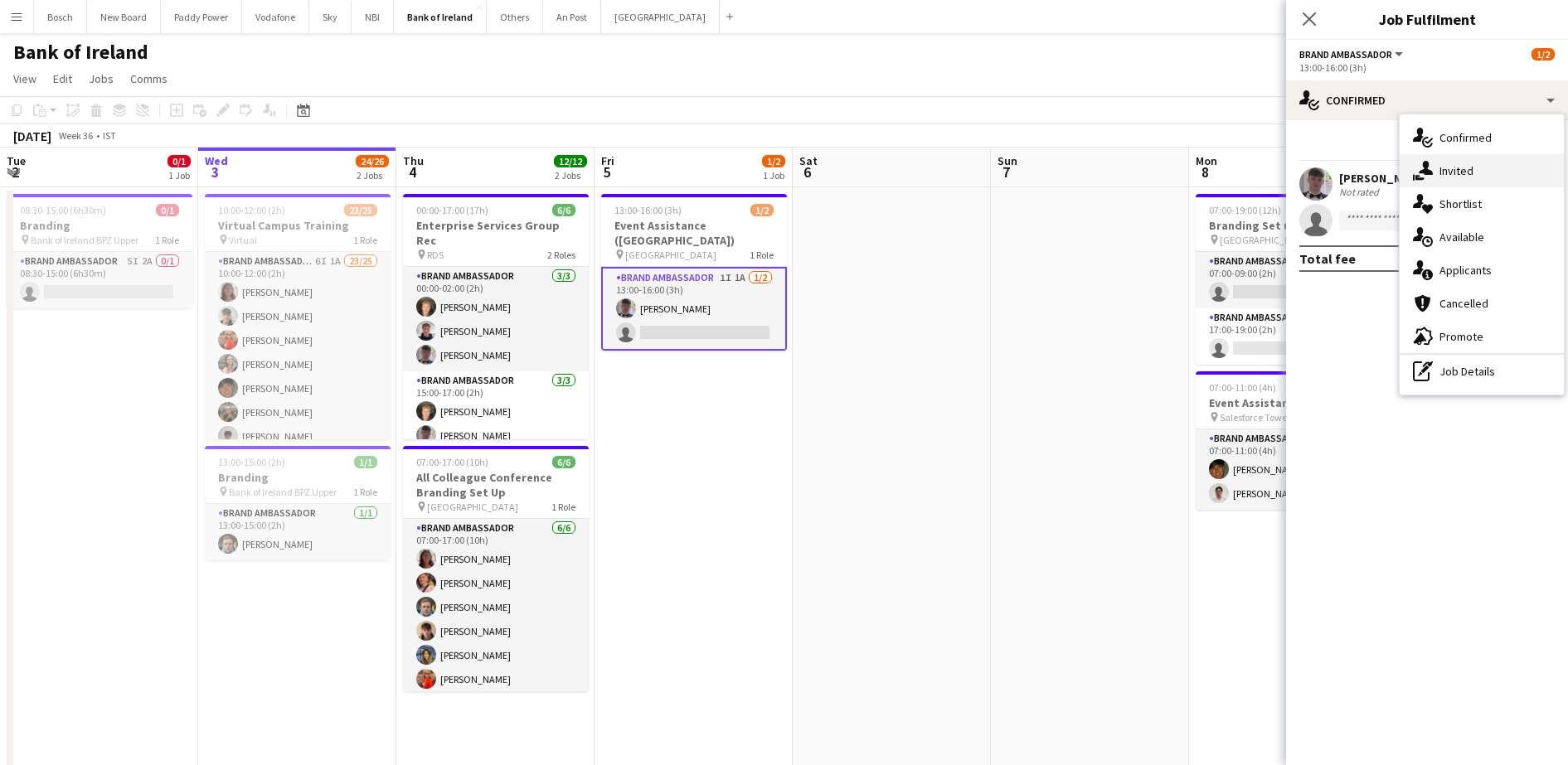
click at [1486, 183] on div "single-neutral-actions-share-1 Invited" at bounding box center [1481, 170] width 164 height 33
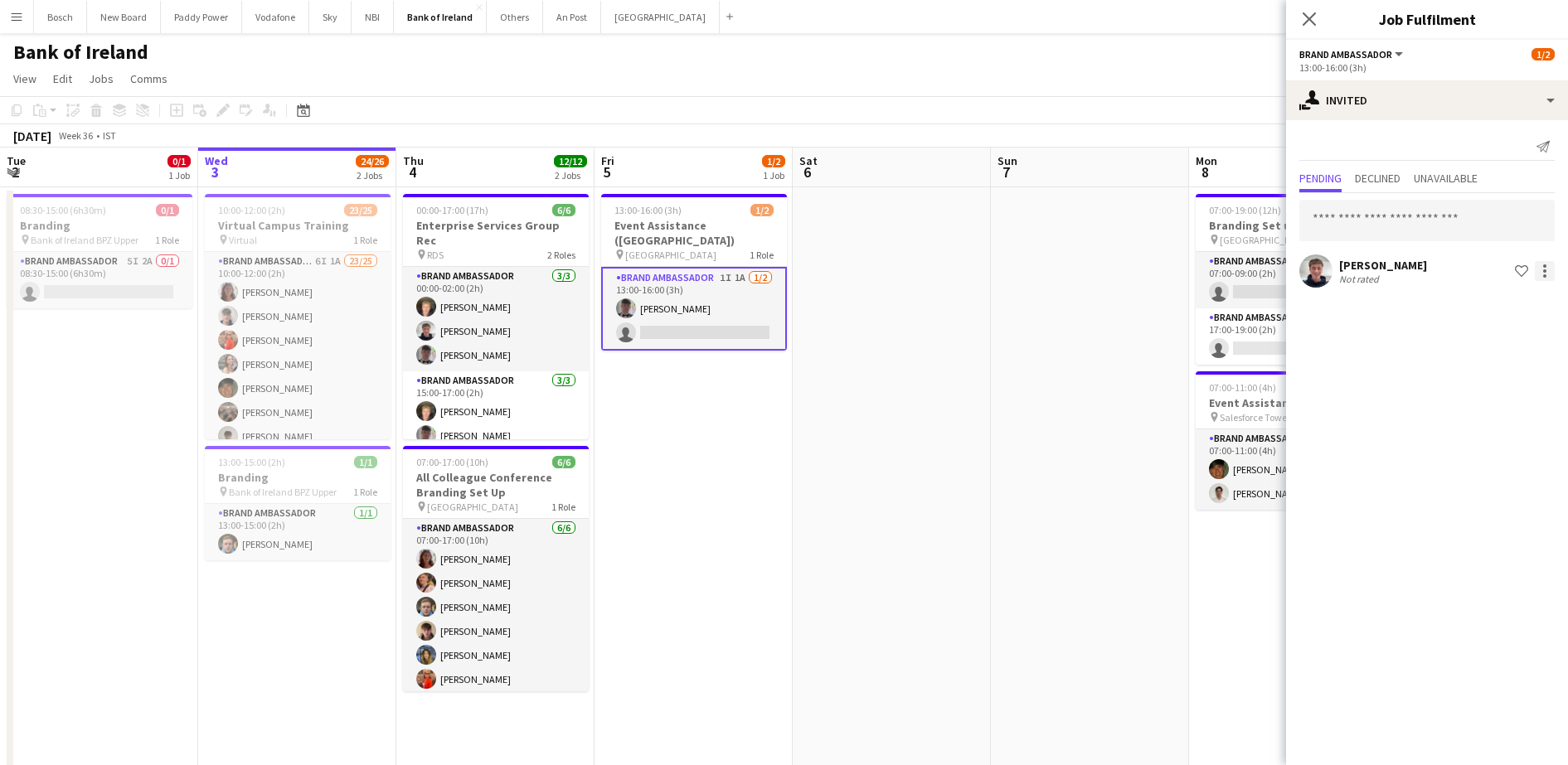
click at [1548, 267] on div at bounding box center [1544, 271] width 20 height 20
click at [1531, 335] on span "Send notification" at bounding box center [1492, 340] width 98 height 14
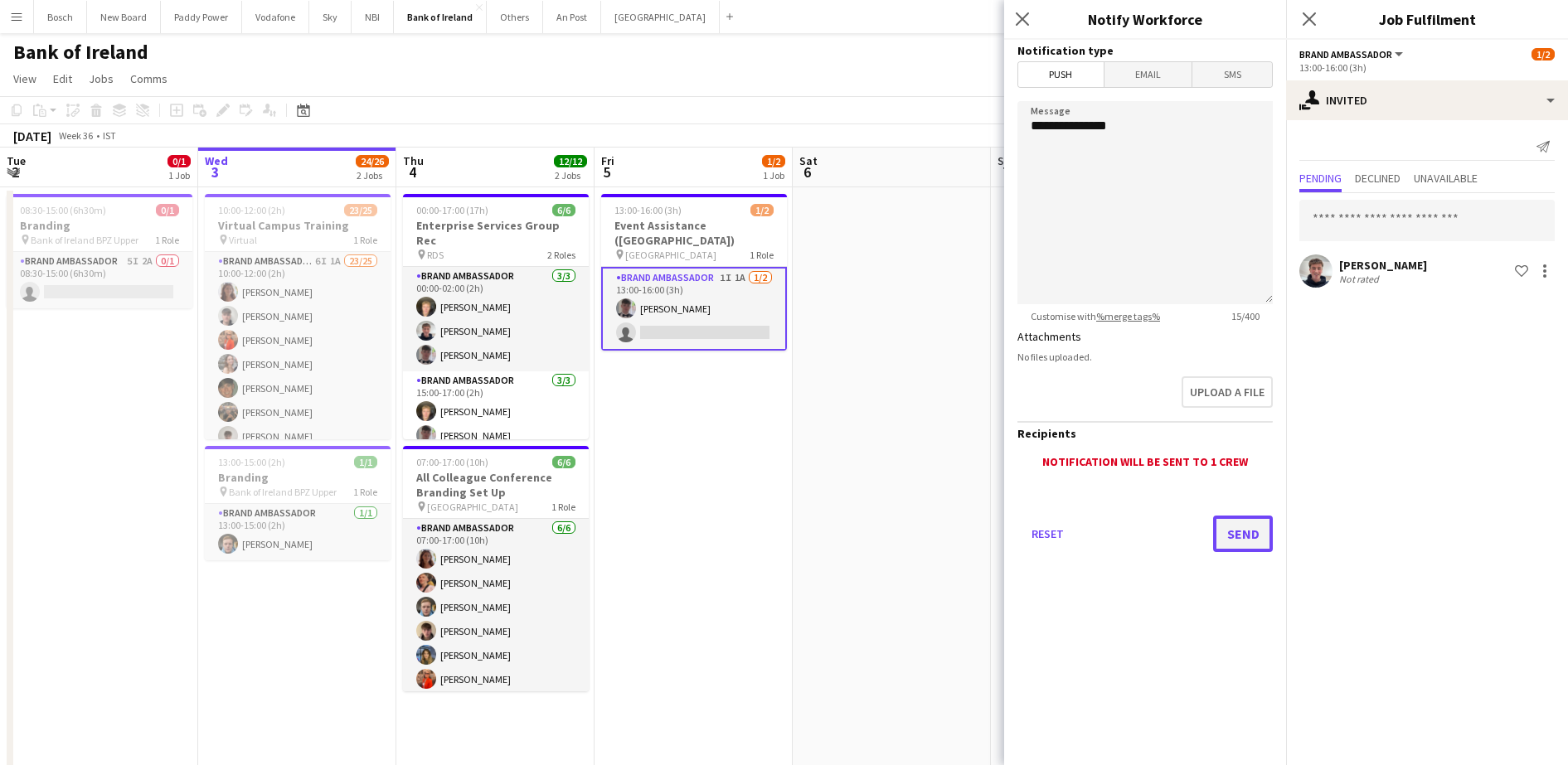
click at [1243, 535] on button "Send" at bounding box center [1242, 533] width 59 height 37
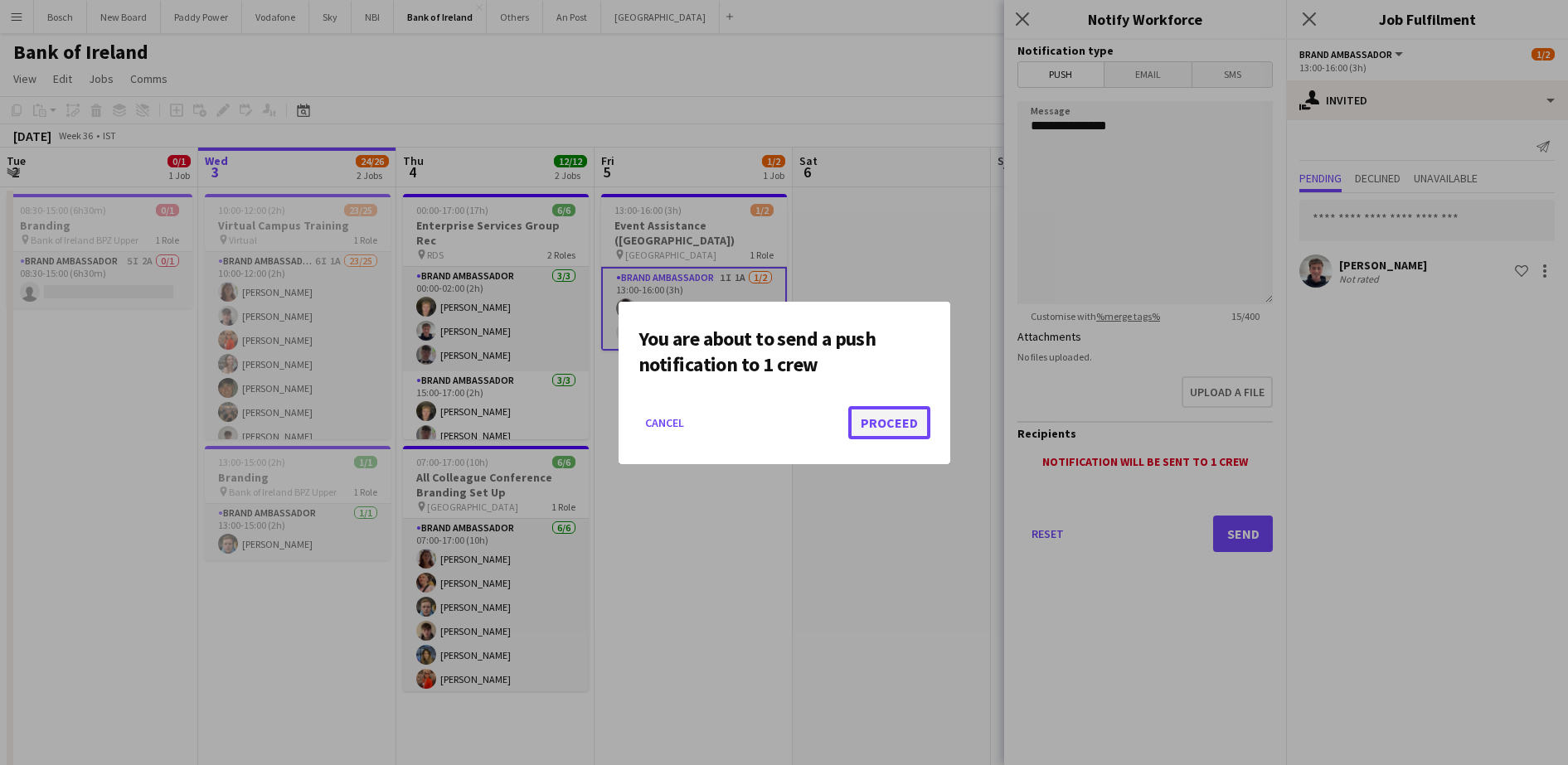
click at [895, 418] on button "Proceed" at bounding box center [890, 423] width 82 height 33
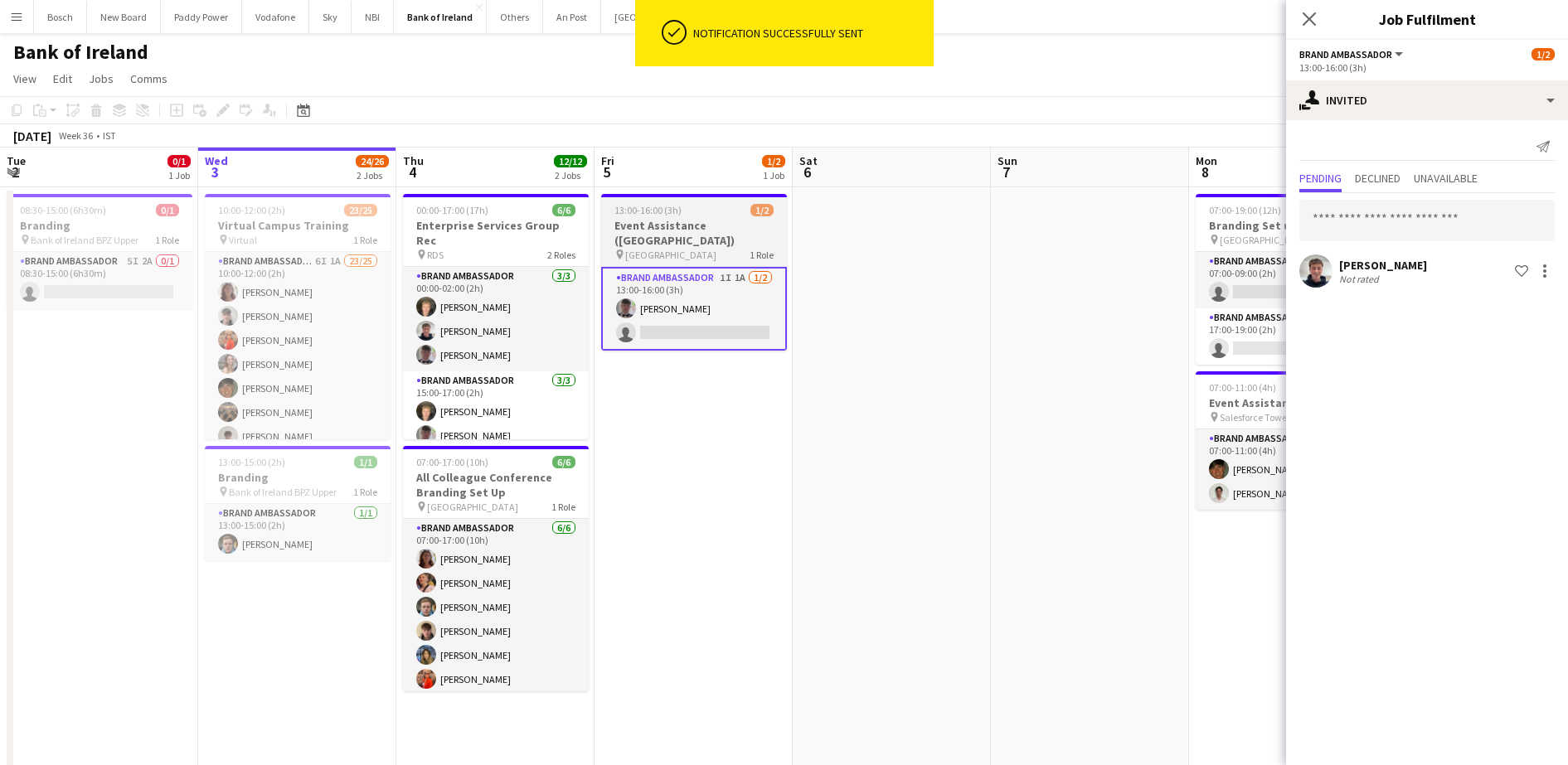
click at [708, 224] on h3 "Event Assistance ([GEOGRAPHIC_DATA])" at bounding box center [694, 232] width 186 height 30
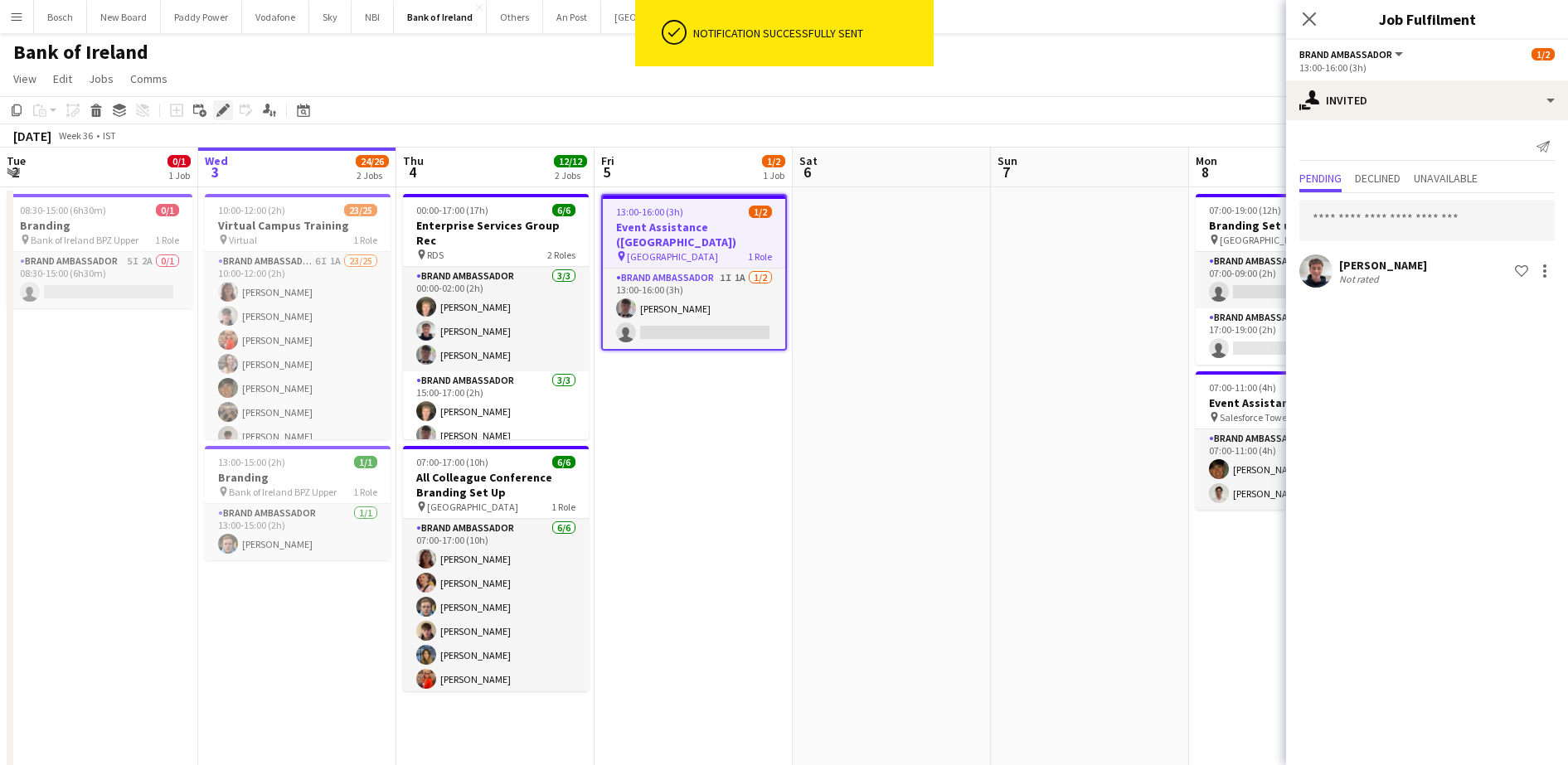
click at [220, 115] on icon at bounding box center [218, 114] width 5 height 5
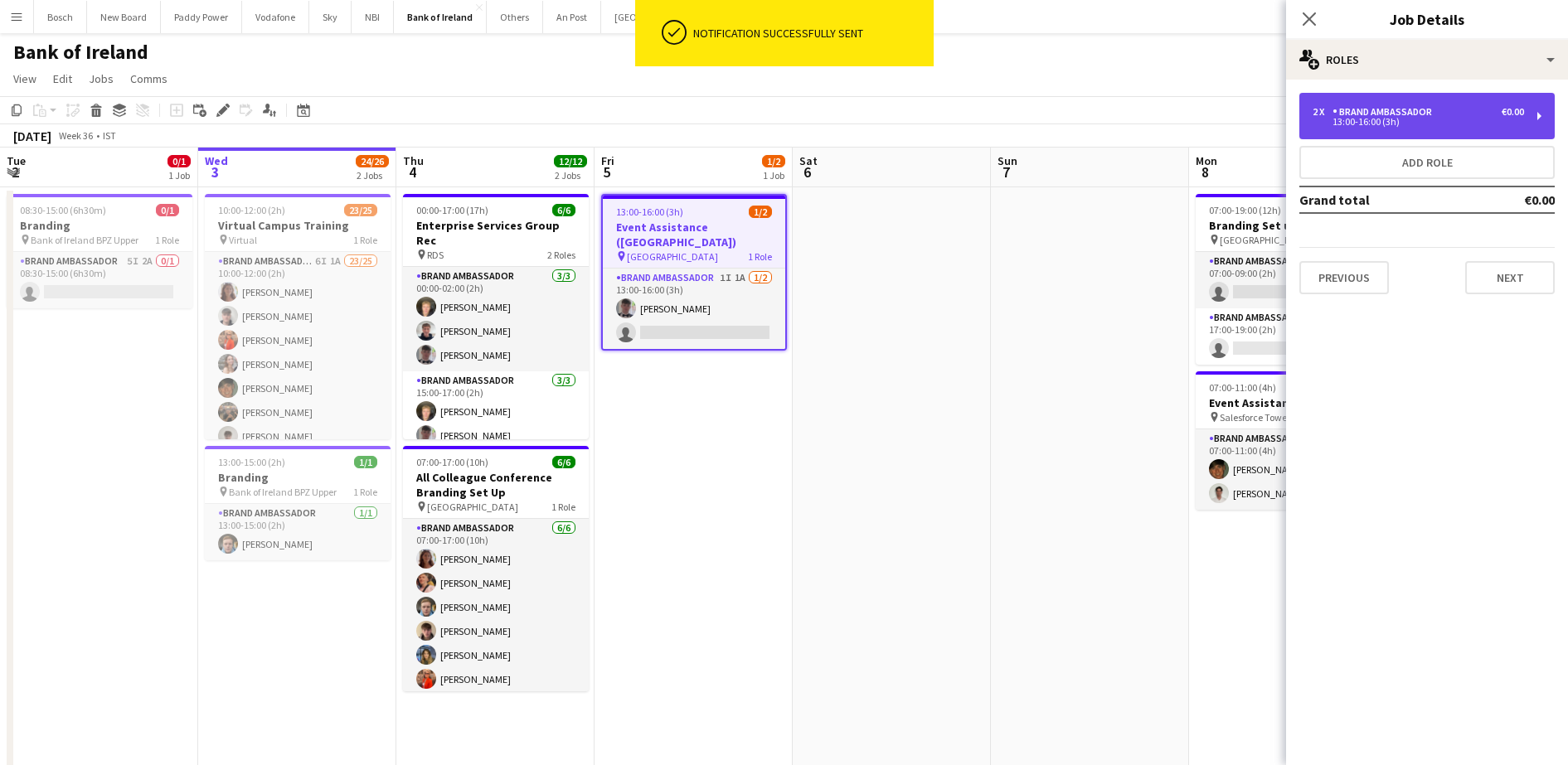
click at [1409, 110] on div "Brand Ambassador" at bounding box center [1385, 112] width 106 height 12
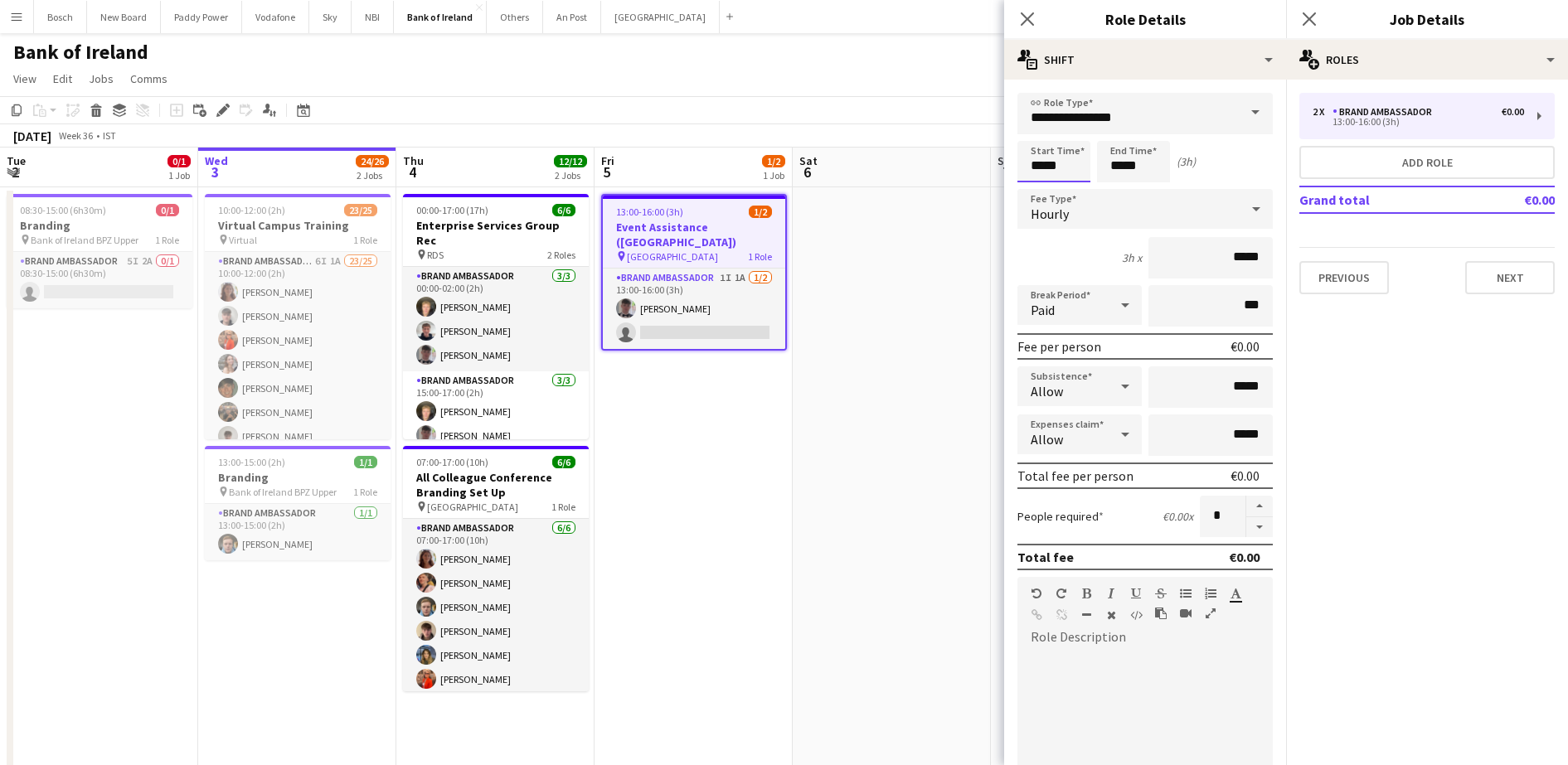
click at [1029, 161] on input "*****" at bounding box center [1054, 161] width 73 height 41
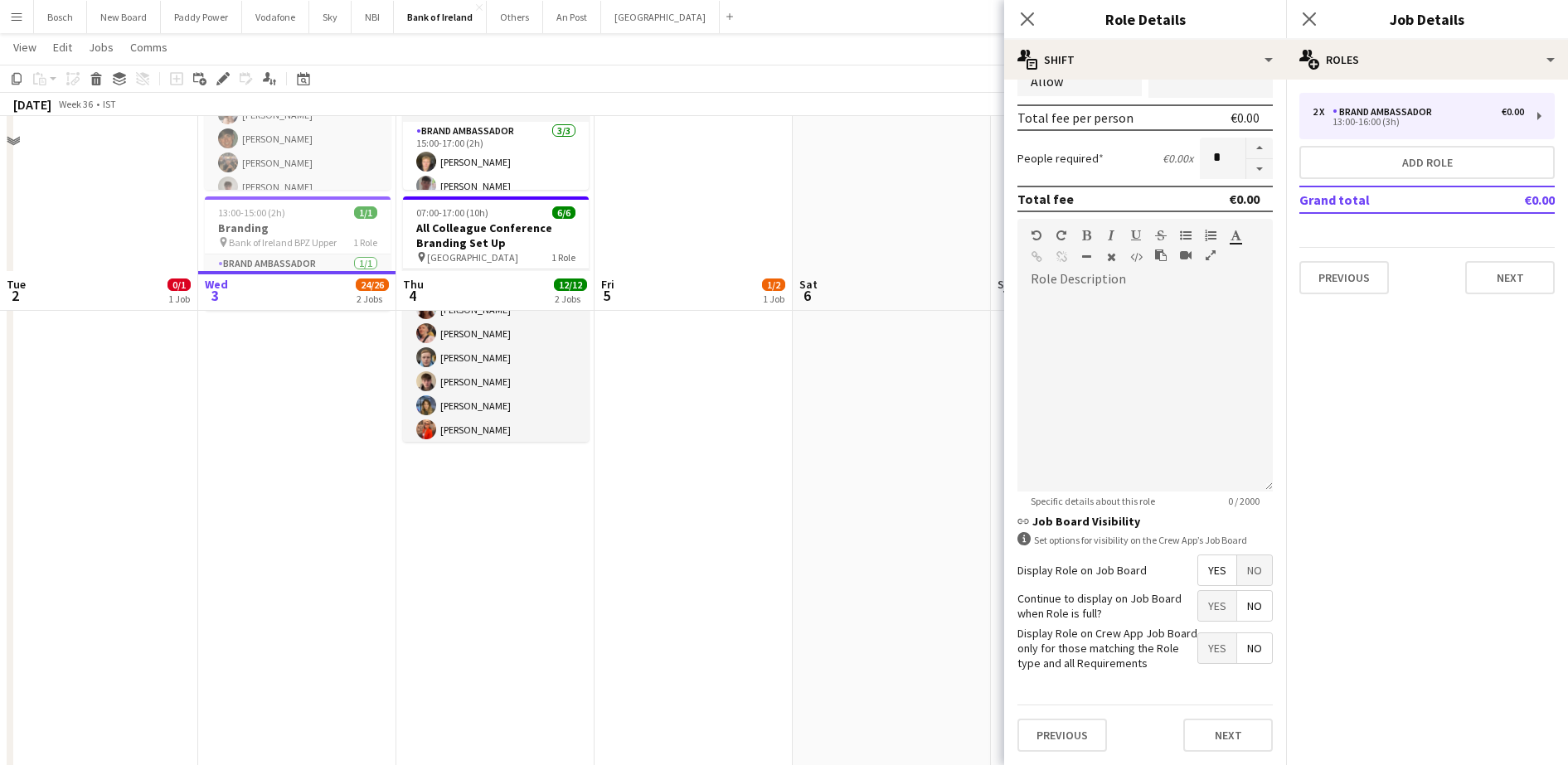
scroll to position [415, 0]
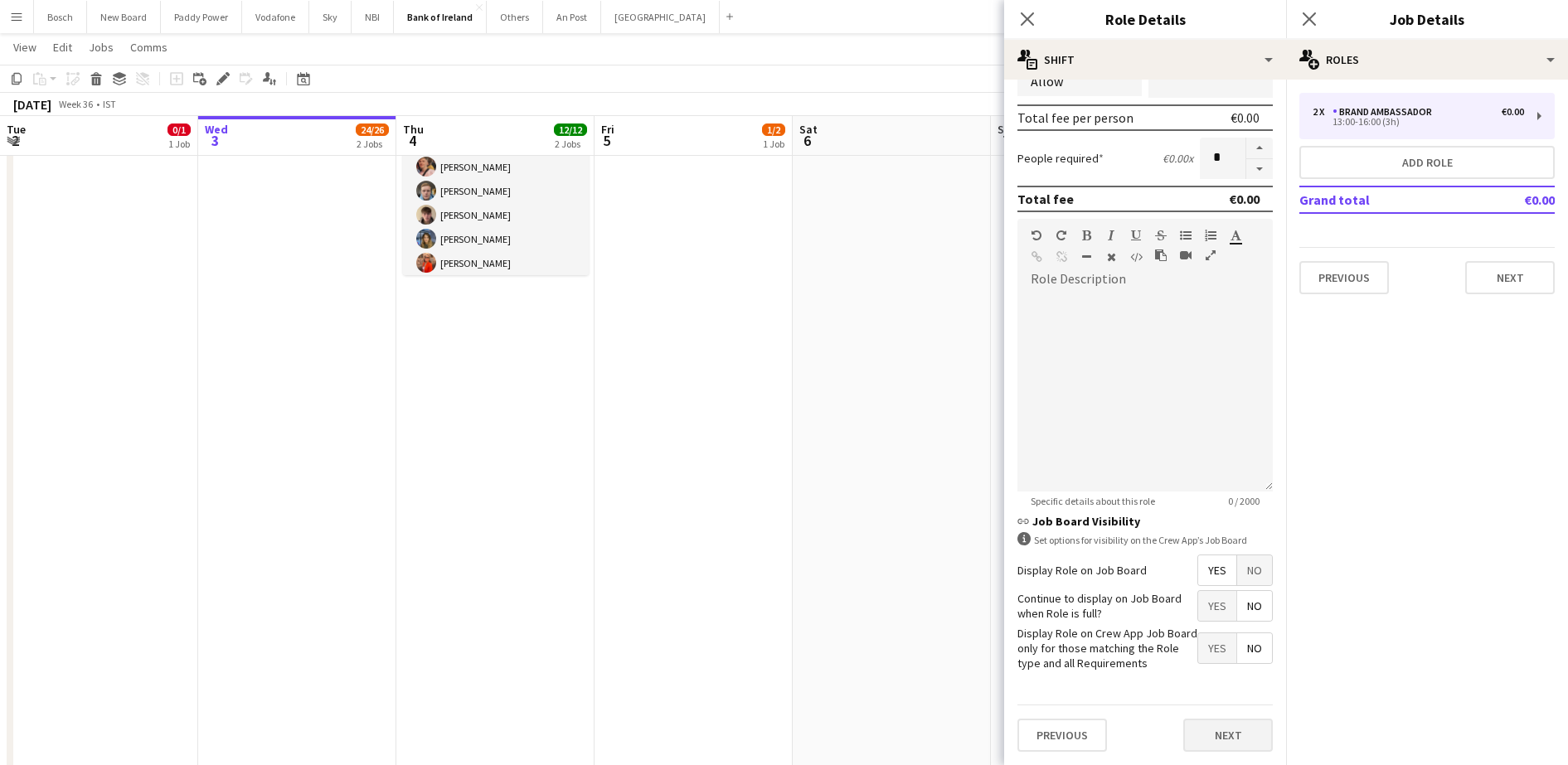
type input "*****"
click at [1220, 738] on button "Next" at bounding box center [1227, 735] width 90 height 33
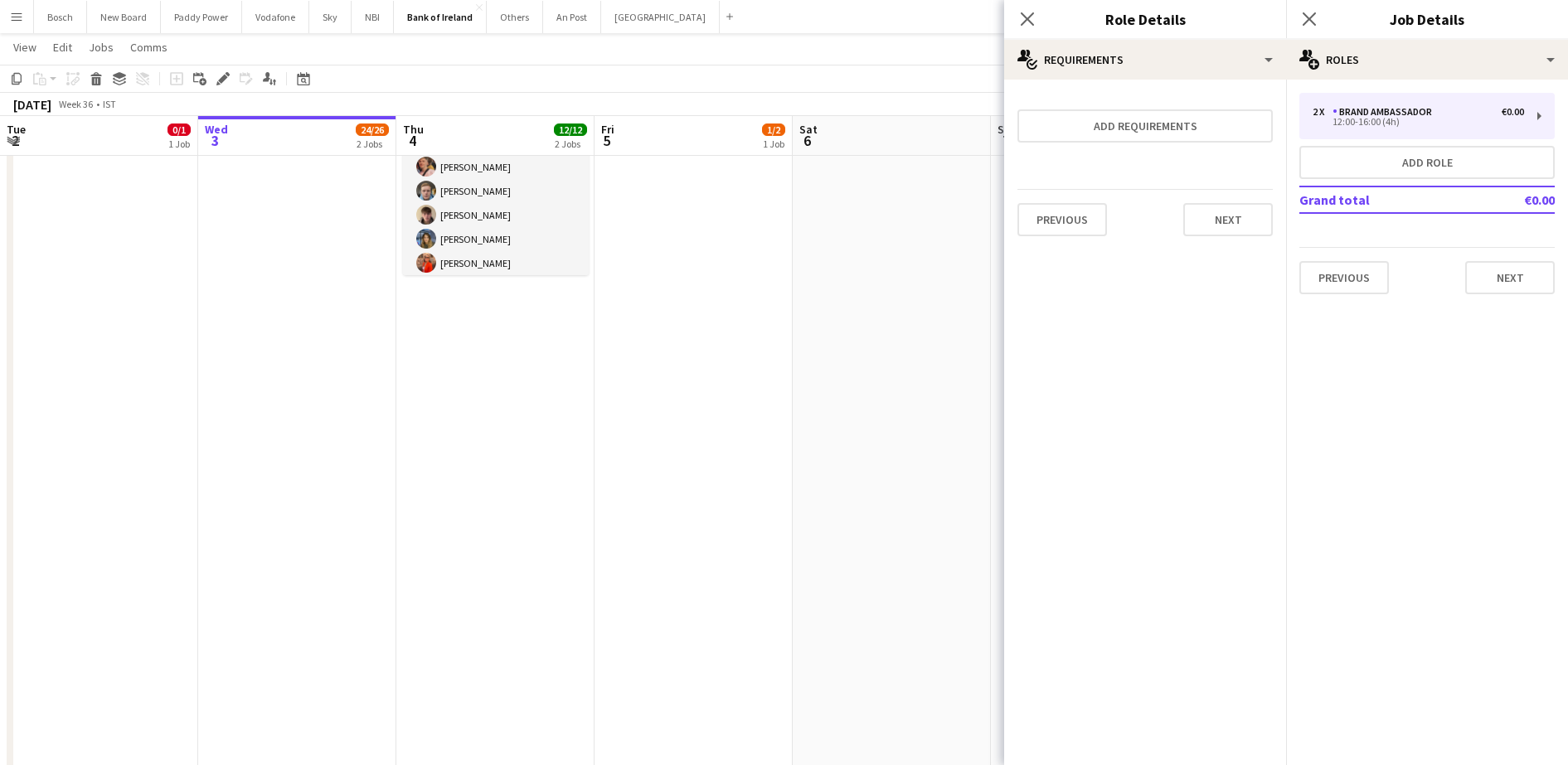
click at [934, 75] on app-toolbar "Copy Paste Paste Ctrl+V Paste with crew Ctrl+Shift+V Paste linked Job [GEOGRAPH…" at bounding box center [784, 79] width 1568 height 28
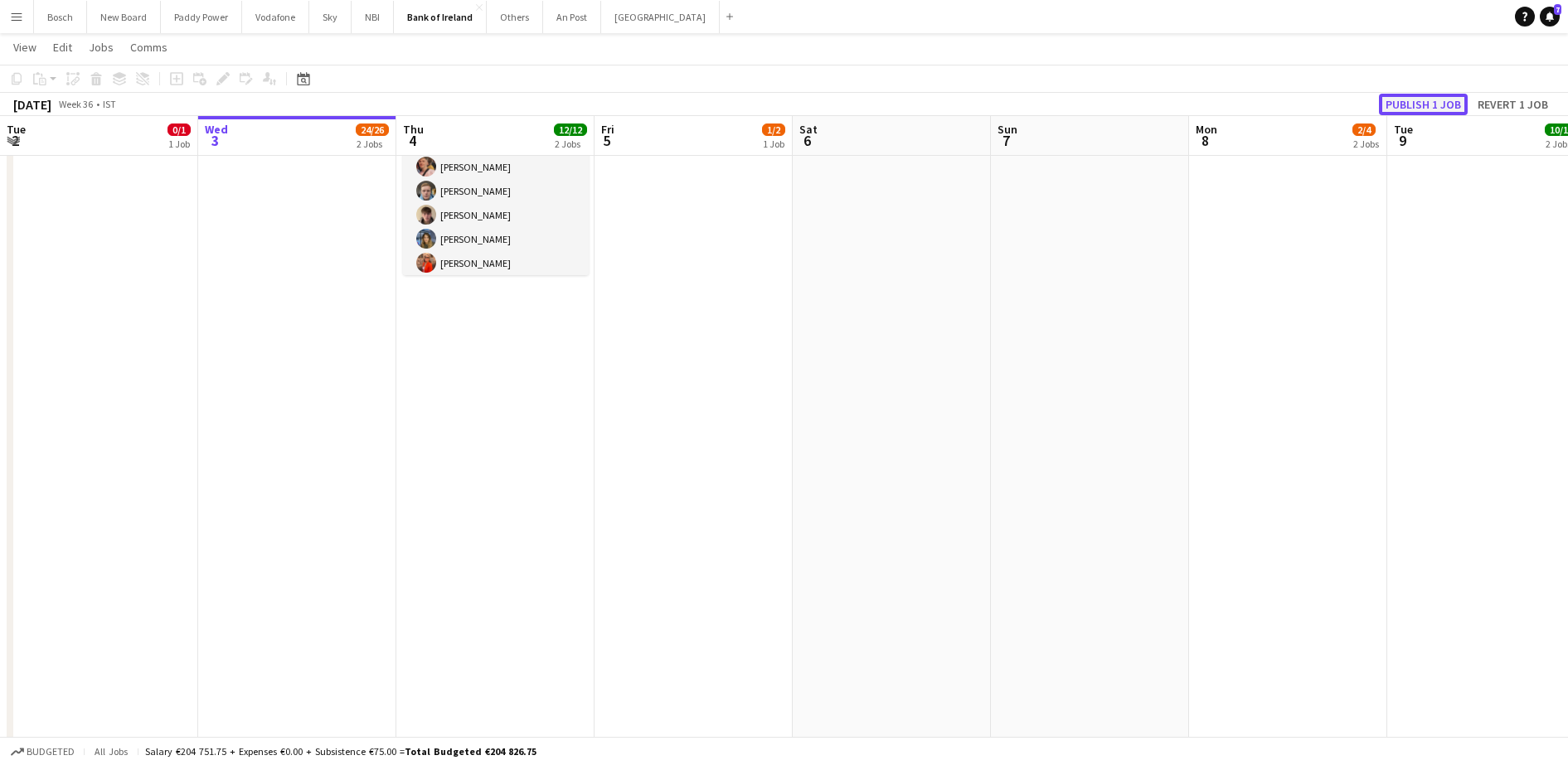
click at [1445, 95] on button "Publish 1 job" at bounding box center [1422, 104] width 89 height 22
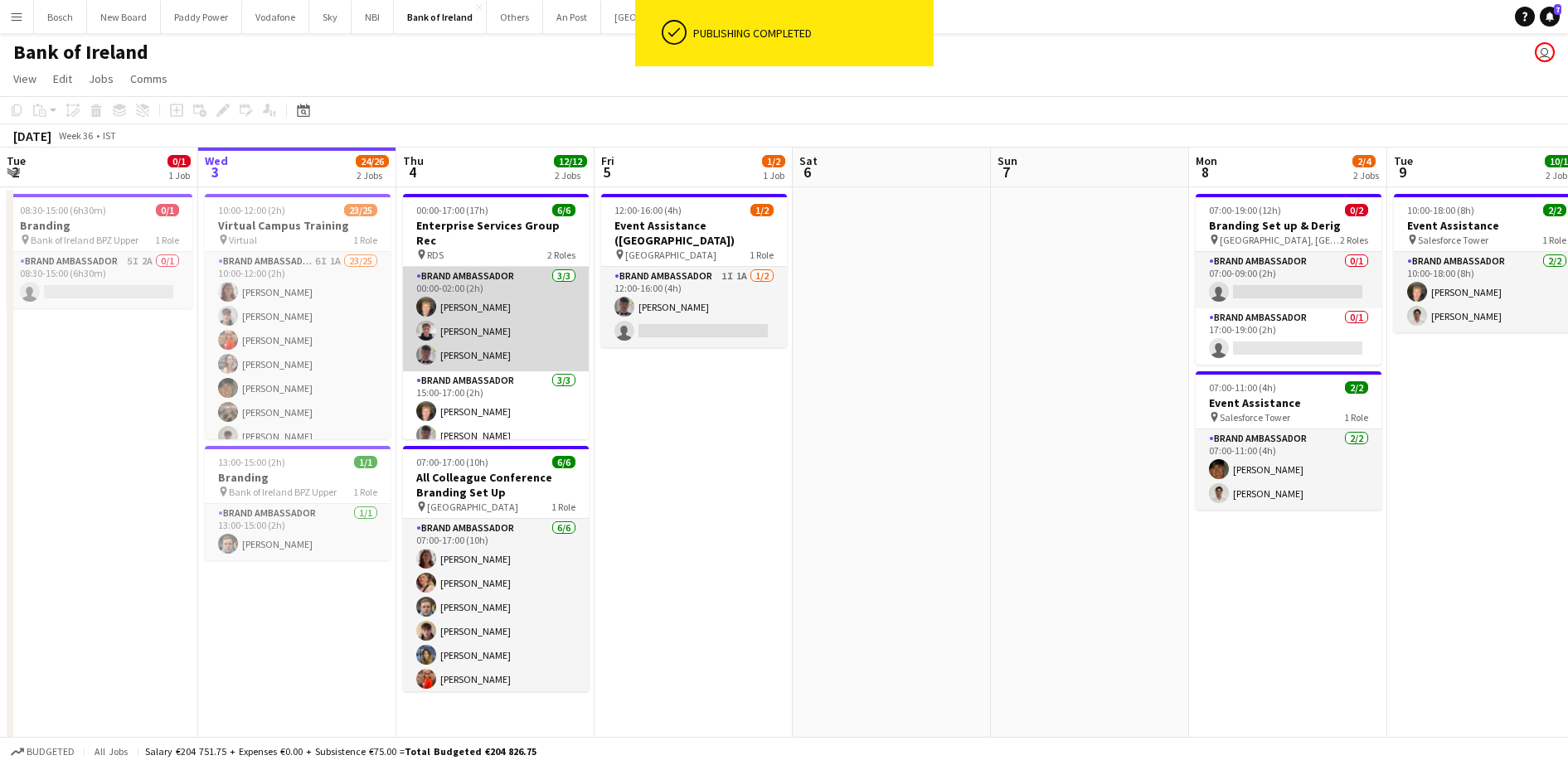
click at [478, 307] on app-card-role "Brand Ambassador [DATE] 00:00-02:00 (2h) [PERSON_NAME] [PERSON_NAME] [PERSON_NA…" at bounding box center [495, 319] width 186 height 104
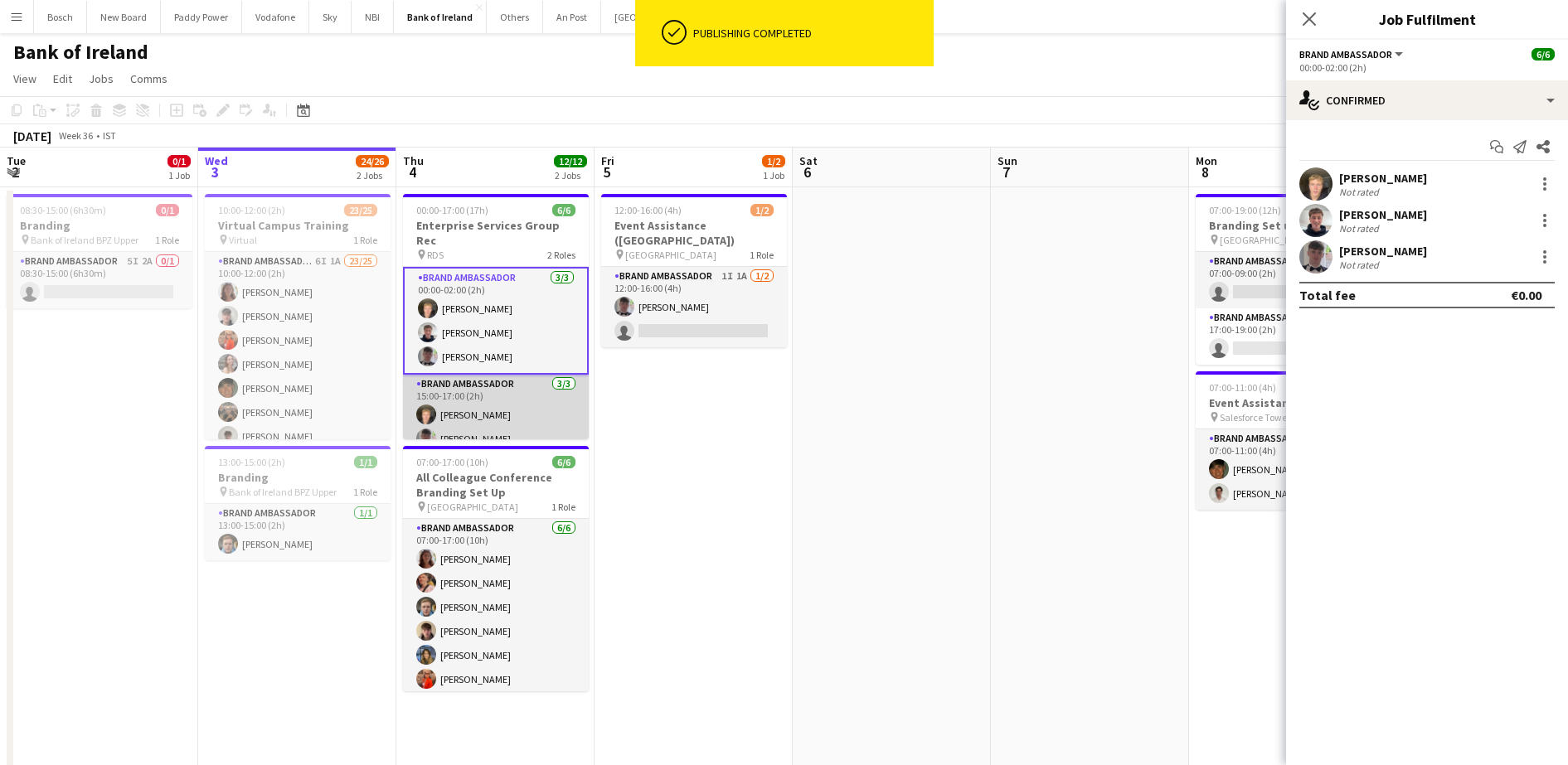
click at [483, 374] on app-card-role "Brand Ambassador [DATE] 15:00-17:00 (2h) [PERSON_NAME] [PERSON_NAME] [PERSON_NA…" at bounding box center [495, 426] width 186 height 104
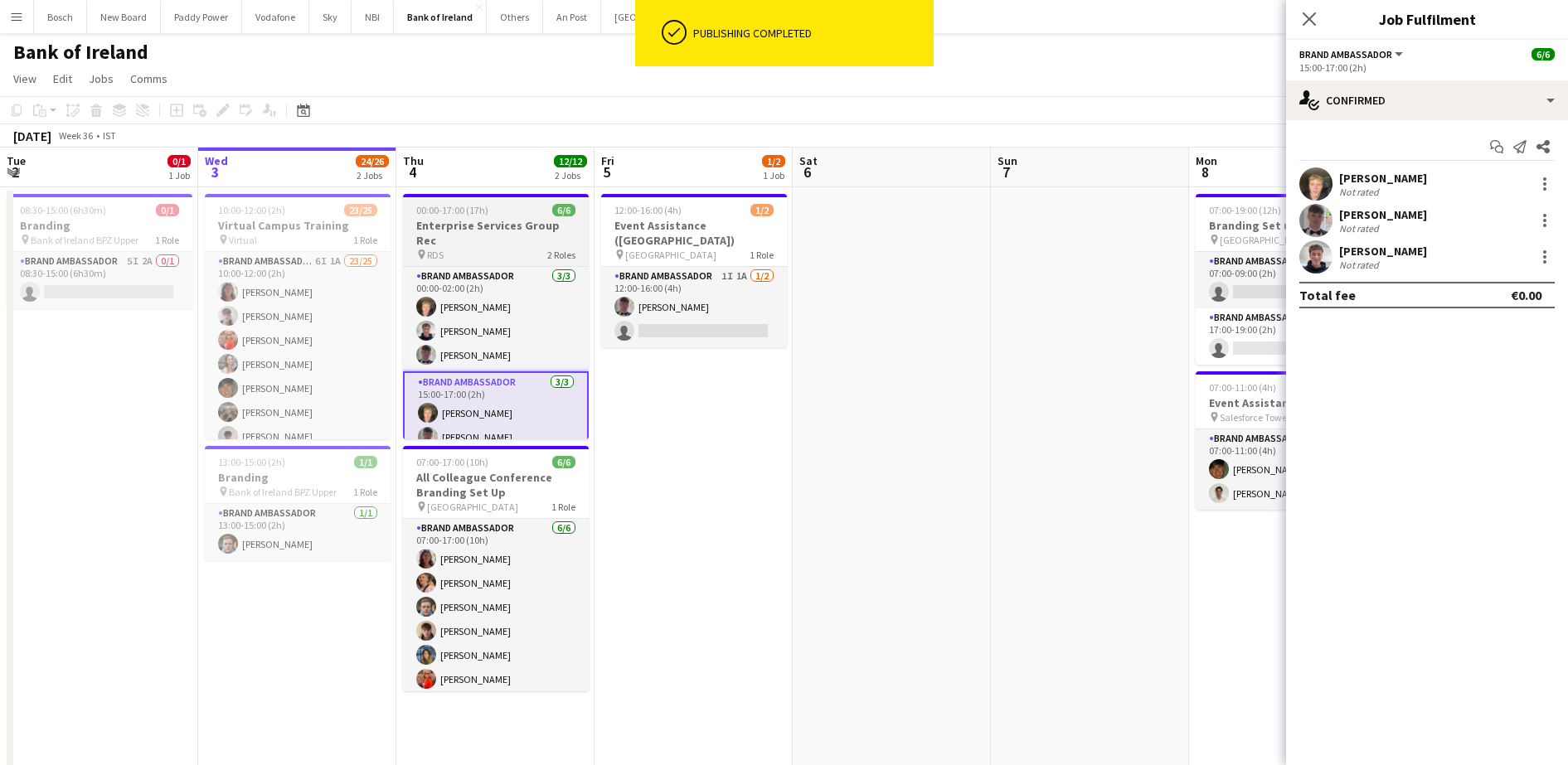
click at [474, 221] on h3 "Enterprise Services Group Rec" at bounding box center [495, 232] width 186 height 30
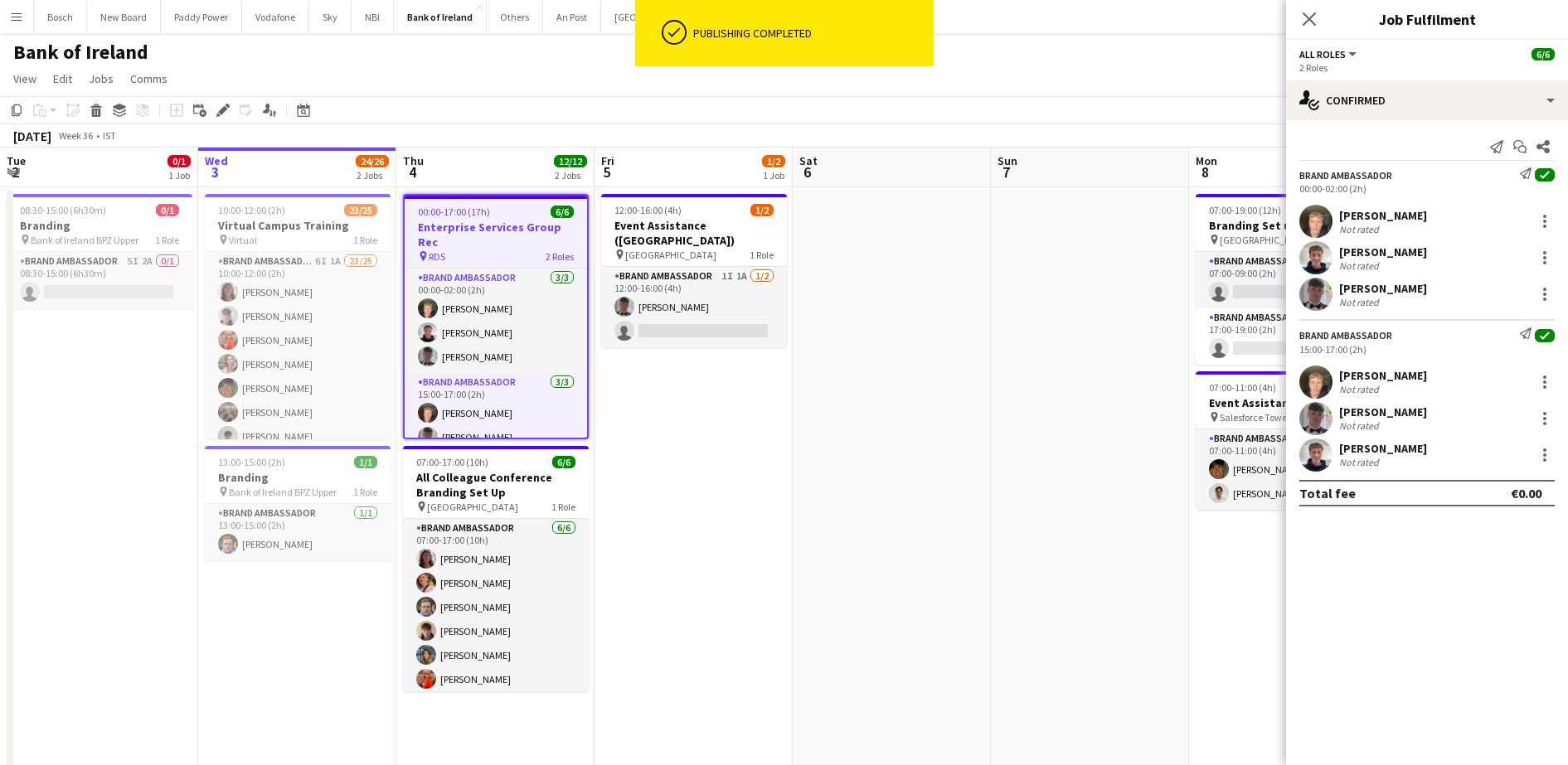
click at [225, 110] on icon at bounding box center [222, 111] width 9 height 9
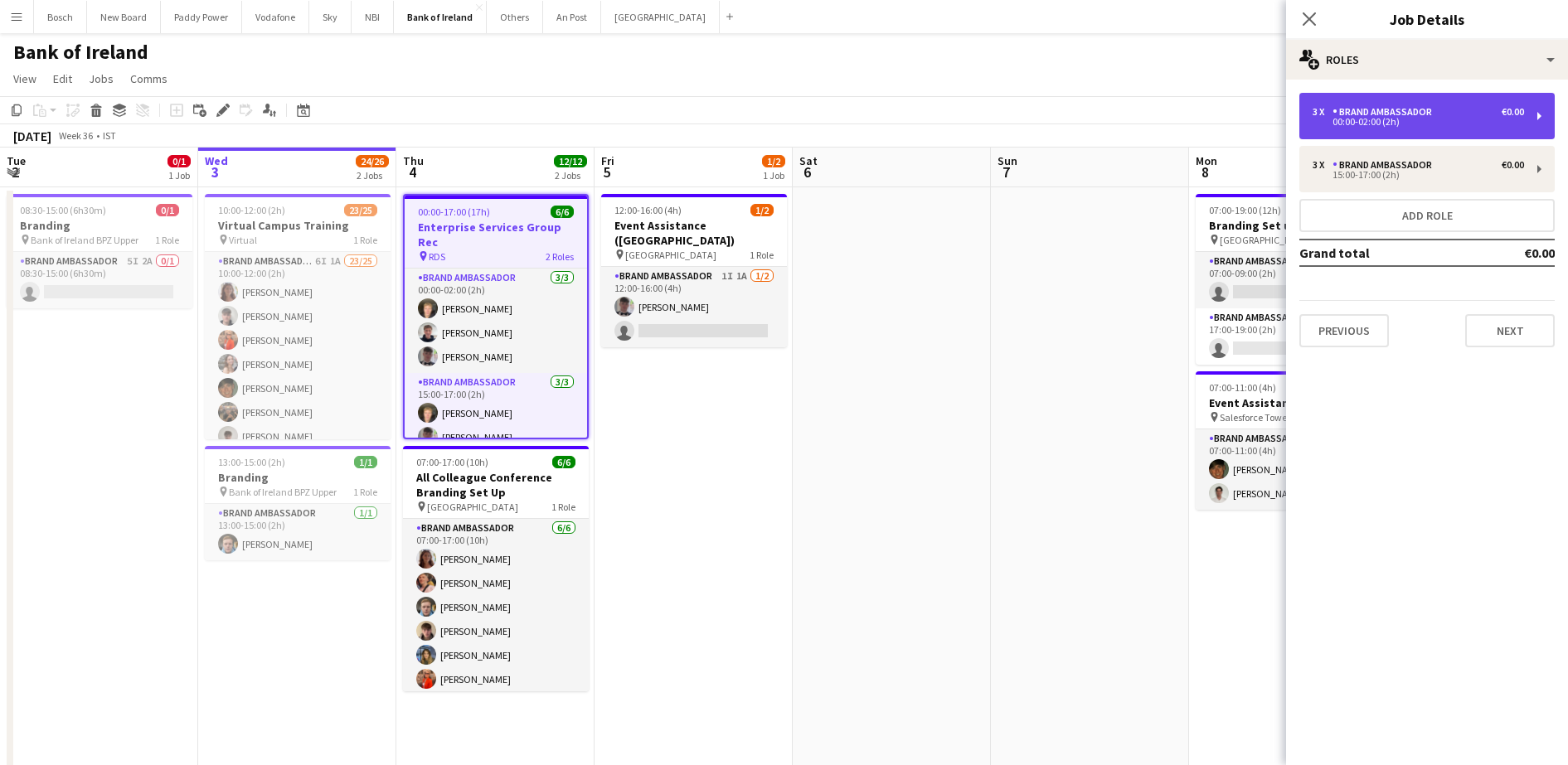
click at [1395, 107] on div "Brand Ambassador" at bounding box center [1385, 112] width 106 height 12
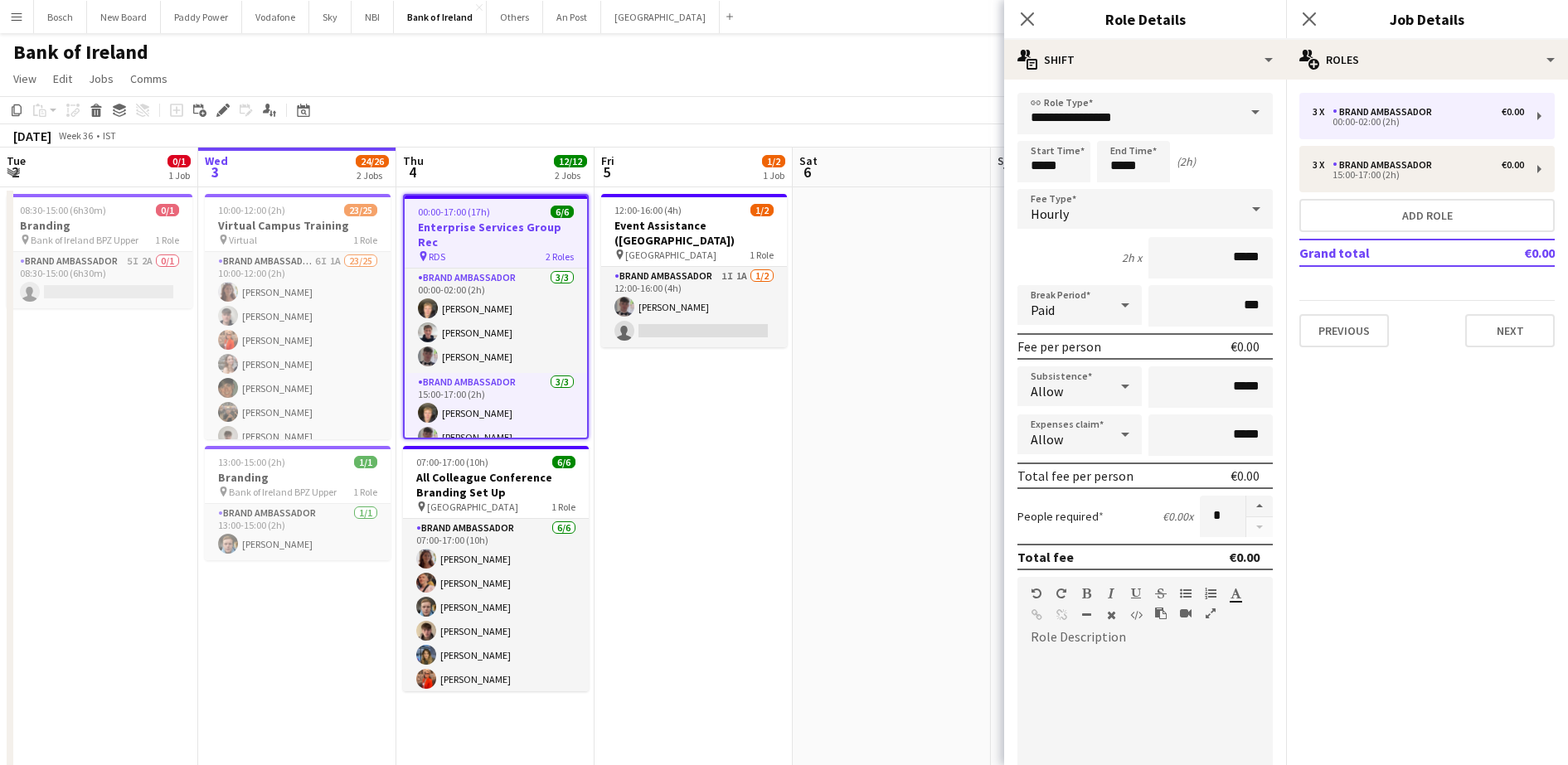
click at [1401, 90] on div "3 x Brand Ambassador €0.00 00:00-02:00 (2h) 3 x Brand Ambassador €0.00 15:00-17…" at bounding box center [1427, 220] width 282 height 281
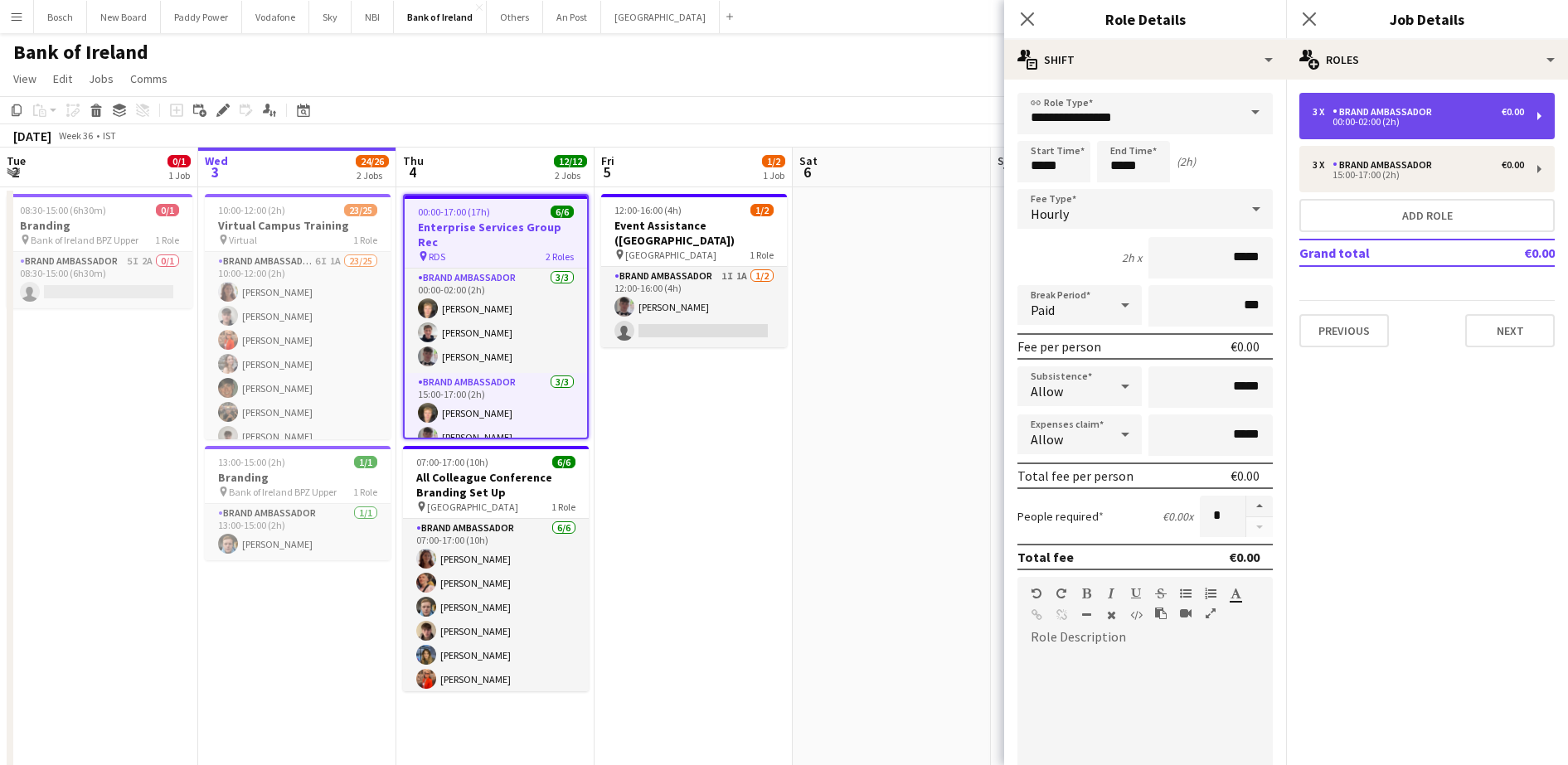
click at [1366, 99] on div "3 x Brand Ambassador €0.00 00:00-02:00 (2h)" at bounding box center [1426, 115] width 255 height 47
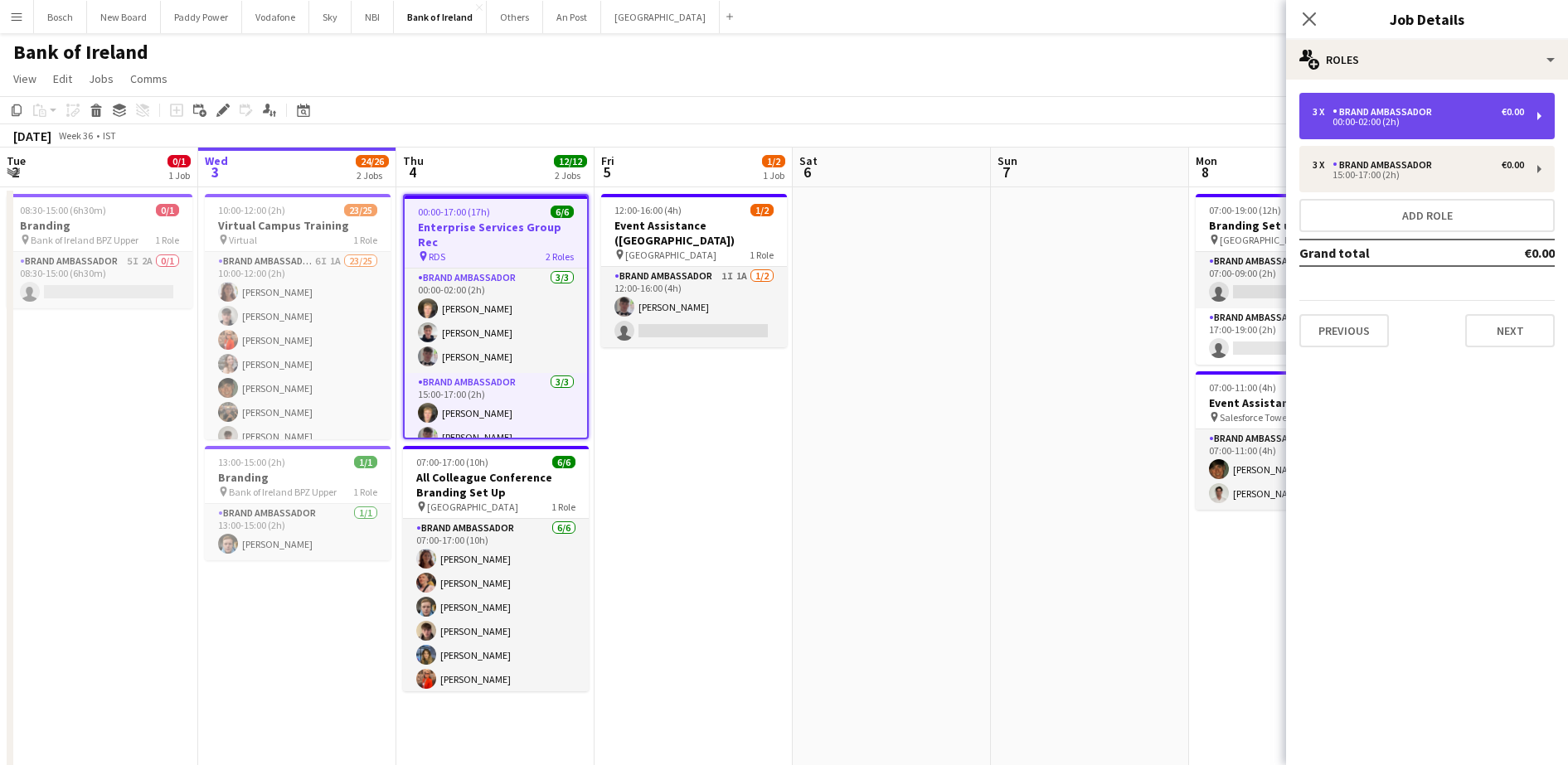
click at [1358, 99] on div "3 x Brand Ambassador €0.00 00:00-02:00 (2h)" at bounding box center [1426, 115] width 255 height 47
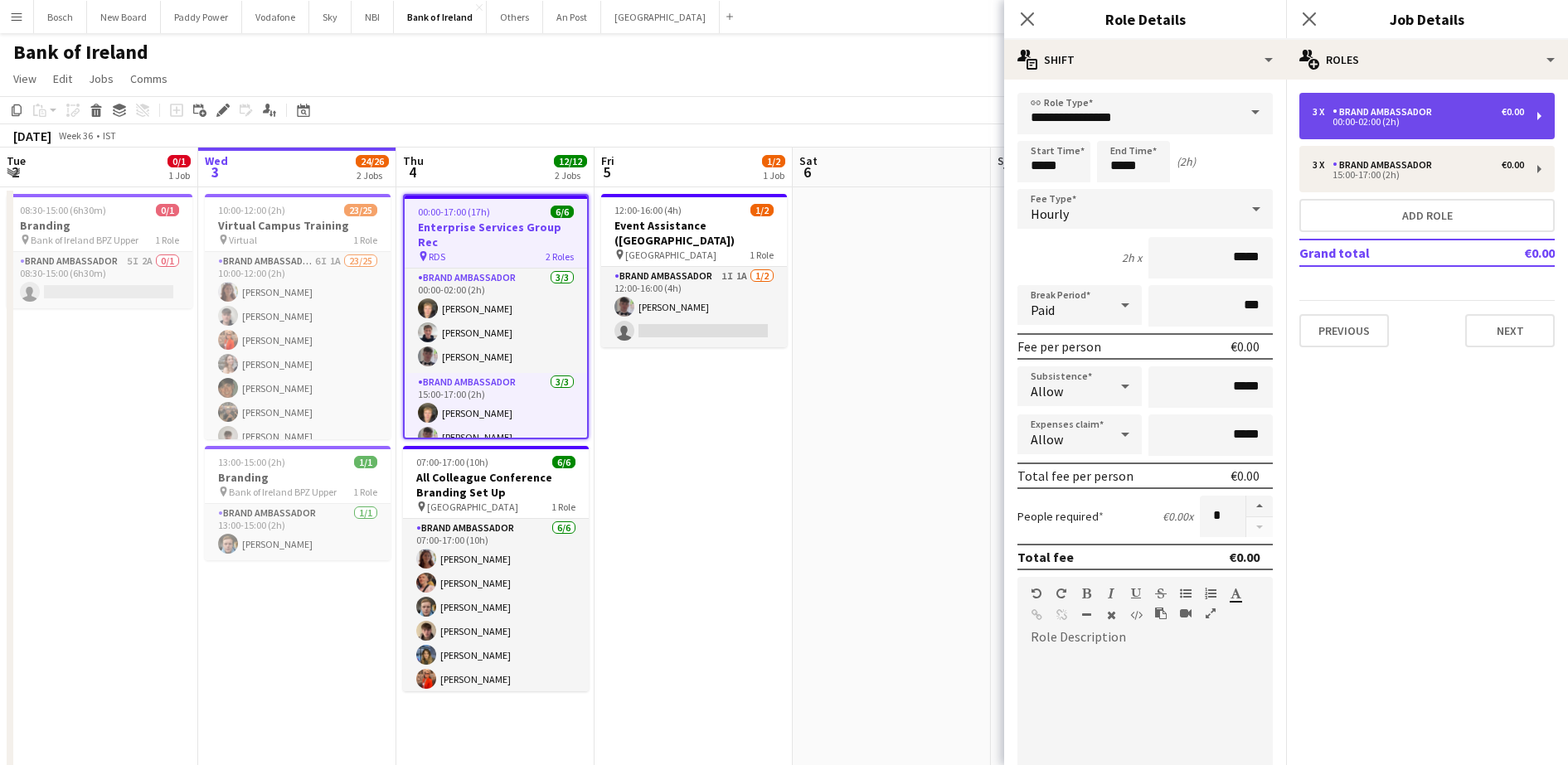
click at [1384, 100] on div "3 x Brand Ambassador €0.00 00:00-02:00 (2h)" at bounding box center [1426, 115] width 255 height 47
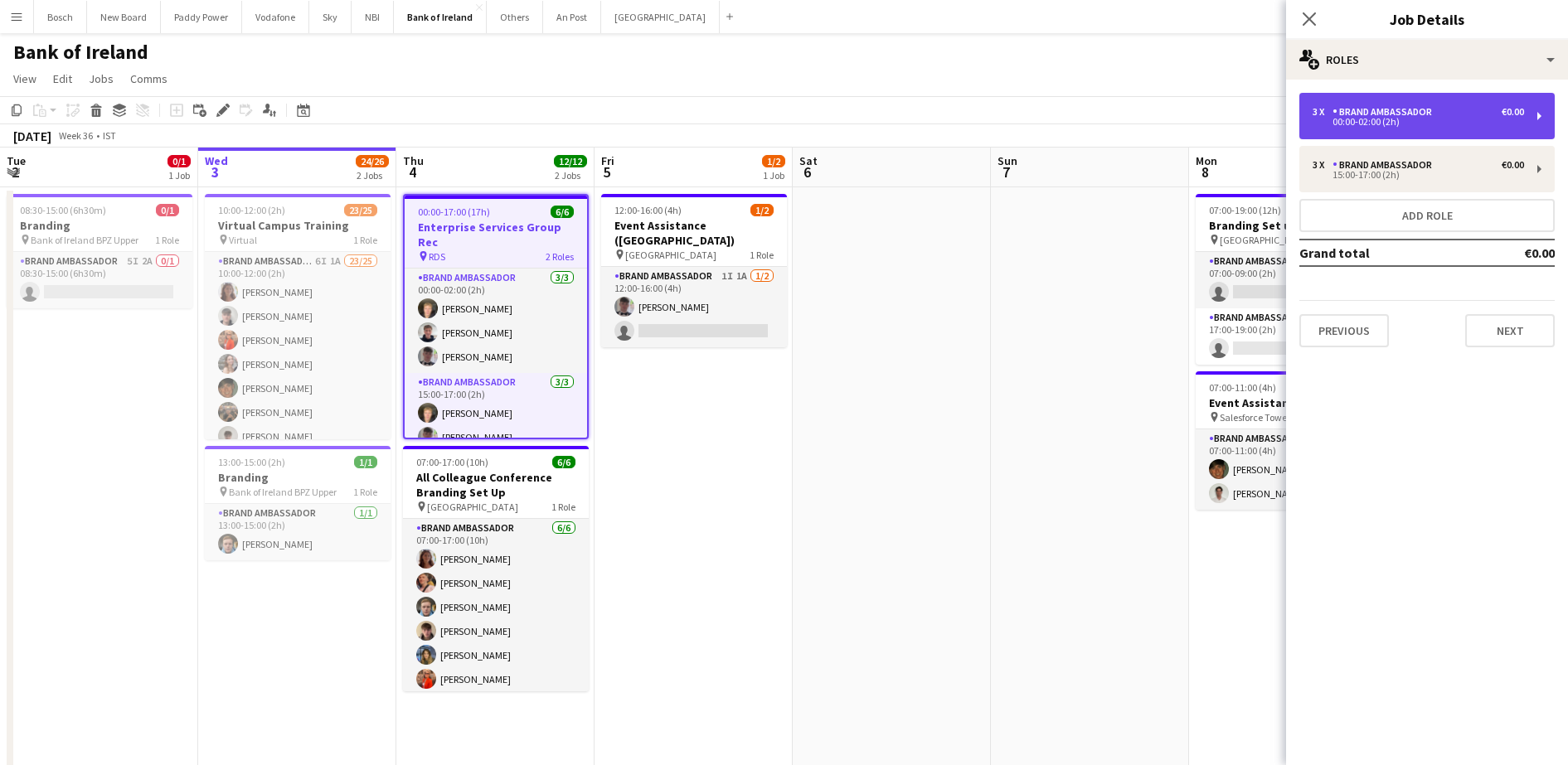
click at [1384, 100] on div "3 x Brand Ambassador €0.00 00:00-02:00 (2h)" at bounding box center [1426, 115] width 255 height 47
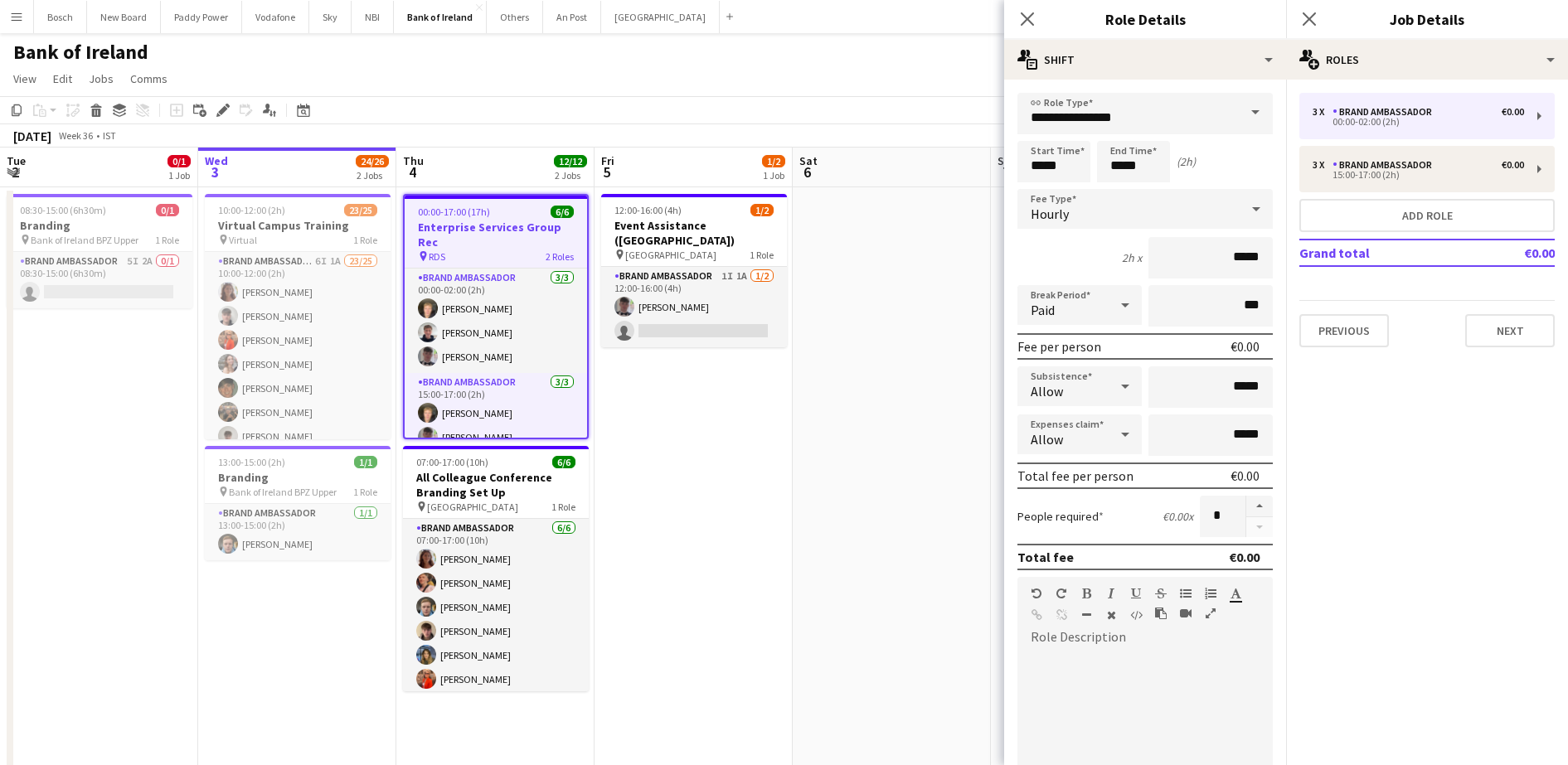
click at [1364, 33] on div "Close pop-in Job Details" at bounding box center [1427, 19] width 282 height 39
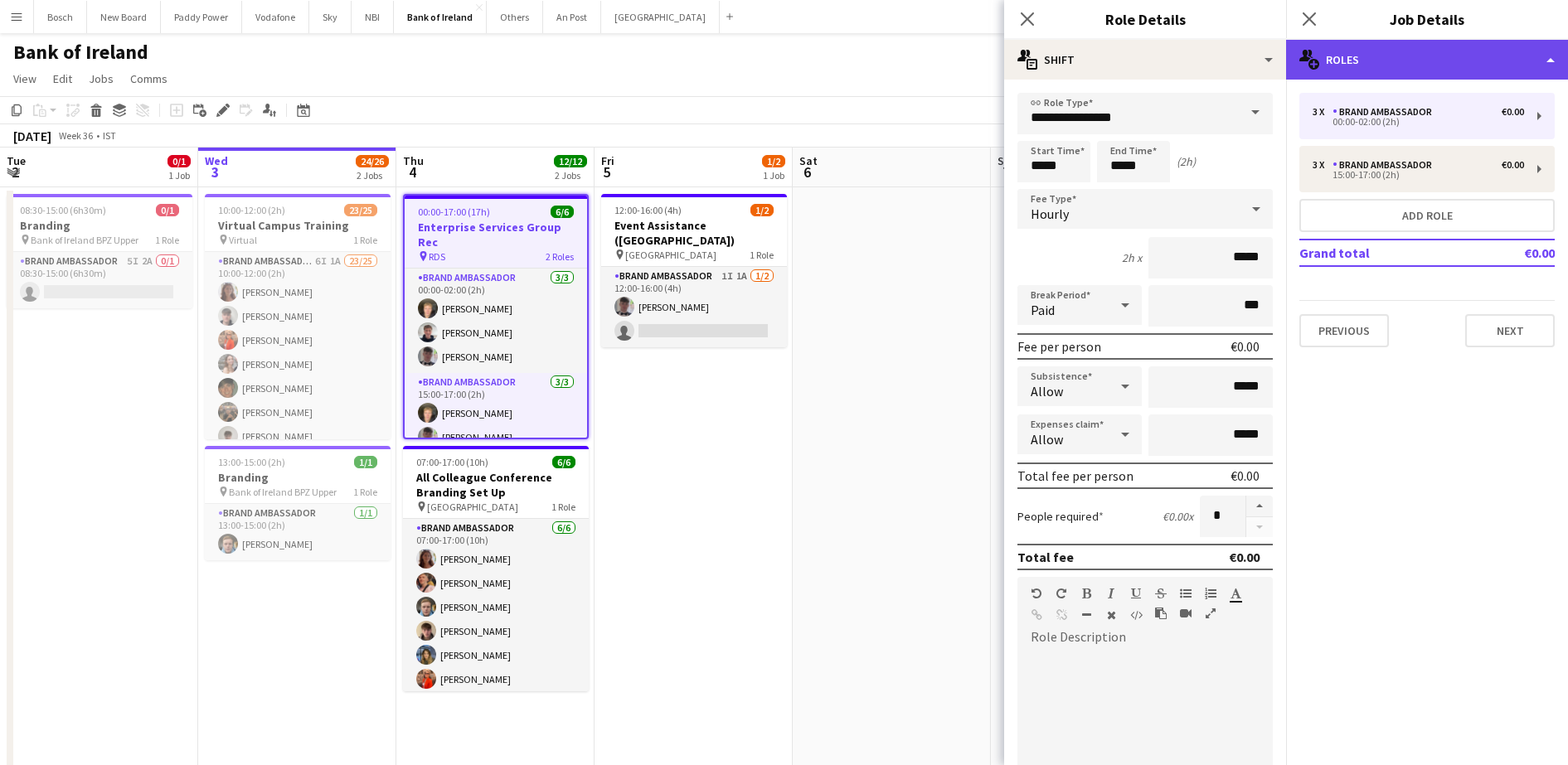
click at [1360, 43] on div "multiple-users-add Roles" at bounding box center [1427, 59] width 282 height 39
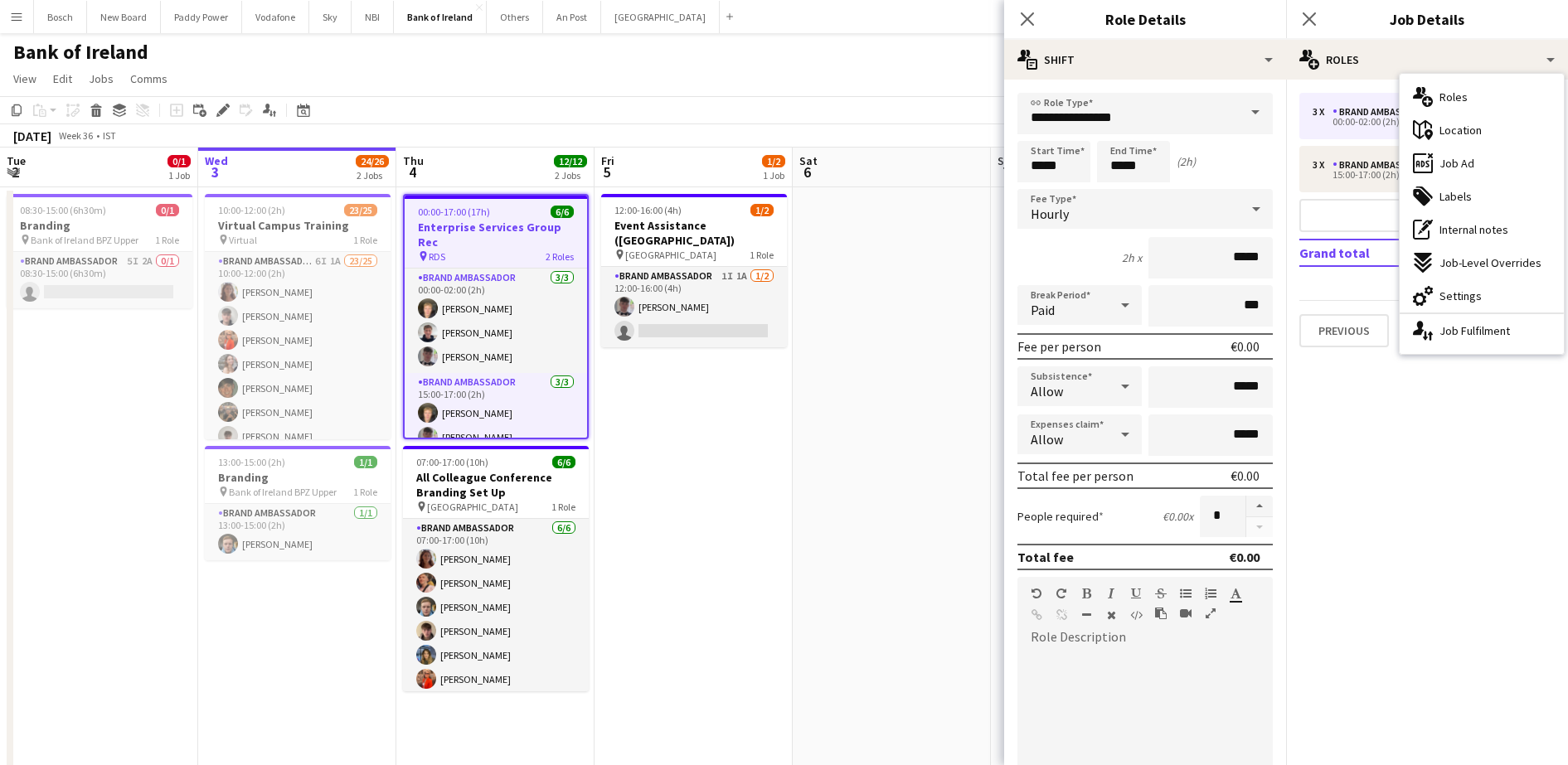
click at [1346, 91] on div "3 x Brand Ambassador €0.00 00:00-02:00 (2h) 3 x Brand Ambassador €0.00 15:00-17…" at bounding box center [1427, 220] width 282 height 281
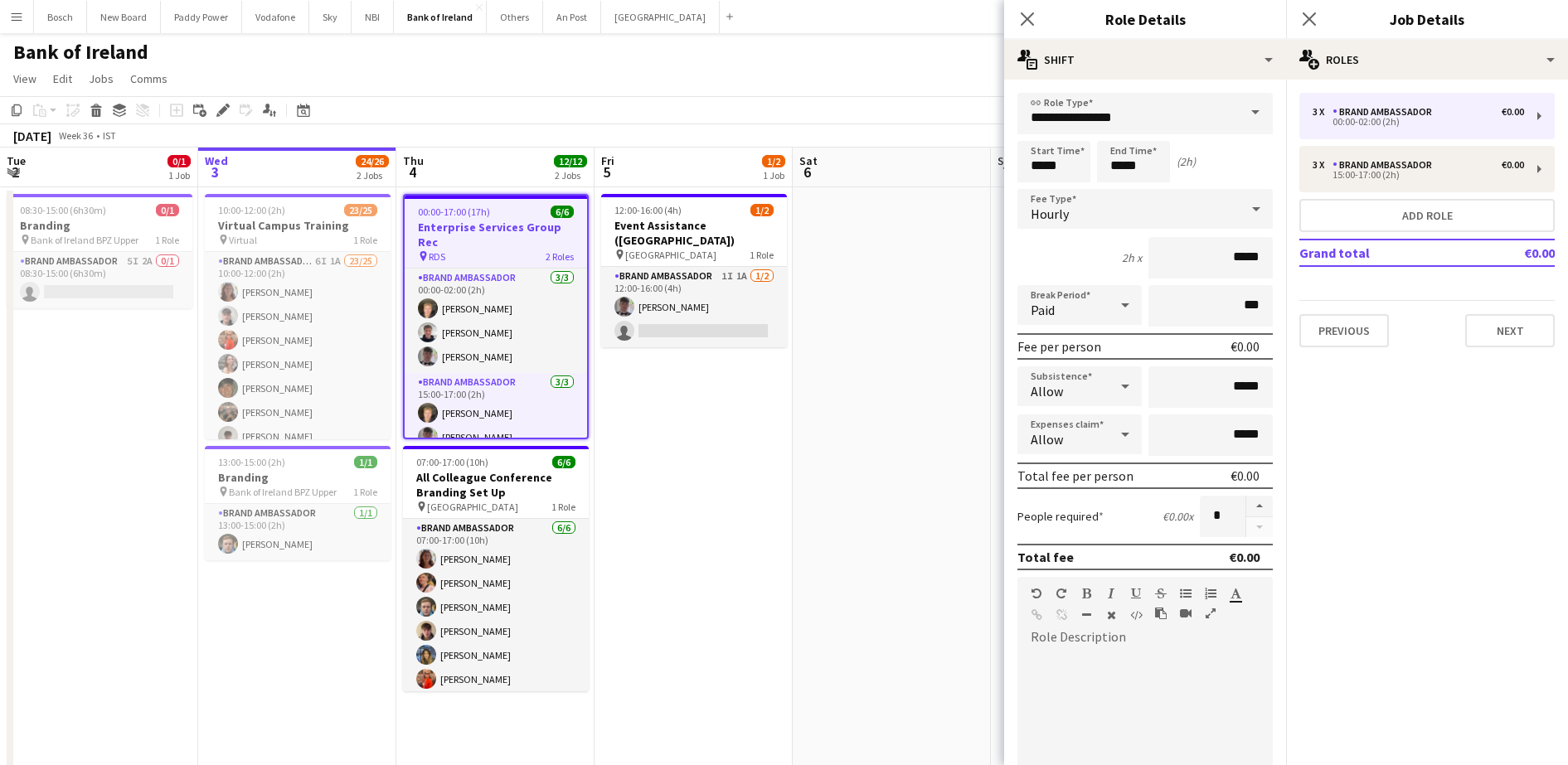
click at [1405, 236] on div "3 x Brand Ambassador €0.00 00:00-02:00 (2h) 3 x Brand Ambassador €0.00 15:00-17…" at bounding box center [1427, 220] width 282 height 254
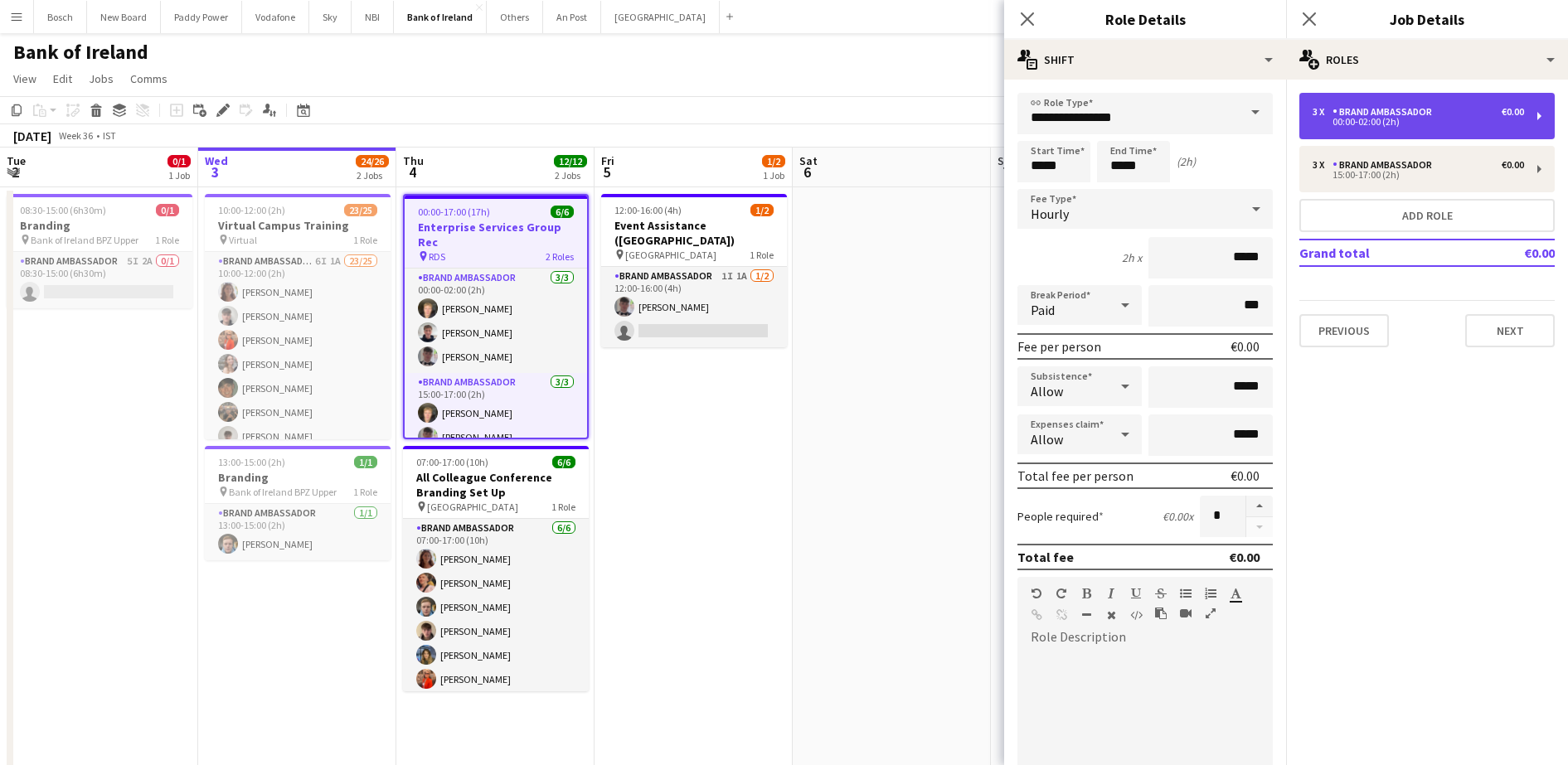
click at [1388, 107] on div "Brand Ambassador" at bounding box center [1385, 112] width 106 height 12
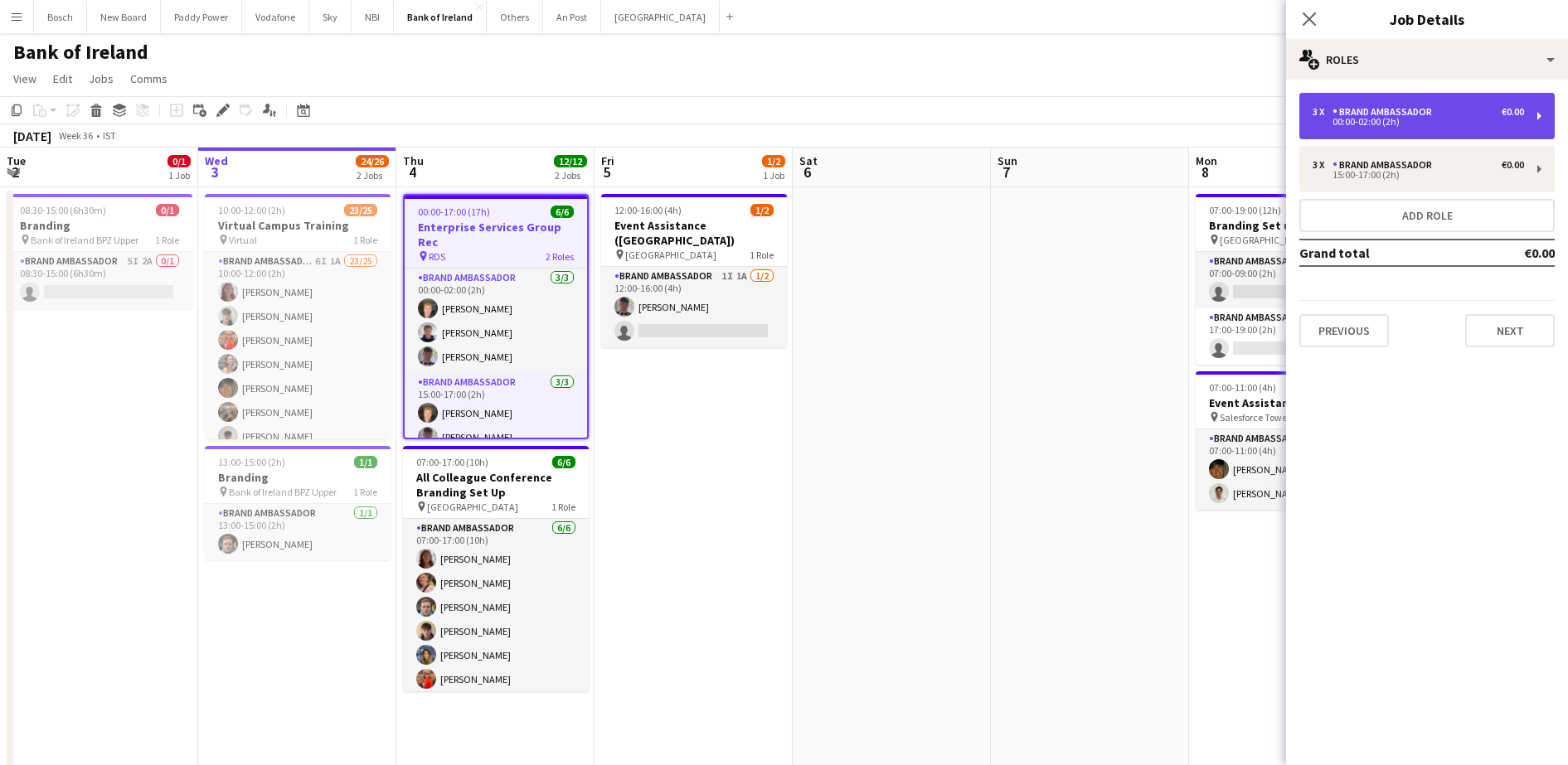
click at [1388, 107] on div "Brand Ambassador" at bounding box center [1385, 112] width 106 height 12
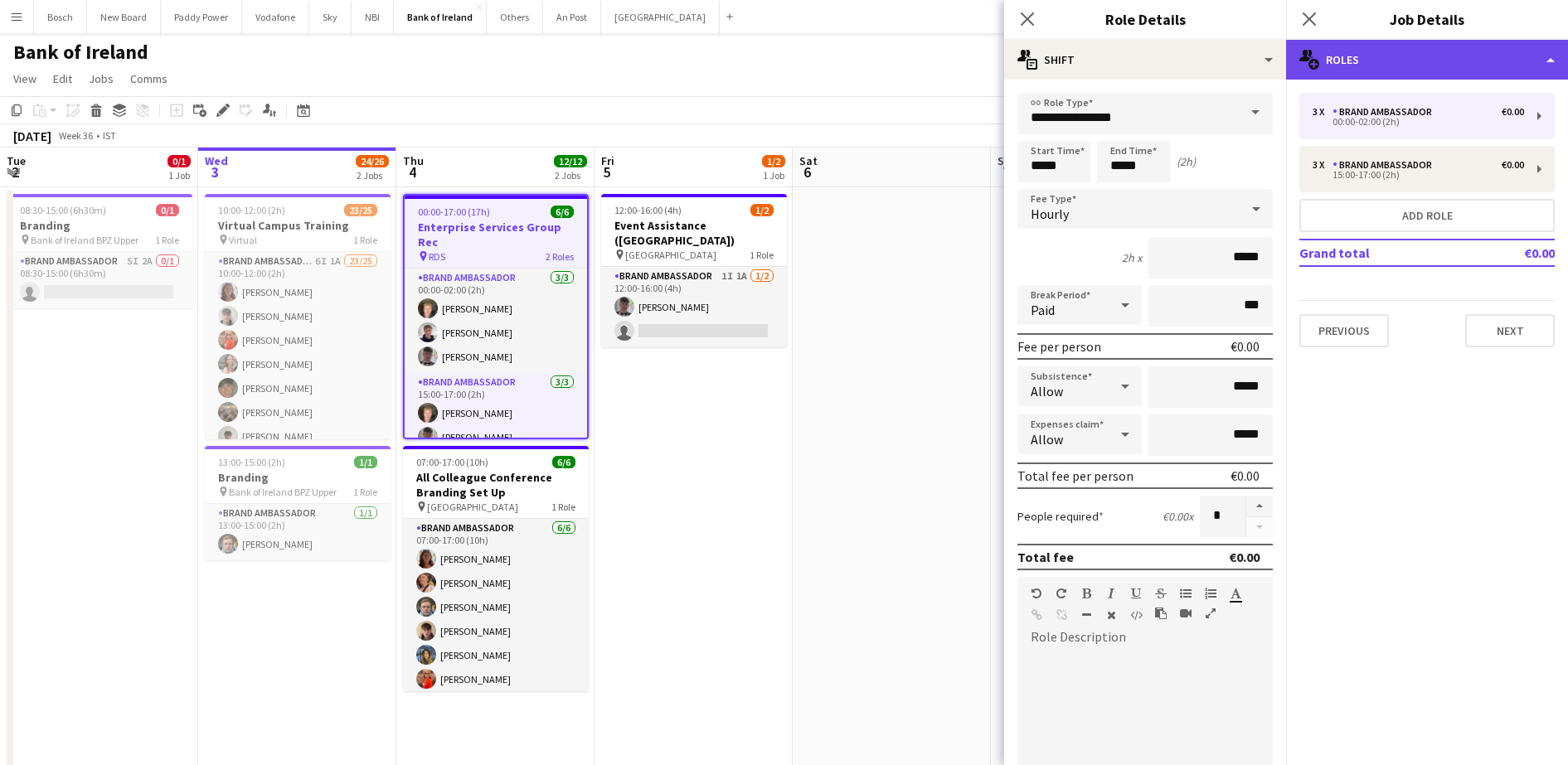
click at [1443, 63] on div "multiple-users-add Roles" at bounding box center [1427, 59] width 282 height 39
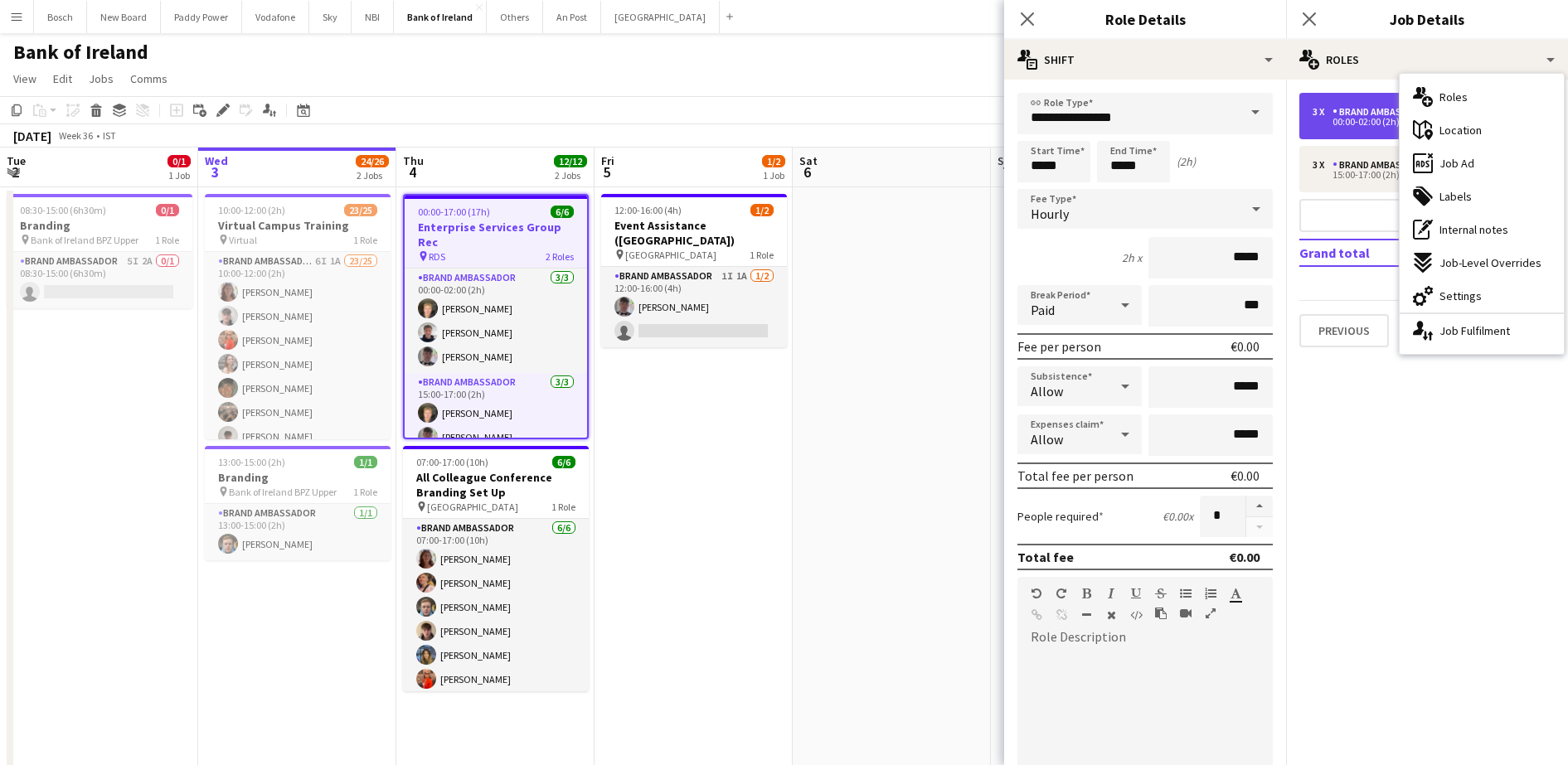
click at [1342, 97] on div "3 x Brand Ambassador €0.00 00:00-02:00 (2h)" at bounding box center [1426, 115] width 255 height 47
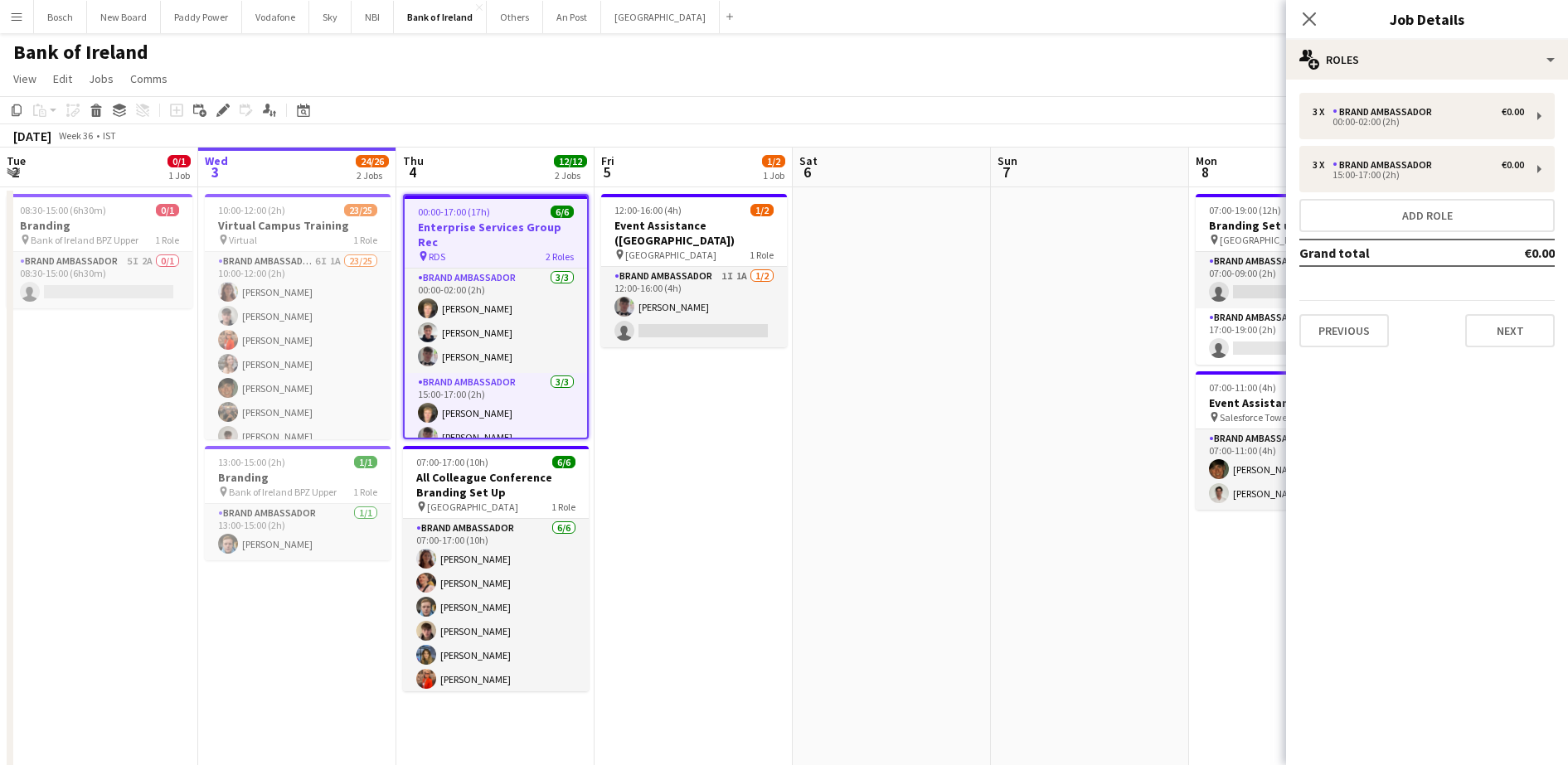
click at [752, 63] on div "Bank of Ireland user" at bounding box center [784, 48] width 1568 height 31
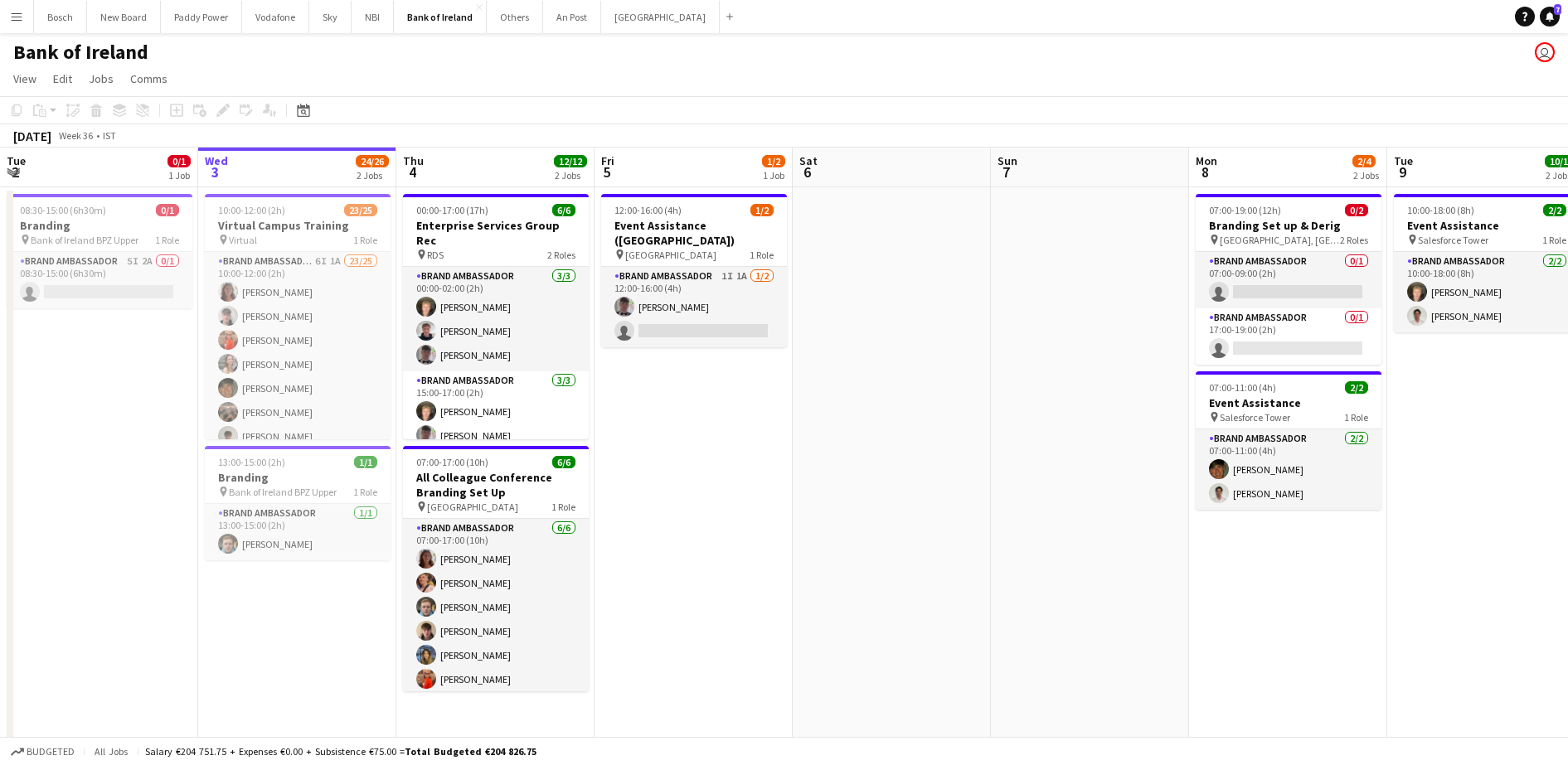
click at [486, 189] on app-date-cell "00:00-17:00 (17h) 6/6 Enterprise Services Group Rec pin RDS 2 Roles Brand Ambas…" at bounding box center [495, 697] width 198 height 1019
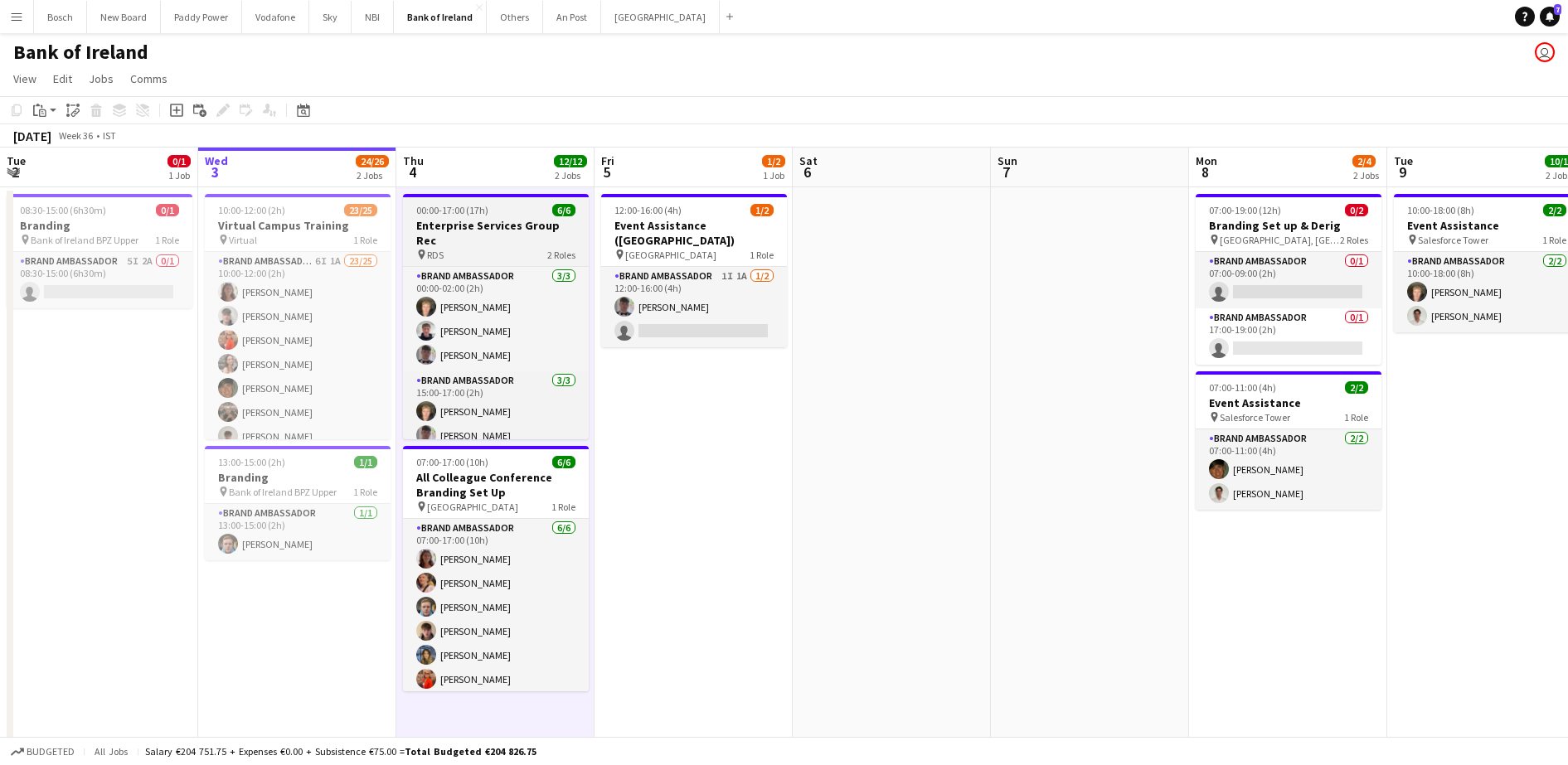
click at [479, 205] on span "00:00-17:00 (17h)" at bounding box center [452, 210] width 72 height 13
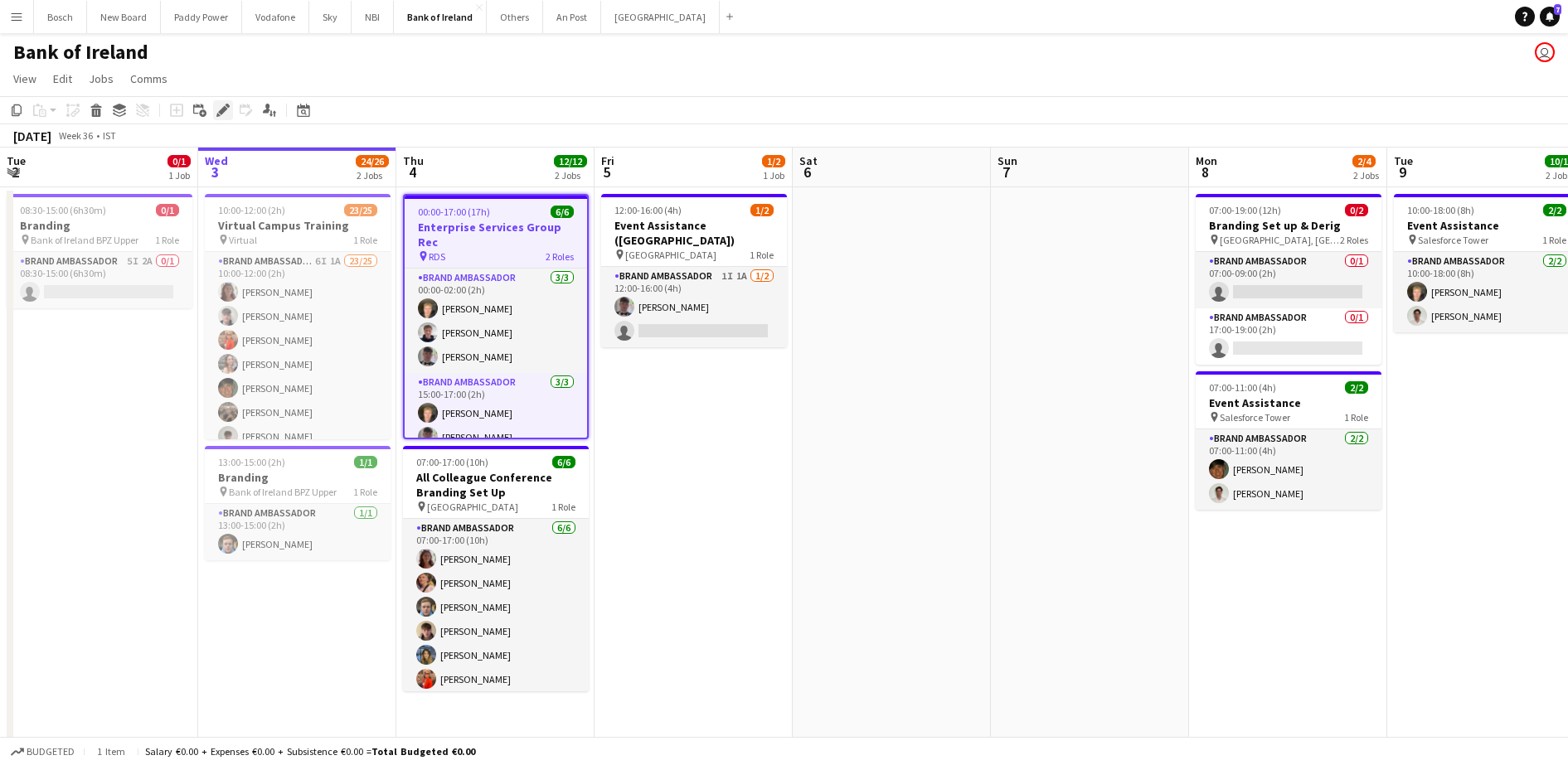
click at [230, 112] on div "Edit" at bounding box center [223, 111] width 20 height 20
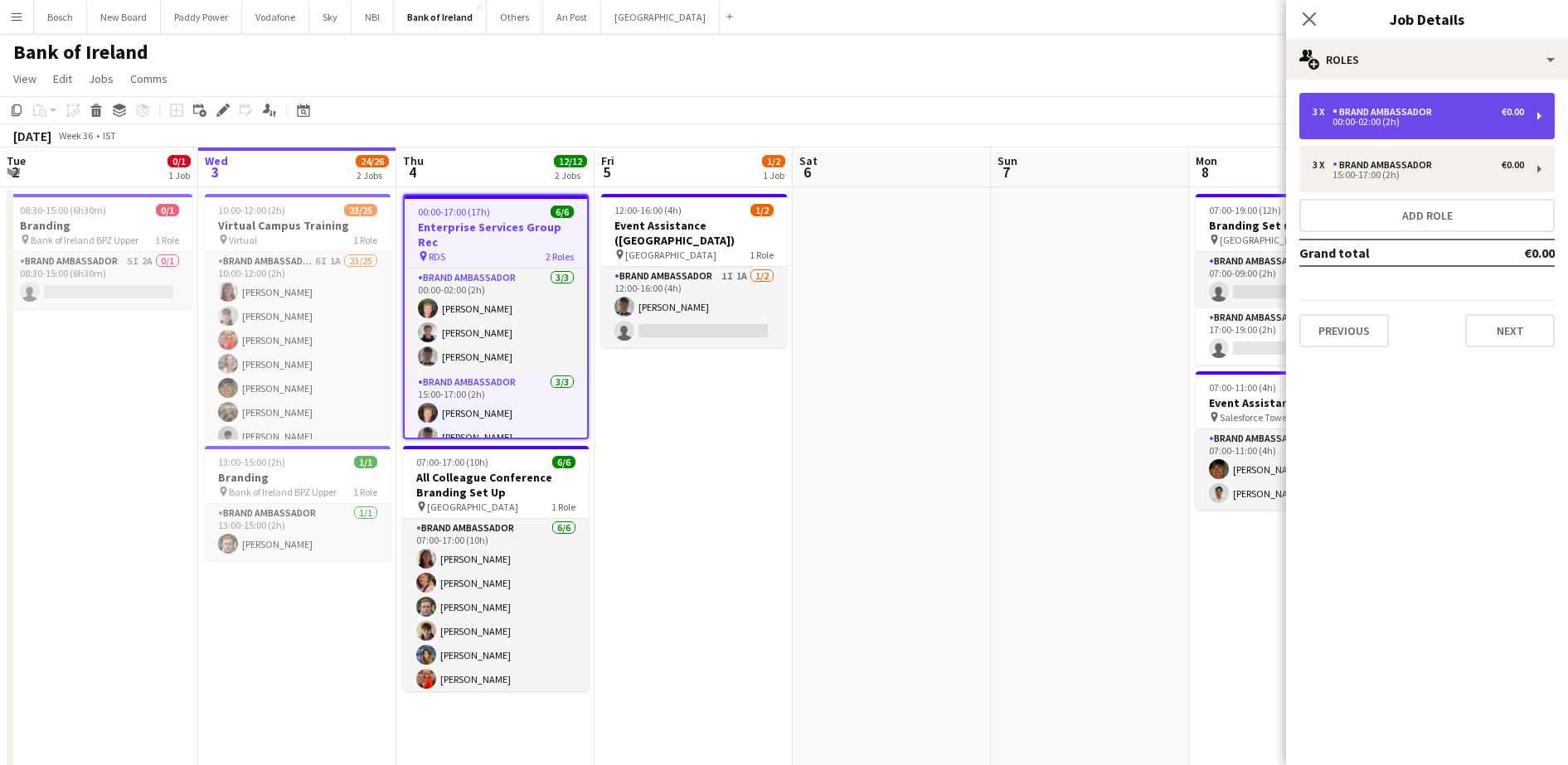
click at [1392, 99] on div "3 x Brand Ambassador €0.00 00:00-02:00 (2h)" at bounding box center [1426, 115] width 255 height 47
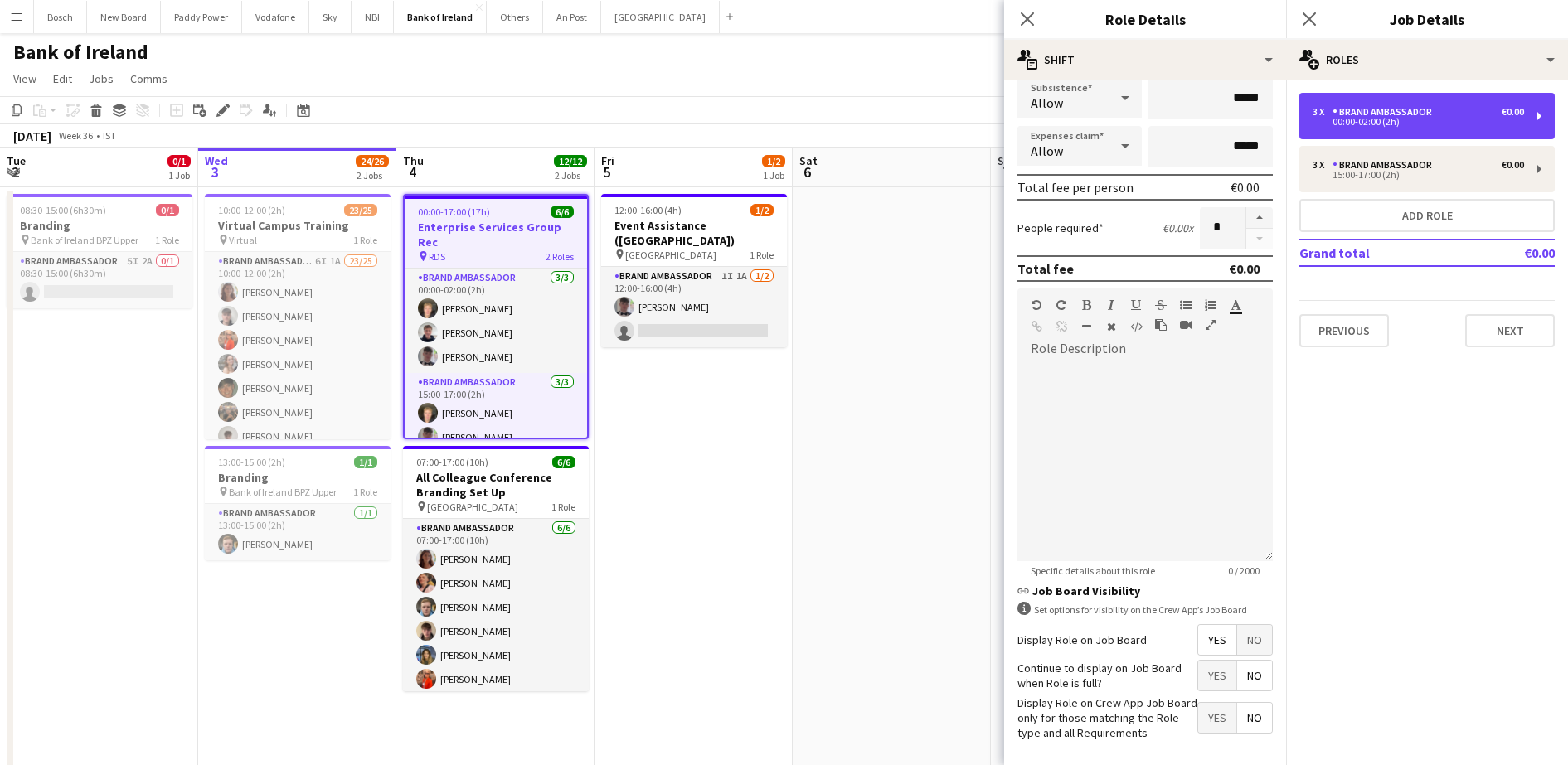
scroll to position [358, 0]
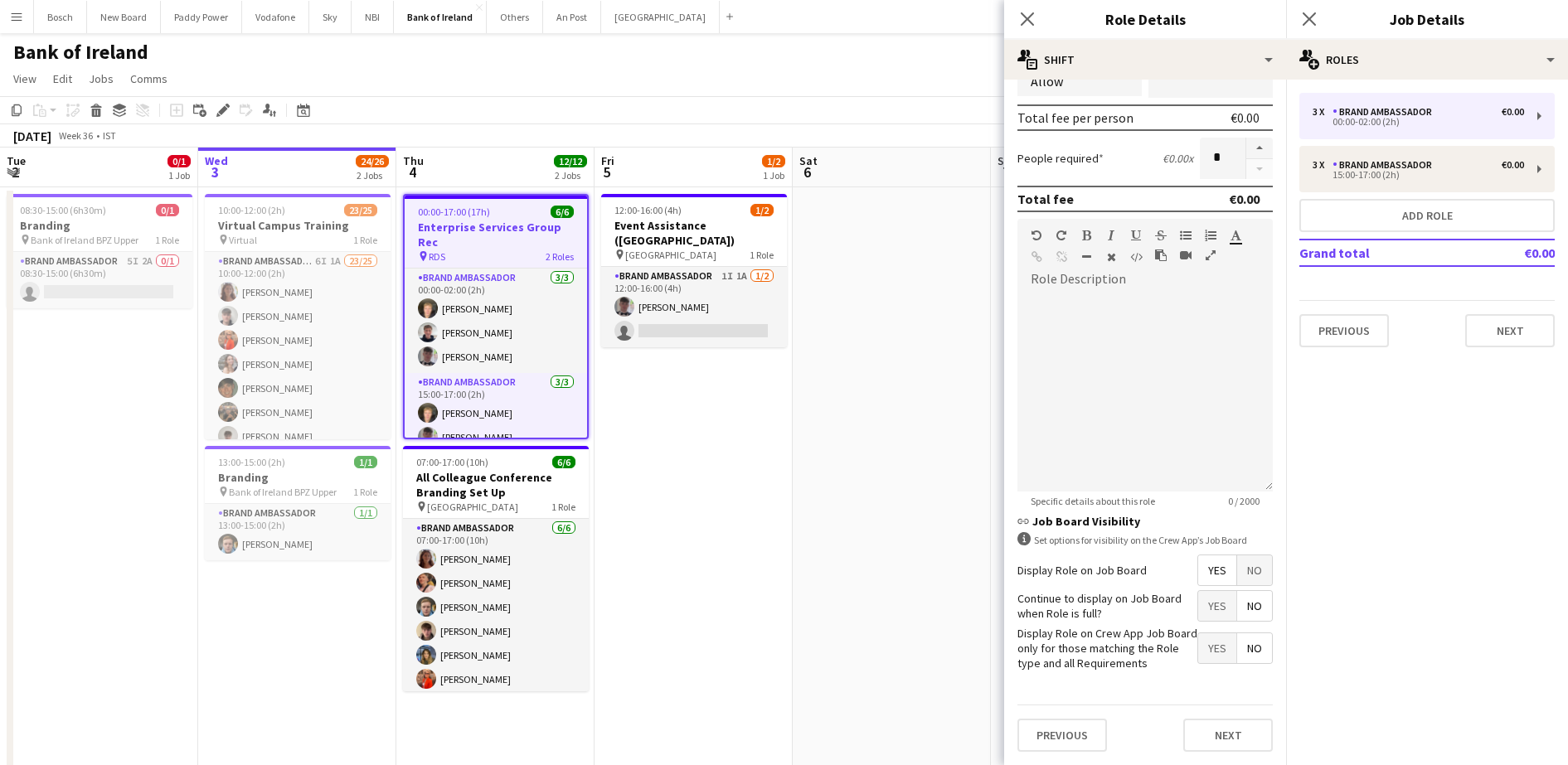
click at [737, 56] on div "Bank of Ireland user" at bounding box center [784, 48] width 1568 height 31
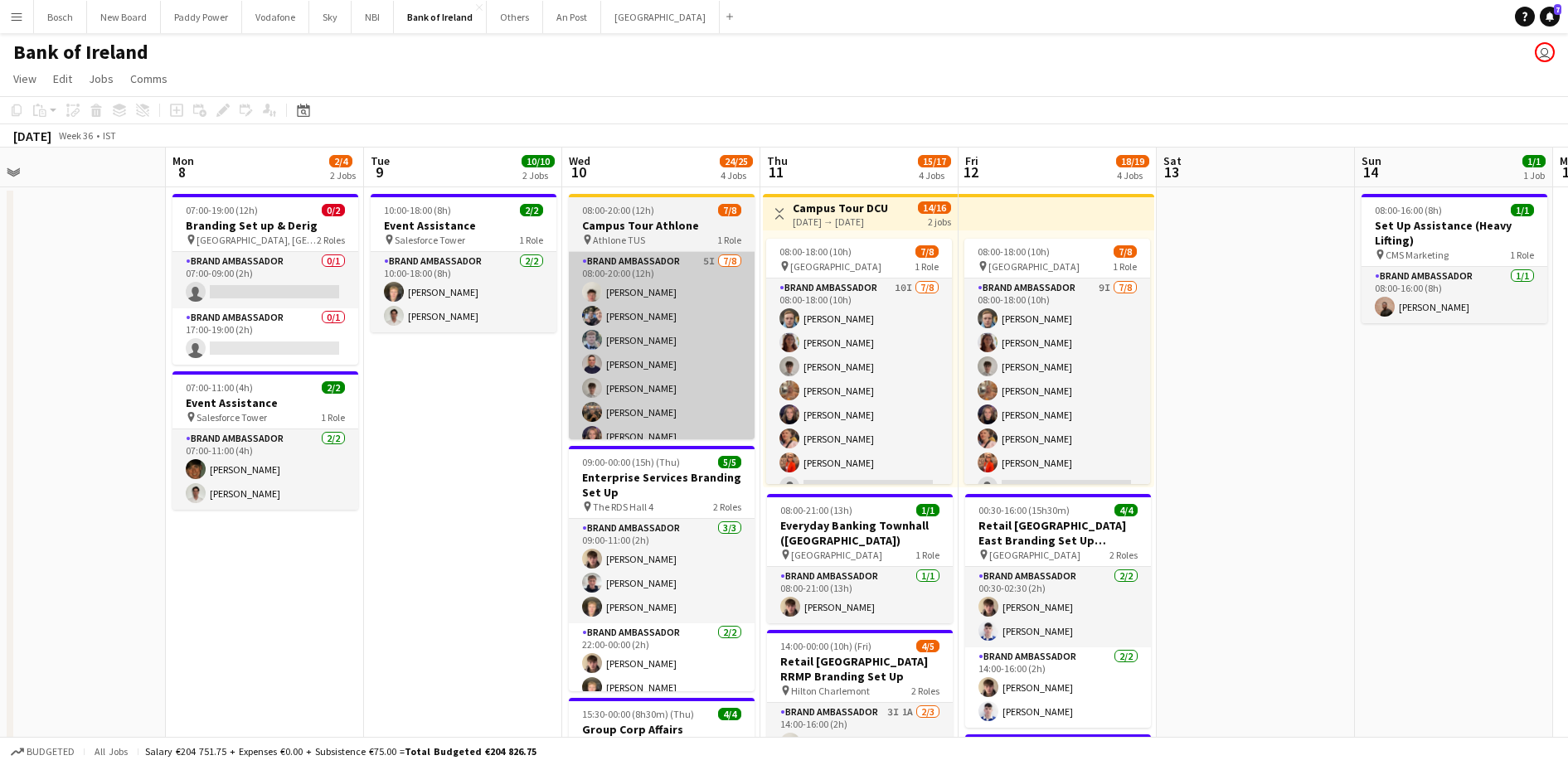
scroll to position [0, 634]
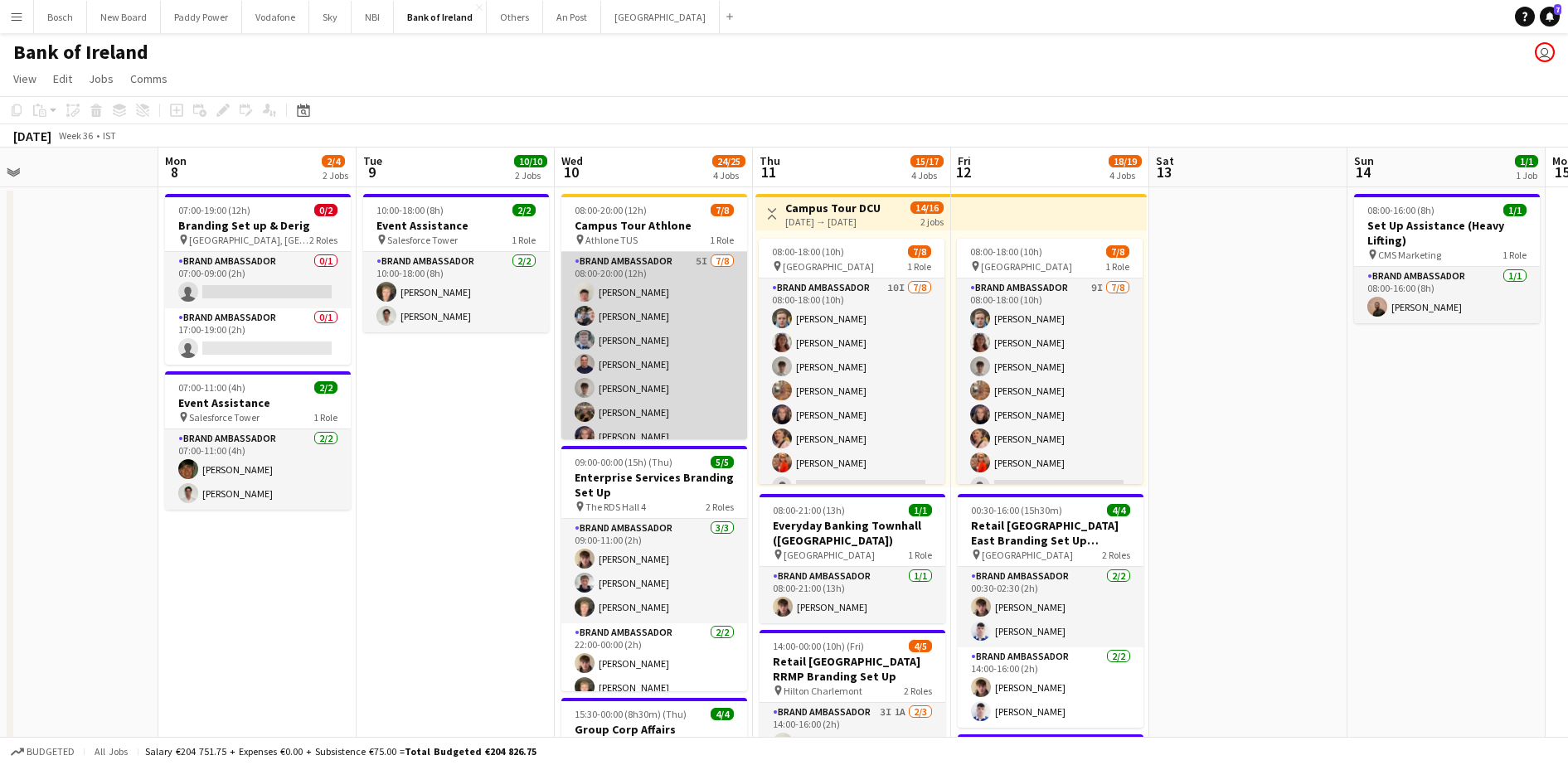
click at [676, 325] on app-card-role "Brand Ambassador 5I [DATE] 08:00-20:00 (12h) [PERSON_NAME] [PERSON_NAME] [PERSO…" at bounding box center [654, 363] width 186 height 224
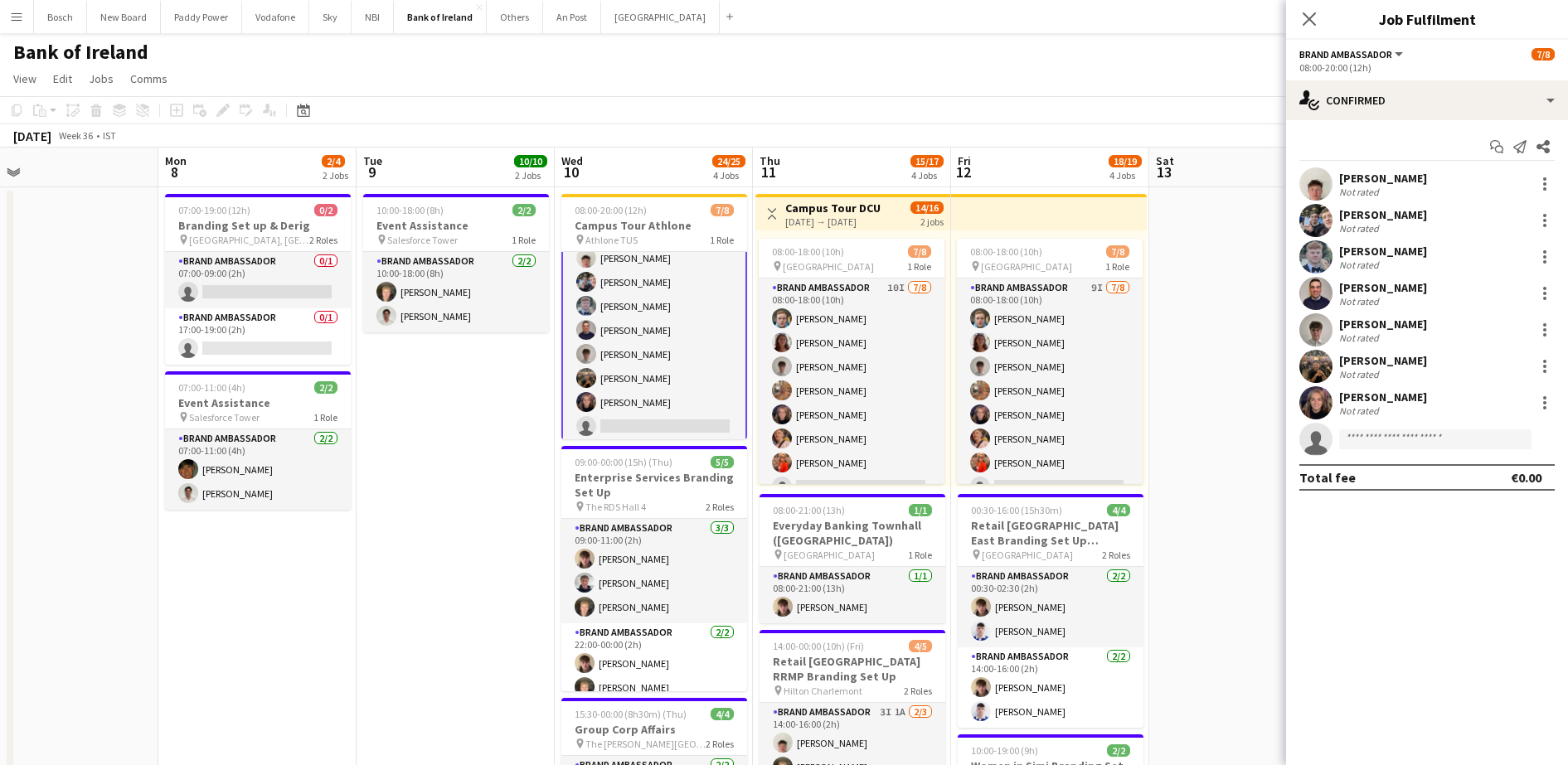
scroll to position [40, 0]
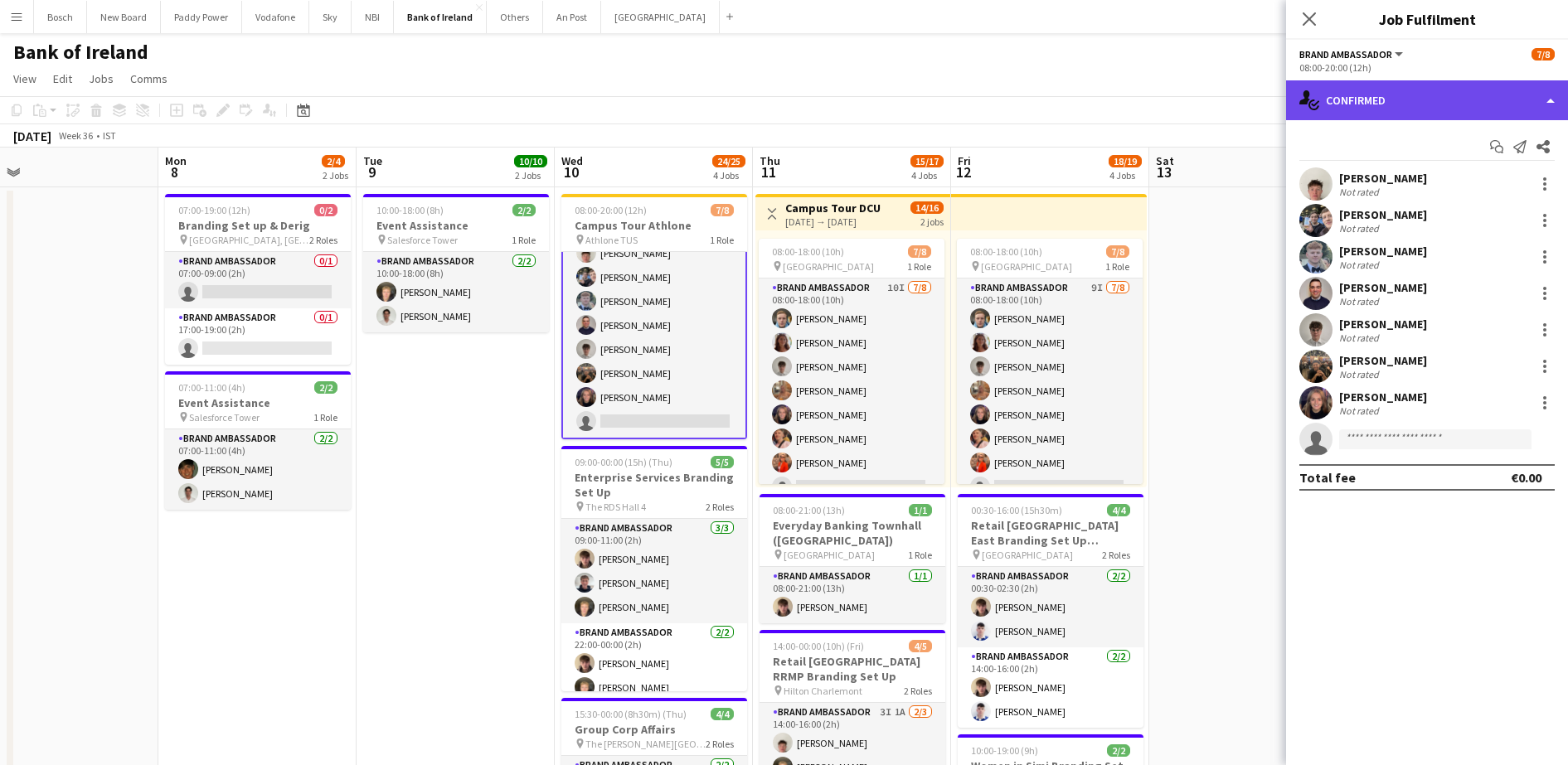
click at [1368, 101] on div "single-neutral-actions-check-2 Confirmed" at bounding box center [1427, 100] width 282 height 39
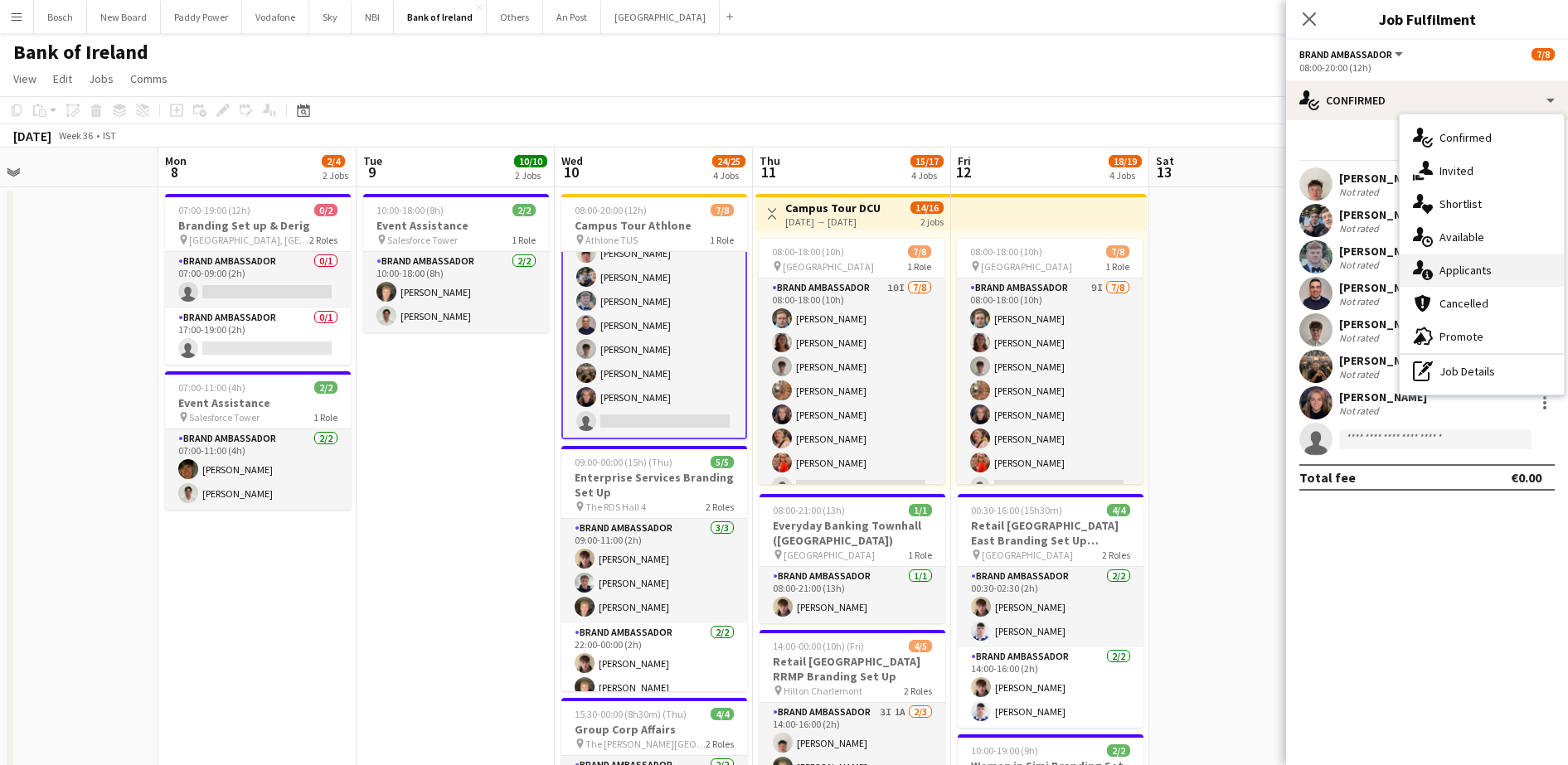
click at [1494, 270] on div "single-neutral-actions-information Applicants" at bounding box center [1481, 270] width 164 height 33
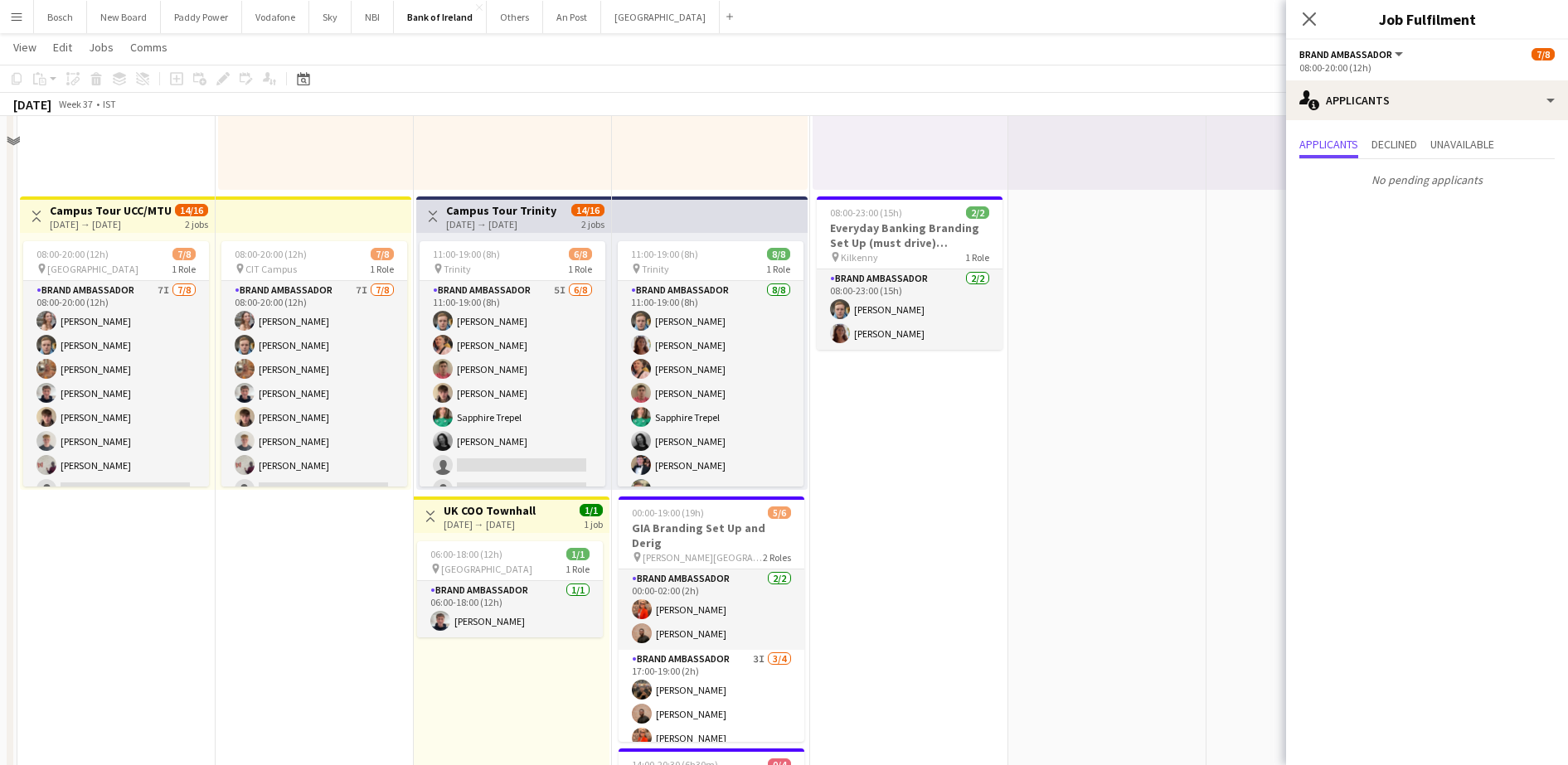
scroll to position [415, 0]
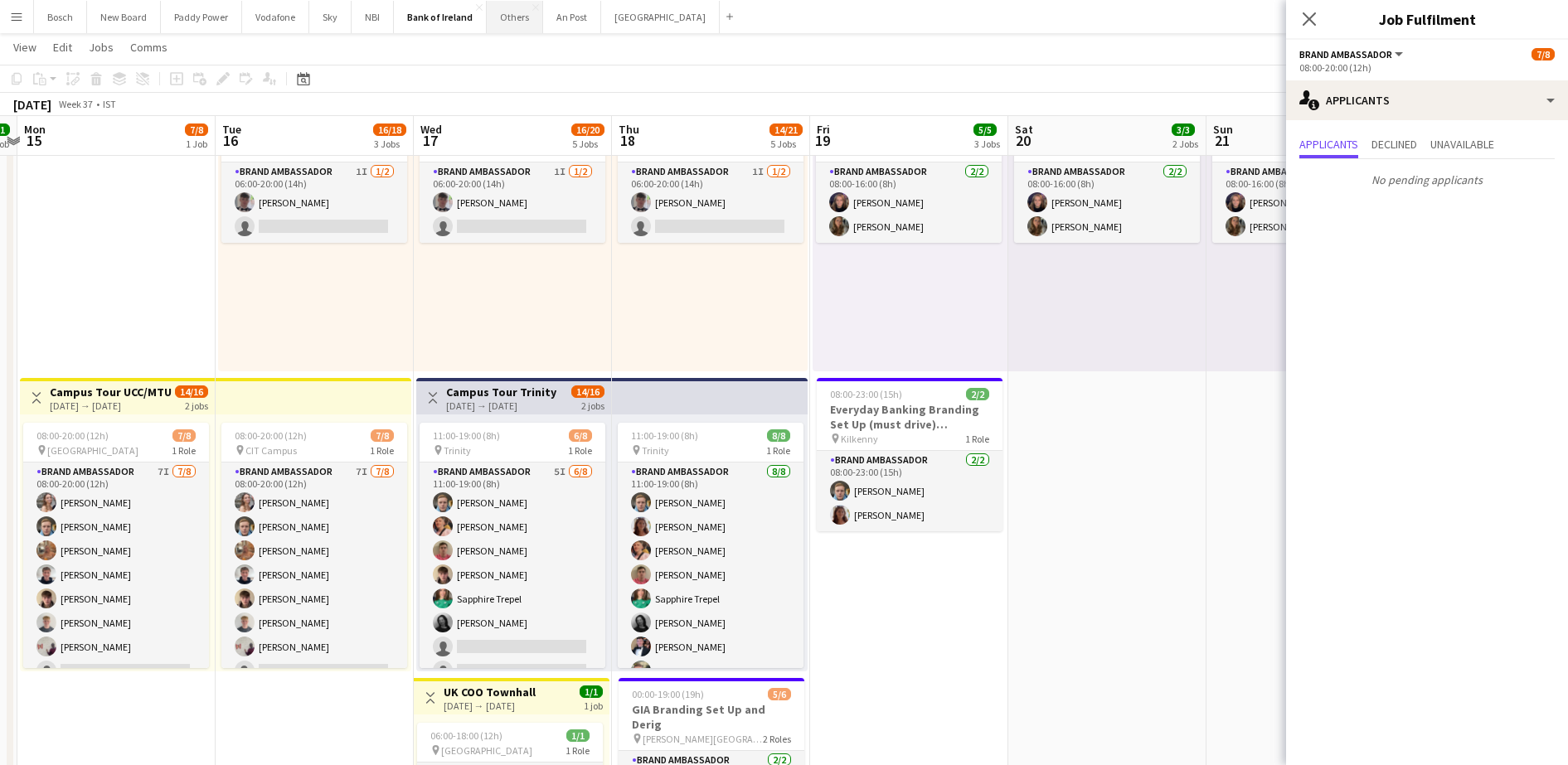
click at [492, 22] on button "Others Close" at bounding box center [515, 16] width 57 height 32
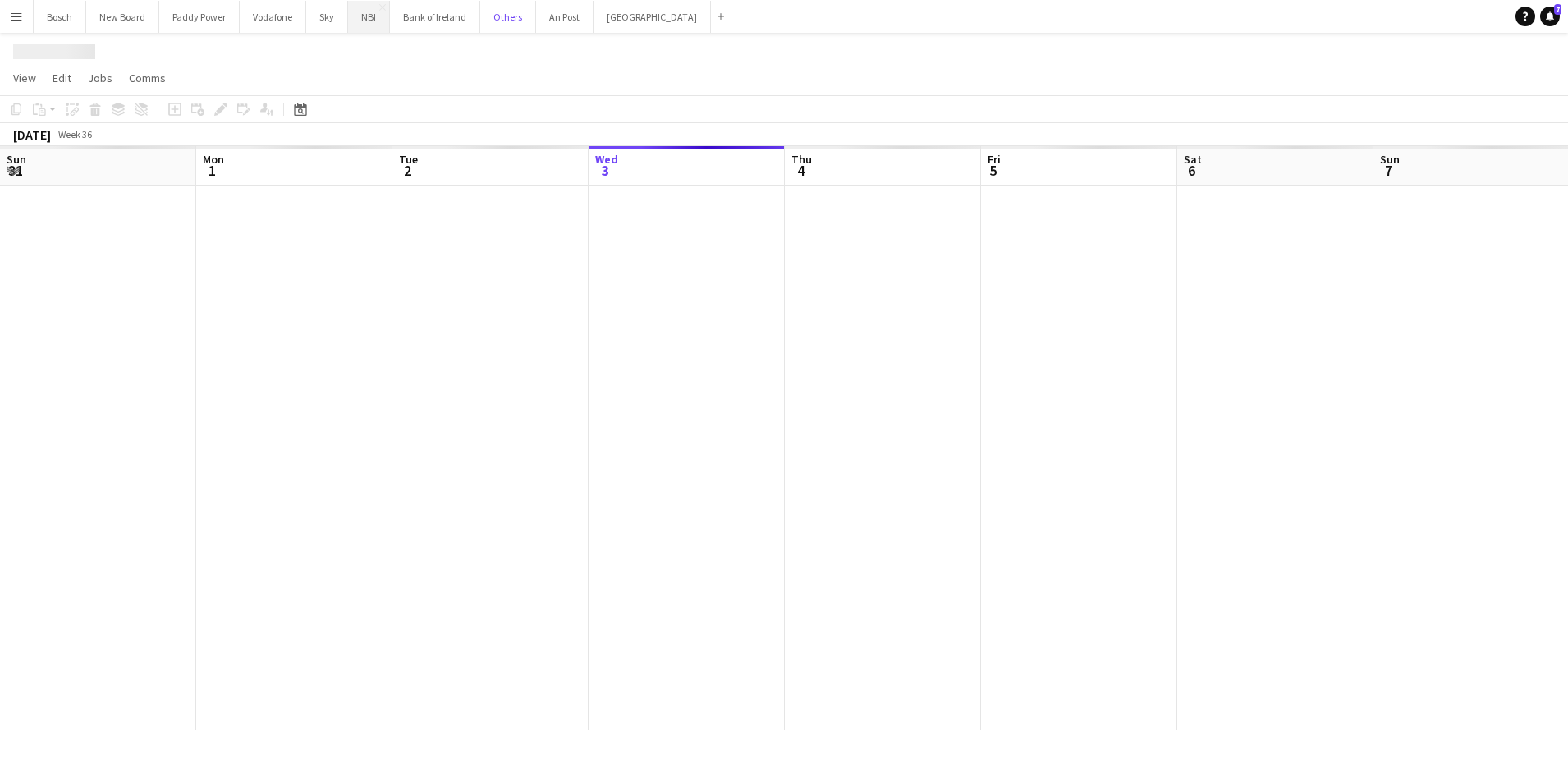
scroll to position [0, 392]
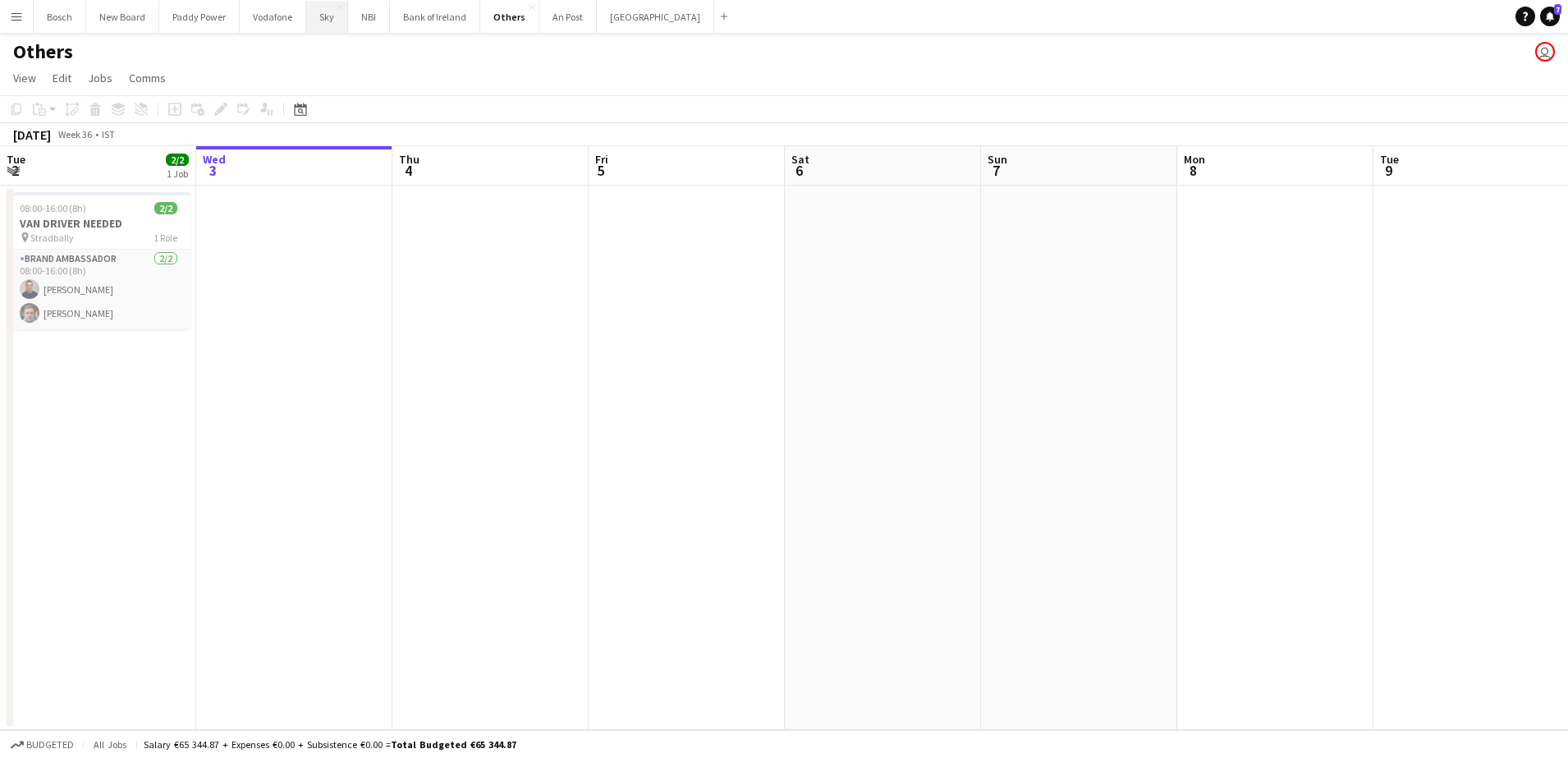
click at [320, 26] on button "Sky Close" at bounding box center [327, 16] width 42 height 32
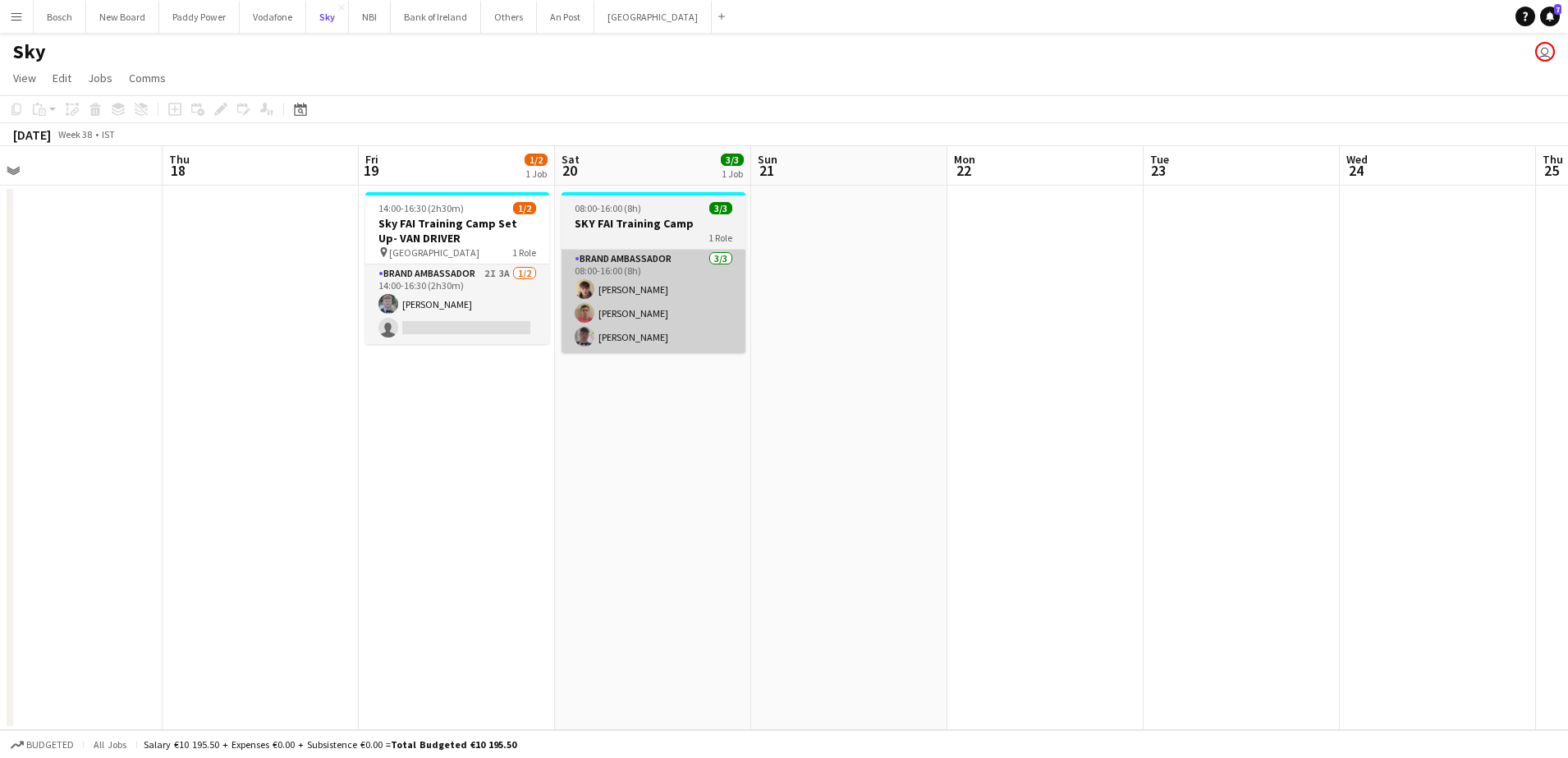
scroll to position [0, 421]
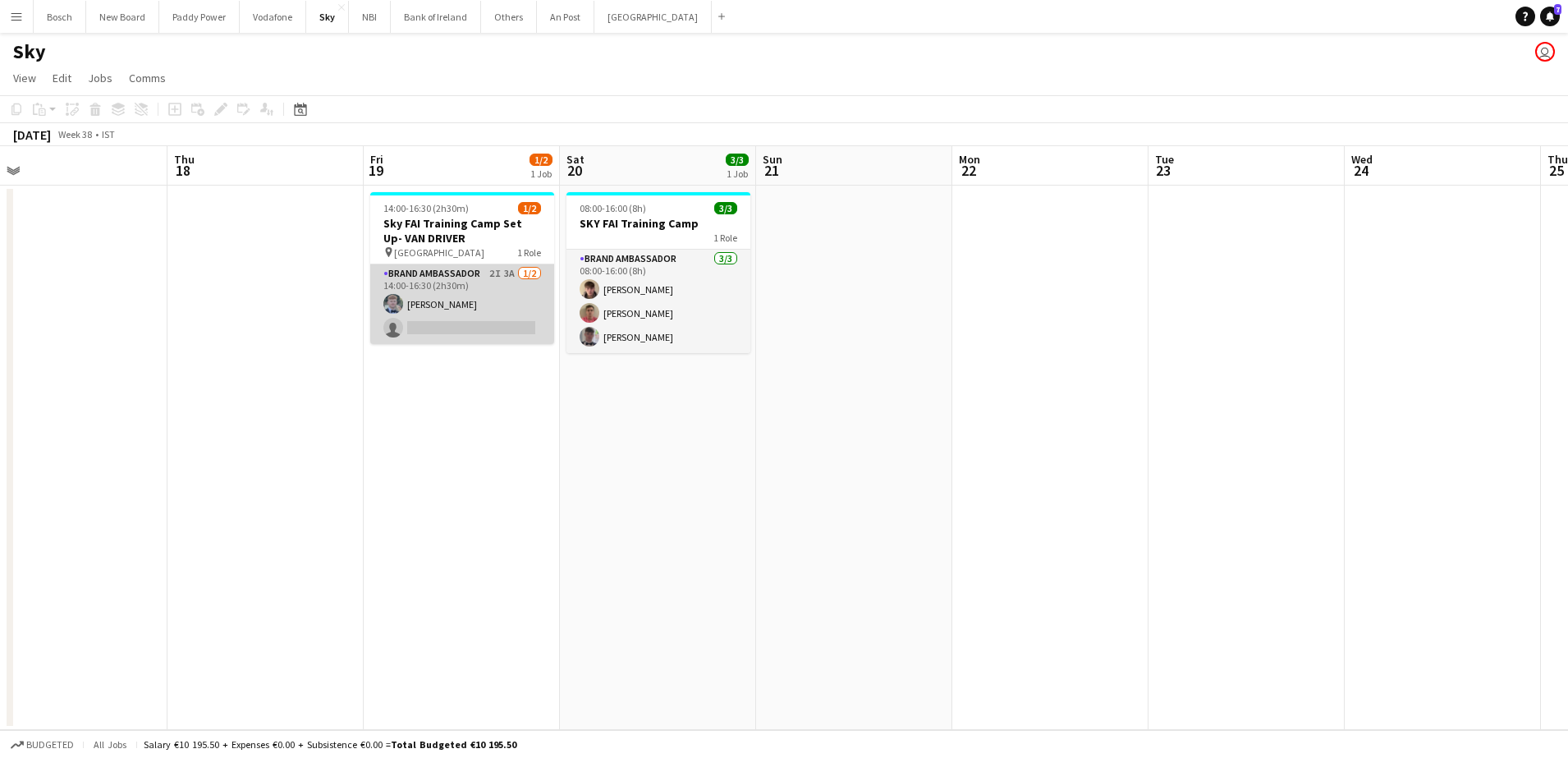
click at [469, 316] on app-card-role "Brand Ambassador 2I 3A [DATE] 14:00-16:30 (2h30m) [PERSON_NAME] single-neutral-…" at bounding box center [461, 305] width 184 height 80
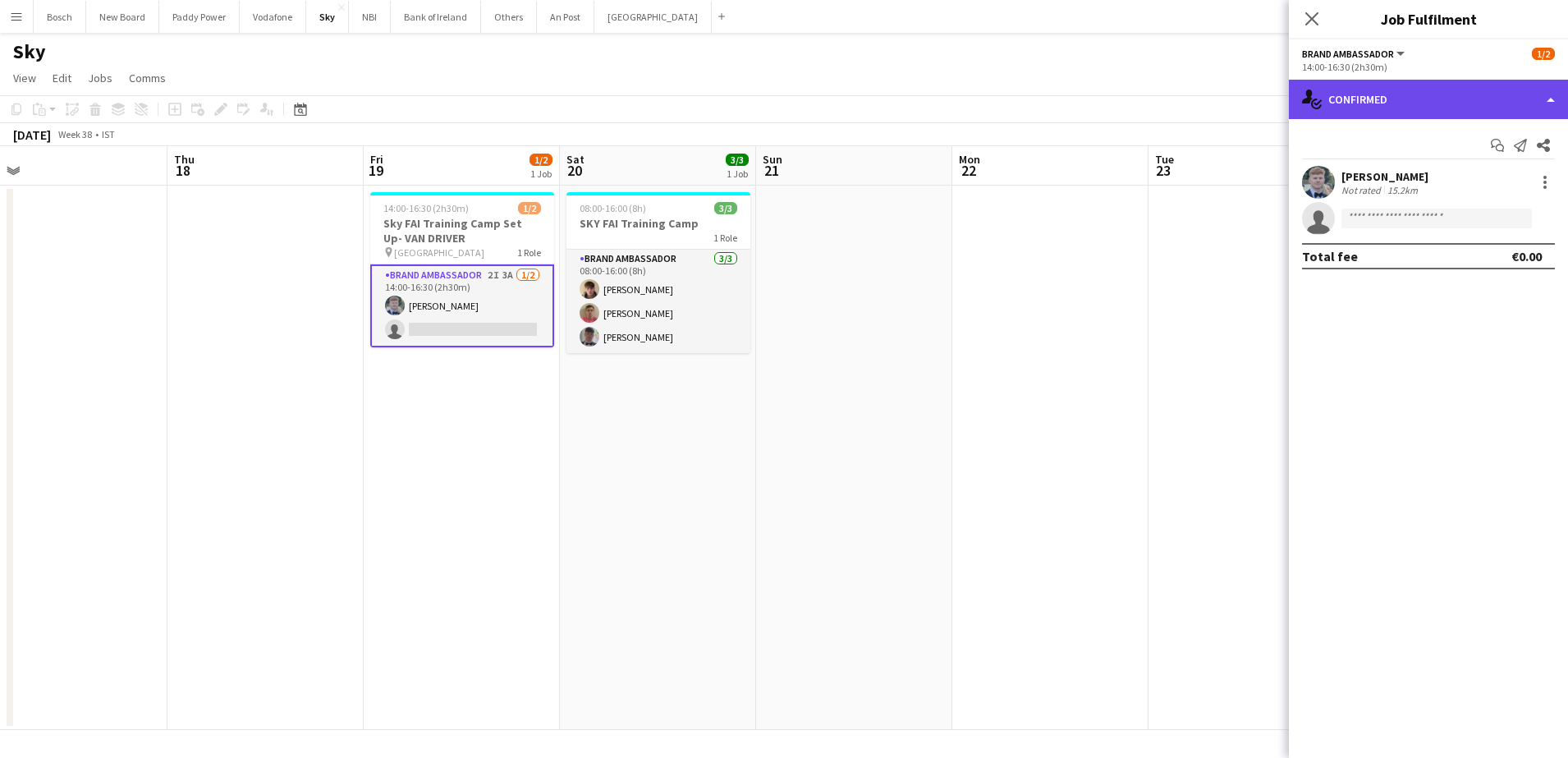
click at [1403, 88] on div "single-neutral-actions-check-2 Confirmed" at bounding box center [1428, 99] width 279 height 39
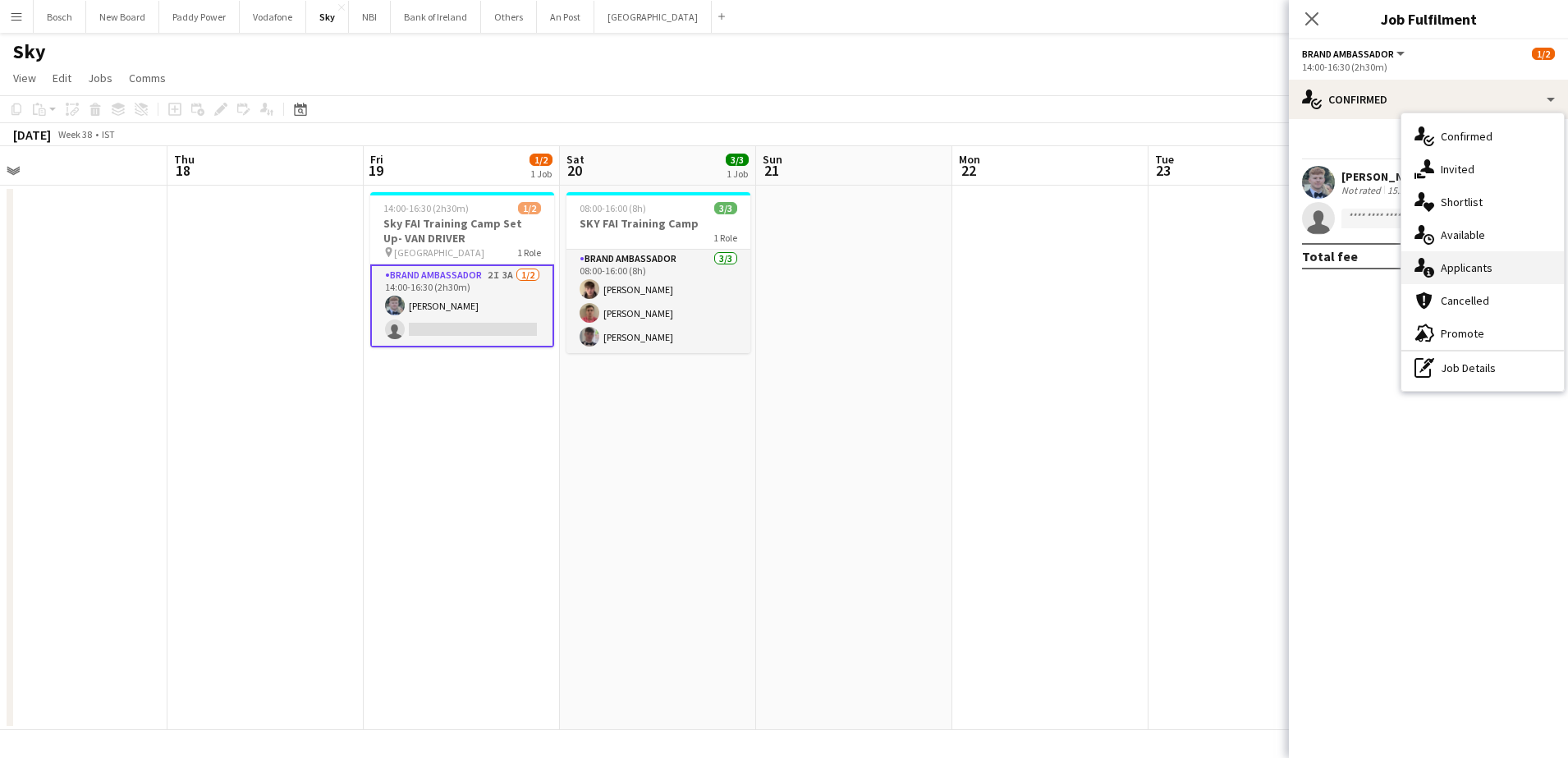
click at [1483, 267] on span "Applicants" at bounding box center [1466, 267] width 52 height 15
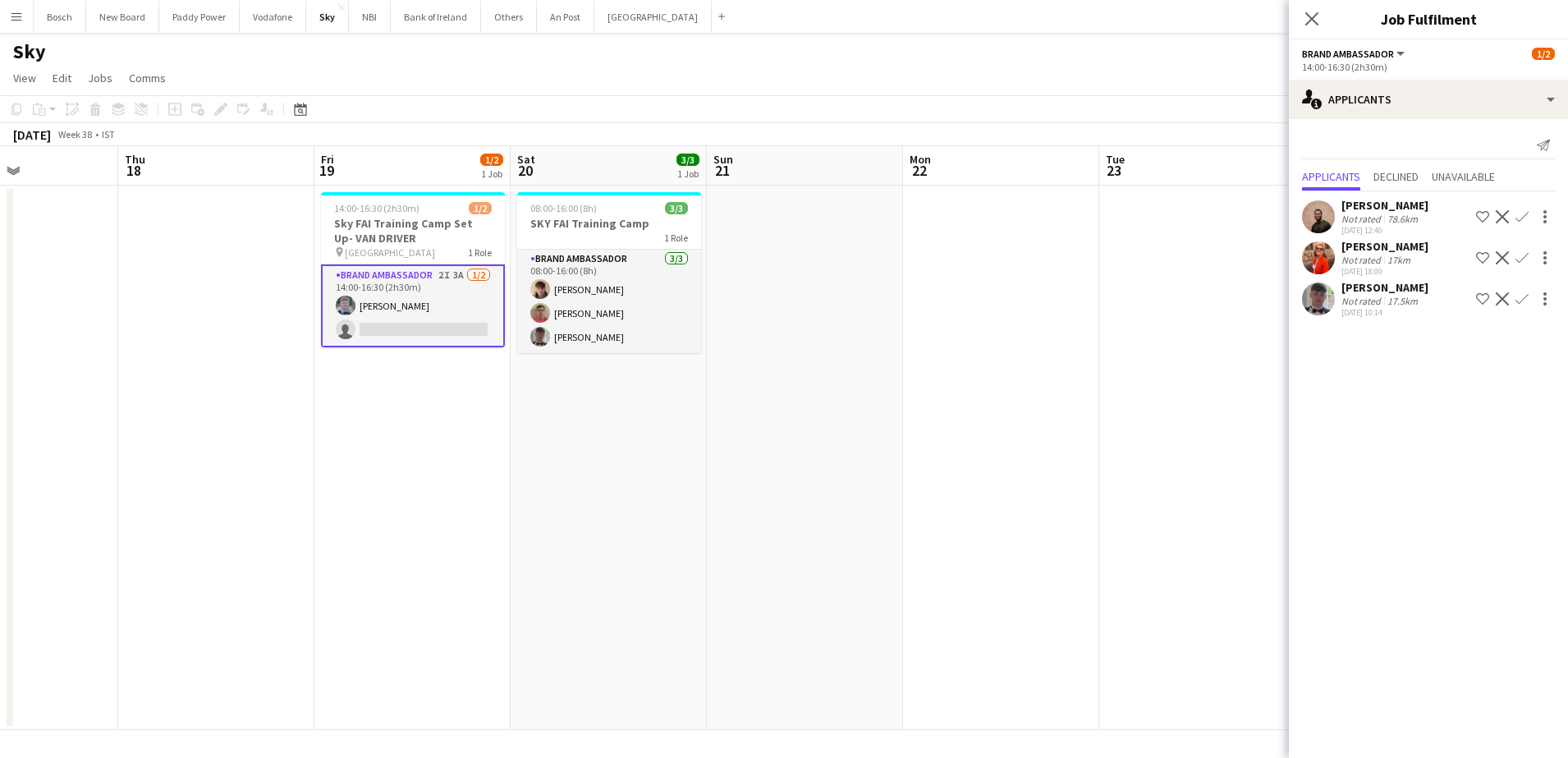
scroll to position [0, 471]
click at [437, 247] on div "pin [GEOGRAPHIC_DATA] 1 Role" at bounding box center [411, 252] width 184 height 13
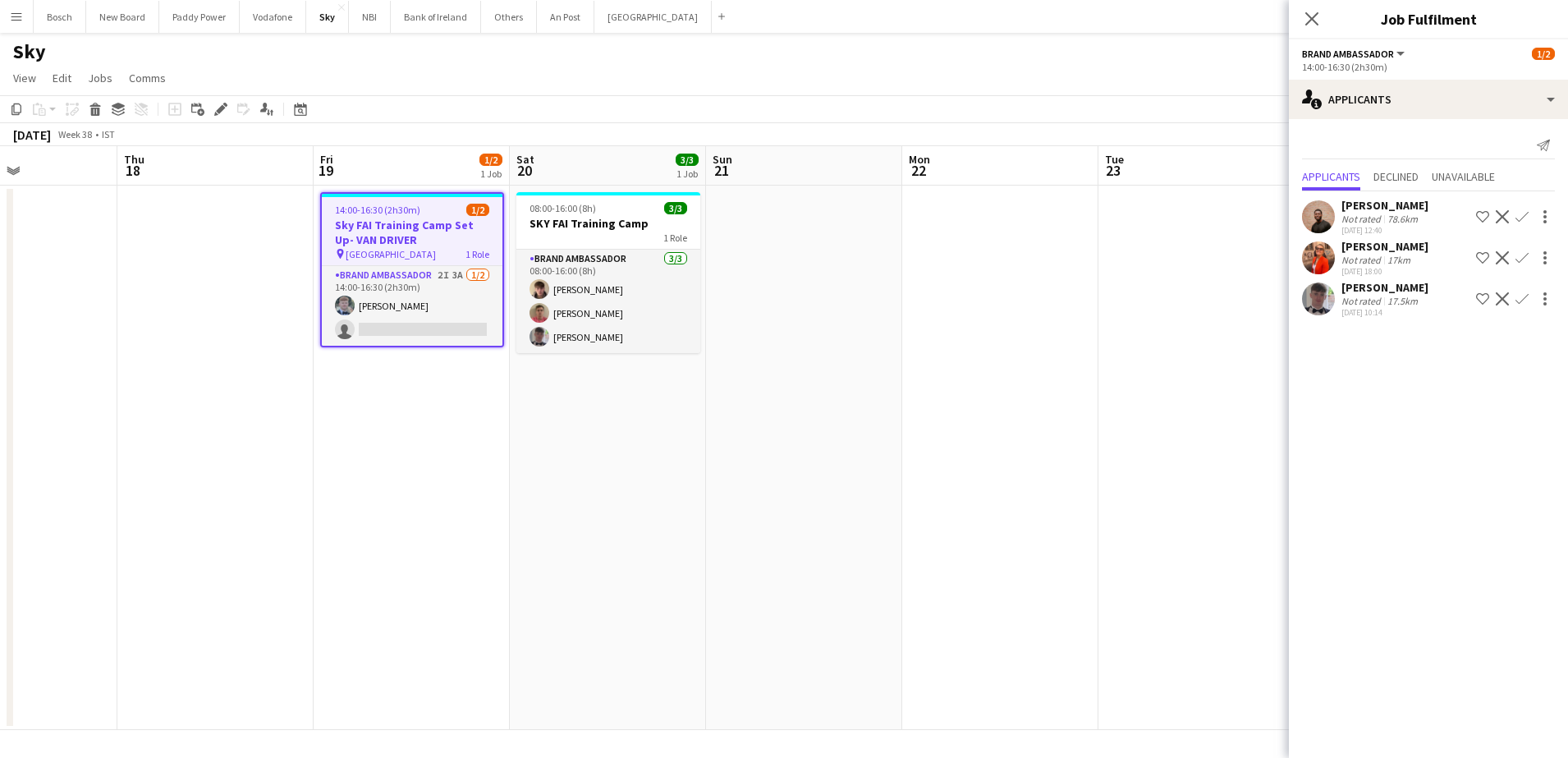
click at [437, 248] on div "pin [GEOGRAPHIC_DATA] 1 Role" at bounding box center [411, 254] width 180 height 13
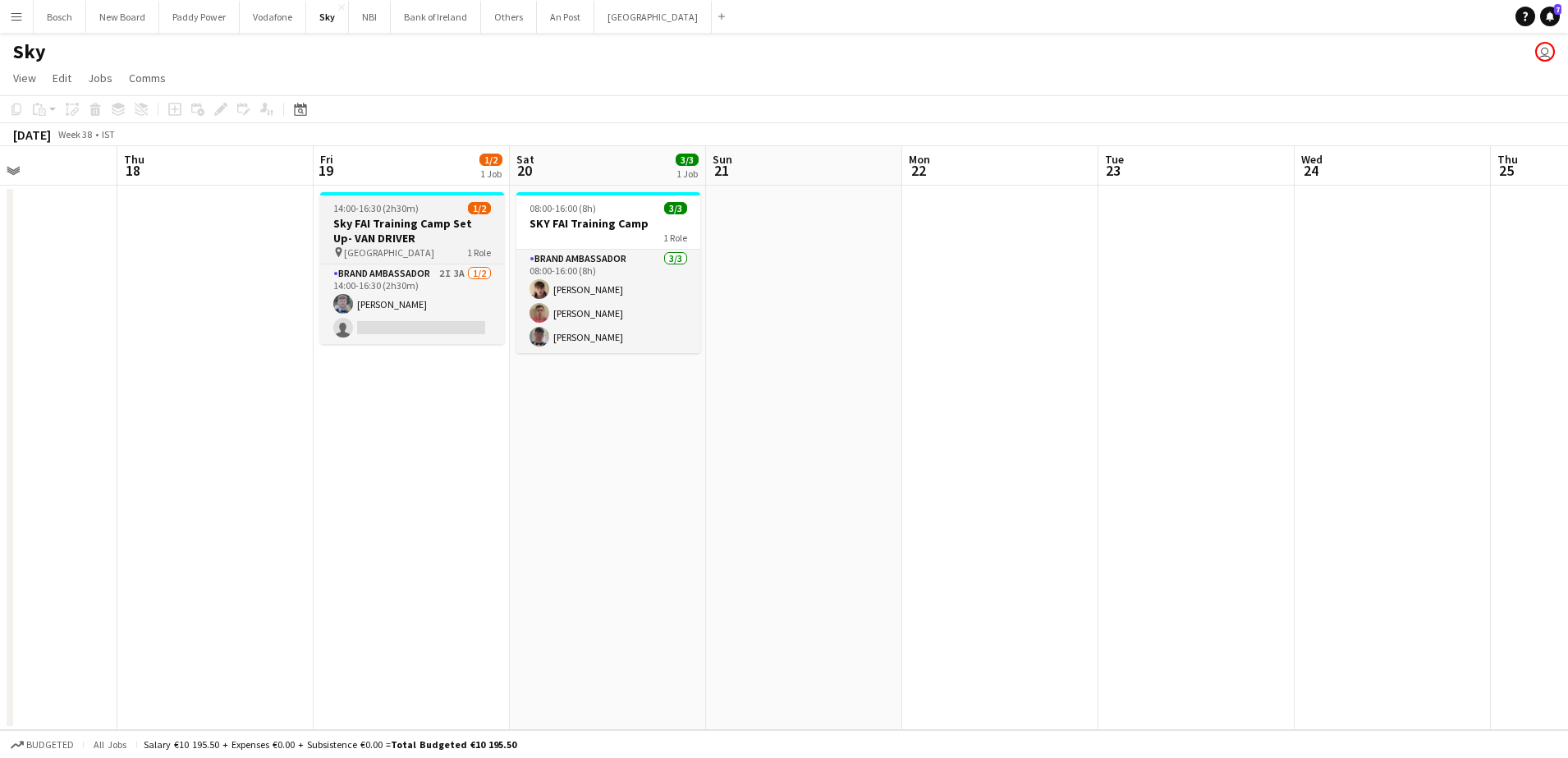
click at [437, 246] on div "pin [GEOGRAPHIC_DATA] 1 Role" at bounding box center [411, 252] width 184 height 13
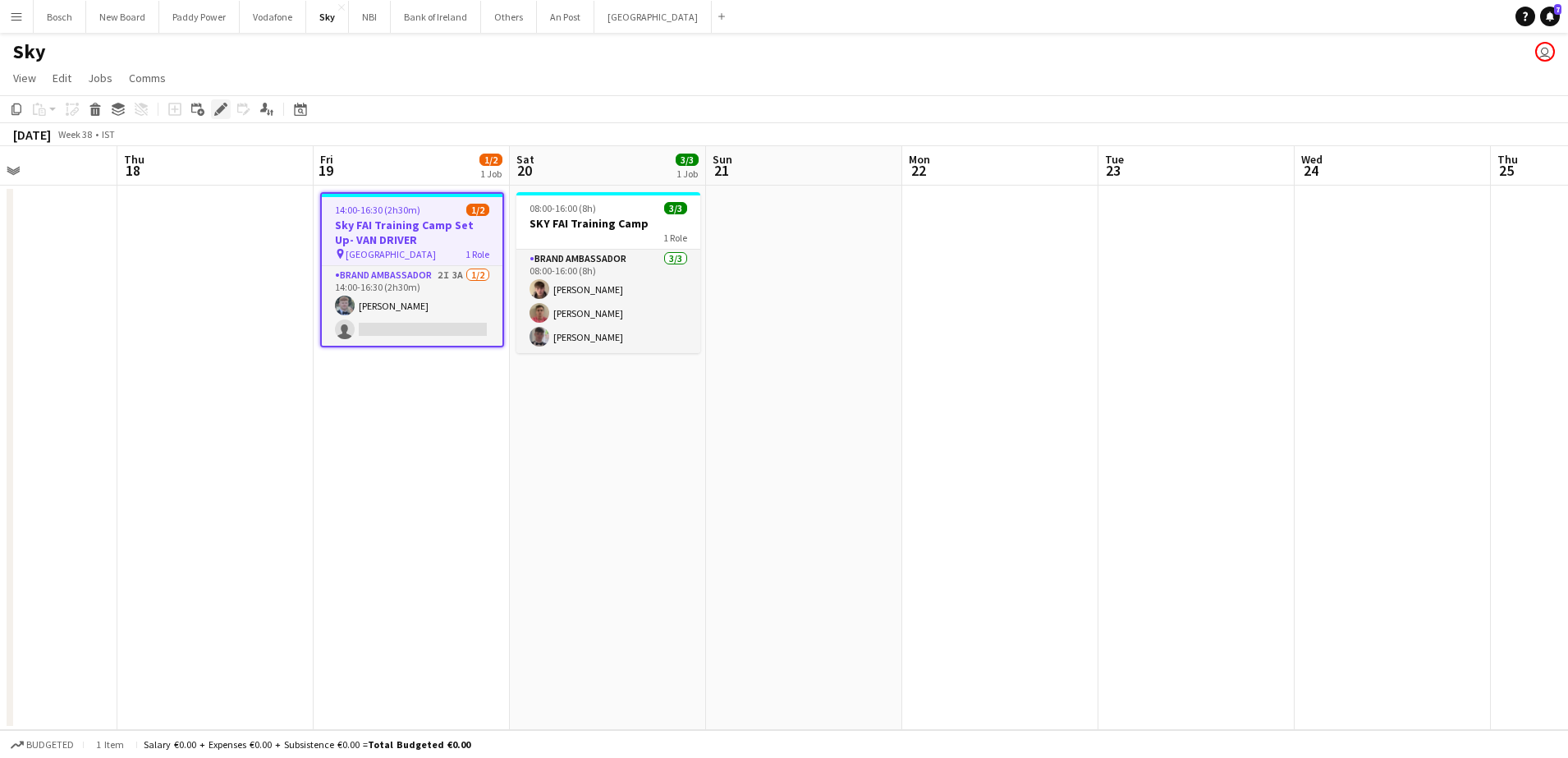
click at [215, 107] on icon "Edit" at bounding box center [220, 109] width 13 height 13
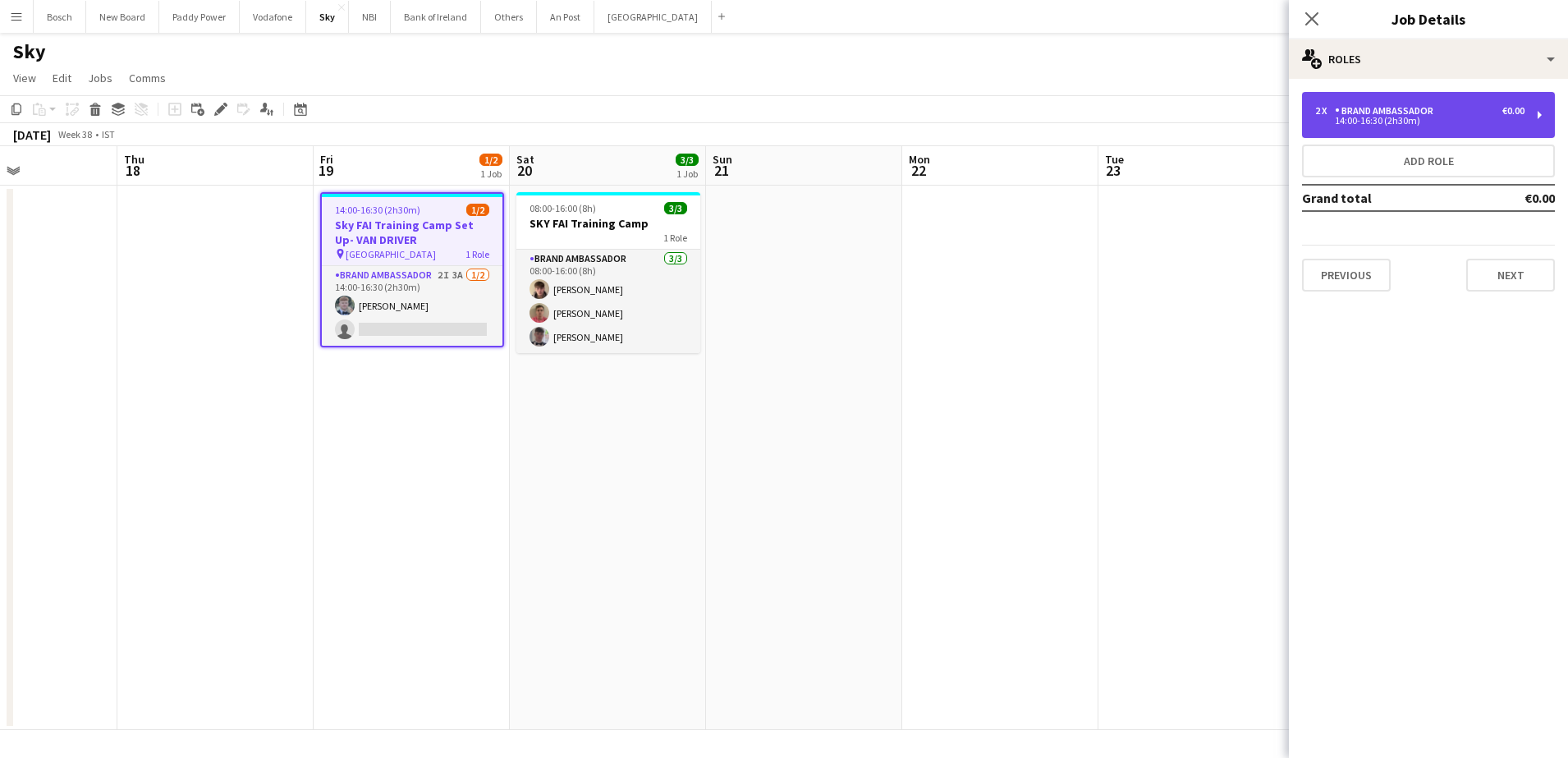
click at [1389, 113] on div "Brand Ambassador" at bounding box center [1388, 111] width 105 height 12
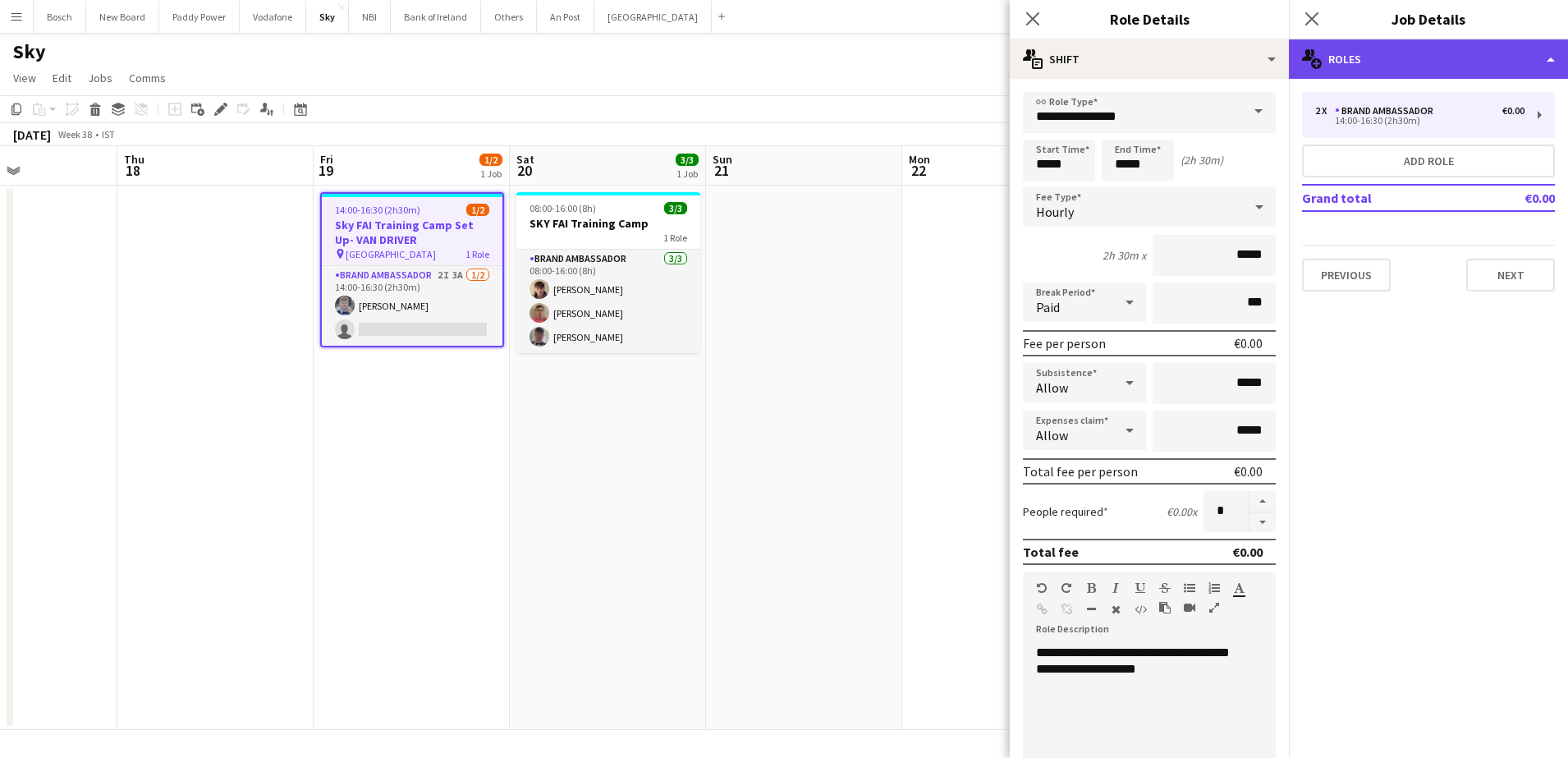
click at [1415, 73] on div "multiple-users-add Roles" at bounding box center [1428, 58] width 279 height 39
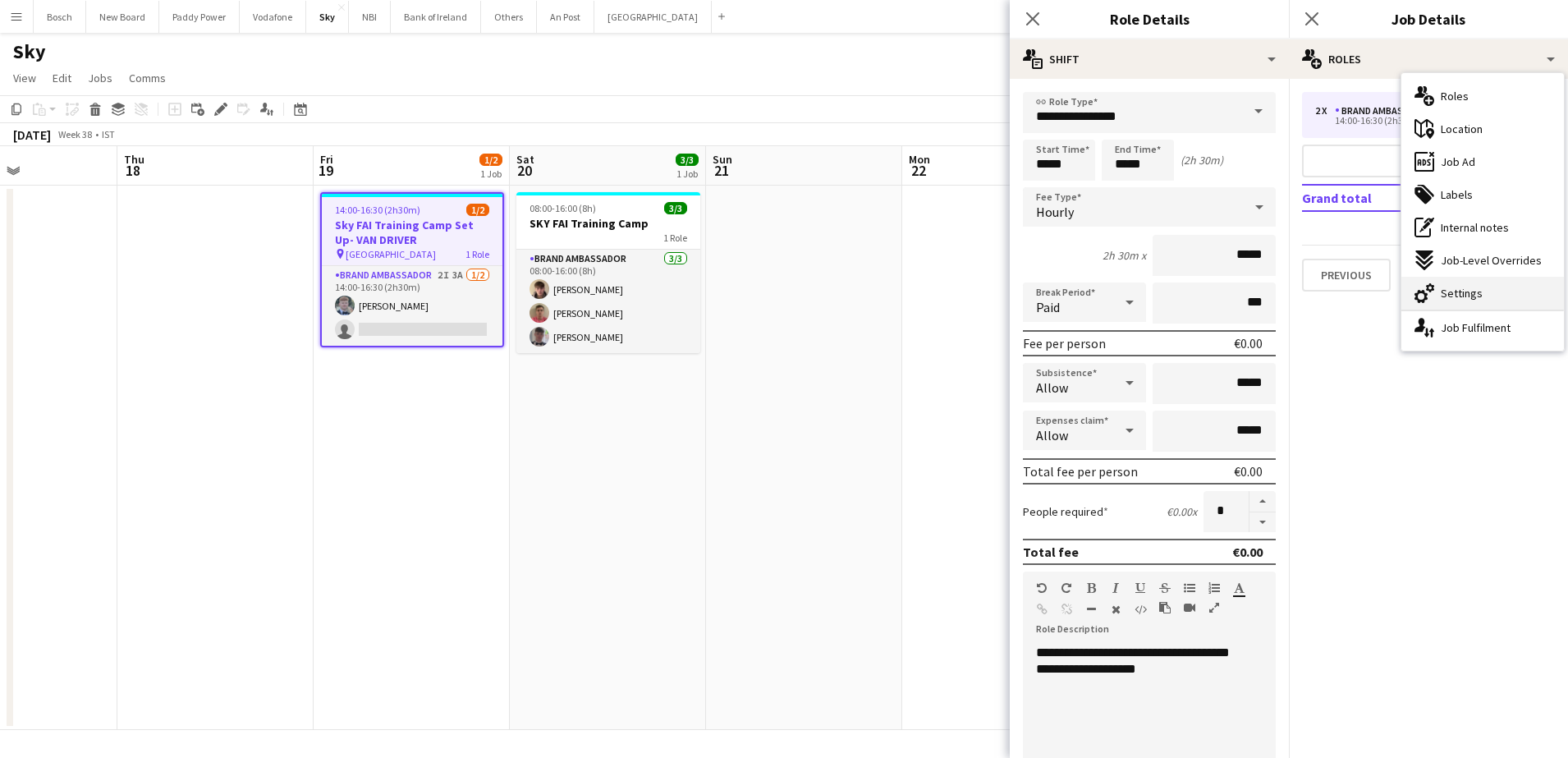
click at [1483, 279] on div "cog-double-3 Settings" at bounding box center [1482, 293] width 162 height 33
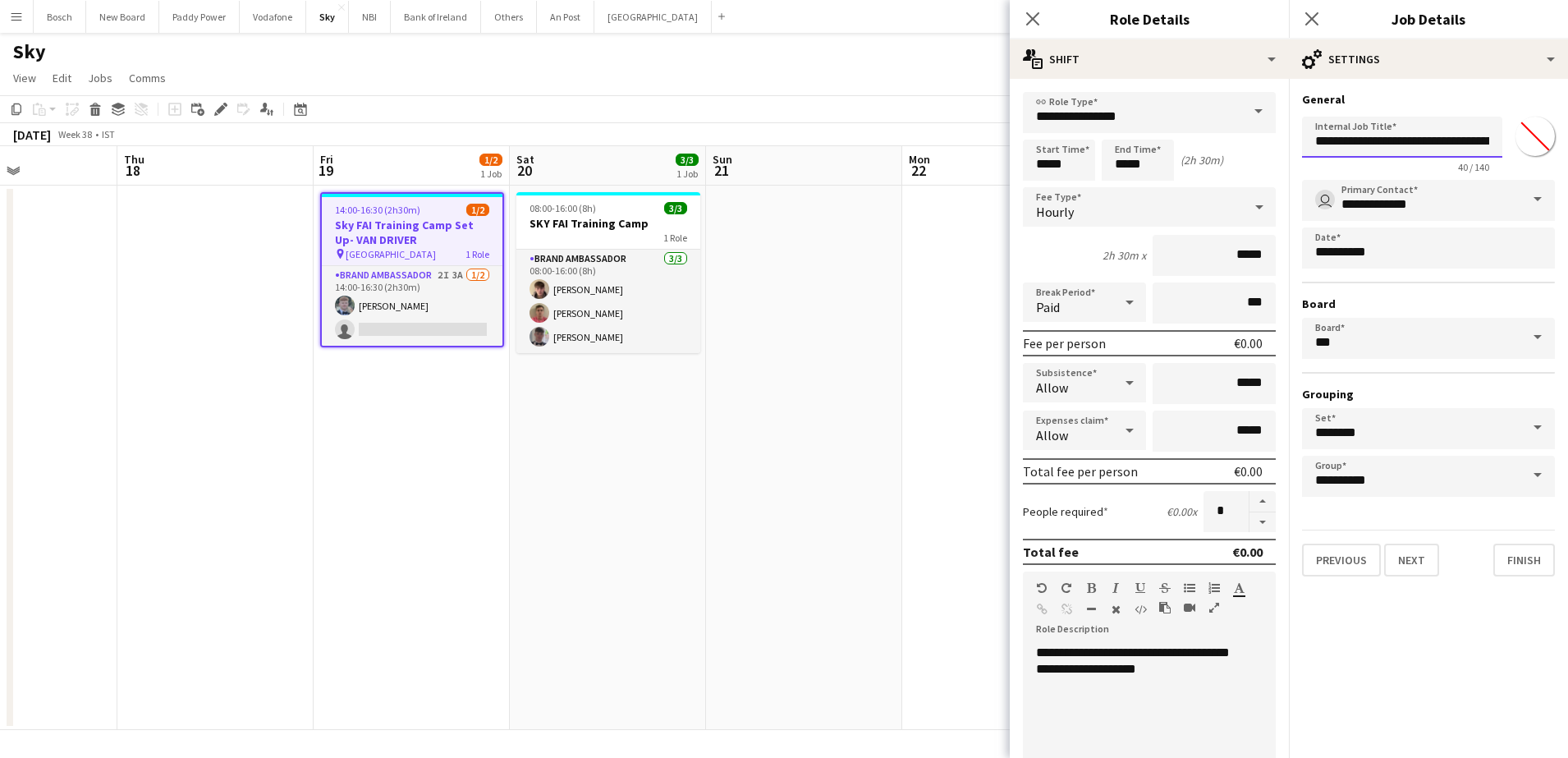
click at [1451, 143] on input "**********" at bounding box center [1401, 137] width 200 height 41
click at [1471, 143] on input "**********" at bounding box center [1401, 137] width 200 height 41
click at [1477, 143] on input "**********" at bounding box center [1401, 137] width 200 height 41
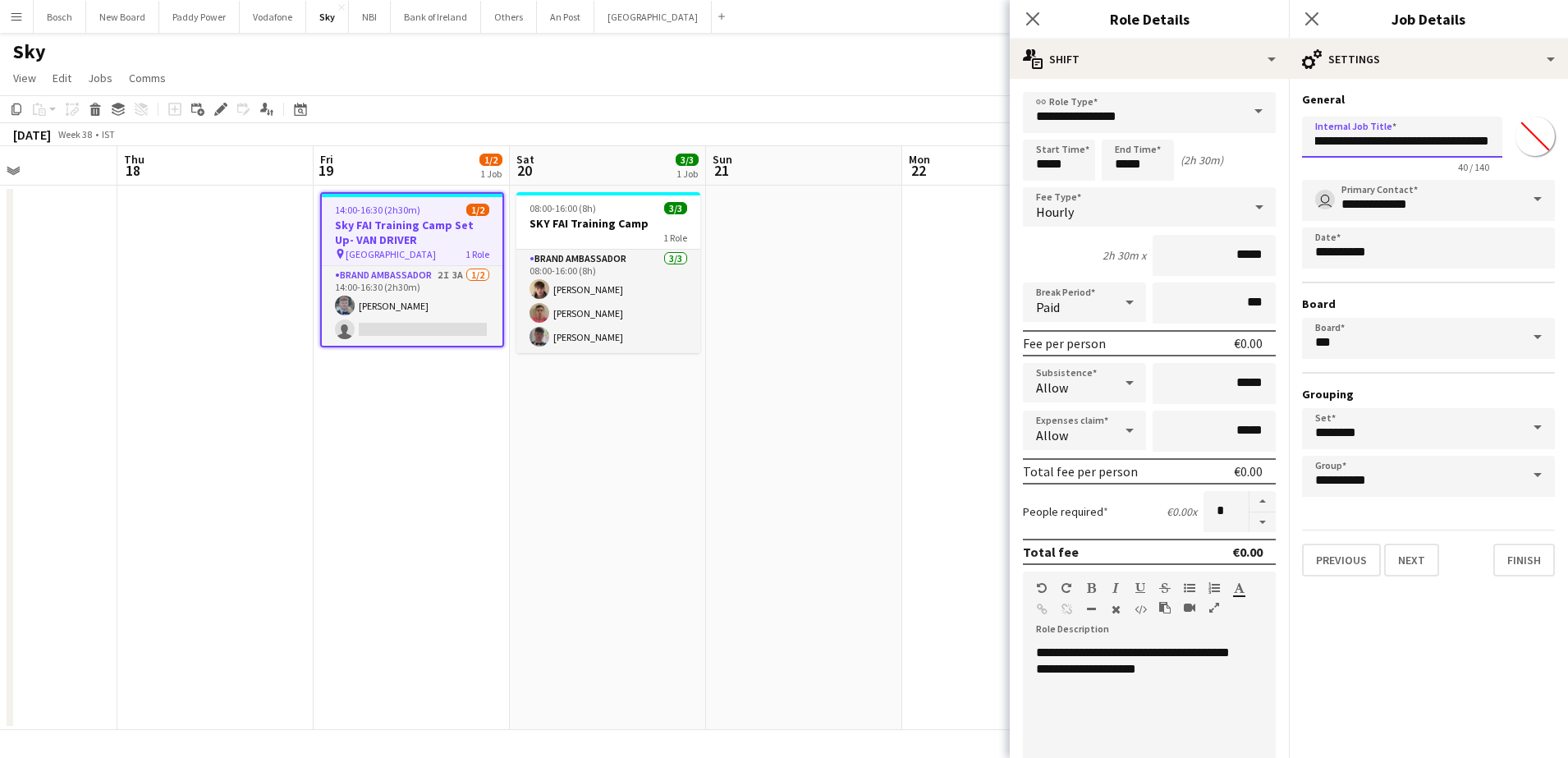
drag, startPoint x: 1488, startPoint y: 142, endPoint x: 1448, endPoint y: 139, distance: 40.1
click at [1448, 139] on input "**********" at bounding box center [1401, 137] width 200 height 41
drag, startPoint x: 1437, startPoint y: 141, endPoint x: 1534, endPoint y: 141, distance: 97.0
click at [1534, 141] on div "**********" at bounding box center [1428, 141] width 253 height 63
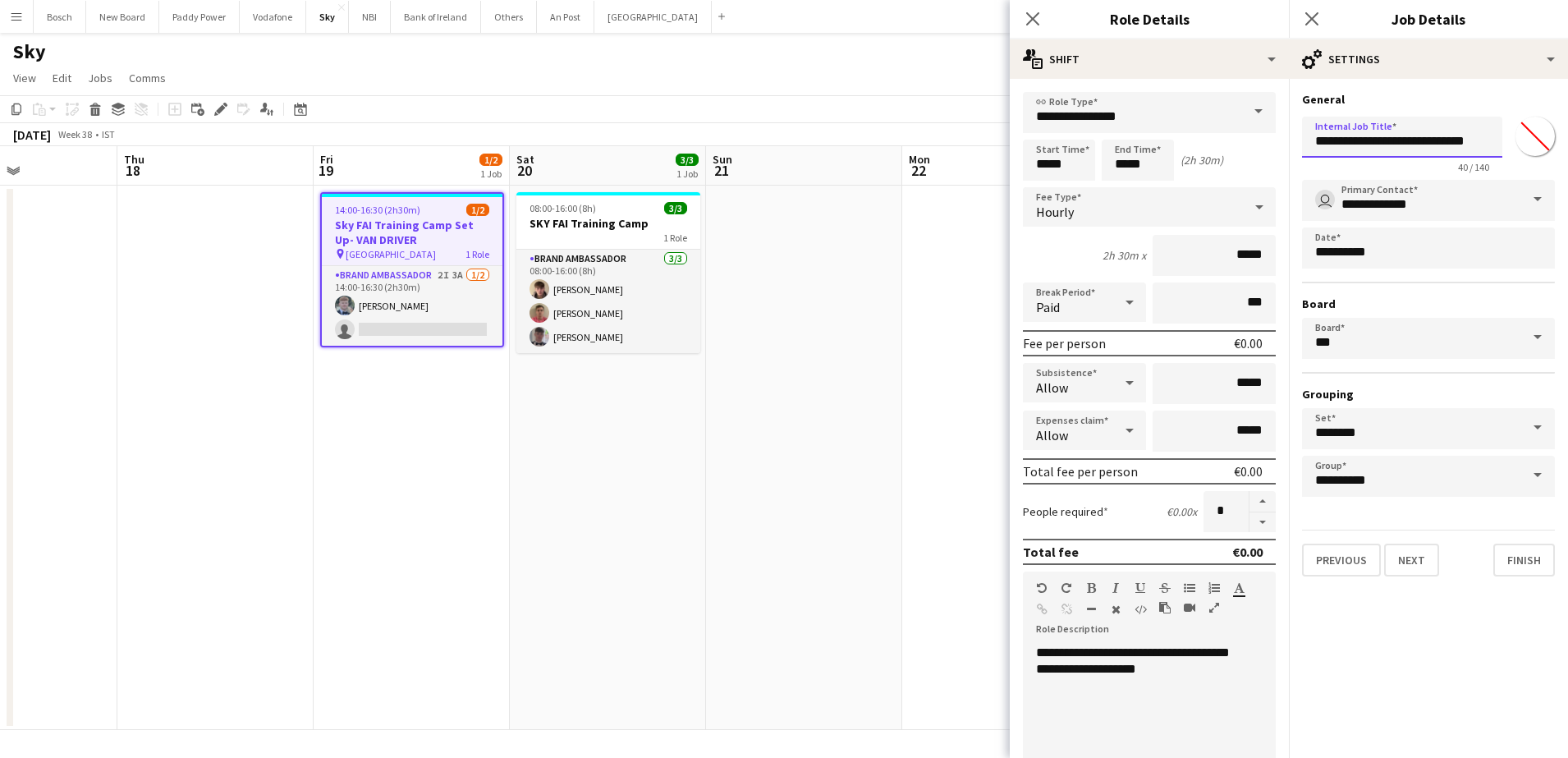
scroll to position [0, 0]
type input "**********"
click at [1527, 544] on button "Finish" at bounding box center [1524, 560] width 62 height 33
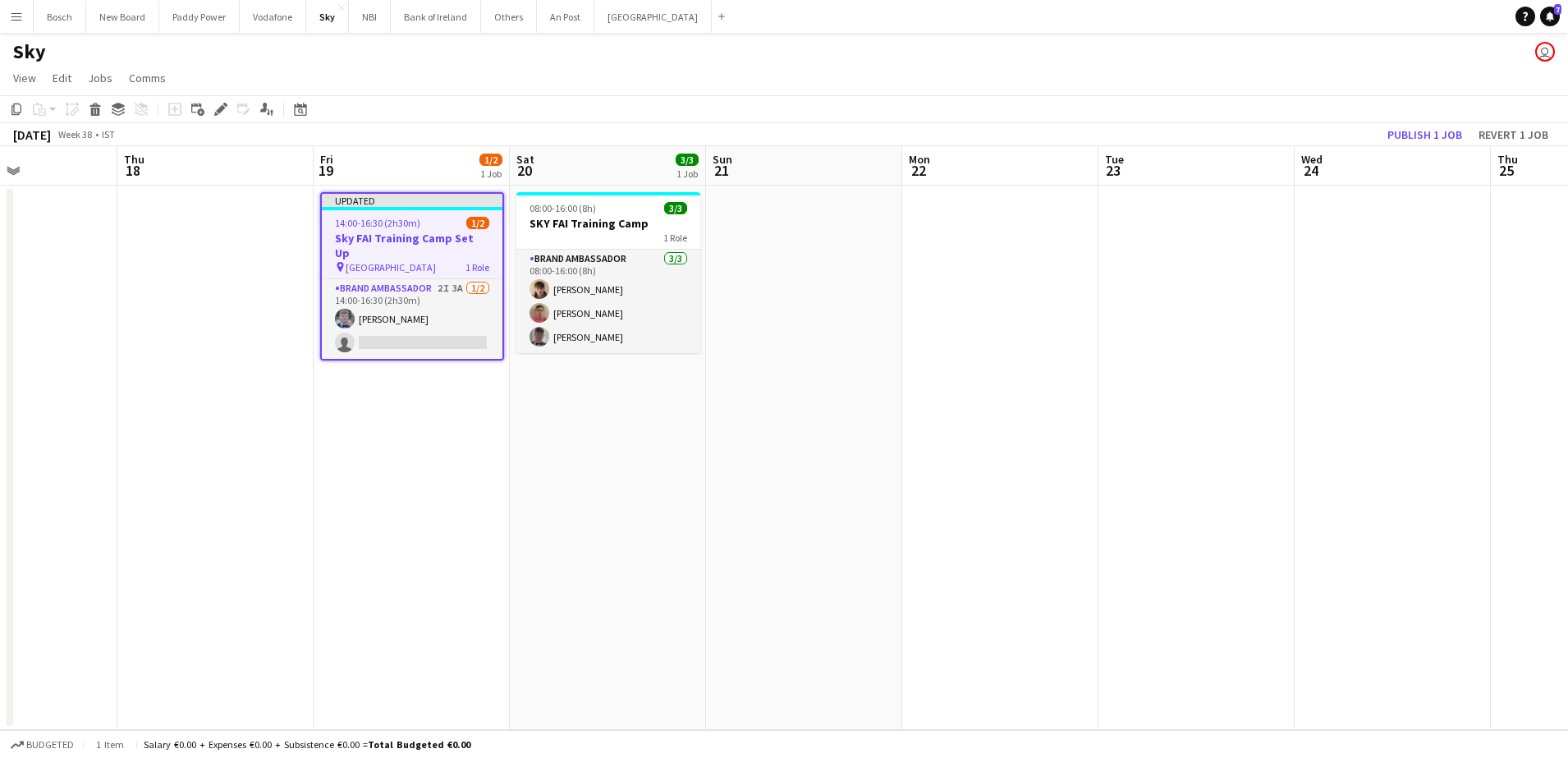
click at [1008, 151] on app-board-header-date "Mon 22" at bounding box center [1000, 165] width 196 height 39
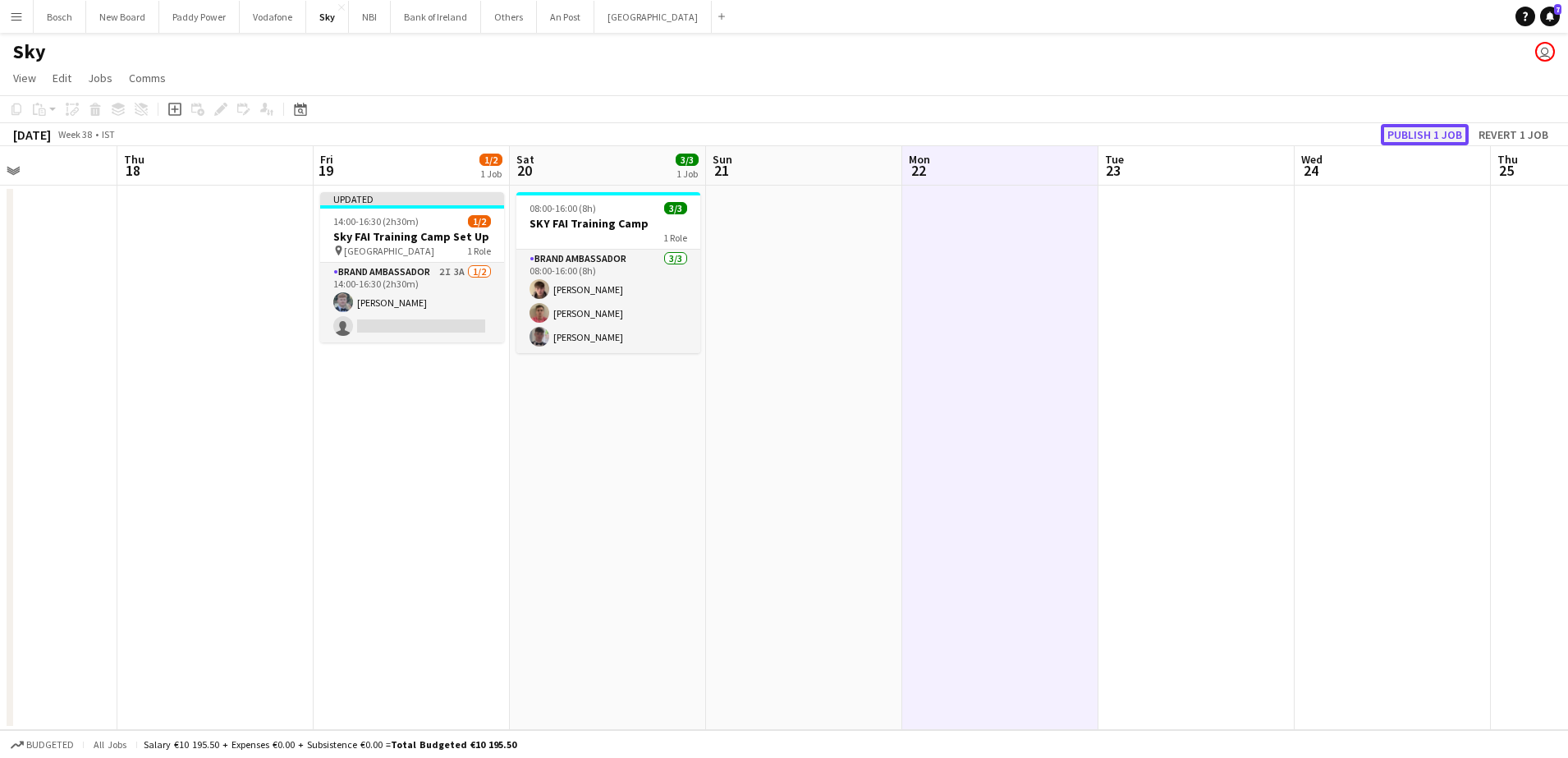
click at [1410, 138] on button "Publish 1 job" at bounding box center [1424, 135] width 88 height 22
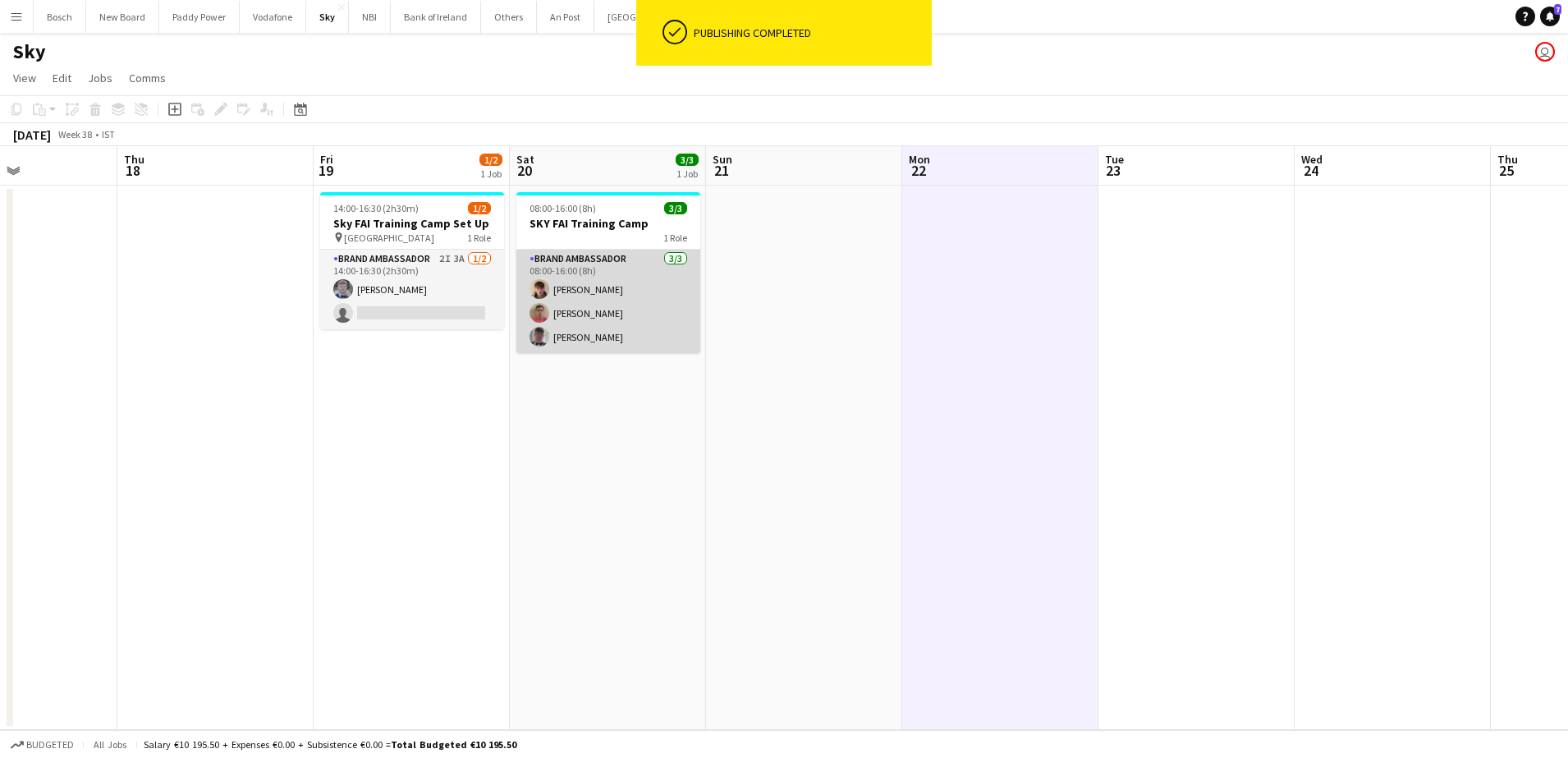
click at [564, 311] on app-card-role "Brand Ambassador [DATE] 08:00-16:00 (8h) [PERSON_NAME] [PERSON_NAME] [PERSON_NA…" at bounding box center [608, 301] width 184 height 103
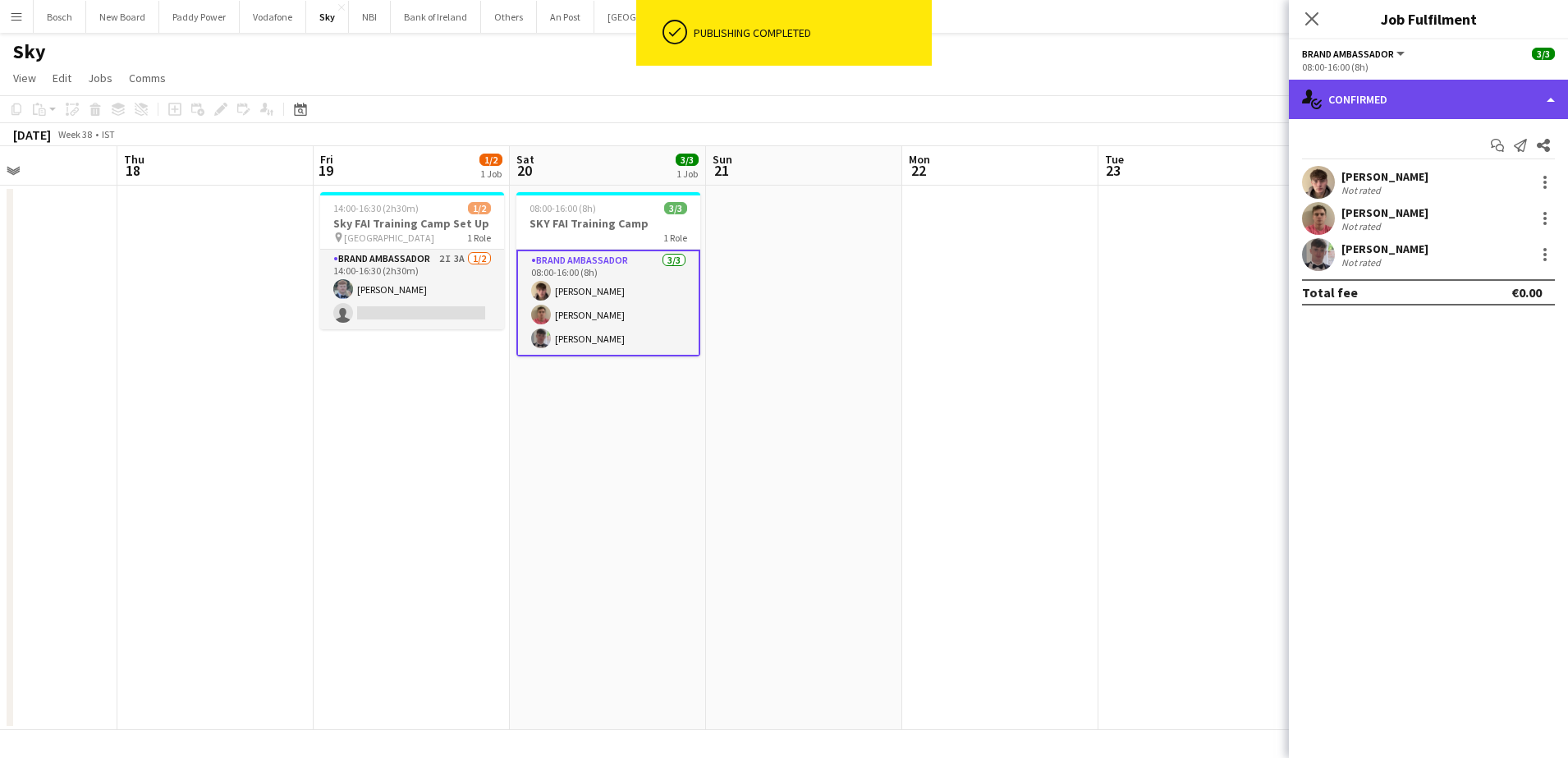
click at [1519, 92] on div "single-neutral-actions-check-2 Confirmed" at bounding box center [1428, 99] width 279 height 39
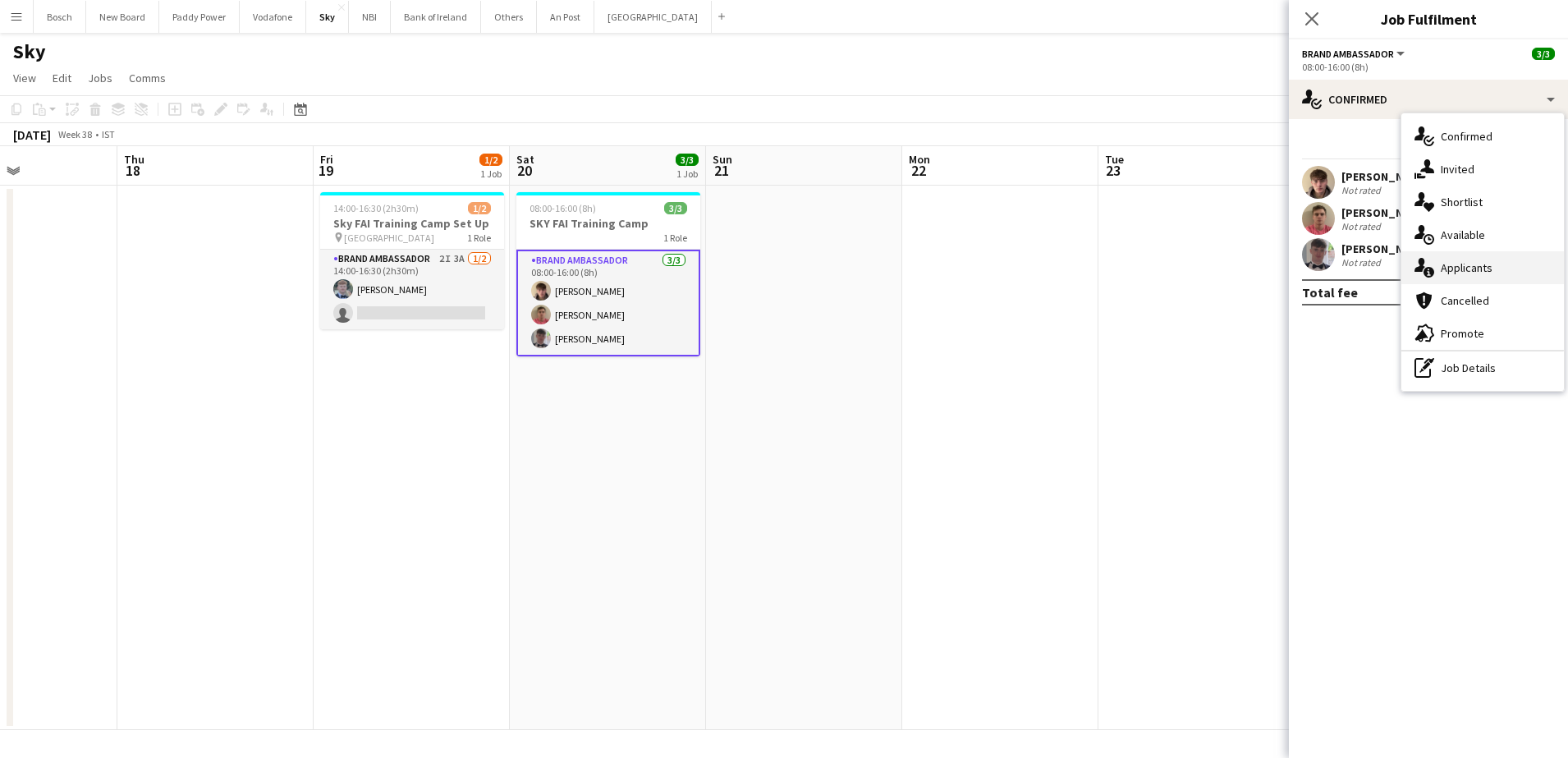
click at [1499, 277] on div "single-neutral-actions-information Applicants" at bounding box center [1482, 267] width 162 height 33
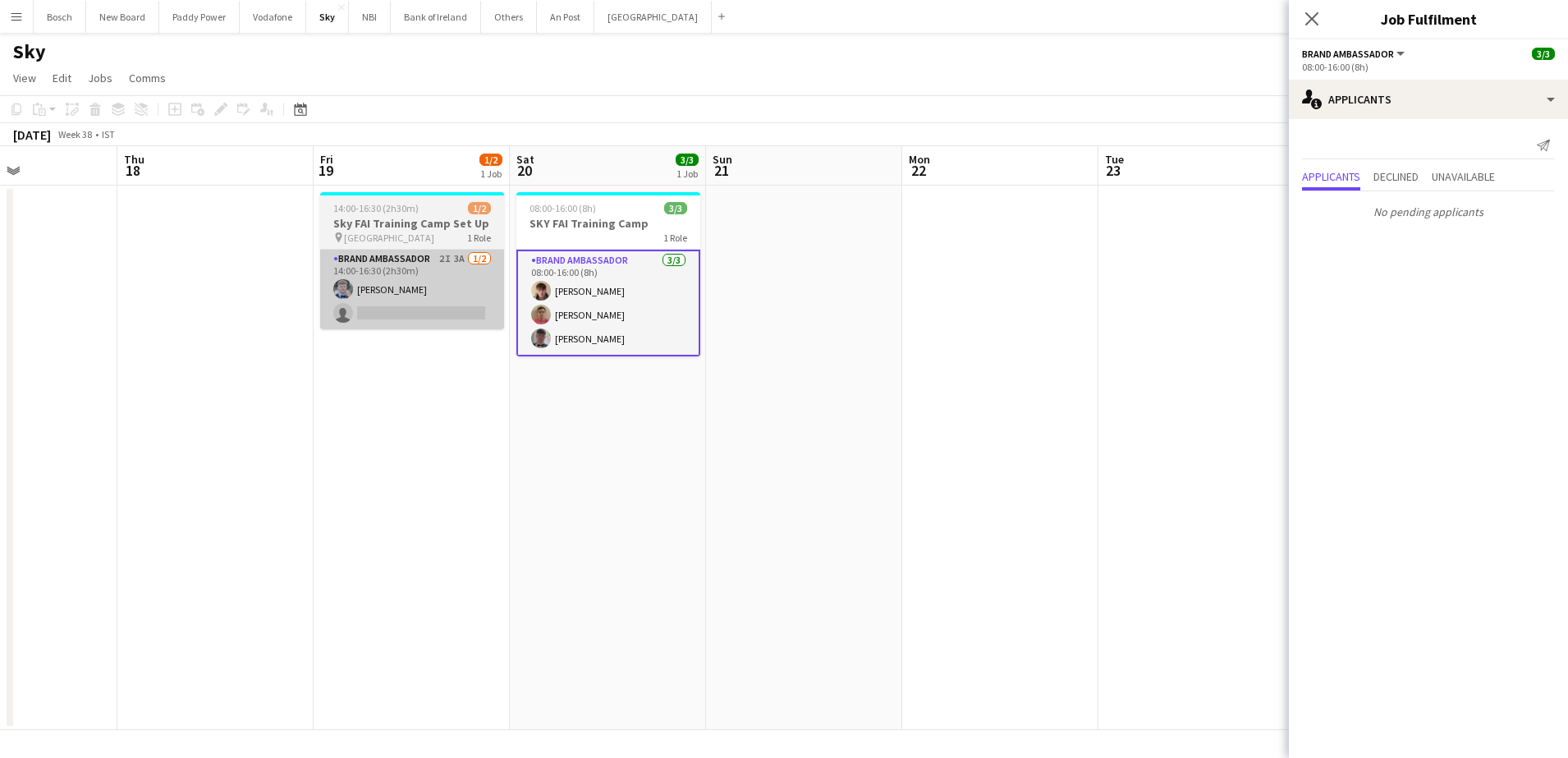
click at [371, 274] on app-card-role "Brand Ambassador 2I 3A [DATE] 14:00-16:30 (2h30m) [PERSON_NAME] single-neutral-…" at bounding box center [411, 289] width 184 height 80
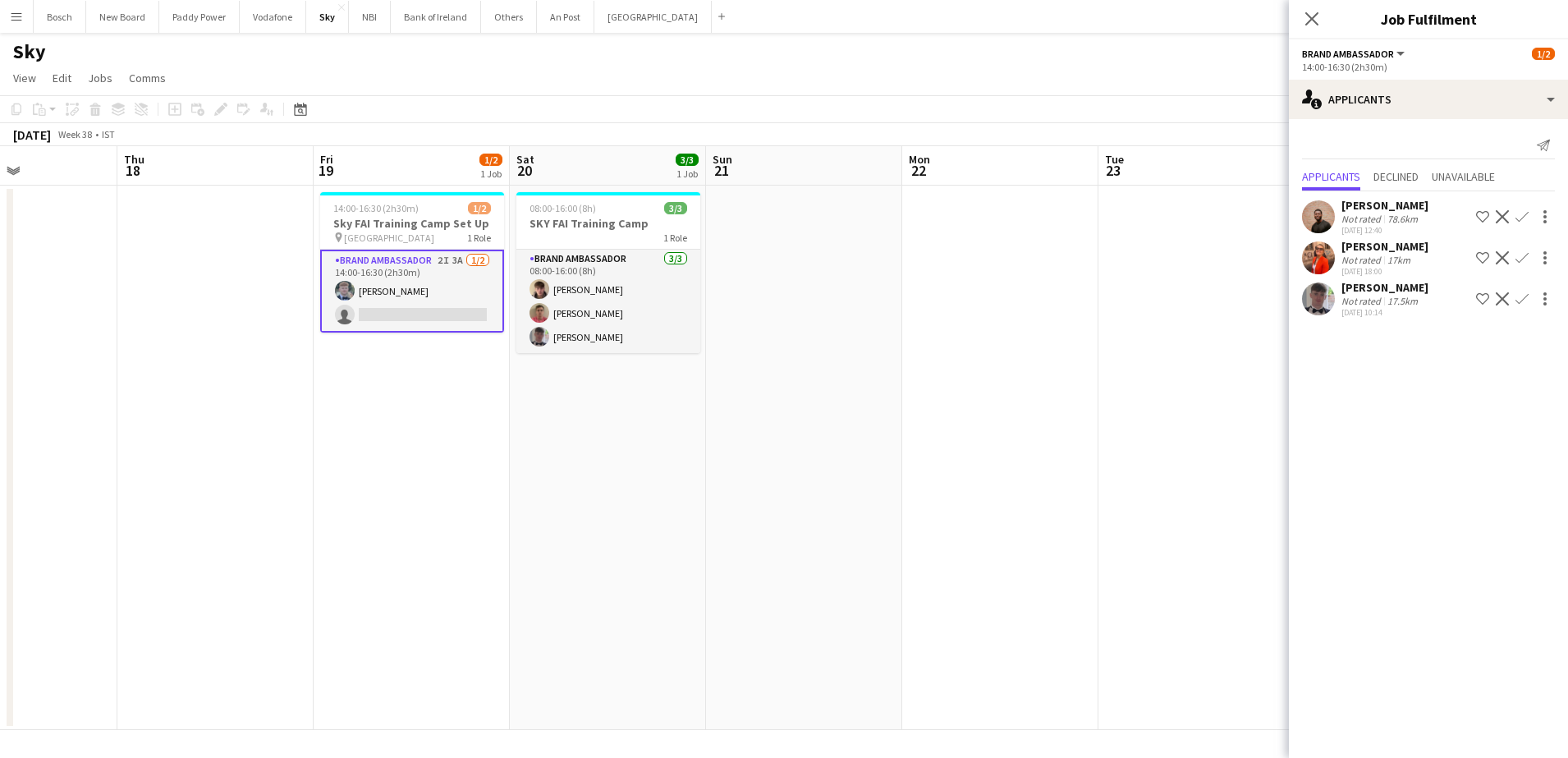
drag, startPoint x: 1527, startPoint y: 296, endPoint x: 1515, endPoint y: 319, distance: 25.9
click at [1526, 296] on app-icon "Confirm" at bounding box center [1522, 298] width 13 height 13
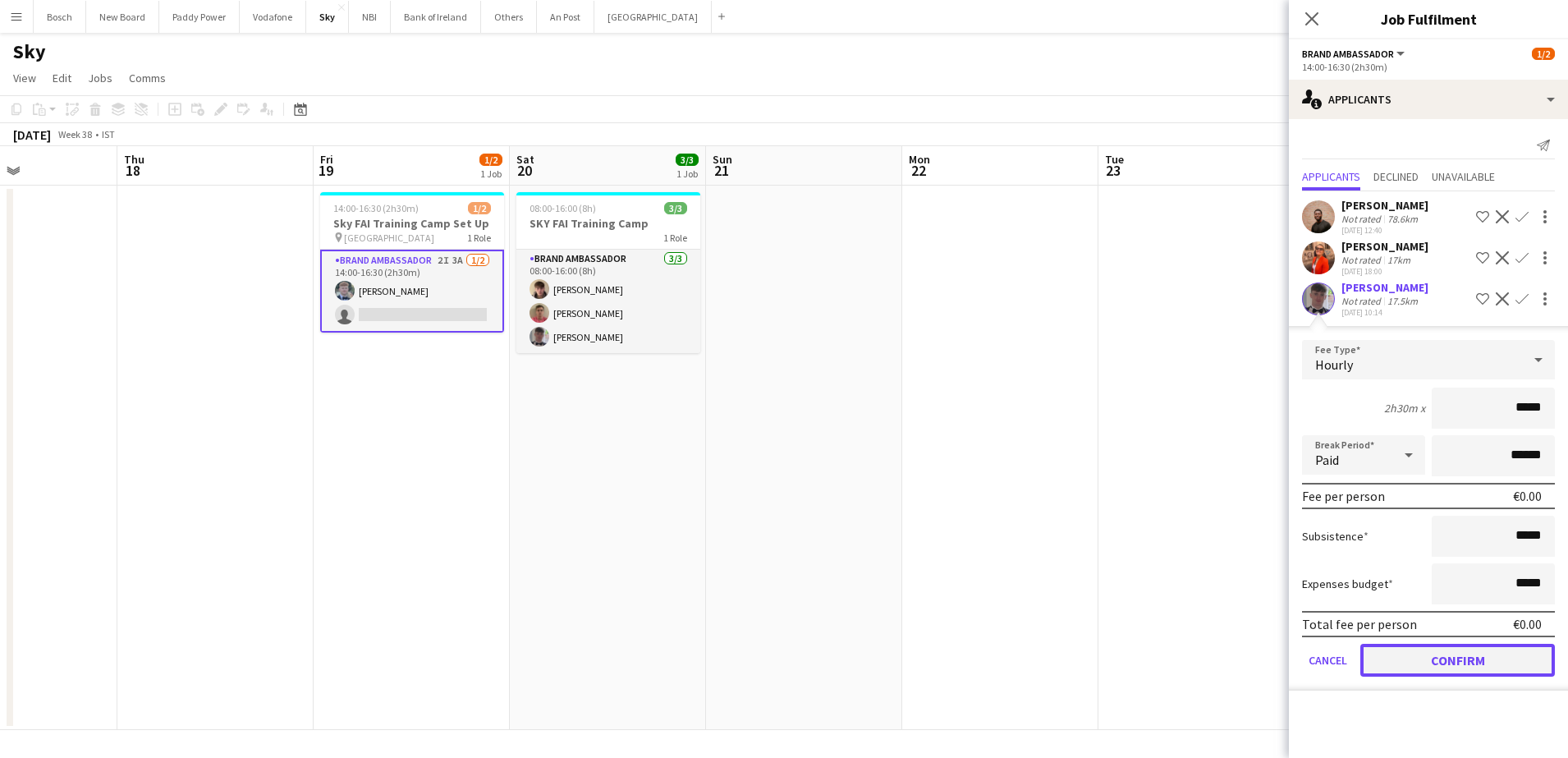
click at [1466, 658] on button "Confirm" at bounding box center [1457, 660] width 195 height 33
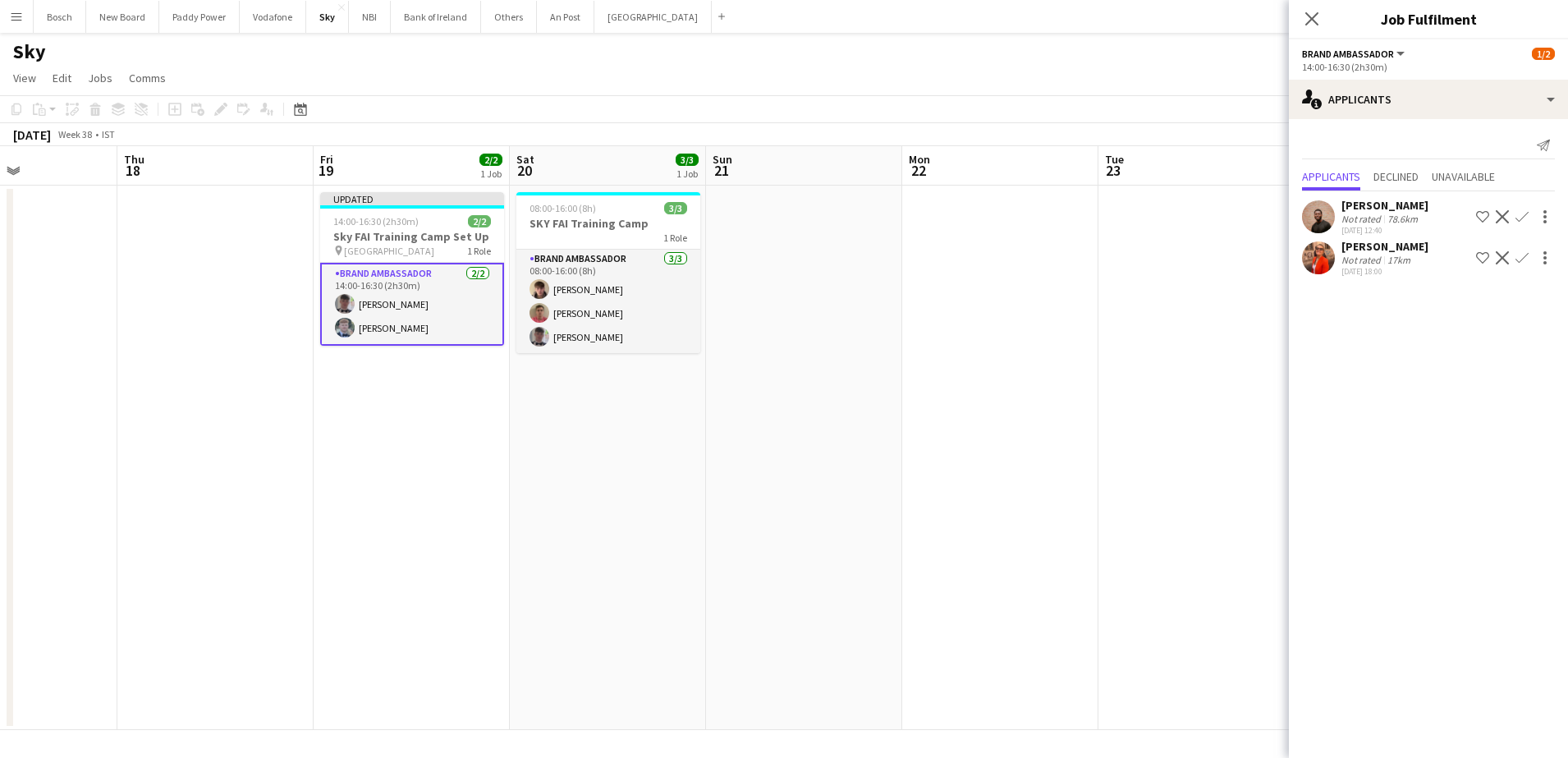
click at [1123, 124] on div "[DATE] Week 38 • IST Publish 1 job Revert 1 job" at bounding box center [784, 134] width 1568 height 23
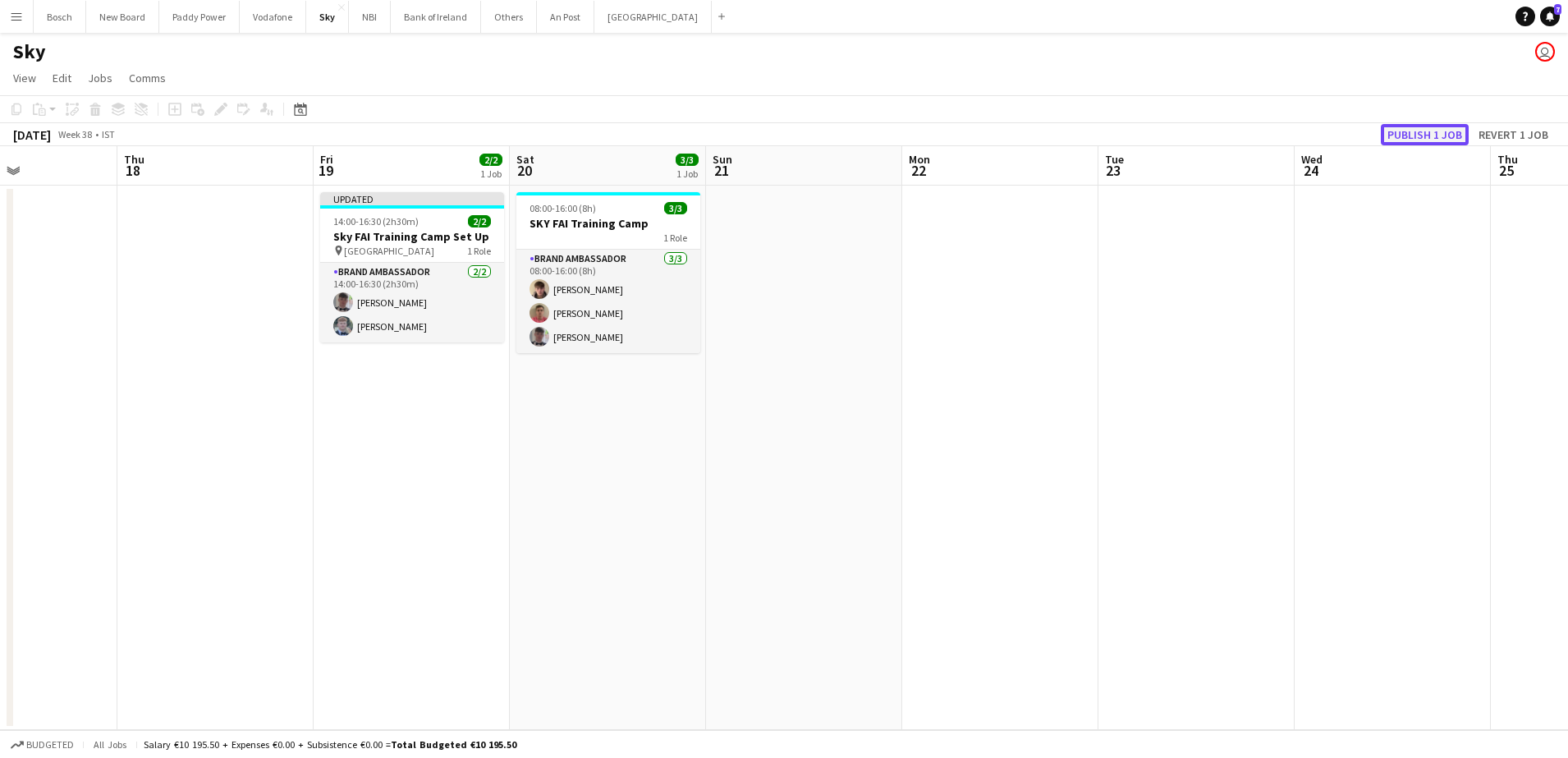
click at [1382, 131] on button "Publish 1 job" at bounding box center [1424, 135] width 88 height 22
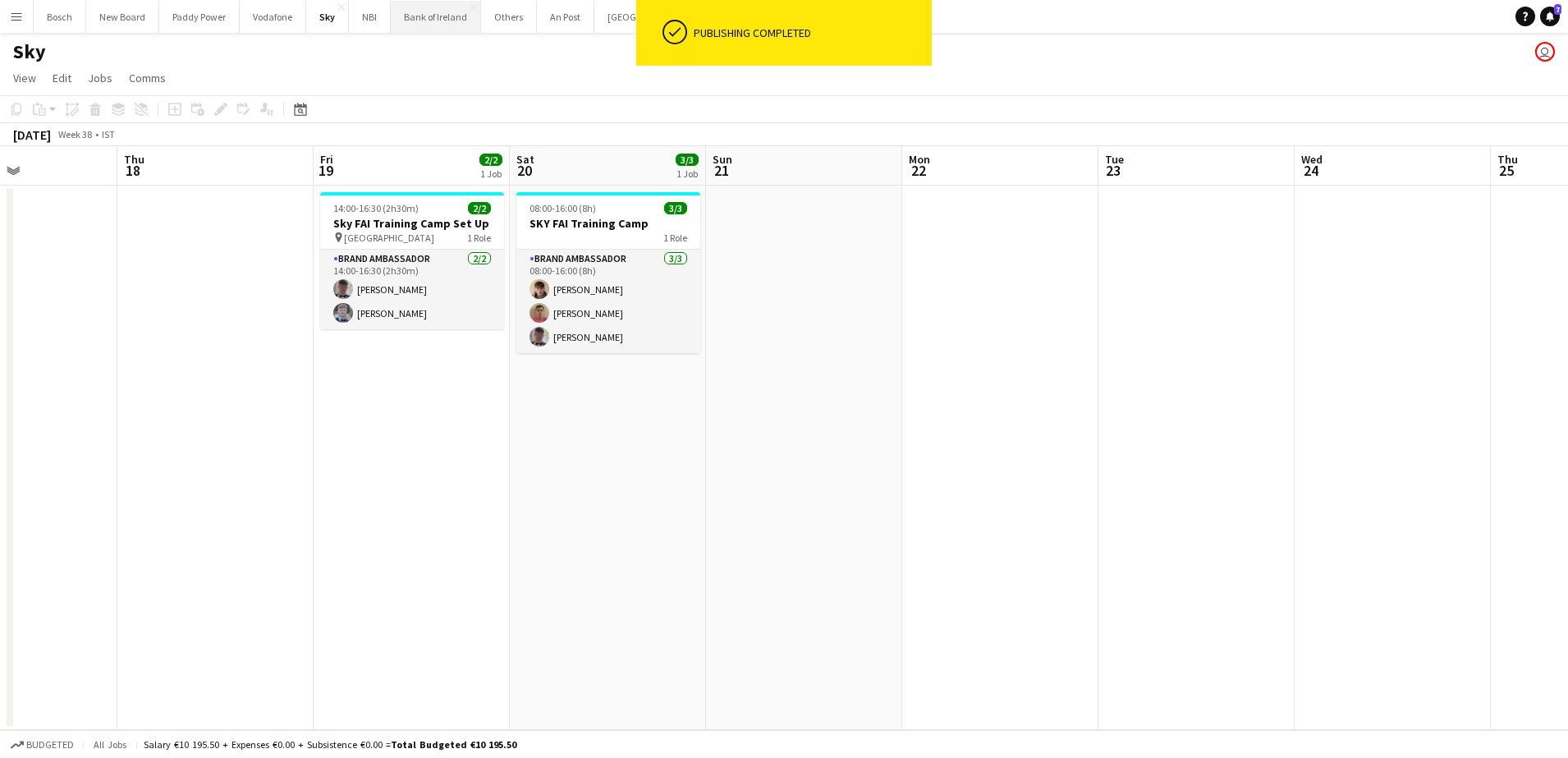
click at [430, 10] on button "Bank of Ireland Close" at bounding box center [436, 16] width 91 height 32
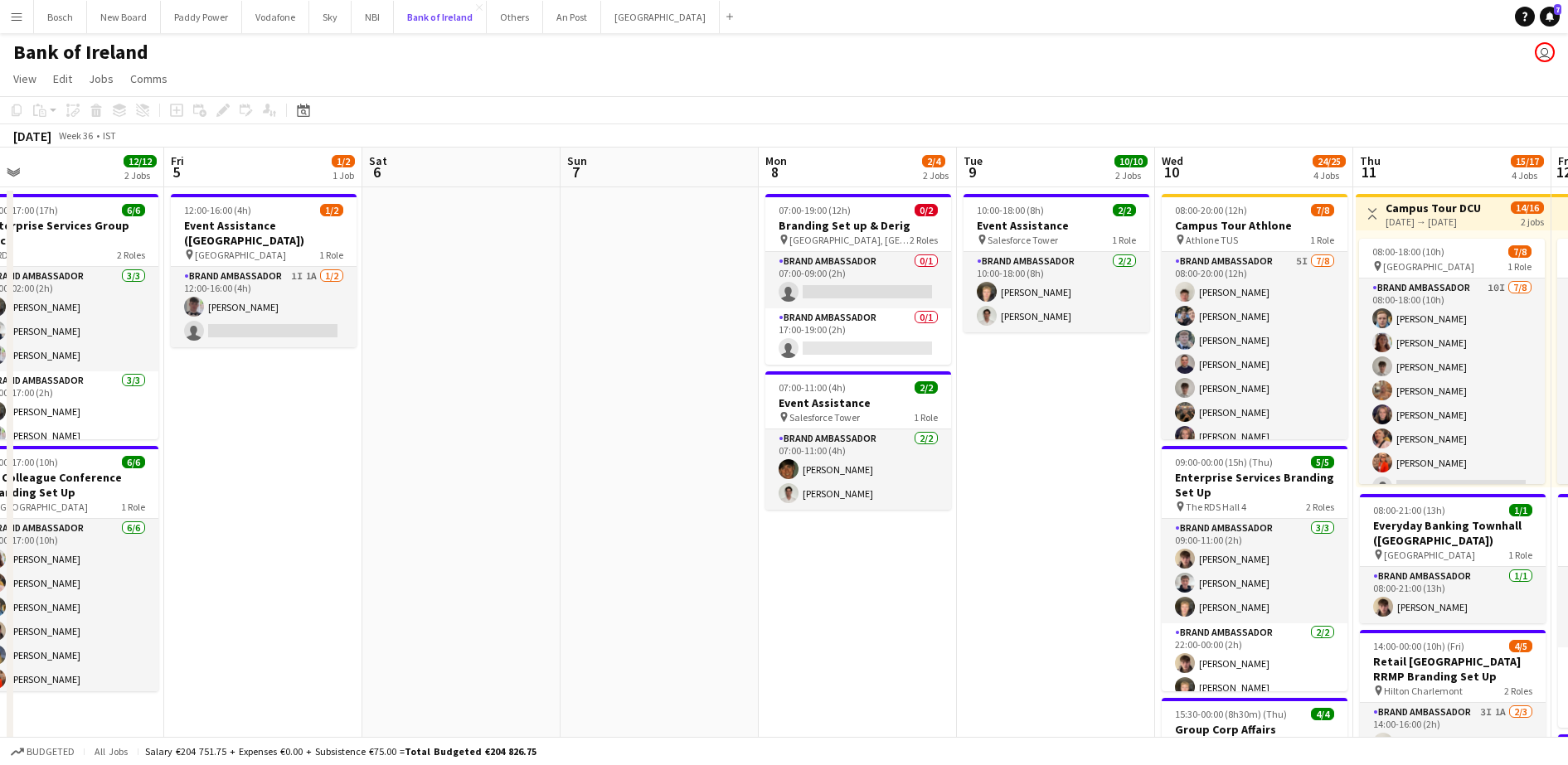
scroll to position [0, 676]
